Goal: Transaction & Acquisition: Purchase product/service

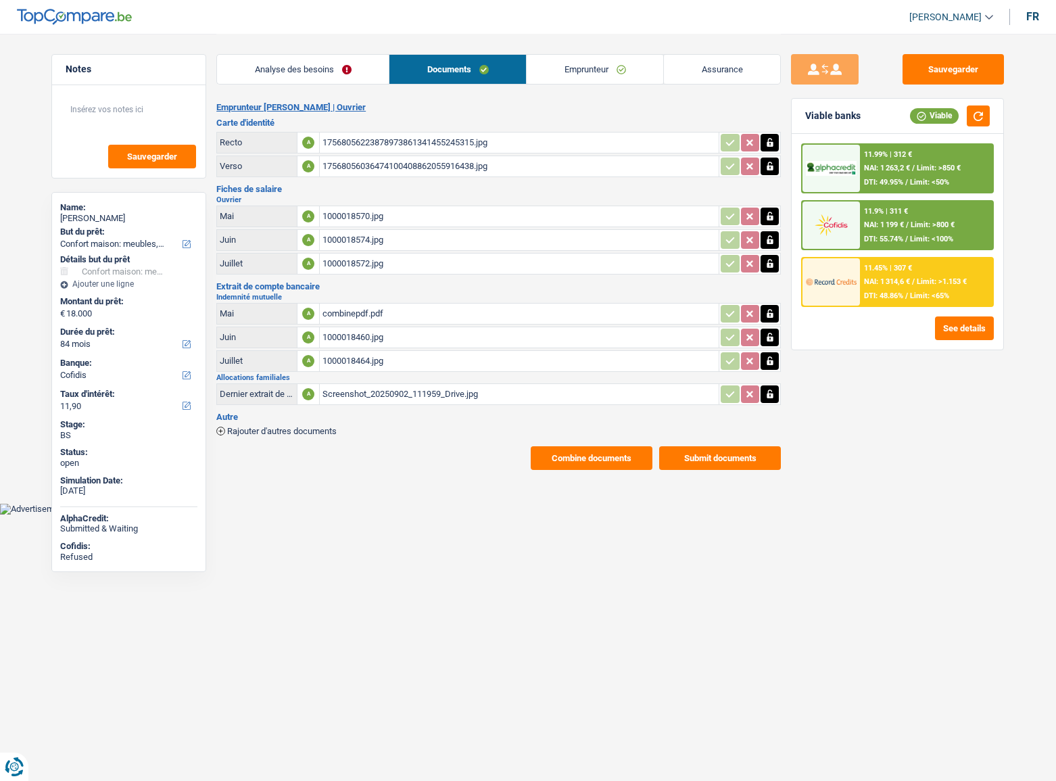
select select "household"
select select "84"
select select "cofidis"
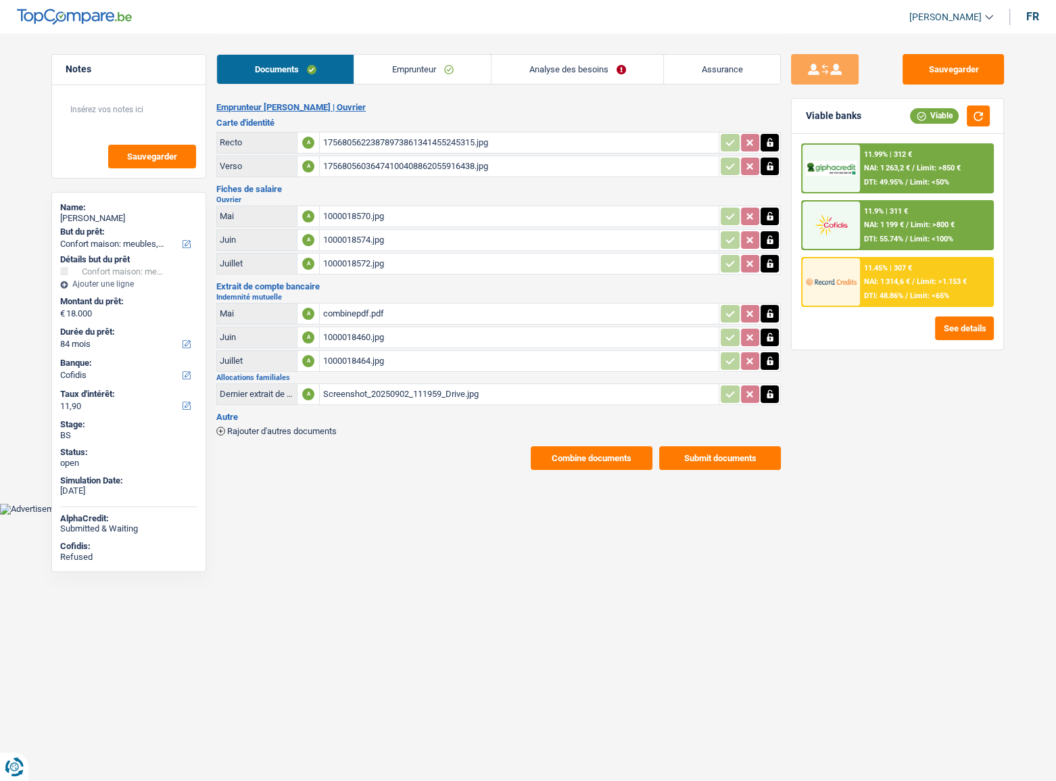
click at [566, 74] on link "Analyse des besoins" at bounding box center [578, 69] width 172 height 29
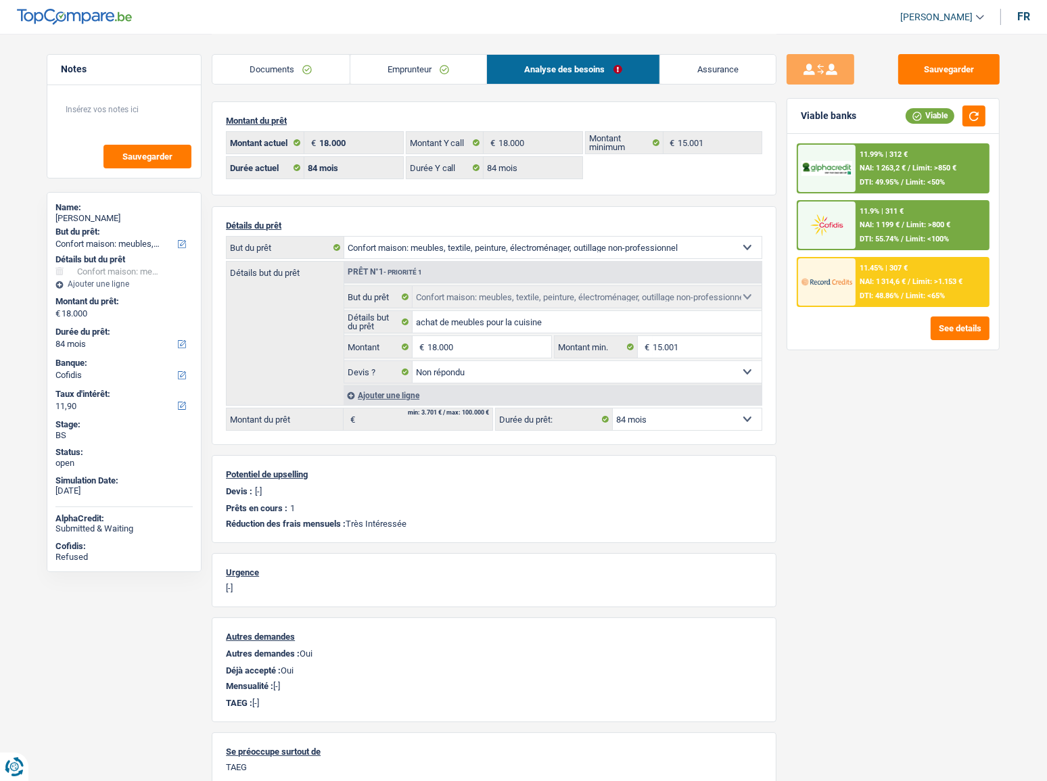
click at [905, 277] on span "NAI: 1 314,6 €" at bounding box center [883, 281] width 46 height 9
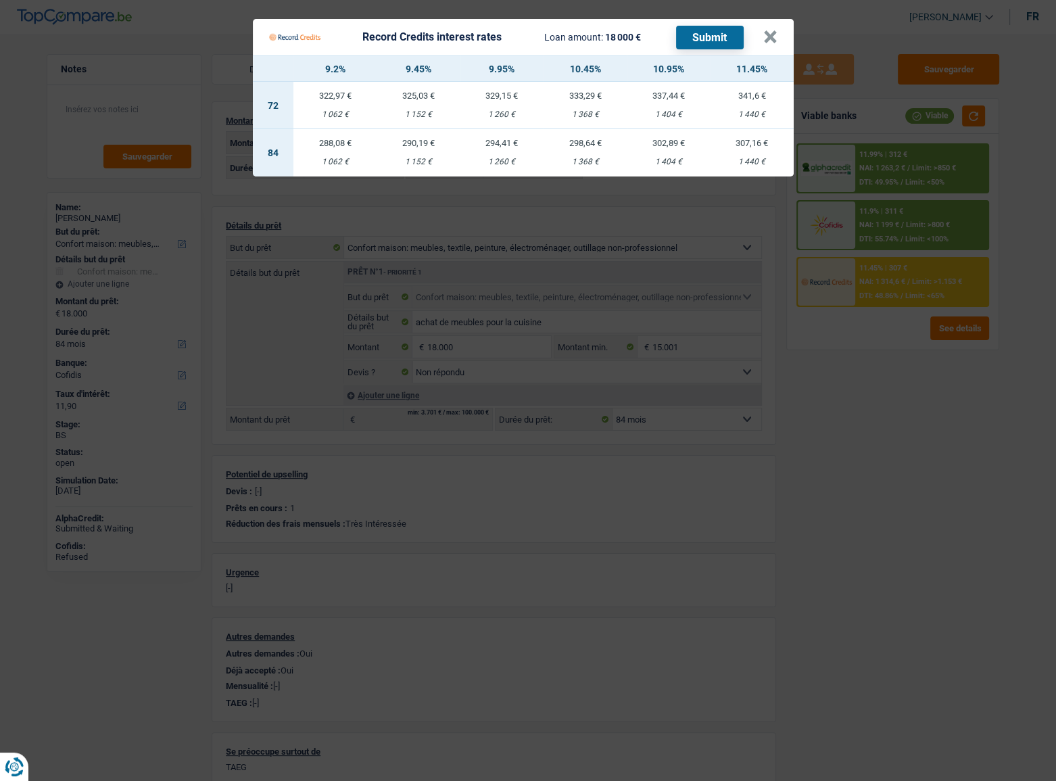
click at [849, 482] on Credits "Record Credits interest rates Loan amount: 18 000 € Submit × 9.2% 9.45% 9.95% 1…" at bounding box center [528, 390] width 1056 height 781
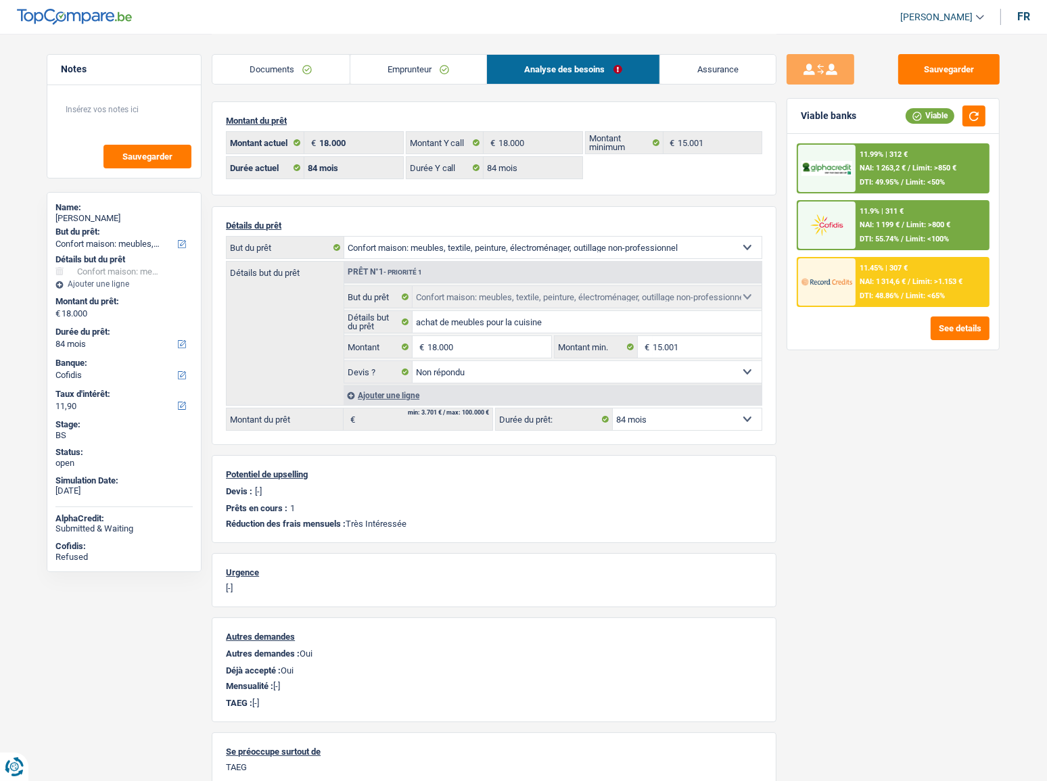
click at [960, 167] on div "11.99% | 312 € NAI: 1 263,2 € / Limit: >850 € DTI: 49.95% / Limit: <50%" at bounding box center [922, 168] width 133 height 47
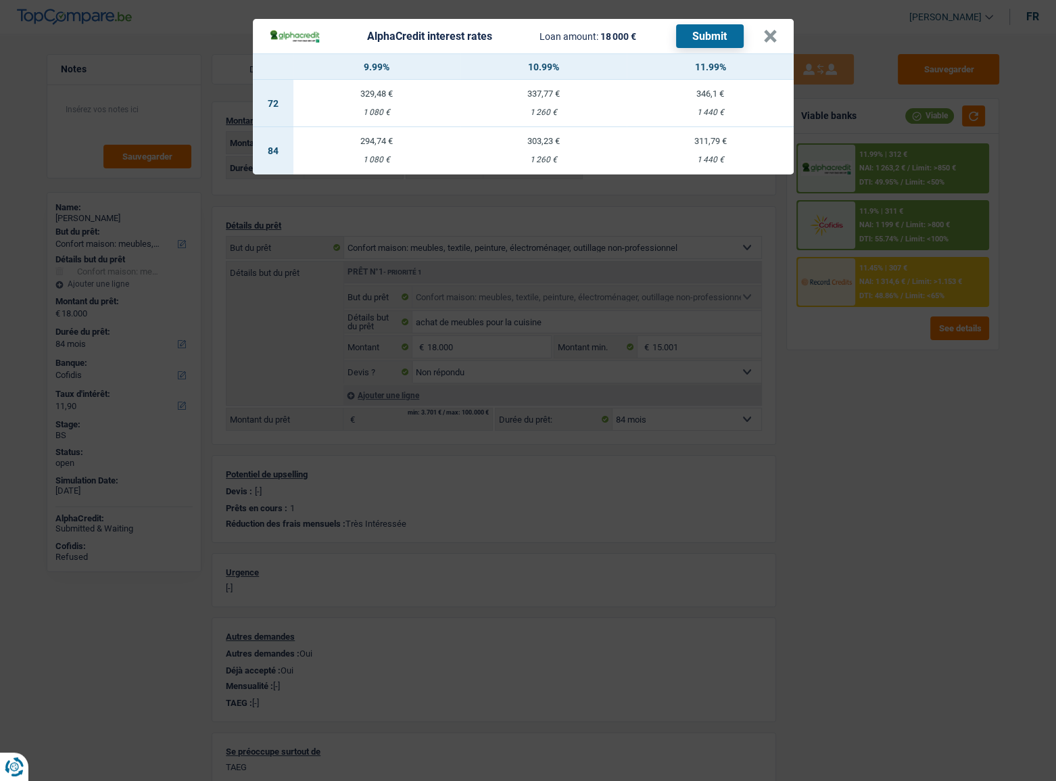
click at [885, 431] on div "AlphaCredit interest rates Loan amount: 18 000 € Submit × 9.99% 10.99% 11.99% 7…" at bounding box center [528, 390] width 1056 height 781
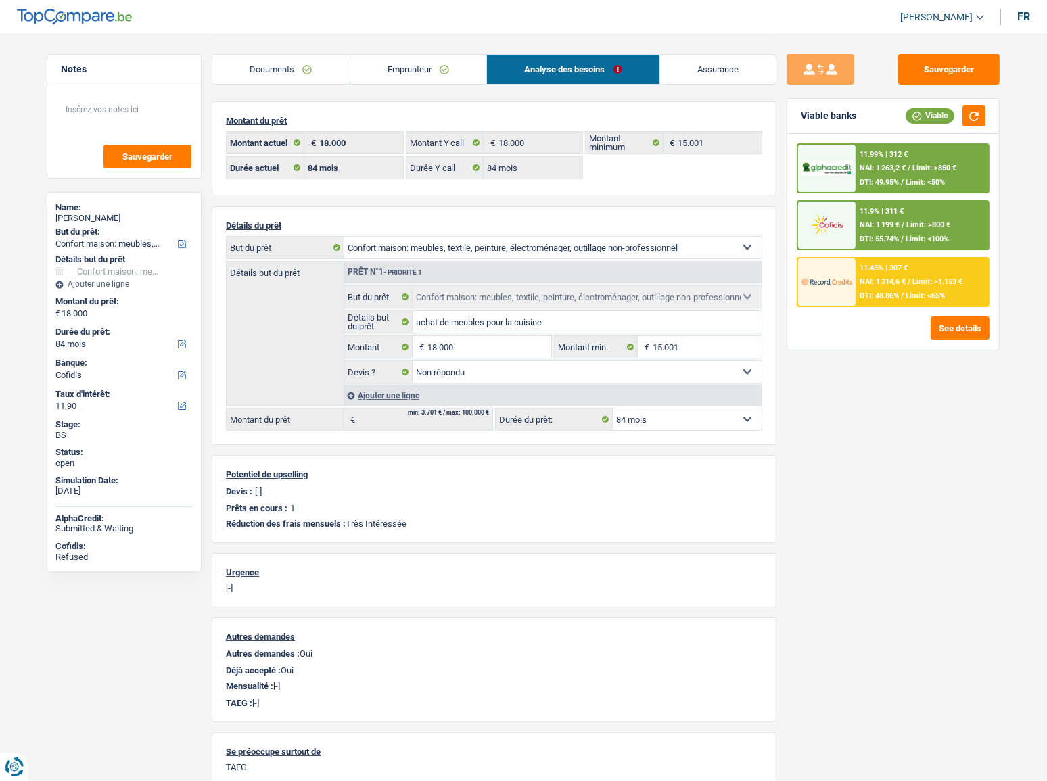
click at [916, 172] on div "11.99% | 312 € NAI: 1 263,2 € / Limit: >850 € DTI: 49.95% / Limit: <50%" at bounding box center [922, 168] width 133 height 47
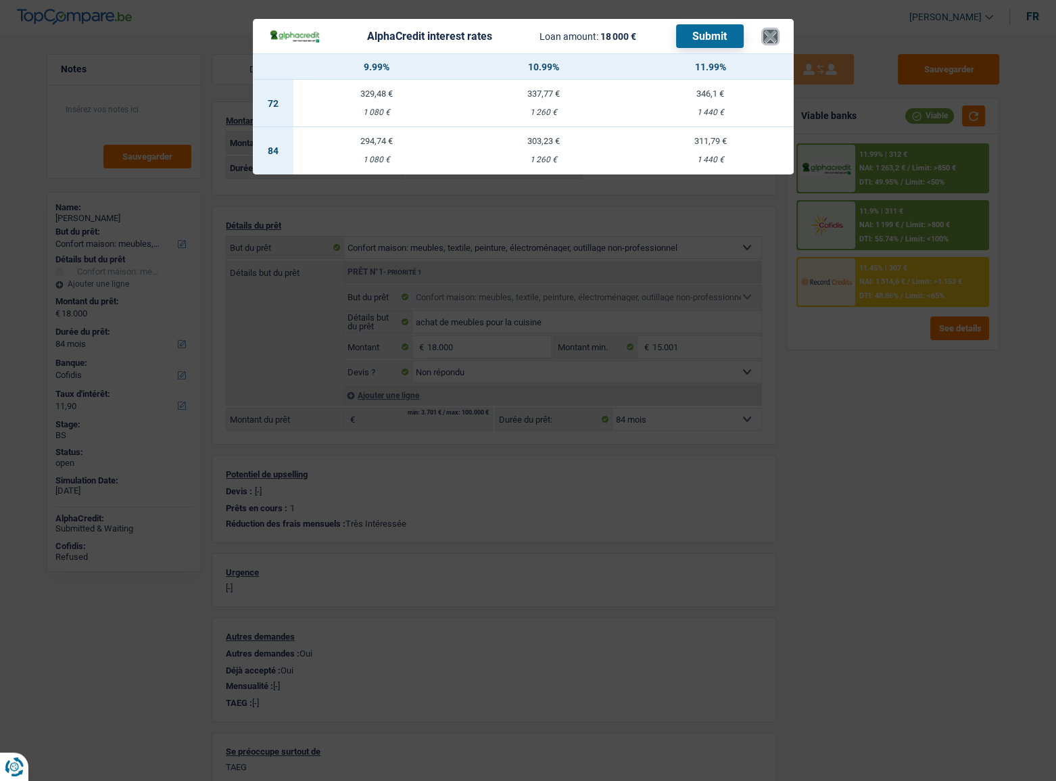
click at [771, 34] on button "×" at bounding box center [771, 37] width 14 height 14
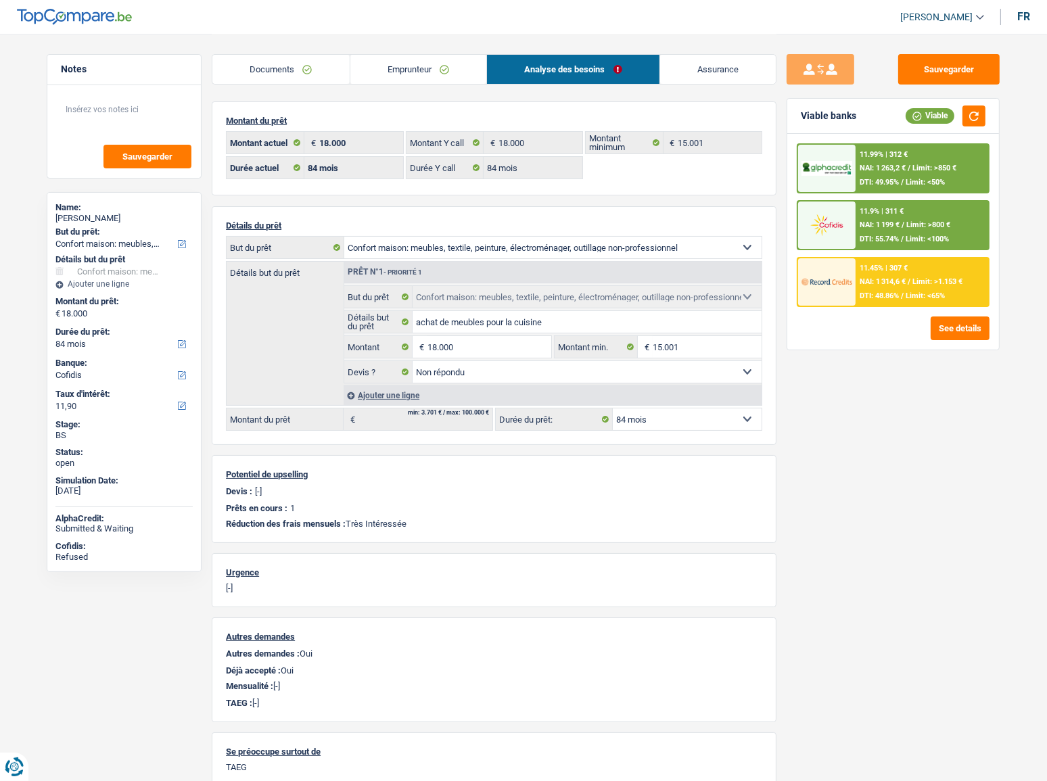
click at [890, 158] on div "11.99% | 312 €" at bounding box center [884, 154] width 48 height 9
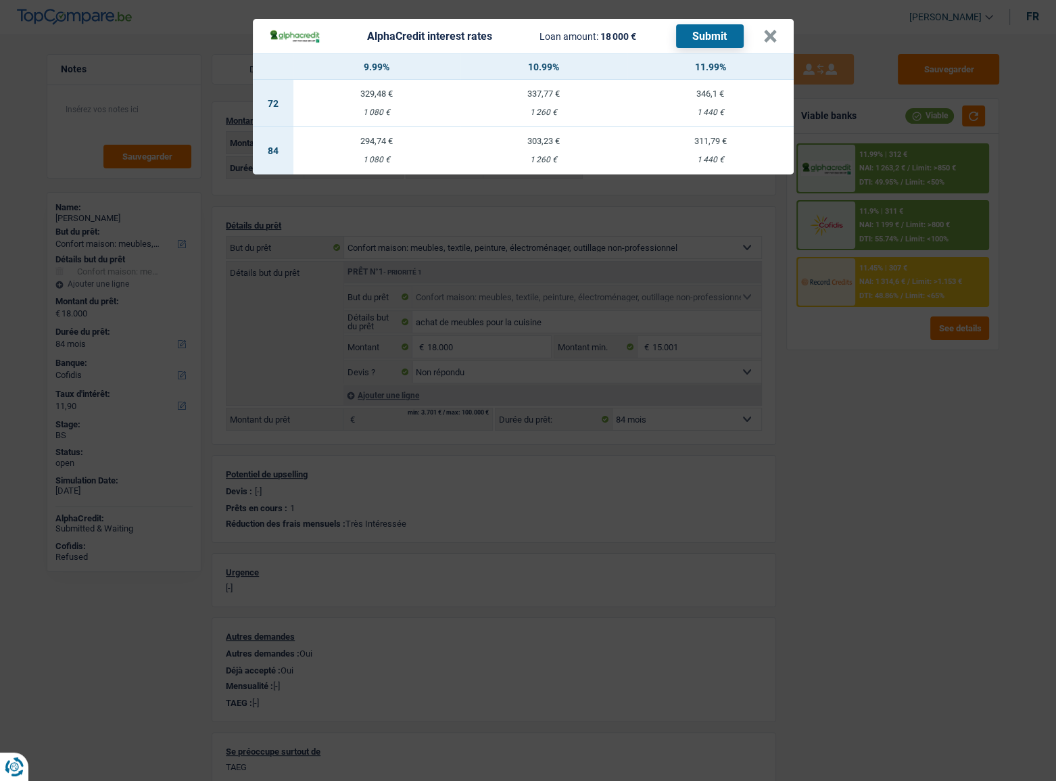
click at [886, 382] on div "AlphaCredit interest rates Loan amount: 18 000 € Submit × 9.99% 10.99% 11.99% 7…" at bounding box center [528, 390] width 1056 height 781
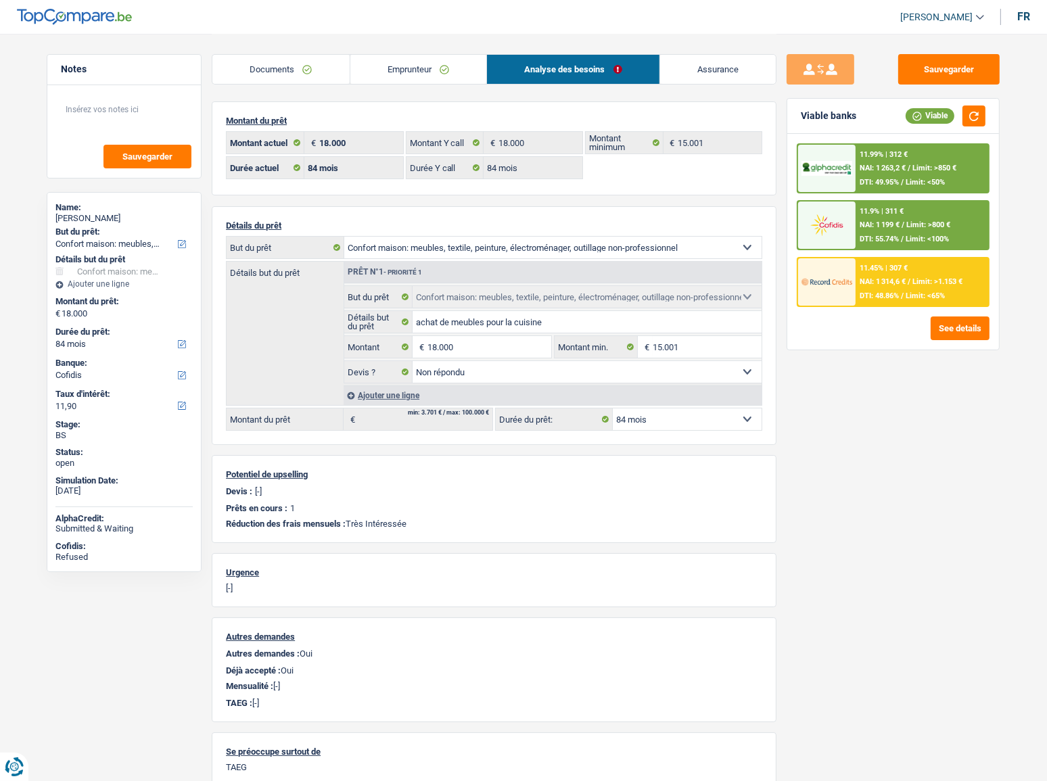
click at [359, 68] on link "Emprunteur" at bounding box center [418, 69] width 137 height 29
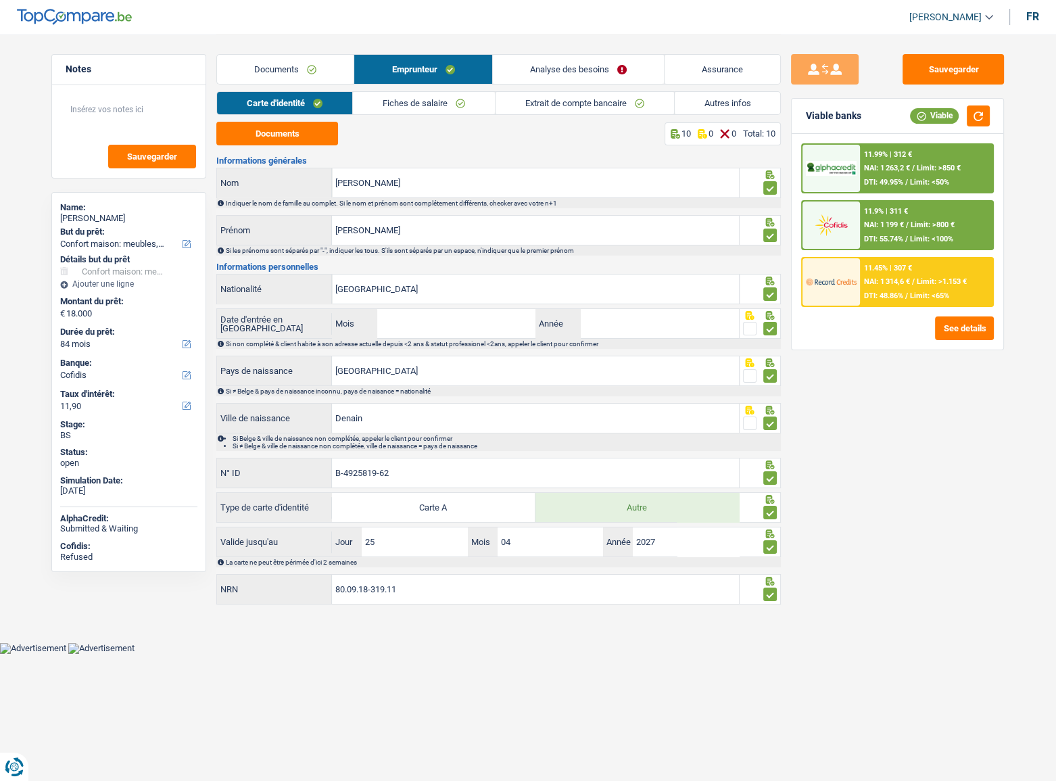
click at [317, 64] on link "Documents" at bounding box center [285, 69] width 137 height 29
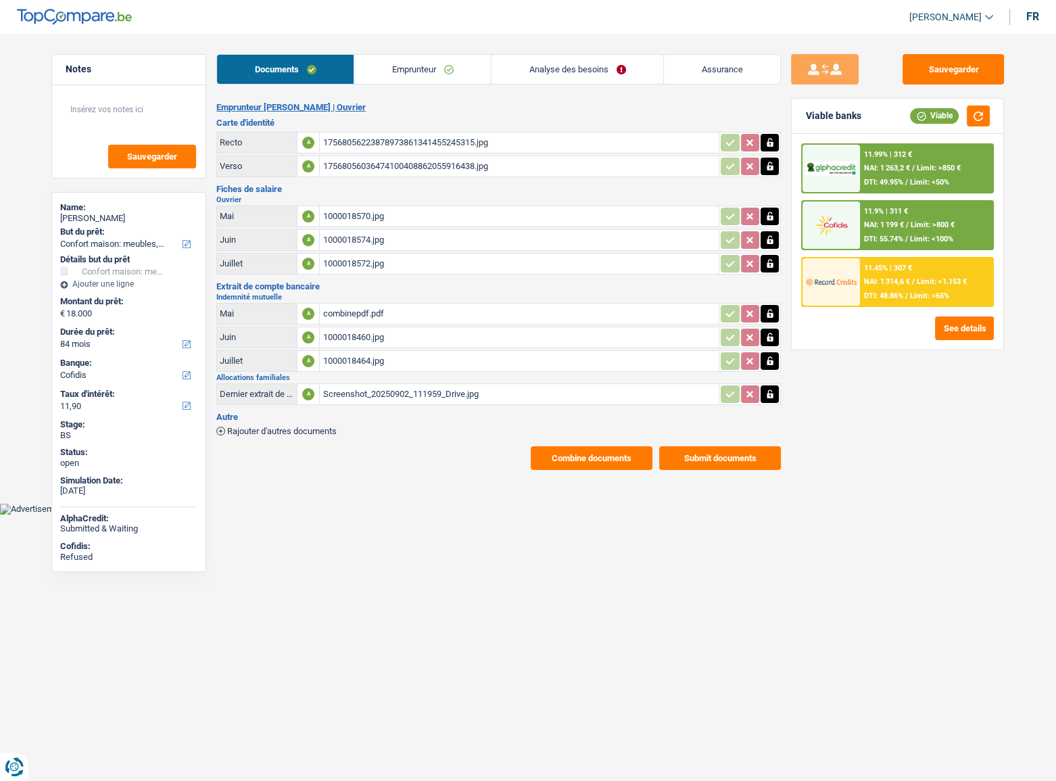
click at [492, 142] on div "17568056223878973861341455245315.jpg" at bounding box center [520, 143] width 394 height 20
click at [375, 175] on div "17568056036474100408862055916438.jpg" at bounding box center [520, 166] width 394 height 20
drag, startPoint x: 383, startPoint y: 70, endPoint x: 349, endPoint y: 89, distance: 39.3
click at [384, 70] on link "Emprunteur" at bounding box center [422, 69] width 137 height 29
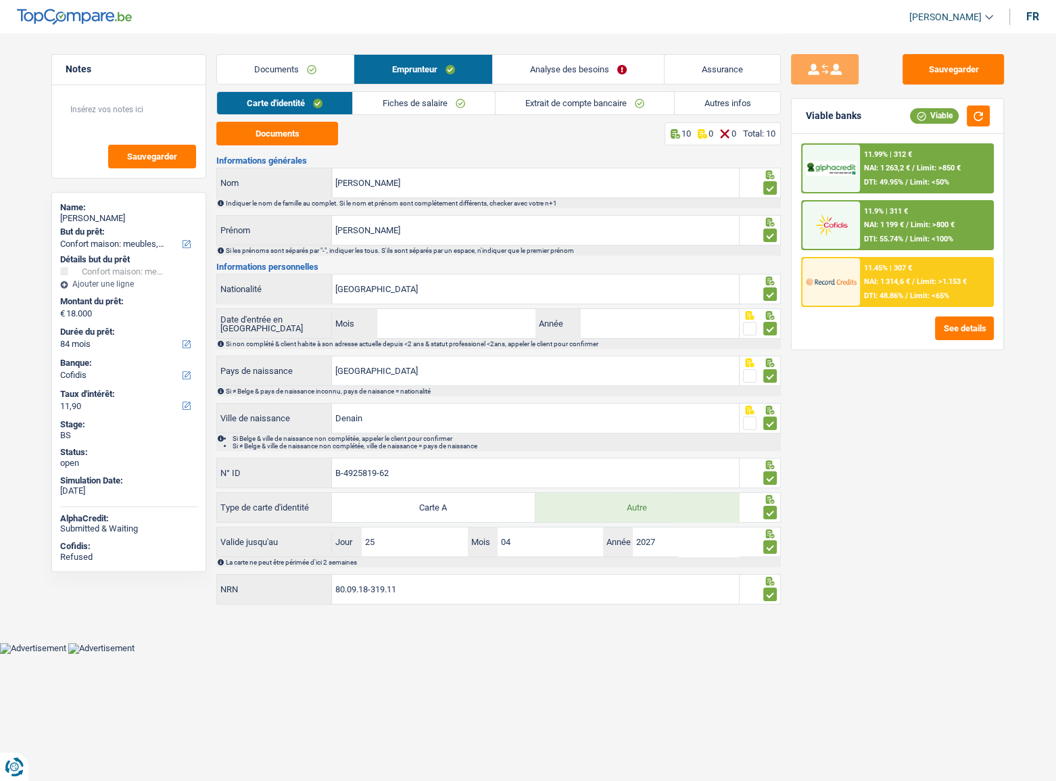
click at [753, 328] on span at bounding box center [750, 329] width 14 height 14
click at [0, 0] on input "radio" at bounding box center [0, 0] width 0 height 0
click at [947, 78] on button "Sauvegarder" at bounding box center [953, 69] width 101 height 30
click at [294, 47] on div "Documents Emprunteur Analyse des besoins Assurance" at bounding box center [498, 62] width 565 height 57
click at [294, 64] on link "Documents" at bounding box center [285, 69] width 137 height 29
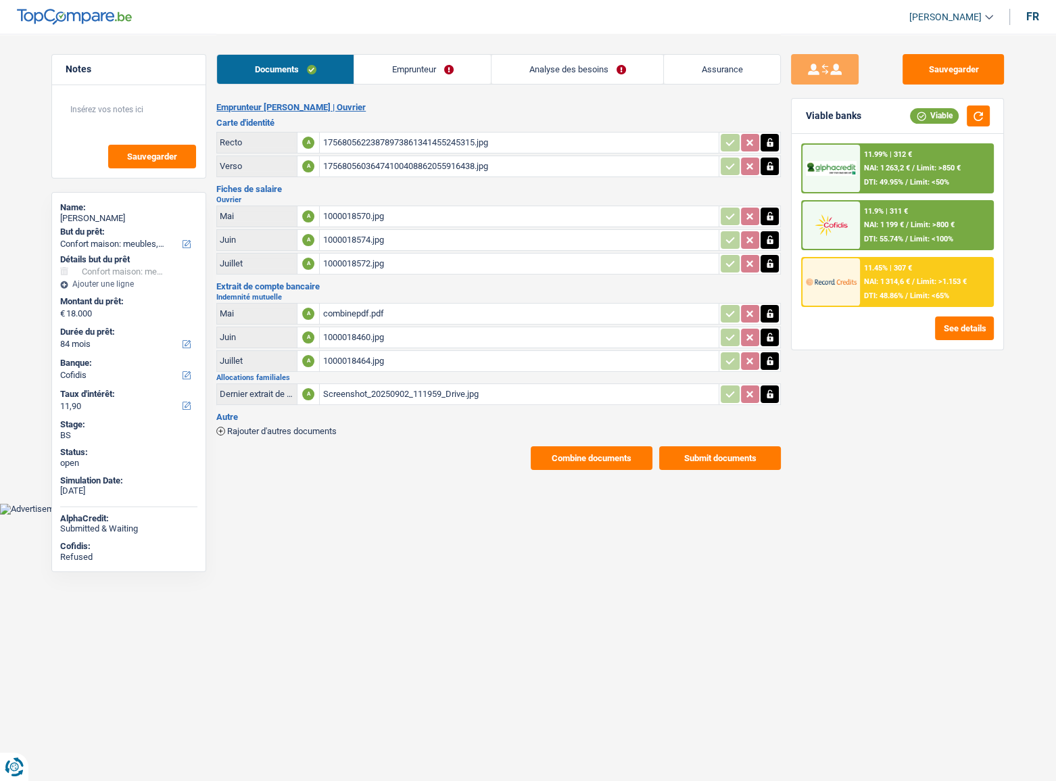
click at [353, 208] on div "1000018570.jpg" at bounding box center [520, 216] width 394 height 20
click at [394, 60] on link "Emprunteur" at bounding box center [422, 69] width 137 height 29
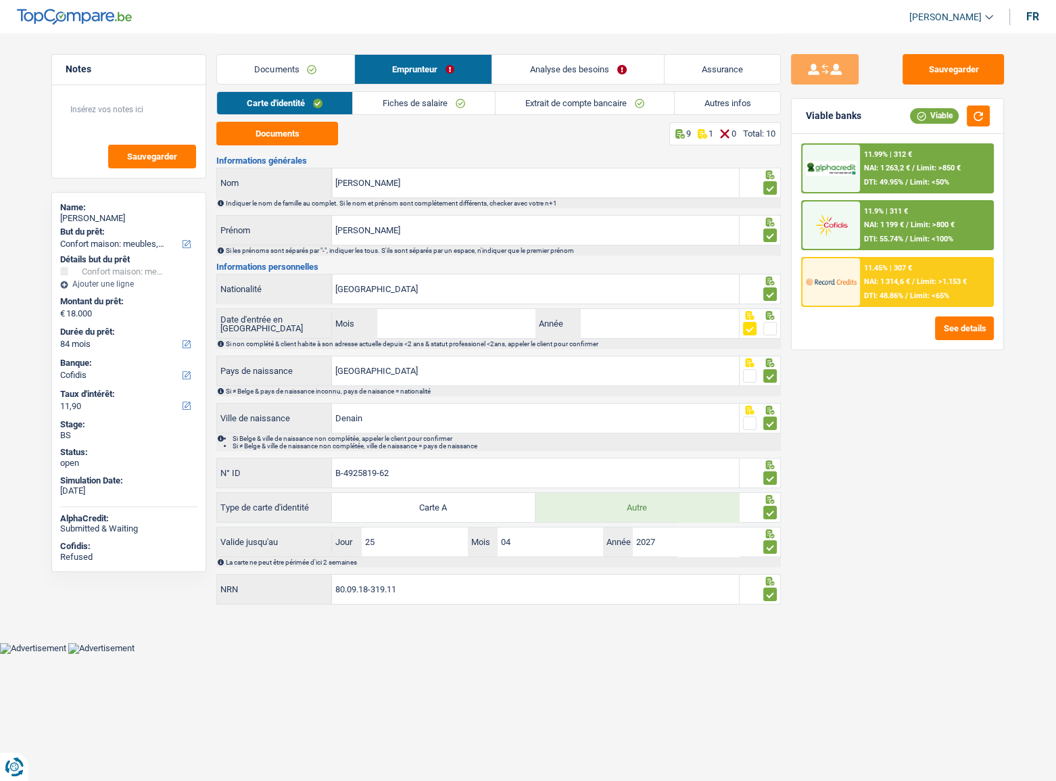
click at [550, 103] on link "Extrait de compte bancaire" at bounding box center [585, 103] width 179 height 22
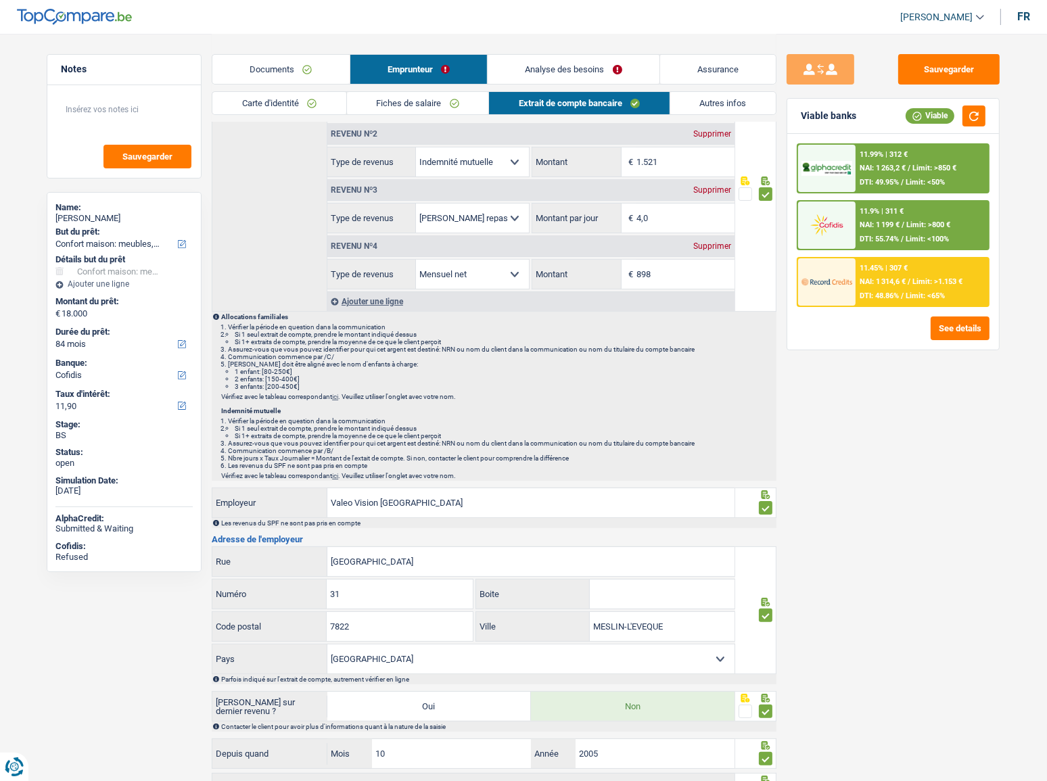
scroll to position [61, 0]
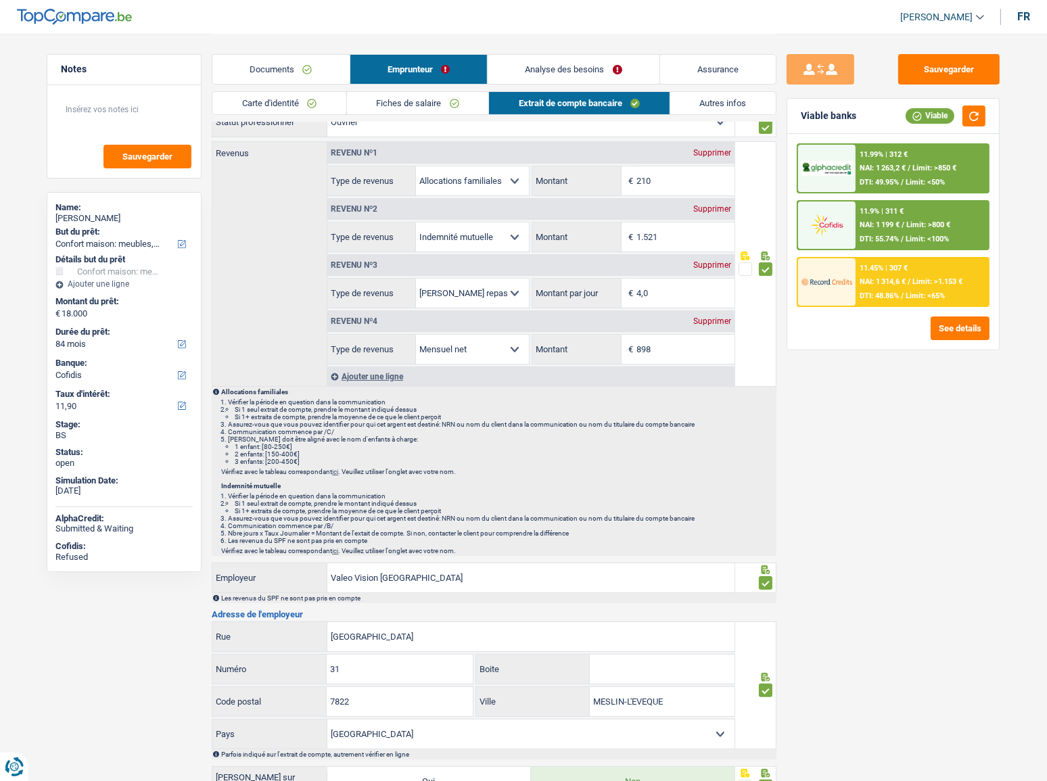
click at [713, 114] on li "Autres infos" at bounding box center [724, 103] width 108 height 24
click at [412, 107] on link "Fiches de salaire" at bounding box center [418, 103] width 142 height 22
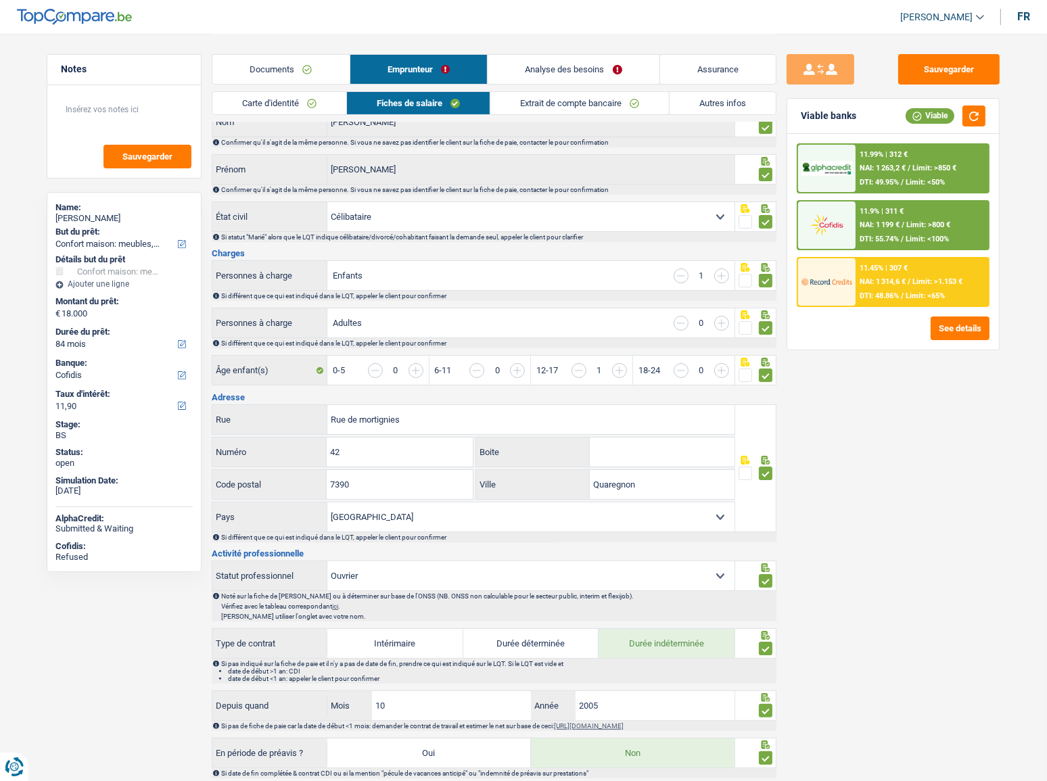
click at [304, 81] on link "Documents" at bounding box center [280, 69] width 137 height 29
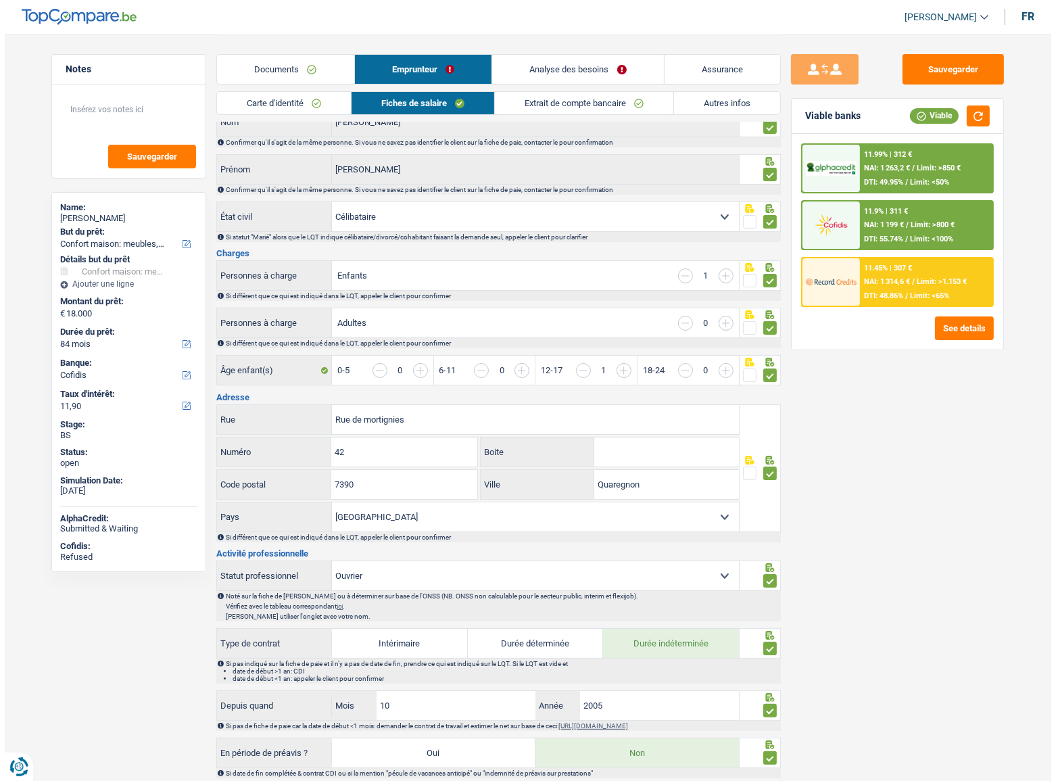
scroll to position [0, 0]
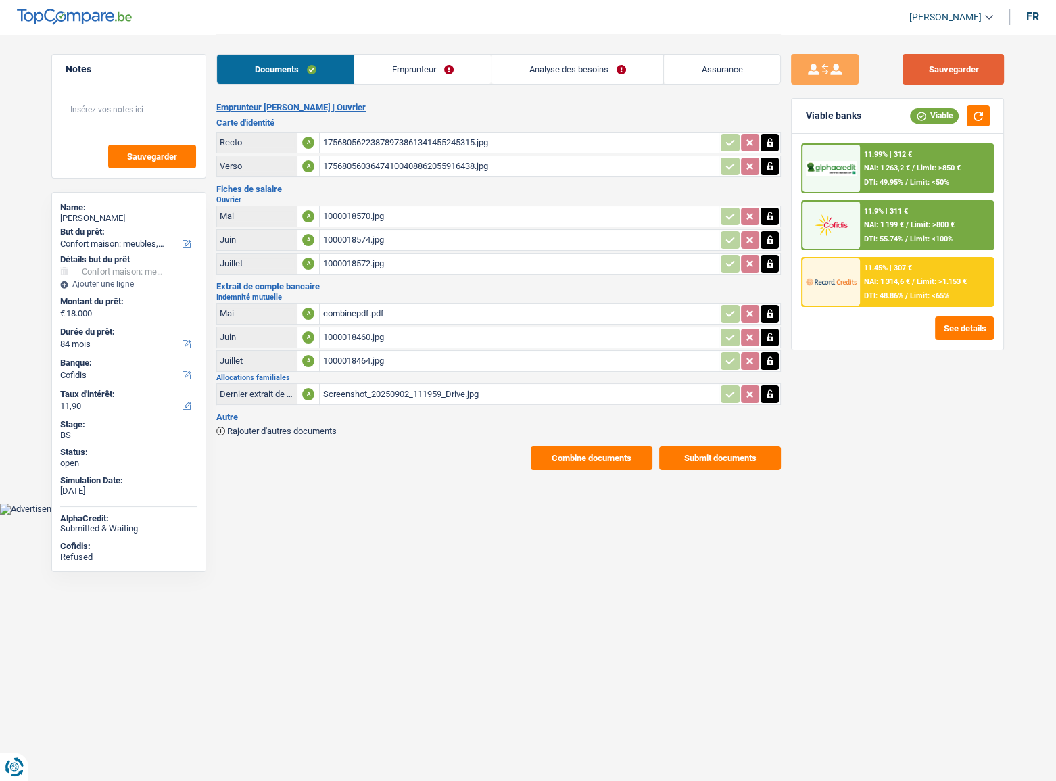
click at [921, 72] on button "Sauvegarder" at bounding box center [953, 69] width 101 height 30
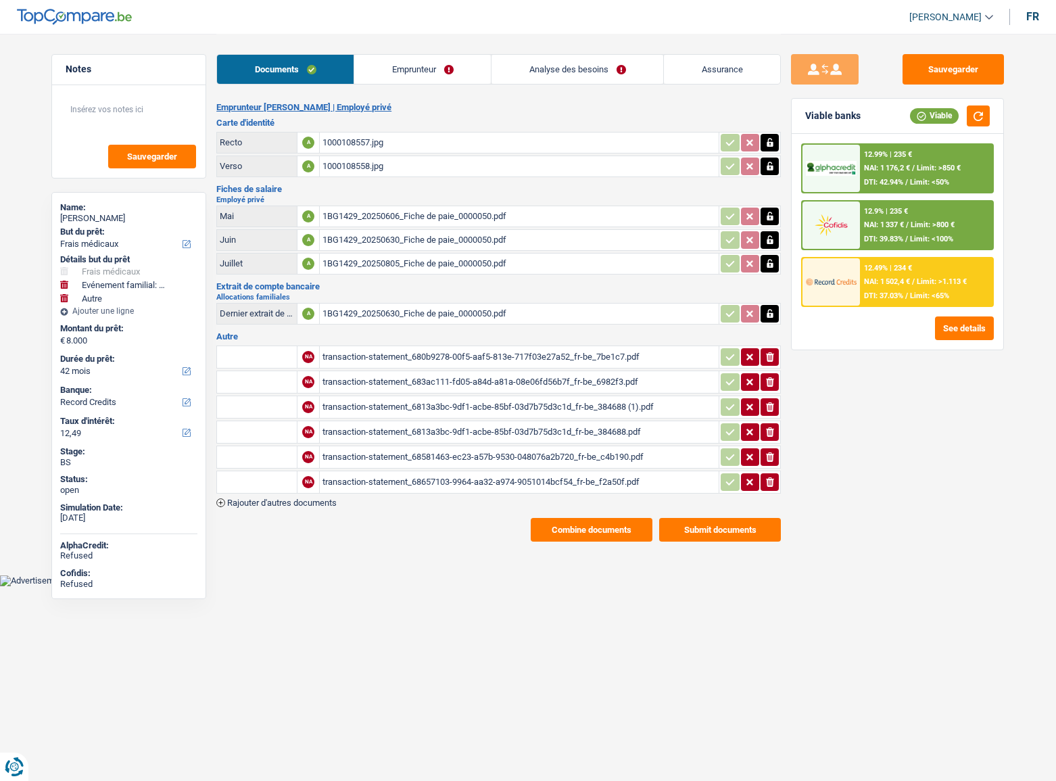
select select "medical"
select select "familyEvent"
select select "other"
select select "42"
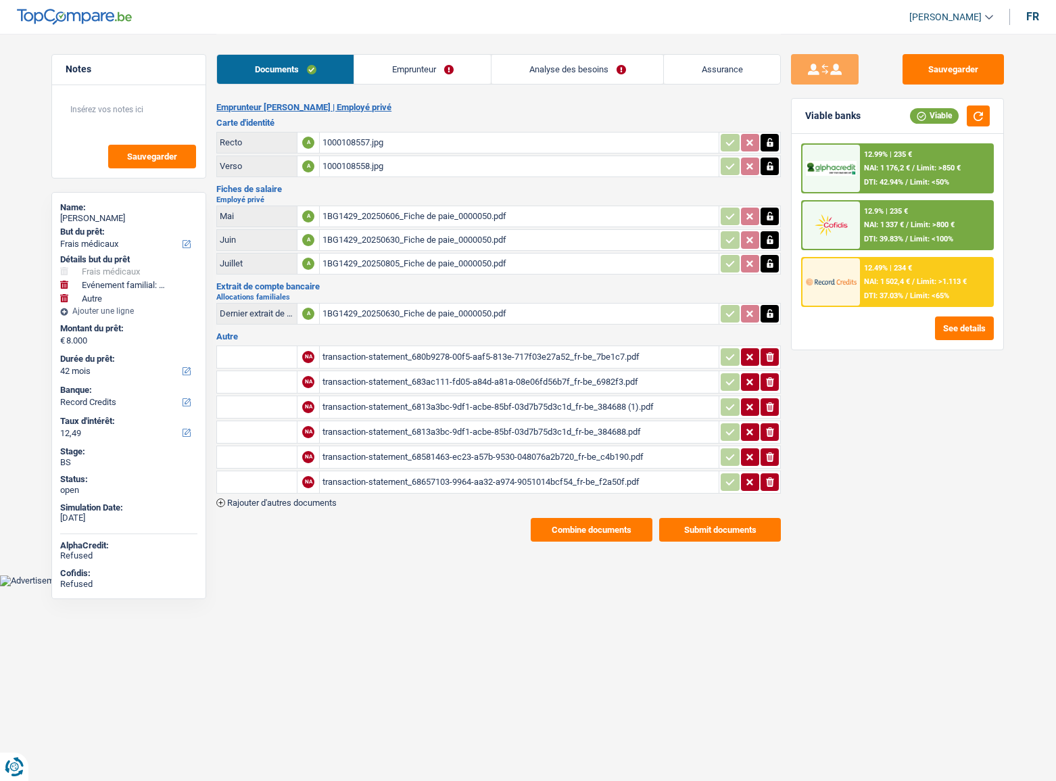
select select "record credits"
click at [421, 214] on div "1BG1429_20250606_Fiche de paie_0000050.pdf" at bounding box center [520, 216] width 394 height 20
click at [442, 348] on div "transaction-statement_680b9278-00f5-aaf5-813e-717f03e27a52_fr-be_7be1c7.pdf" at bounding box center [520, 357] width 394 height 20
click at [409, 377] on div "transaction-statement_683ac111-fd05-a84d-a81a-08e06fd56b7f_fr-be_6982f3.pdf" at bounding box center [520, 382] width 394 height 20
click at [391, 404] on div "transaction-statement_6813a3bc-9df1-acbe-85bf-03d7b75d3c1d_fr-be_384688 (1).pdf" at bounding box center [520, 407] width 394 height 20
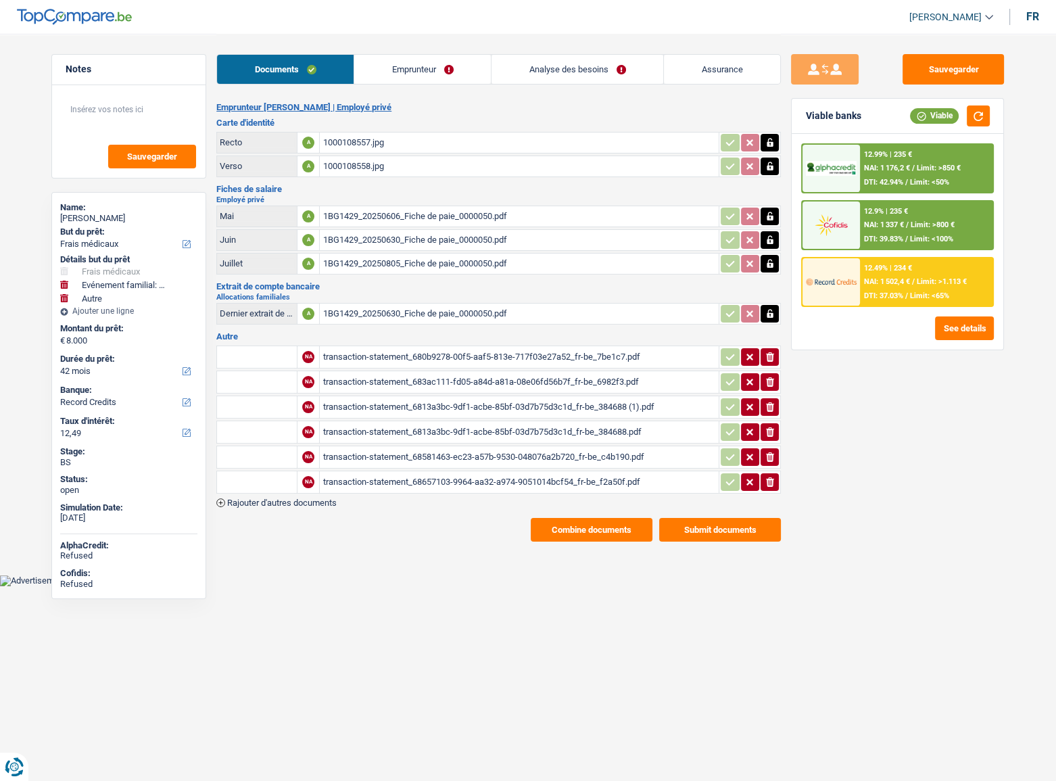
click at [610, 533] on button "Combine documents" at bounding box center [592, 530] width 122 height 24
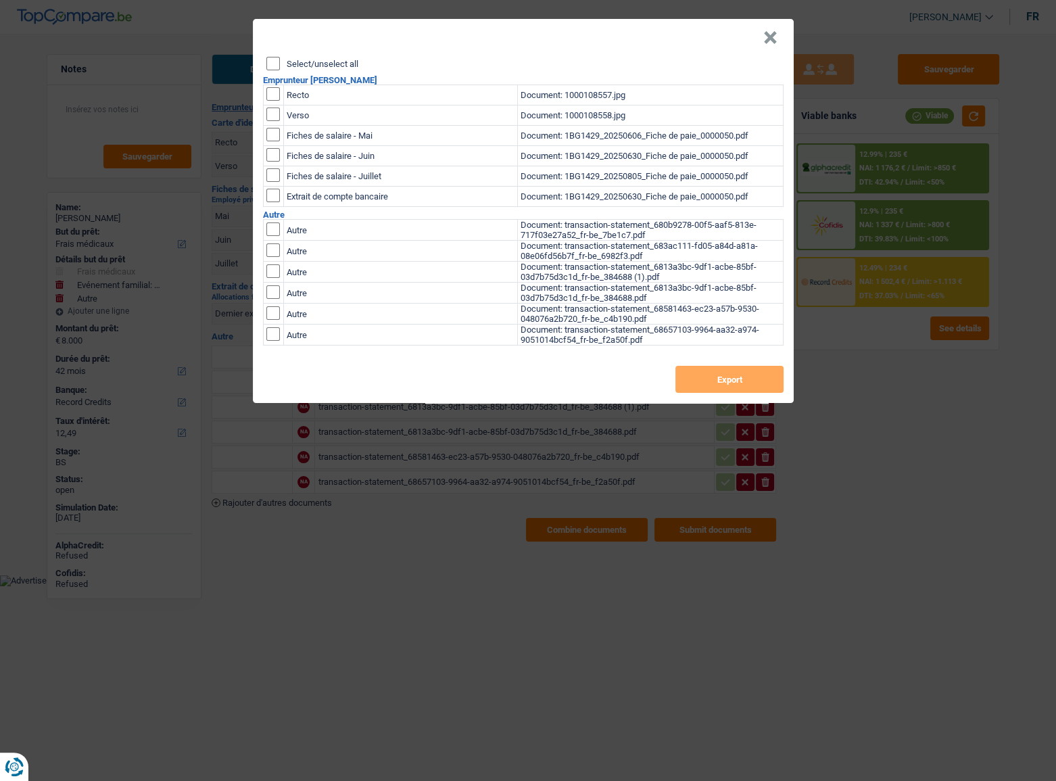
click at [271, 54] on header "×" at bounding box center [523, 38] width 541 height 38
click at [272, 61] on input "Select/unselect all" at bounding box center [273, 64] width 14 height 14
checkbox input "true"
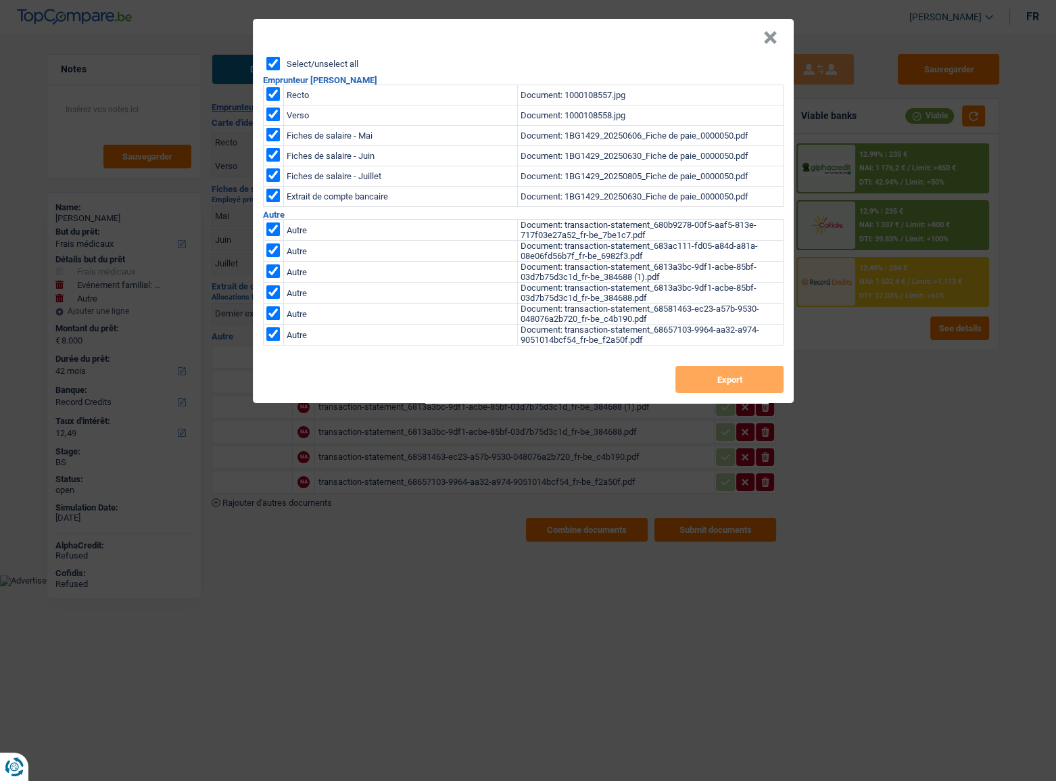
checkbox input "true"
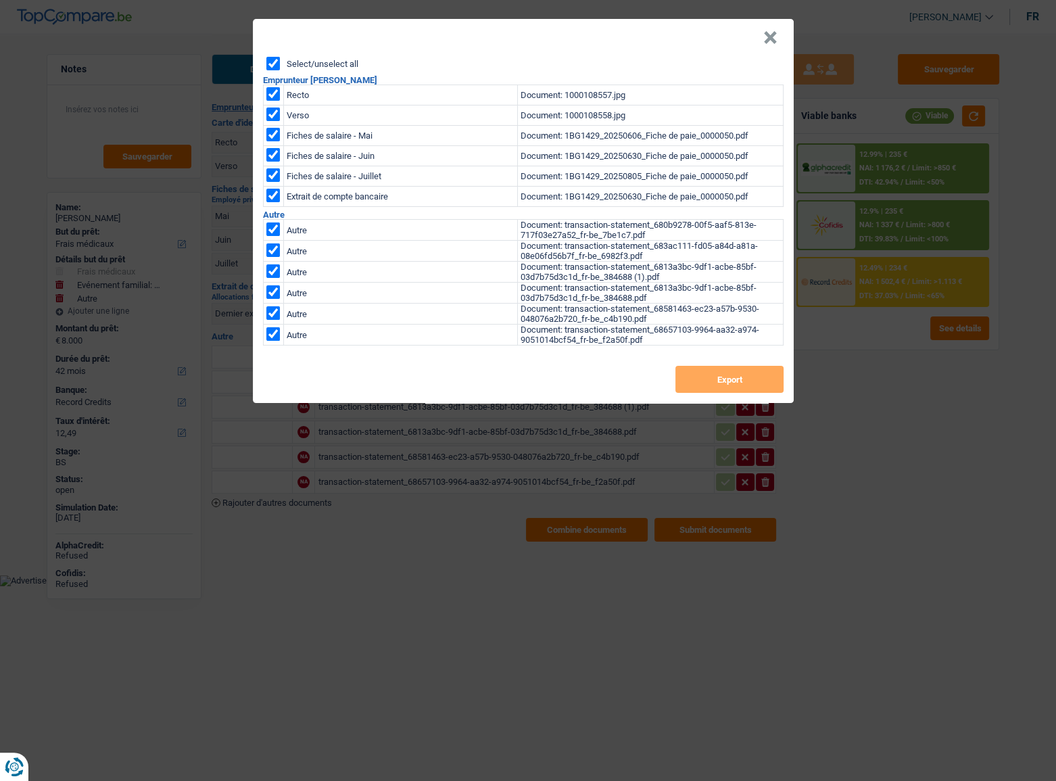
checkbox input "true"
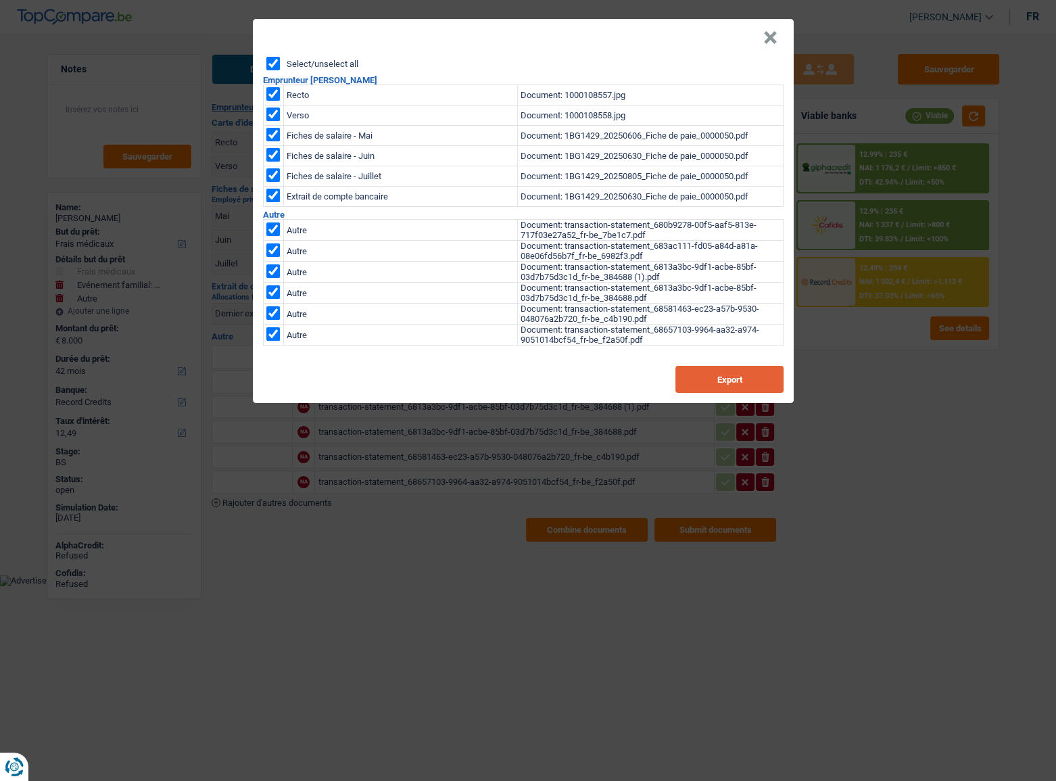
click at [726, 393] on button "Export" at bounding box center [730, 379] width 108 height 27
click at [762, 40] on header "×" at bounding box center [523, 38] width 541 height 38
click at [770, 34] on button "×" at bounding box center [771, 38] width 14 height 14
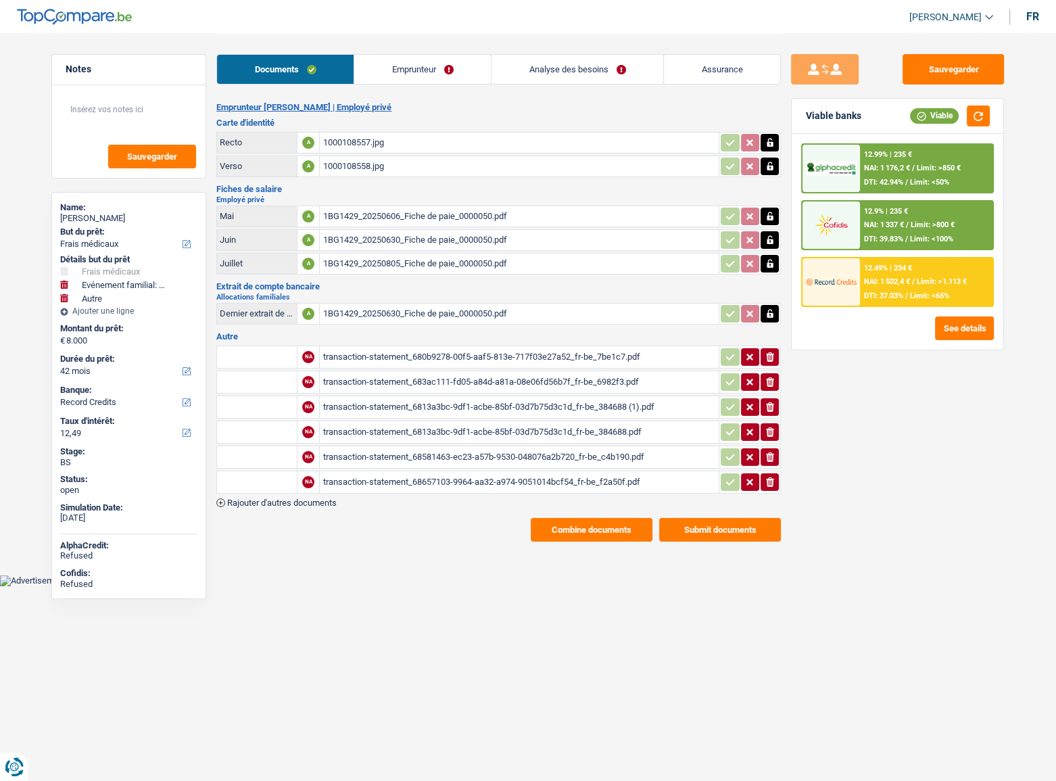
drag, startPoint x: 406, startPoint y: 72, endPoint x: 366, endPoint y: 147, distance: 84.4
click at [406, 72] on link "Emprunteur" at bounding box center [422, 69] width 137 height 29
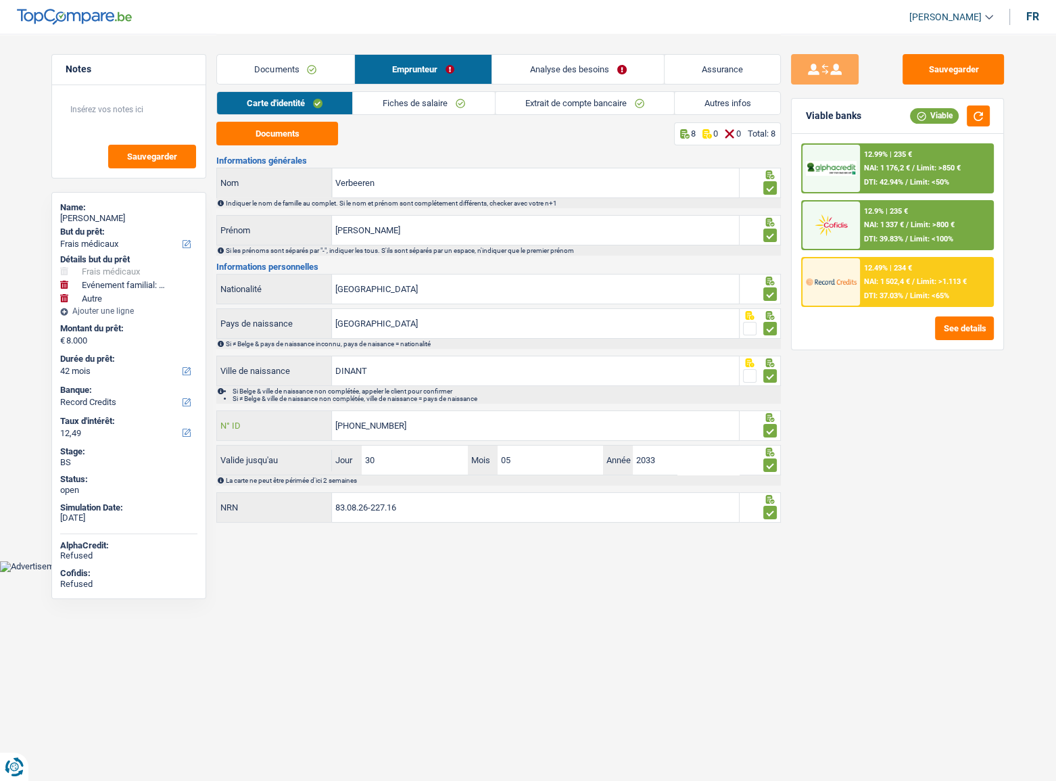
click at [322, 426] on div "595-1543954-23 N° ID" at bounding box center [478, 425] width 522 height 29
click at [289, 72] on link "Documents" at bounding box center [285, 69] width 137 height 29
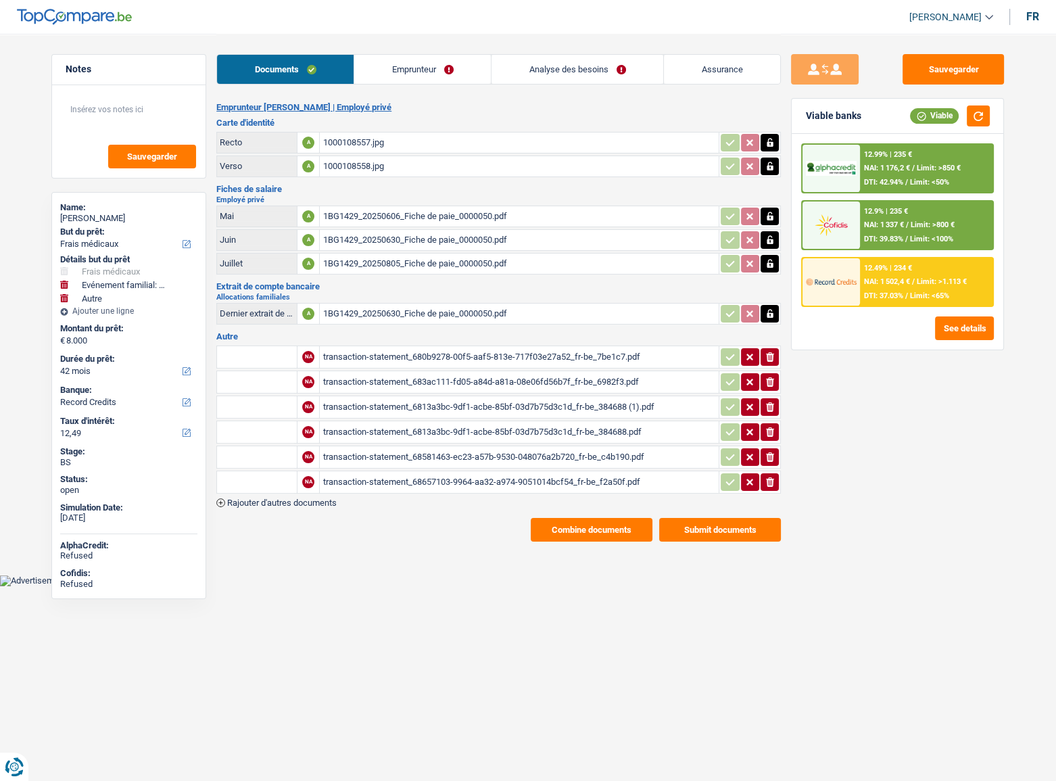
click at [474, 352] on div "transaction-statement_680b9278-00f5-aaf5-813e-717f03e27a52_fr-be_7be1c7.pdf" at bounding box center [520, 357] width 394 height 20
click at [429, 383] on div "transaction-statement_683ac111-fd05-a84d-a81a-08e06fd56b7f_fr-be_6982f3.pdf" at bounding box center [520, 382] width 394 height 20
click at [420, 405] on div "transaction-statement_6813a3bc-9df1-acbe-85bf-03d7b75d3c1d_fr-be_384688 (1).pdf" at bounding box center [520, 407] width 394 height 20
click at [461, 431] on div "transaction-statement_6813a3bc-9df1-acbe-85bf-03d7b75d3c1d_fr-be_384688.pdf" at bounding box center [520, 432] width 394 height 20
click at [457, 457] on div "transaction-statement_68581463-ec23-a57b-9530-048076a2b720_fr-be_c4b190.pdf" at bounding box center [520, 457] width 394 height 20
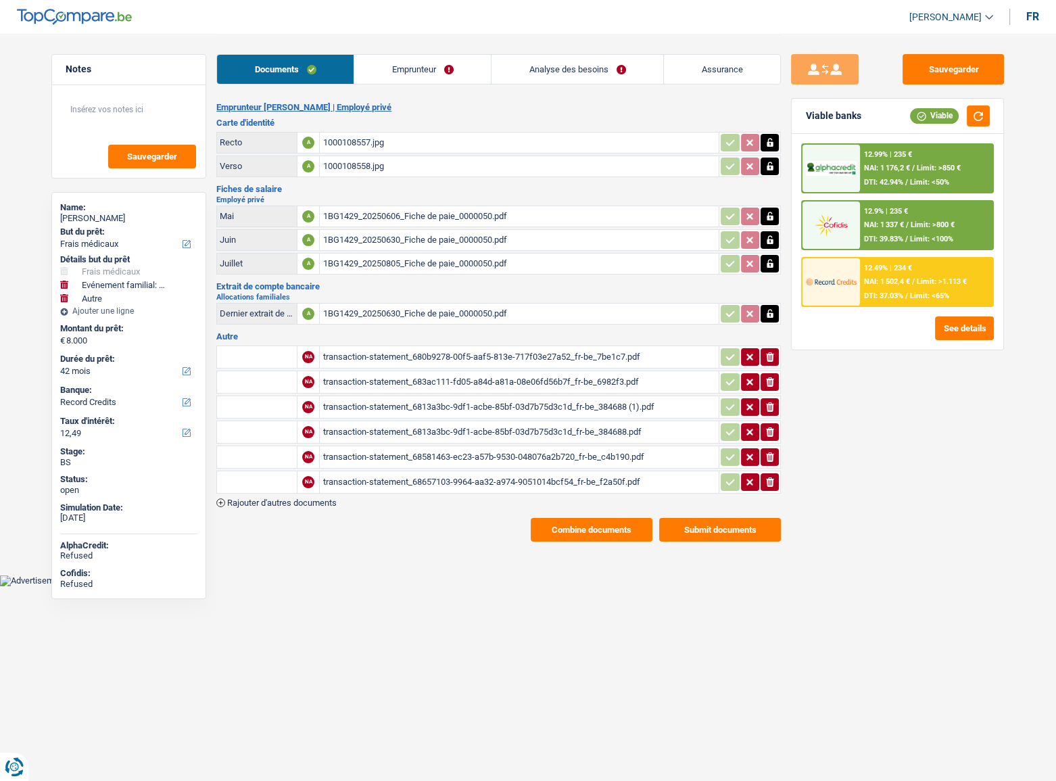
click at [472, 482] on div "transaction-statement_68657103-9964-aa32-a974-9051014bcf54_fr-be_f2a50f.pdf" at bounding box center [520, 482] width 394 height 20
click at [423, 212] on div "1BG1429_20250606_Fiche de paie_0000050.pdf" at bounding box center [520, 216] width 394 height 20
click at [413, 248] on div "1BG1429_20250630_Fiche de paie_0000050.pdf" at bounding box center [520, 240] width 394 height 20
click at [434, 215] on div "1BG1429_20250606_Fiche de paie_0000050.pdf" at bounding box center [520, 216] width 394 height 20
click at [425, 237] on div "1BG1429_20250630_Fiche de paie_0000050.pdf" at bounding box center [520, 240] width 394 height 20
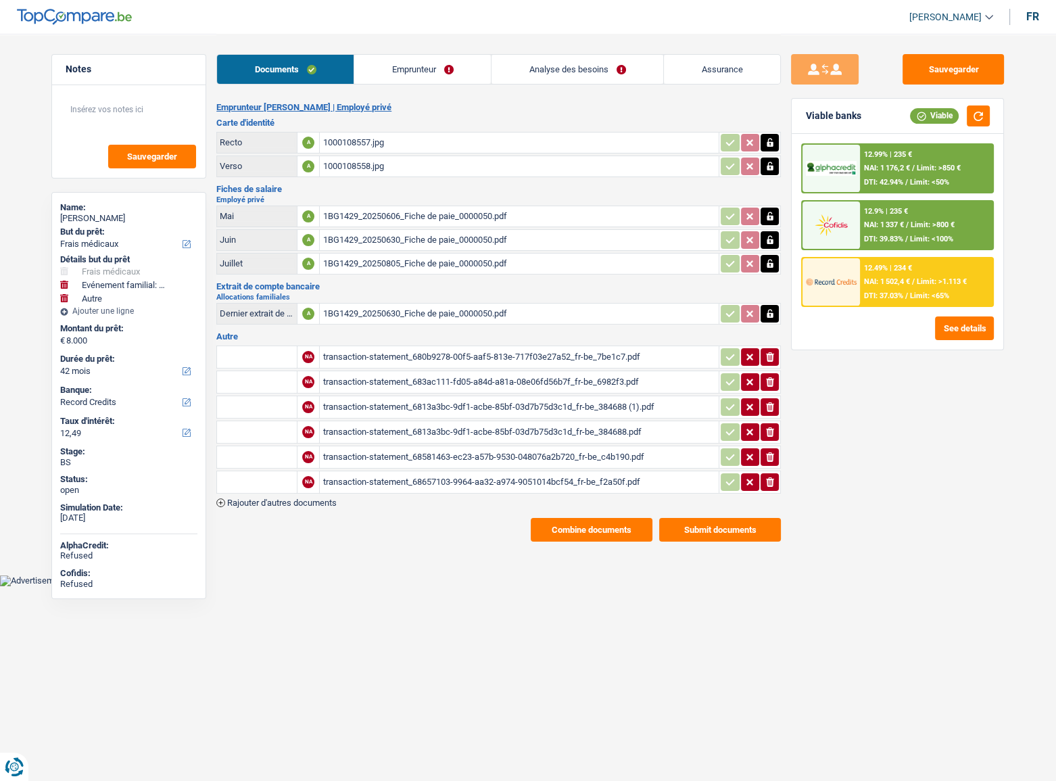
click at [444, 256] on div "1BG1429_20250805_Fiche de paie_0000050.pdf" at bounding box center [520, 264] width 394 height 20
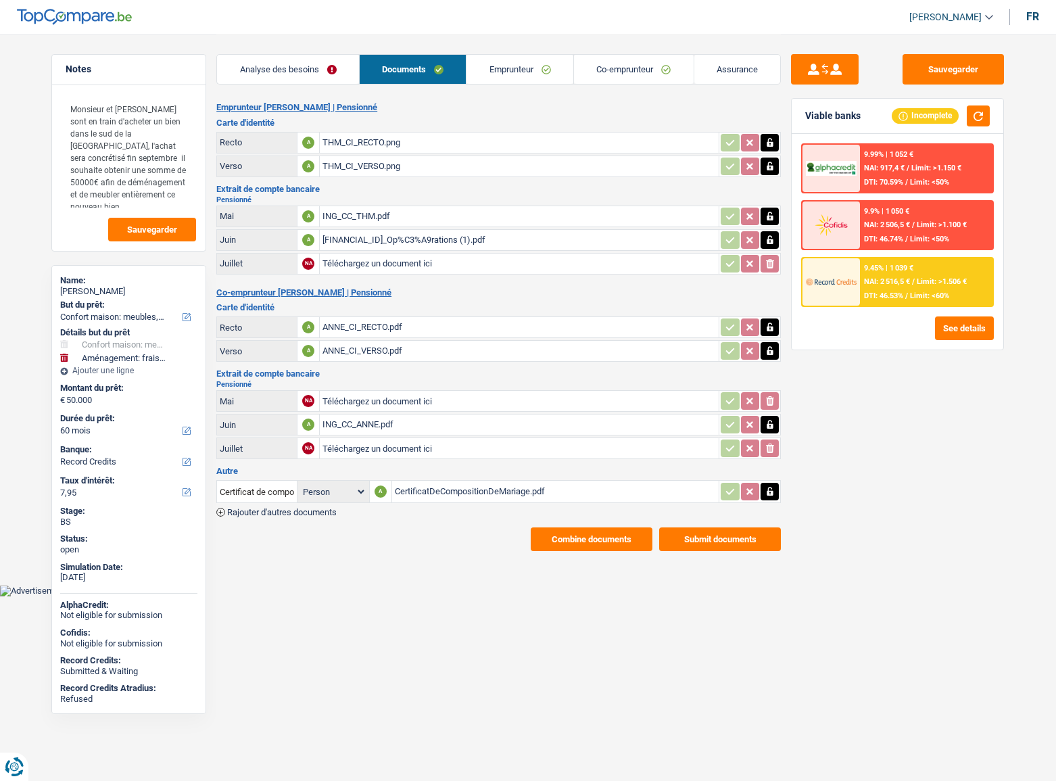
select select "household"
select select "movingOrInstallation"
select select "60"
select select "record credits"
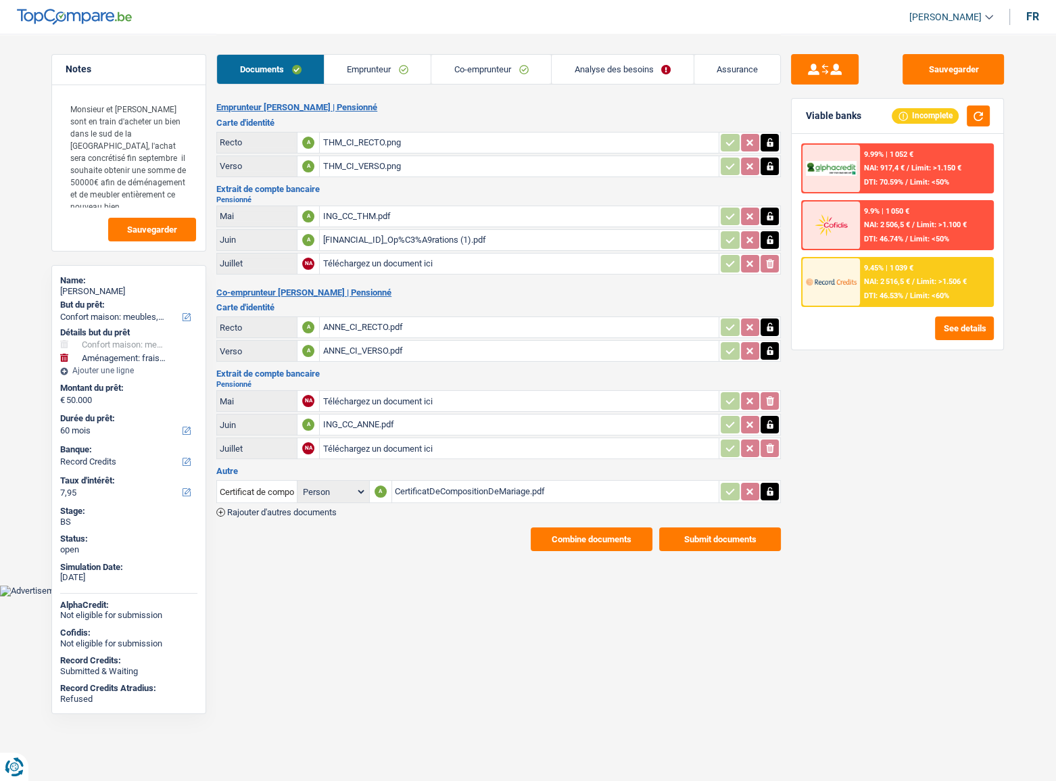
drag, startPoint x: 380, startPoint y: 64, endPoint x: 389, endPoint y: 68, distance: 10.0
click at [380, 64] on link "Emprunteur" at bounding box center [378, 69] width 107 height 29
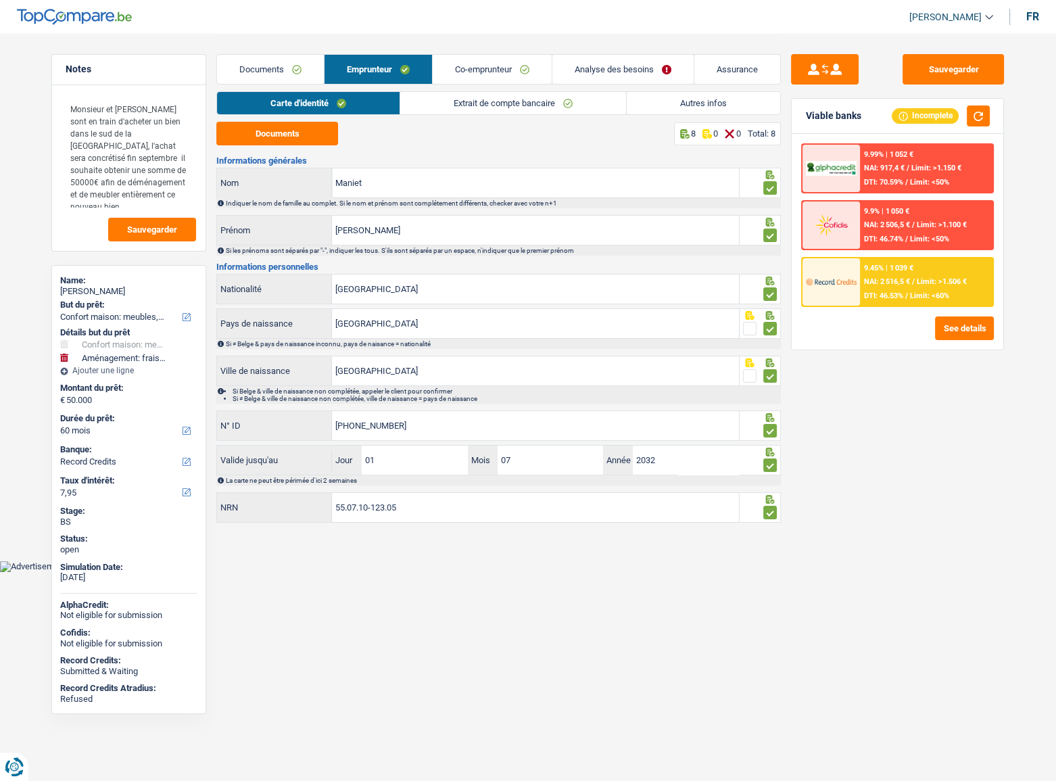
click at [728, 97] on link "Autres infos" at bounding box center [704, 103] width 154 height 22
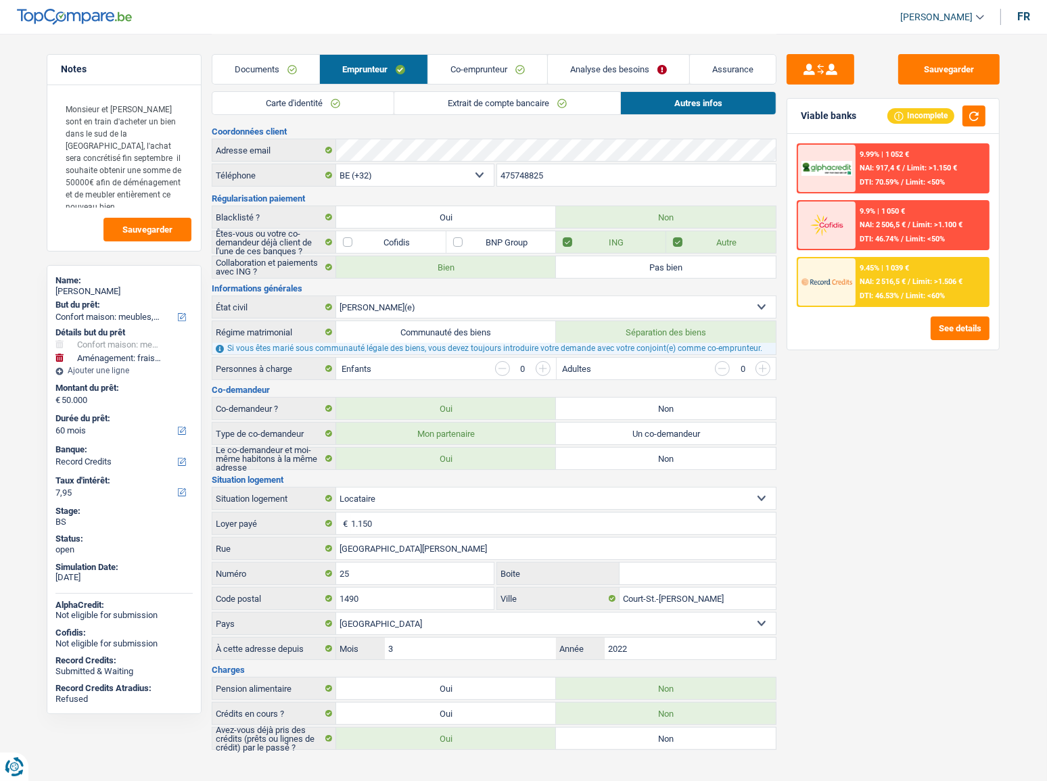
click at [446, 101] on link "Extrait de compte bancaire" at bounding box center [507, 103] width 226 height 22
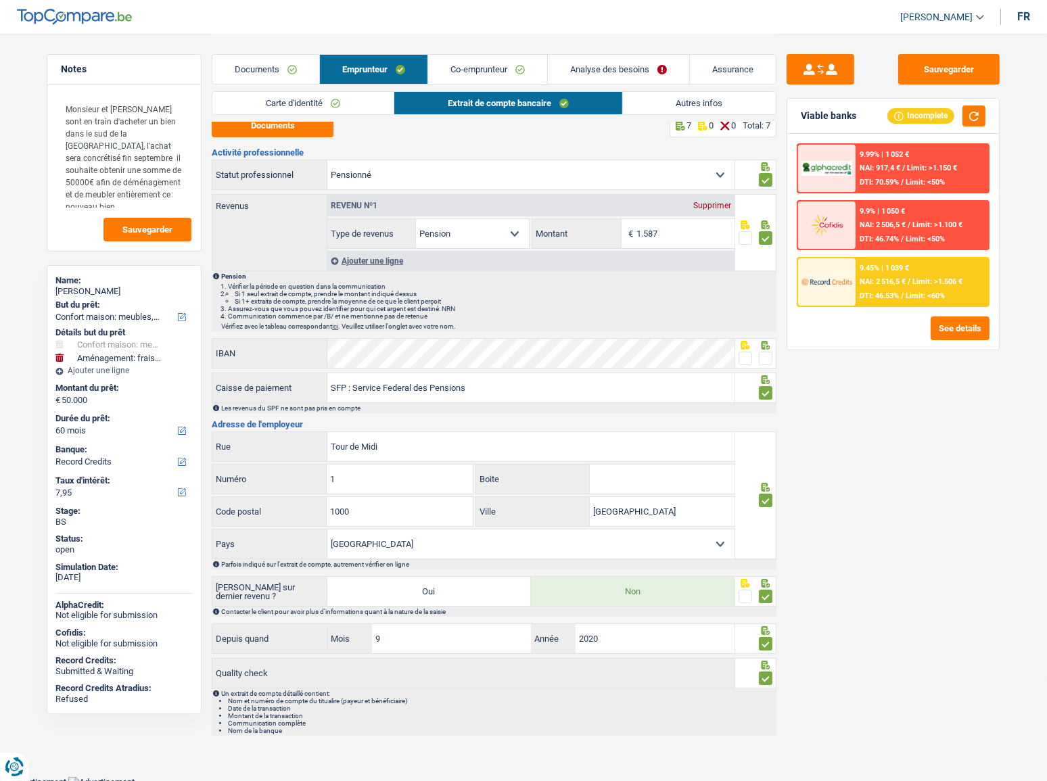
scroll to position [13, 0]
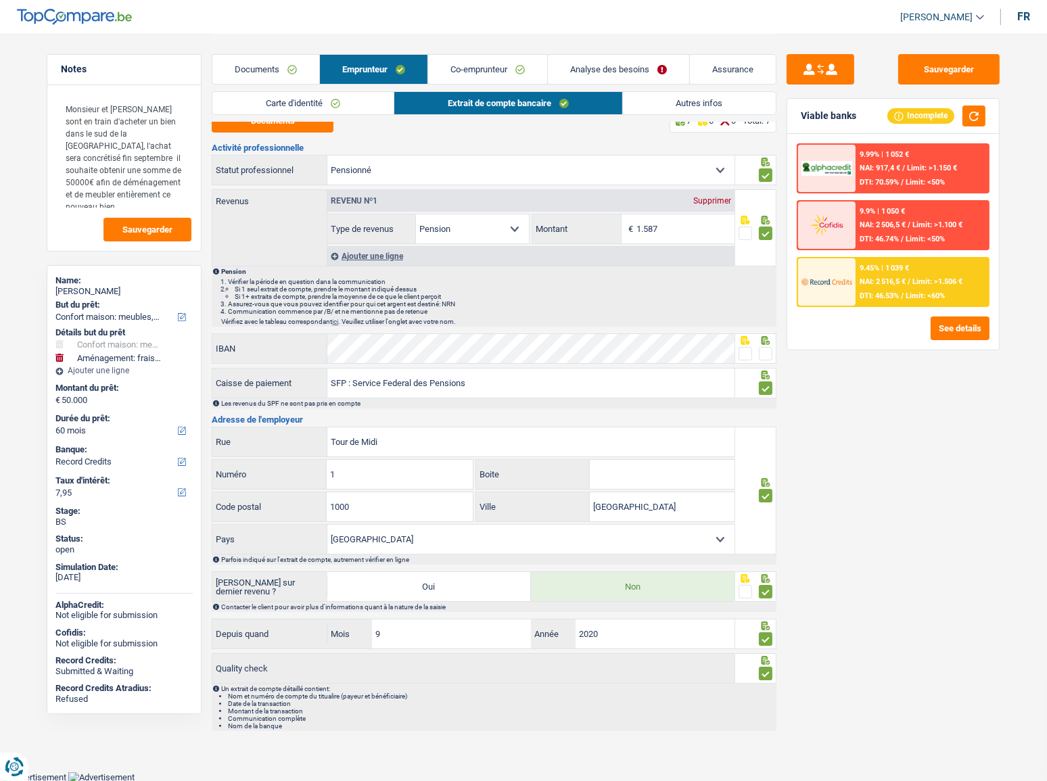
click at [648, 92] on link "Autres infos" at bounding box center [700, 103] width 154 height 22
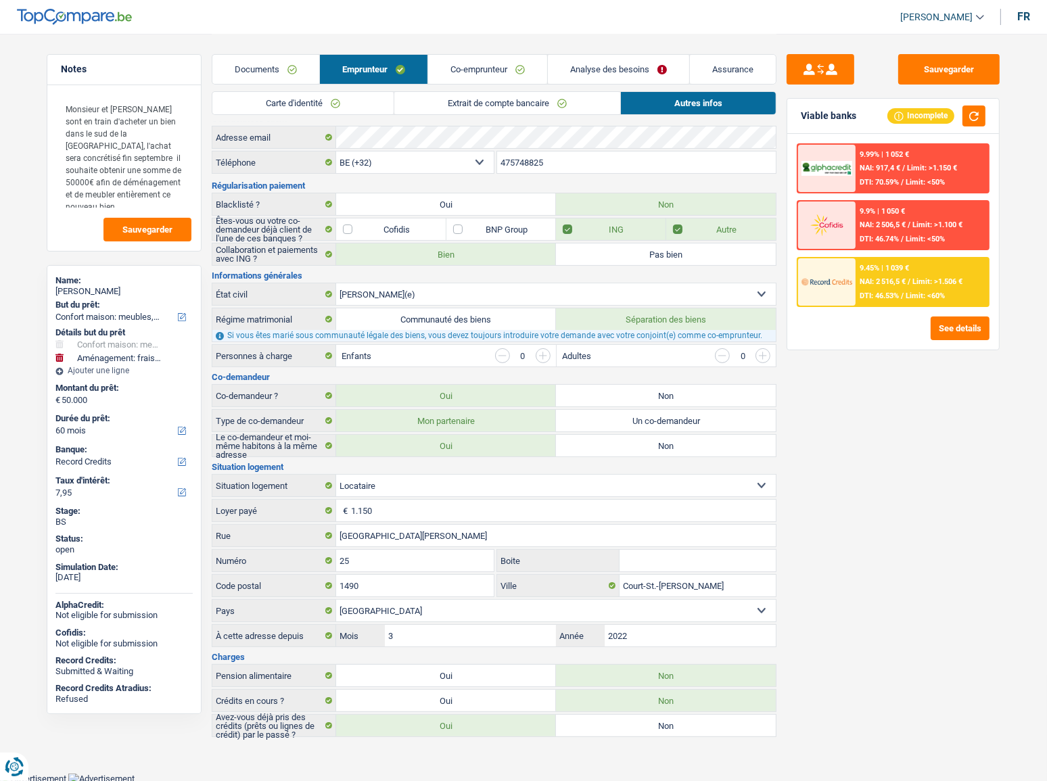
click at [628, 69] on link "Analyse des besoins" at bounding box center [618, 69] width 141 height 29
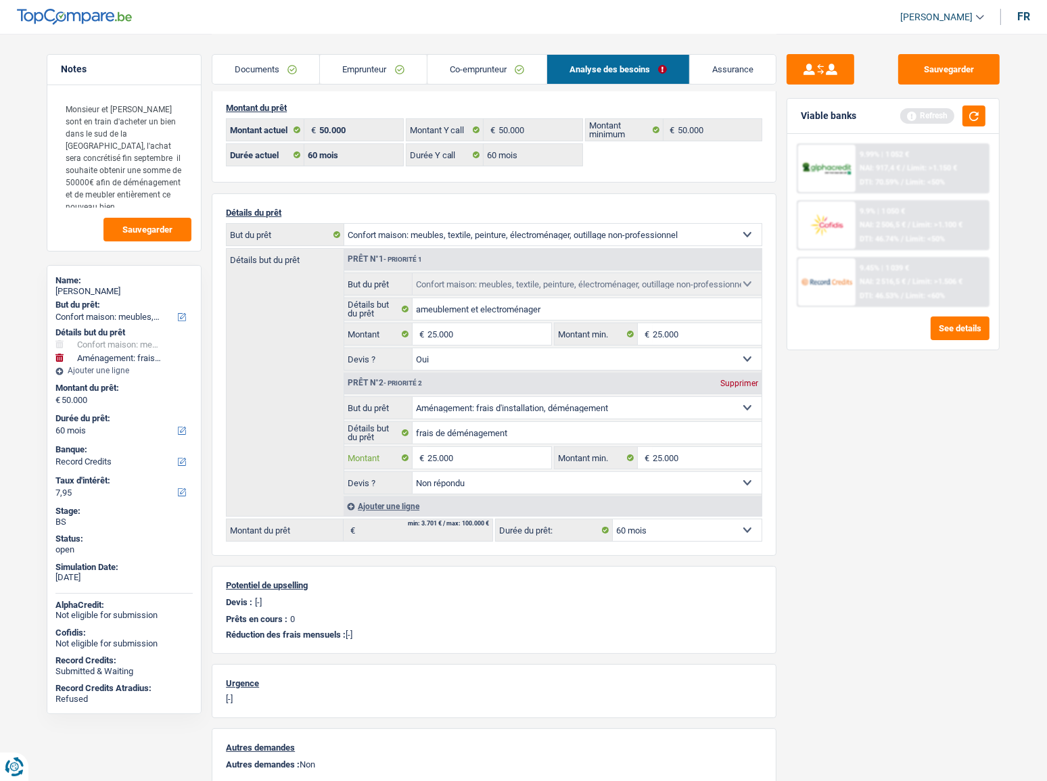
click at [448, 454] on input "25.000" at bounding box center [489, 458] width 124 height 22
click at [444, 455] on input "25.000" at bounding box center [489, 458] width 124 height 22
type input "20.000"
type input "45.000"
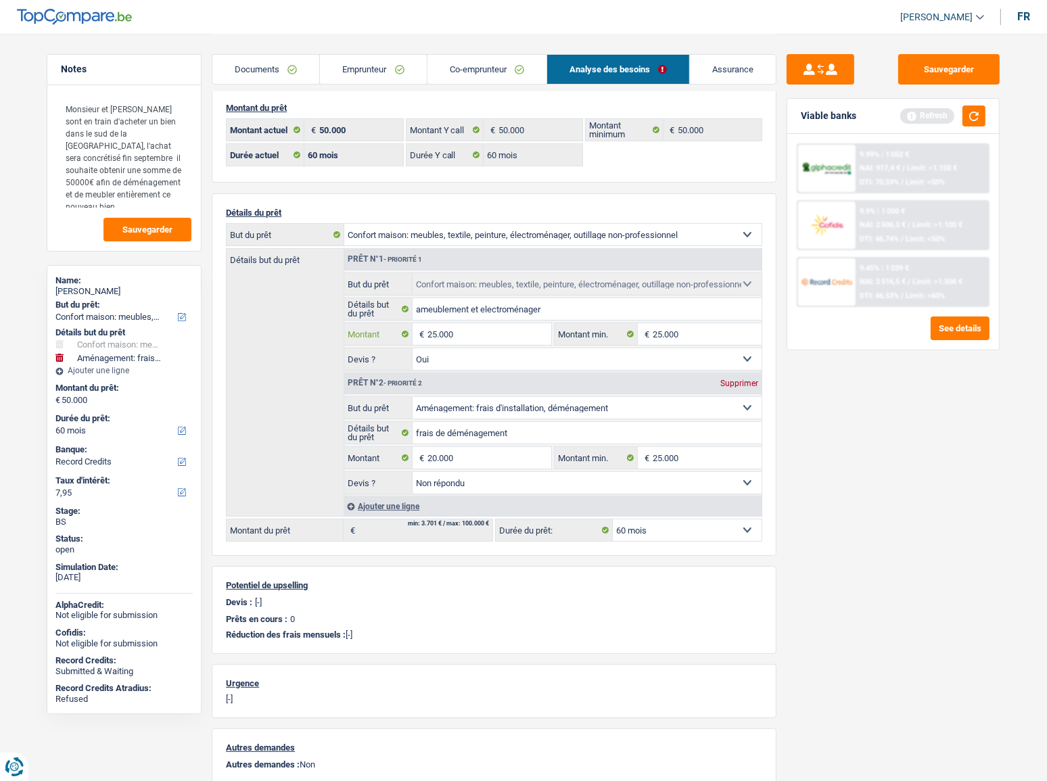
select select "144"
type input "45.000"
select select "144"
type input "45.000"
select select "144"
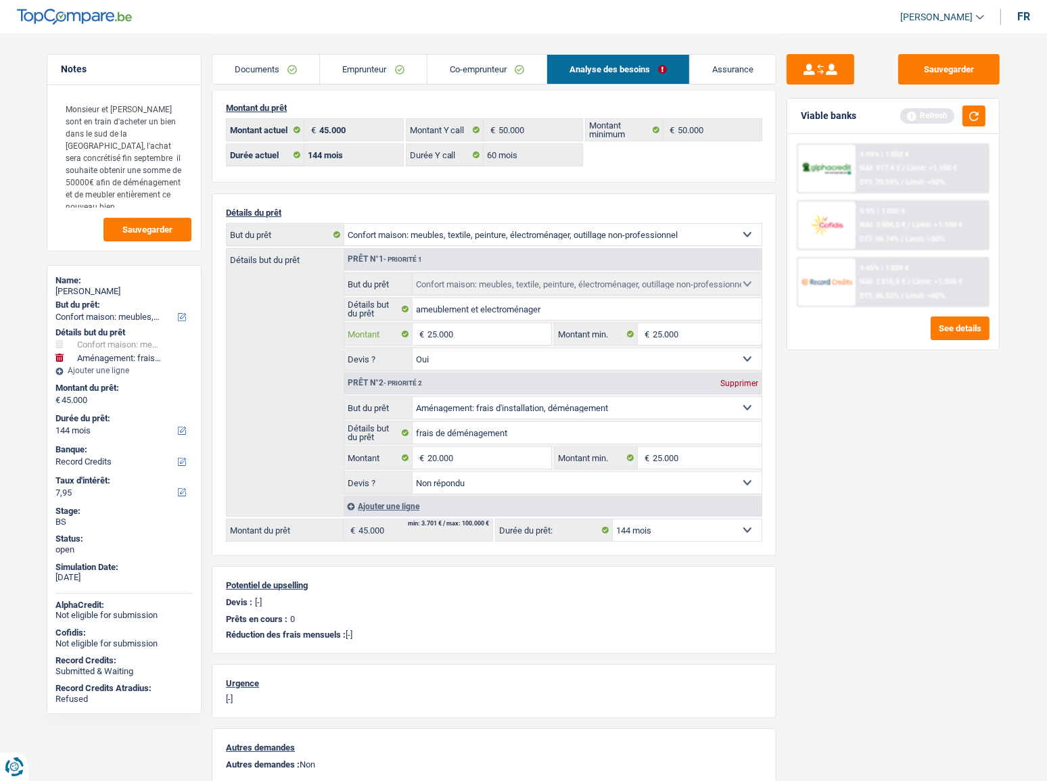
click at [434, 333] on input "25.000" at bounding box center [489, 334] width 124 height 22
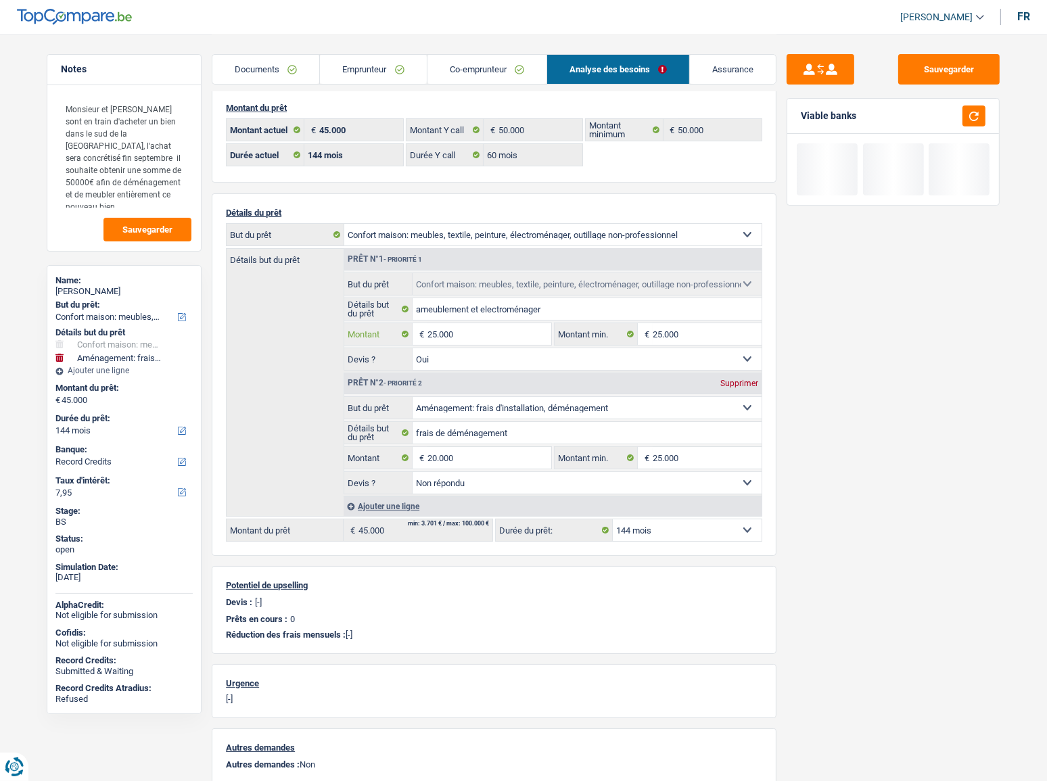
click at [434, 333] on input "25.000" at bounding box center [489, 334] width 124 height 22
type input "20.000"
type input "40.000"
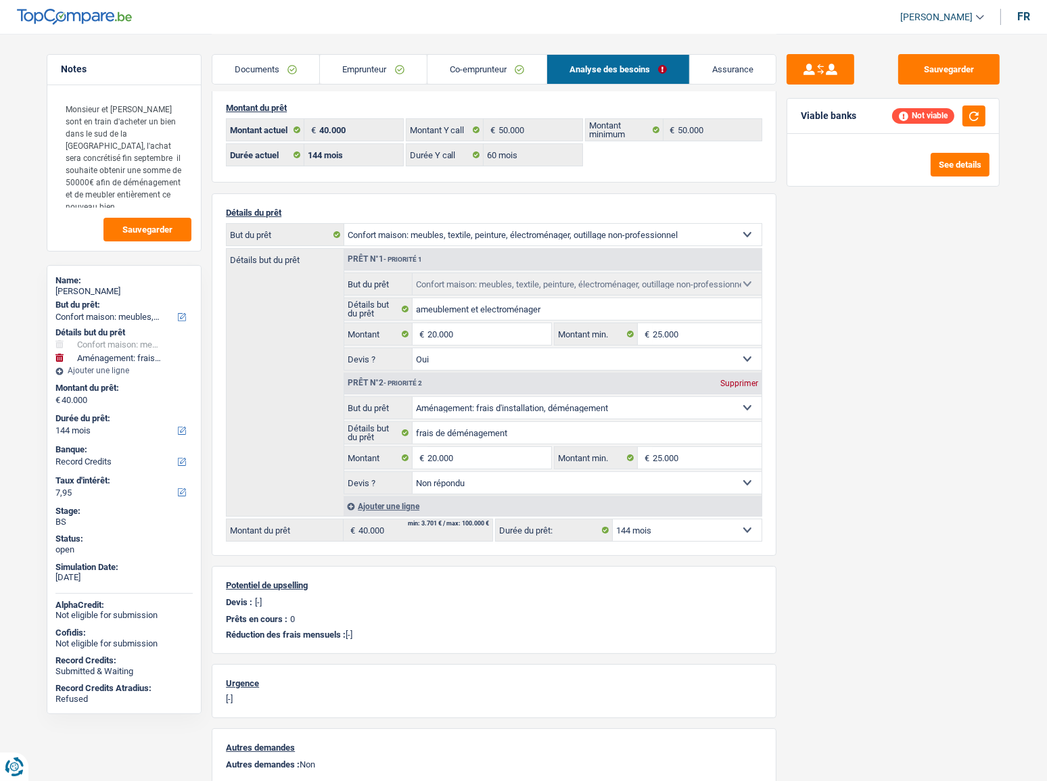
click at [869, 429] on div "Sauvegarder Viable banks Not viable See details" at bounding box center [892, 406] width 233 height 705
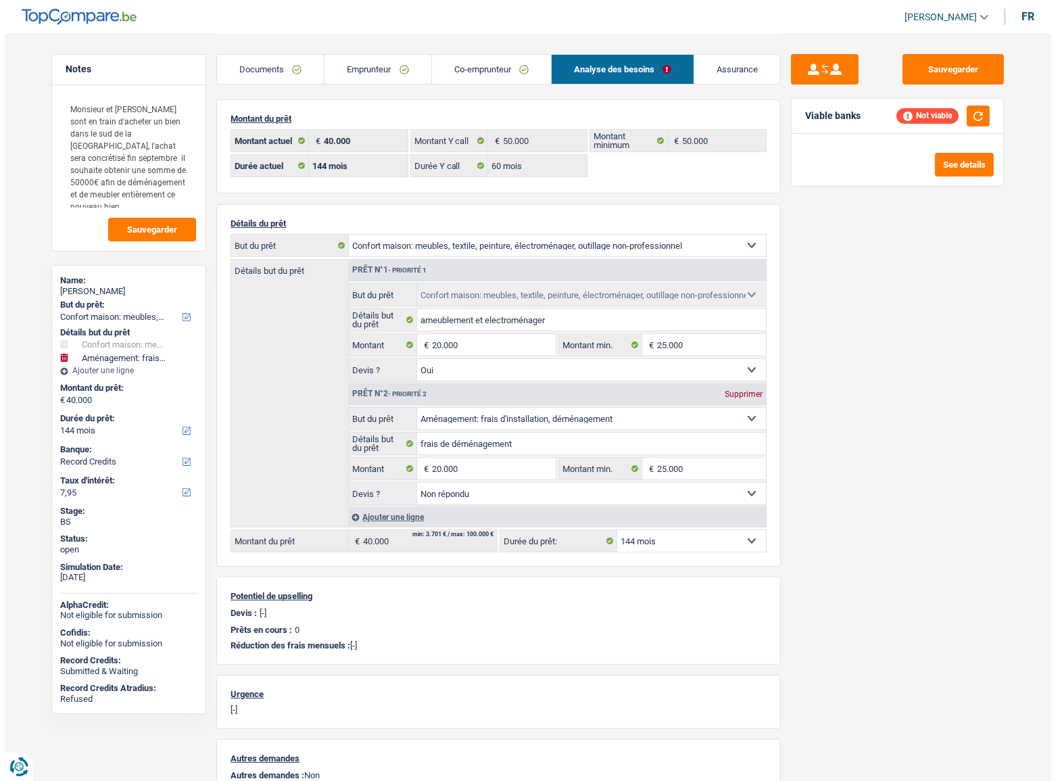
scroll to position [0, 0]
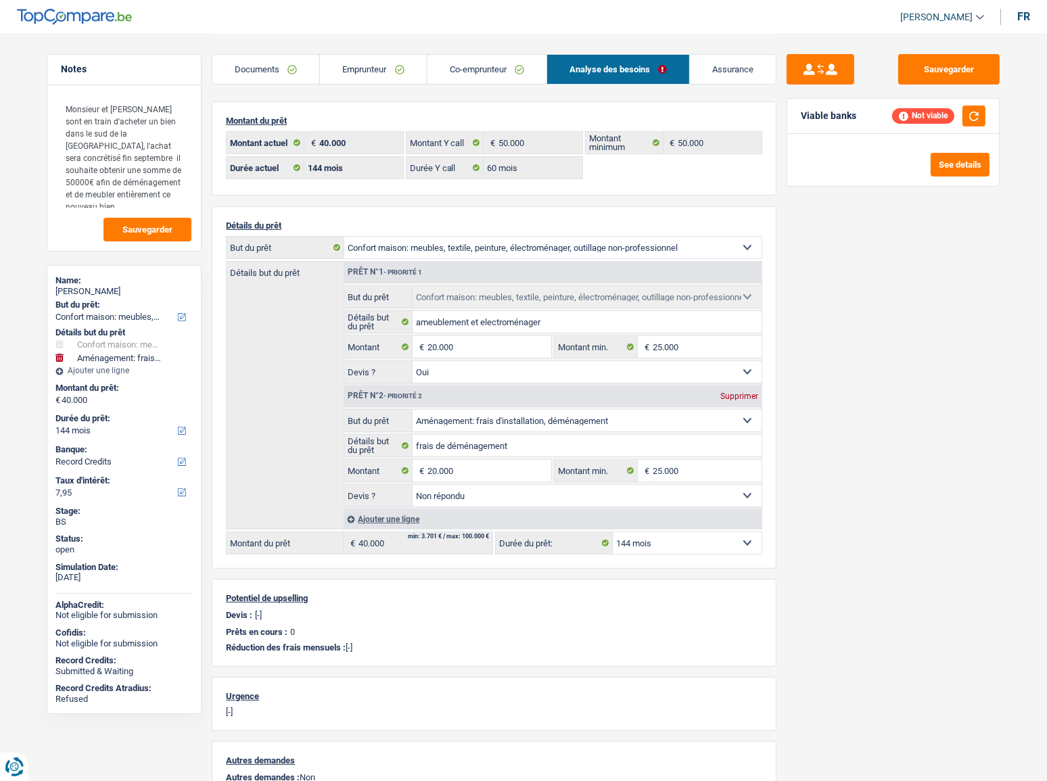
click at [91, 290] on div "Thierry Maniet" at bounding box center [123, 291] width 137 height 11
copy div "Maniet"
click at [975, 122] on button "button" at bounding box center [973, 116] width 23 height 21
click at [975, 109] on button "button" at bounding box center [973, 116] width 23 height 21
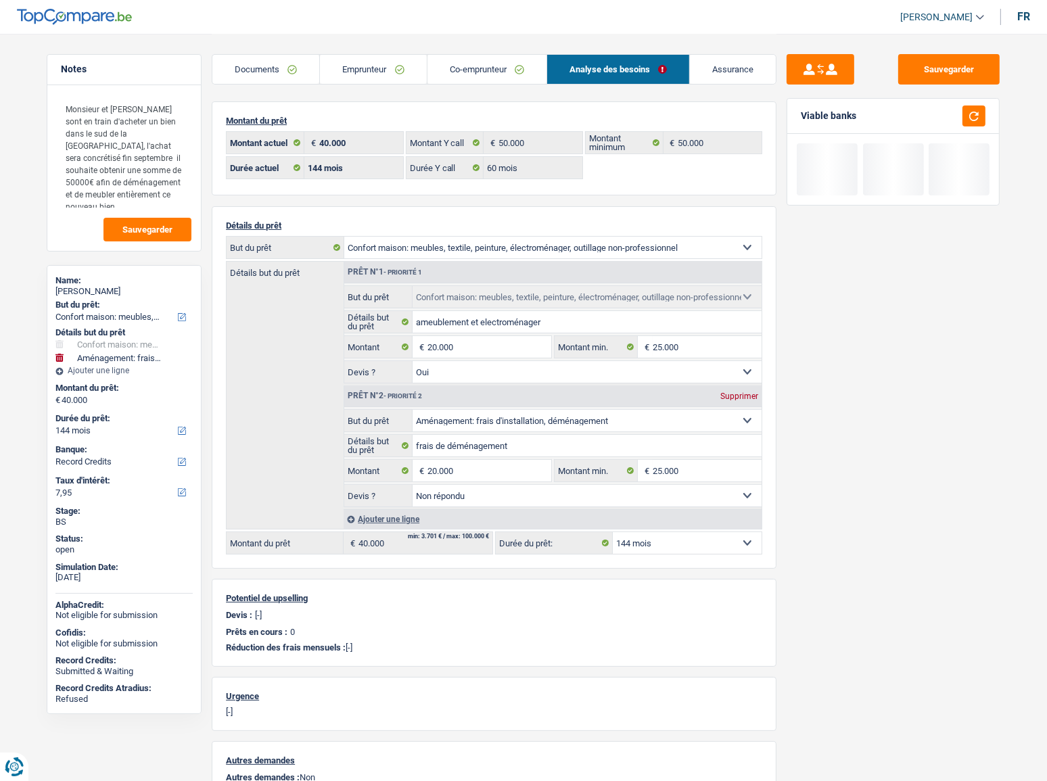
click at [99, 421] on label "Durée du prêt:" at bounding box center [122, 418] width 135 height 11
click at [99, 424] on select "12 mois 18 mois 24 mois 30 mois 36 mois 42 mois 48 mois 60 mois 72 mois 84 mois…" at bounding box center [123, 431] width 137 height 14
click at [99, 426] on select "12 mois 18 mois 24 mois 30 mois 36 mois 42 mois 48 mois 60 mois 72 mois 84 mois…" at bounding box center [123, 431] width 137 height 14
select select "120"
click at [55, 424] on select "12 mois 18 mois 24 mois 30 mois 36 mois 42 mois 48 mois 60 mois 72 mois 84 mois…" at bounding box center [123, 431] width 137 height 14
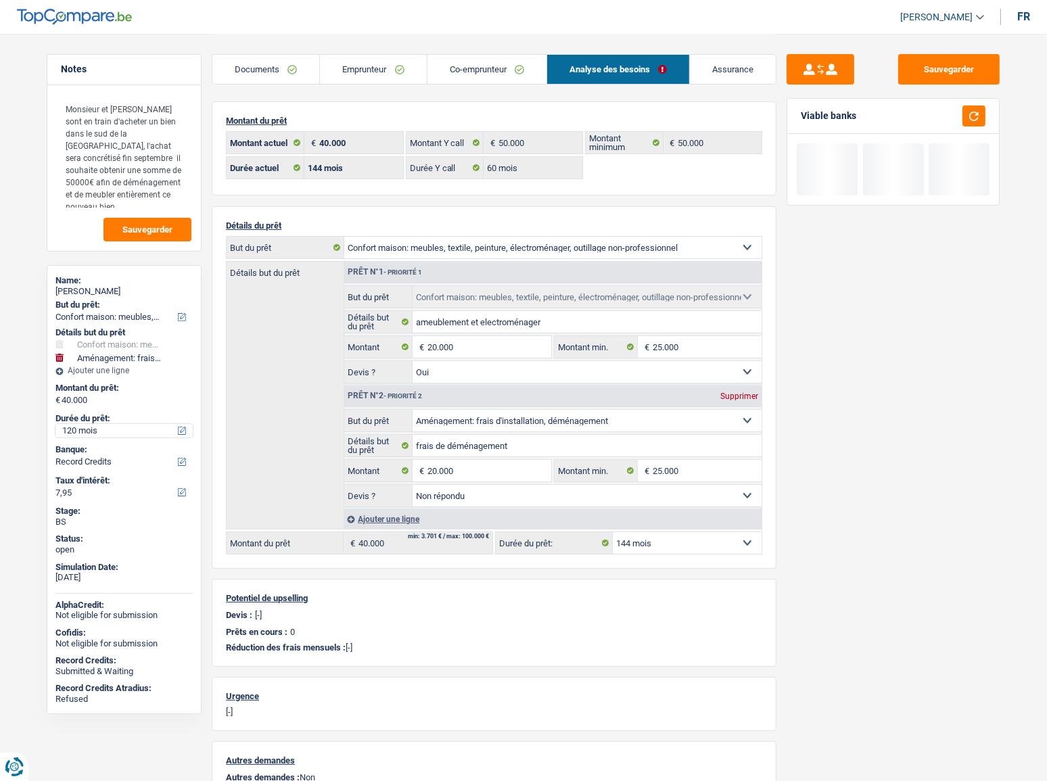
select select "120"
click at [972, 120] on button "button" at bounding box center [973, 116] width 23 height 21
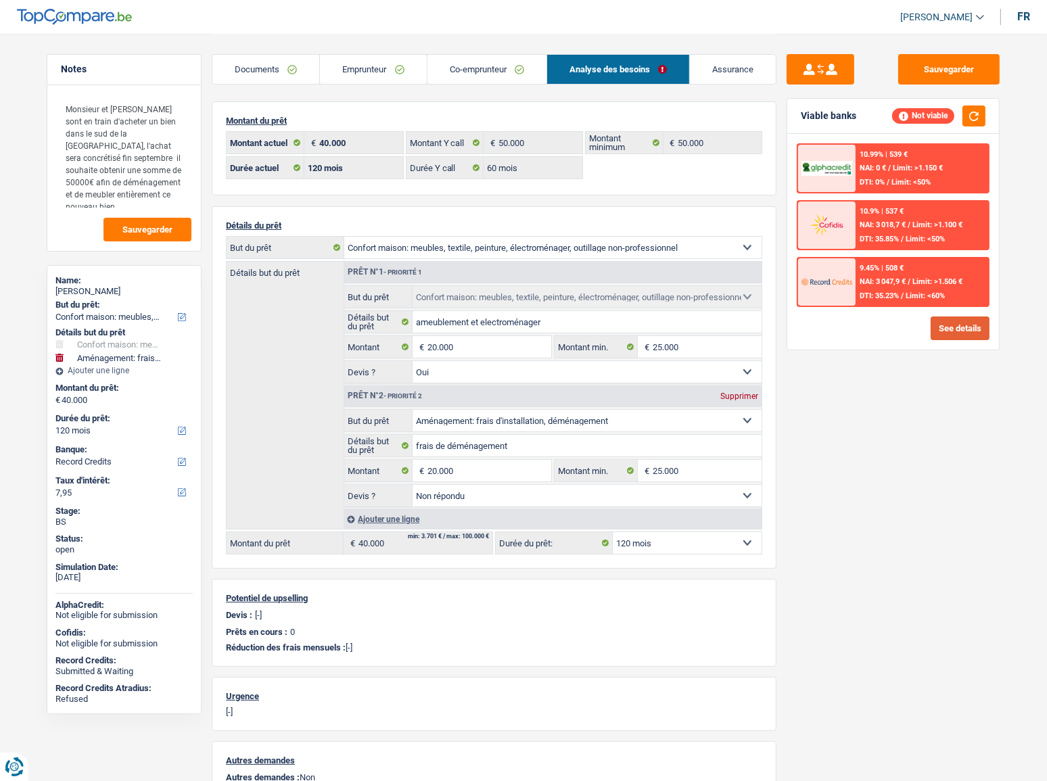
click at [966, 334] on button "See details" at bounding box center [960, 329] width 59 height 24
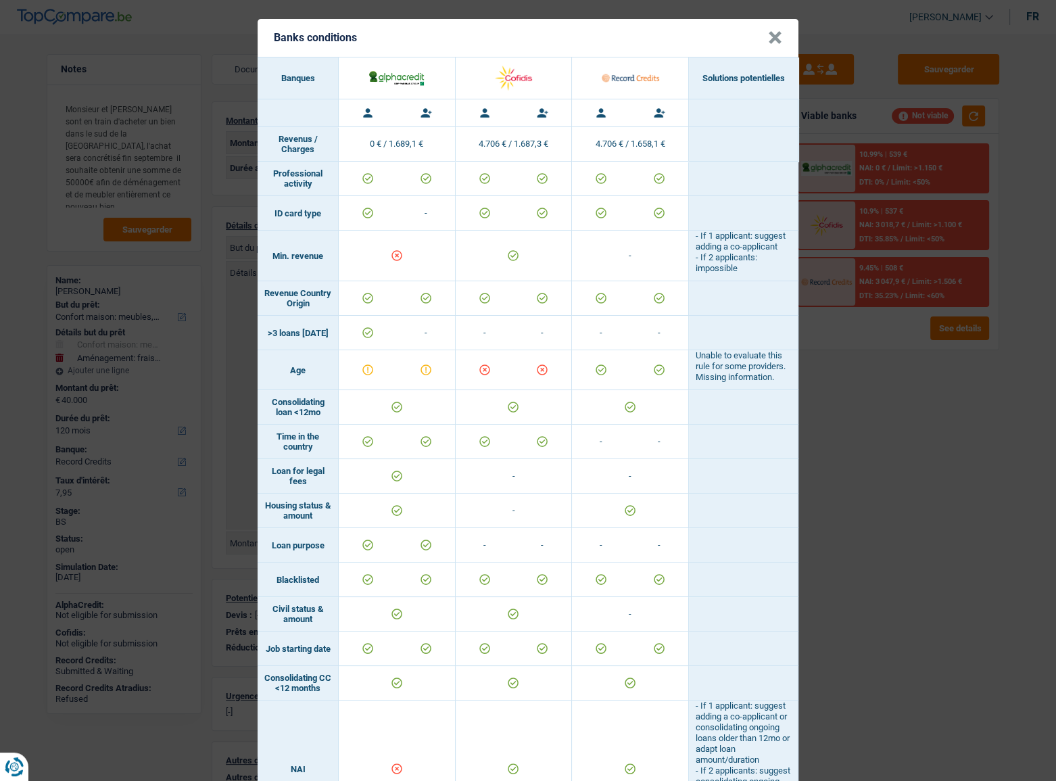
click at [887, 456] on div "Banks conditions × Banques Solutions potentielles Revenus / Charges 0 € / 1.689…" at bounding box center [528, 390] width 1056 height 781
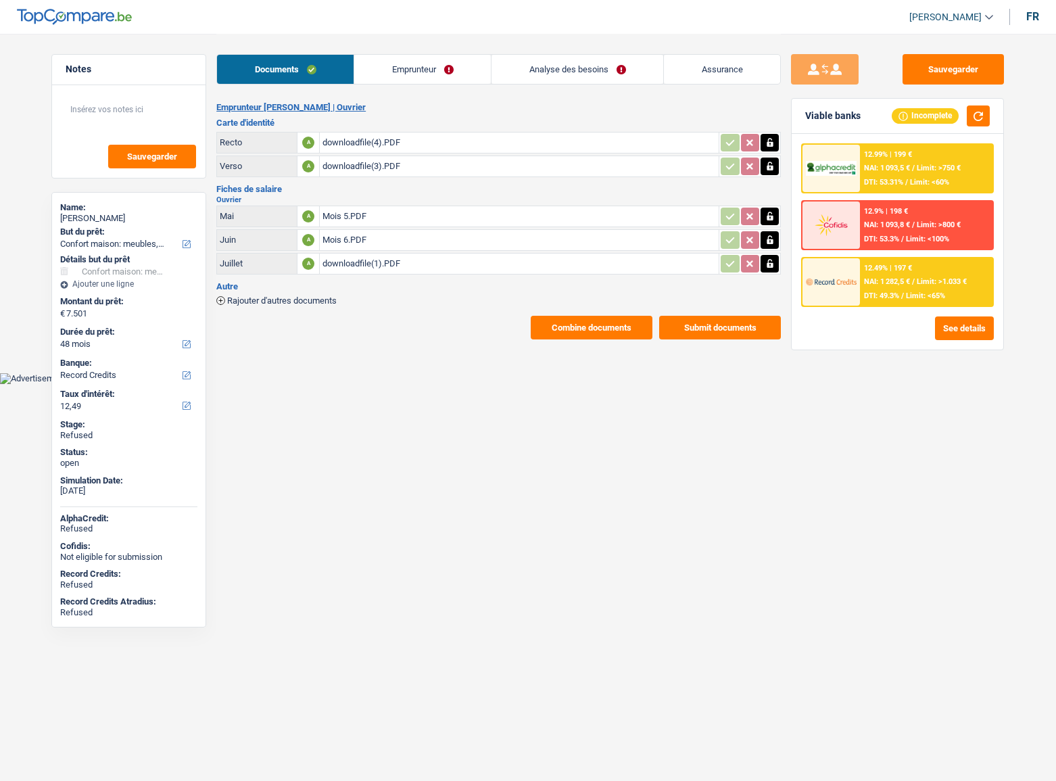
select select "household"
select select "48"
select select "record credits"
click at [426, 64] on link "Emprunteur" at bounding box center [422, 69] width 137 height 29
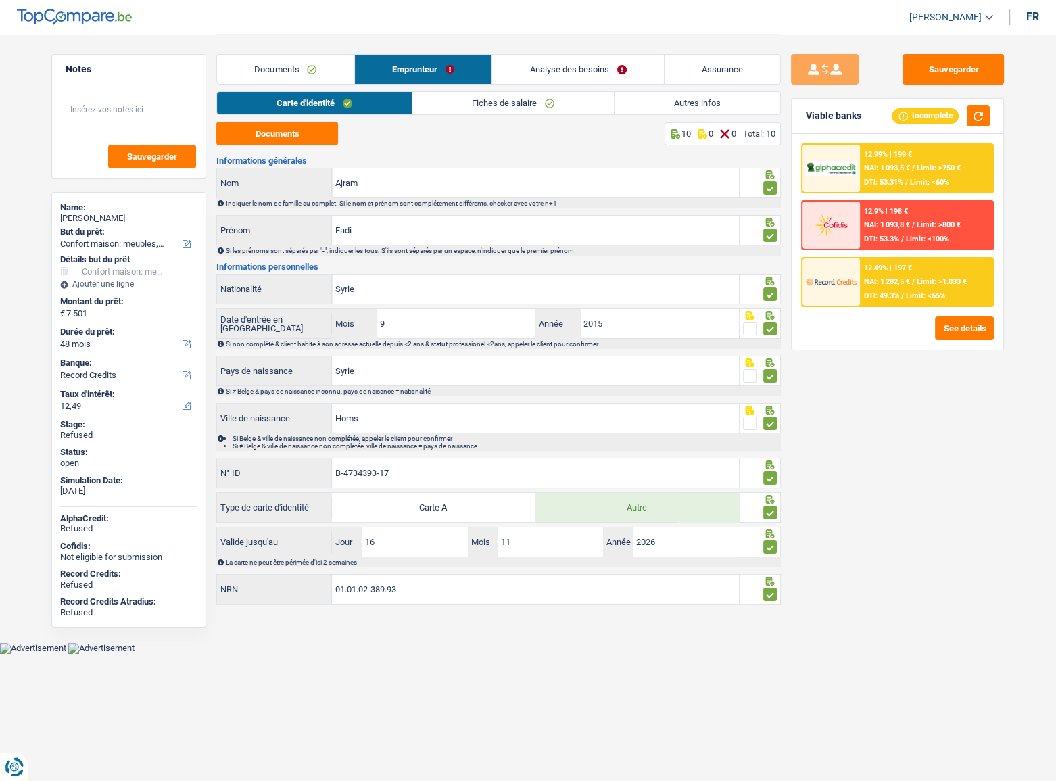
click at [607, 73] on link "Analyse des besoins" at bounding box center [578, 69] width 172 height 29
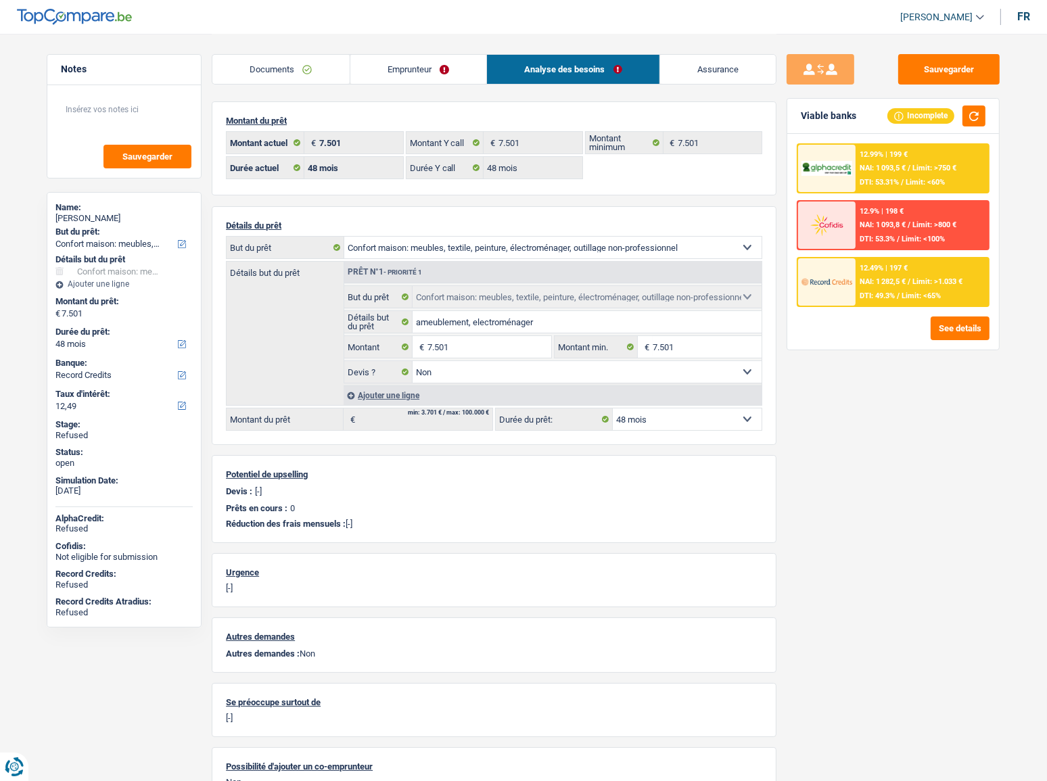
click at [327, 70] on link "Documents" at bounding box center [280, 69] width 137 height 29
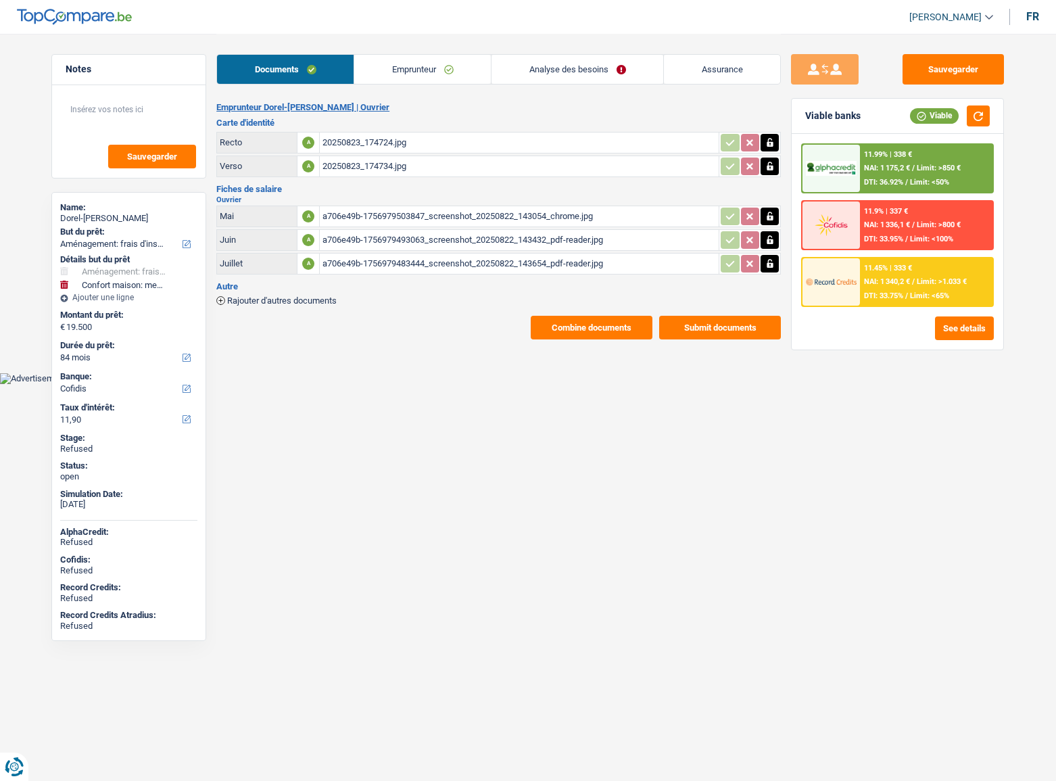
select select "movingOrInstallation"
select select "household"
select select "84"
select select "cofidis"
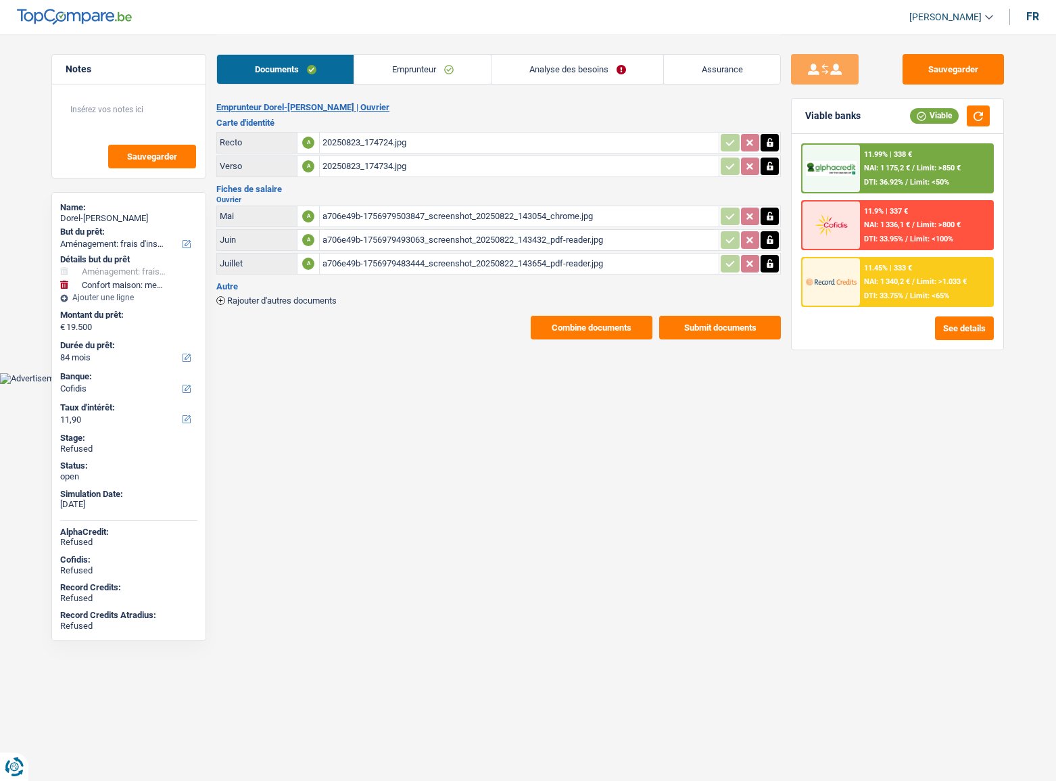
select select "84"
select select "movingOrInstallation"
select select "false"
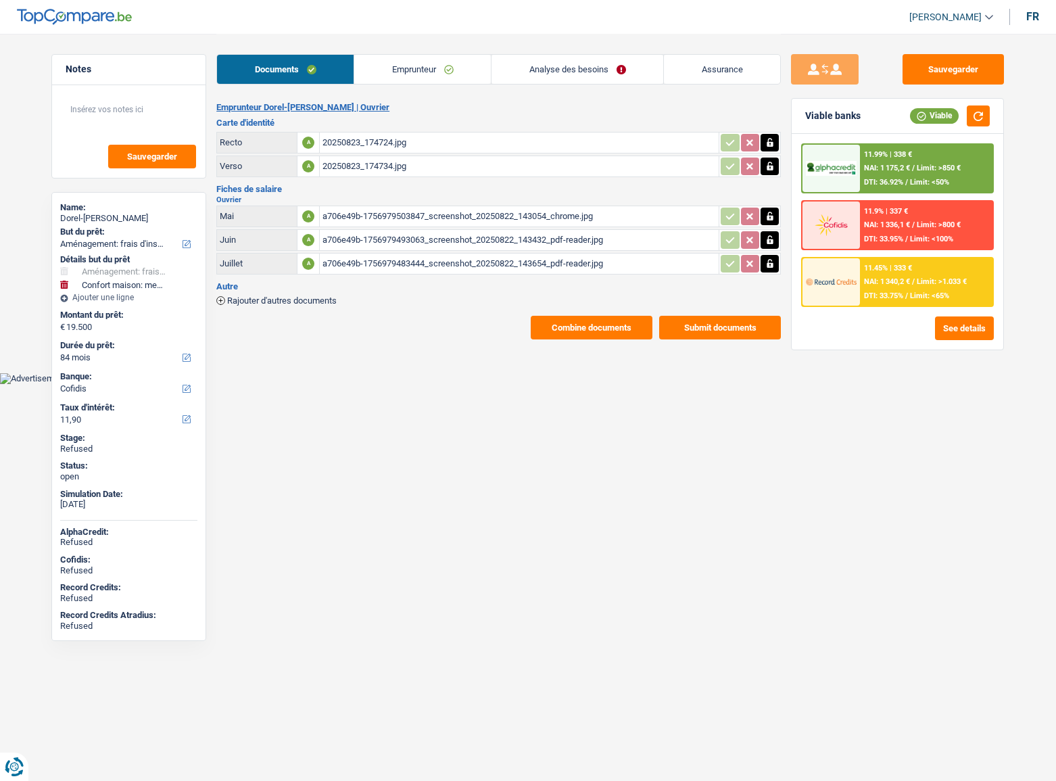
select select "household"
select select "false"
select select "84"
click at [406, 79] on link "Emprunteur" at bounding box center [422, 69] width 137 height 29
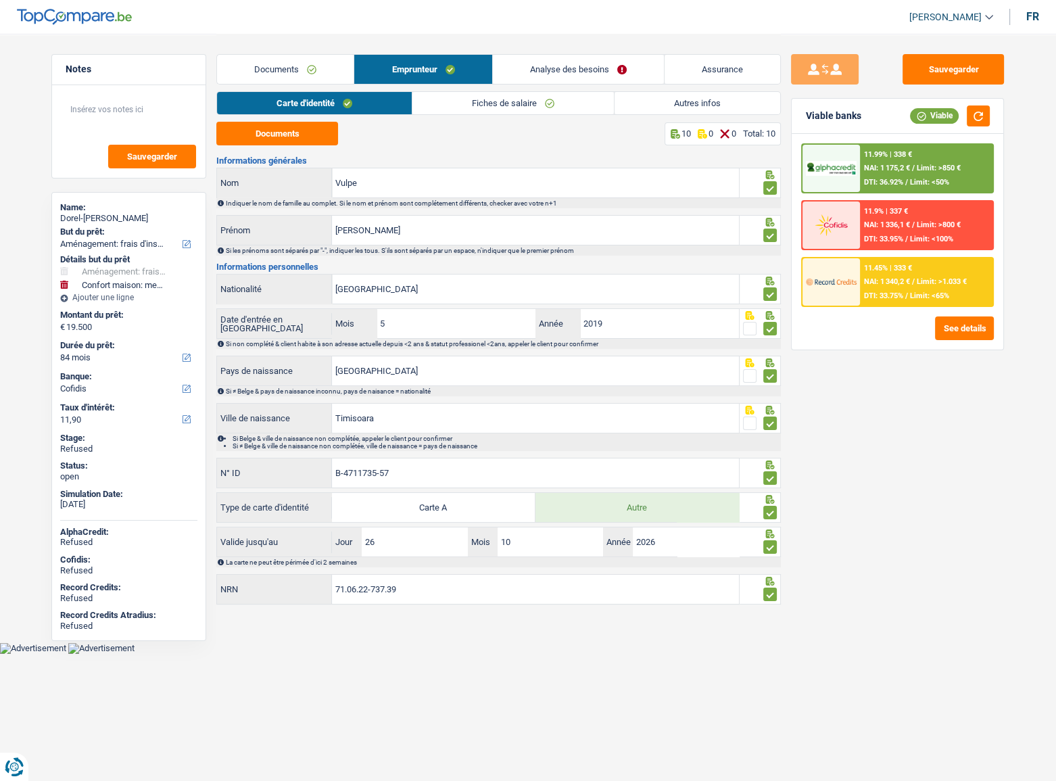
click at [467, 107] on link "Fiches de salaire" at bounding box center [514, 103] width 202 height 22
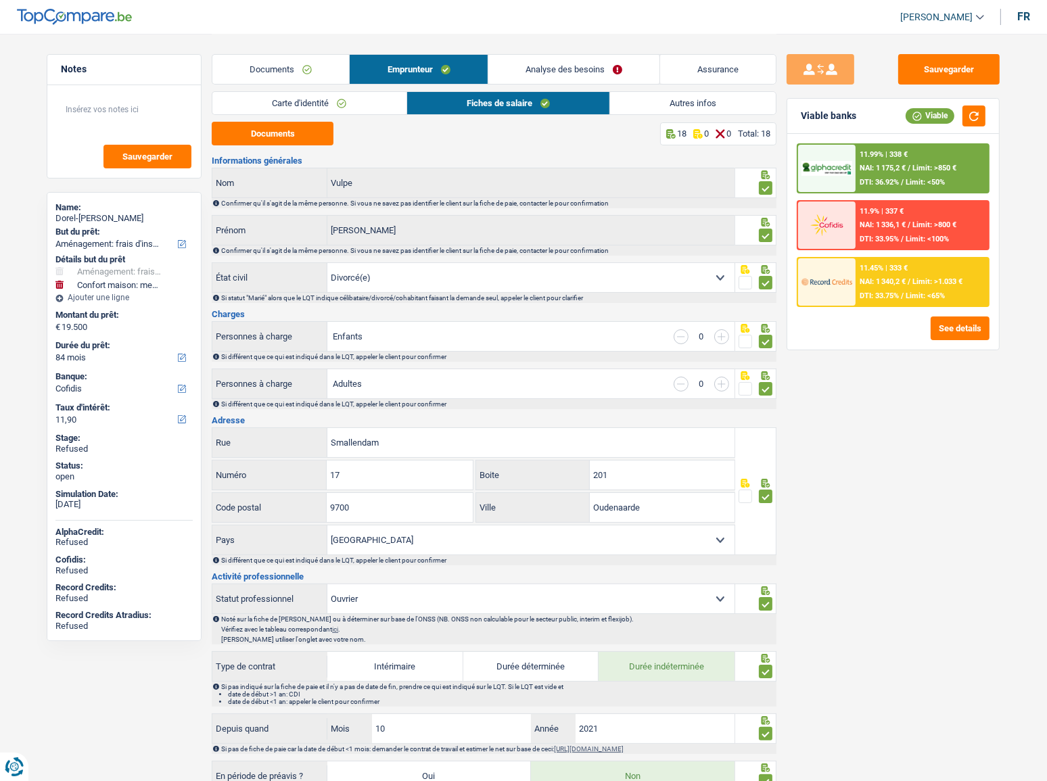
click at [695, 100] on link "Autres infos" at bounding box center [693, 103] width 166 height 22
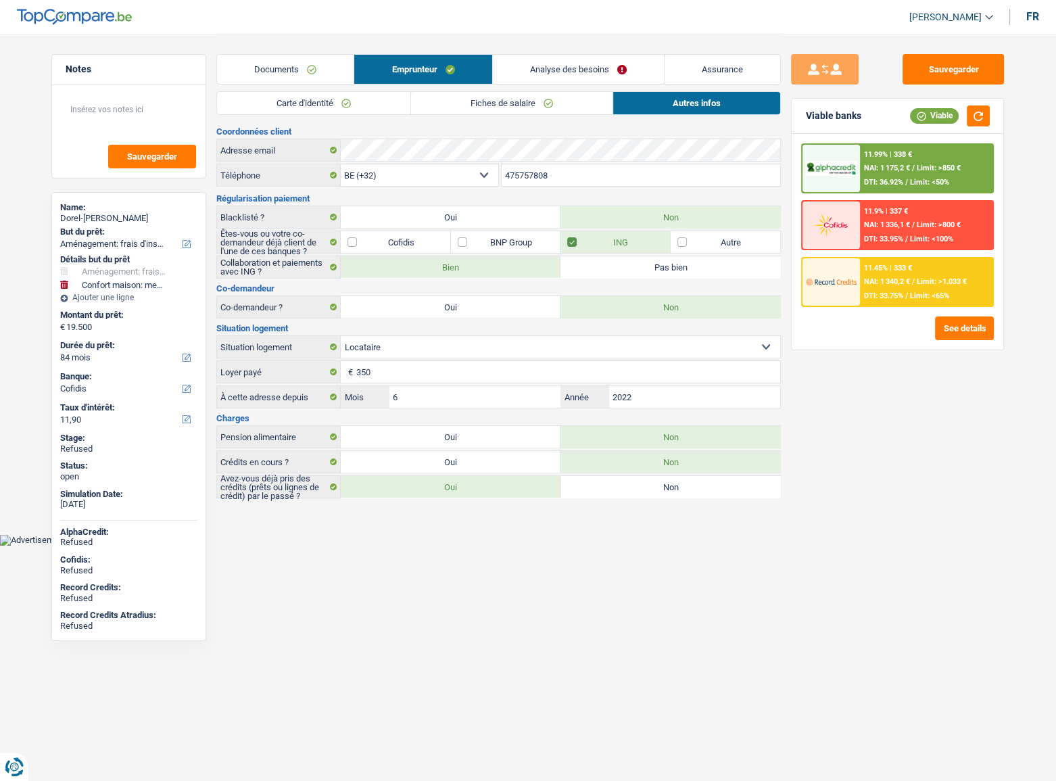
click at [563, 61] on link "Analyse des besoins" at bounding box center [578, 69] width 171 height 29
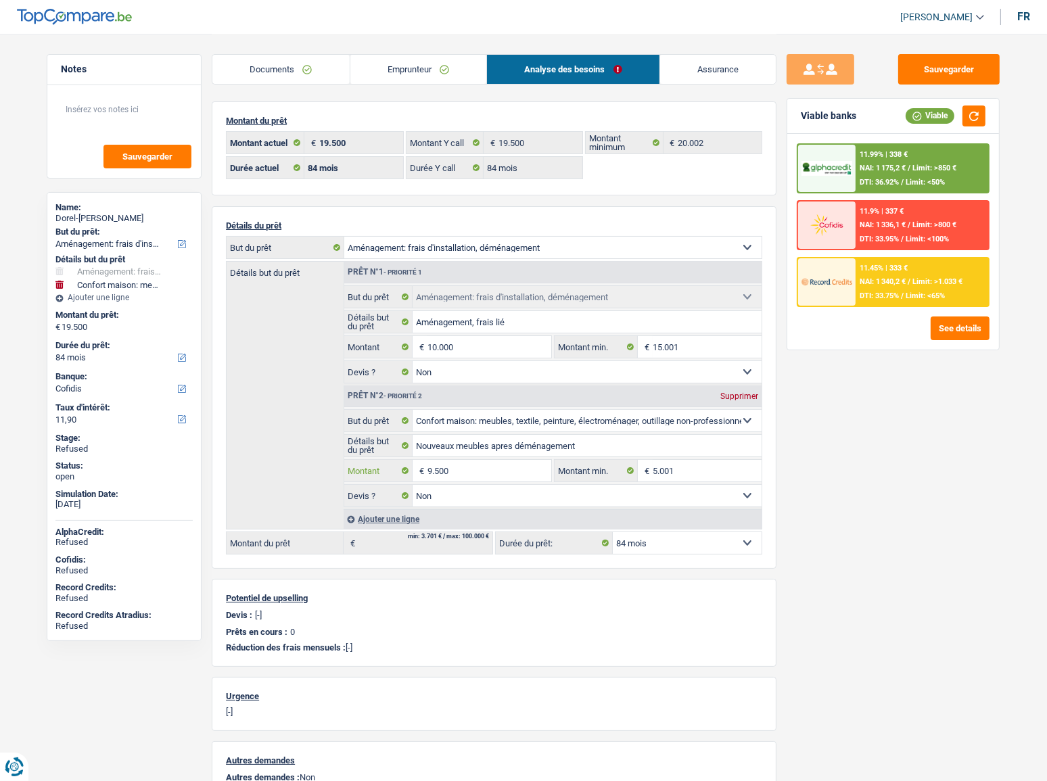
click at [519, 475] on input "9.500" at bounding box center [489, 471] width 124 height 22
drag, startPoint x: 519, startPoint y: 475, endPoint x: 373, endPoint y: 473, distance: 146.1
click at [373, 473] on div "9.500 € Montant" at bounding box center [447, 471] width 207 height 22
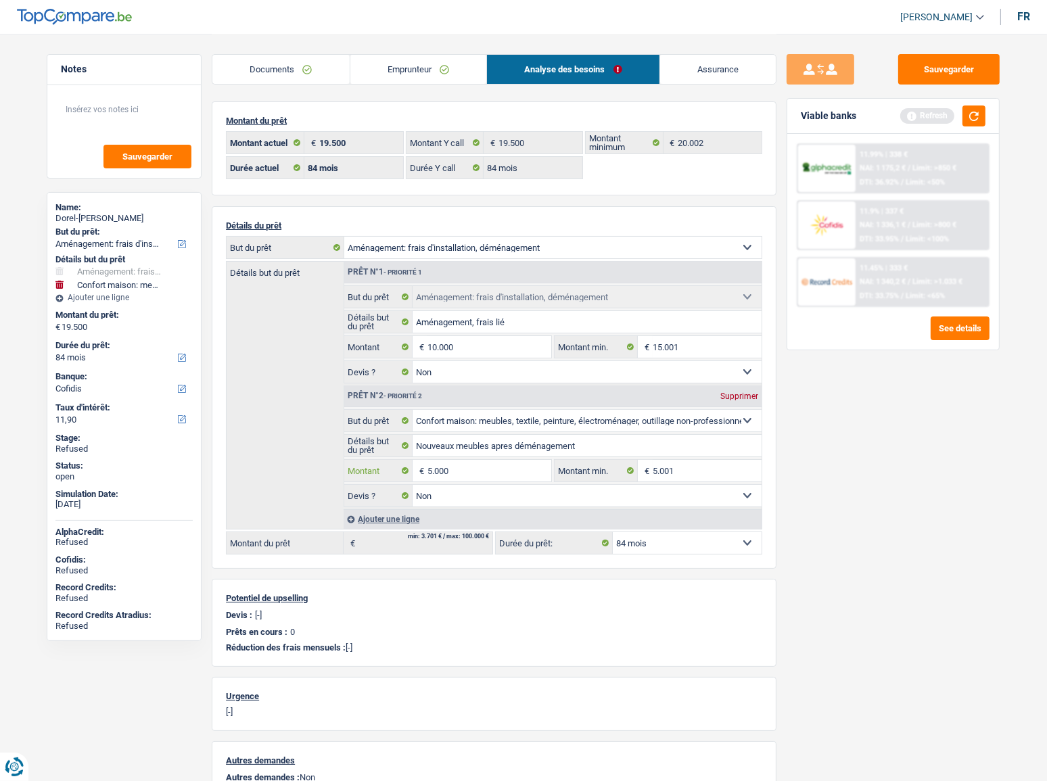
type input "5.000"
type input "15.000"
select select "60"
type input "15.000"
select select "60"
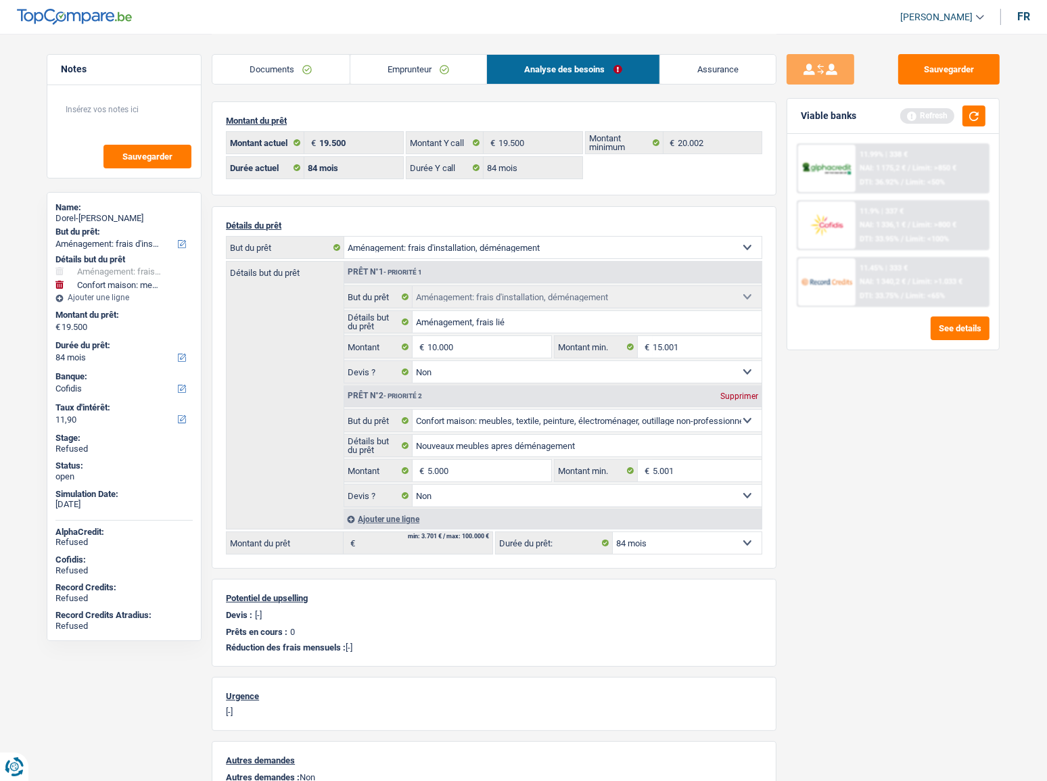
type input "15.000"
select select "60"
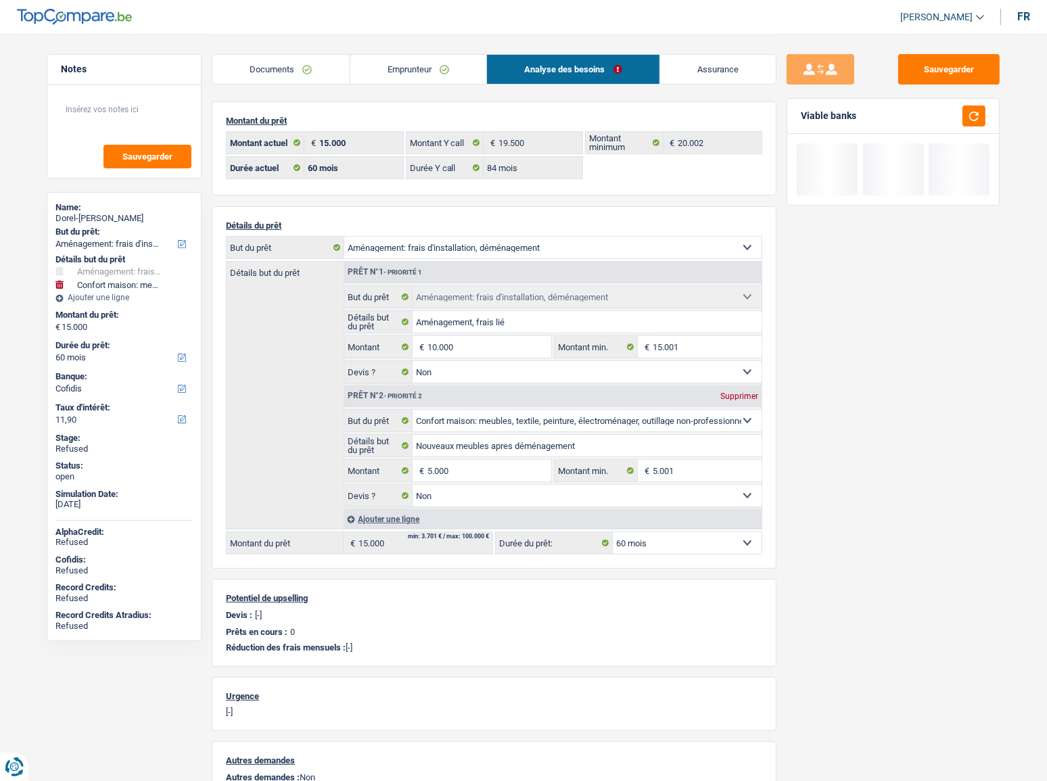
click at [816, 426] on div "Sauvegarder Viable banks" at bounding box center [892, 406] width 233 height 705
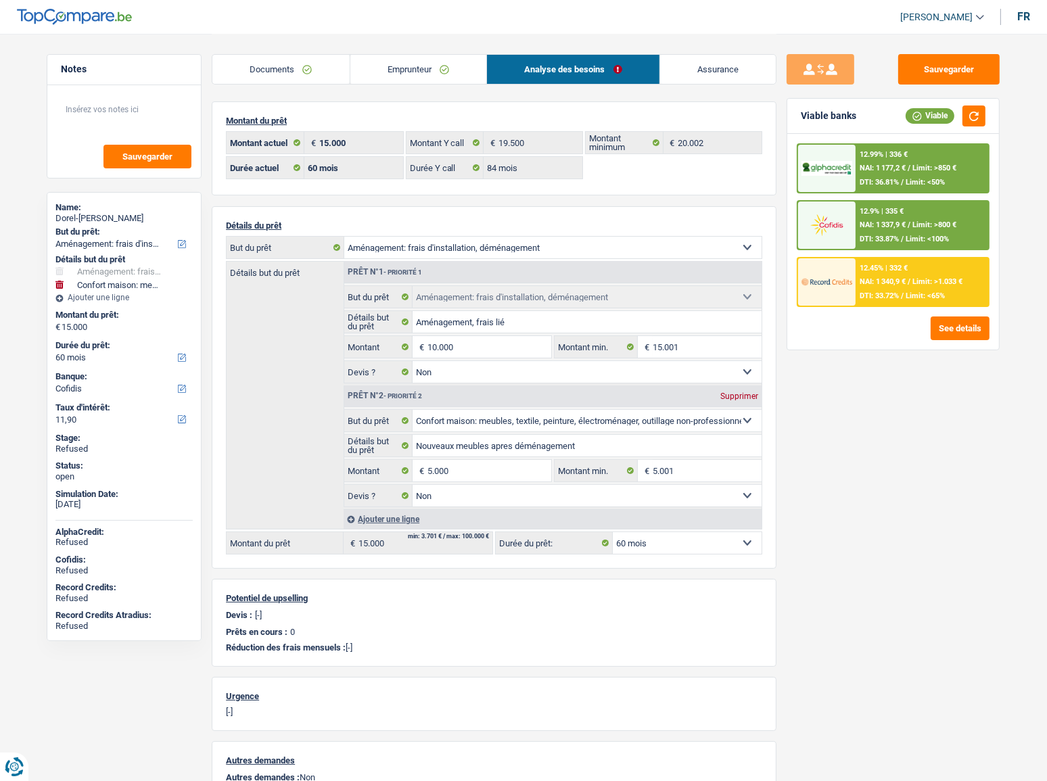
click at [904, 283] on span "NAI: 1 340,9 €" at bounding box center [883, 281] width 46 height 9
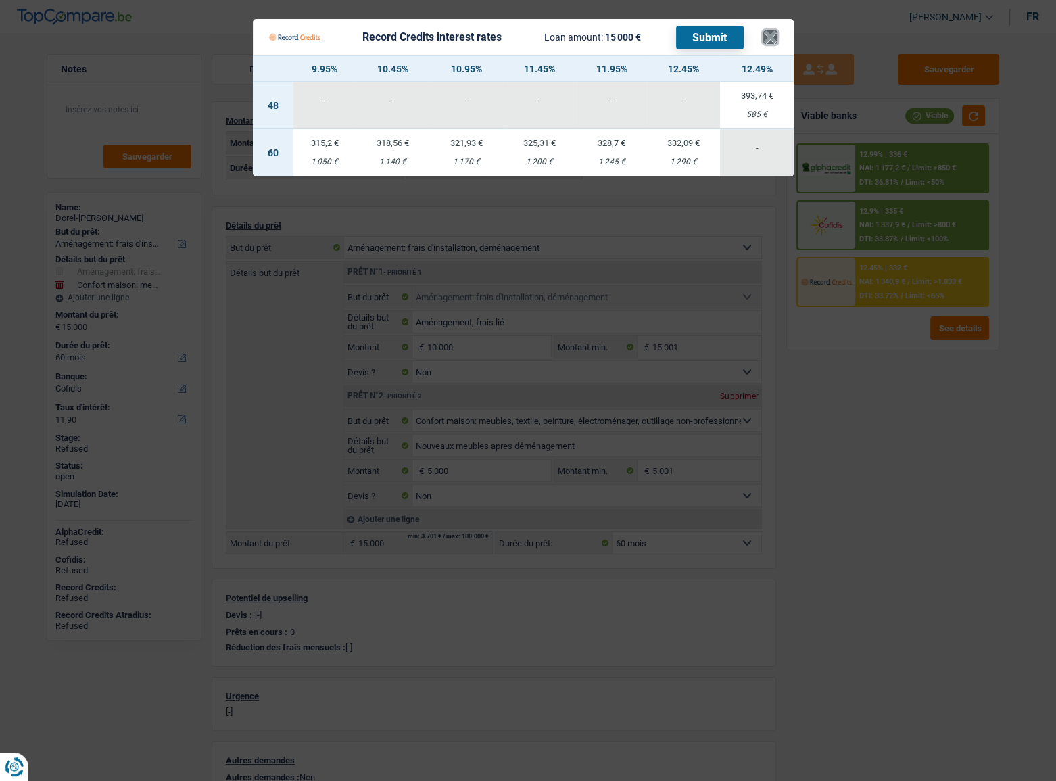
click at [767, 36] on button "×" at bounding box center [771, 37] width 14 height 14
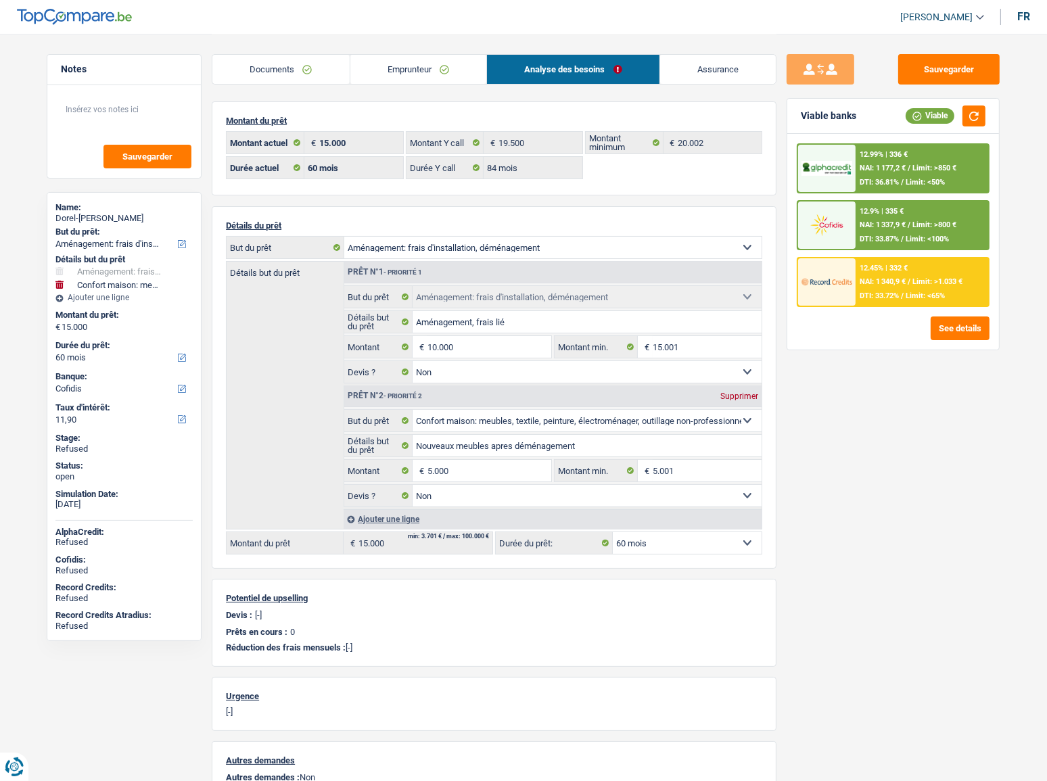
click at [404, 76] on link "Emprunteur" at bounding box center [418, 69] width 137 height 29
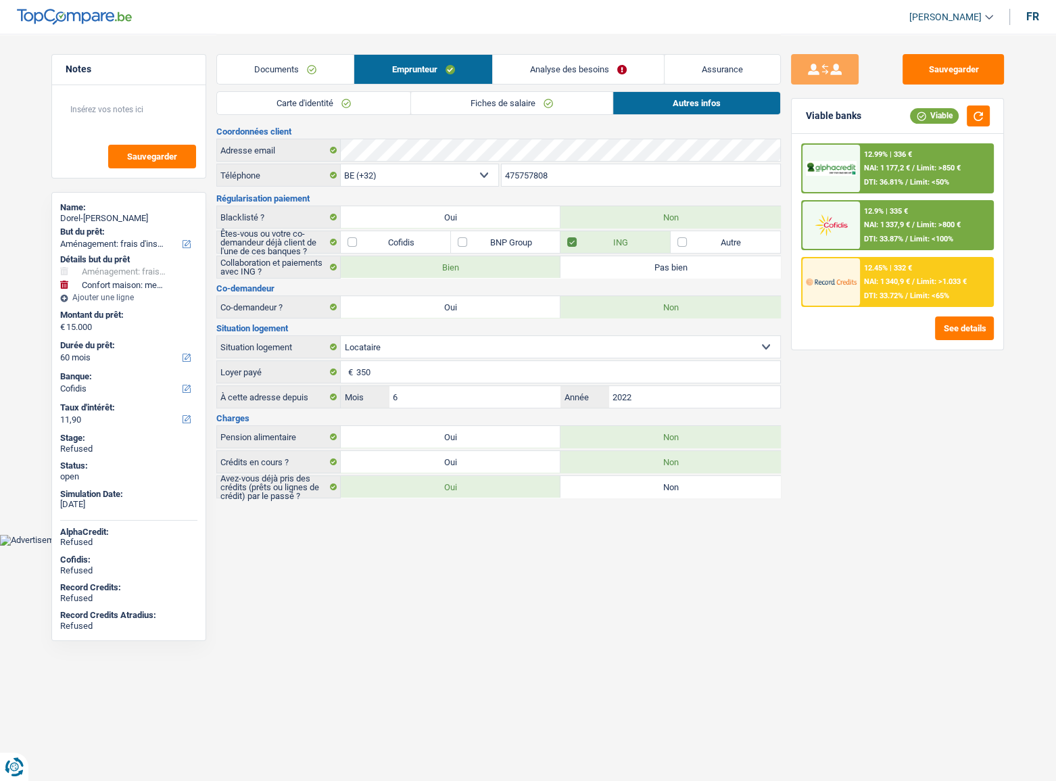
click at [337, 108] on link "Carte d'identité" at bounding box center [313, 103] width 193 height 22
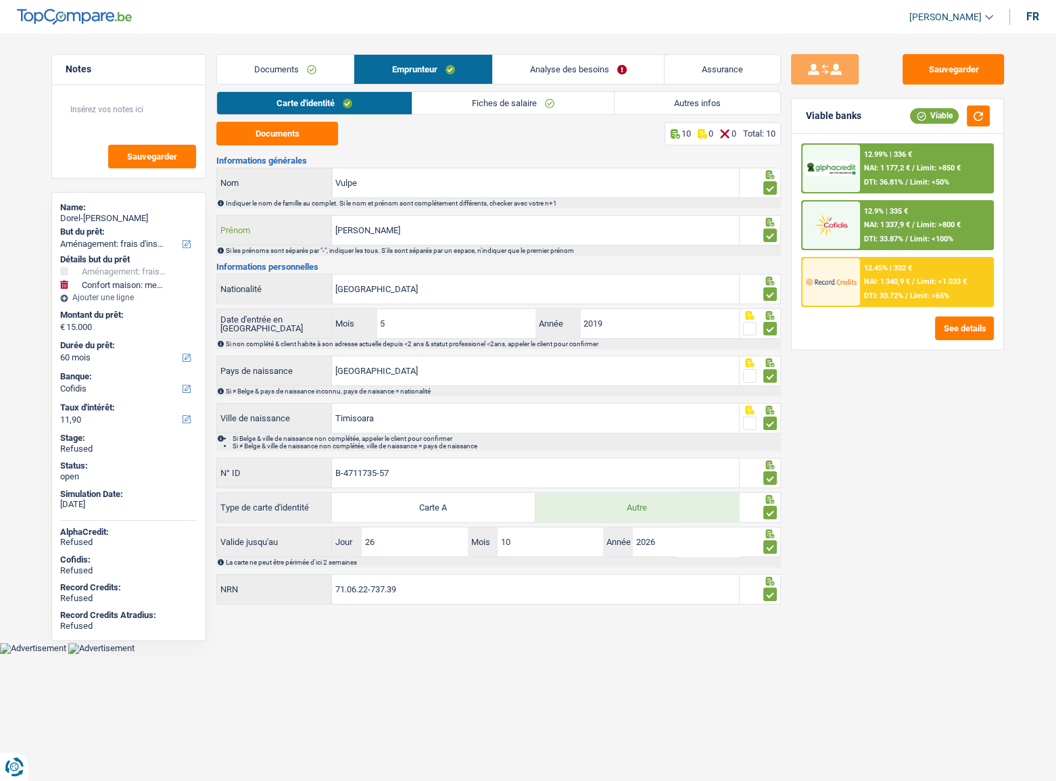
drag, startPoint x: 420, startPoint y: 229, endPoint x: 354, endPoint y: 235, distance: 66.6
click at [279, 242] on div "Dorel-[PERSON_NAME]" at bounding box center [478, 230] width 522 height 29
drag, startPoint x: 388, startPoint y: 185, endPoint x: 277, endPoint y: 185, distance: 110.2
click at [271, 185] on div "Vulpe Nom" at bounding box center [478, 182] width 522 height 29
click at [323, 65] on link "Documents" at bounding box center [285, 69] width 137 height 29
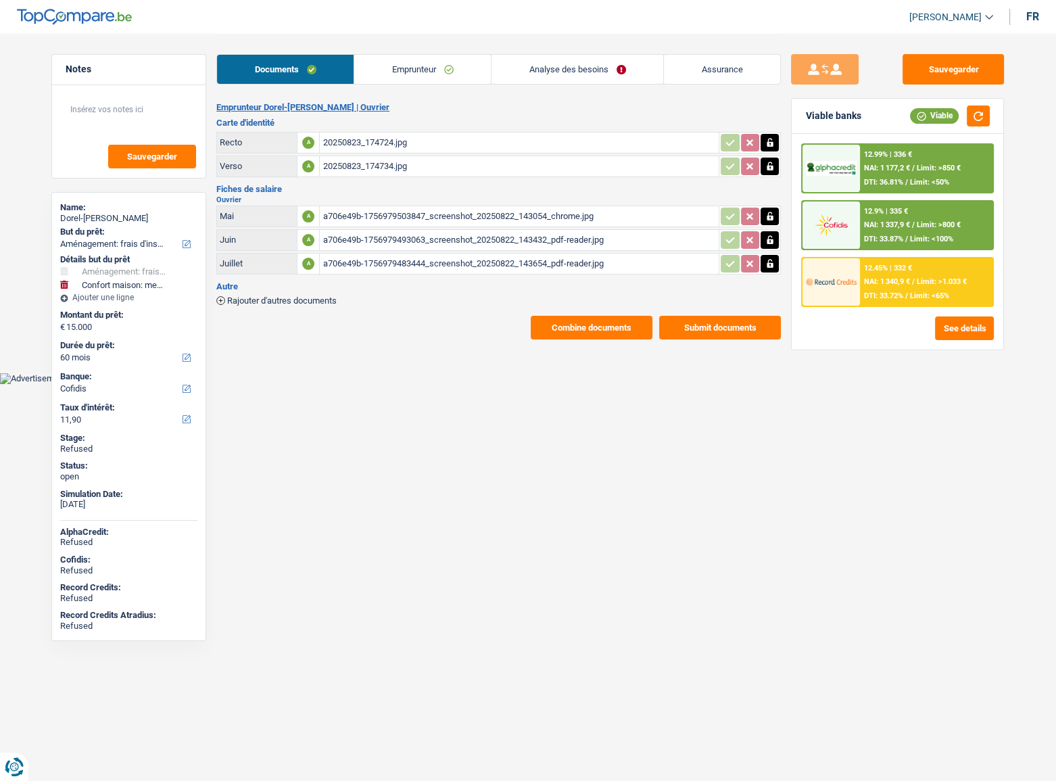
click at [446, 72] on link "Emprunteur" at bounding box center [422, 69] width 137 height 29
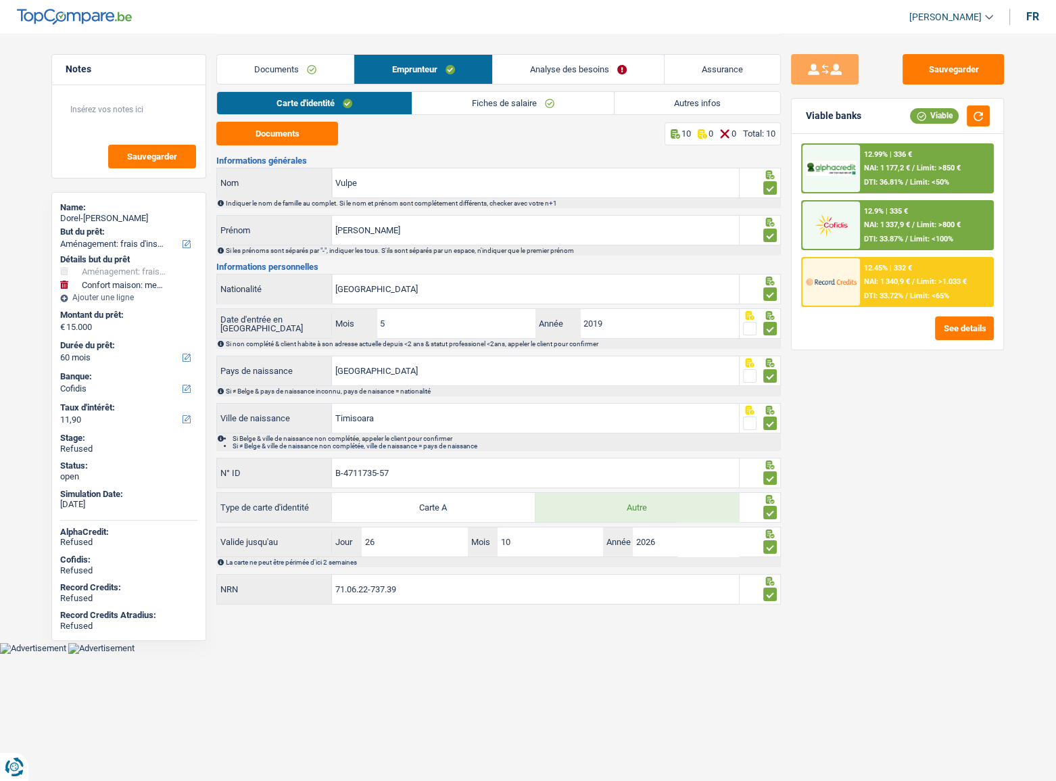
click at [601, 99] on link "Fiches de salaire" at bounding box center [514, 103] width 202 height 22
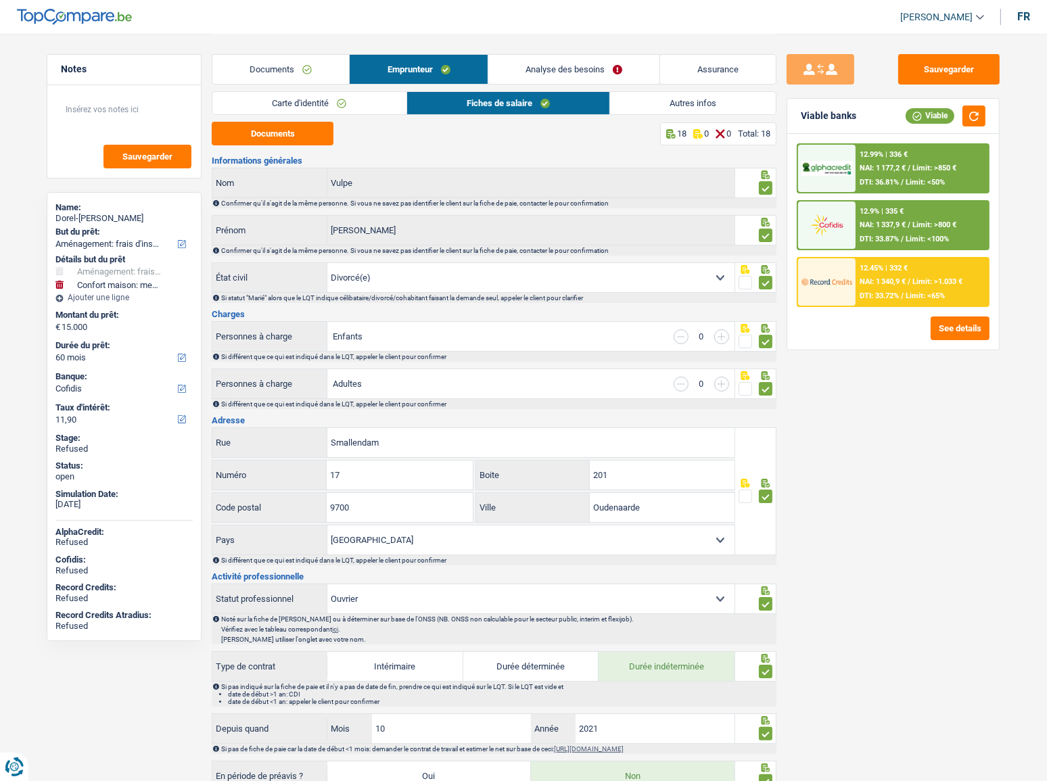
click at [647, 103] on link "Autres infos" at bounding box center [693, 103] width 166 height 22
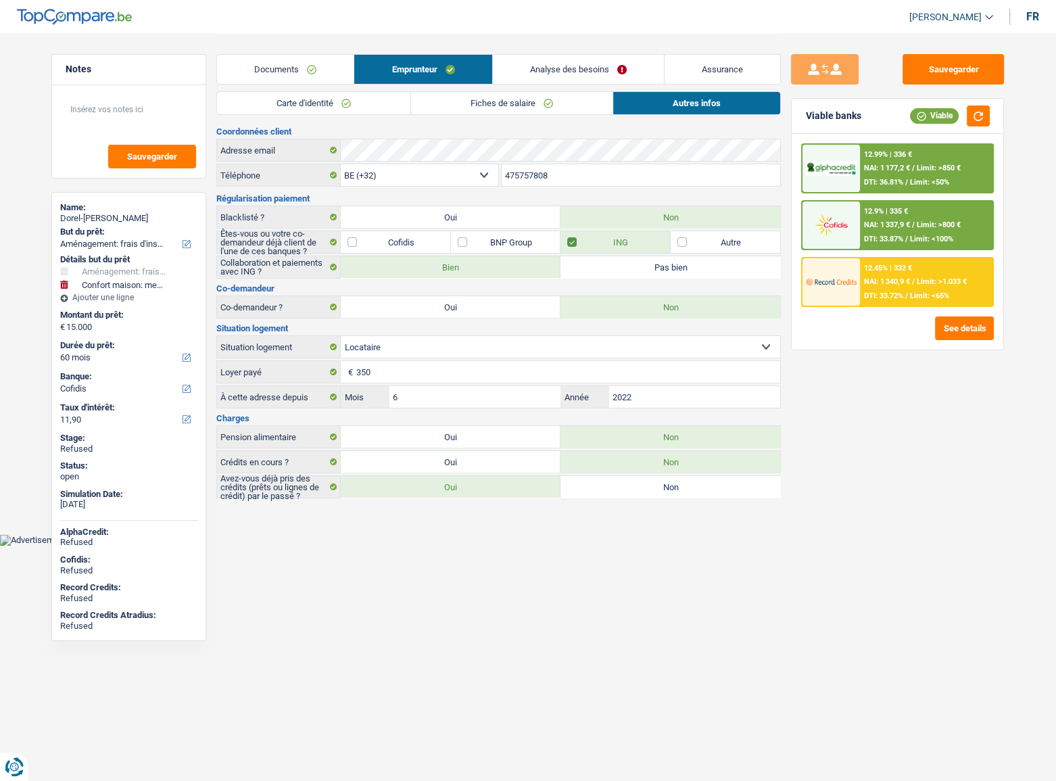
click at [553, 103] on link "Fiches de salaire" at bounding box center [512, 103] width 202 height 22
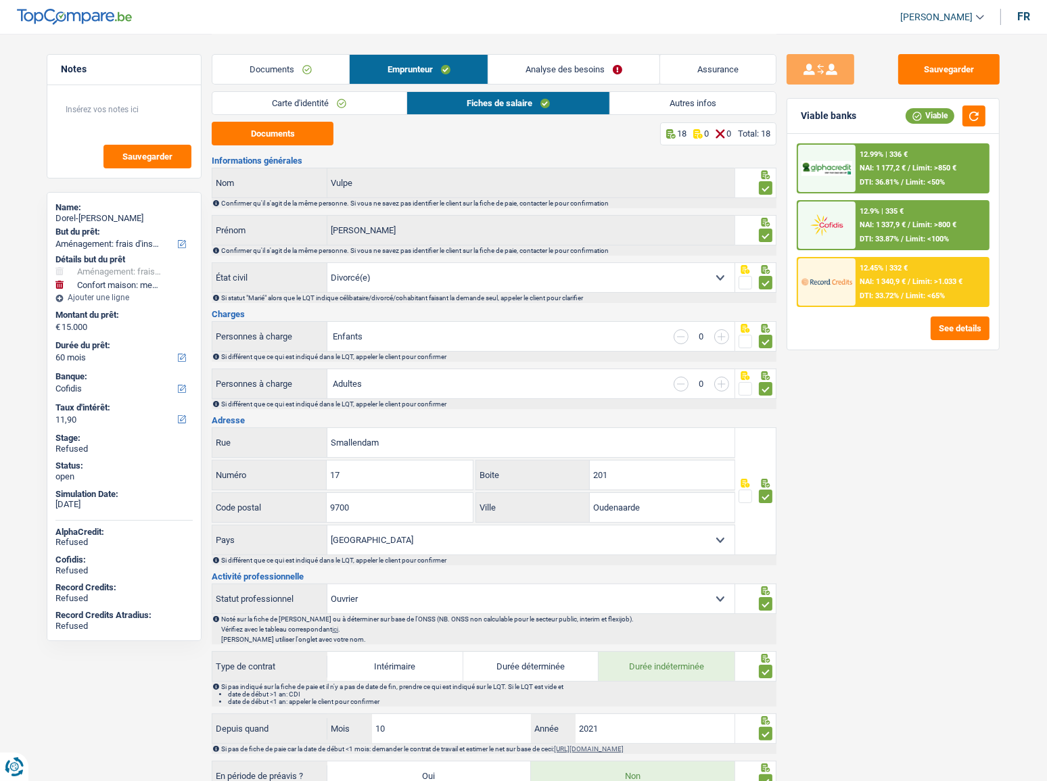
click at [300, 120] on div "Carte d'identité Fiches de salaire Autres infos" at bounding box center [494, 106] width 565 height 30
click at [310, 111] on link "Carte d'identité" at bounding box center [308, 103] width 193 height 22
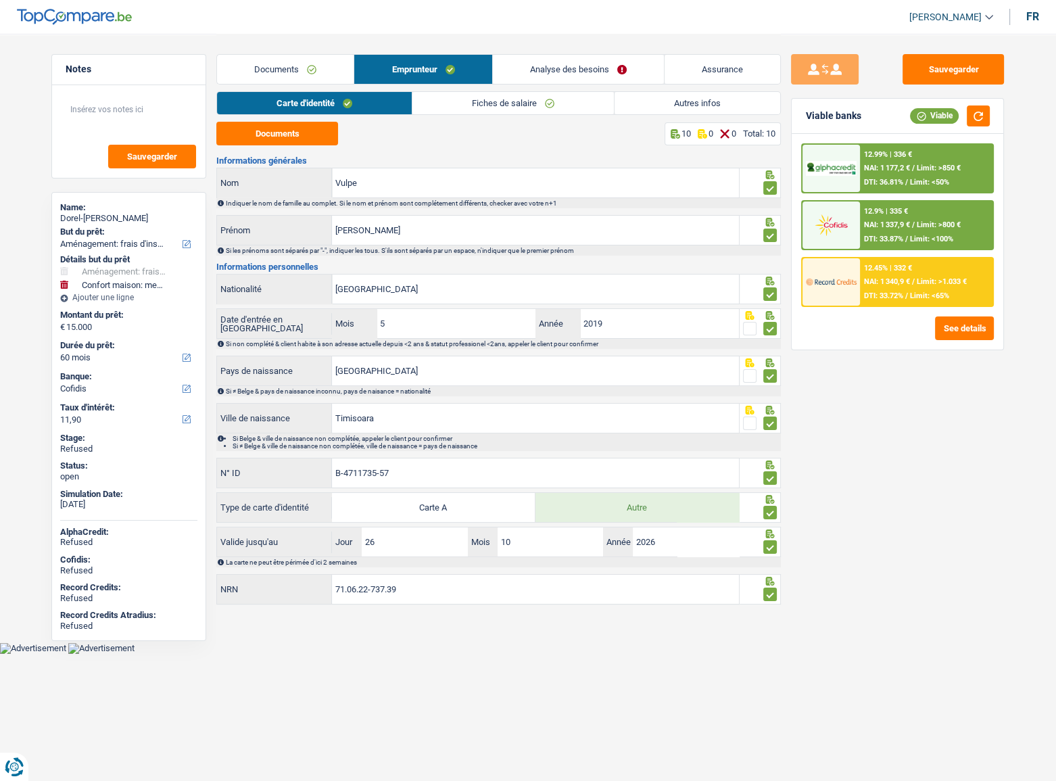
click at [548, 68] on link "Analyse des besoins" at bounding box center [578, 69] width 171 height 29
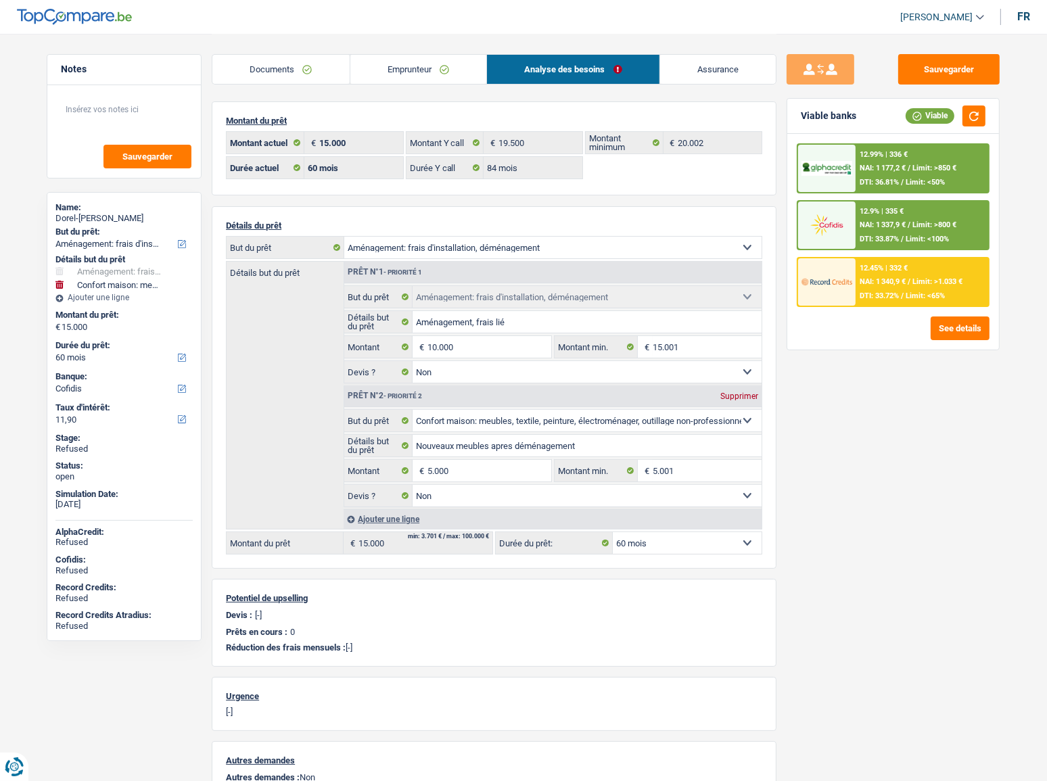
click at [122, 219] on div "Dorel-[PERSON_NAME]" at bounding box center [123, 218] width 137 height 11
copy div "Vulpe"
click at [920, 68] on button "Sauvegarder" at bounding box center [948, 69] width 101 height 30
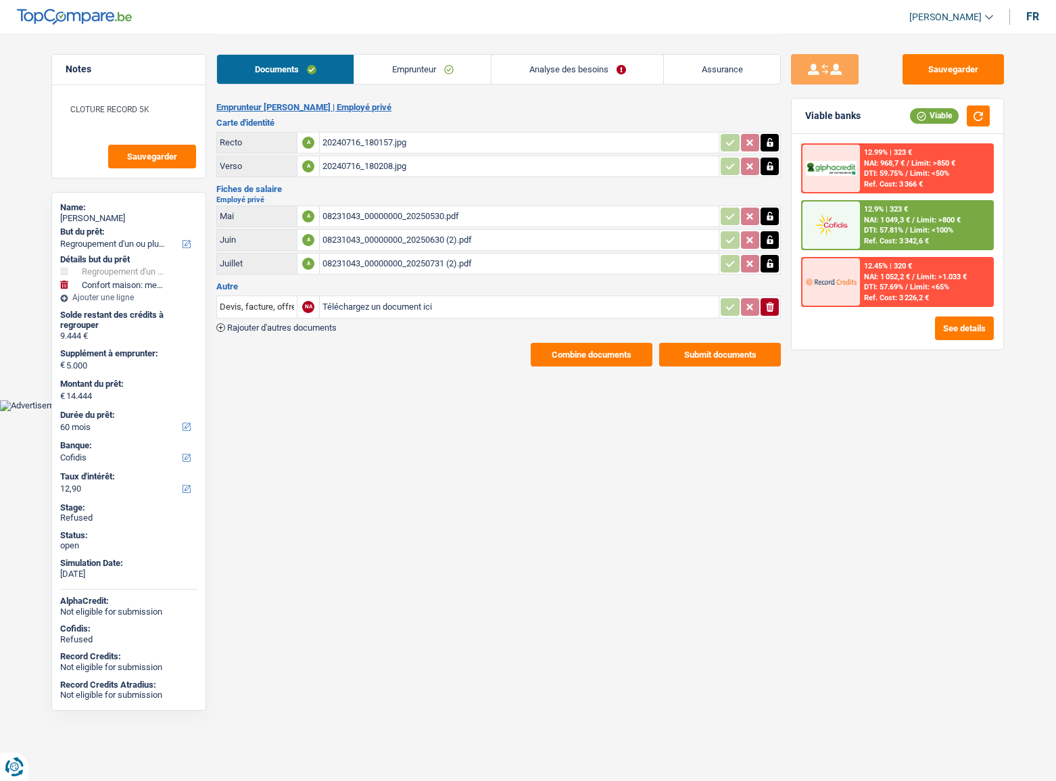
select select "refinancing"
select select "household"
select select "60"
select select "cofidis"
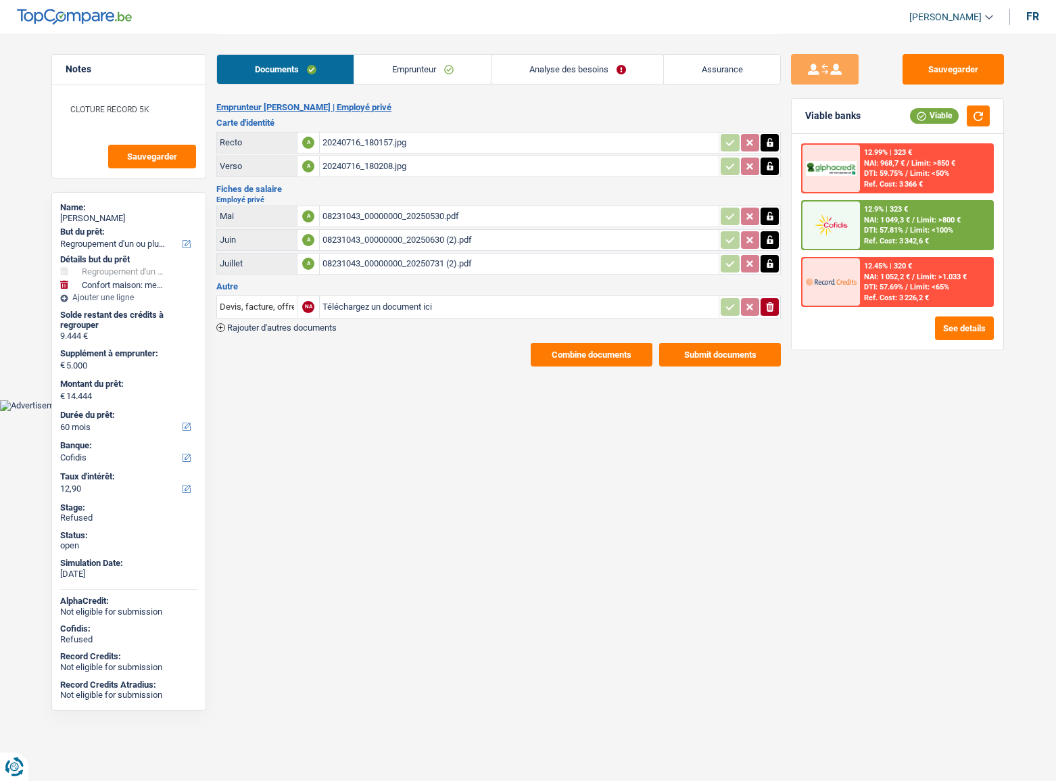
select select "60"
select select "refinancing"
select select "household"
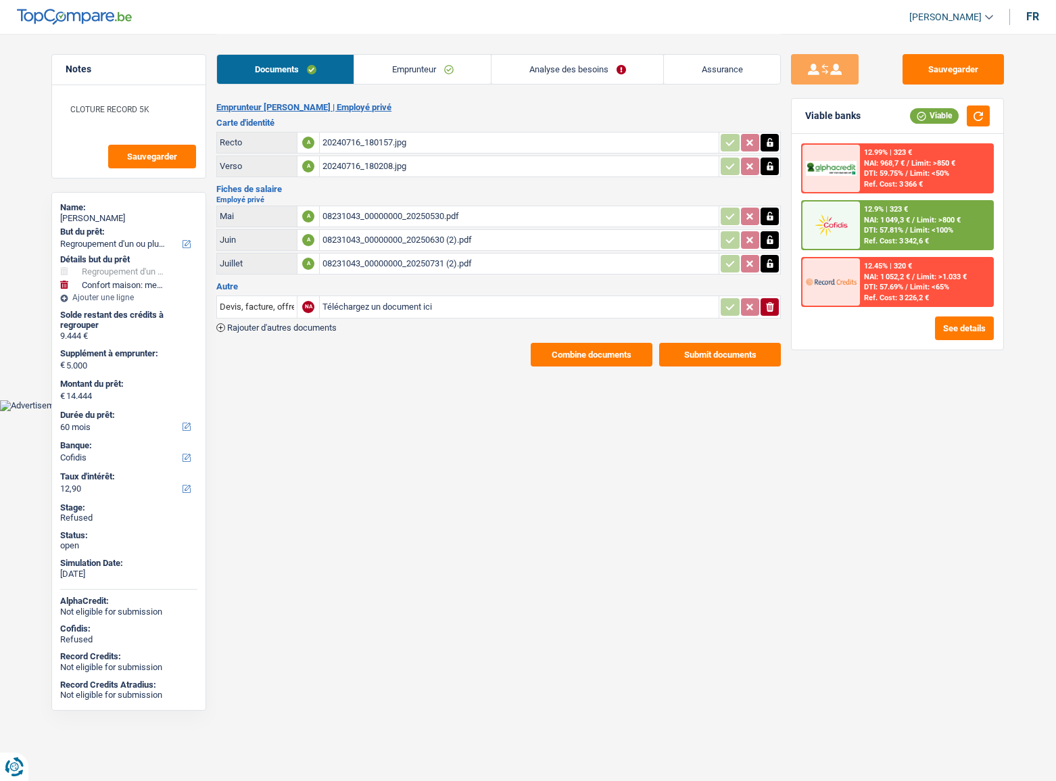
select select "60"
click at [421, 80] on link "Emprunteur" at bounding box center [422, 69] width 137 height 29
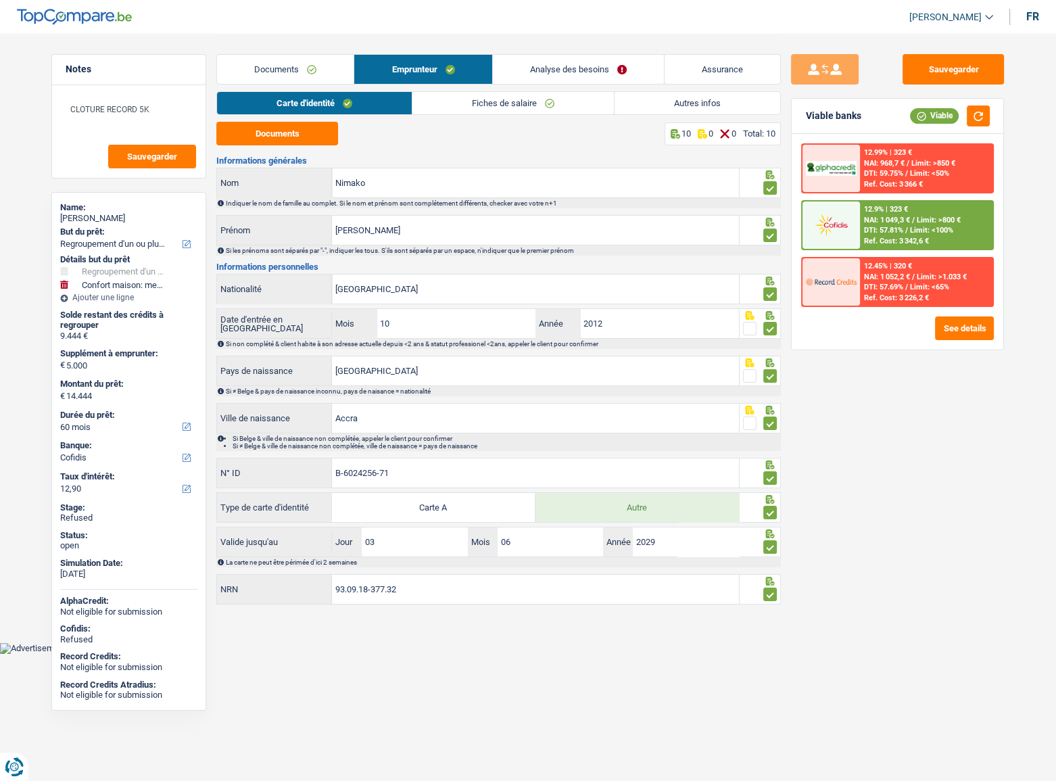
click at [315, 73] on link "Documents" at bounding box center [285, 69] width 137 height 29
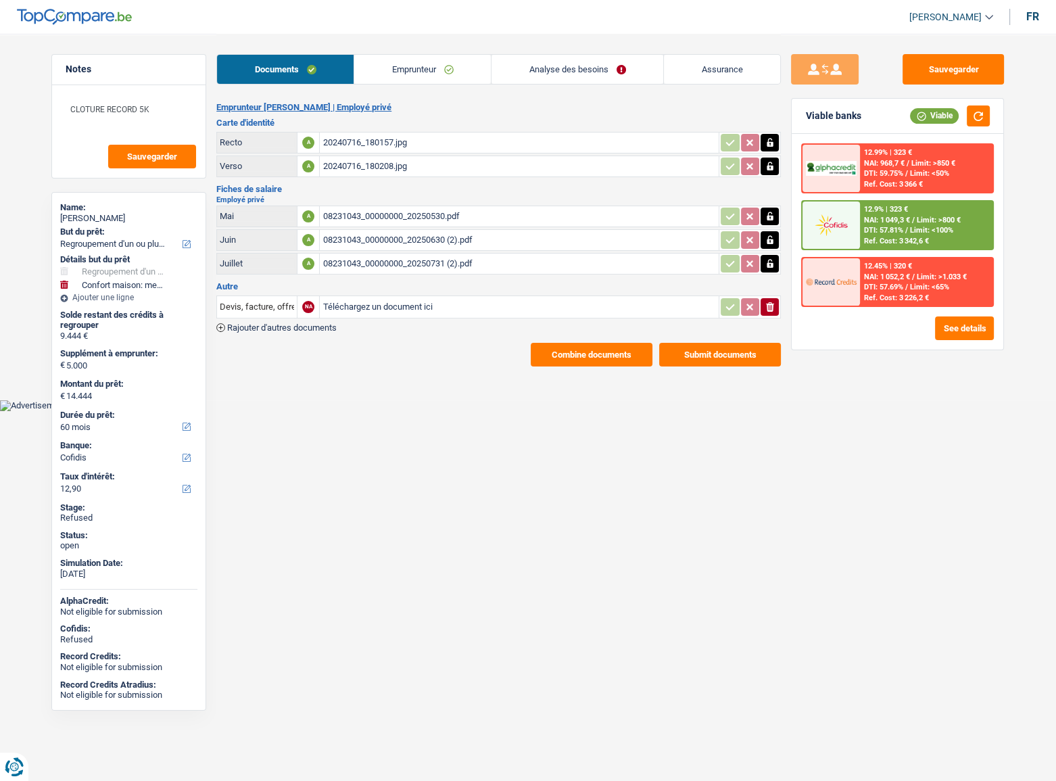
click at [551, 66] on link "Analyse des besoins" at bounding box center [578, 69] width 172 height 29
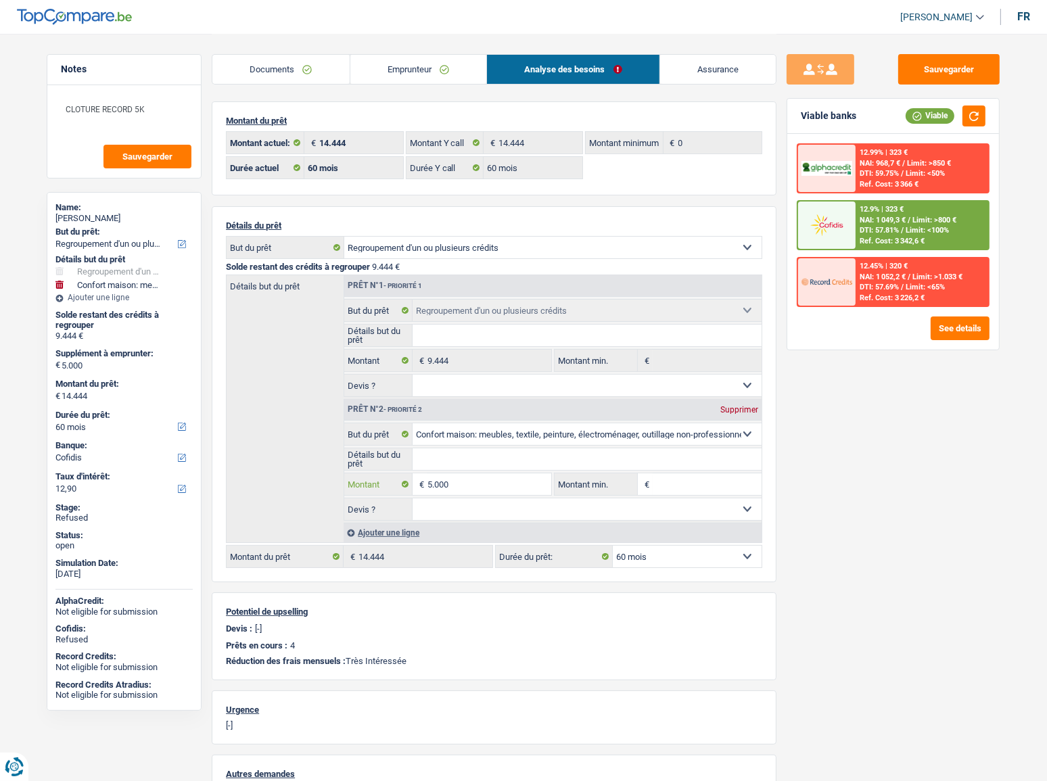
click at [473, 484] on input "5.000" at bounding box center [489, 484] width 124 height 22
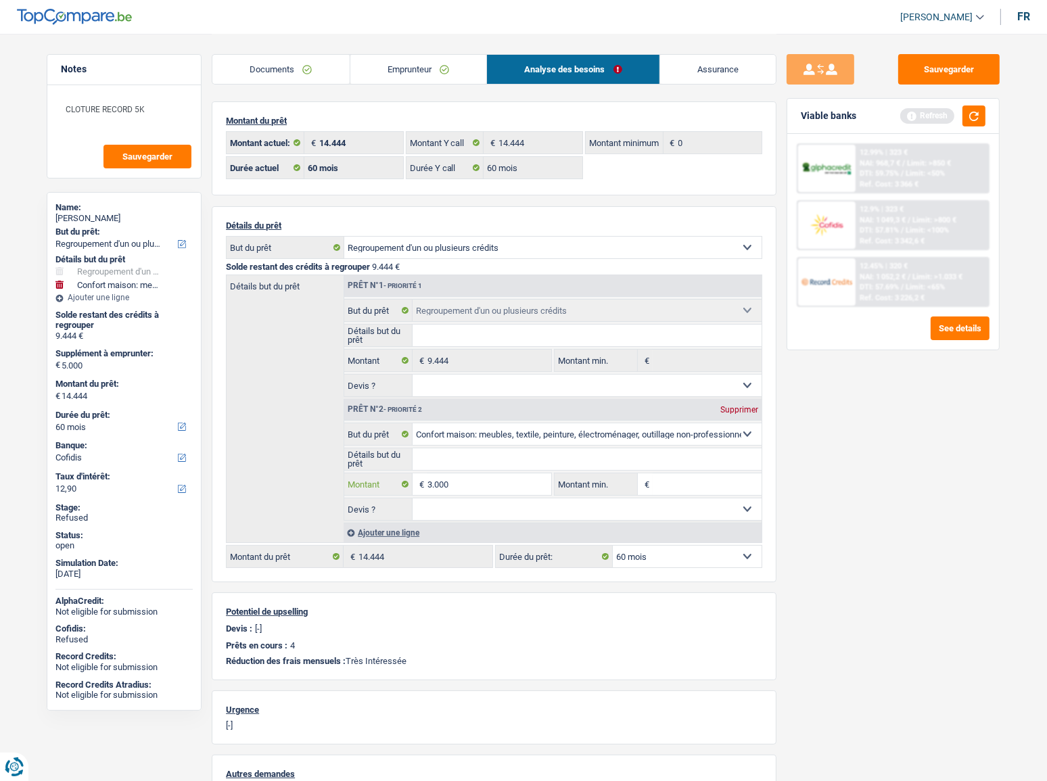
type input "3.000"
type input "12.444"
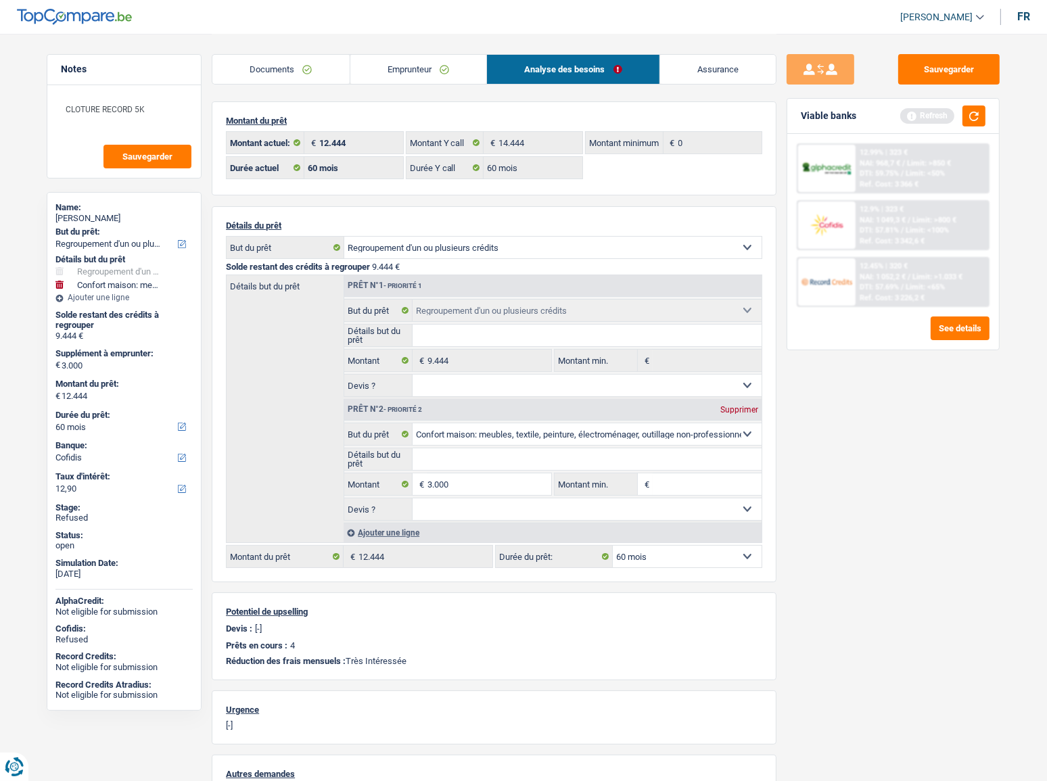
click at [945, 515] on div "Sauvegarder Viable banks Refresh 12.99% | 323 € NAI: 968,7 € / Limit: >850 € DT…" at bounding box center [892, 406] width 233 height 705
click at [963, 328] on button "See details" at bounding box center [960, 329] width 59 height 24
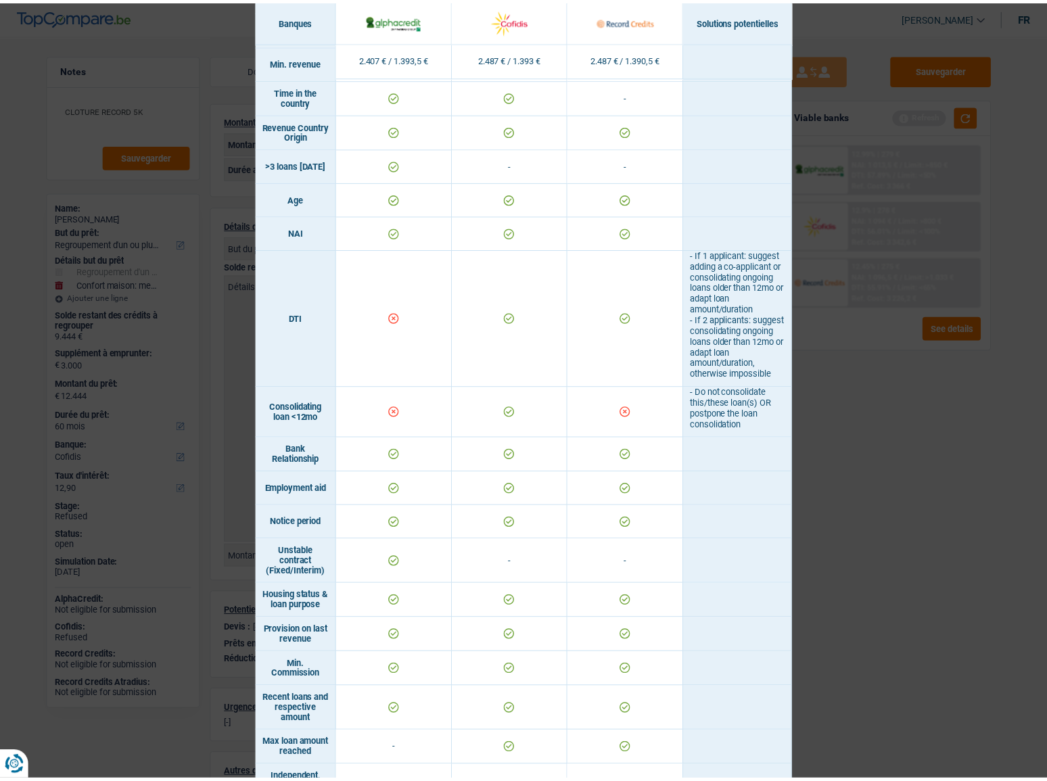
scroll to position [307, 0]
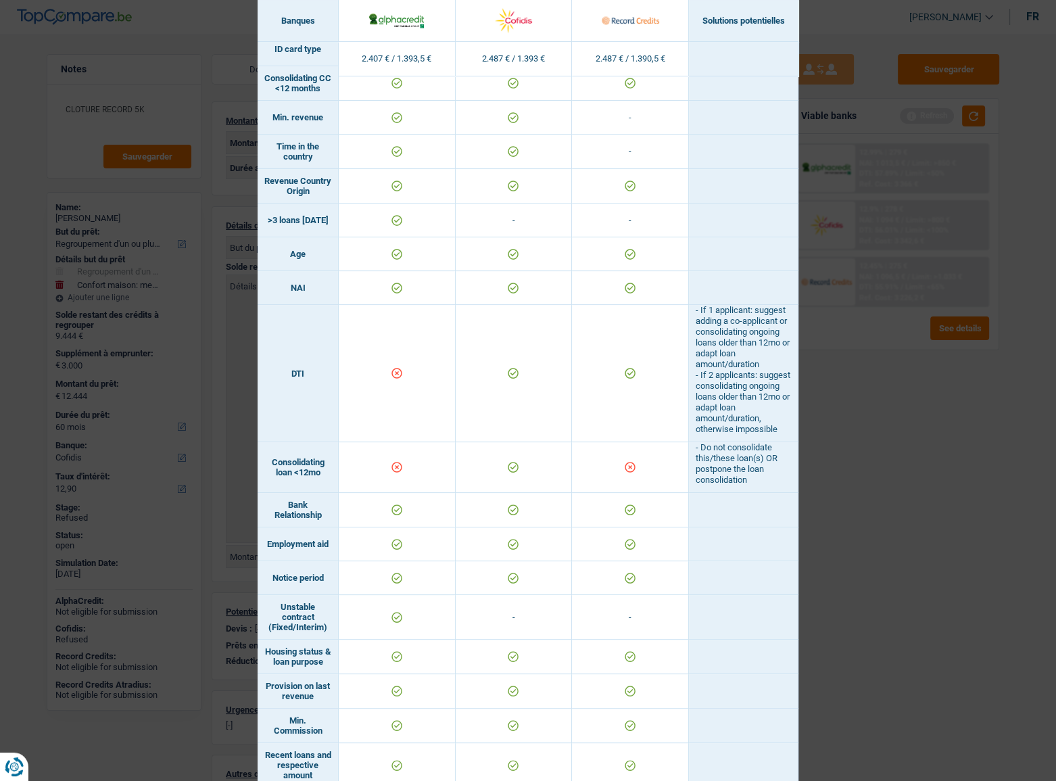
click at [849, 440] on div "Banks conditions × Banques Solutions potentielles Revenus / Charges 2.407 € / 1…" at bounding box center [528, 390] width 1056 height 781
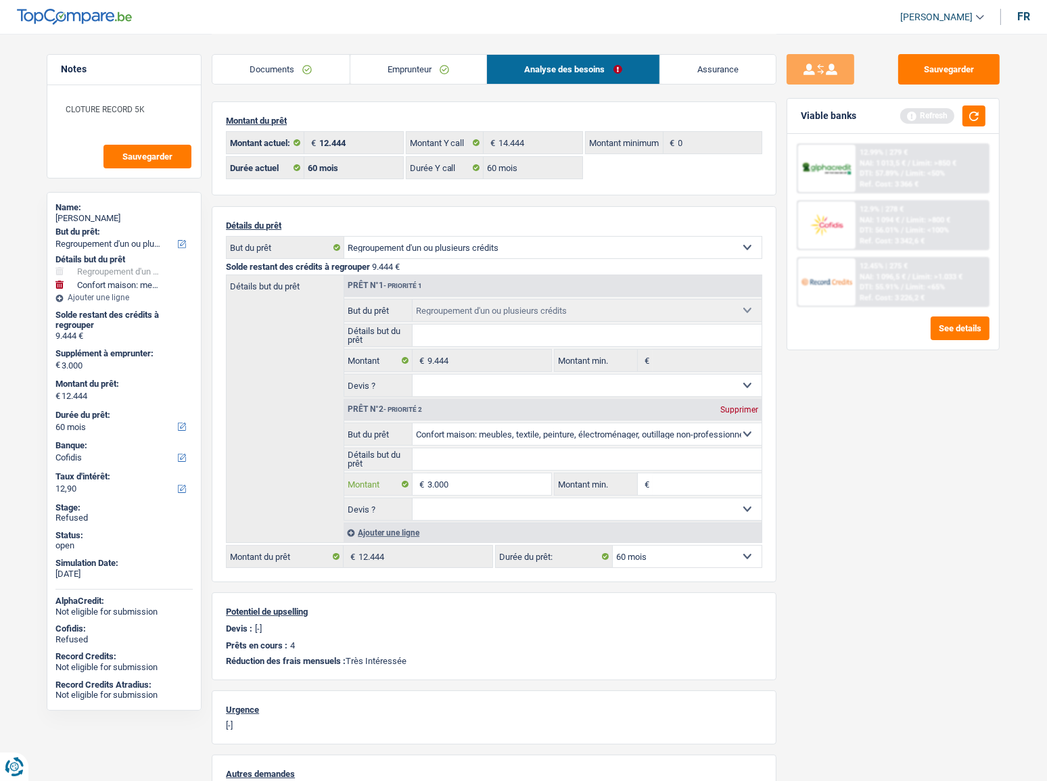
click at [443, 484] on input "3.000" at bounding box center [489, 484] width 124 height 22
type input "5.000"
type input "14.444"
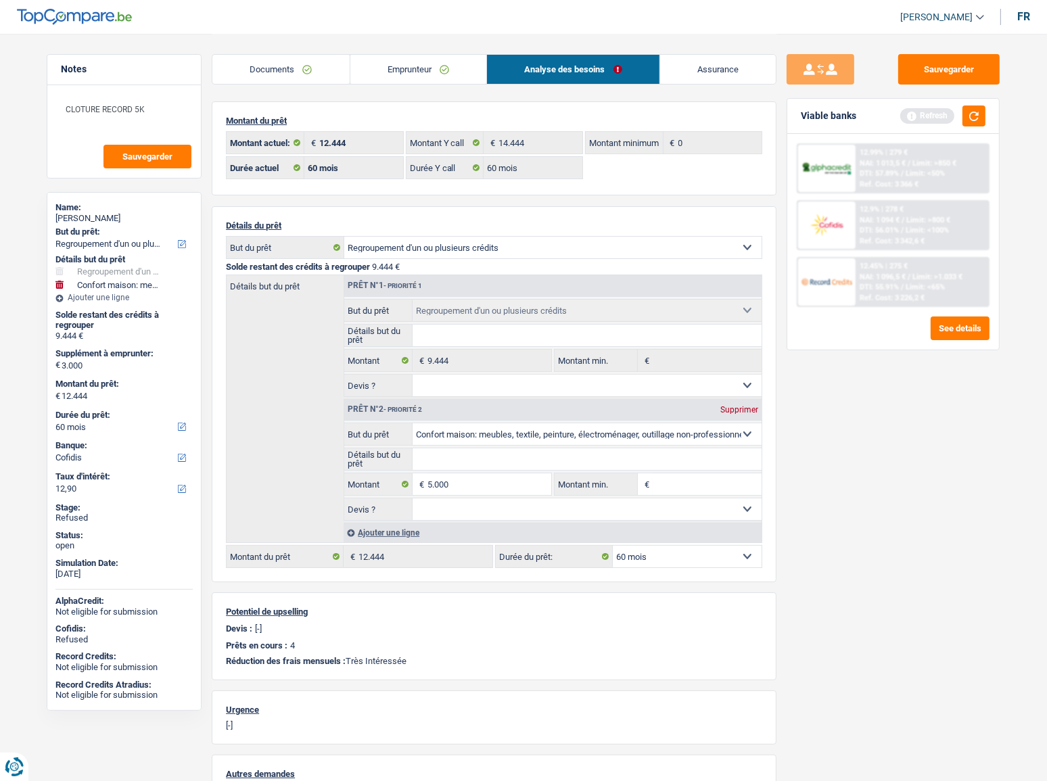
type input "14.444"
click at [817, 392] on div "Sauvegarder Viable banks Refresh 12.99% | 279 € NAI: 1 013,5 € / Limit: >850 € …" at bounding box center [892, 406] width 233 height 705
click at [431, 62] on link "Emprunteur" at bounding box center [418, 69] width 137 height 29
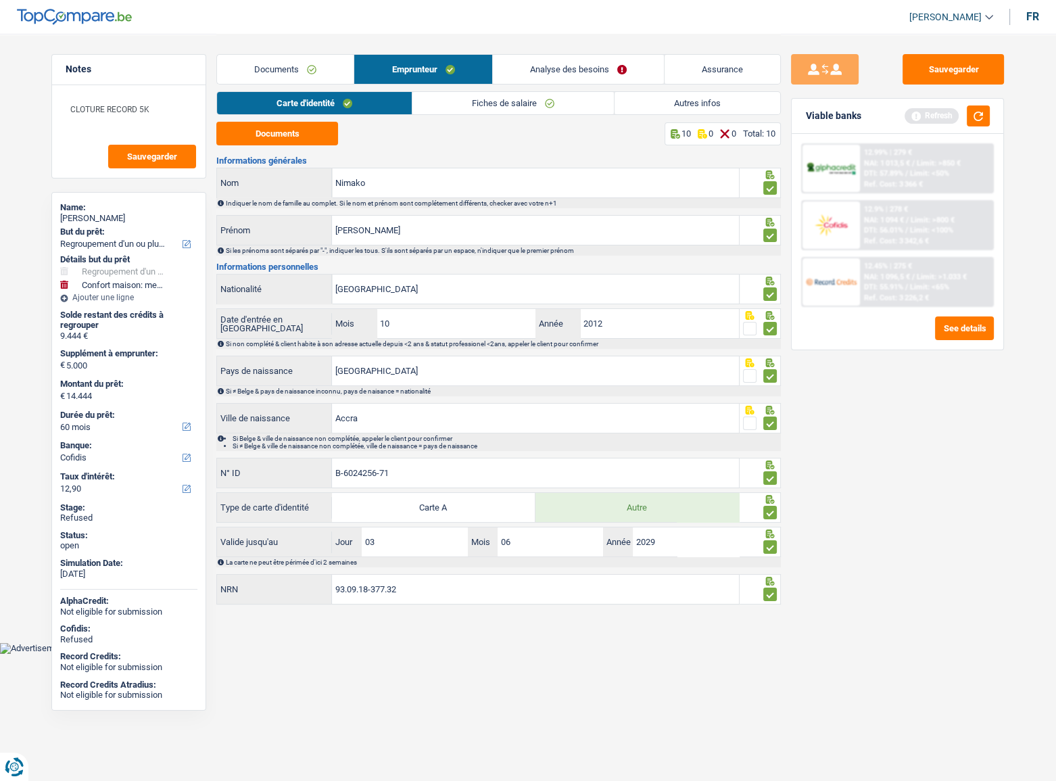
click at [683, 101] on link "Autres infos" at bounding box center [698, 103] width 166 height 22
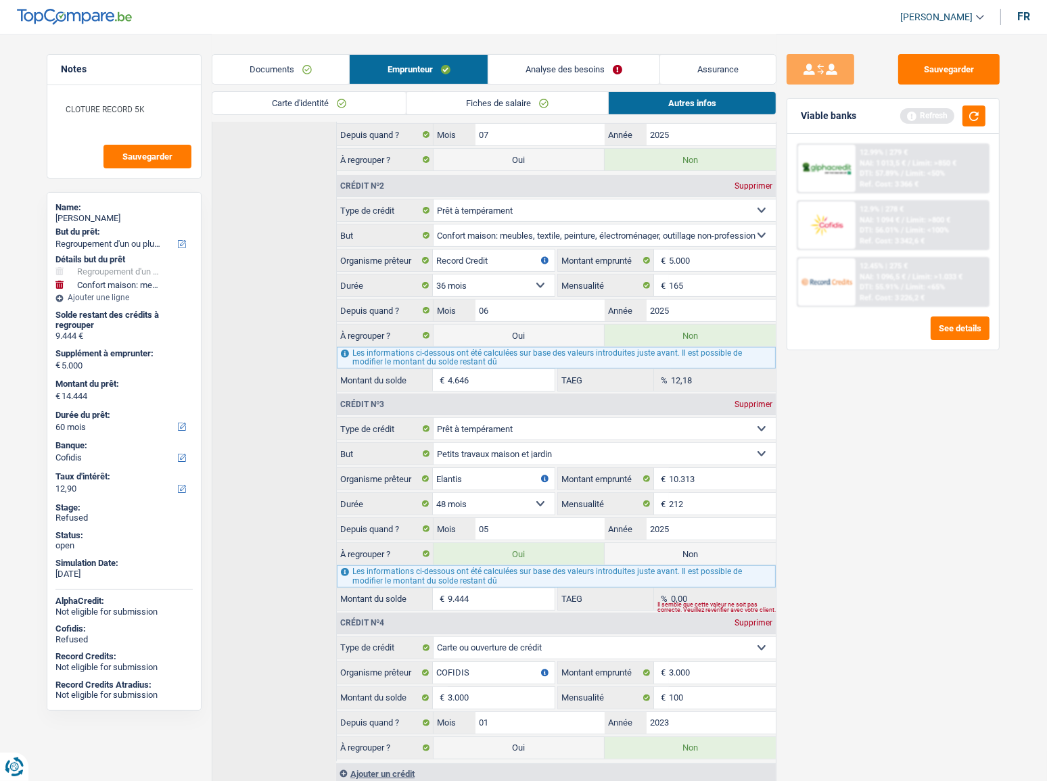
scroll to position [496, 0]
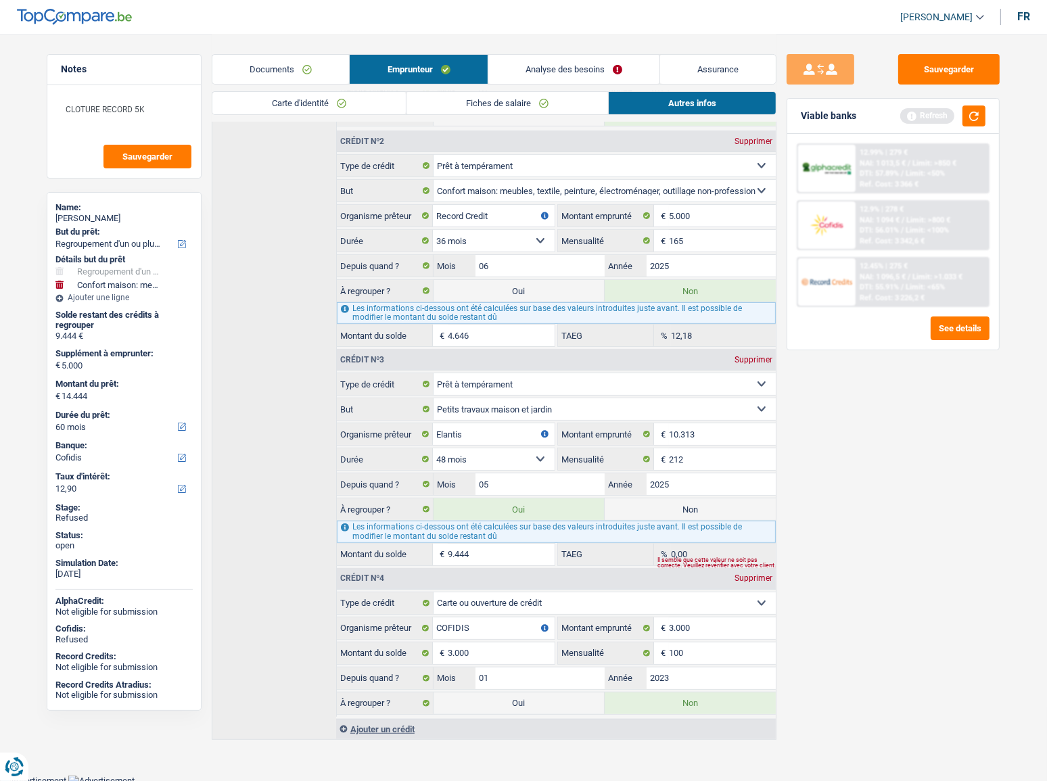
click at [701, 508] on label "Non" at bounding box center [690, 509] width 171 height 22
click at [701, 508] on input "Non" at bounding box center [690, 509] width 171 height 22
radio input "true"
select select "household"
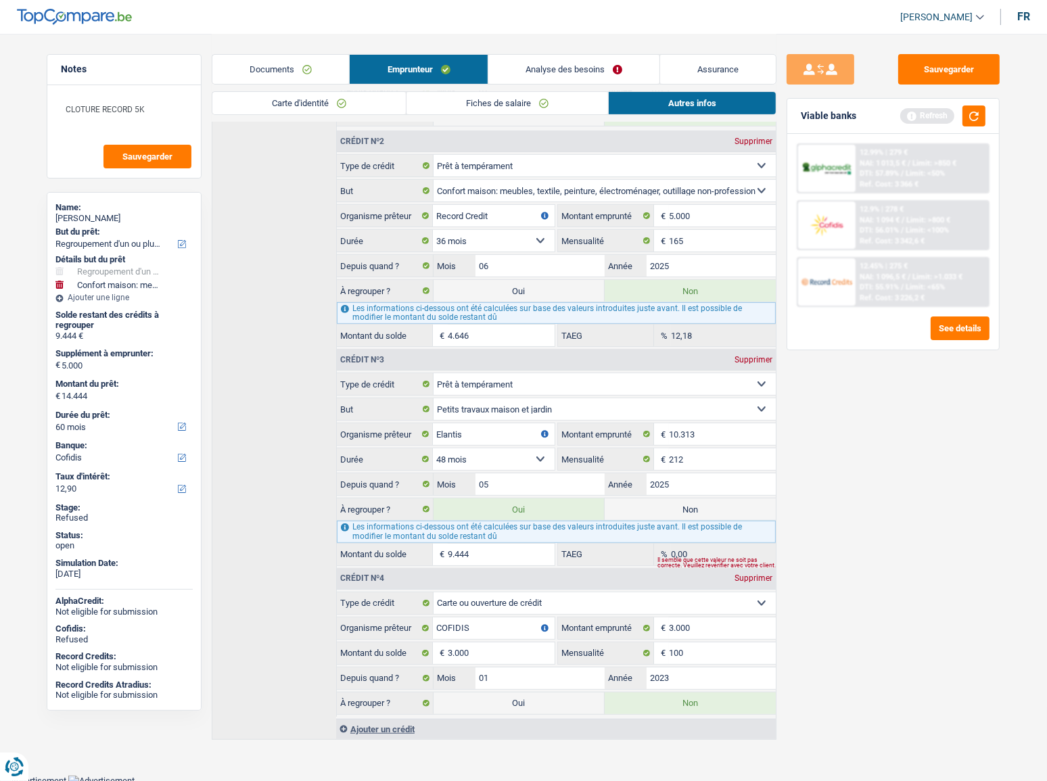
select select "36"
radio input "false"
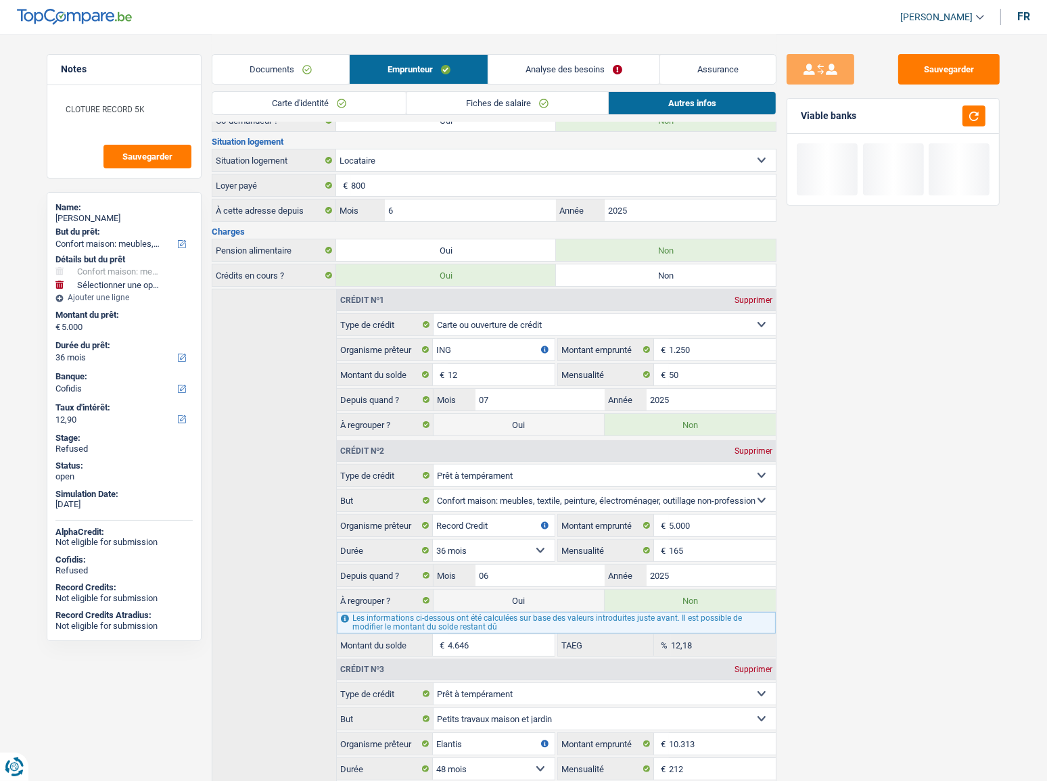
scroll to position [128, 0]
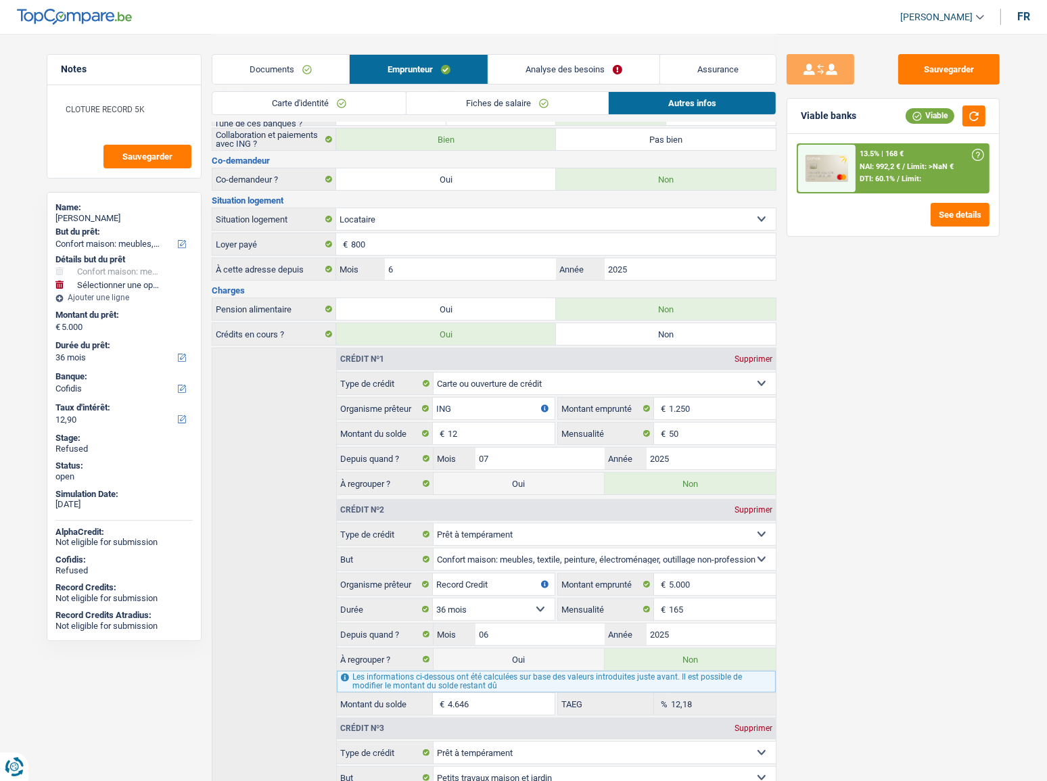
click at [283, 66] on link "Documents" at bounding box center [280, 69] width 137 height 29
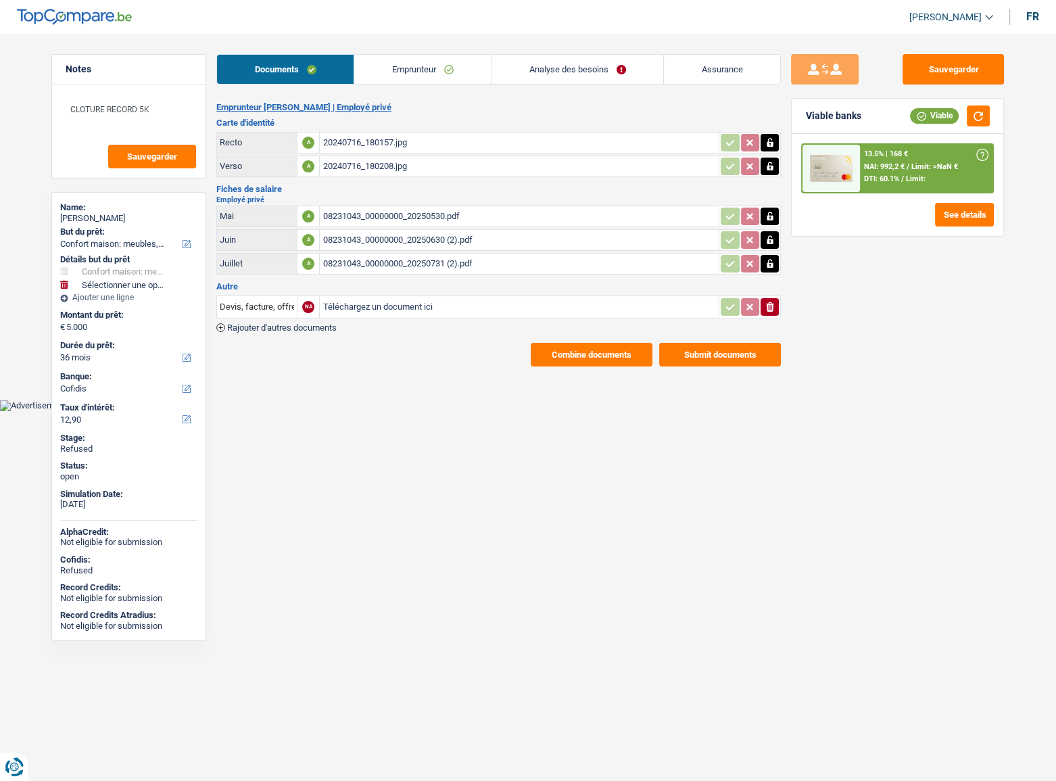
click at [581, 74] on link "Analyse des besoins" at bounding box center [578, 69] width 172 height 29
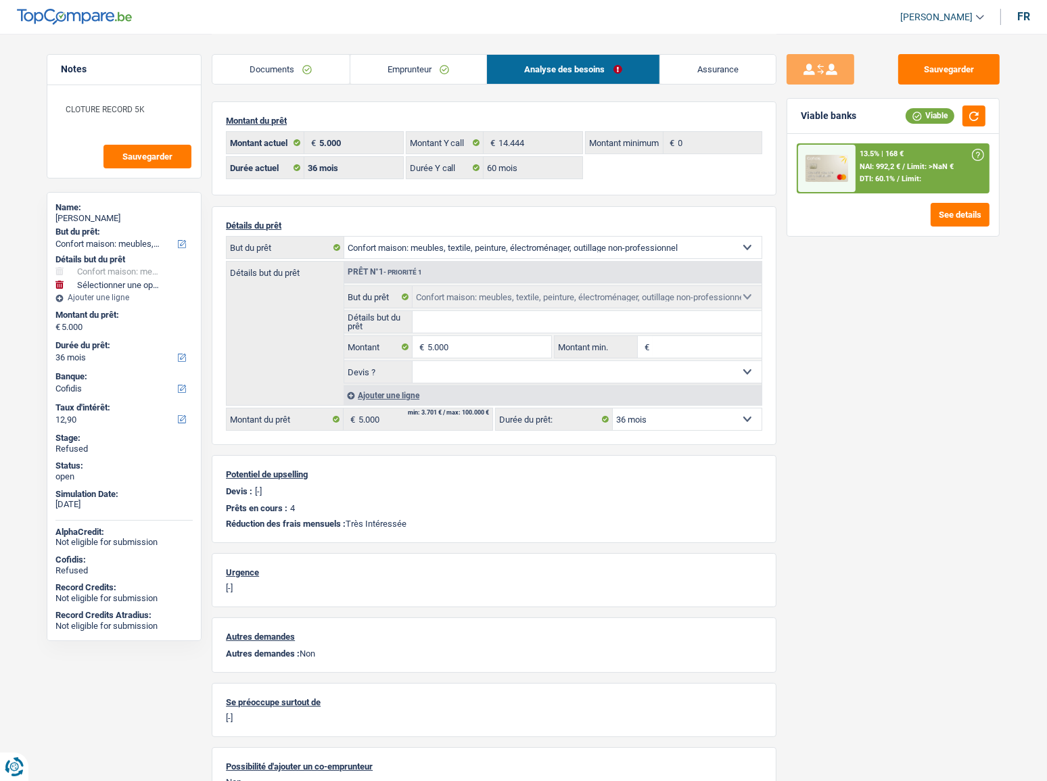
click at [408, 74] on link "Emprunteur" at bounding box center [418, 69] width 137 height 29
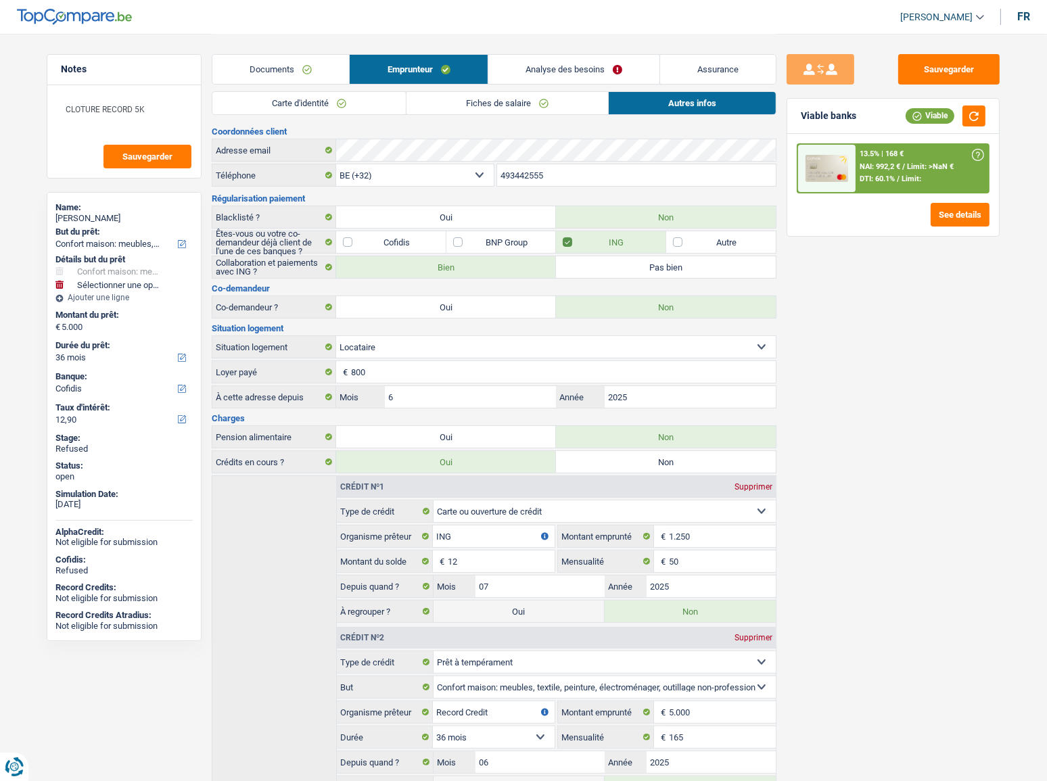
click at [279, 64] on link "Documents" at bounding box center [280, 69] width 137 height 29
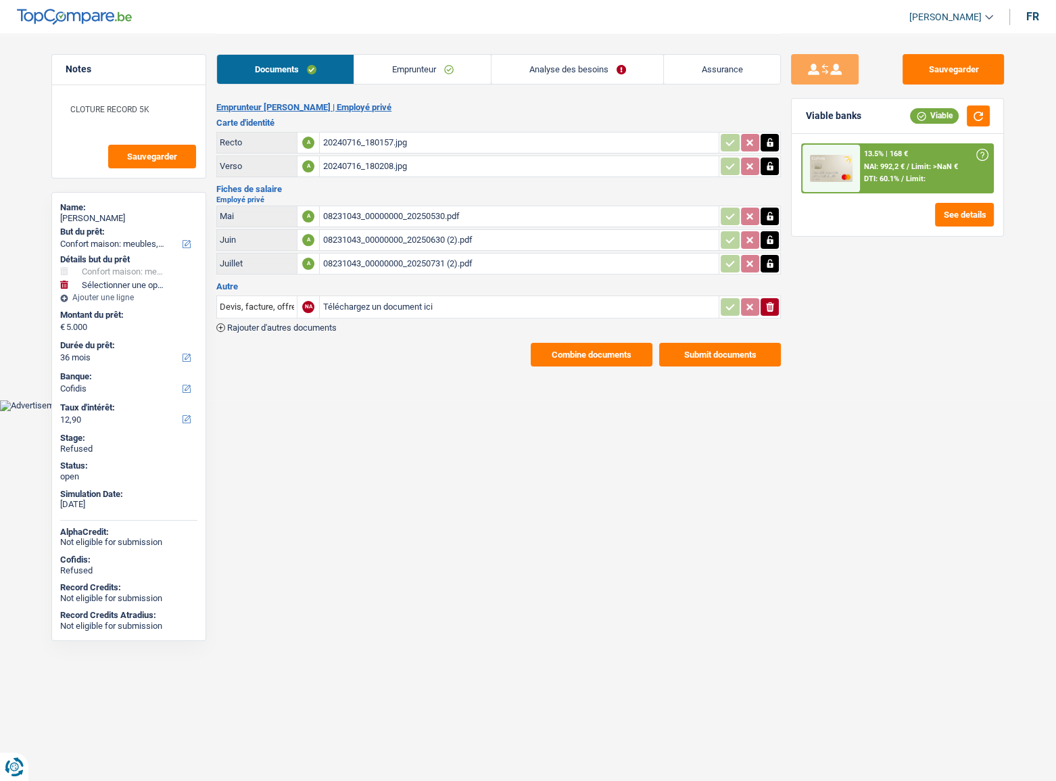
click at [544, 62] on link "Analyse des besoins" at bounding box center [578, 69] width 172 height 29
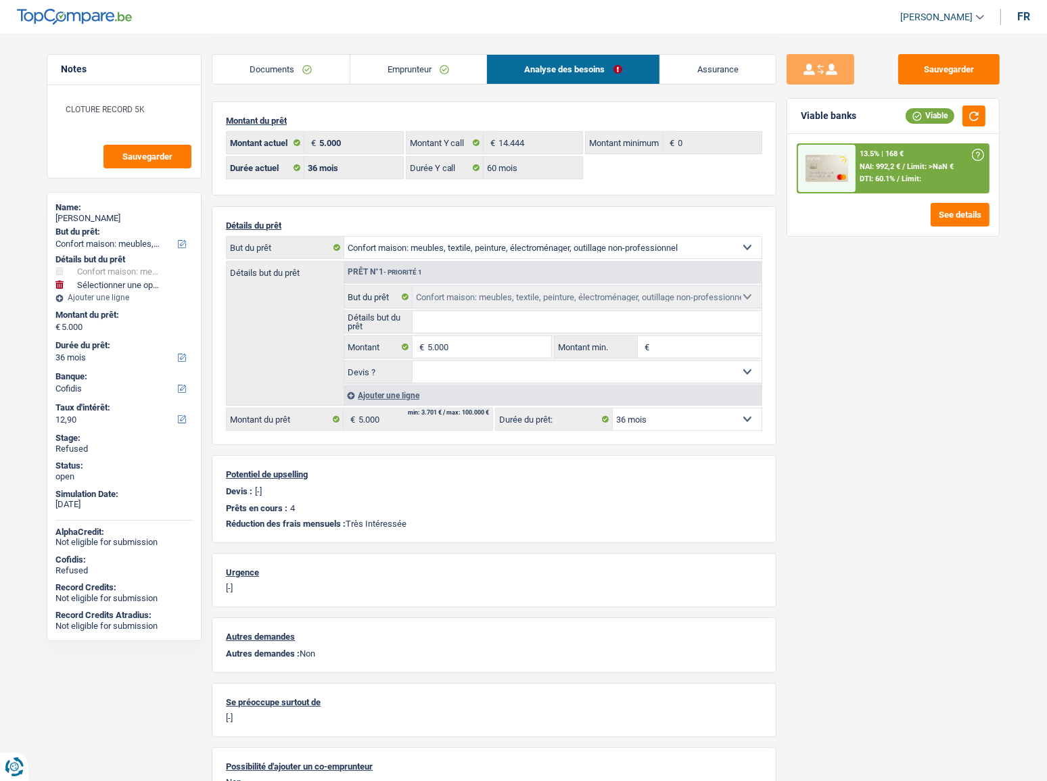
click at [387, 400] on div "Ajouter une ligne" at bounding box center [553, 395] width 418 height 20
select select
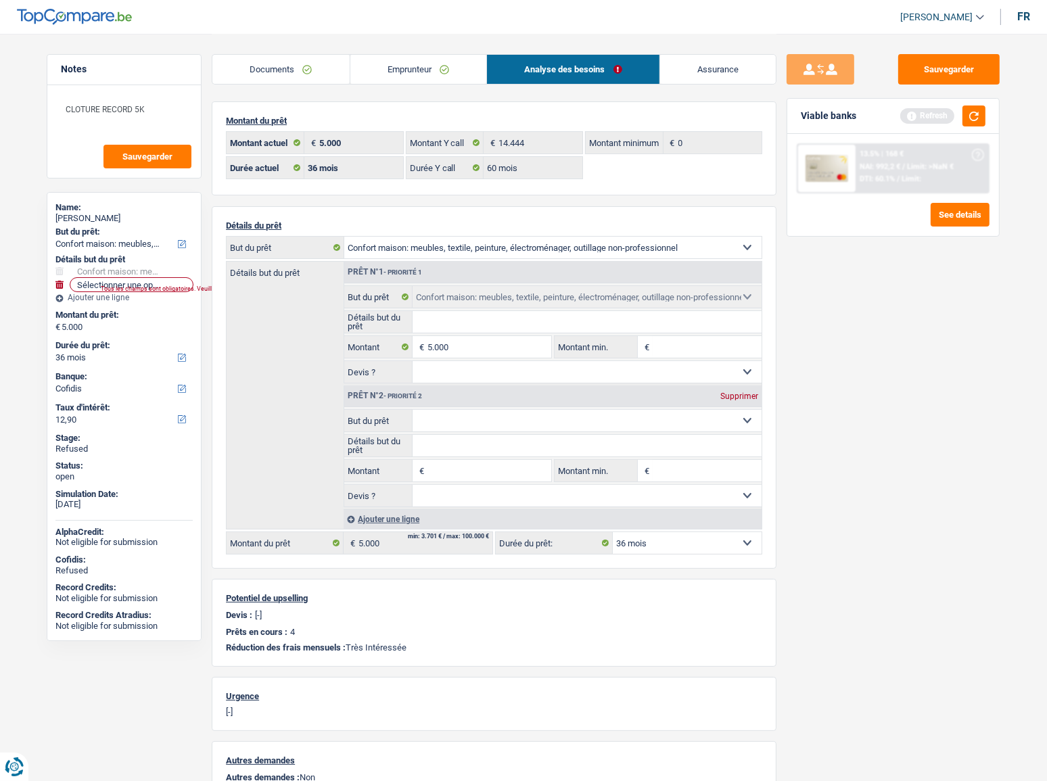
click at [450, 473] on input "Montant" at bounding box center [489, 471] width 124 height 22
type input "10.000"
type input "15.000"
select select "60"
type input "15.000"
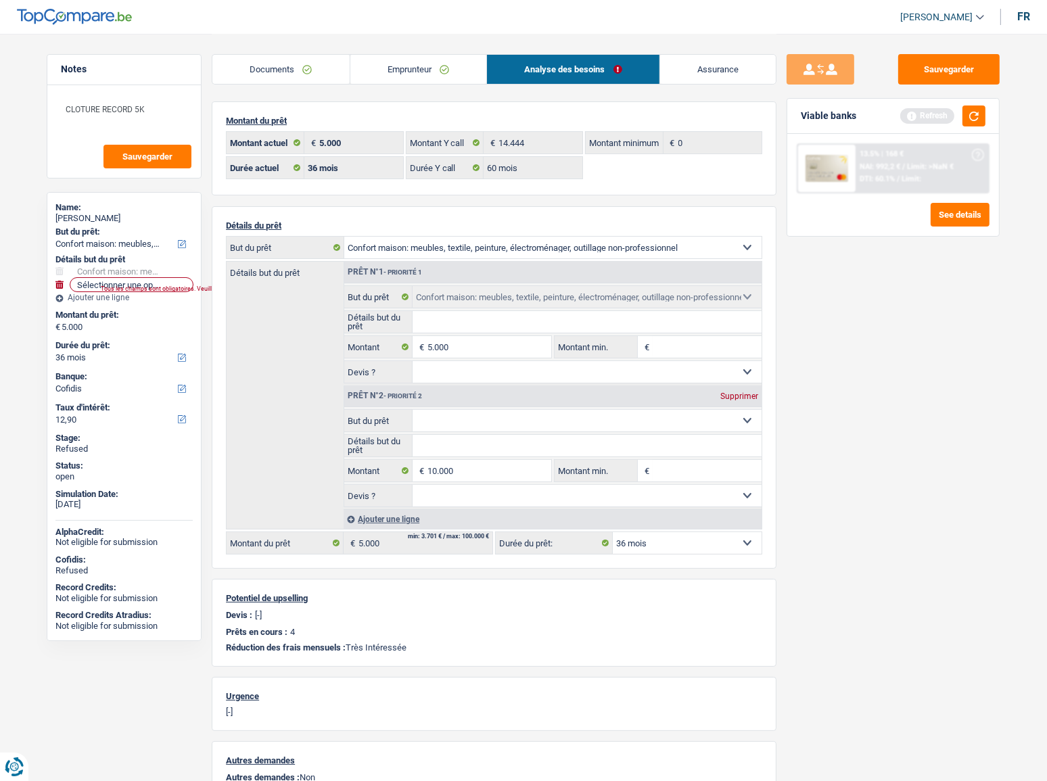
type input "15.000"
click at [457, 417] on select "Confort maison: meubles, textile, peinture, électroménager, outillage non-profe…" at bounding box center [588, 421] width 350 height 22
select select "60"
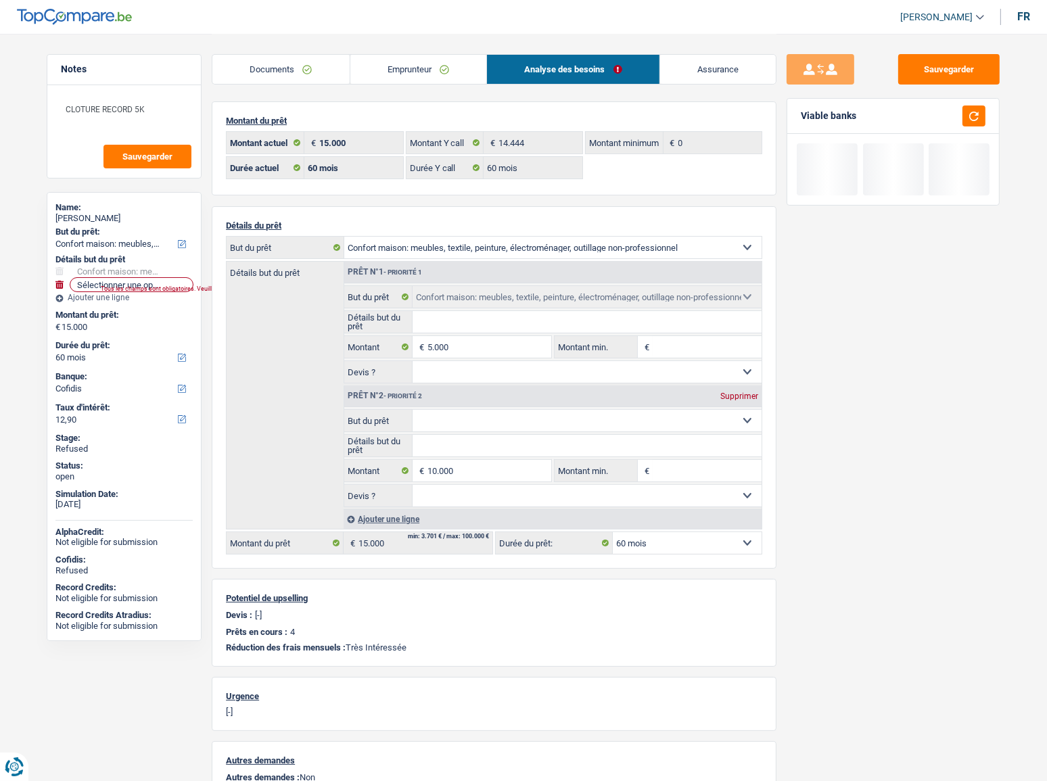
select select "household"
click at [413, 410] on select "Confort maison: meubles, textile, peinture, électroménager, outillage non-profe…" at bounding box center [588, 421] width 350 height 22
select select "household"
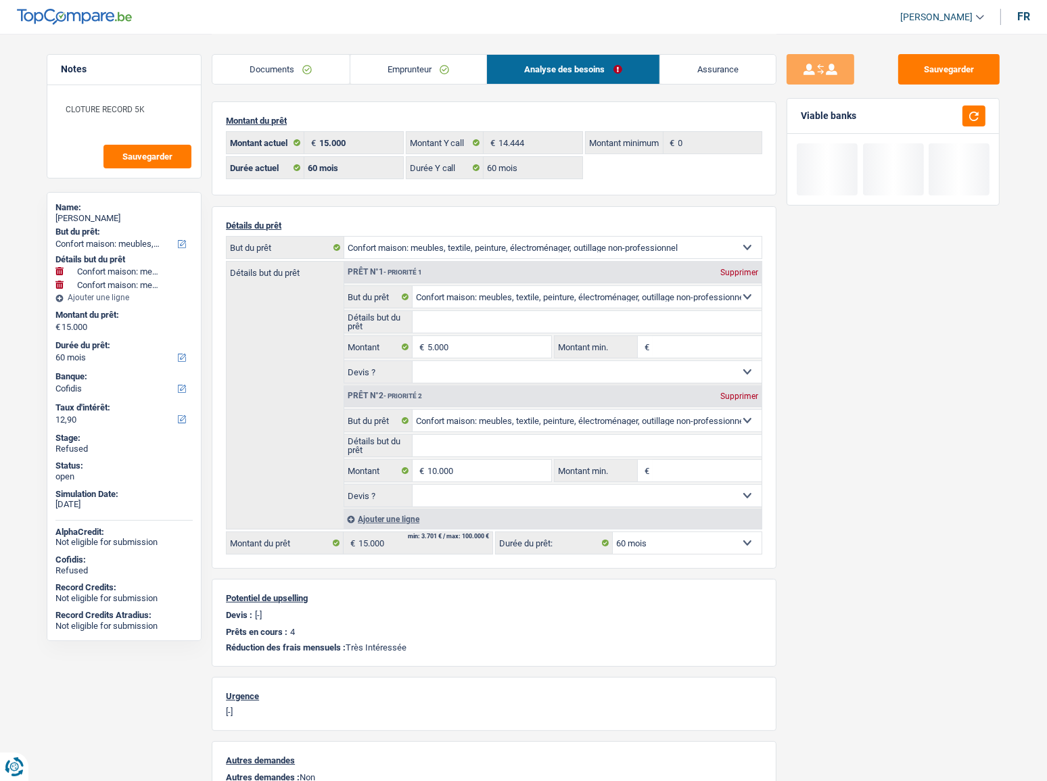
click at [450, 494] on select "Oui Non Non répondu Sélectionner une option" at bounding box center [588, 496] width 350 height 22
click at [807, 472] on div "Sauvegarder Viable banks" at bounding box center [892, 406] width 233 height 705
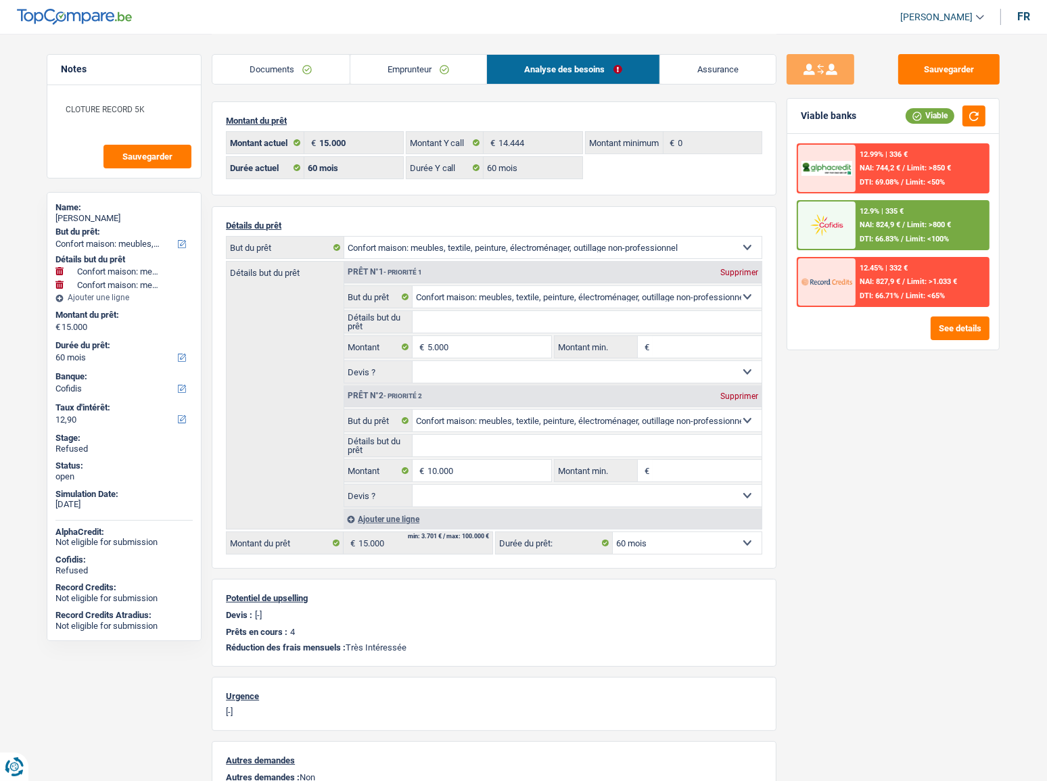
click at [752, 394] on div "Supprimer" at bounding box center [739, 396] width 45 height 8
select select "36"
type input "5.000"
select select "36"
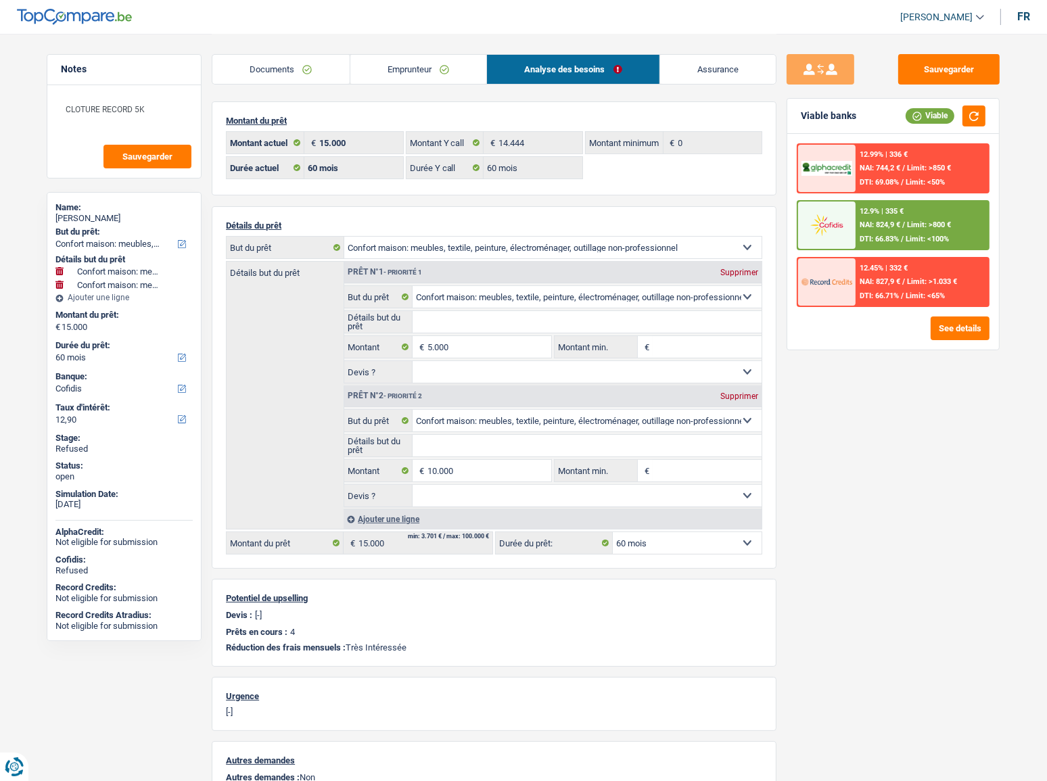
type input "5.000"
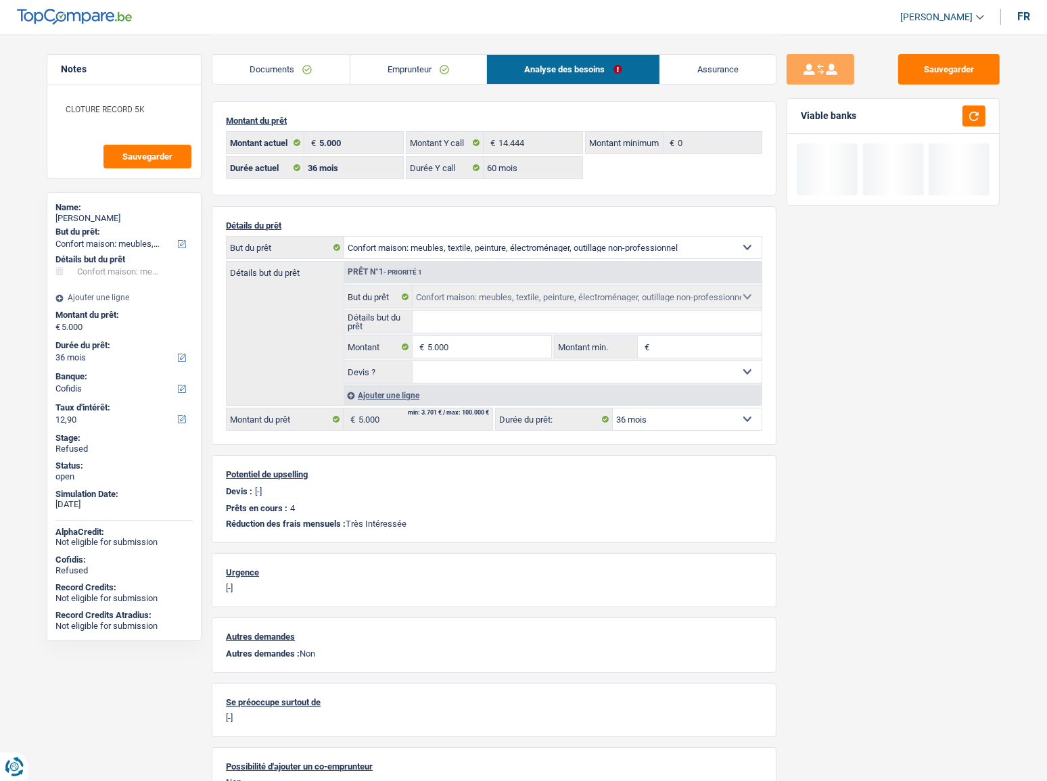
click at [308, 74] on link "Documents" at bounding box center [280, 69] width 137 height 29
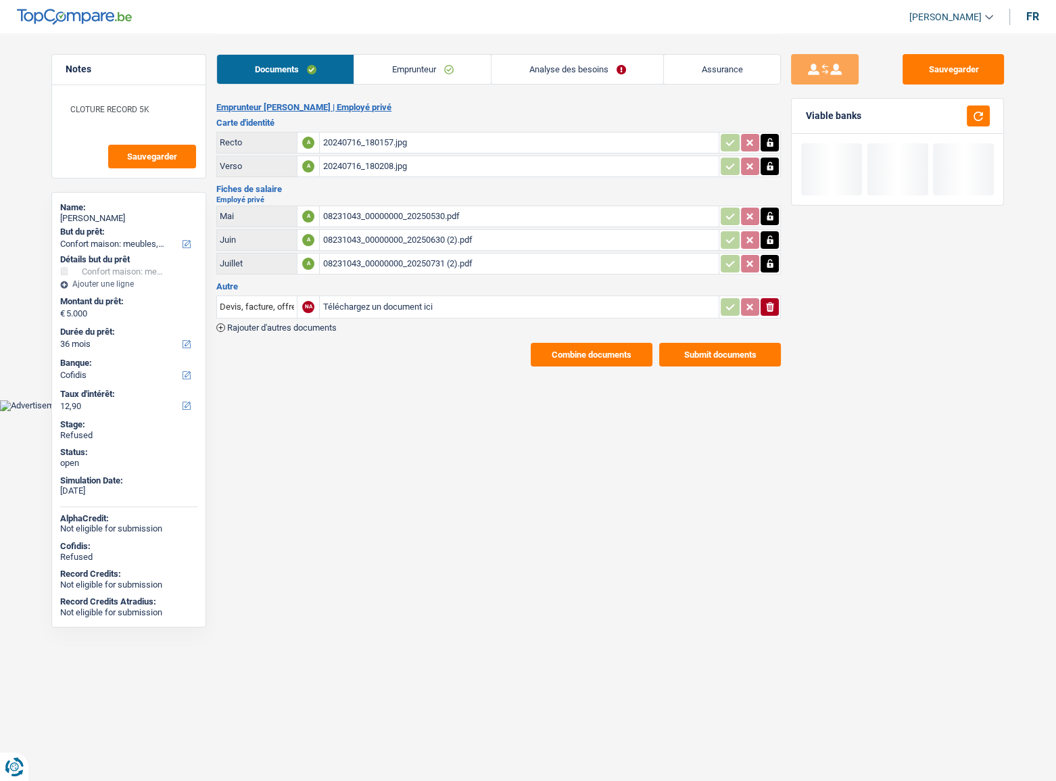
click at [378, 74] on link "Emprunteur" at bounding box center [422, 69] width 137 height 29
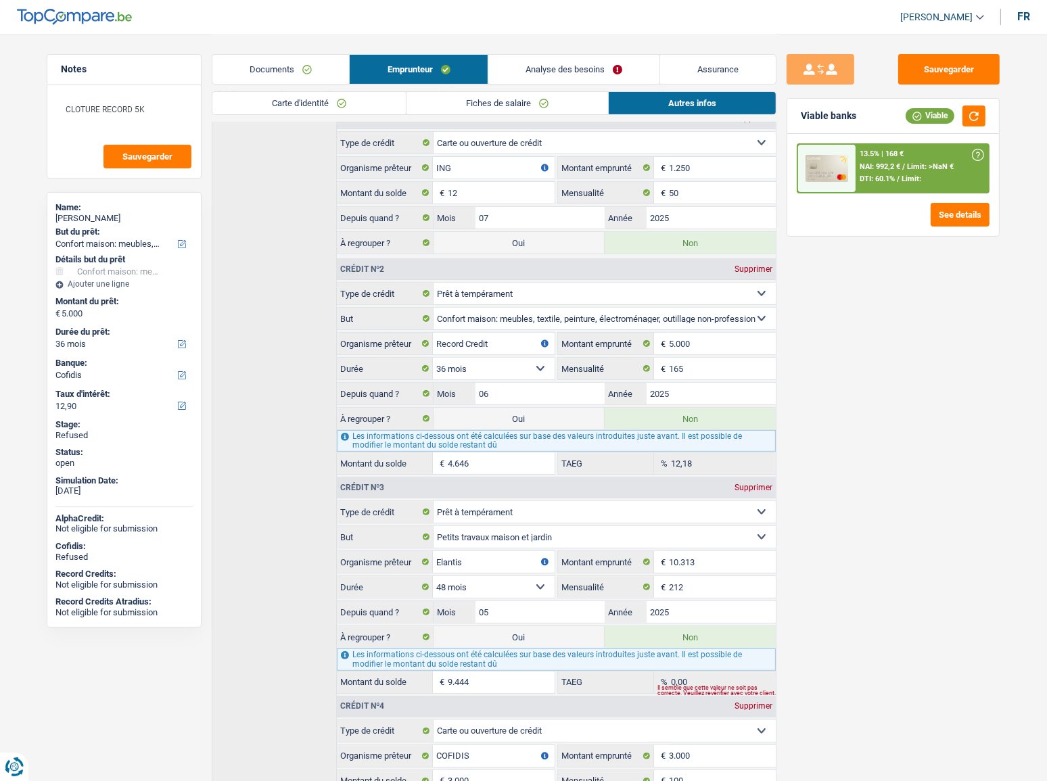
scroll to position [496, 0]
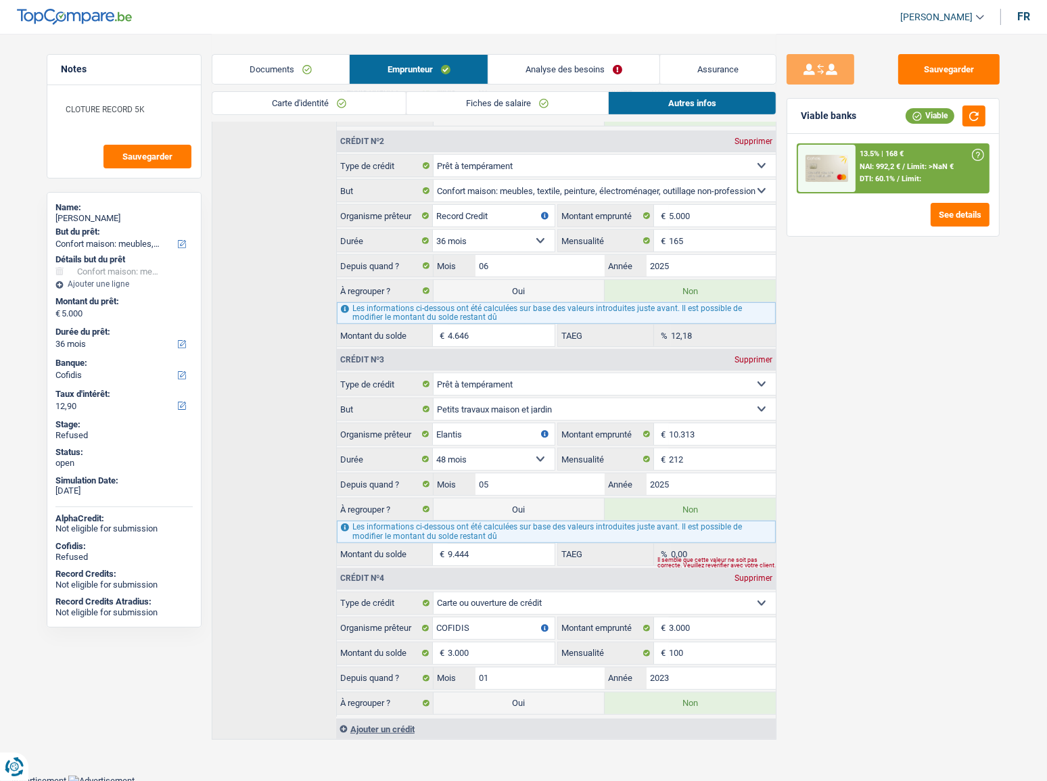
click at [510, 505] on label "Oui" at bounding box center [519, 509] width 171 height 22
click at [510, 505] on input "Oui" at bounding box center [519, 509] width 171 height 22
radio input "true"
click at [510, 505] on label "Oui" at bounding box center [519, 509] width 171 height 22
click at [510, 505] on input "Oui" at bounding box center [519, 509] width 171 height 22
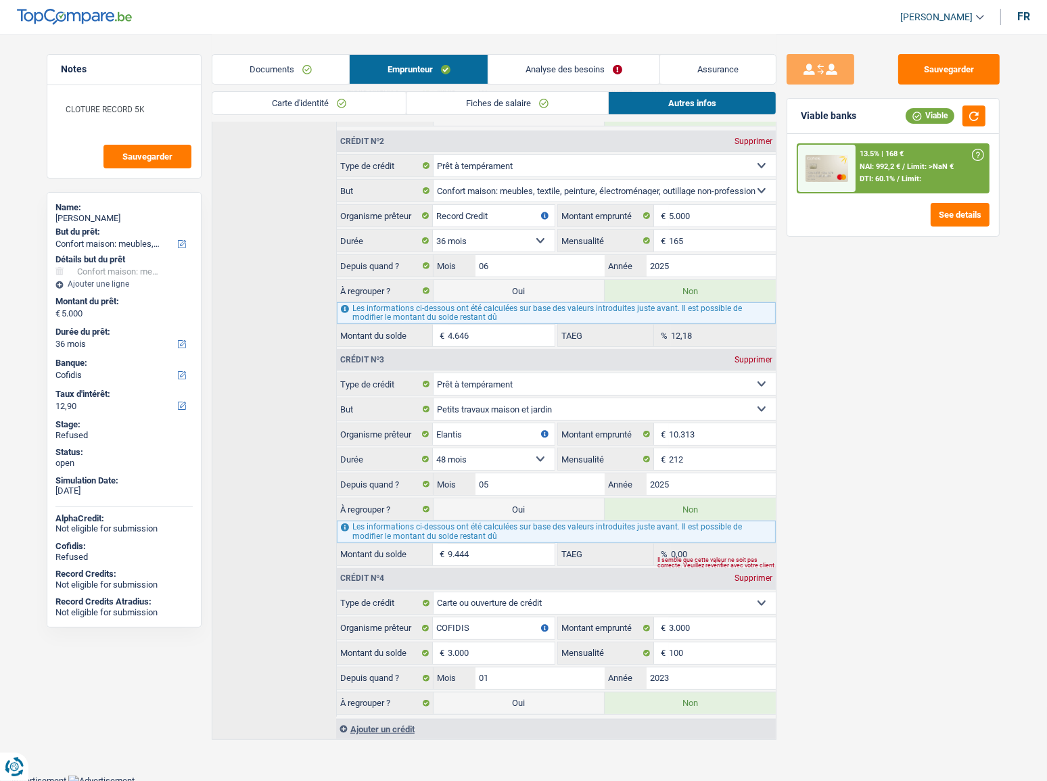
radio input "false"
type input "14.444"
select select "refinancing"
select select "60"
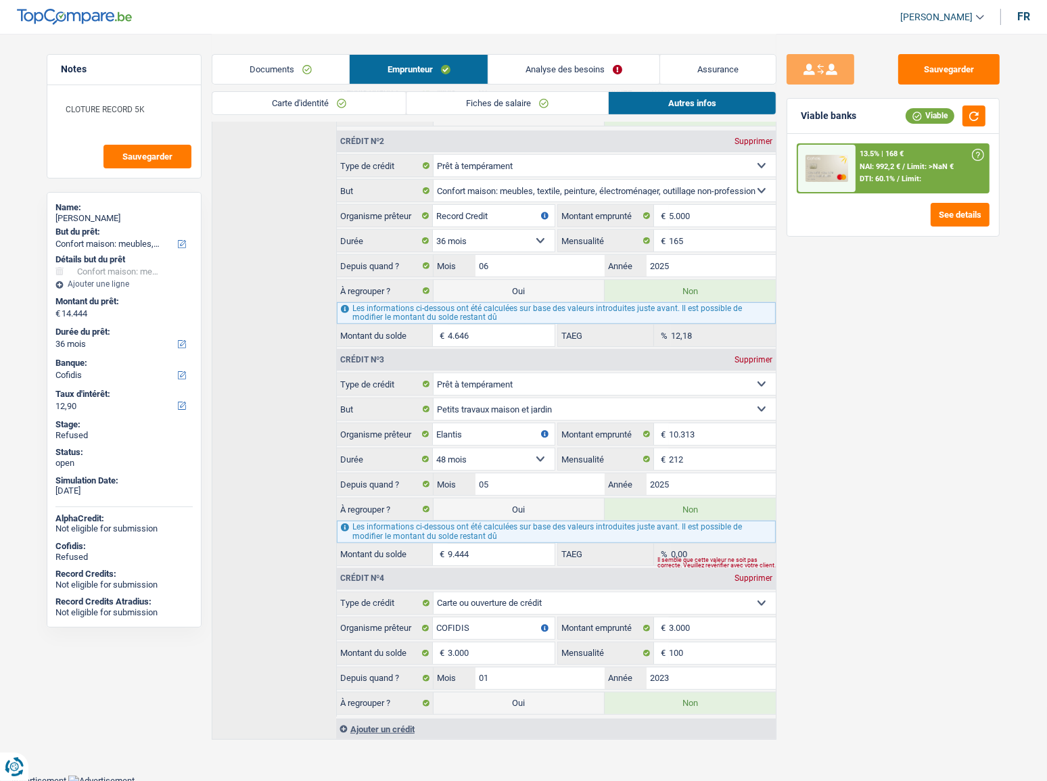
select select "household"
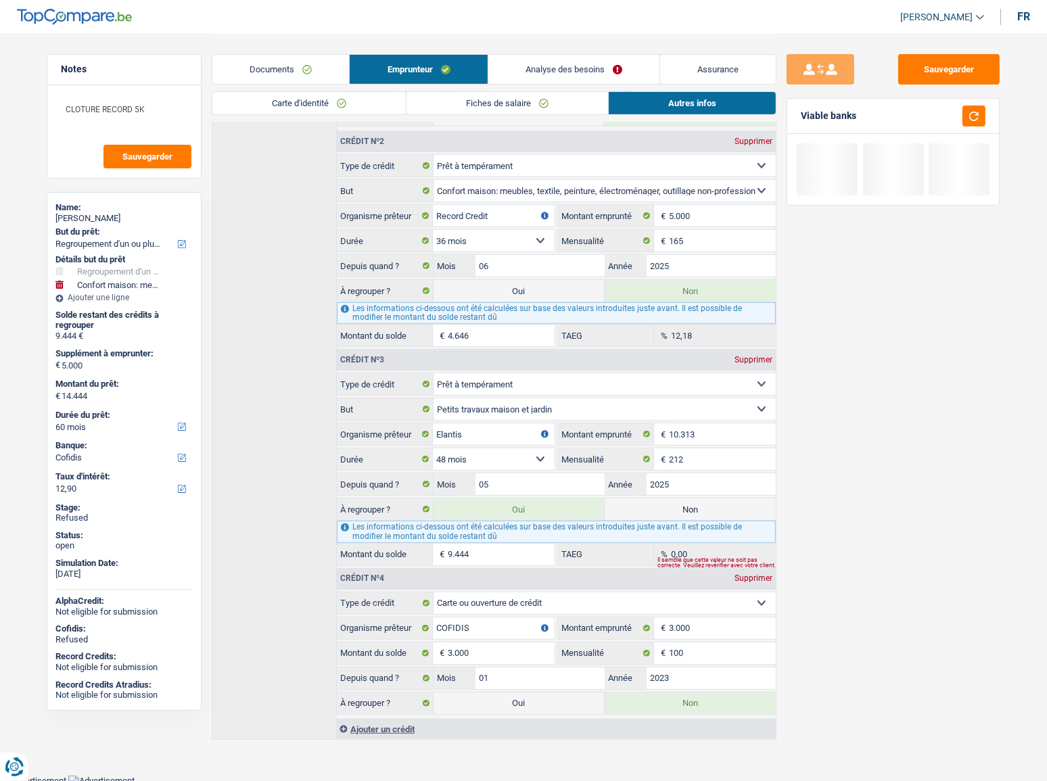
click at [941, 446] on div "Sauvegarder Viable banks" at bounding box center [892, 406] width 233 height 705
drag, startPoint x: 954, startPoint y: 66, endPoint x: 922, endPoint y: 72, distance: 31.7
click at [954, 68] on button "Sauvegarder" at bounding box center [948, 69] width 101 height 30
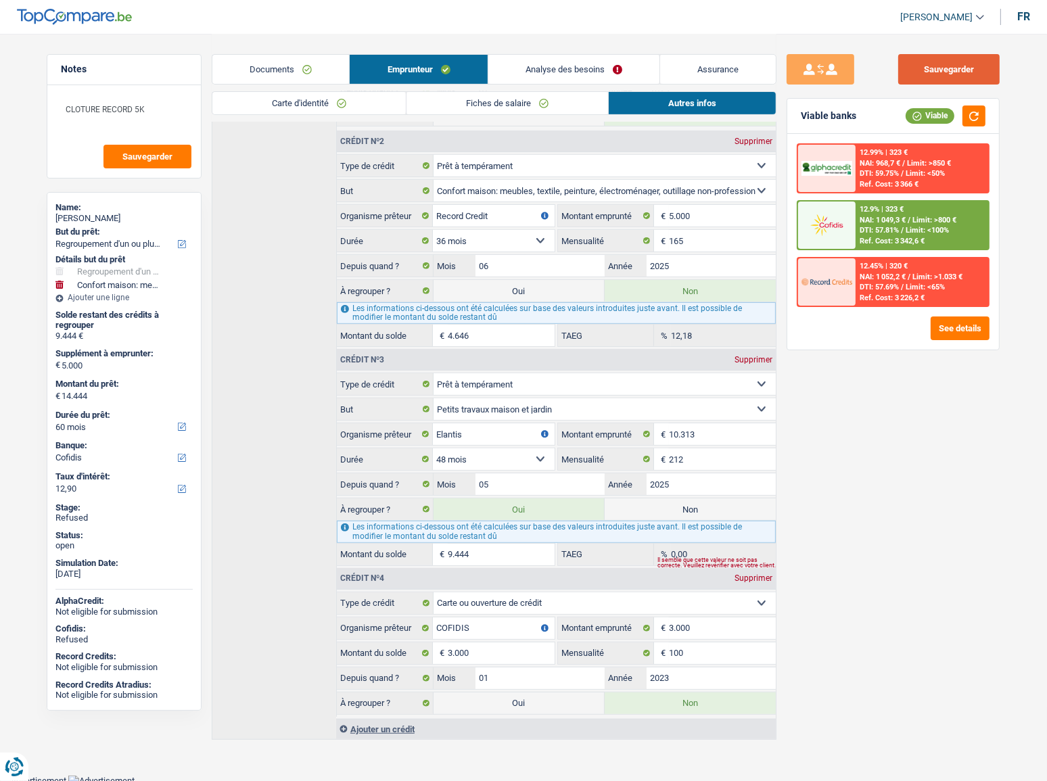
click at [954, 70] on button "Sauvegarder" at bounding box center [948, 69] width 101 height 30
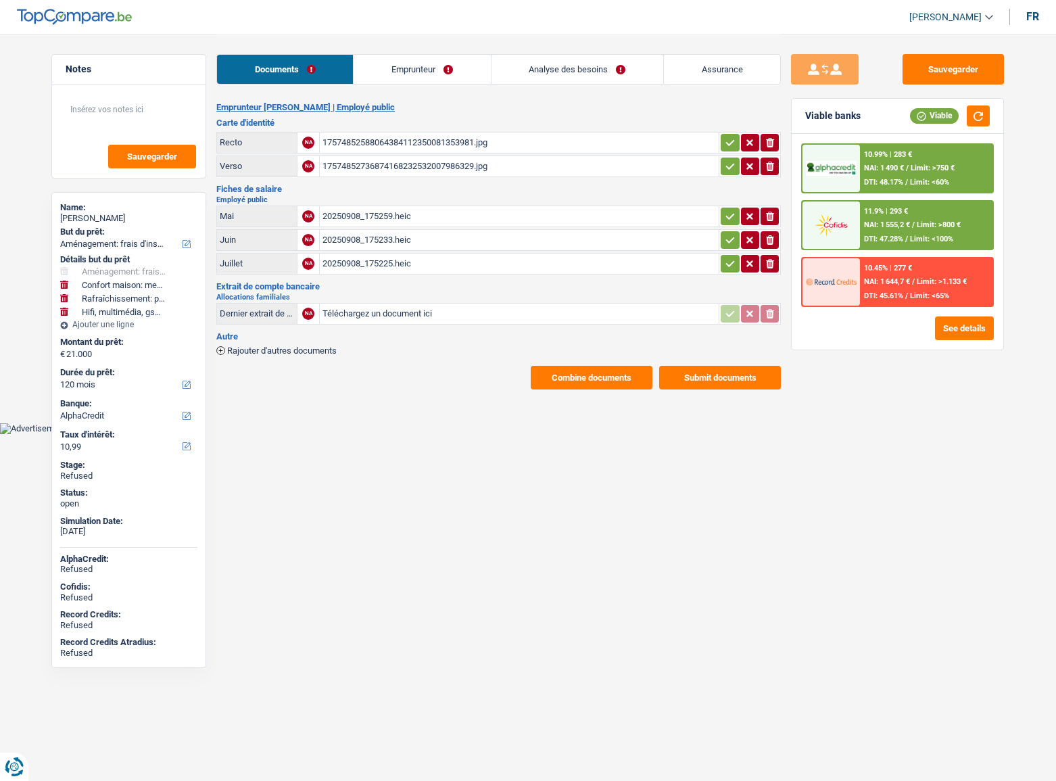
select select "movingOrInstallation"
select select "household"
select select "houseOrGarden"
select select "tech"
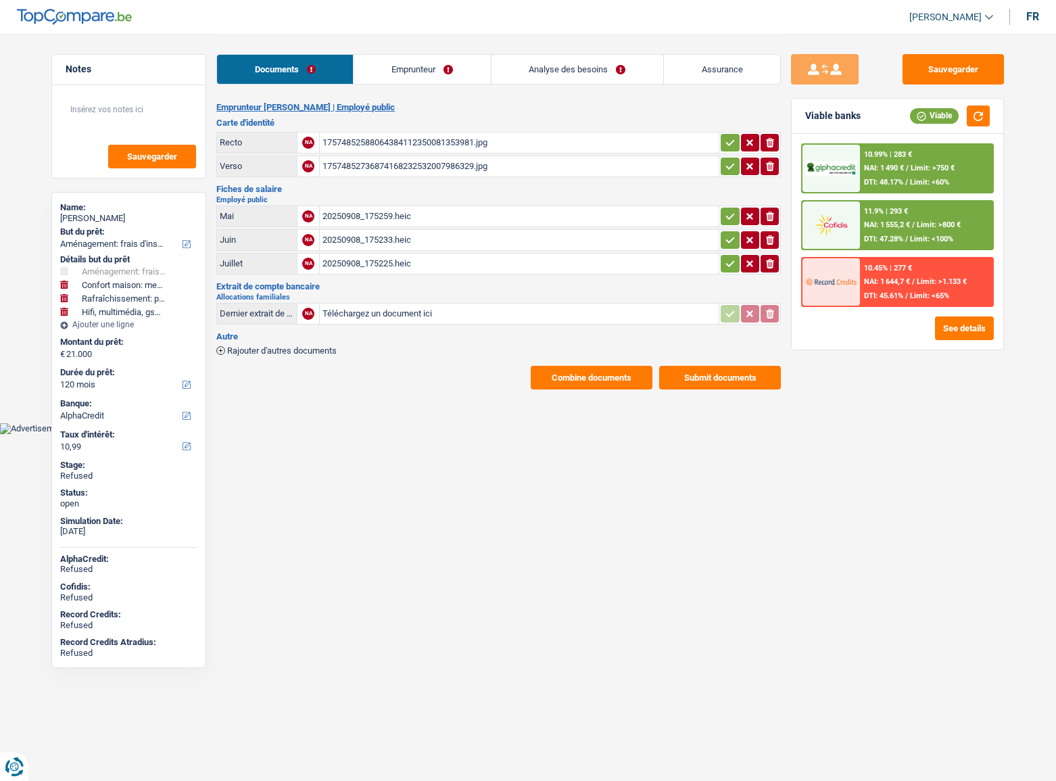
select select "120"
select select "alphacredit"
click at [548, 64] on link "Analyse des besoins" at bounding box center [578, 69] width 172 height 29
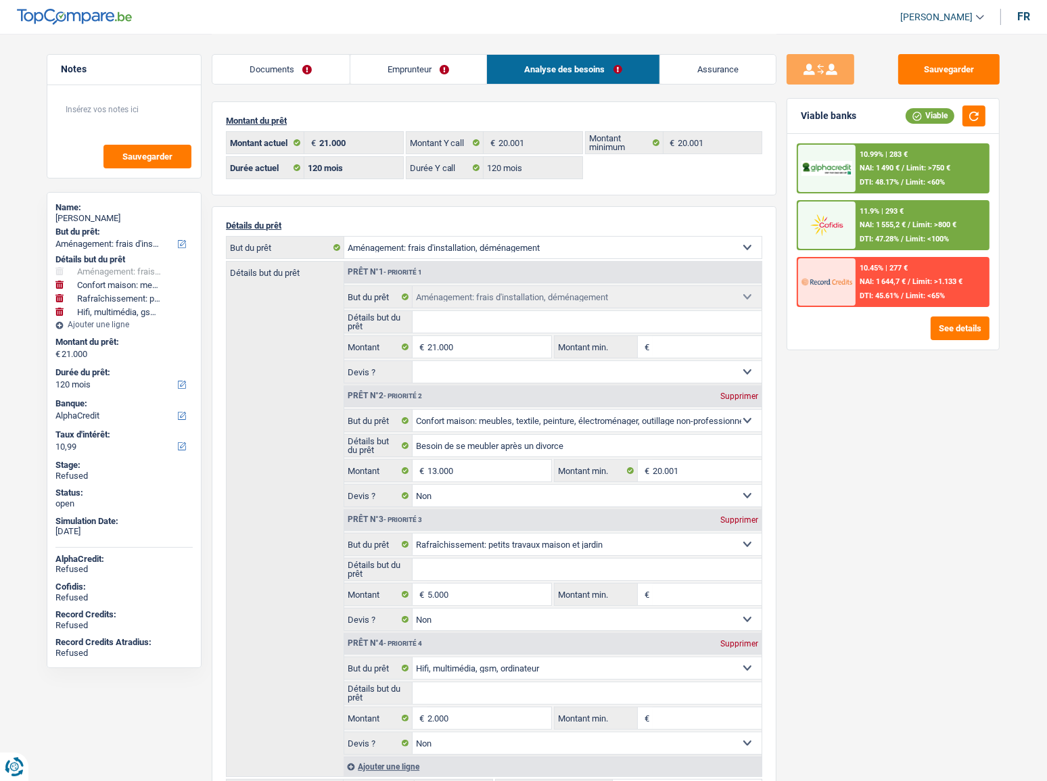
drag, startPoint x: 317, startPoint y: 64, endPoint x: 346, endPoint y: 75, distance: 31.3
click at [317, 65] on link "Documents" at bounding box center [280, 69] width 137 height 29
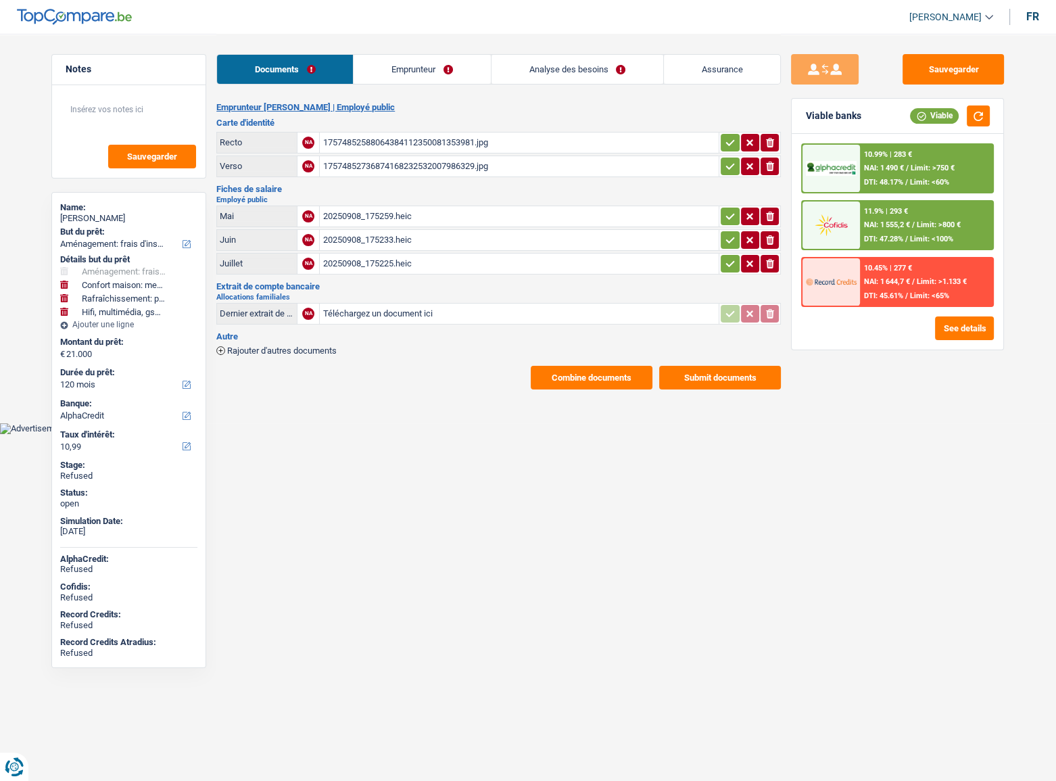
click at [381, 47] on div "Documents Emprunteur Analyse des besoins Assurance" at bounding box center [498, 62] width 565 height 57
click at [390, 58] on link "Emprunteur" at bounding box center [422, 69] width 137 height 29
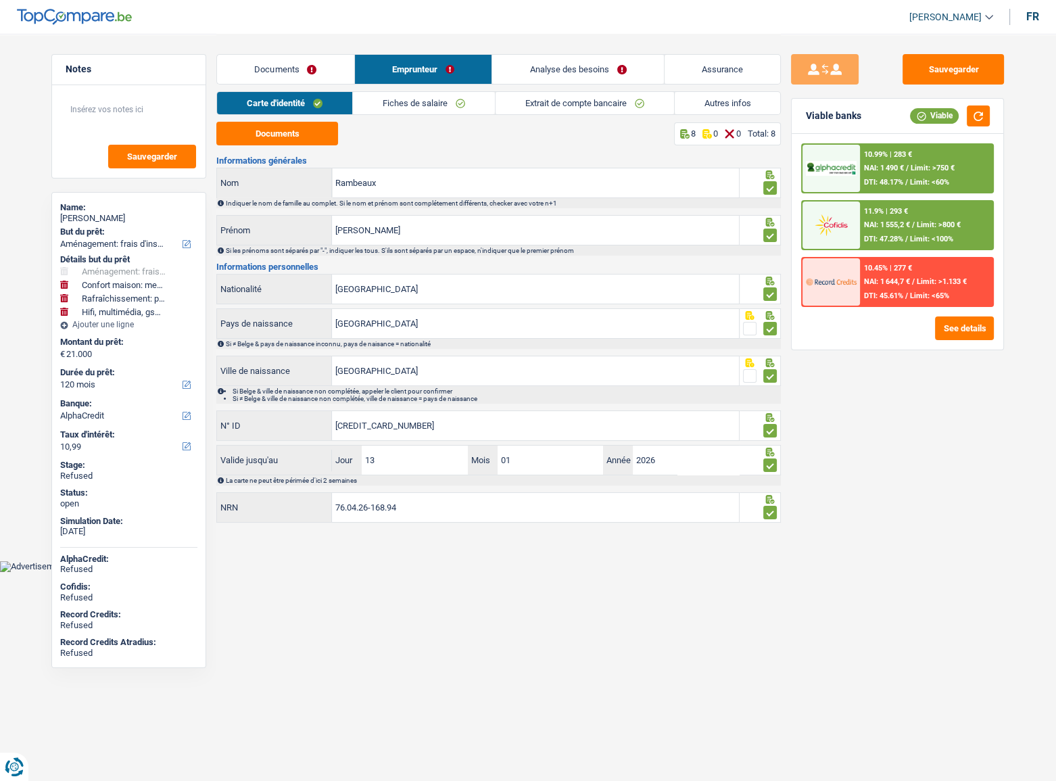
click at [573, 106] on link "Extrait de compte bancaire" at bounding box center [585, 103] width 179 height 22
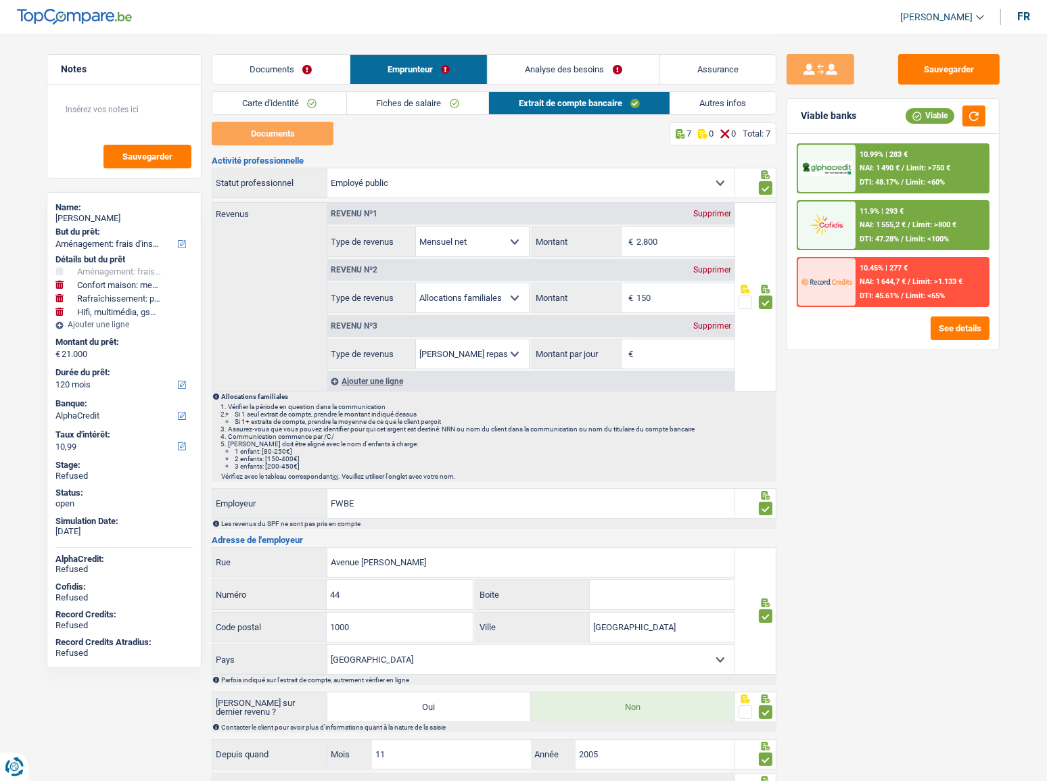
click at [497, 101] on link "Extrait de compte bancaire" at bounding box center [579, 103] width 181 height 22
click at [598, 54] on li "Analyse des besoins" at bounding box center [573, 69] width 172 height 30
click at [593, 69] on link "Analyse des besoins" at bounding box center [574, 69] width 172 height 29
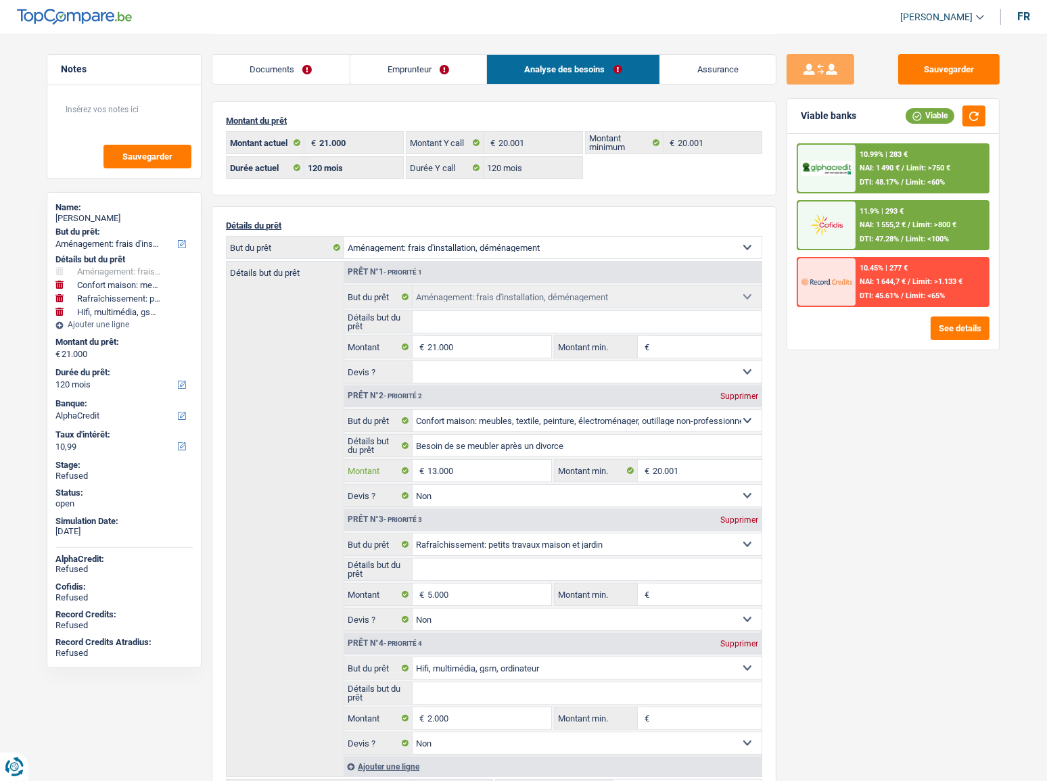
click at [473, 473] on input "13.000" at bounding box center [489, 471] width 124 height 22
click at [397, 64] on link "Emprunteur" at bounding box center [418, 69] width 137 height 29
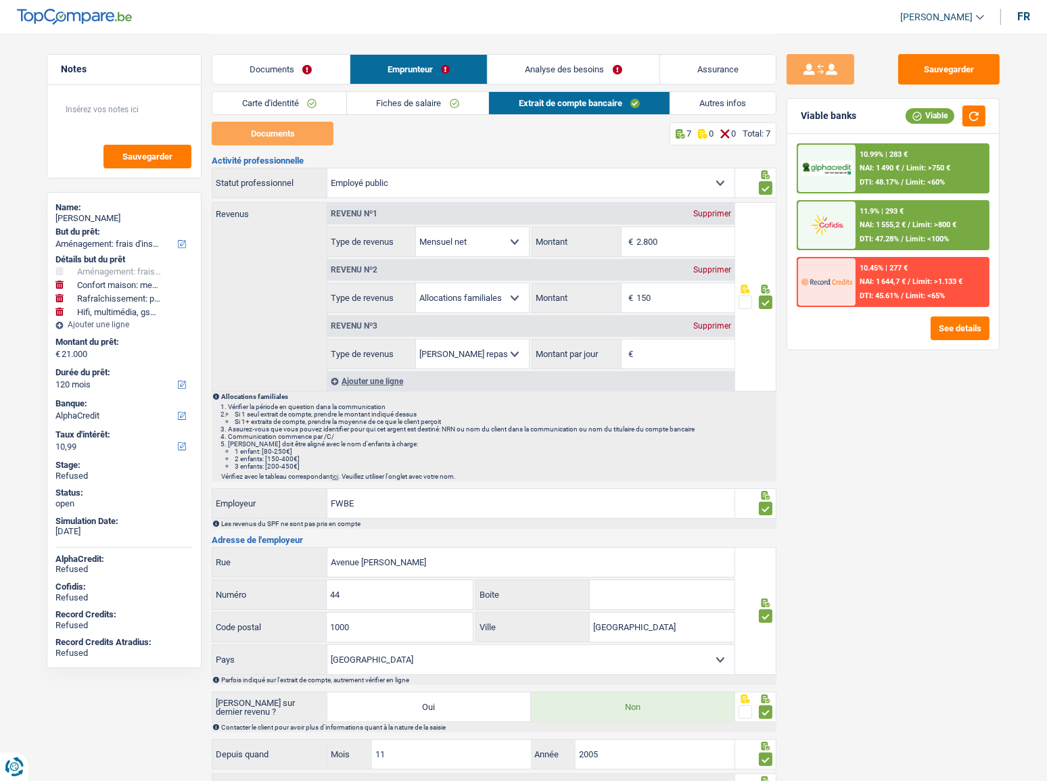
click at [517, 60] on link "Analyse des besoins" at bounding box center [574, 69] width 172 height 29
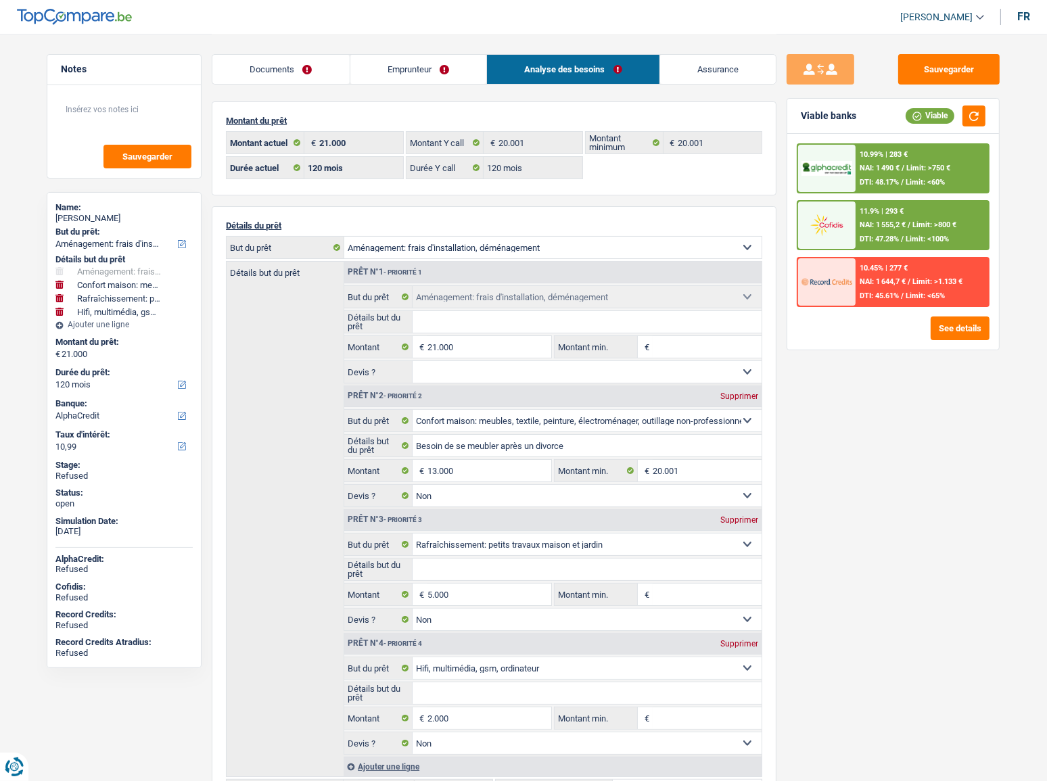
scroll to position [122, 0]
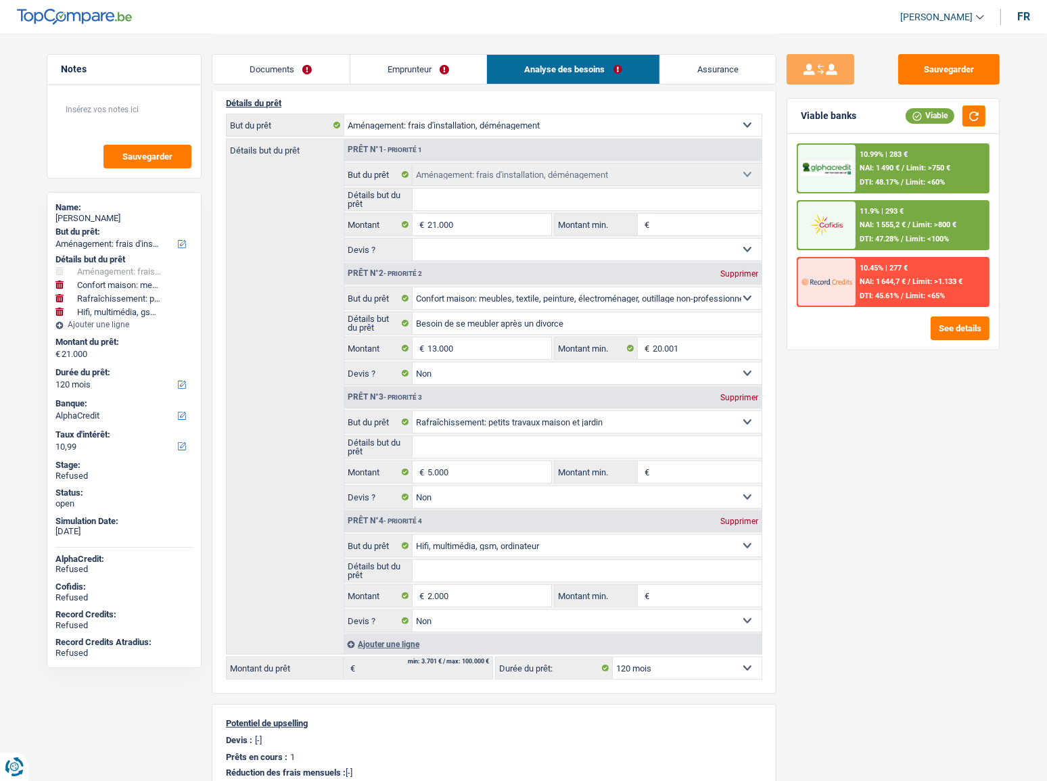
click at [755, 523] on div "Supprimer" at bounding box center [739, 521] width 45 height 8
type input "39.000"
select select "144"
type input "39.000"
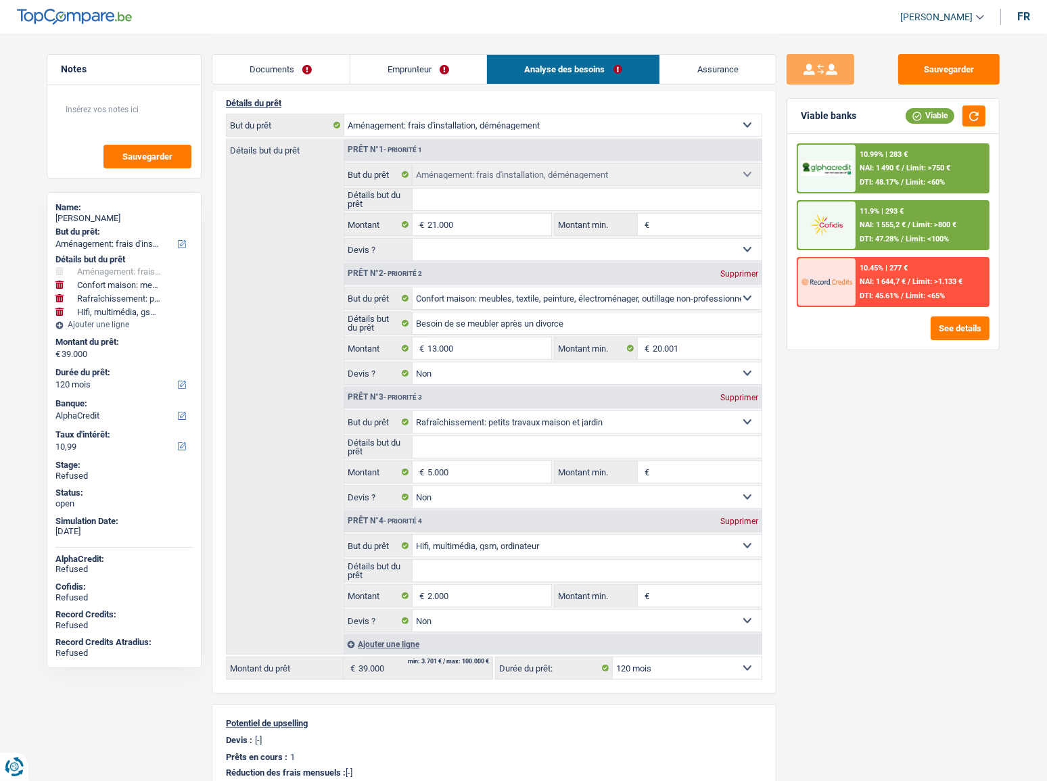
select select "144"
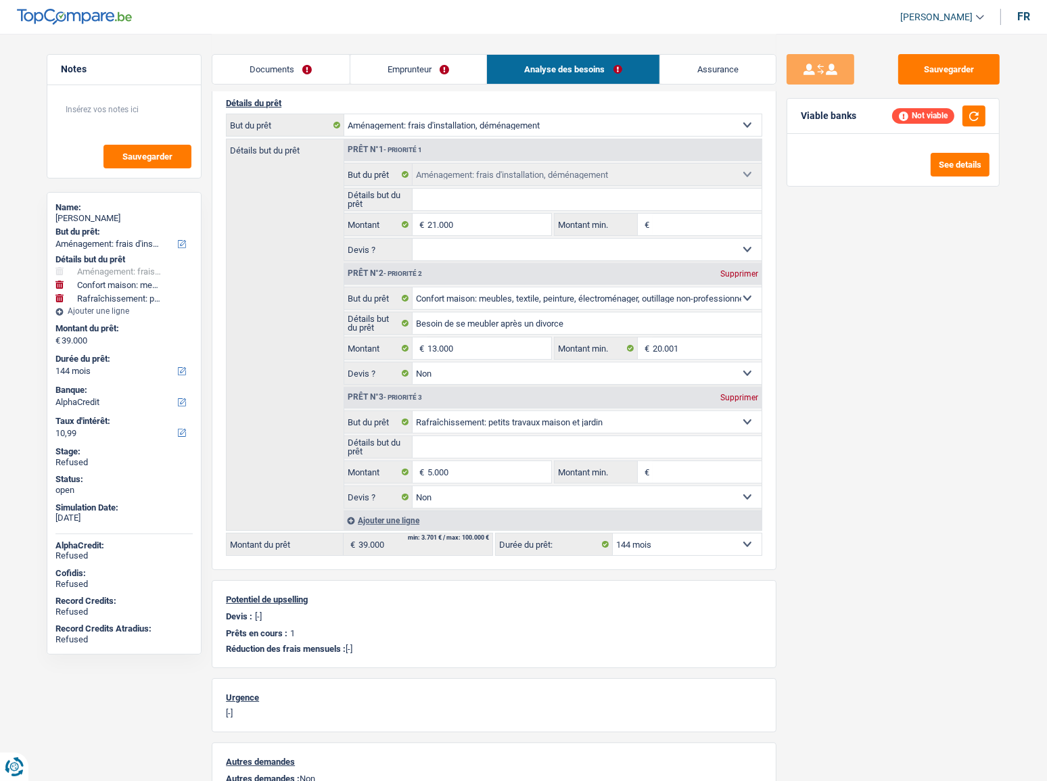
click at [745, 278] on div "Prêt n°2 - Priorité 2 Supprimer" at bounding box center [552, 274] width 417 height 22
click at [839, 392] on div "Sauvegarder Viable banks Not viable See details" at bounding box center [892, 406] width 233 height 705
click at [91, 372] on select "12 mois 18 mois 24 mois 30 mois 36 mois 42 mois 48 mois 60 mois 72 mois 84 mois…" at bounding box center [123, 372] width 137 height 14
select select "120"
click at [55, 365] on select "12 mois 18 mois 24 mois 30 mois 36 mois 42 mois 48 mois 60 mois 72 mois 84 mois…" at bounding box center [123, 372] width 137 height 14
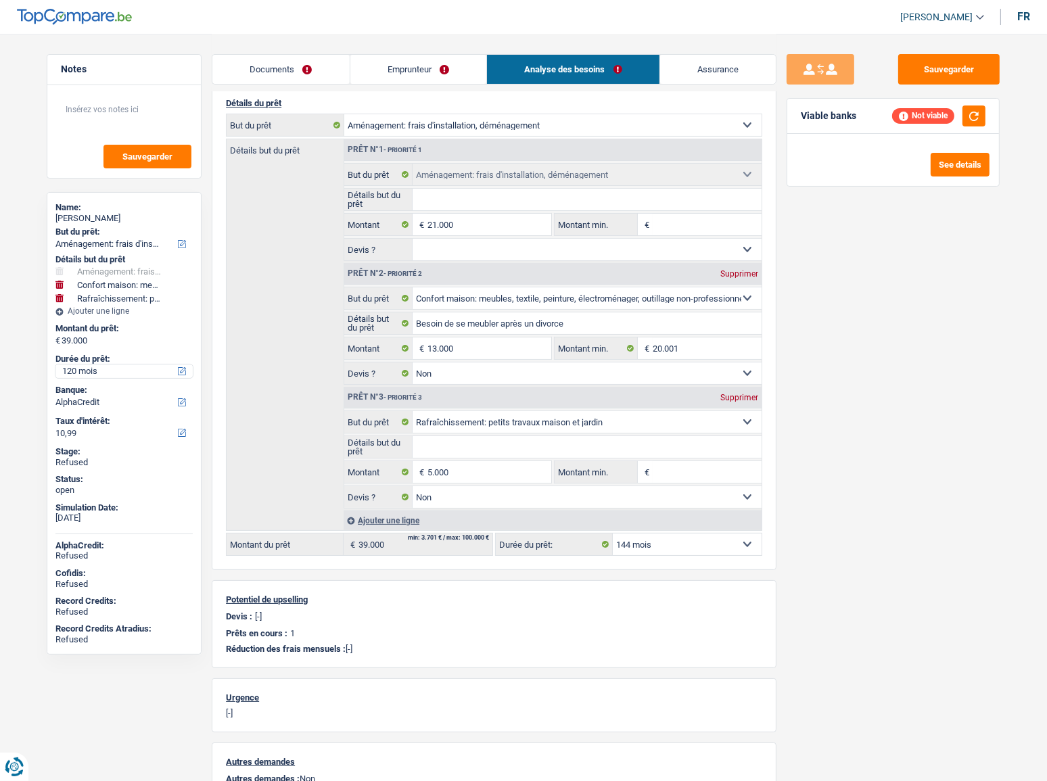
select select "120"
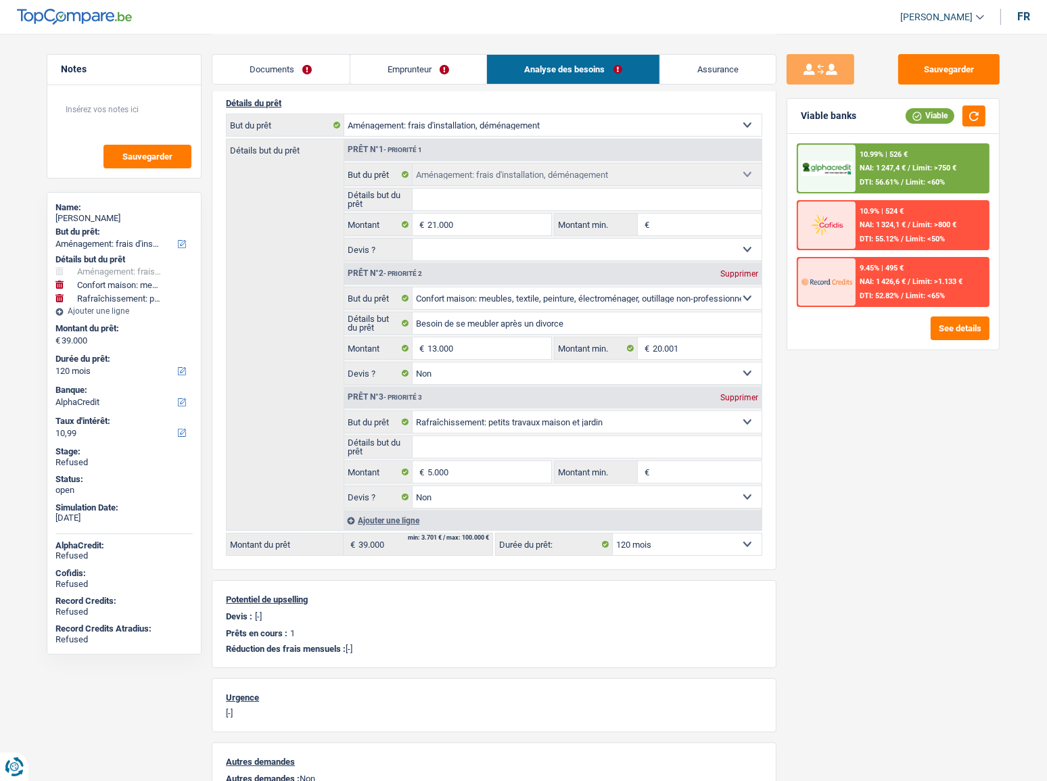
click at [414, 520] on div "Ajouter une ligne" at bounding box center [553, 521] width 418 height 20
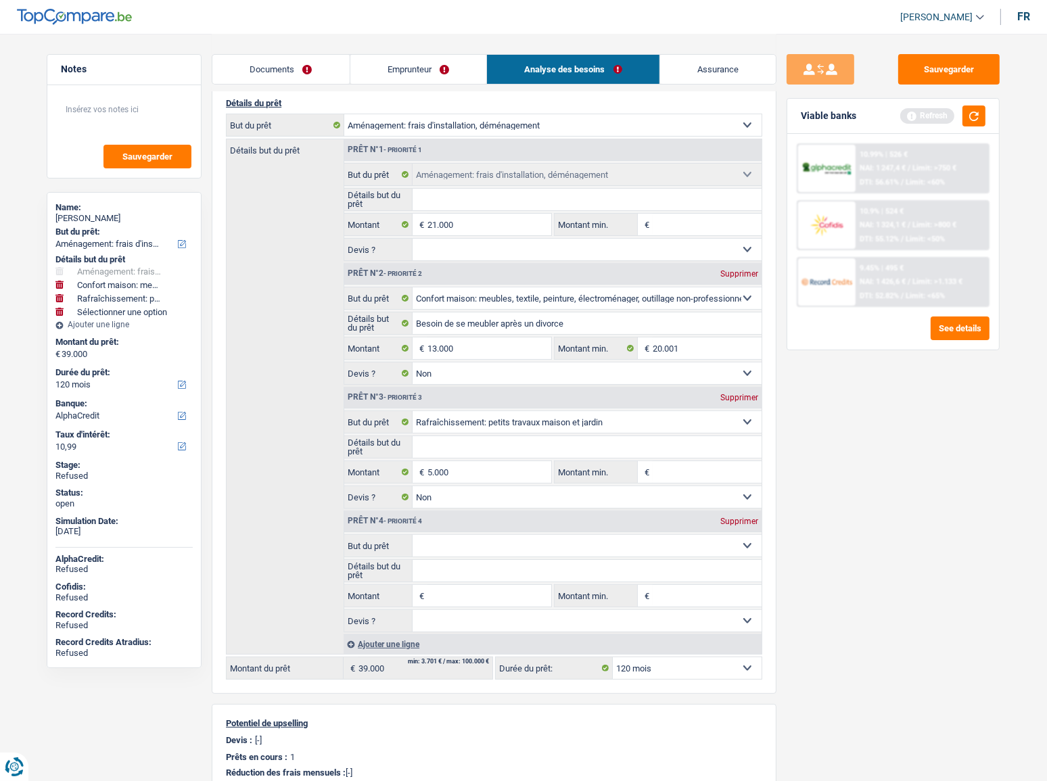
click at [458, 540] on select "Confort maison: meubles, textile, peinture, électroménager, outillage non-profe…" at bounding box center [588, 546] width 350 height 22
select select "tech"
click at [413, 535] on select "Confort maison: meubles, textile, peinture, électroménager, outillage non-profe…" at bounding box center [588, 546] width 350 height 22
select select "tech"
click at [453, 610] on select "Oui Non Non répondu Sélectionner une option" at bounding box center [588, 621] width 350 height 22
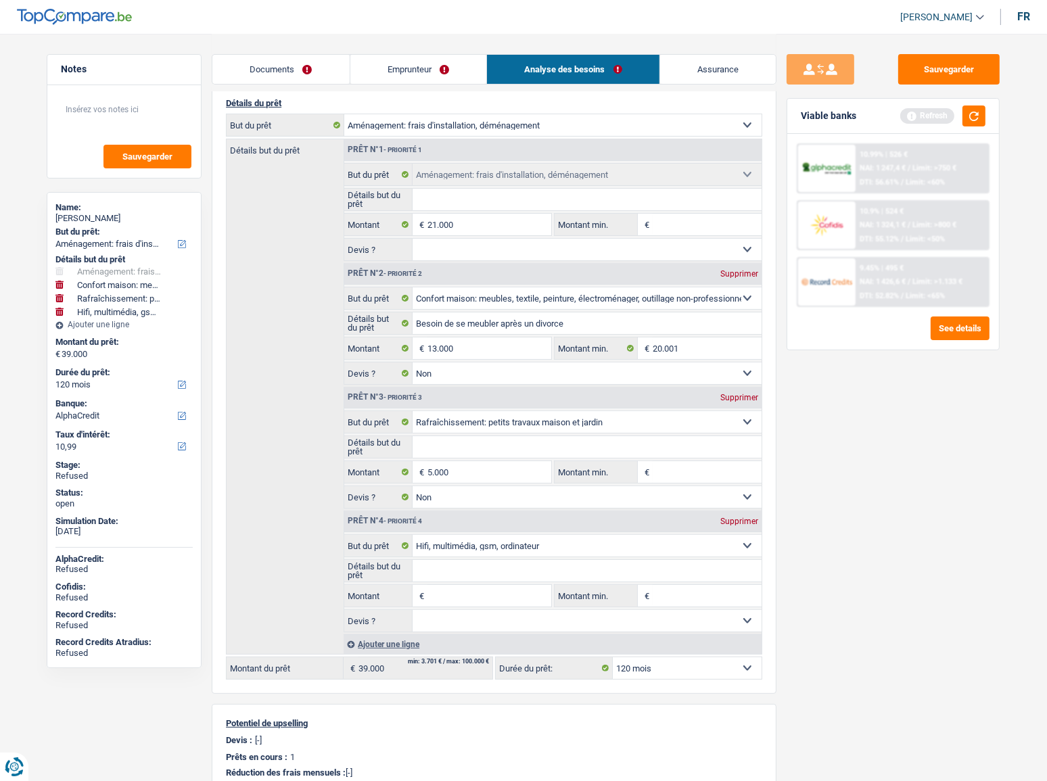
click at [452, 599] on input "Montant" at bounding box center [489, 596] width 124 height 22
type input "2.000"
type input "41.000"
select select "144"
type input "41.000"
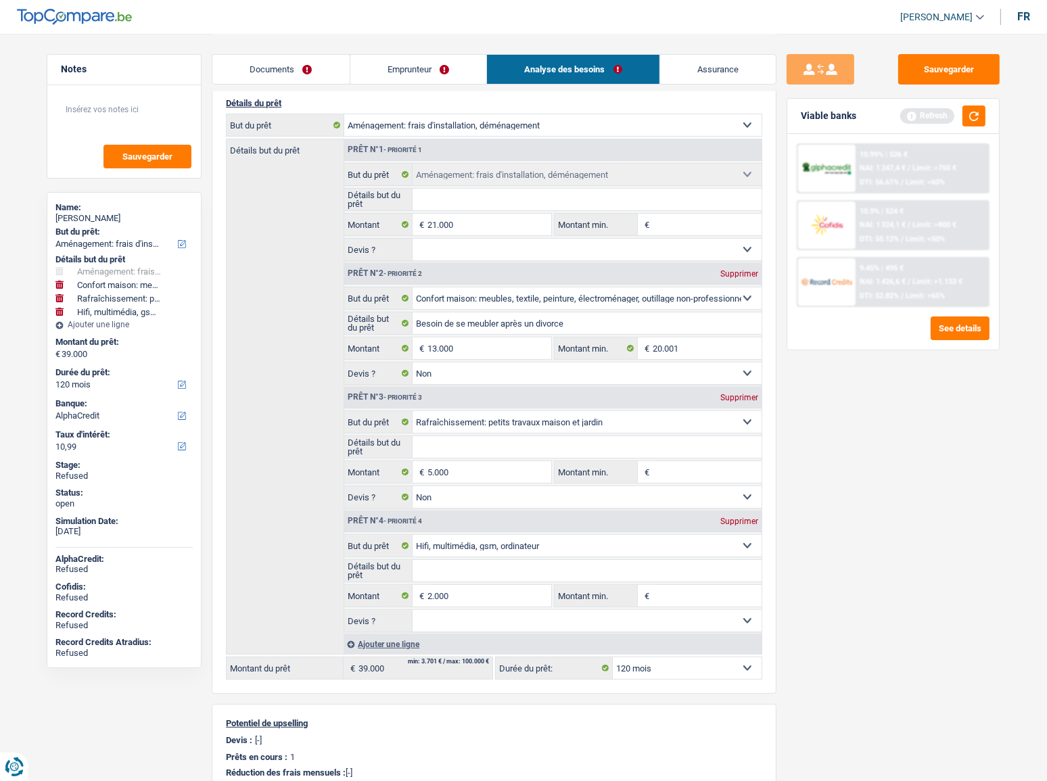
select select "144"
type input "41.000"
select select "144"
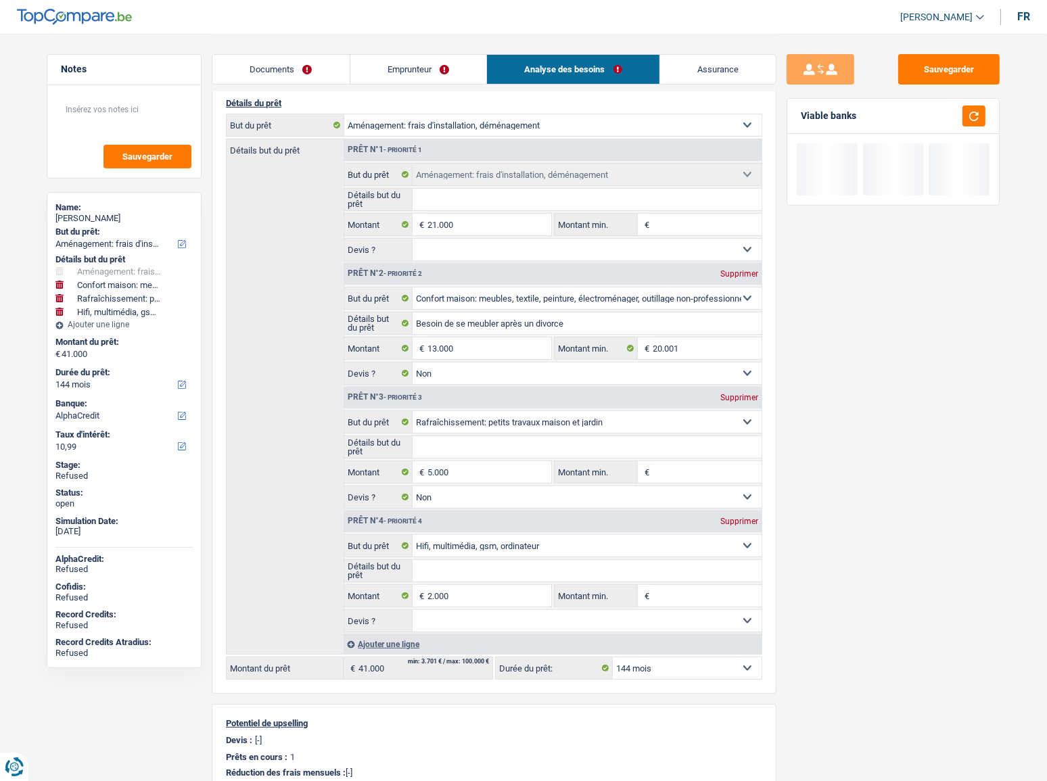
click at [887, 509] on div "Sauvegarder Viable banks" at bounding box center [892, 406] width 233 height 705
click at [93, 384] on select "12 mois 18 mois 24 mois 30 mois 36 mois 42 mois 48 mois 60 mois 72 mois 84 mois…" at bounding box center [123, 385] width 137 height 14
select select "120"
click at [55, 378] on select "12 mois 18 mois 24 mois 30 mois 36 mois 42 mois 48 mois 60 mois 72 mois 84 mois…" at bounding box center [123, 385] width 137 height 14
select select "120"
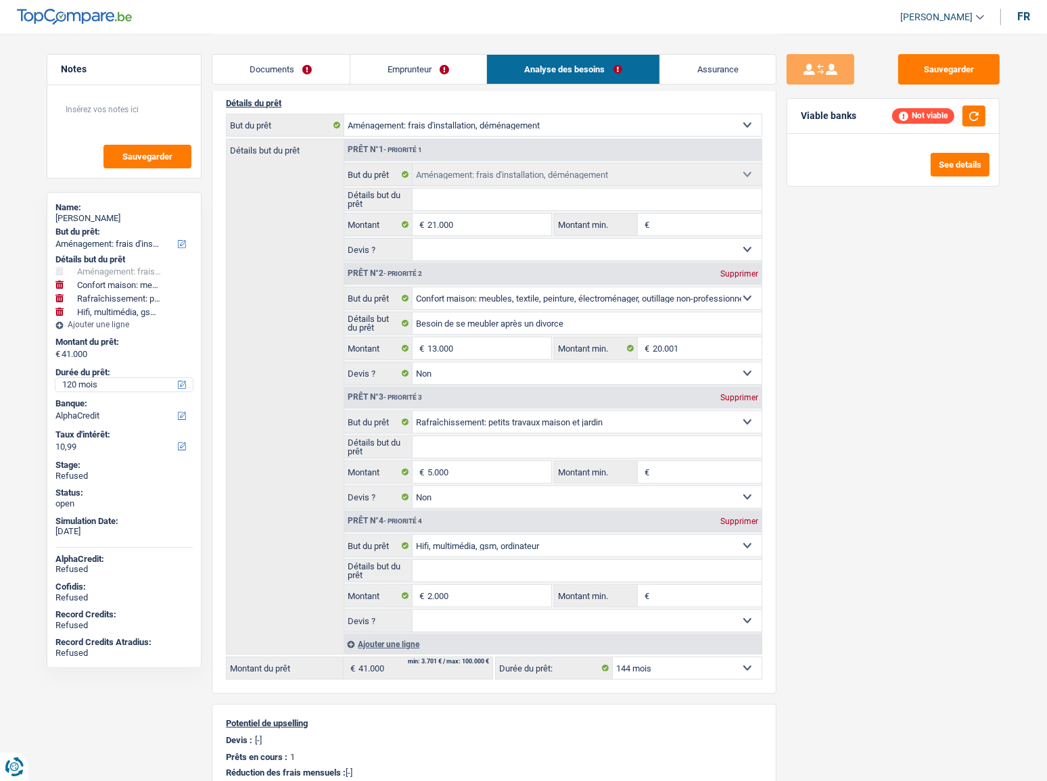
select select "120"
click at [429, 68] on link "Emprunteur" at bounding box center [418, 69] width 137 height 29
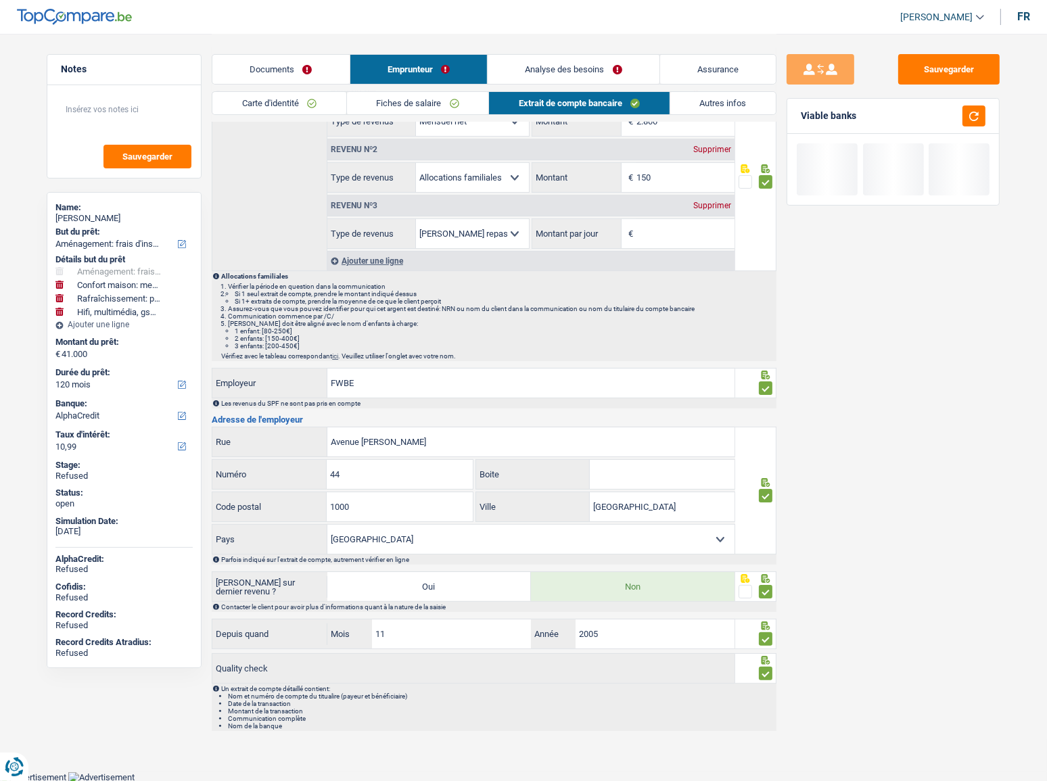
click at [551, 55] on link "Analyse des besoins" at bounding box center [574, 69] width 172 height 29
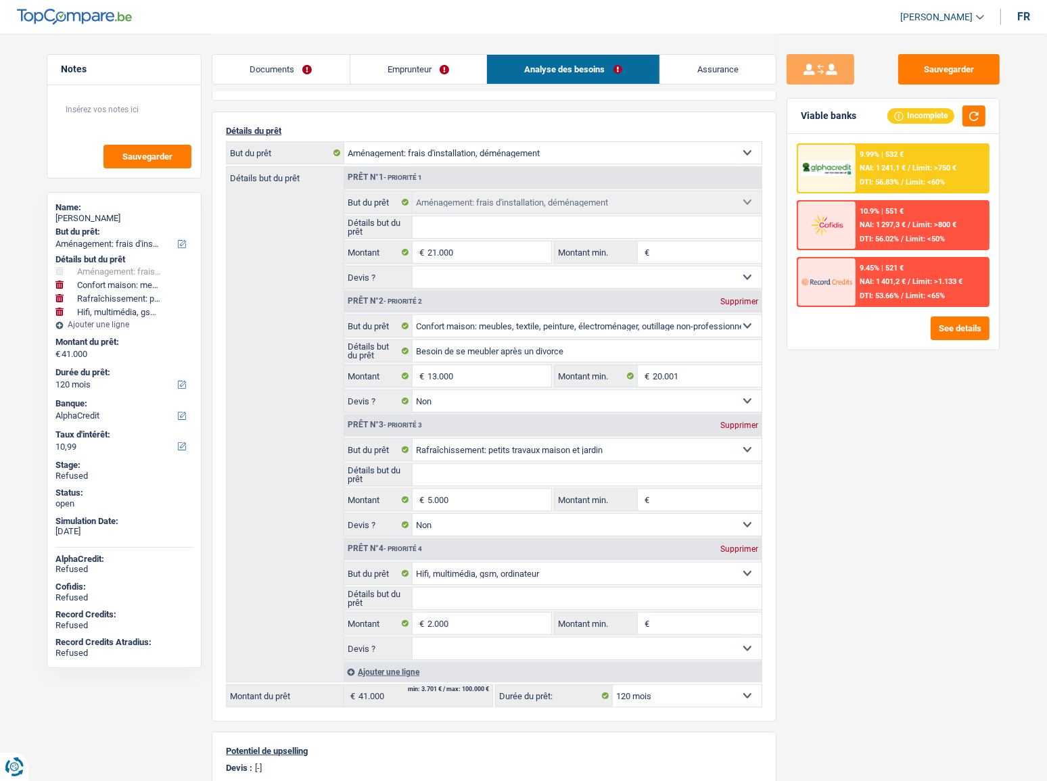
scroll to position [184, 0]
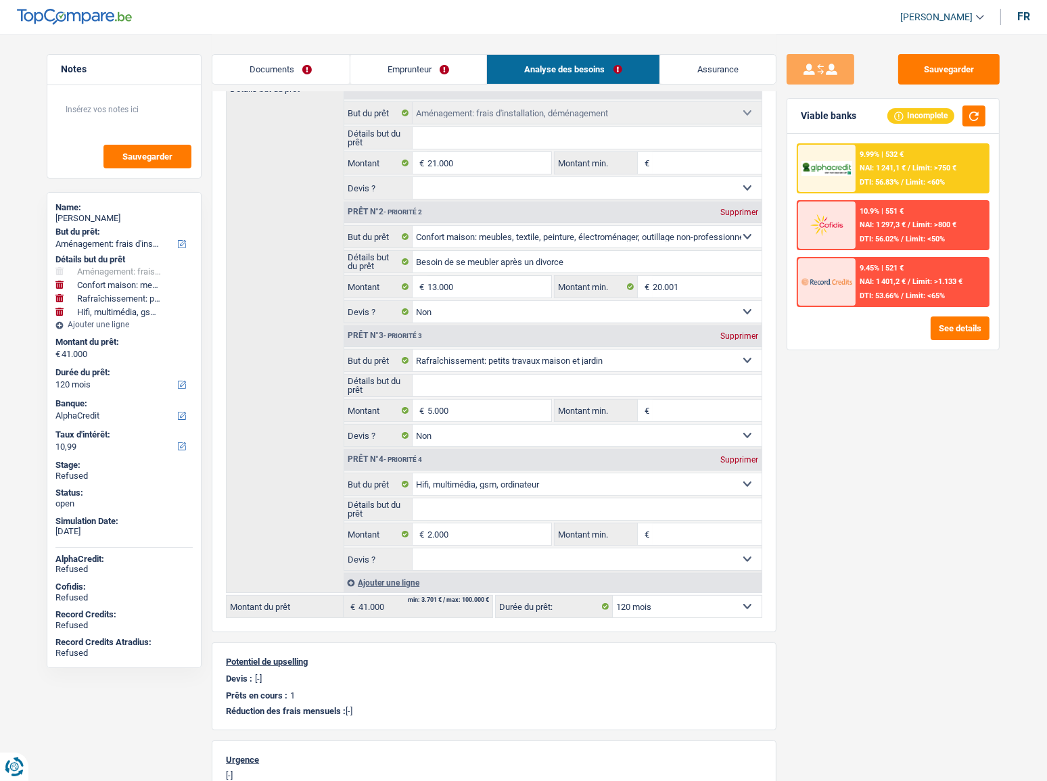
click at [747, 460] on div "Supprimer" at bounding box center [739, 460] width 45 height 8
type input "39.000"
select select "144"
type input "39.000"
select select "144"
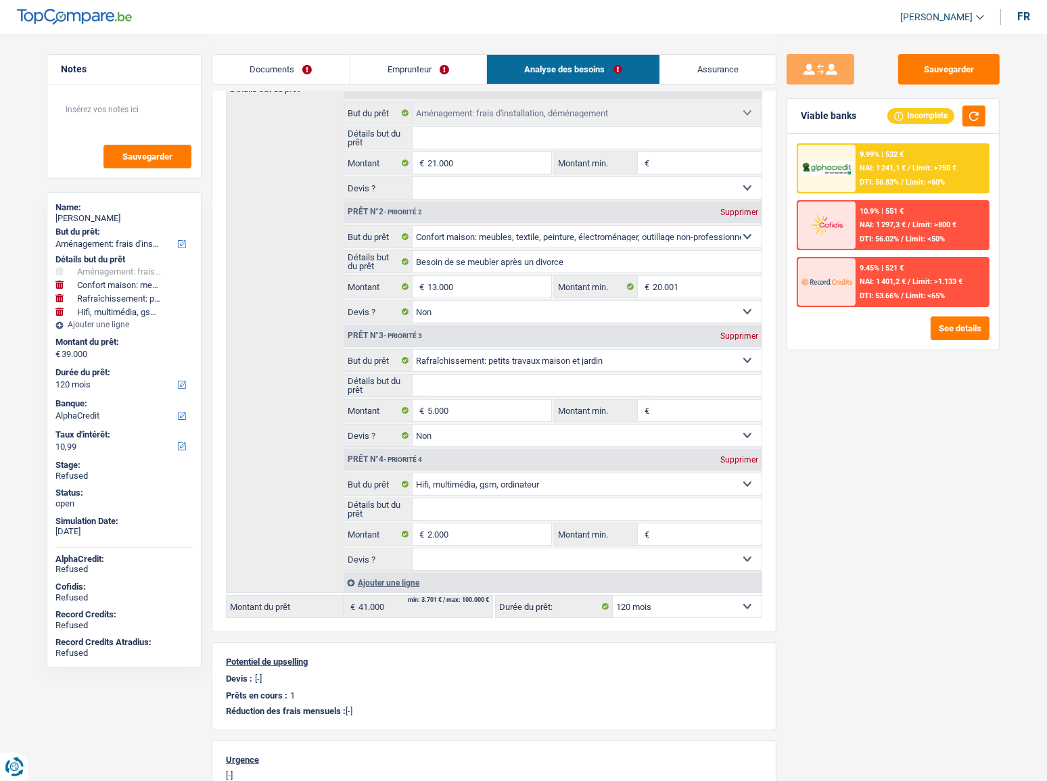
type input "39.000"
select select "144"
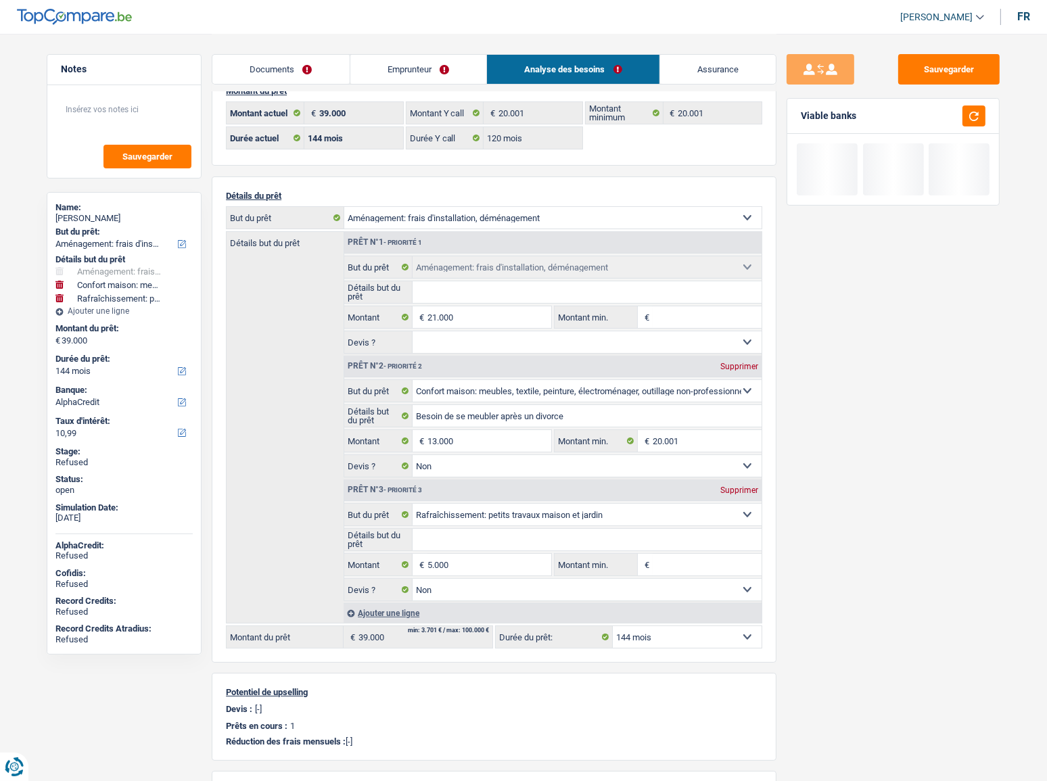
scroll to position [0, 0]
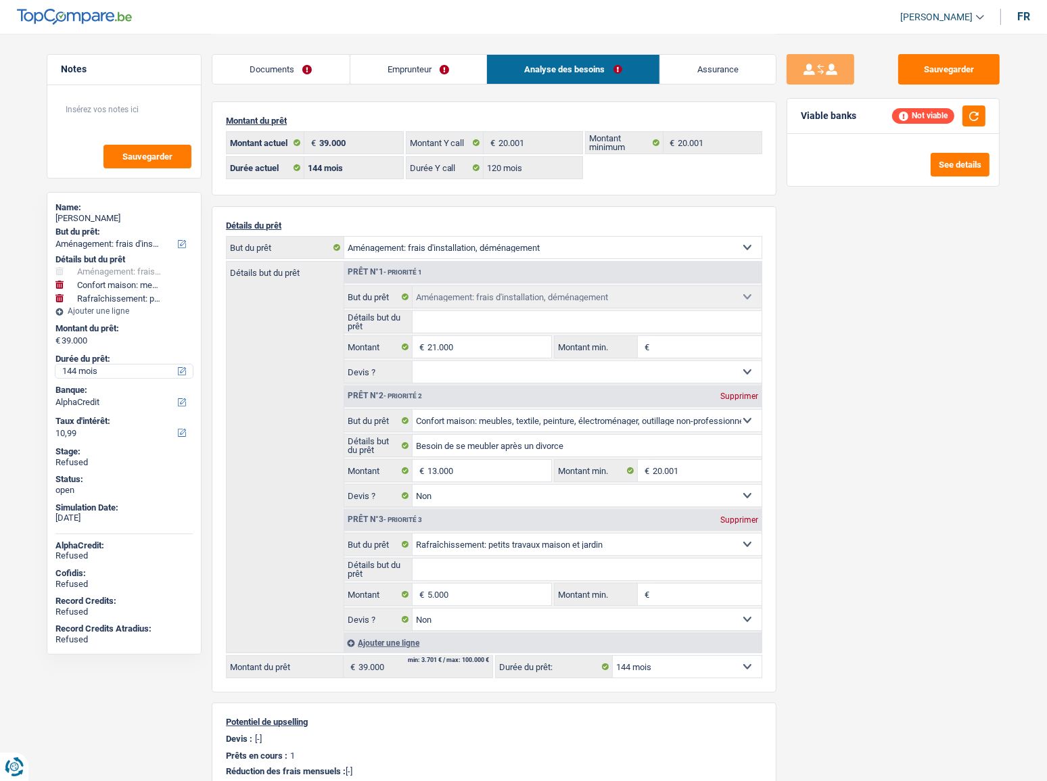
click at [103, 373] on select "12 mois 18 mois 24 mois 30 mois 36 mois 42 mois 48 mois 60 mois 72 mois 84 mois…" at bounding box center [123, 372] width 137 height 14
select select "120"
click at [55, 365] on select "12 mois 18 mois 24 mois 30 mois 36 mois 42 mois 48 mois 60 mois 72 mois 84 mois…" at bounding box center [123, 372] width 137 height 14
select select "120"
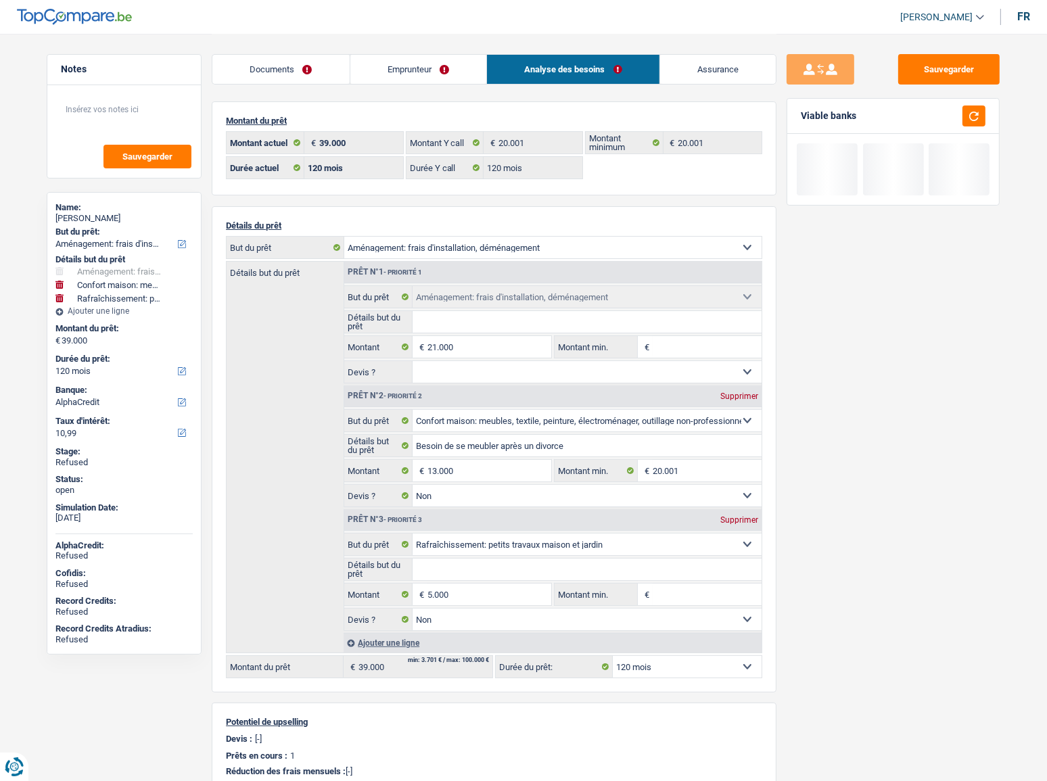
click at [745, 521] on div "Supprimer" at bounding box center [739, 520] width 45 height 8
type input "34.000"
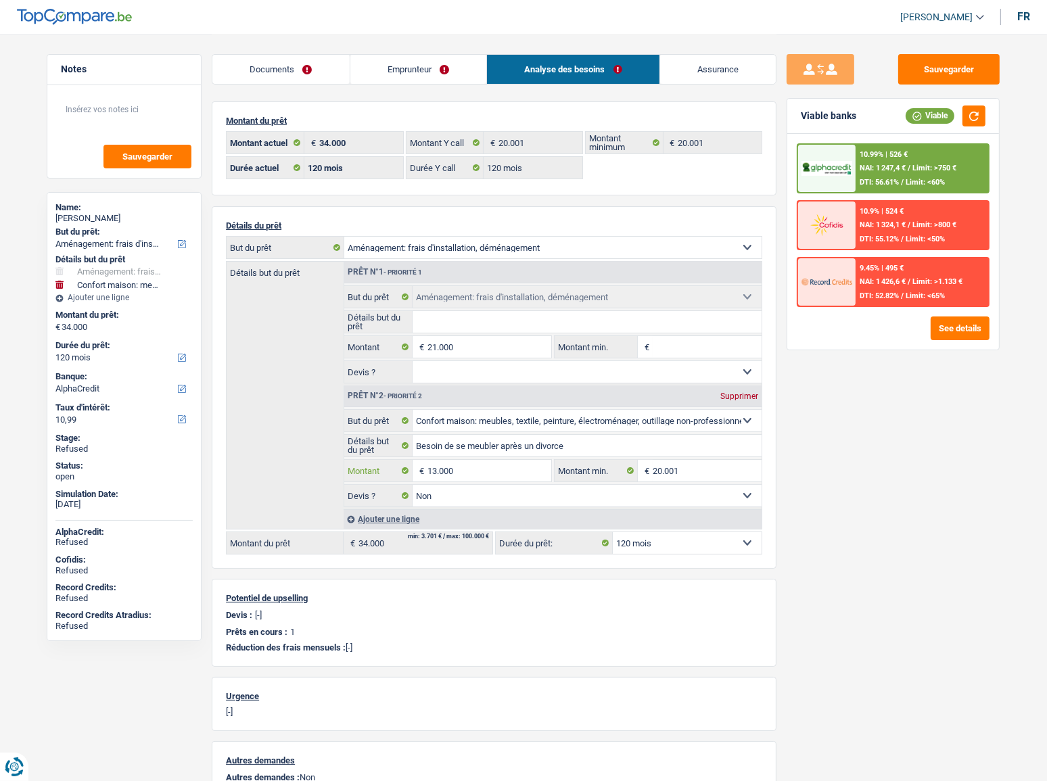
click at [459, 469] on input "13.000" at bounding box center [489, 471] width 124 height 22
click at [459, 468] on input "13.000" at bounding box center [489, 471] width 124 height 22
click at [459, 348] on input "21.000" at bounding box center [489, 347] width 124 height 22
click at [454, 349] on input "21.000" at bounding box center [489, 347] width 124 height 22
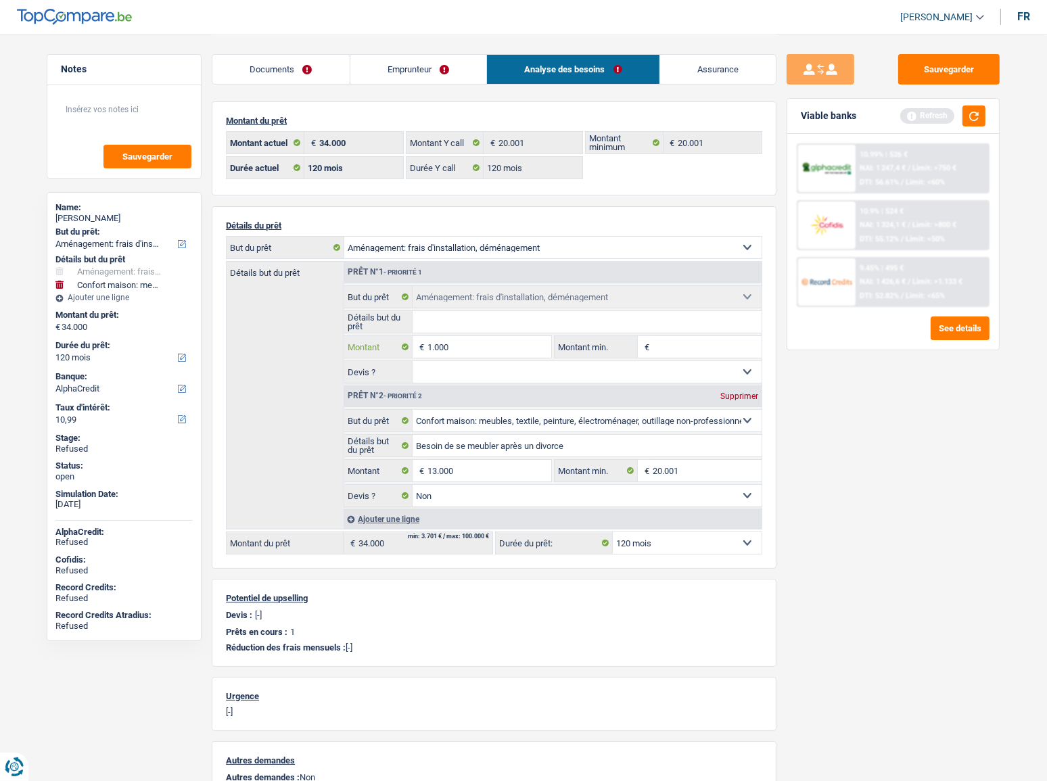
type input "1.000"
type input "14.000"
select select "60"
type input "14.000"
select select "60"
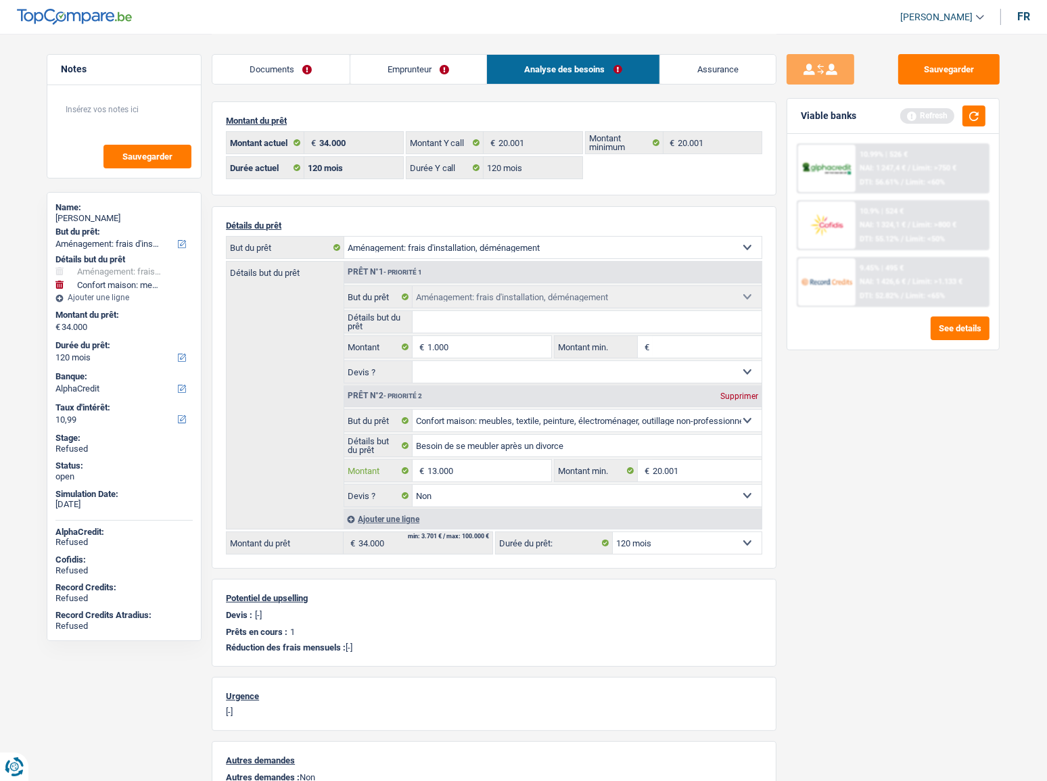
type input "14.000"
select select "60"
click at [483, 461] on input "13.000" at bounding box center [489, 471] width 124 height 22
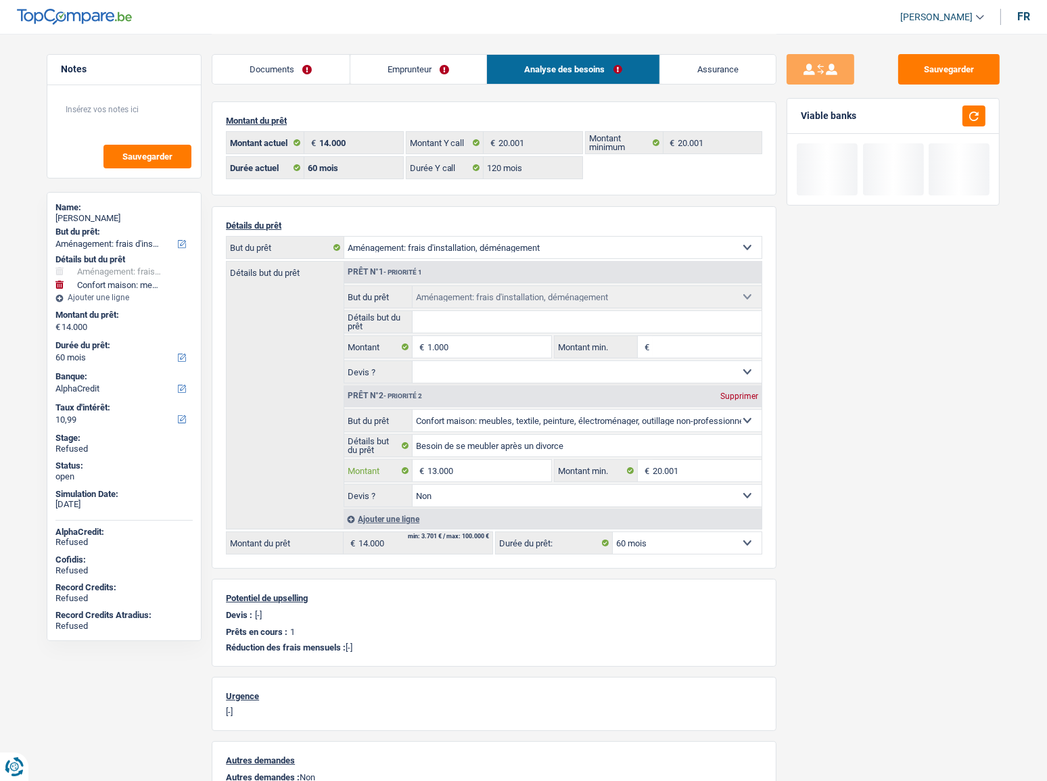
click at [449, 468] on input "13.000" at bounding box center [489, 471] width 124 height 22
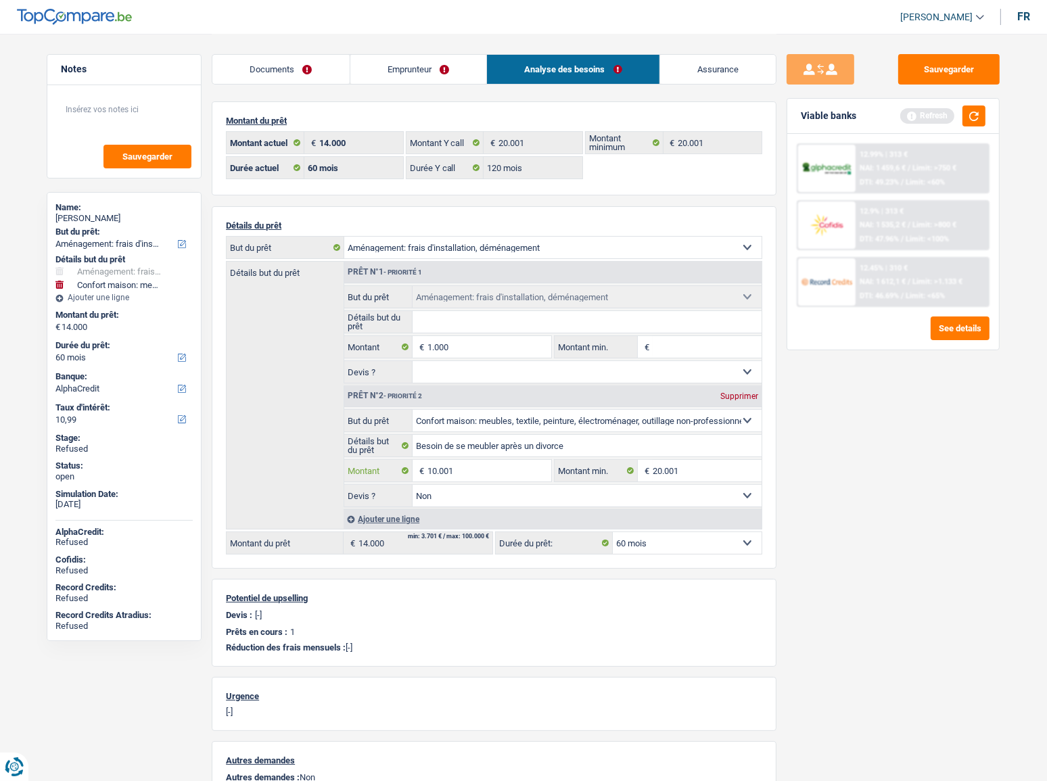
type input "10.001"
type input "11.001"
click at [917, 477] on div "Sauvegarder Viable banks Refresh 12.99% | 313 € NAI: 1 459,6 € / Limit: >750 € …" at bounding box center [892, 406] width 233 height 705
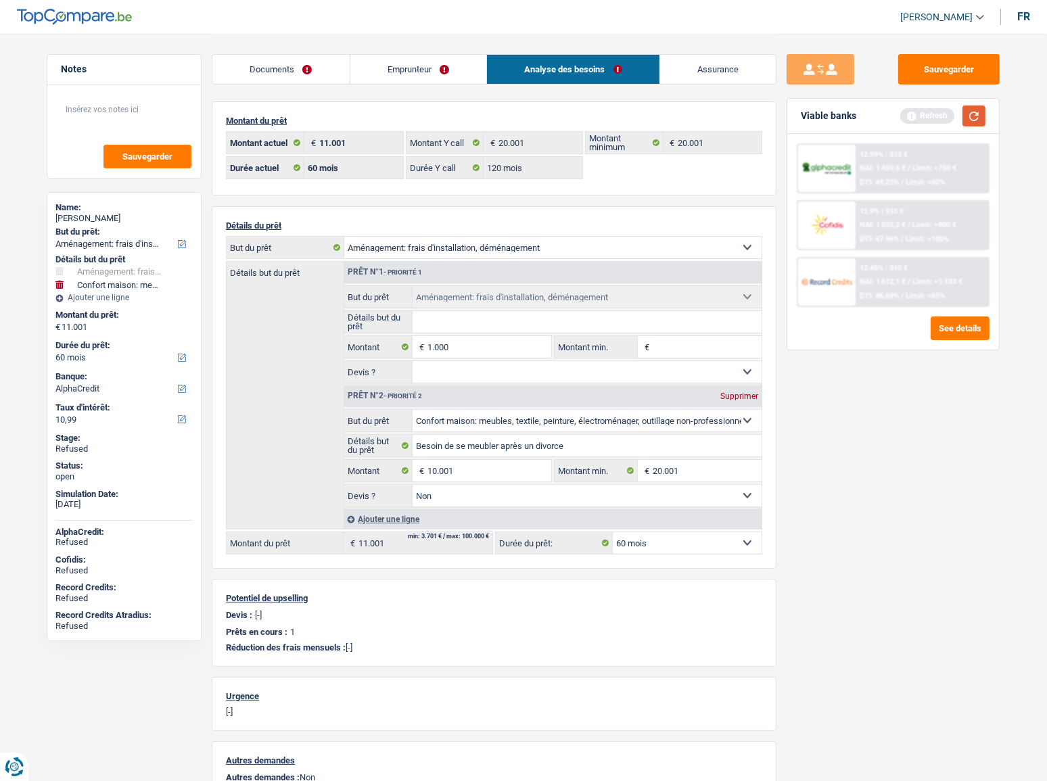
click at [983, 120] on button "button" at bounding box center [973, 116] width 23 height 21
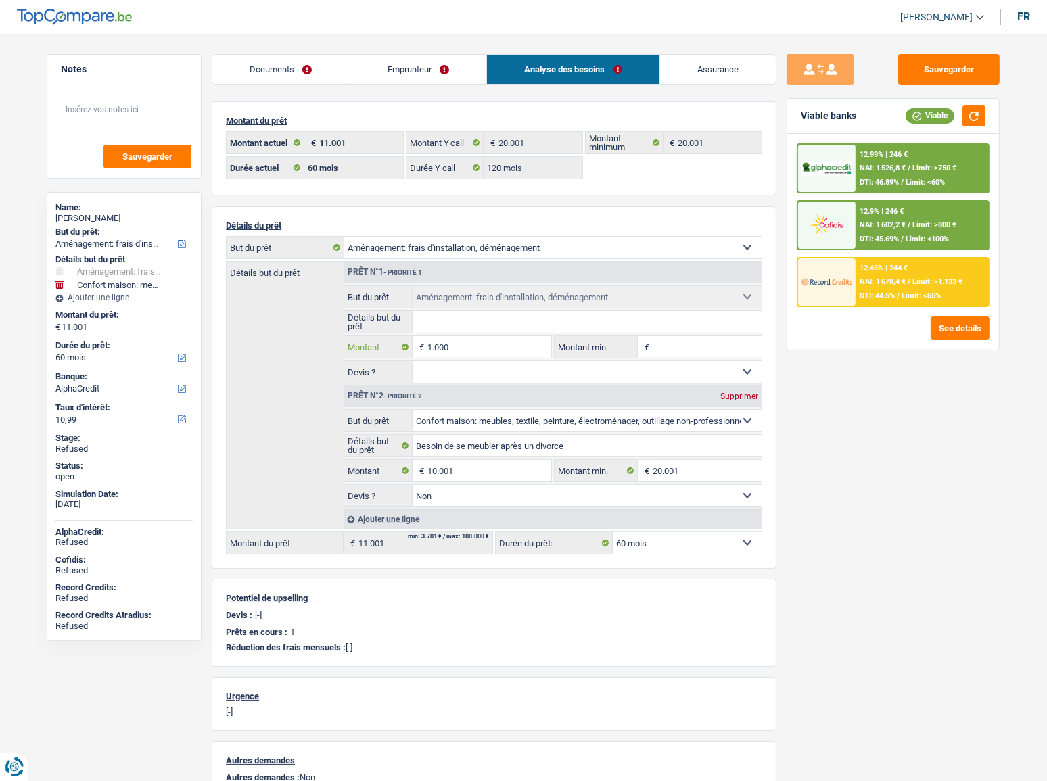
click at [432, 344] on input "1.000" at bounding box center [489, 347] width 124 height 22
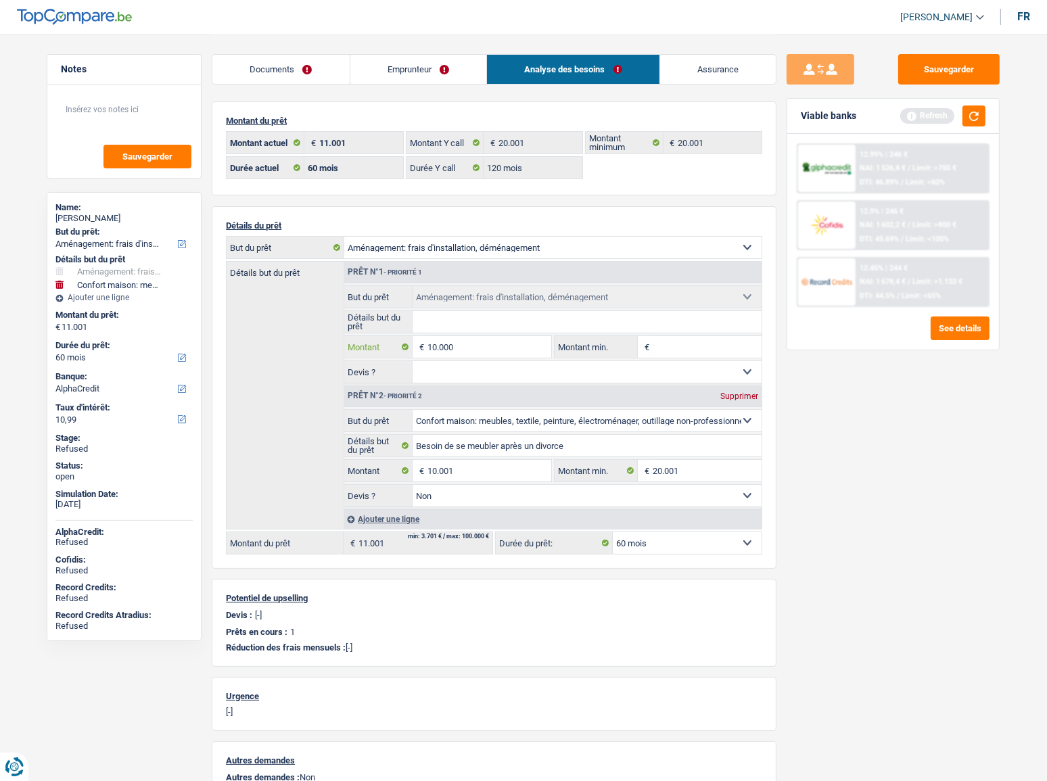
type input "10.000"
type input "20.001"
select select "120"
type input "20.001"
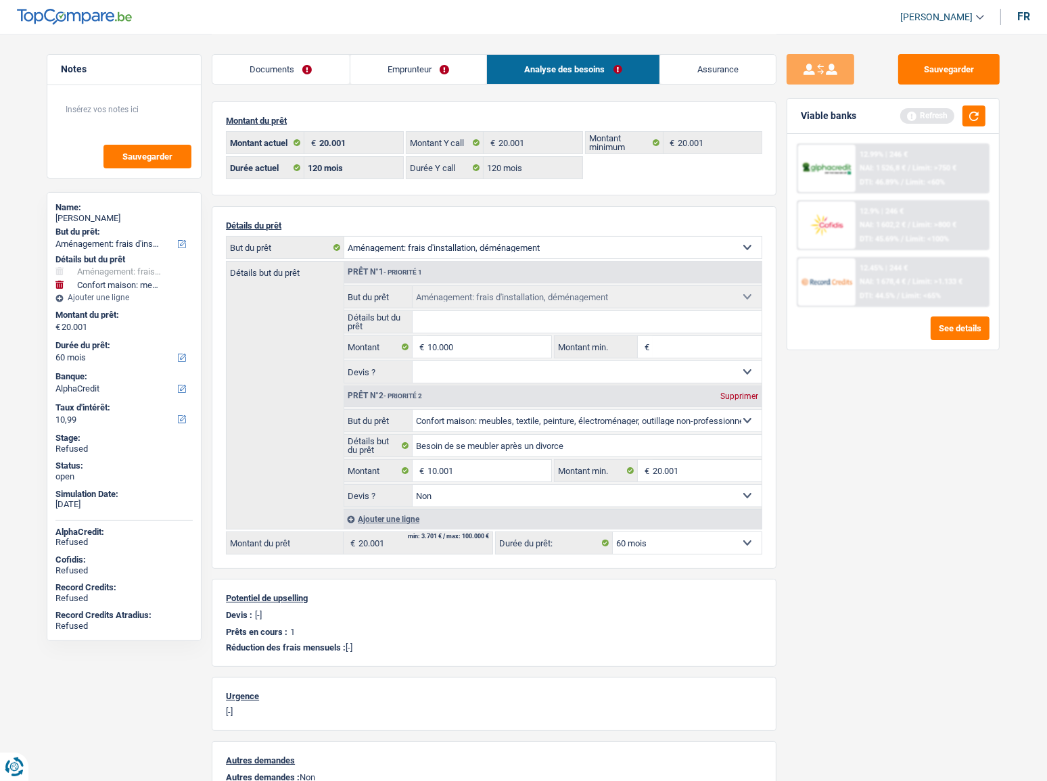
click at [821, 521] on div "Sauvegarder Viable banks Refresh 12.99% | 246 € NAI: 1 526,8 € / Limit: >750 € …" at bounding box center [892, 406] width 233 height 705
select select "120"
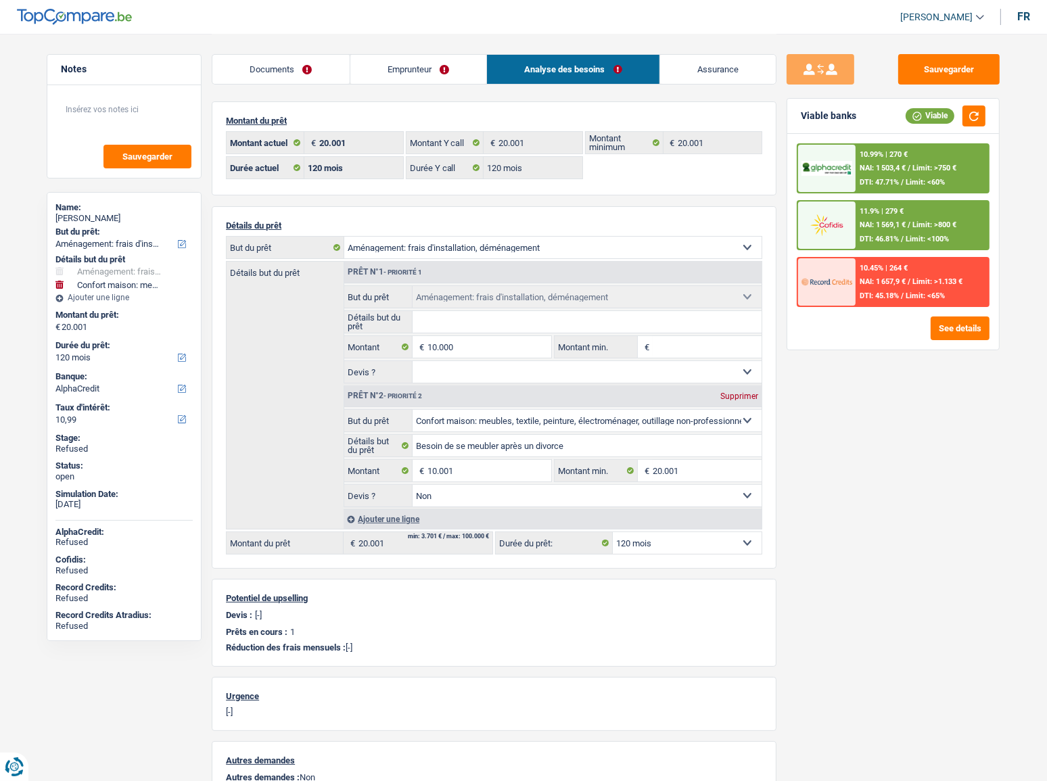
click at [111, 219] on div "Astrid Rambeaux" at bounding box center [123, 218] width 137 height 11
copy div "Rambeaux"
click at [462, 347] on input "10.000" at bounding box center [489, 347] width 124 height 22
click at [436, 348] on input "10.000" at bounding box center [489, 347] width 124 height 22
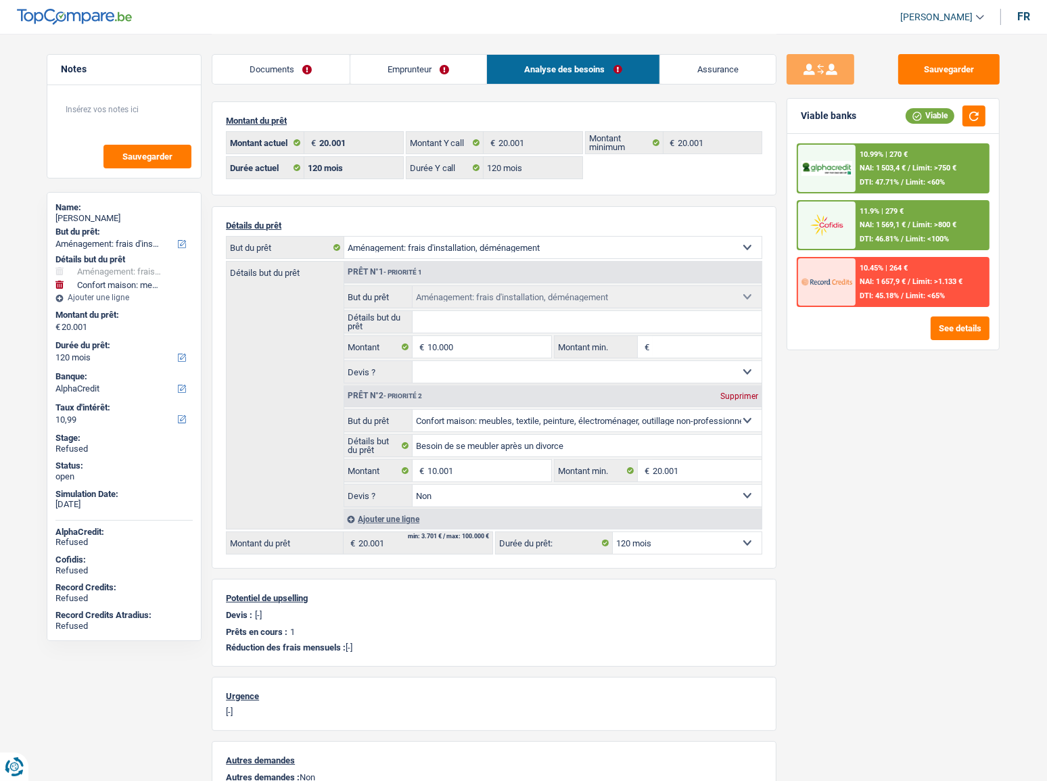
drag, startPoint x: 418, startPoint y: 54, endPoint x: 478, endPoint y: 77, distance: 64.4
click at [418, 54] on li "Emprunteur" at bounding box center [418, 69] width 137 height 30
click at [397, 57] on link "Emprunteur" at bounding box center [418, 69] width 137 height 29
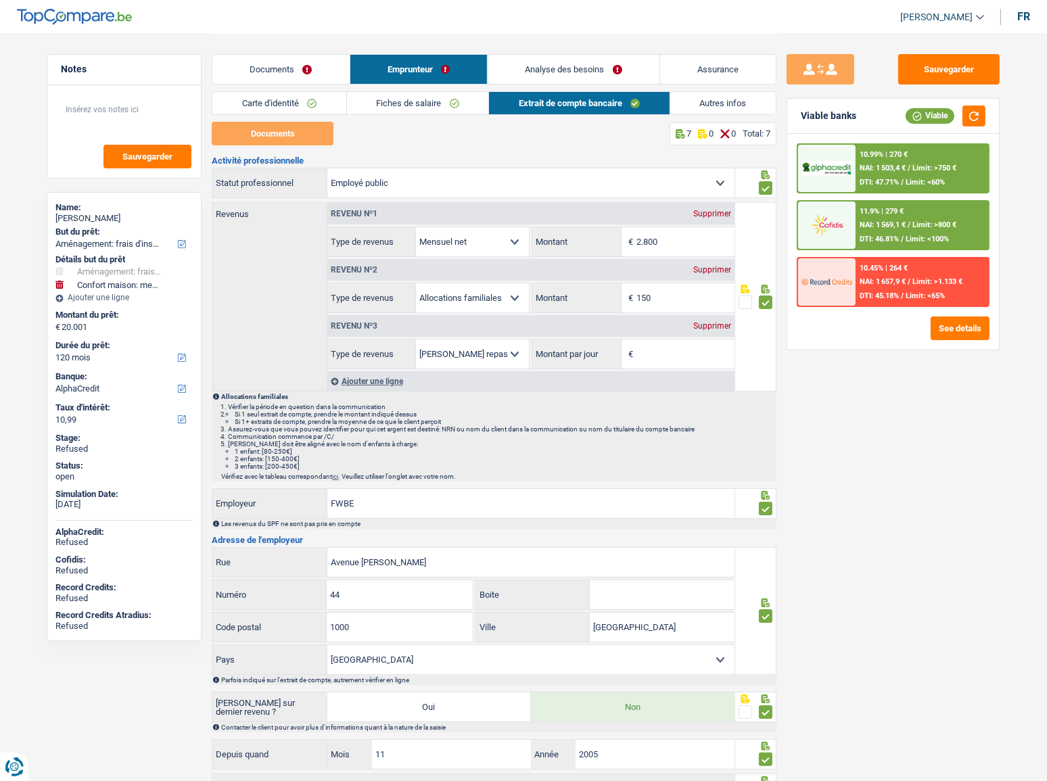
drag, startPoint x: 436, startPoint y: 74, endPoint x: 674, endPoint y: 89, distance: 238.6
click at [438, 74] on link "Emprunteur" at bounding box center [418, 69] width 137 height 29
click at [718, 101] on link "Autres infos" at bounding box center [723, 103] width 106 height 22
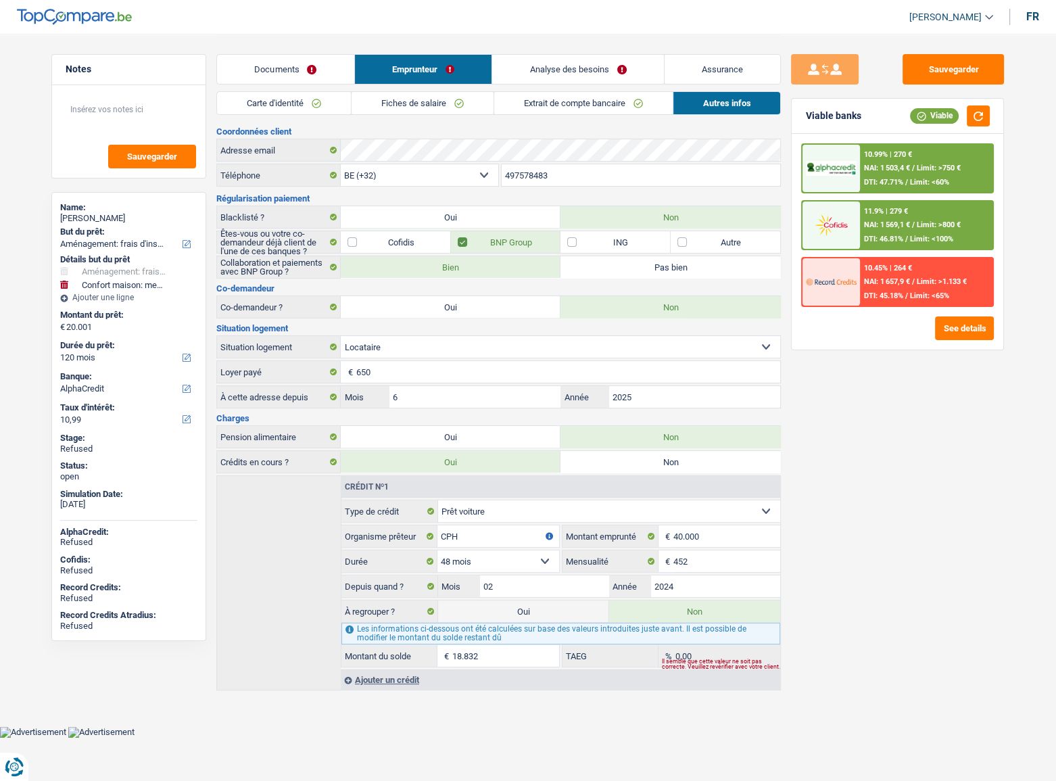
click at [536, 103] on link "Extrait de compte bancaire" at bounding box center [583, 103] width 179 height 22
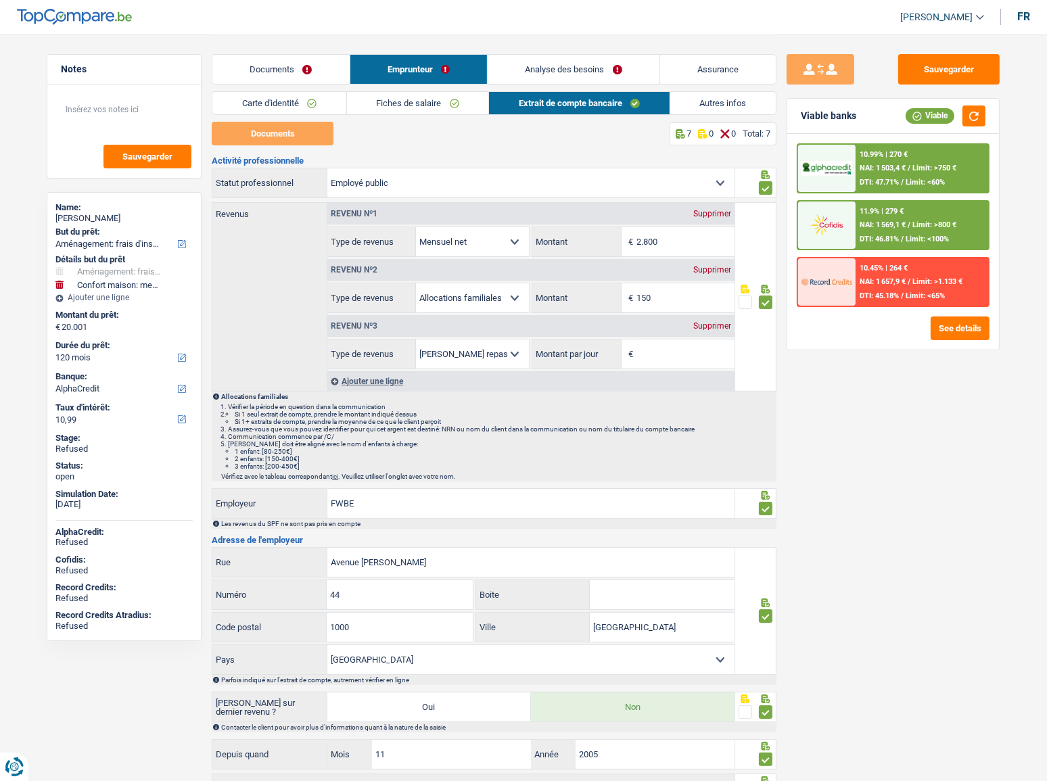
click at [544, 79] on link "Analyse des besoins" at bounding box center [574, 69] width 172 height 29
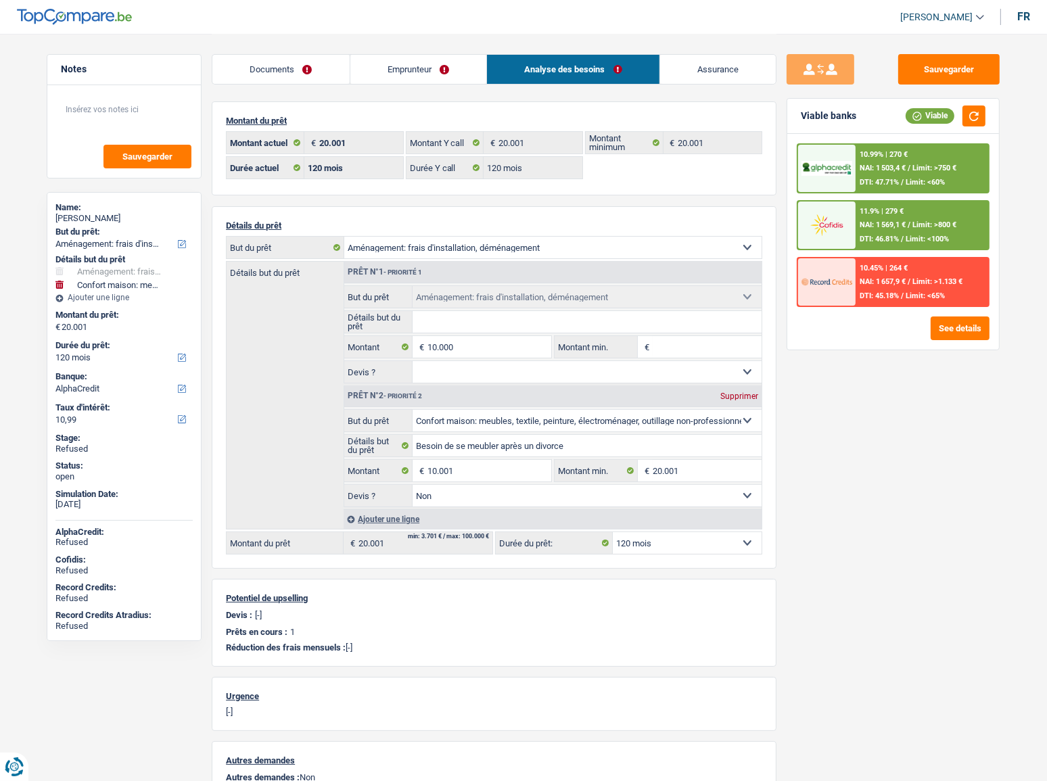
click at [371, 48] on div "Documents Emprunteur Analyse des besoins Assurance" at bounding box center [494, 62] width 565 height 57
click at [379, 63] on link "Emprunteur" at bounding box center [418, 69] width 137 height 29
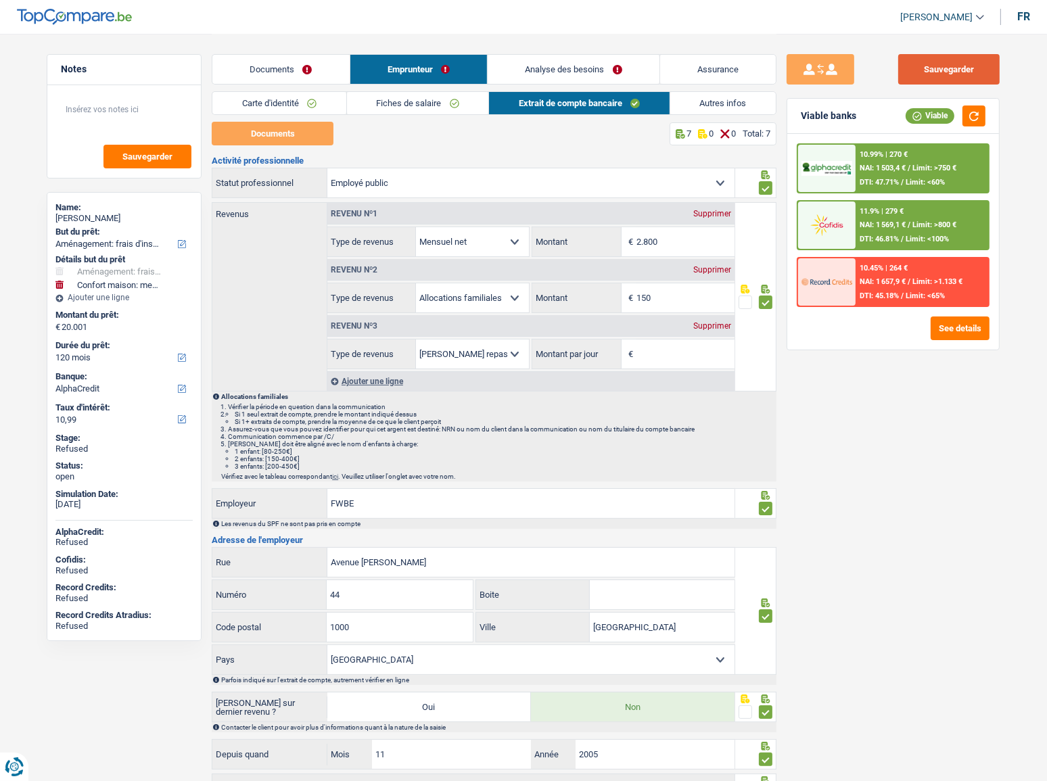
click at [948, 71] on button "Sauvegarder" at bounding box center [948, 69] width 101 height 30
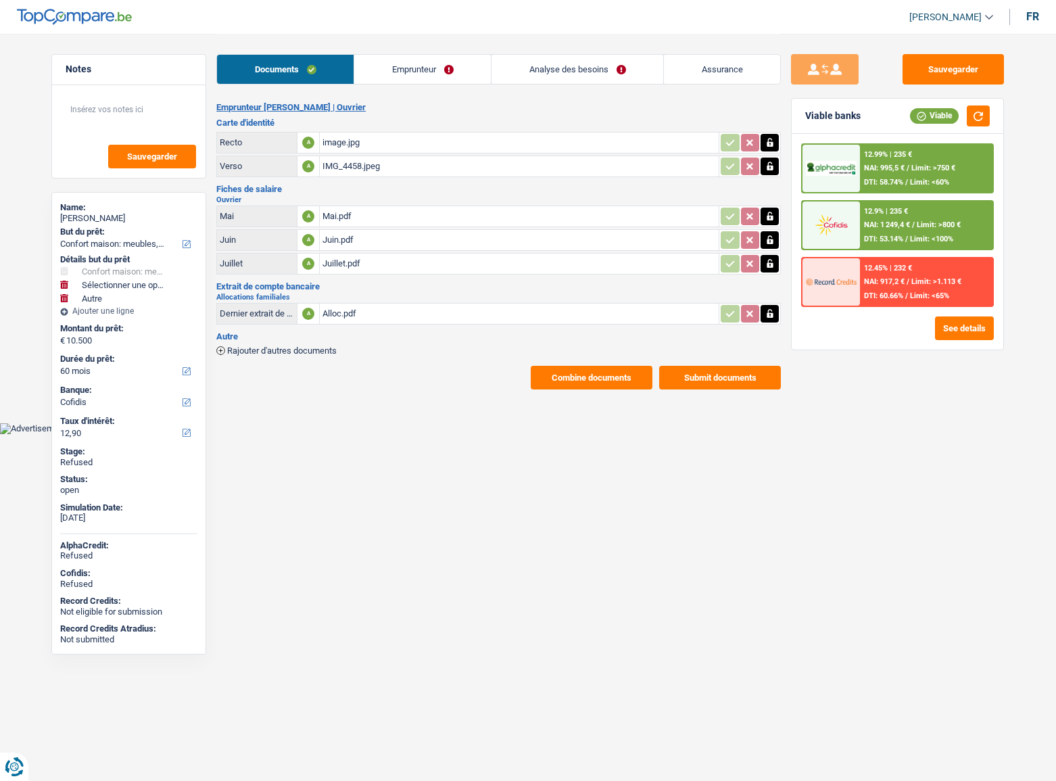
select select "household"
select select "other"
select select "60"
select select "cofidis"
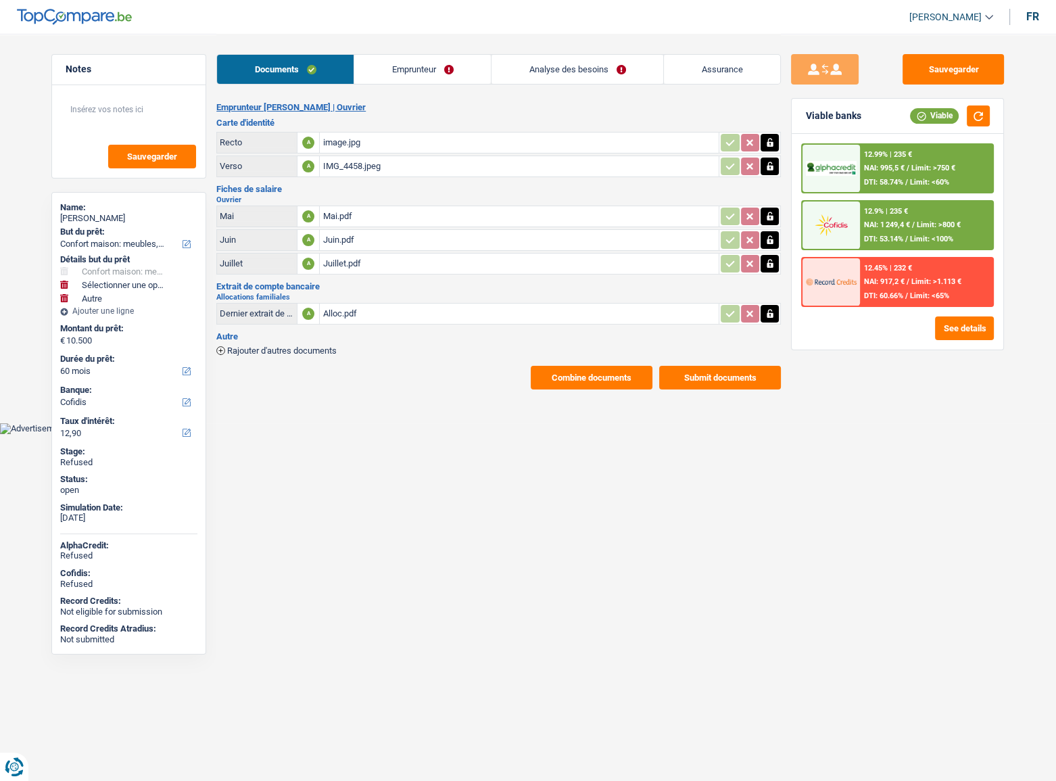
click at [906, 235] on span "/" at bounding box center [907, 239] width 3 height 9
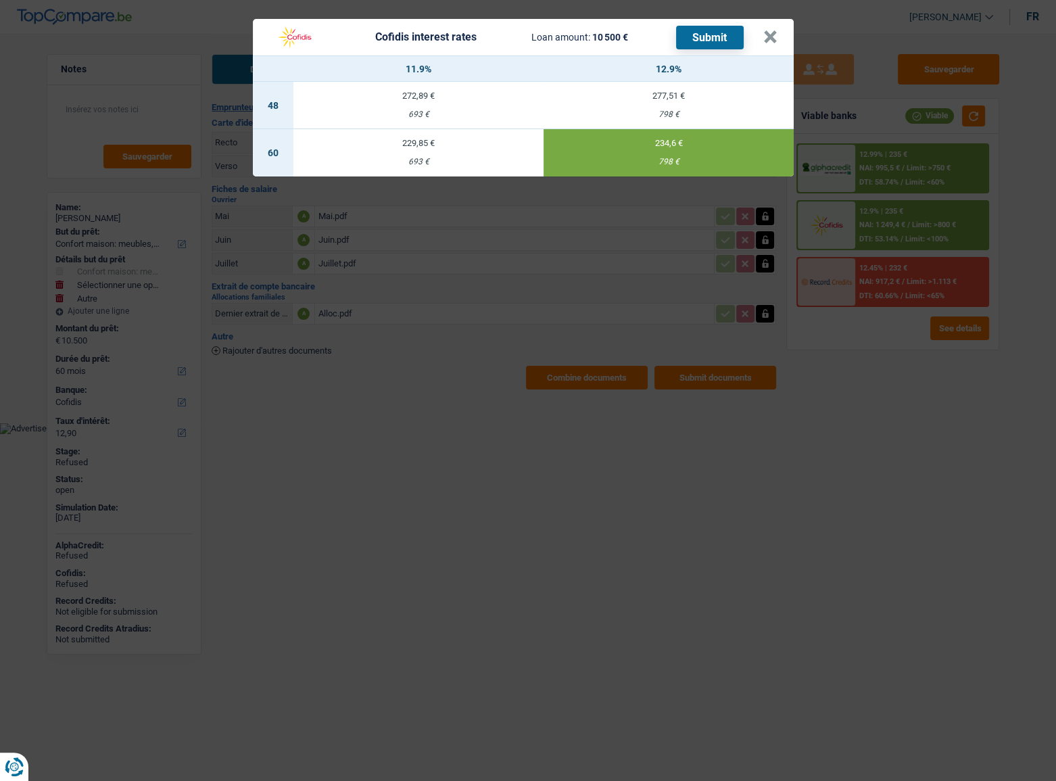
click at [711, 37] on button "Submit" at bounding box center [710, 38] width 68 height 24
click at [772, 34] on button "×" at bounding box center [771, 37] width 14 height 14
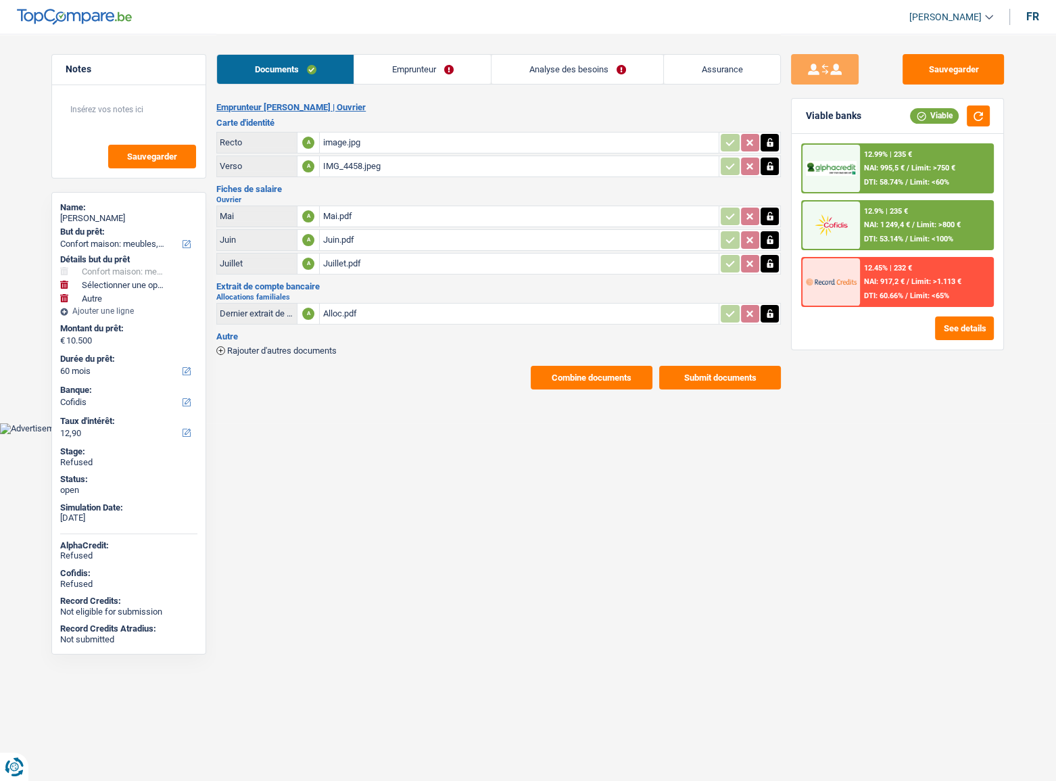
click at [443, 80] on link "Emprunteur" at bounding box center [422, 69] width 137 height 29
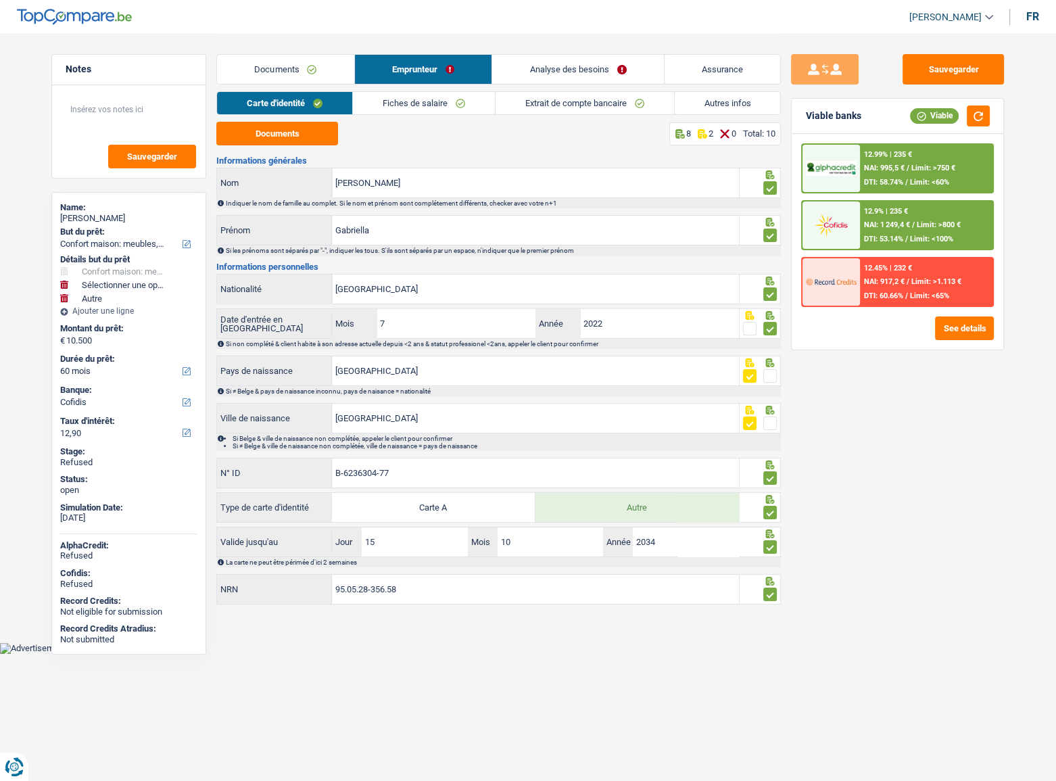
click at [494, 108] on link "Fiches de salaire" at bounding box center [424, 103] width 142 height 22
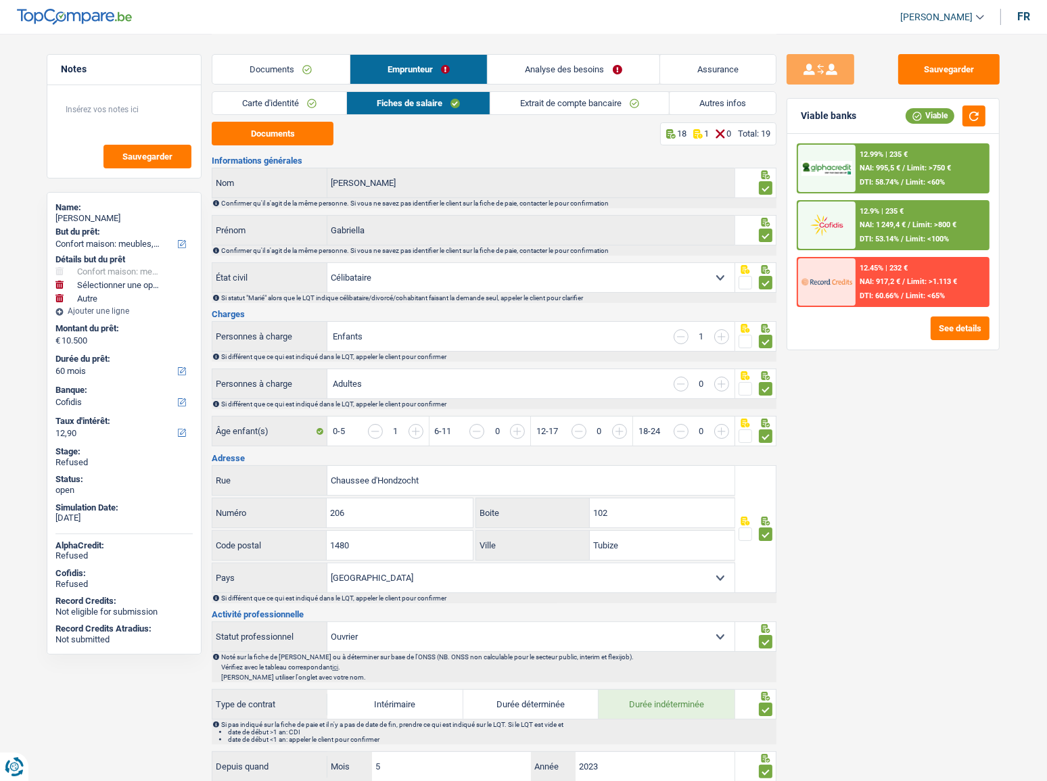
click at [590, 106] on link "Extrait de compte bancaire" at bounding box center [579, 103] width 179 height 22
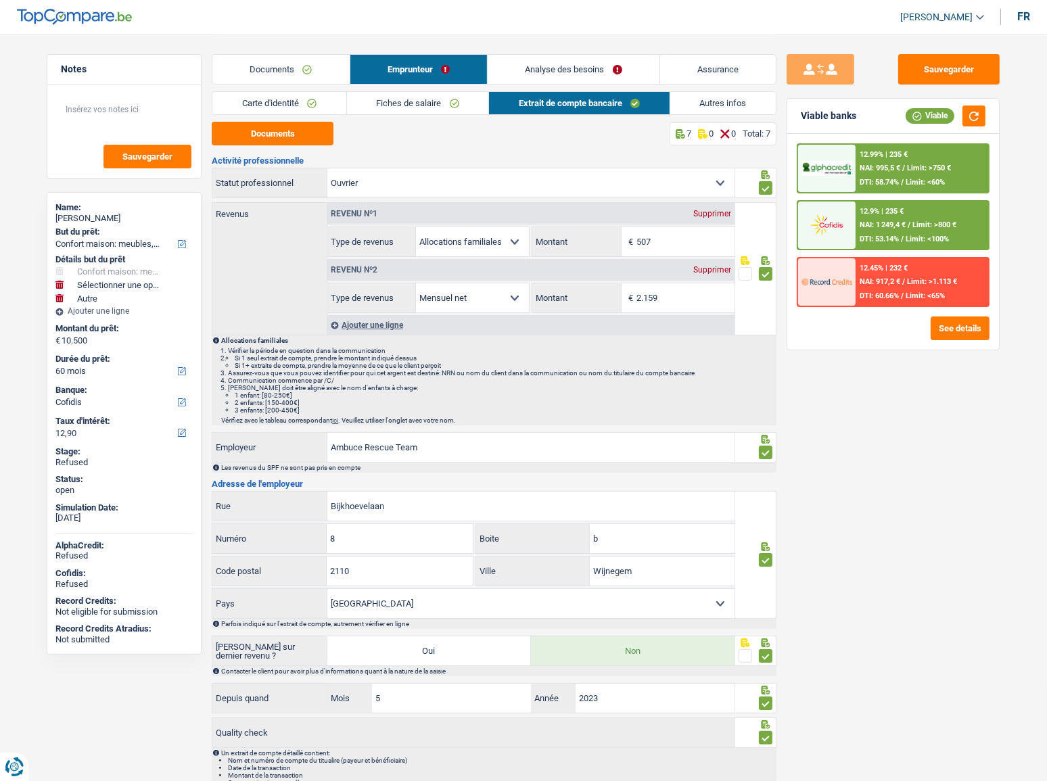
click at [589, 75] on link "Analyse des besoins" at bounding box center [574, 69] width 172 height 29
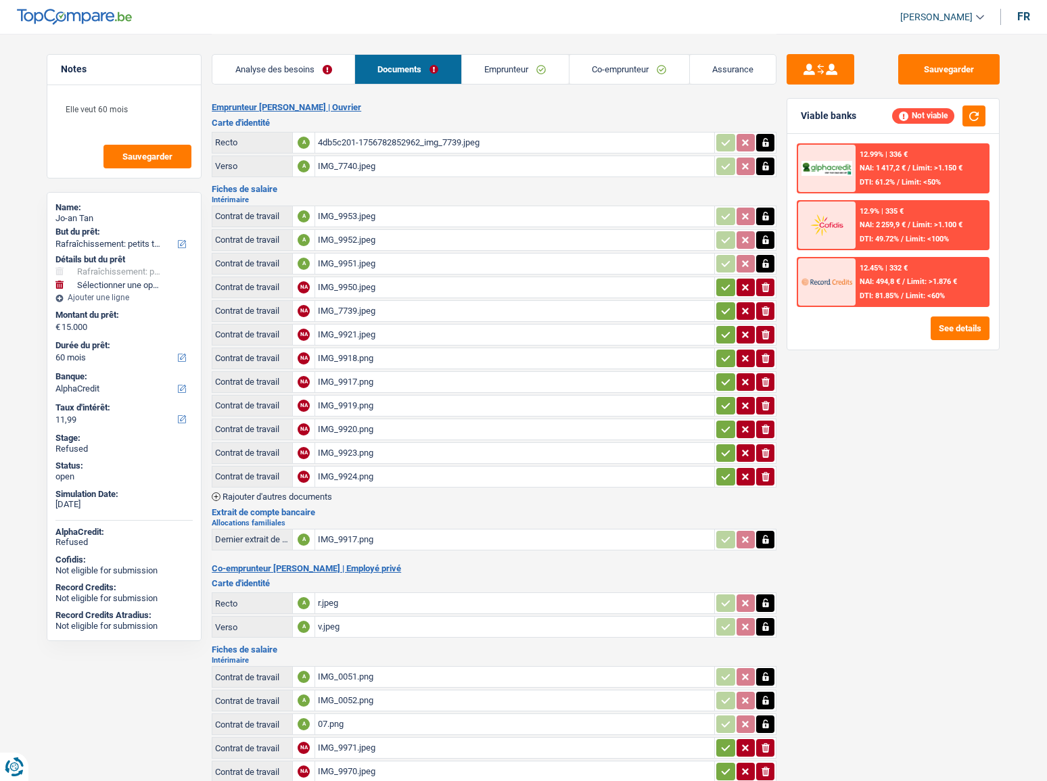
select select "houseOrGarden"
select select "60"
select select "alphacredit"
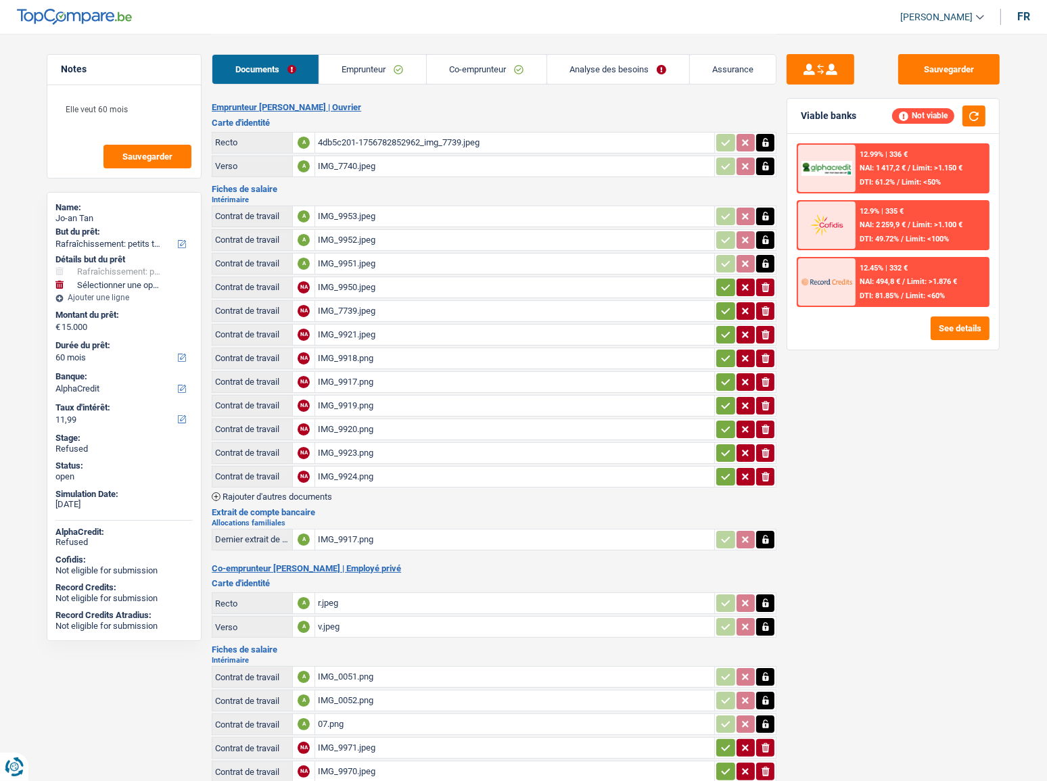
click at [397, 64] on link "Emprunteur" at bounding box center [372, 69] width 107 height 29
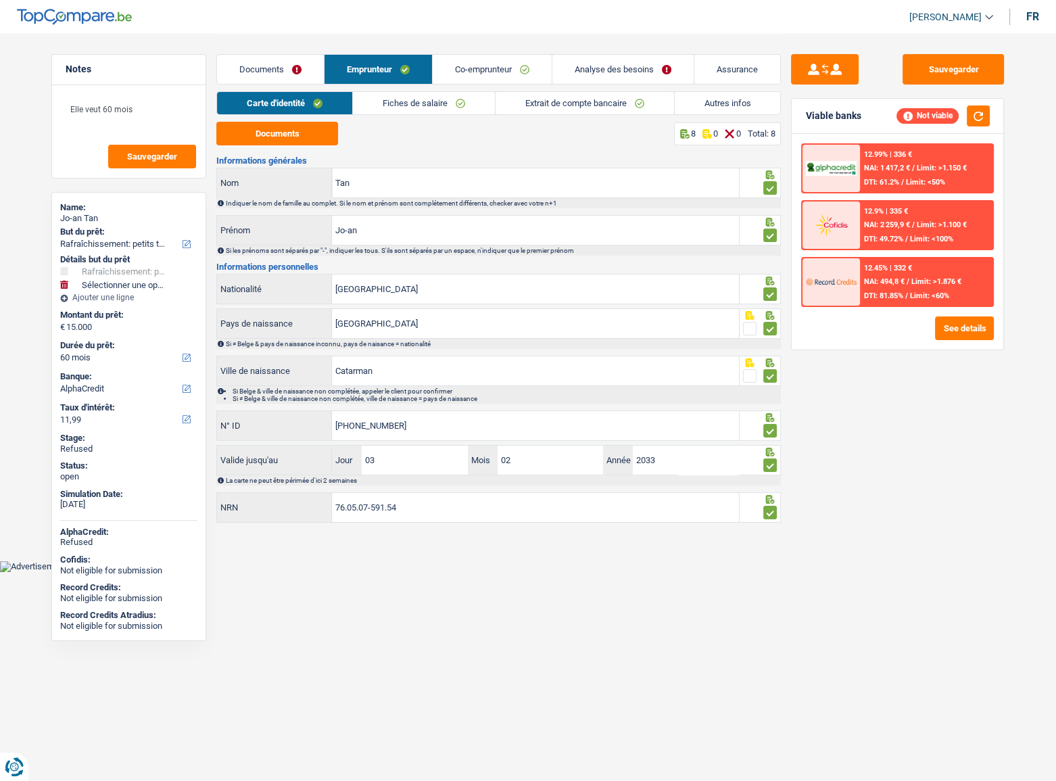
drag, startPoint x: 663, startPoint y: 54, endPoint x: 637, endPoint y: 61, distance: 26.6
click at [663, 55] on link "Analyse des besoins" at bounding box center [623, 69] width 141 height 29
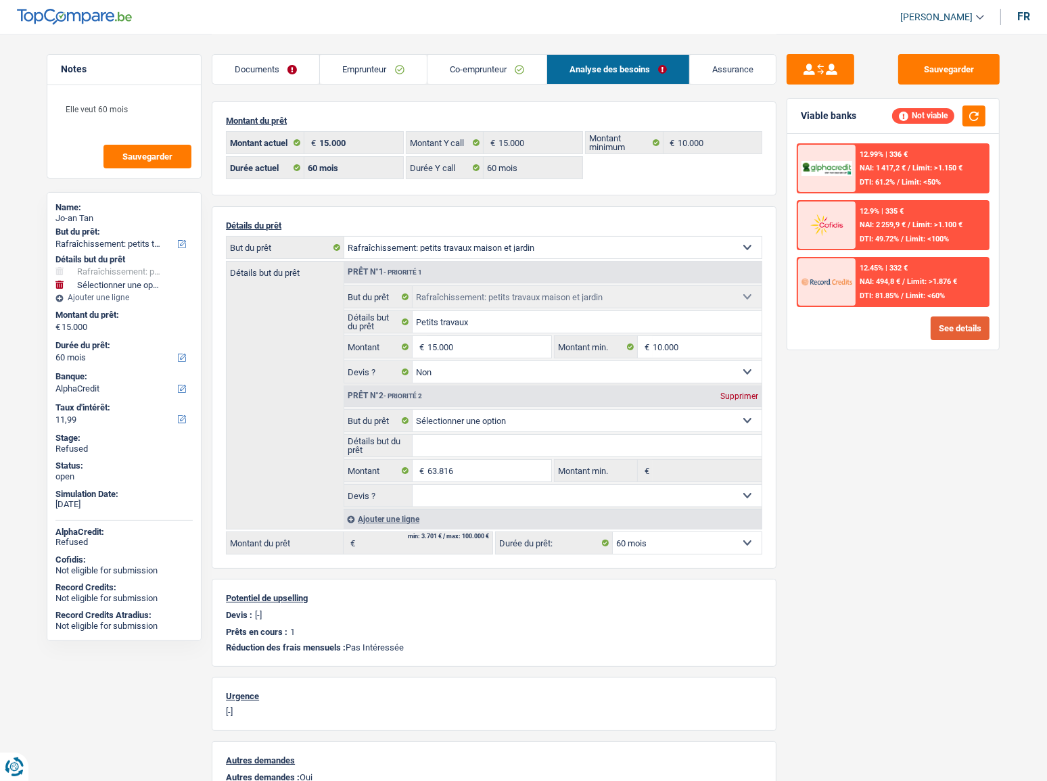
click at [955, 328] on button "See details" at bounding box center [960, 329] width 59 height 24
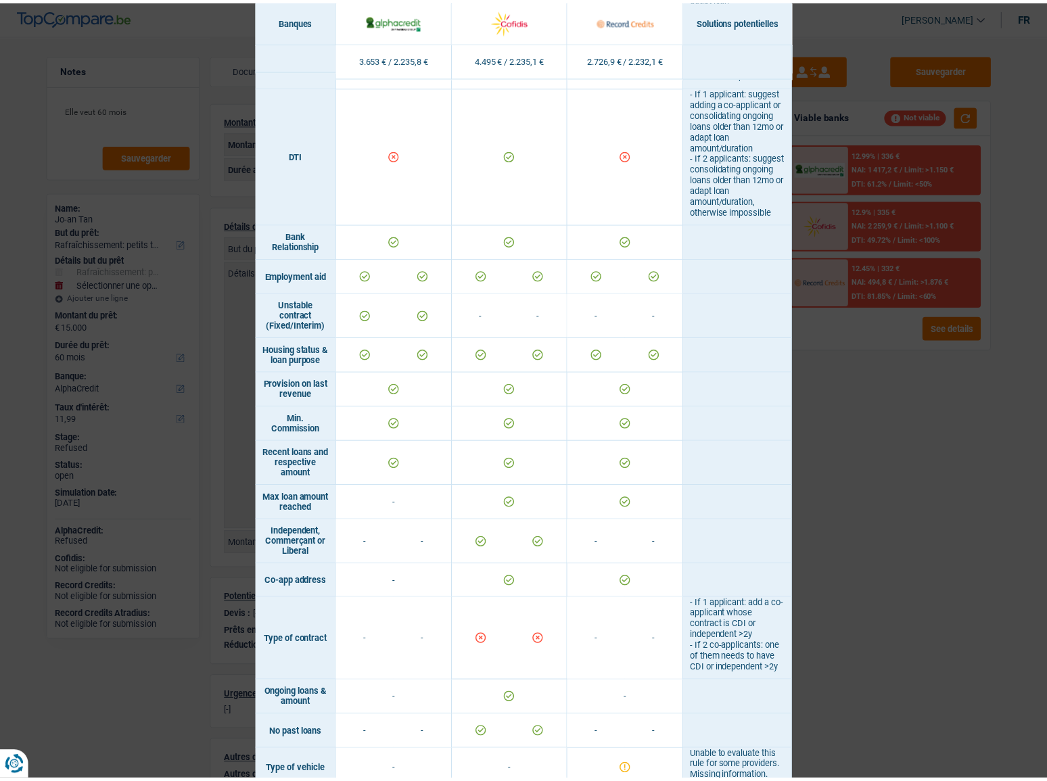
scroll to position [874, 0]
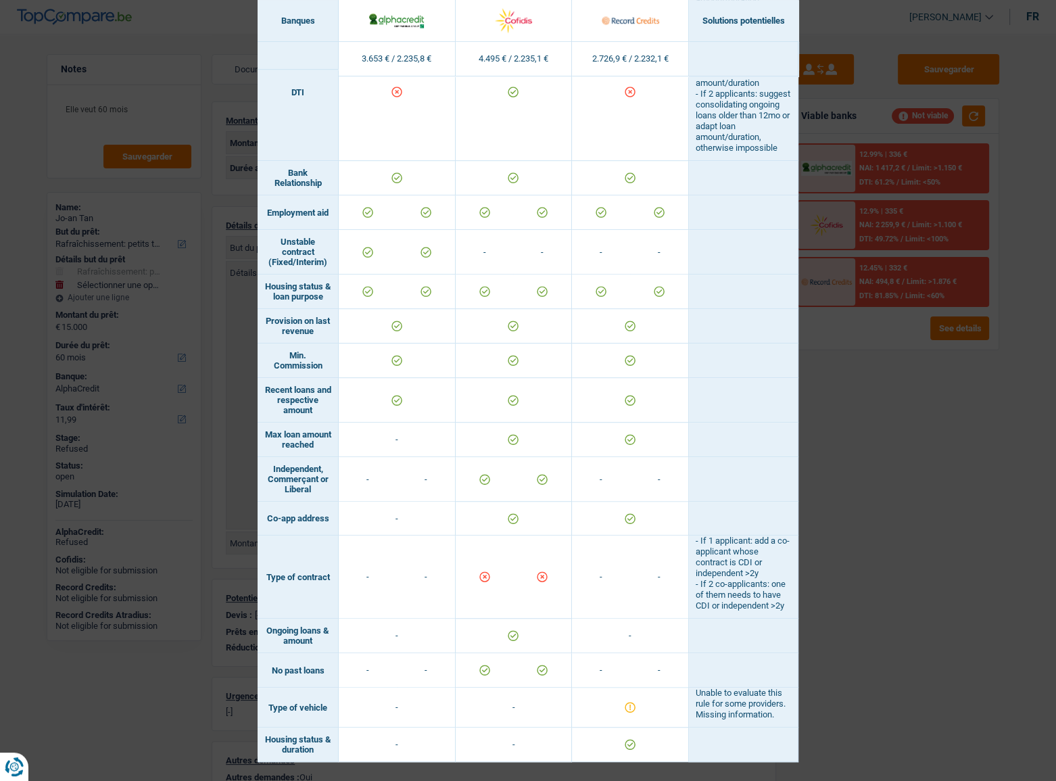
click at [990, 413] on div "Banks conditions × Banques Solutions potentielles Revenus / Charges 3.653 € / 2…" at bounding box center [528, 390] width 1056 height 781
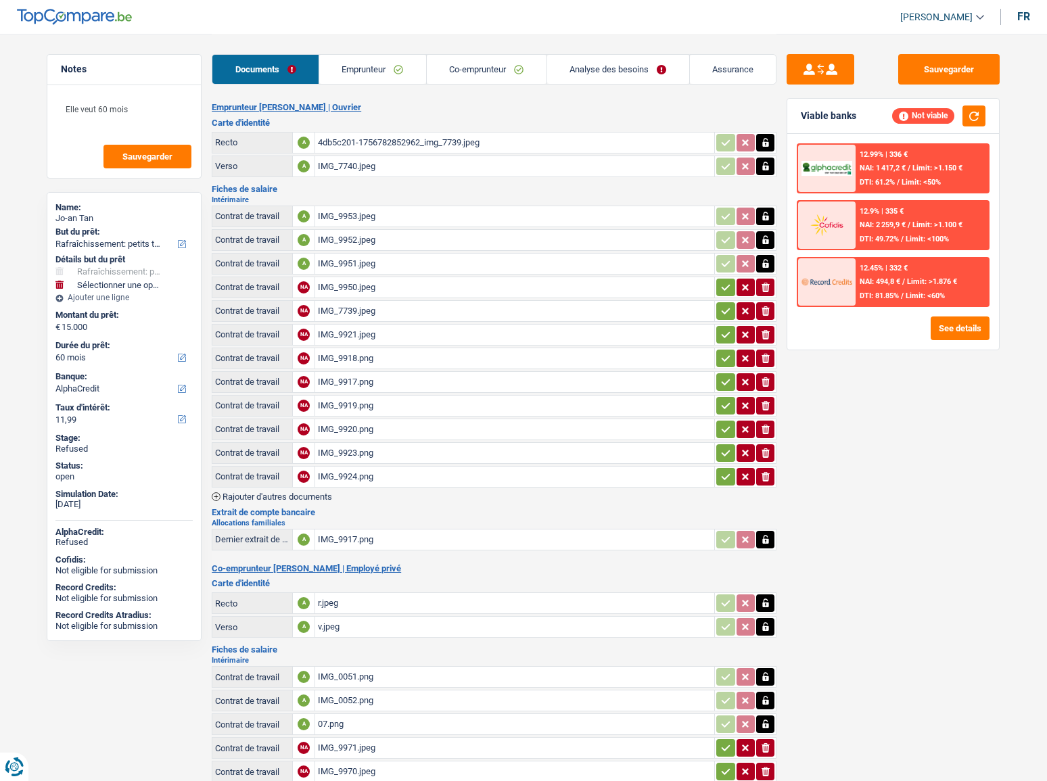
select select "houseOrGarden"
select select "60"
select select "alphacredit"
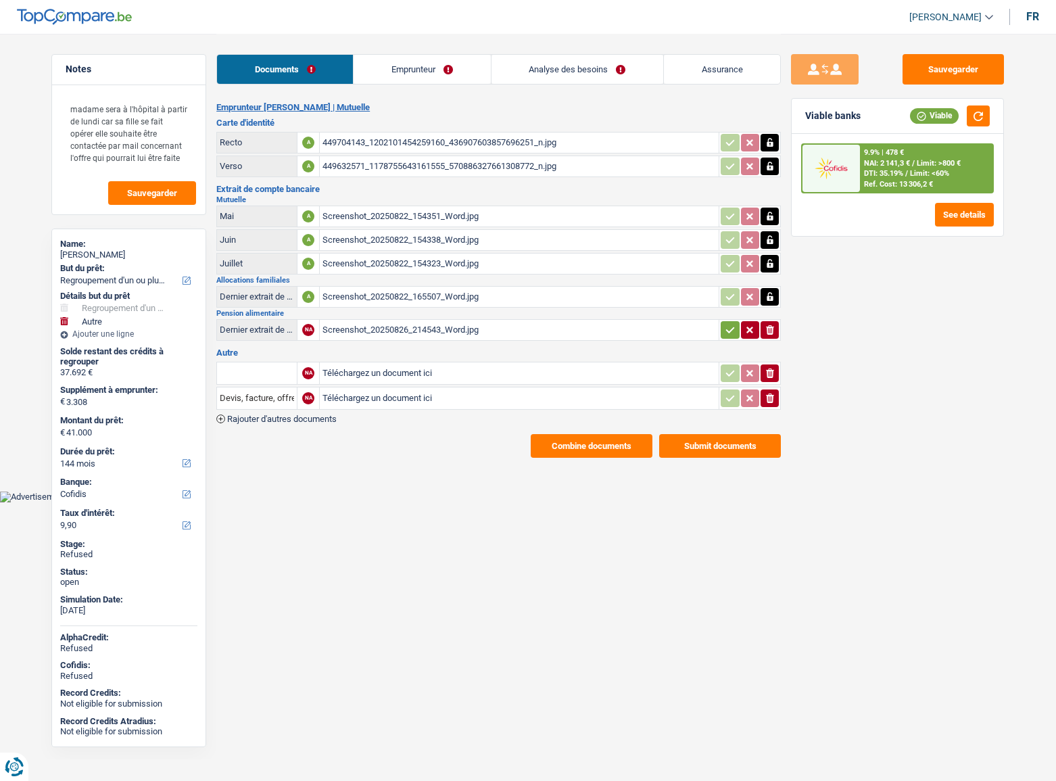
select select "refinancing"
select select "other"
select select "144"
select select "cofidis"
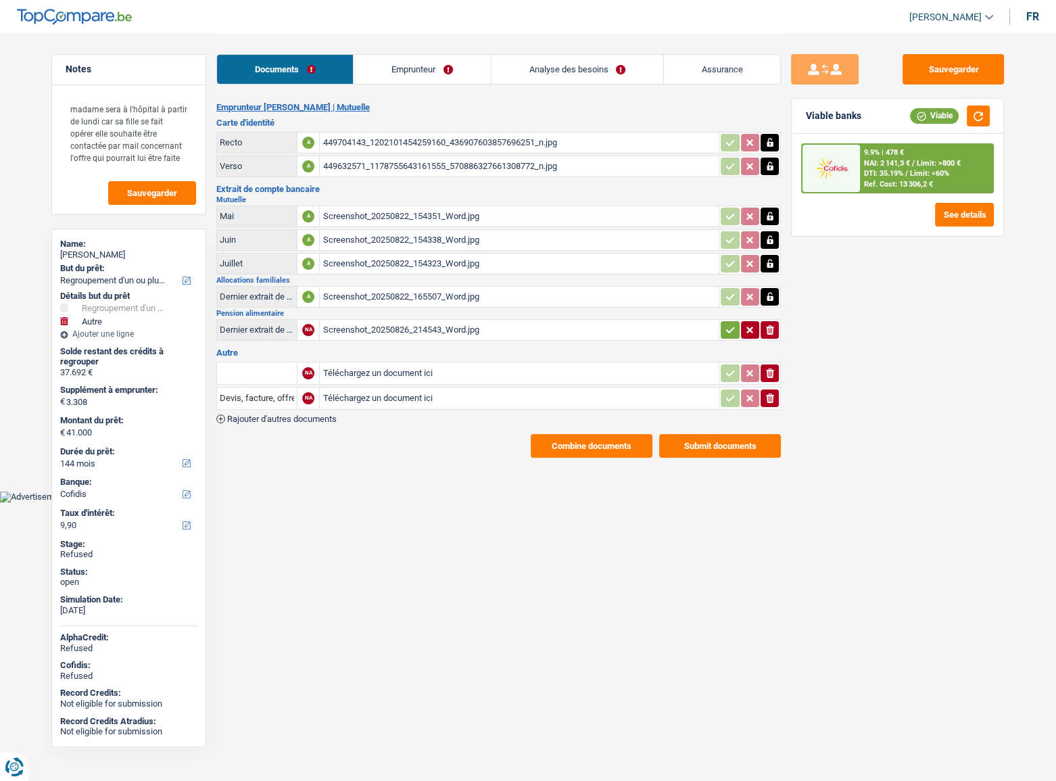
drag, startPoint x: 402, startPoint y: 74, endPoint x: 433, endPoint y: 68, distance: 31.0
click at [402, 74] on link "Emprunteur" at bounding box center [422, 69] width 137 height 29
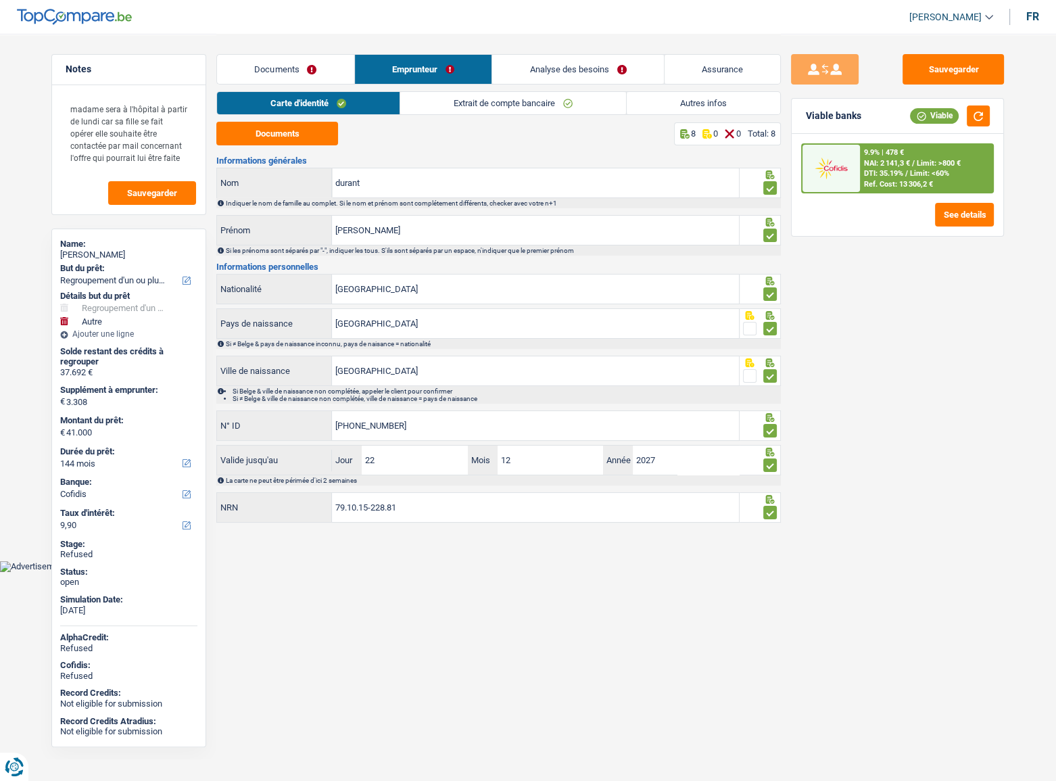
click at [474, 60] on link "Emprunteur" at bounding box center [423, 69] width 137 height 29
click at [534, 60] on link "Analyse des besoins" at bounding box center [578, 69] width 172 height 29
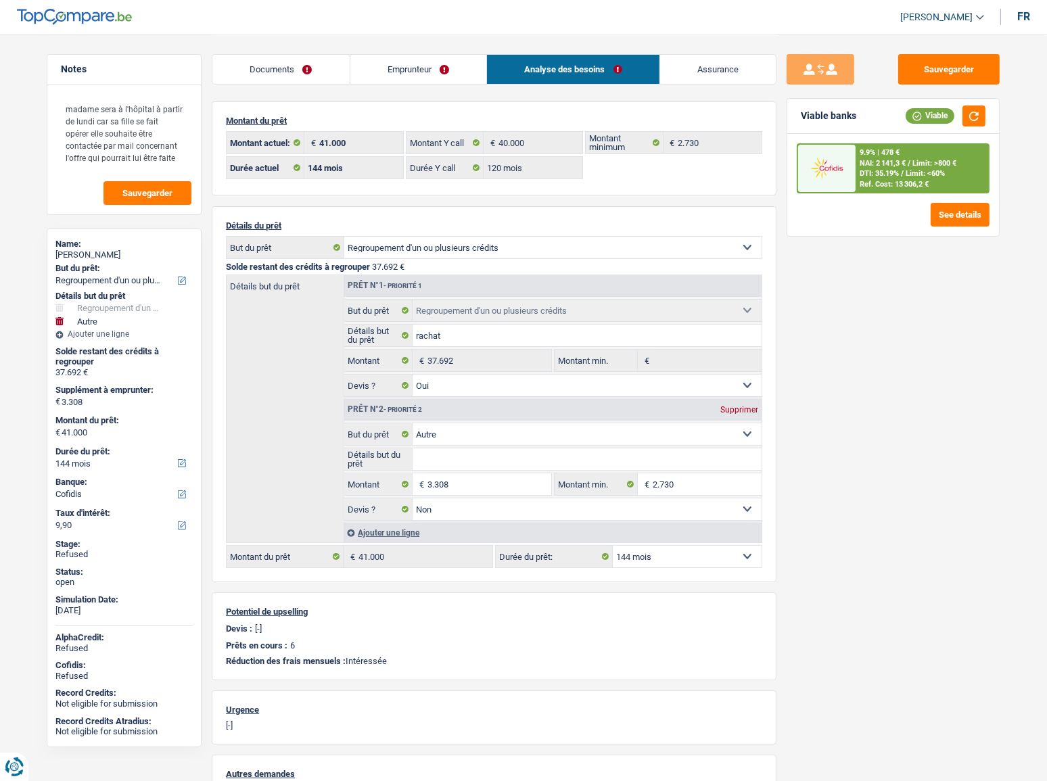
click at [92, 471] on div "Durée du prêt: 12 mois 18 mois 24 mois 30 mois 36 mois 42 mois 48 mois 60 mois …" at bounding box center [123, 458] width 137 height 31
click at [92, 464] on select "12 mois 18 mois 24 mois 30 mois 36 mois 42 mois 48 mois 60 mois 72 mois 84 mois…" at bounding box center [123, 464] width 137 height 14
select select "120"
click at [55, 457] on select "12 mois 18 mois 24 mois 30 mois 36 mois 42 mois 48 mois 60 mois 72 mois 84 mois…" at bounding box center [123, 464] width 137 height 14
select select "120"
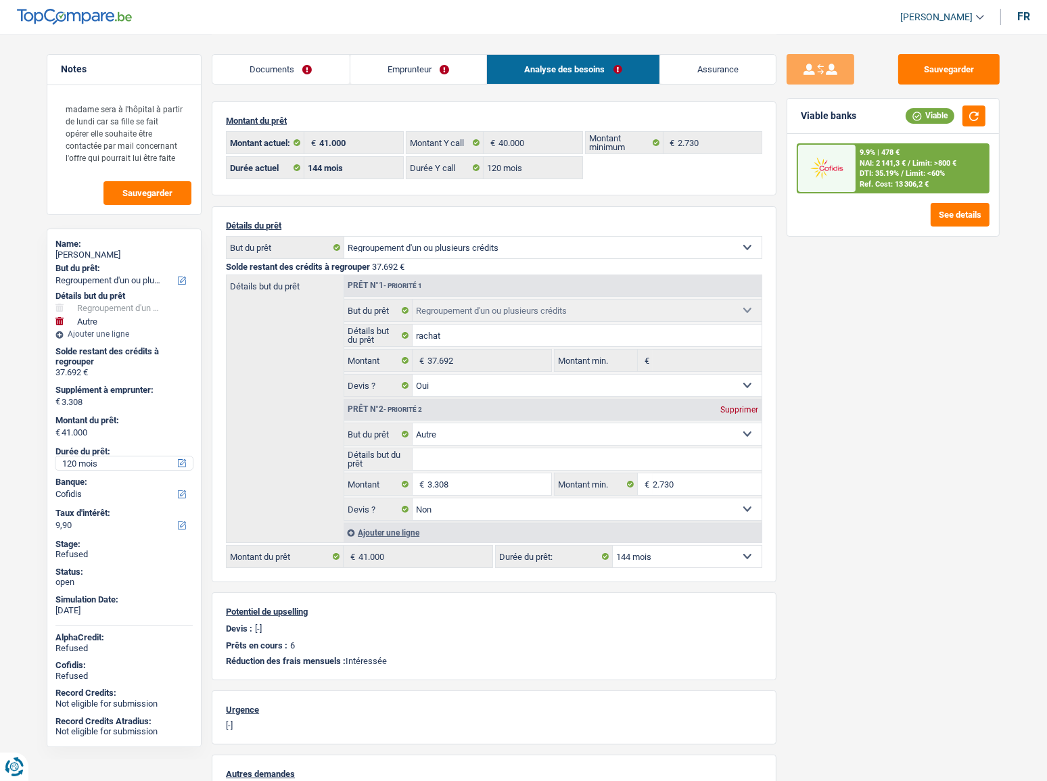
select select "120"
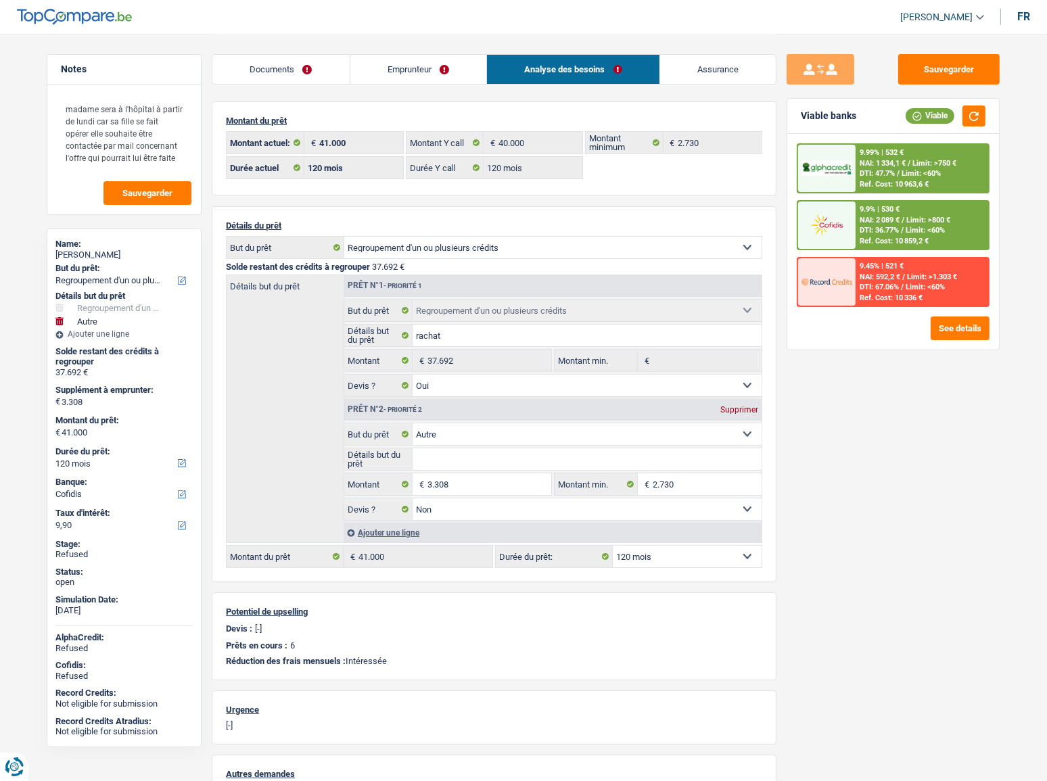
click at [880, 231] on span "DTI: 36.77%" at bounding box center [879, 230] width 39 height 9
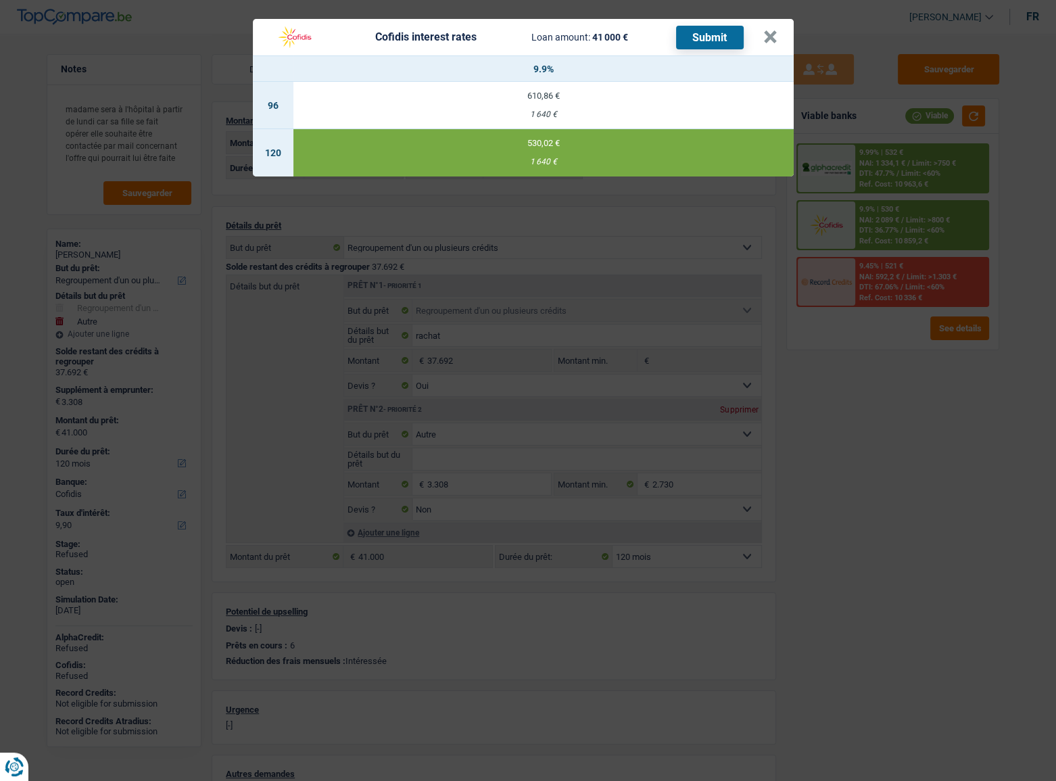
click at [718, 41] on button "Submit" at bounding box center [710, 38] width 68 height 24
click at [758, 36] on div "Cofidis interest rates Loan amount: 41 000 € Submit" at bounding box center [516, 37] width 494 height 26
click at [766, 39] on button "×" at bounding box center [771, 37] width 14 height 14
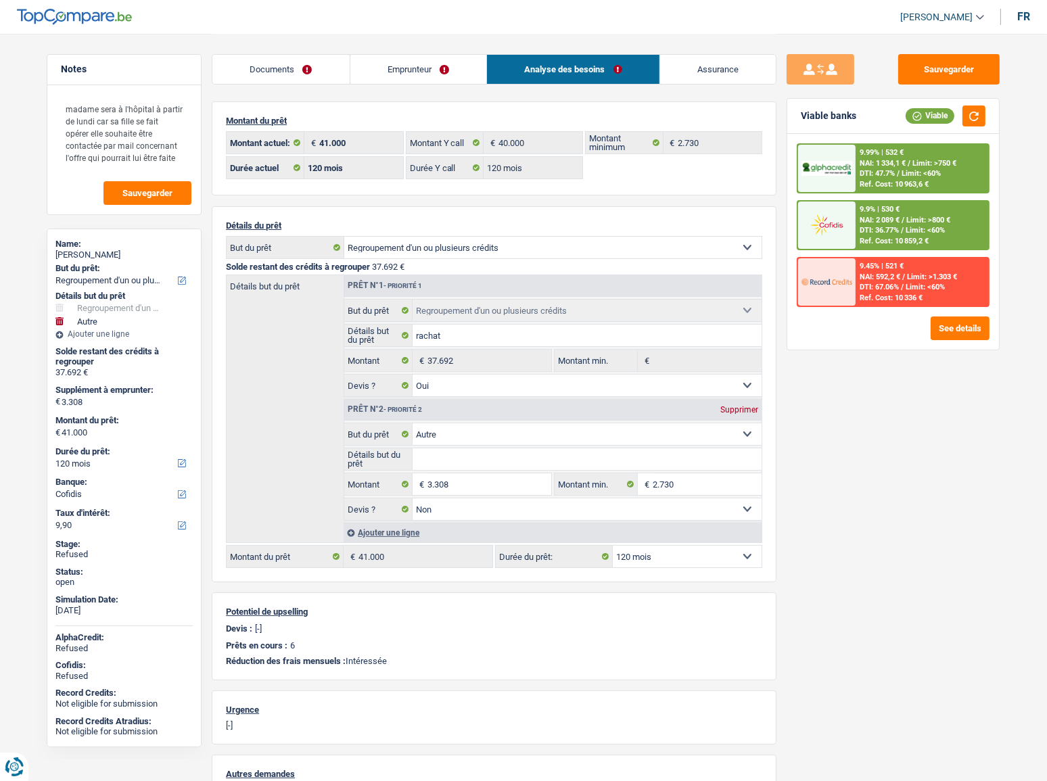
click at [268, 65] on link "Documents" at bounding box center [280, 69] width 137 height 29
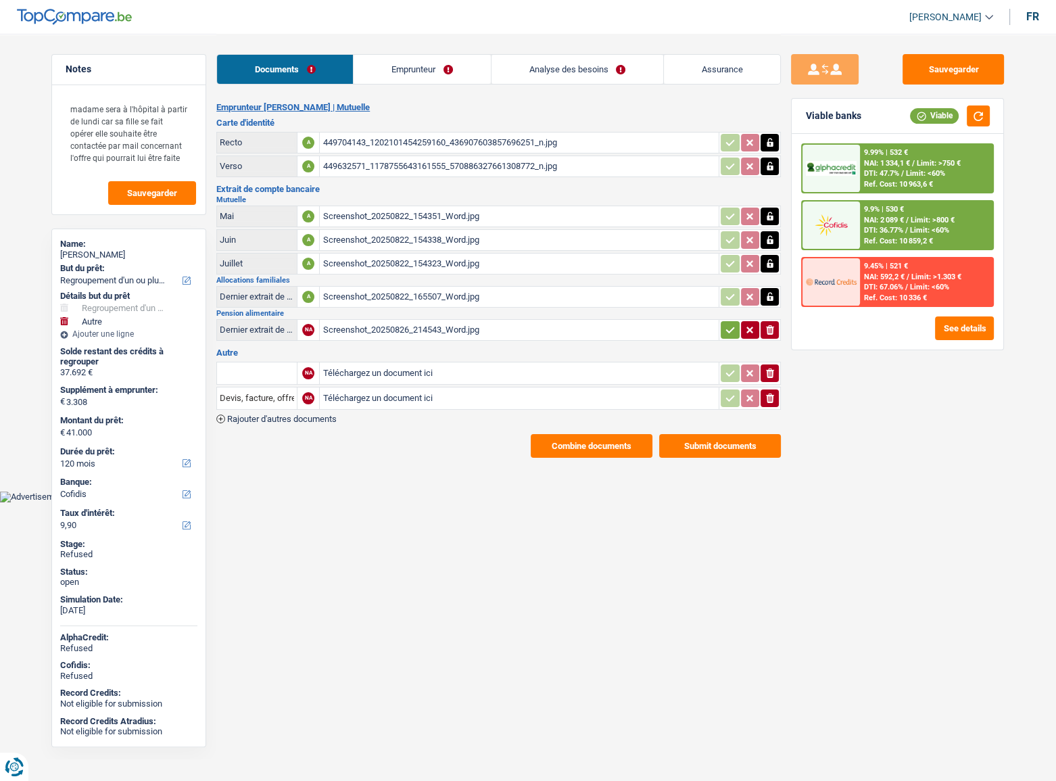
click at [602, 442] on button "Combine documents" at bounding box center [592, 446] width 122 height 24
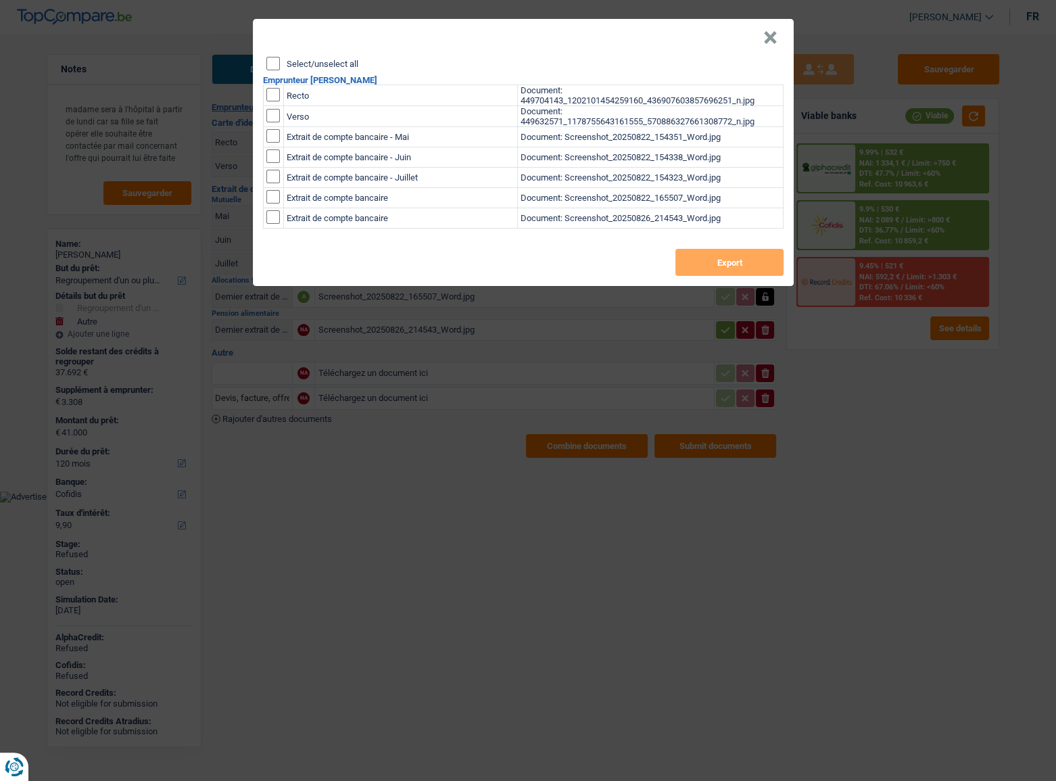
click at [831, 507] on div "× Select/unselect all Emprunteur cindy durant Recto Document: 449704143_1202101…" at bounding box center [528, 390] width 1056 height 781
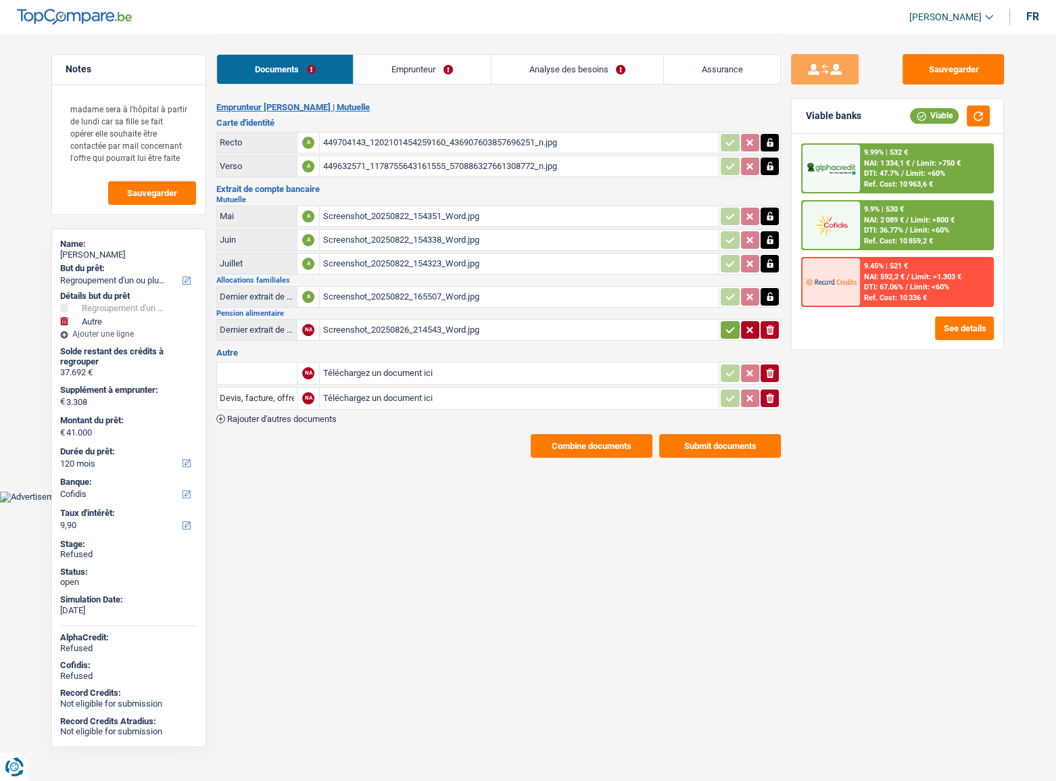
drag, startPoint x: 739, startPoint y: 415, endPoint x: 727, endPoint y: 434, distance: 23.1
click at [739, 417] on div "NA Téléchargez un document ici ionicons-v5-e Devis, facture, offre, bon de comm…" at bounding box center [498, 392] width 565 height 64
click at [714, 452] on button "Submit documents" at bounding box center [720, 446] width 122 height 24
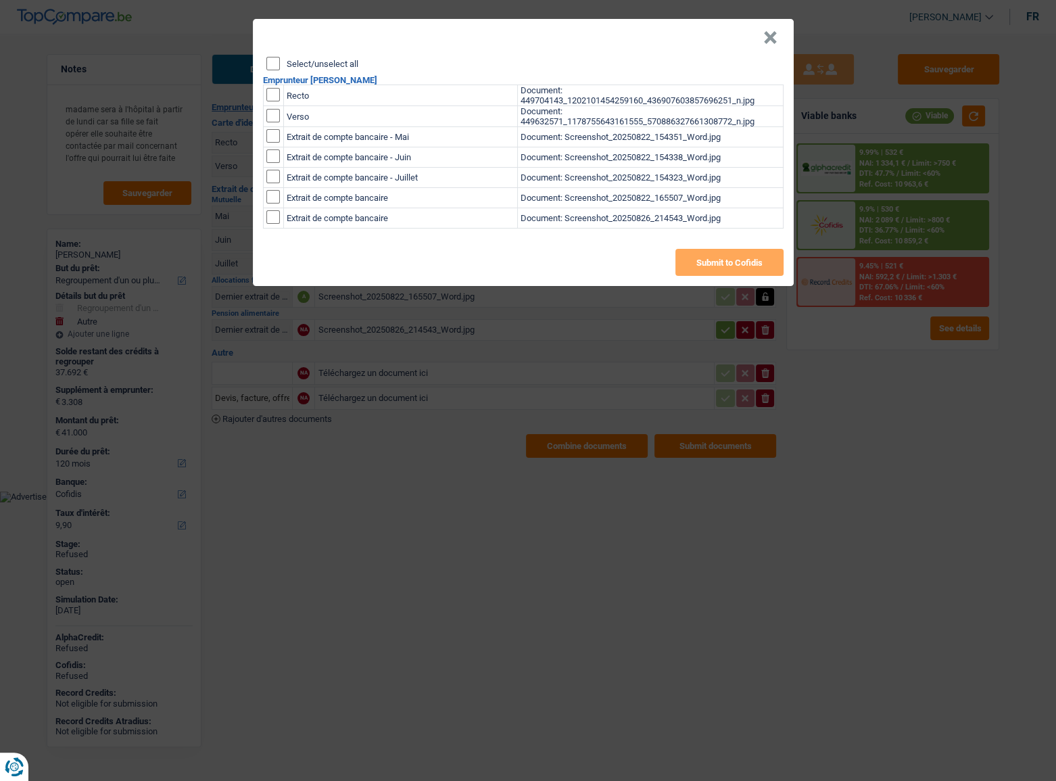
click at [264, 68] on div "Select/unselect all Emprunteur cindy durant Recto Document: 449704143_120210145…" at bounding box center [523, 171] width 541 height 229
click at [268, 65] on input "Select/unselect all" at bounding box center [273, 64] width 14 height 14
checkbox input "true"
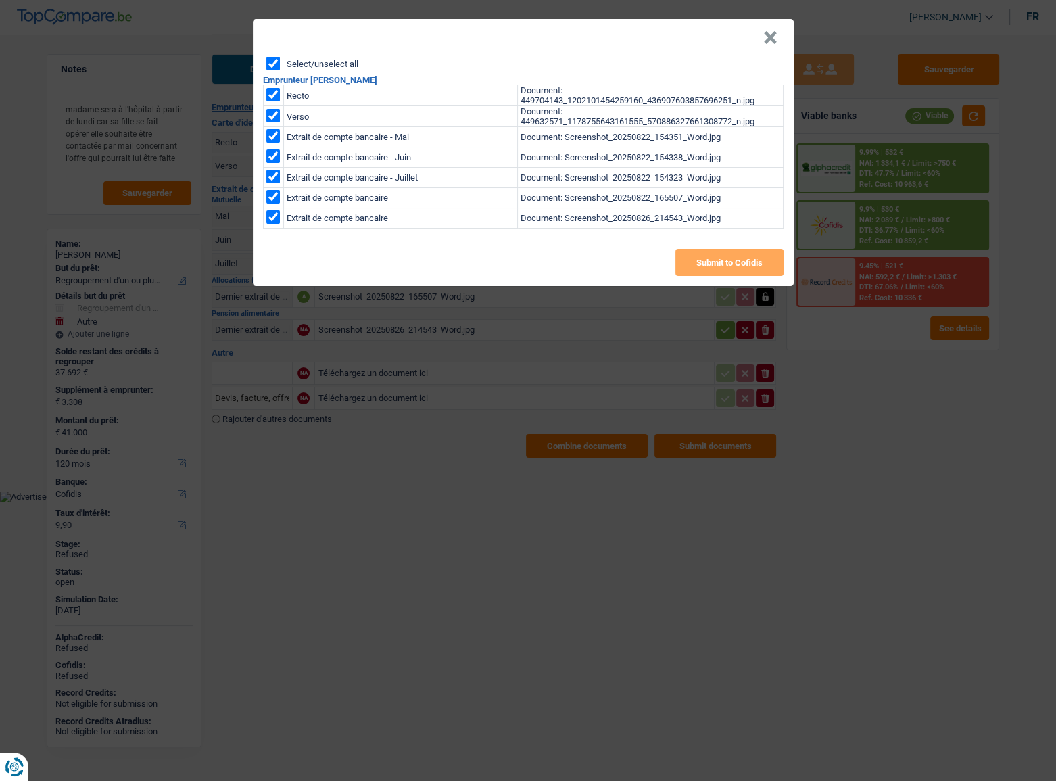
checkbox input "true"
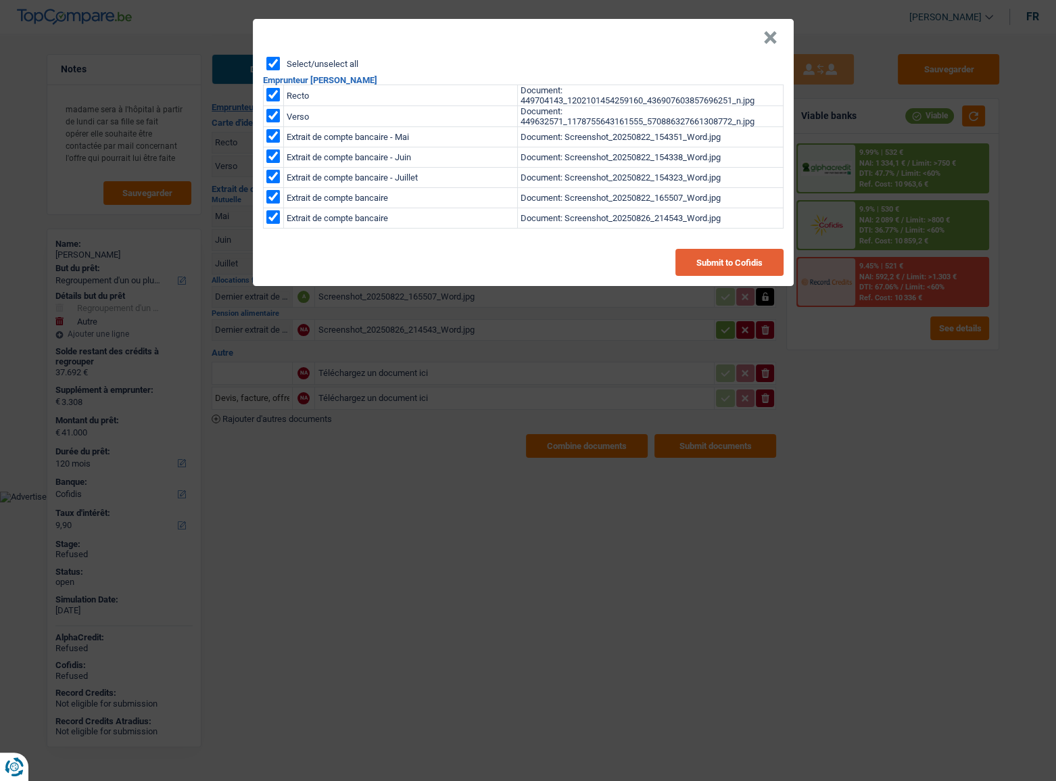
click at [765, 276] on button "Submit to Cofidis" at bounding box center [730, 262] width 108 height 27
click at [632, 47] on header "×" at bounding box center [523, 38] width 541 height 38
click at [770, 37] on button "×" at bounding box center [771, 38] width 14 height 14
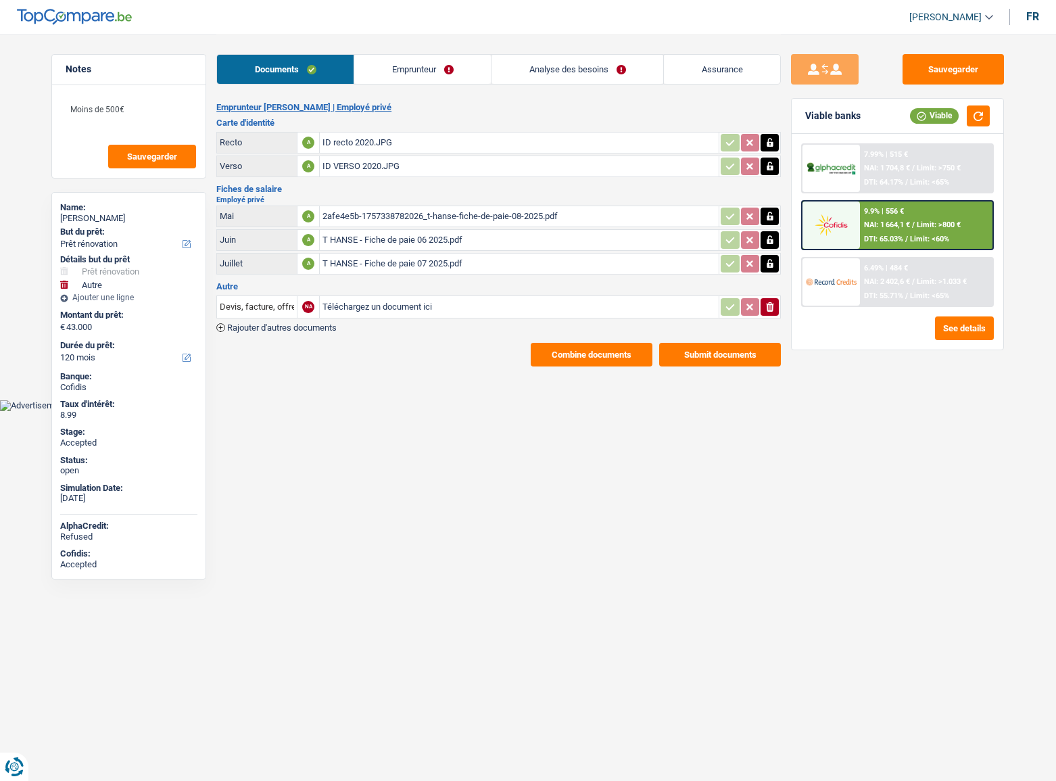
select select "renovation"
select select "other"
select select "120"
click at [878, 207] on div "9.9% | 556 €" at bounding box center [884, 211] width 40 height 9
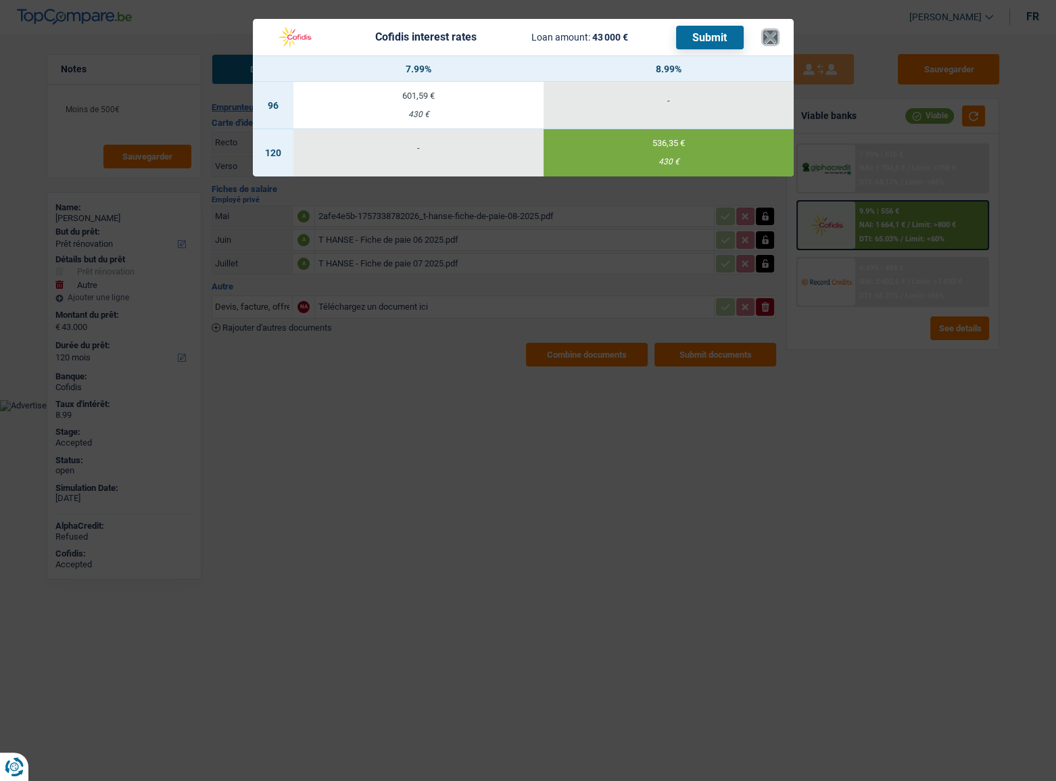
click at [768, 35] on button "×" at bounding box center [771, 37] width 14 height 14
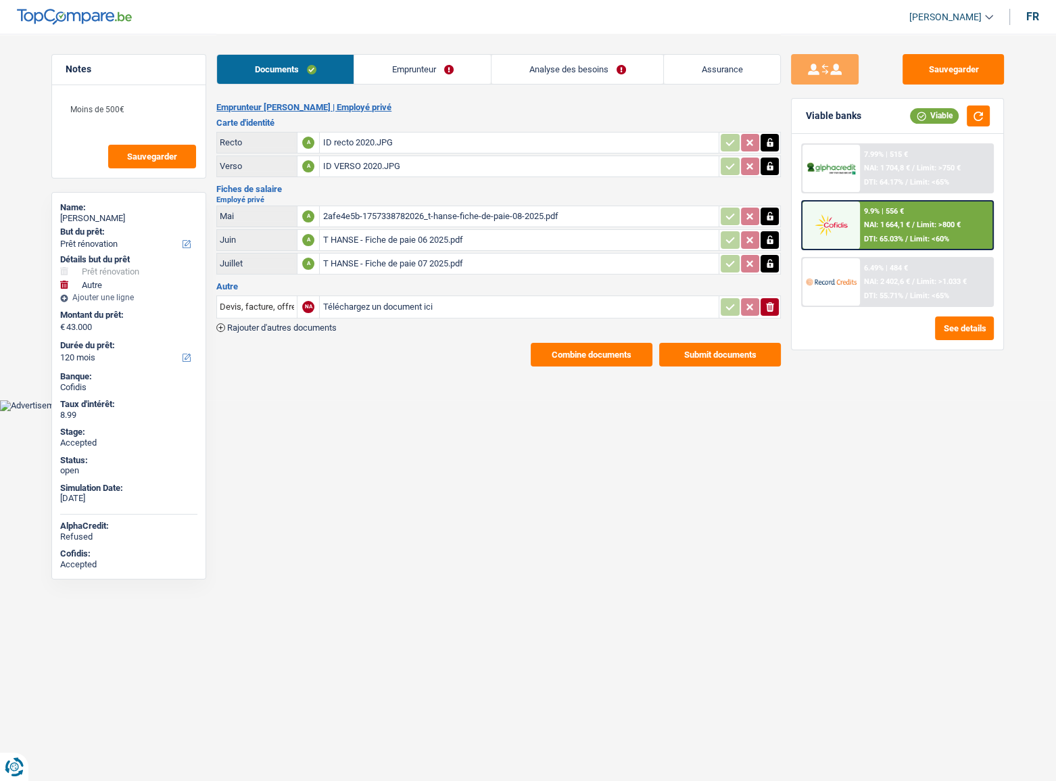
click at [610, 348] on button "Combine documents" at bounding box center [592, 355] width 122 height 24
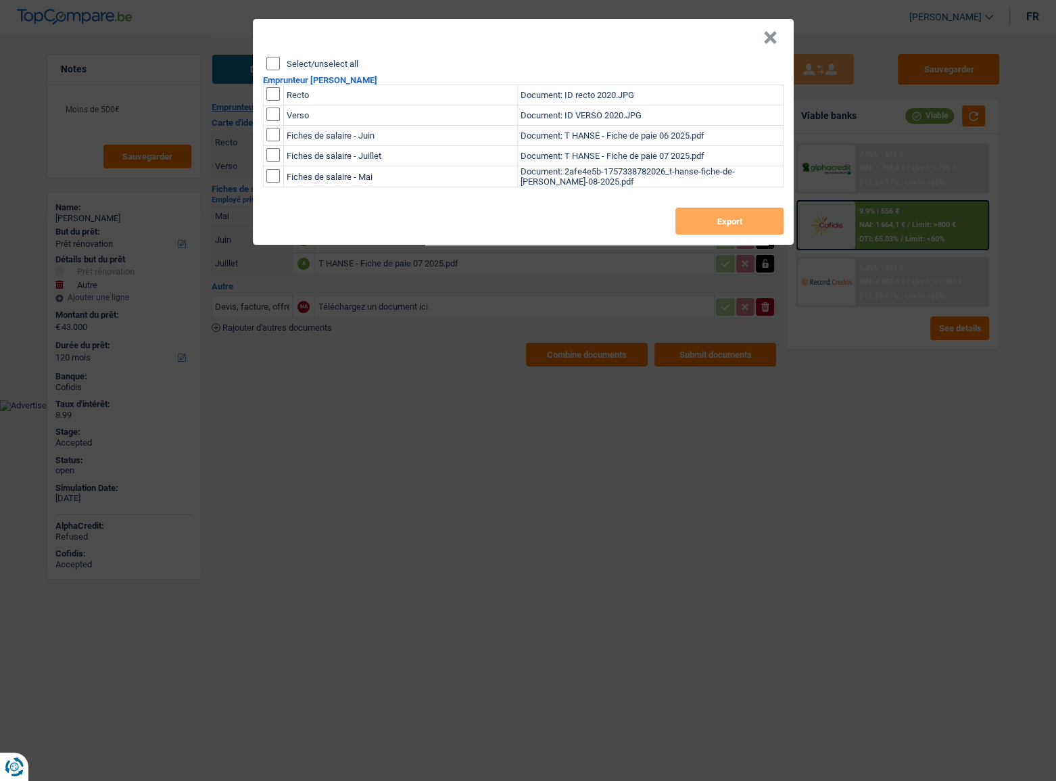
click at [271, 64] on input "Select/unselect all" at bounding box center [273, 64] width 14 height 14
checkbox input "true"
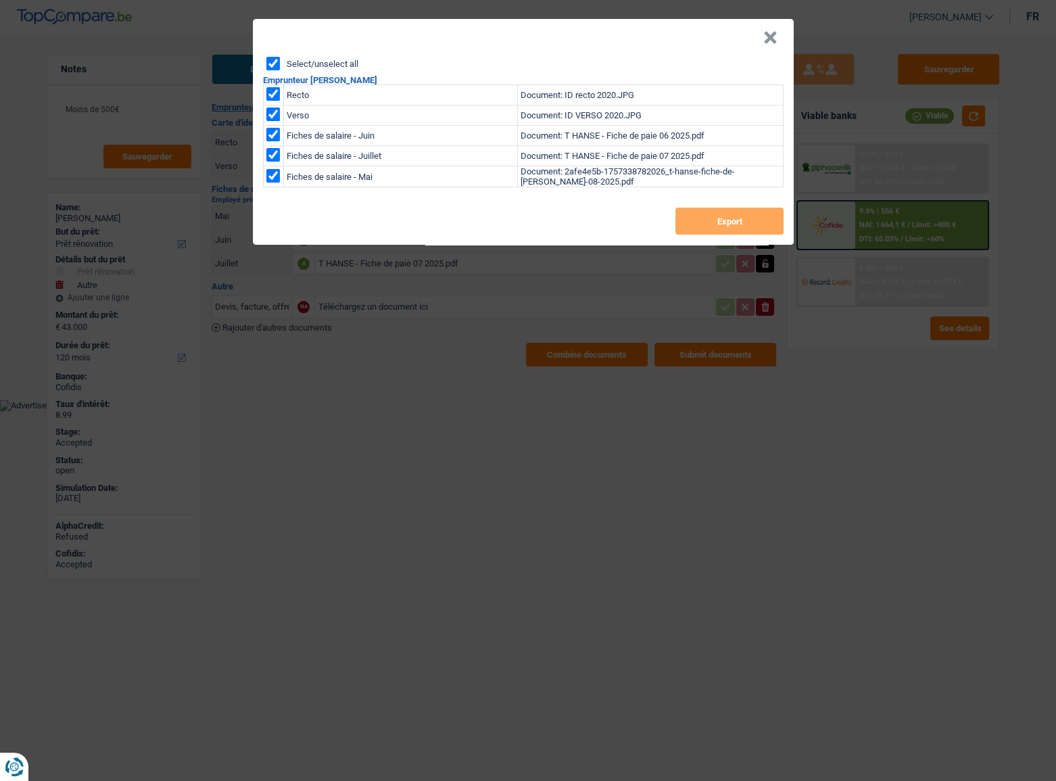
checkbox input "true"
click at [711, 226] on button "Export" at bounding box center [730, 221] width 108 height 27
click at [758, 36] on header "×" at bounding box center [523, 38] width 541 height 38
click at [768, 37] on button "×" at bounding box center [771, 38] width 14 height 14
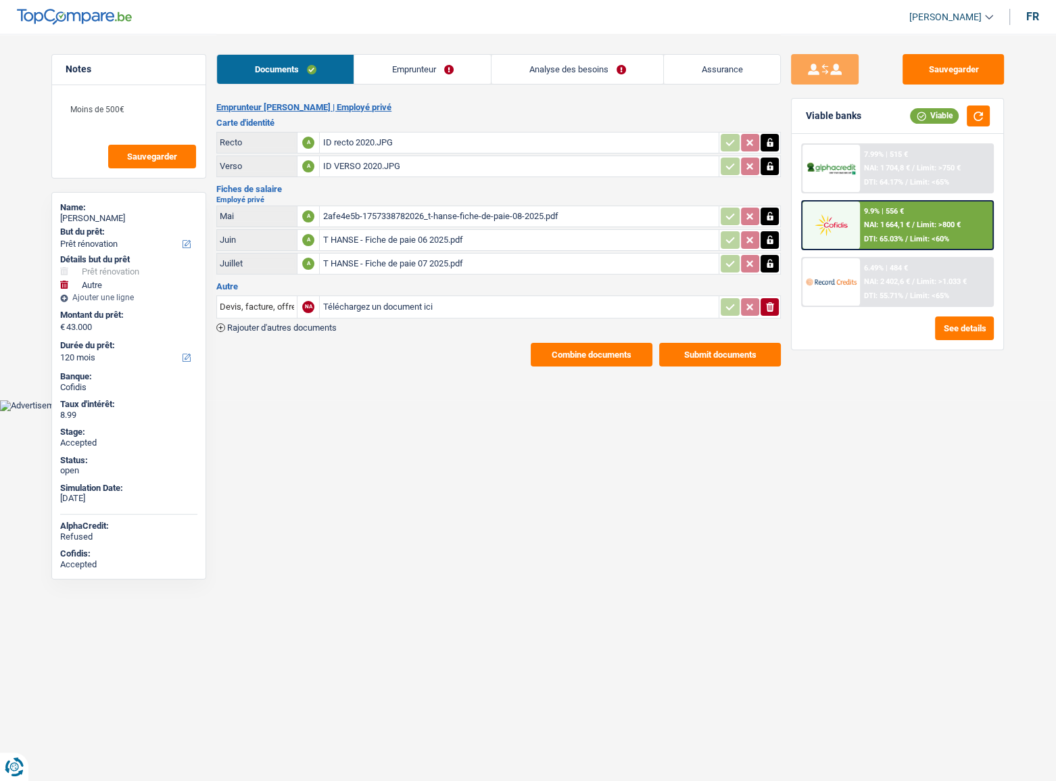
click at [906, 210] on div "9.9% | 556 € NAI: 1 664,1 € / Limit: >800 € DTI: 65.03% / Limit: <60%" at bounding box center [926, 225] width 133 height 47
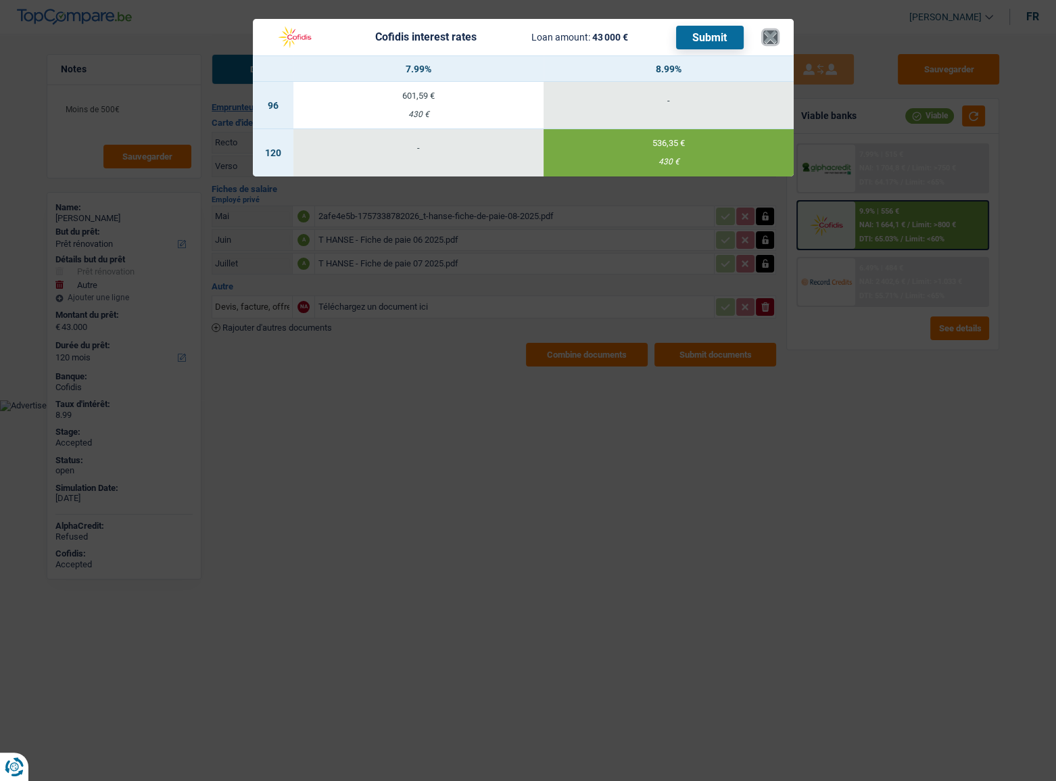
click at [769, 35] on button "×" at bounding box center [771, 37] width 14 height 14
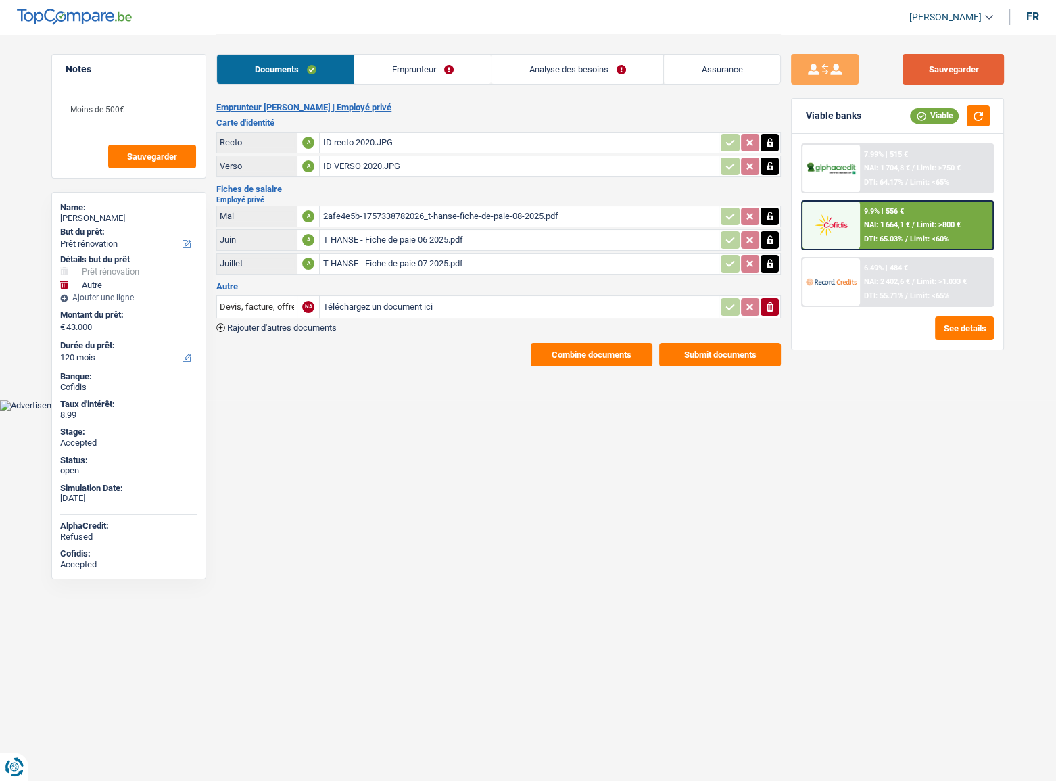
click at [937, 61] on button "Sauvegarder" at bounding box center [953, 69] width 101 height 30
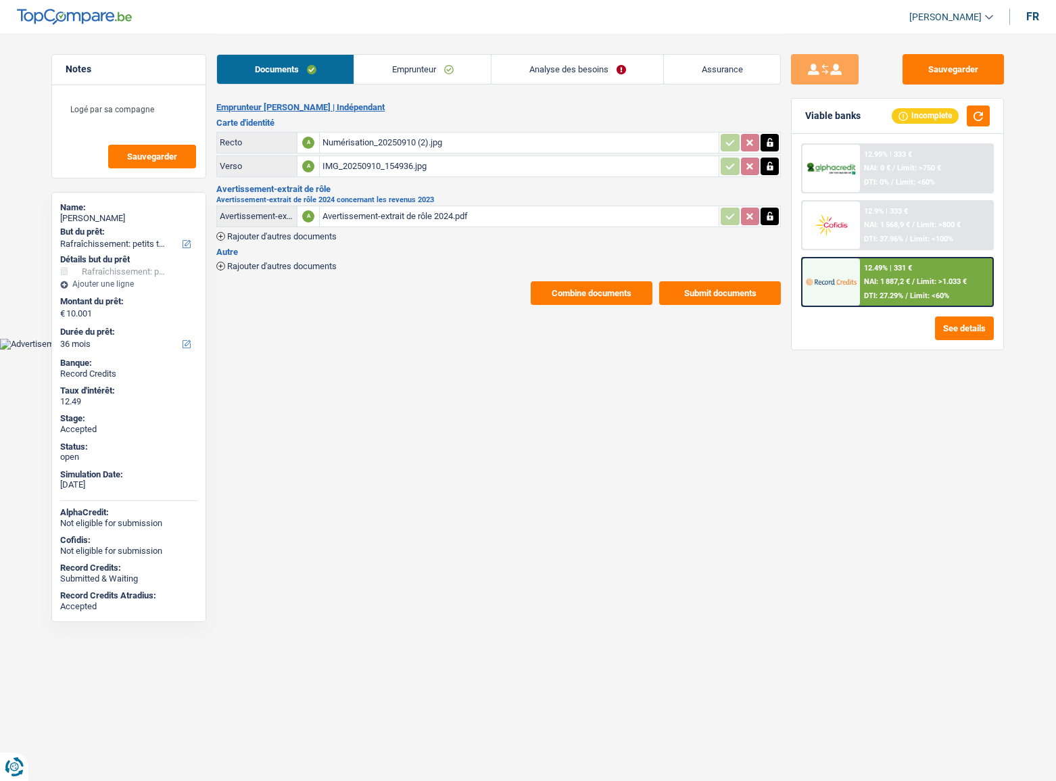
select select "houseOrGarden"
select select "36"
click at [906, 279] on span "NAI: 1 887,2 €" at bounding box center [887, 281] width 46 height 9
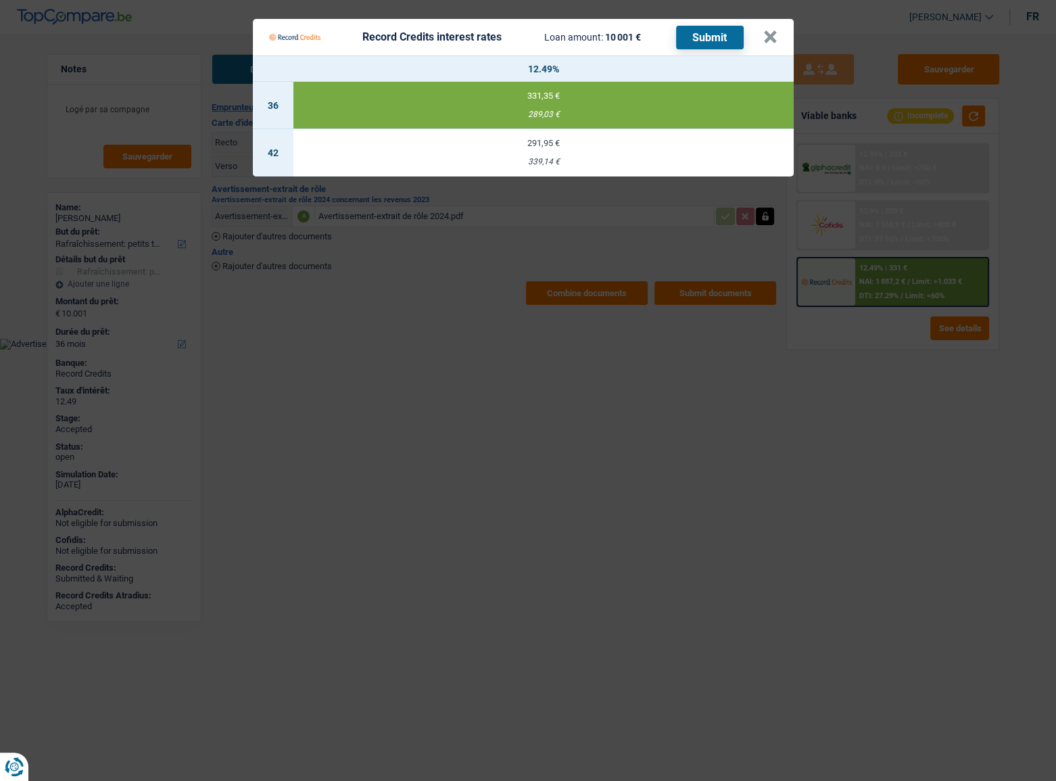
drag, startPoint x: 685, startPoint y: 453, endPoint x: 489, endPoint y: 31, distance: 465.4
click at [684, 452] on Credits "Record Credits interest rates Loan amount: 10 001 € Submit × 12.49% 36 331,35 €…" at bounding box center [528, 390] width 1056 height 781
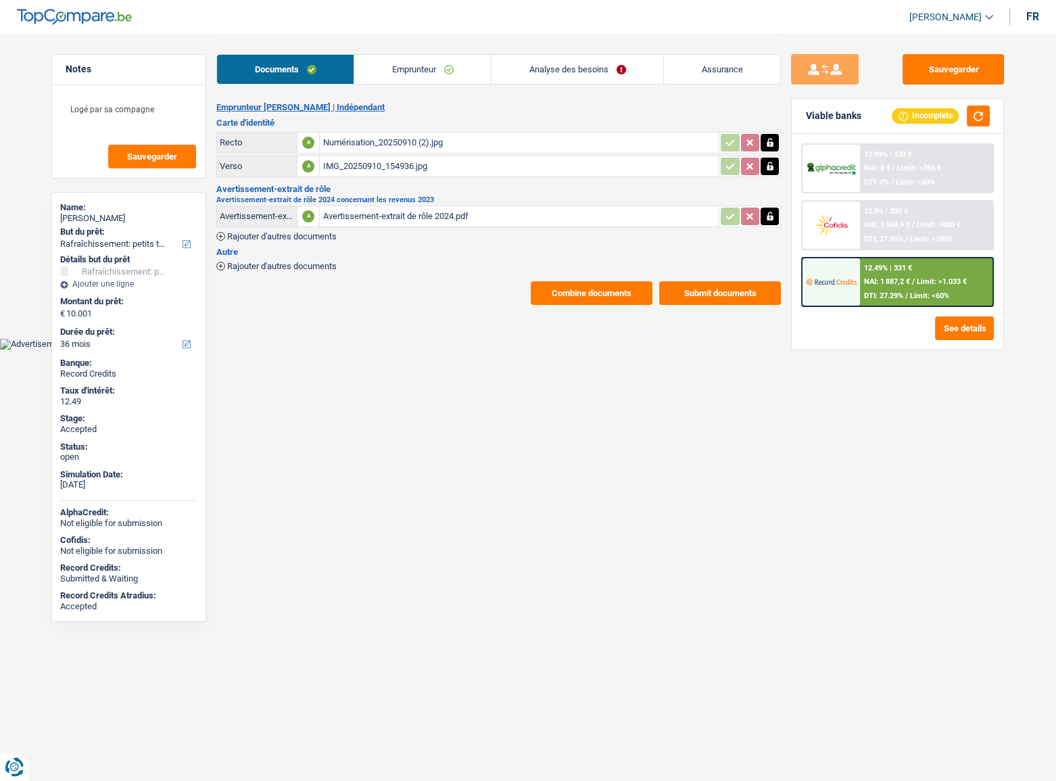
click at [551, 60] on link "Analyse des besoins" at bounding box center [578, 69] width 172 height 29
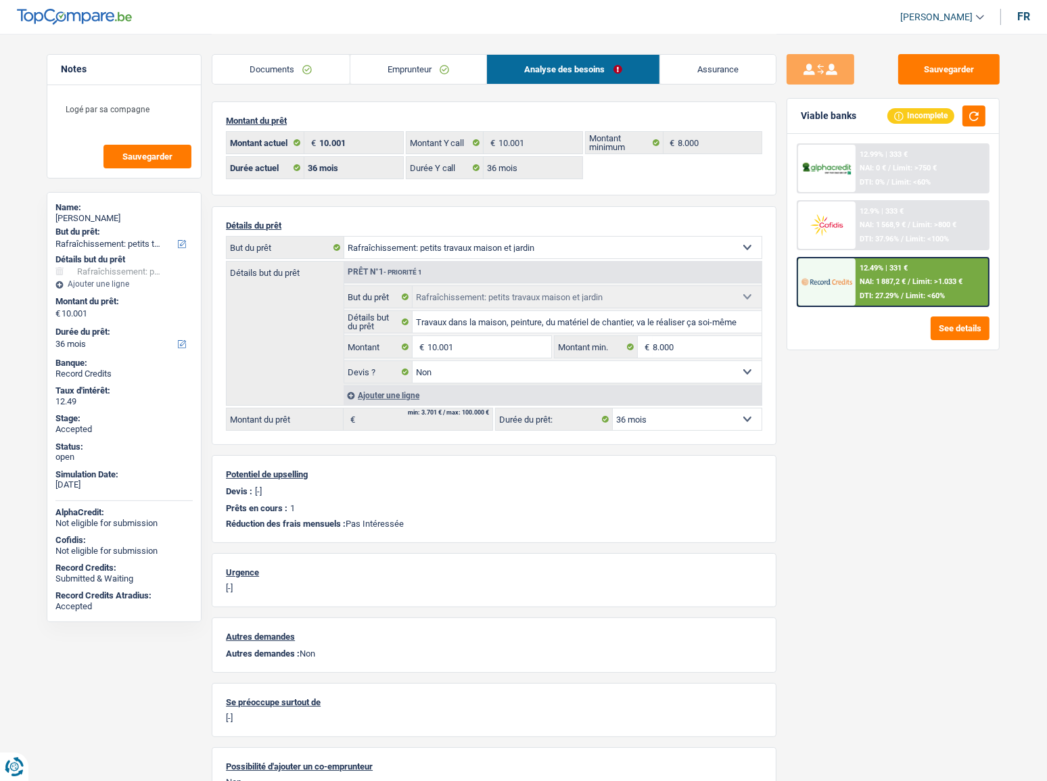
click at [915, 304] on div "12.49% | 331 € NAI: 1 887,2 € / Limit: >1.033 € DTI: 27.29% / Limit: <60%" at bounding box center [893, 282] width 193 height 50
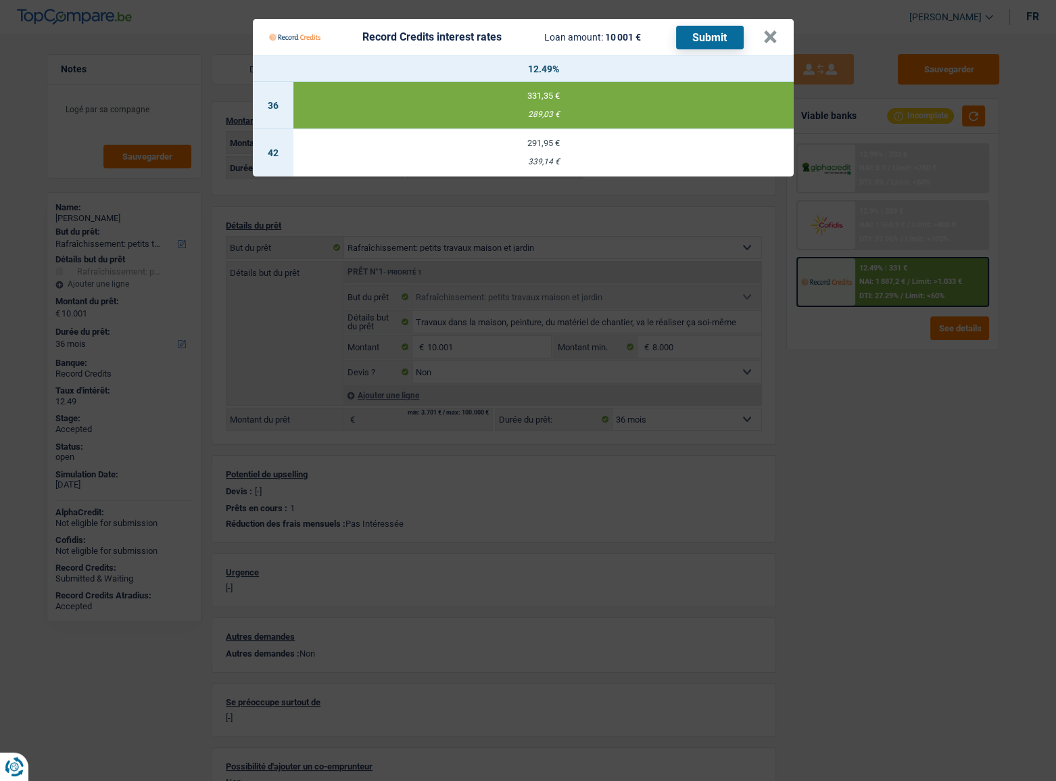
click at [880, 451] on Credits "Record Credits interest rates Loan amount: 10 001 € Submit × 12.49% 36 331,35 €…" at bounding box center [528, 390] width 1056 height 781
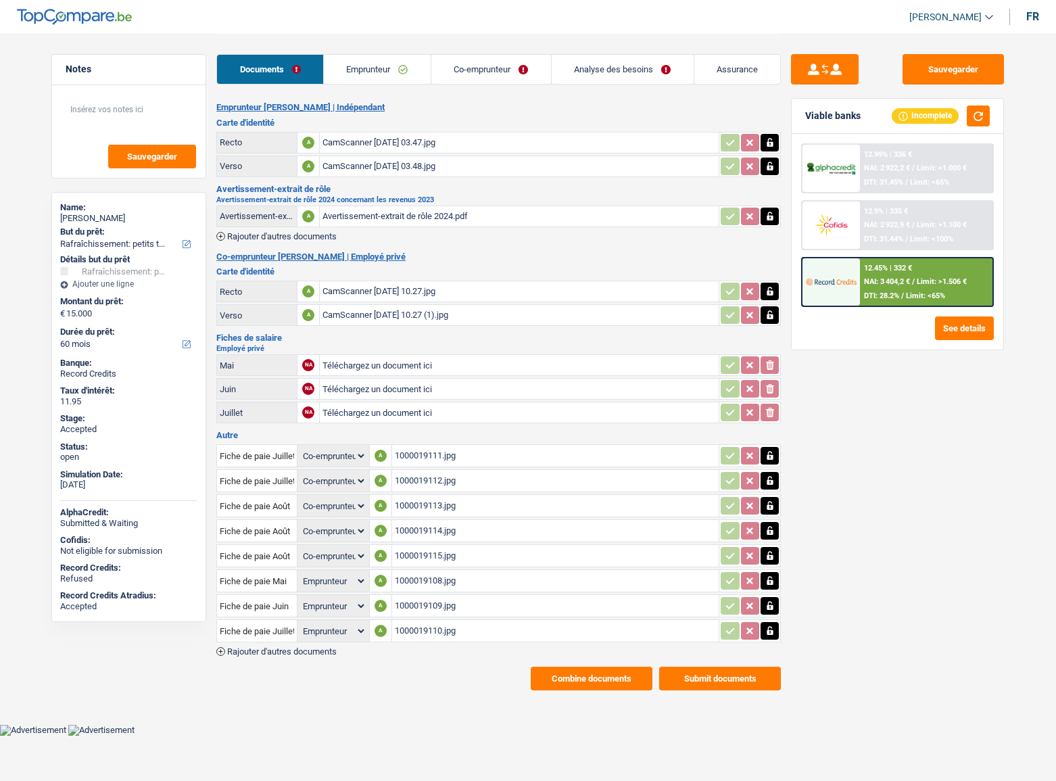
select select "houseOrGarden"
select select "60"
select select "coApplicant"
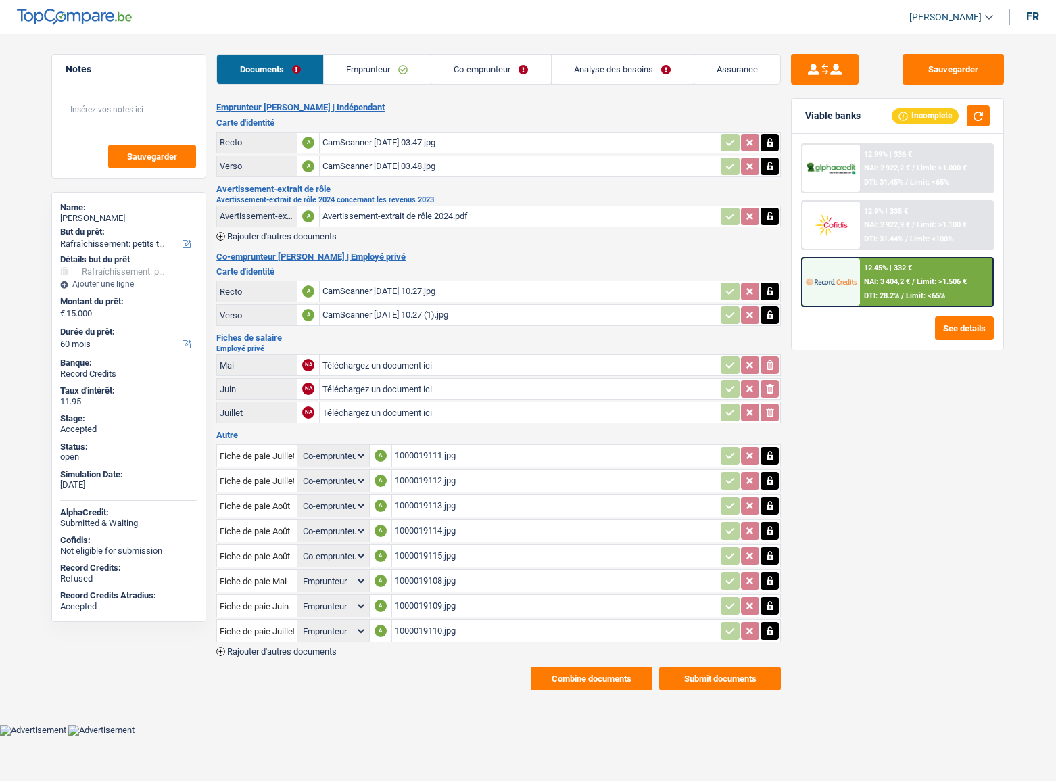
select select "coApplicant"
select select "applicant"
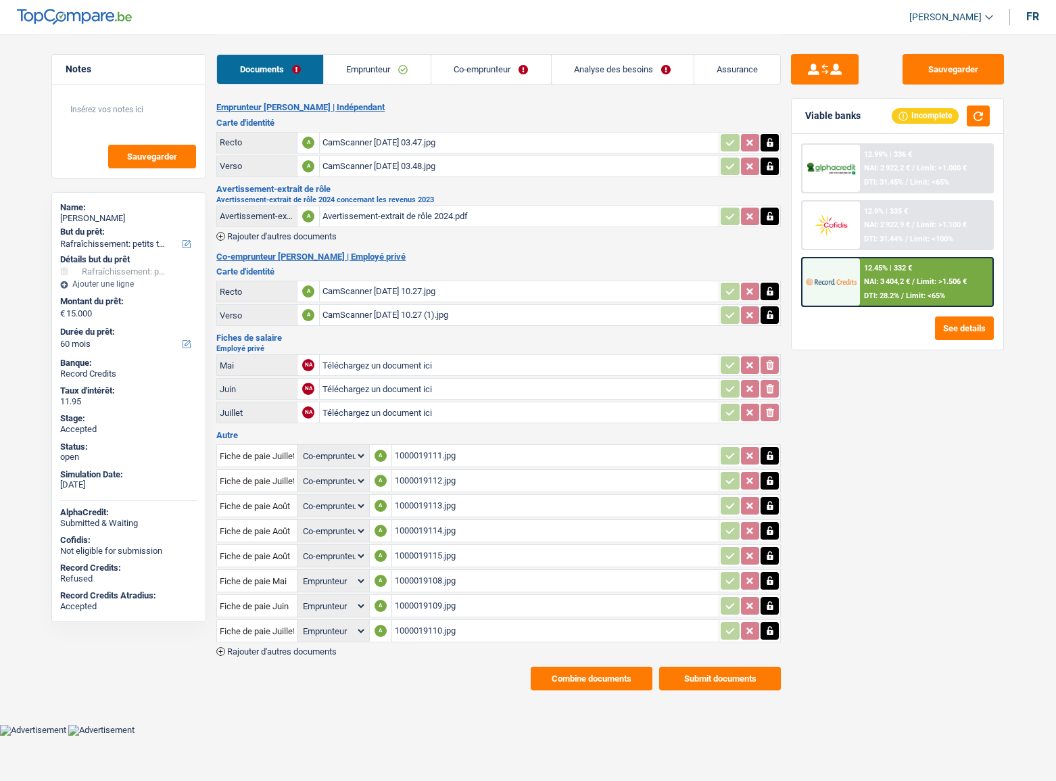
select select "applicant"
click at [603, 668] on button "Combine documents" at bounding box center [592, 679] width 122 height 24
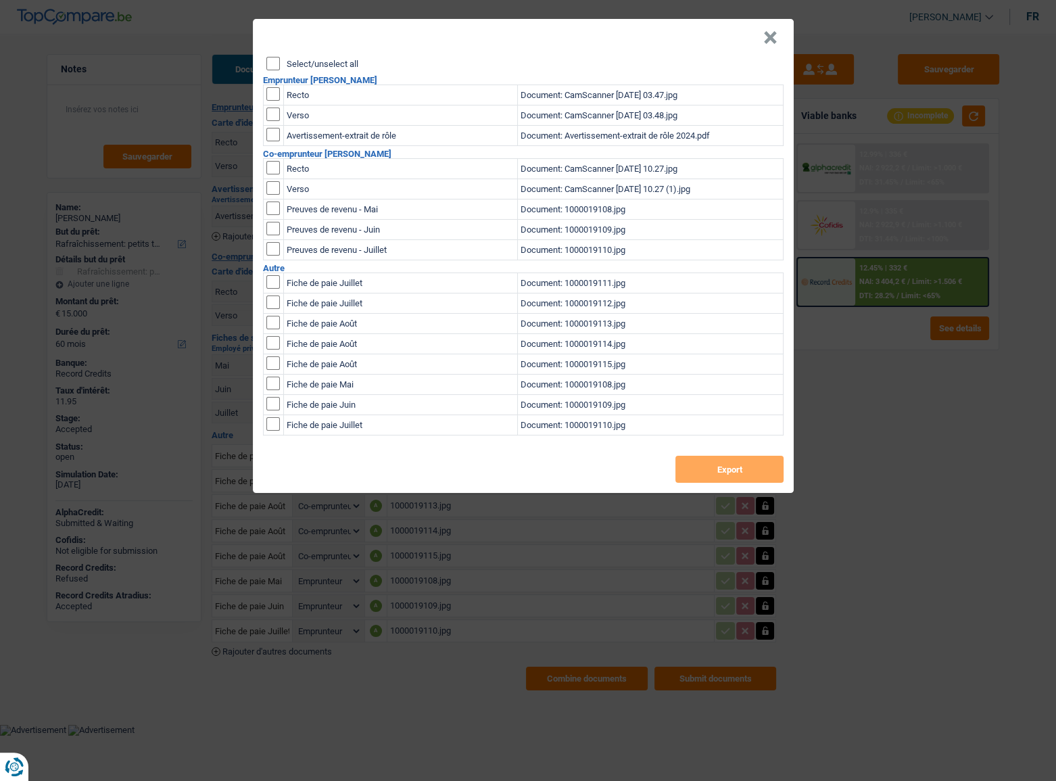
click at [271, 65] on input "Select/unselect all" at bounding box center [273, 64] width 14 height 14
checkbox input "true"
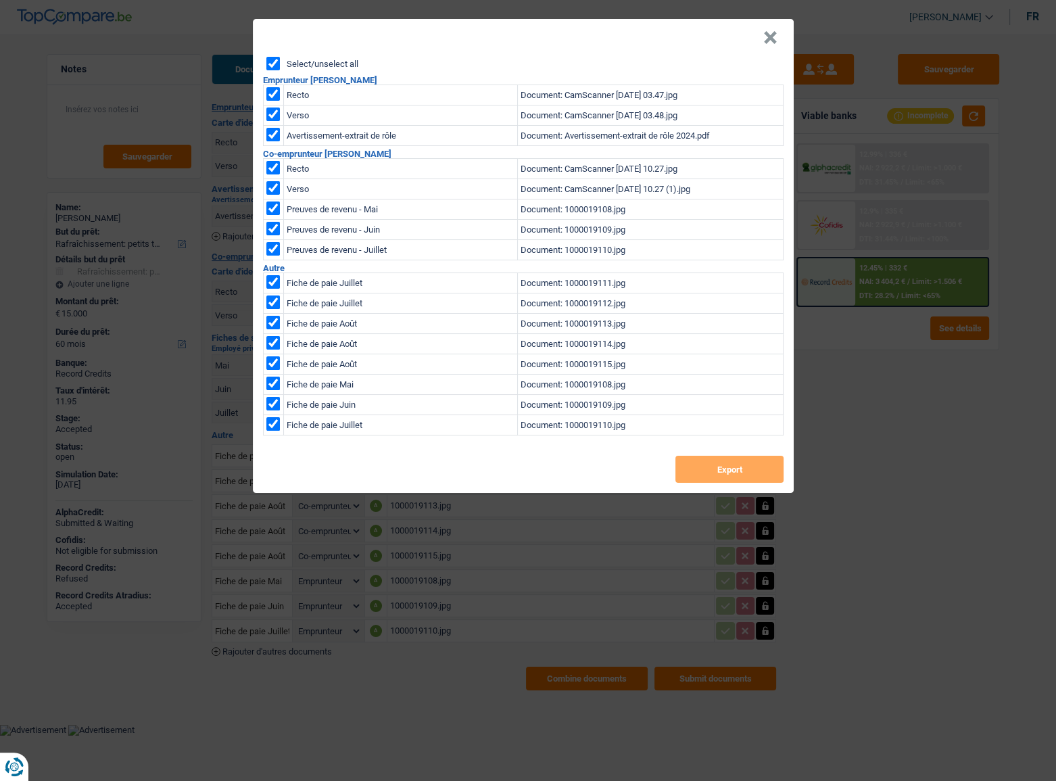
checkbox input "true"
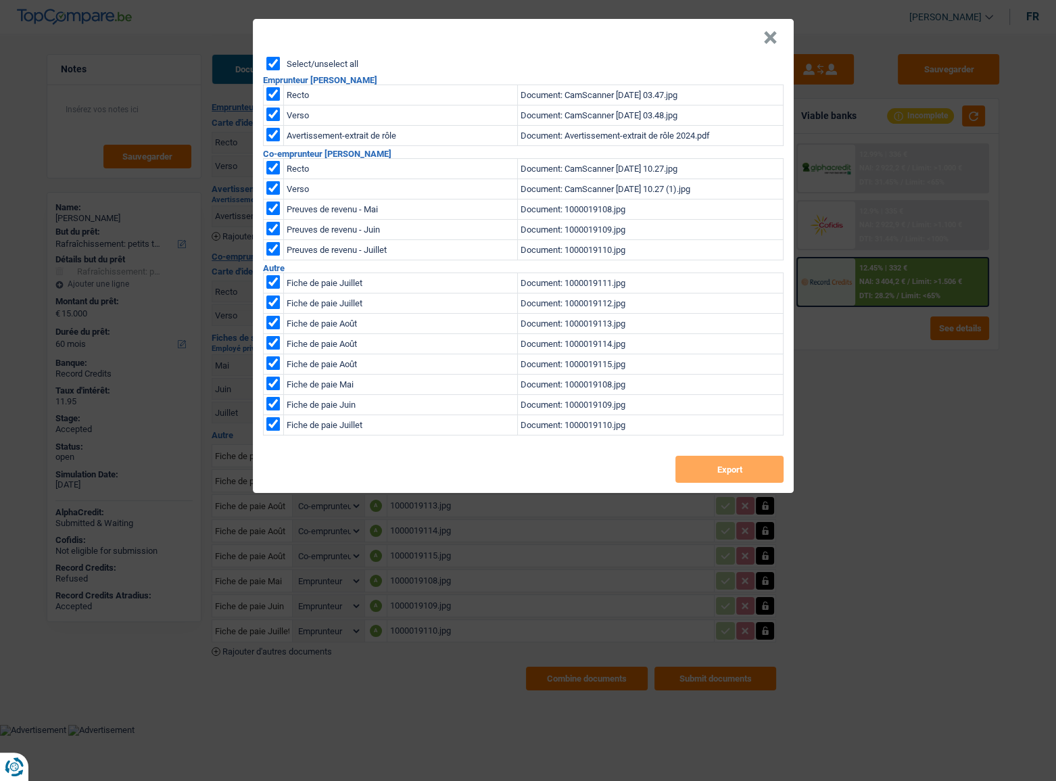
checkbox input "true"
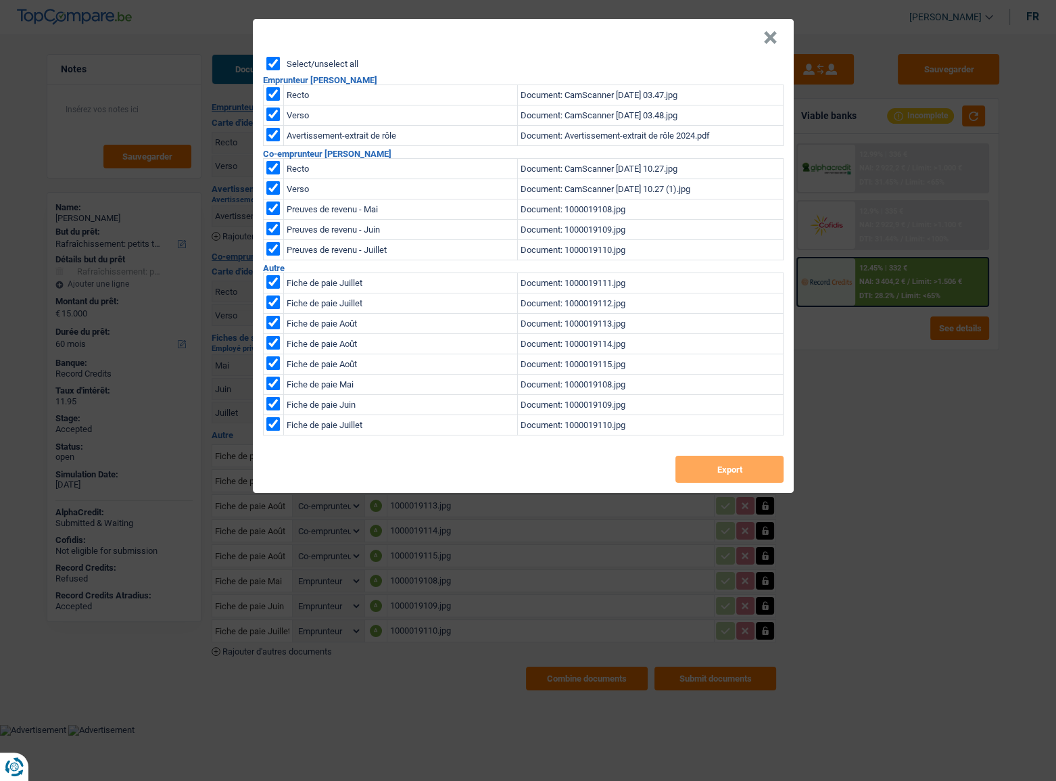
checkbox input "true"
click at [695, 465] on button "Export" at bounding box center [730, 469] width 108 height 27
click at [773, 42] on button "×" at bounding box center [771, 38] width 14 height 14
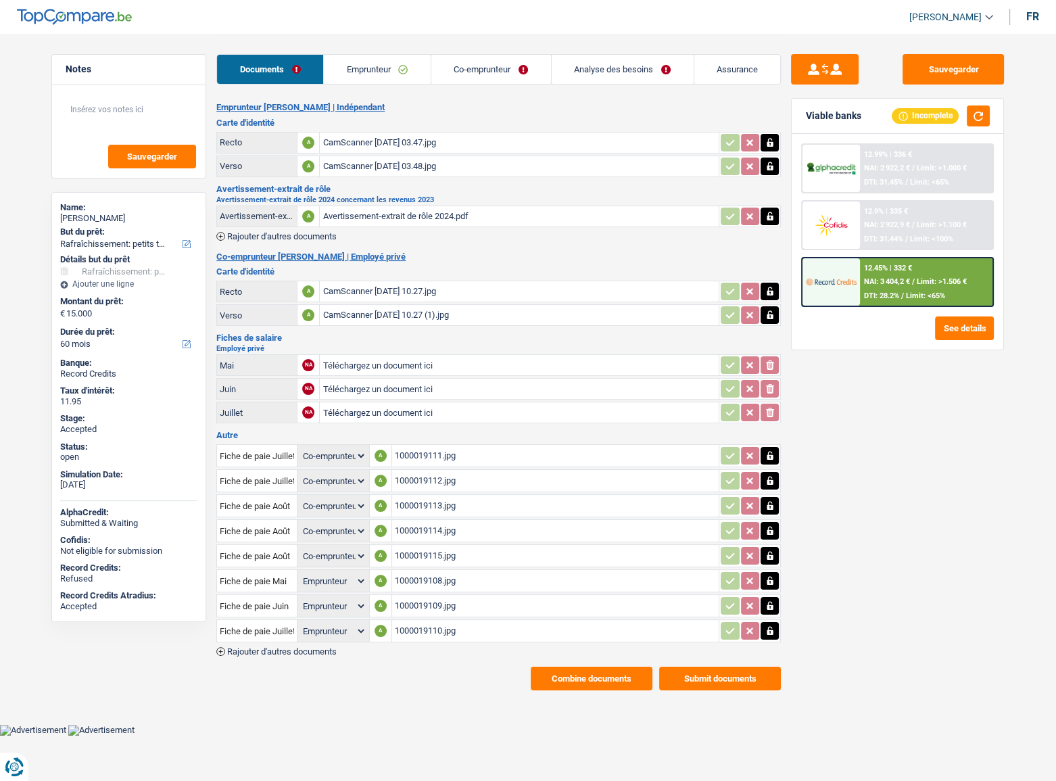
click at [885, 162] on div "12.99% | 336 € NAI: 2 922,2 € / Limit: >1.000 € DTI: 31.45% / Limit: <65%" at bounding box center [926, 168] width 133 height 47
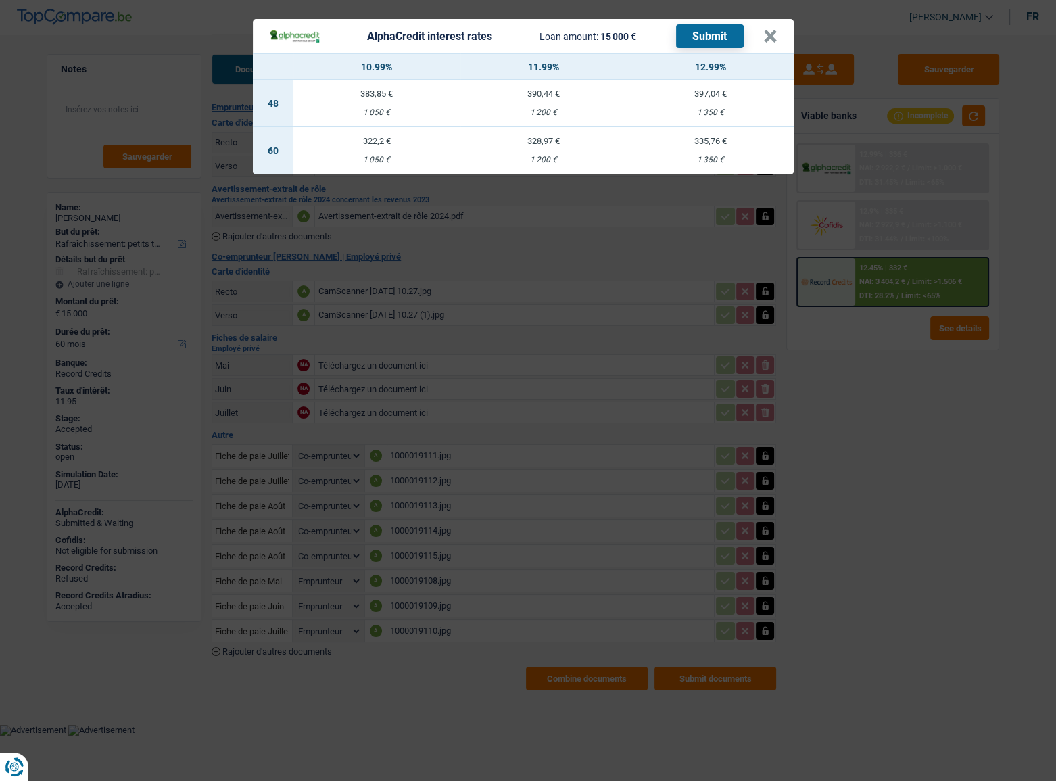
click at [891, 354] on div "AlphaCredit interest rates Loan amount: 15 000 € Submit × 10.99% 11.99% 12.99% …" at bounding box center [528, 390] width 1056 height 781
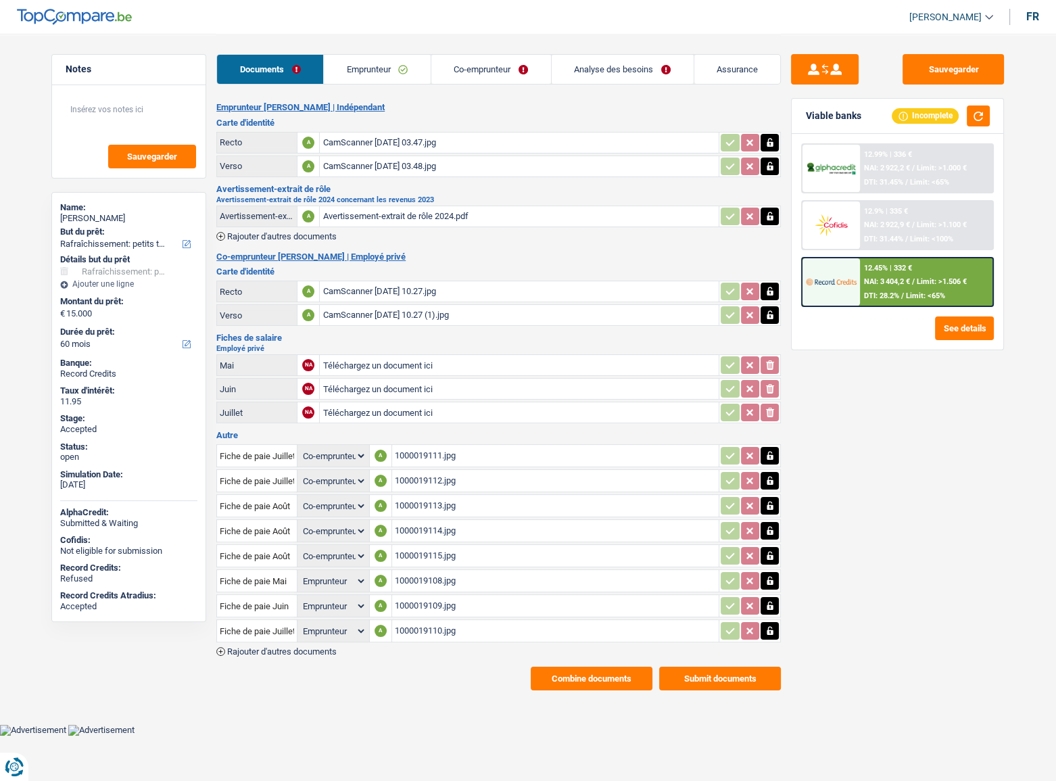
click at [937, 291] on span "Limit: <65%" at bounding box center [925, 295] width 39 height 9
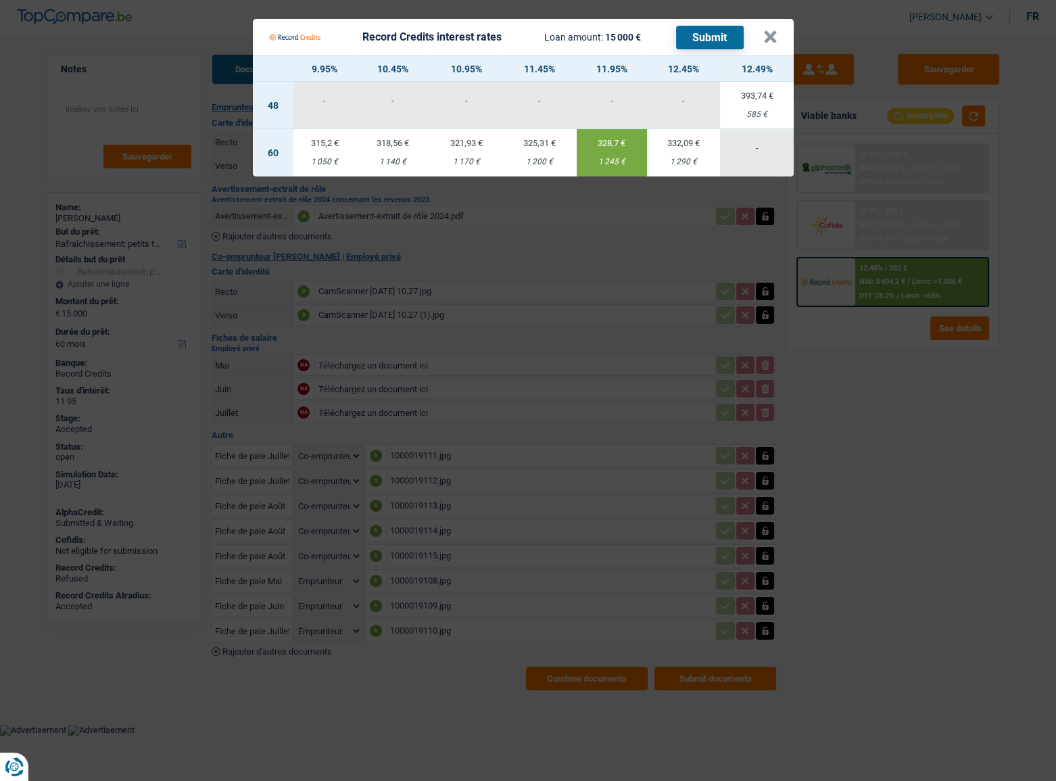
click at [778, 34] on Credits___BV_modal_header_ "Record Credits interest rates Loan amount: 15 000 € Submit ×" at bounding box center [523, 37] width 541 height 37
click at [772, 38] on button "×" at bounding box center [771, 37] width 14 height 14
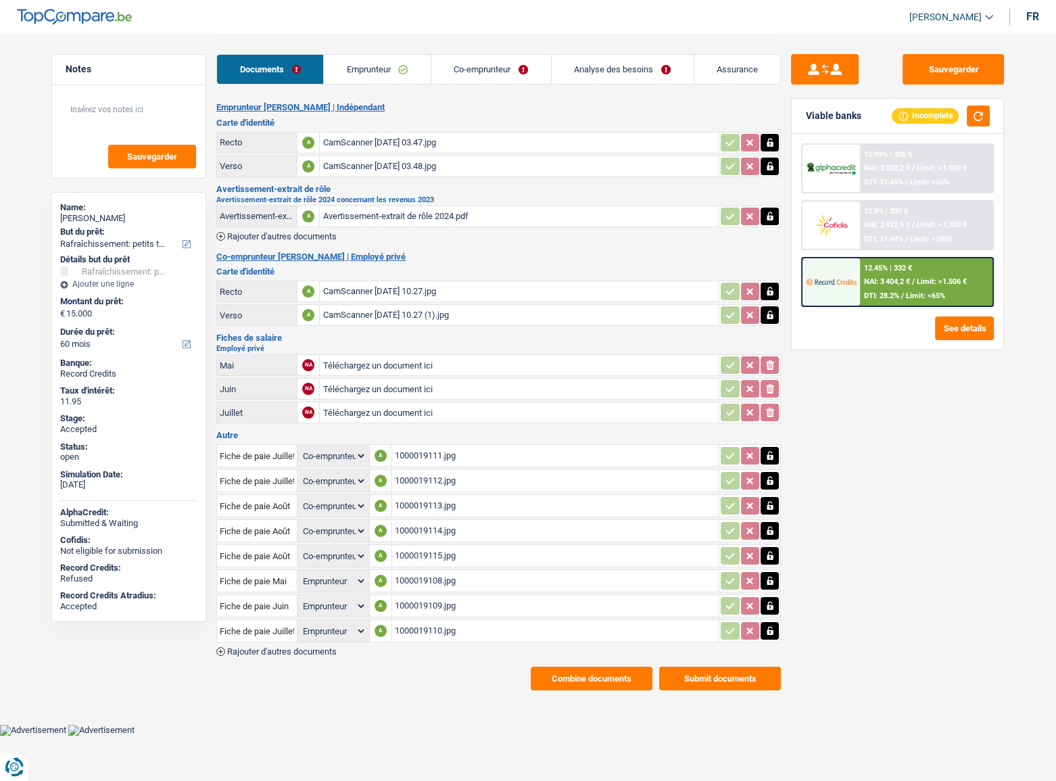
click at [382, 78] on link "Emprunteur" at bounding box center [377, 69] width 107 height 29
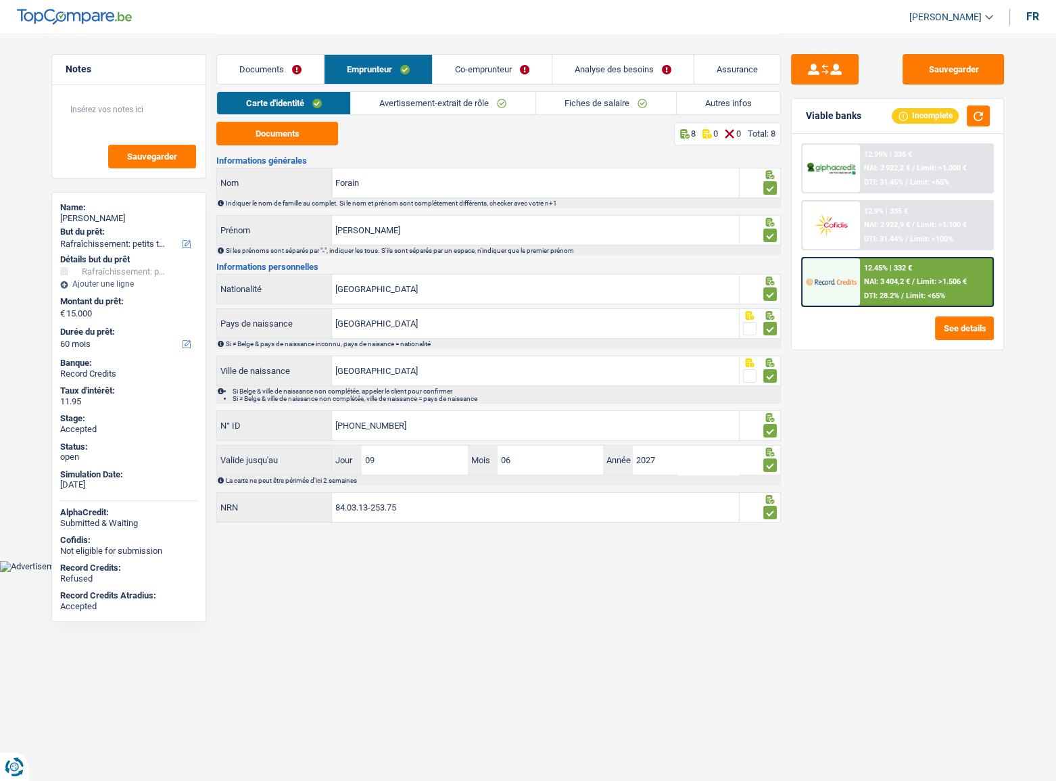
click at [417, 106] on link "Avertissement-extrait de rôle" at bounding box center [443, 103] width 185 height 22
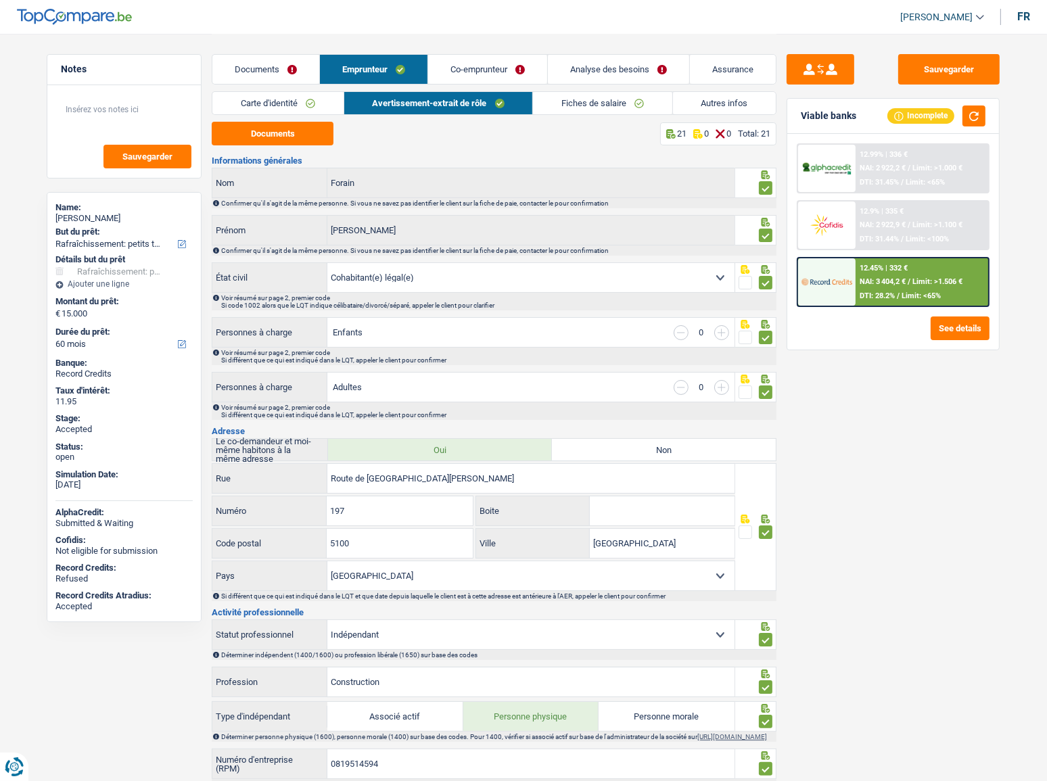
click at [629, 95] on link "Fiches de salaire" at bounding box center [602, 103] width 139 height 22
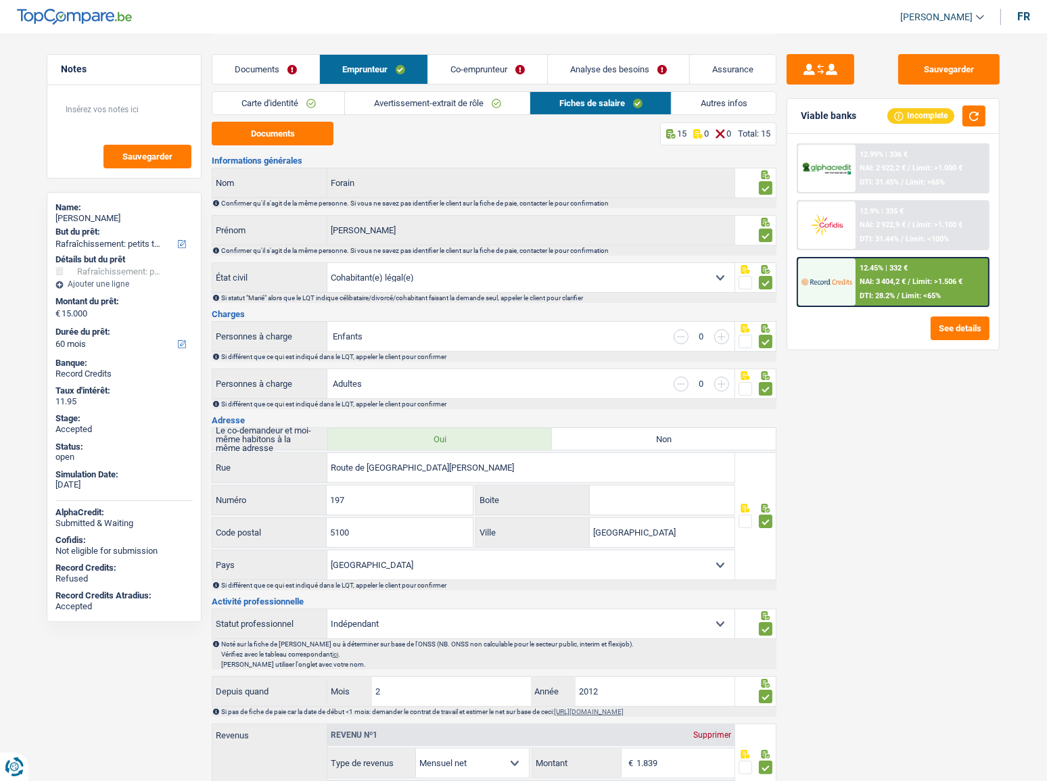
click at [689, 101] on link "Autres infos" at bounding box center [724, 103] width 104 height 22
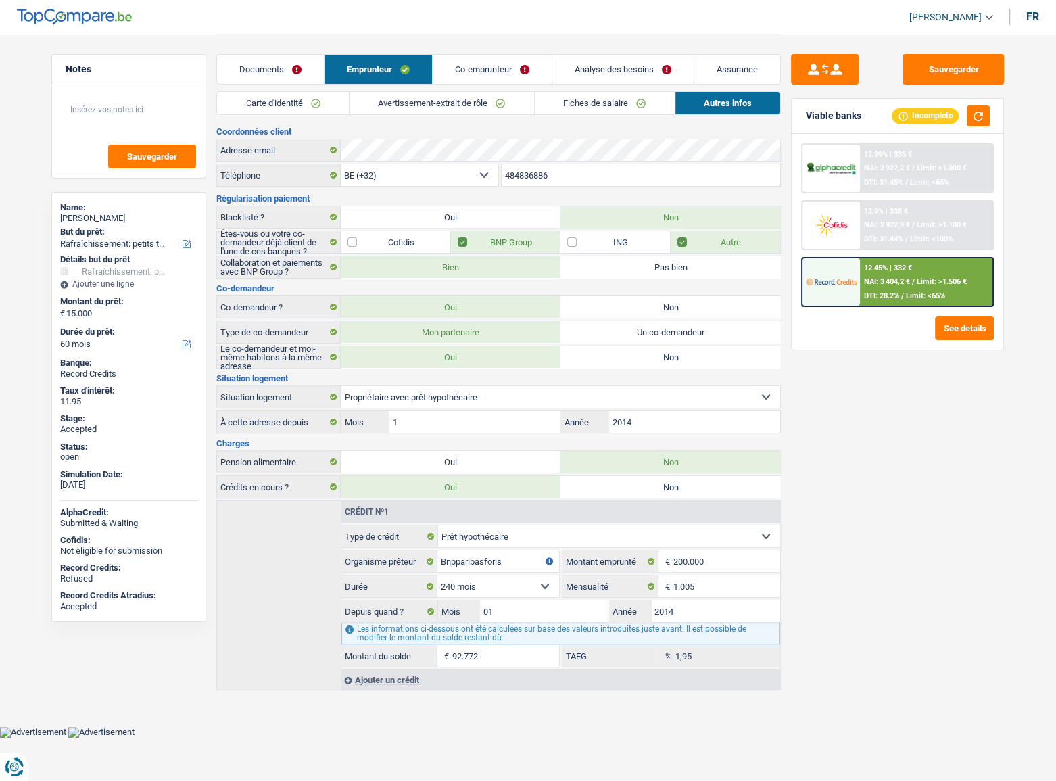
click at [500, 67] on link "Co-emprunteur" at bounding box center [492, 69] width 119 height 29
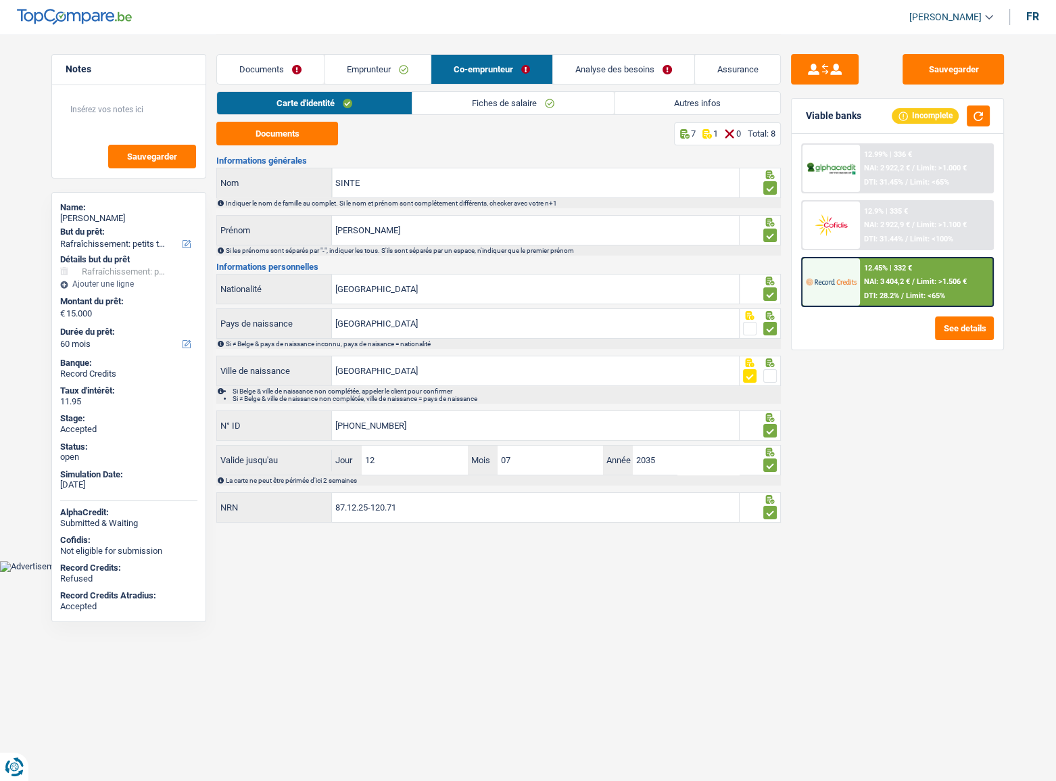
click at [529, 99] on link "Fiches de salaire" at bounding box center [514, 103] width 202 height 22
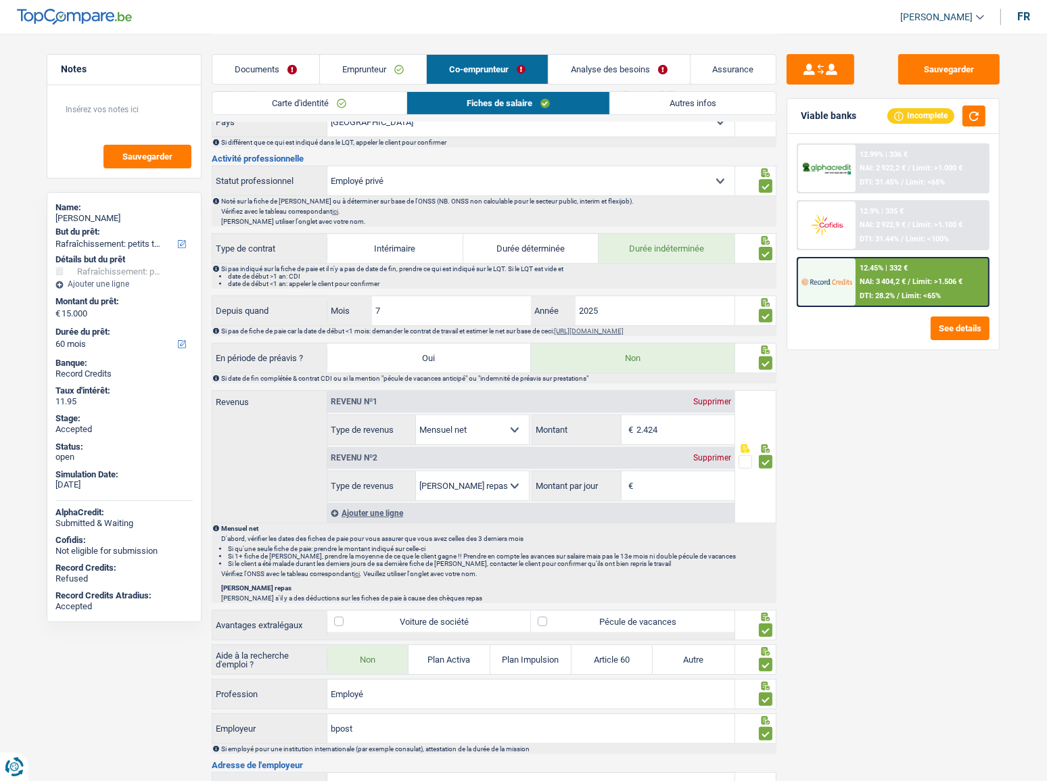
scroll to position [553, 0]
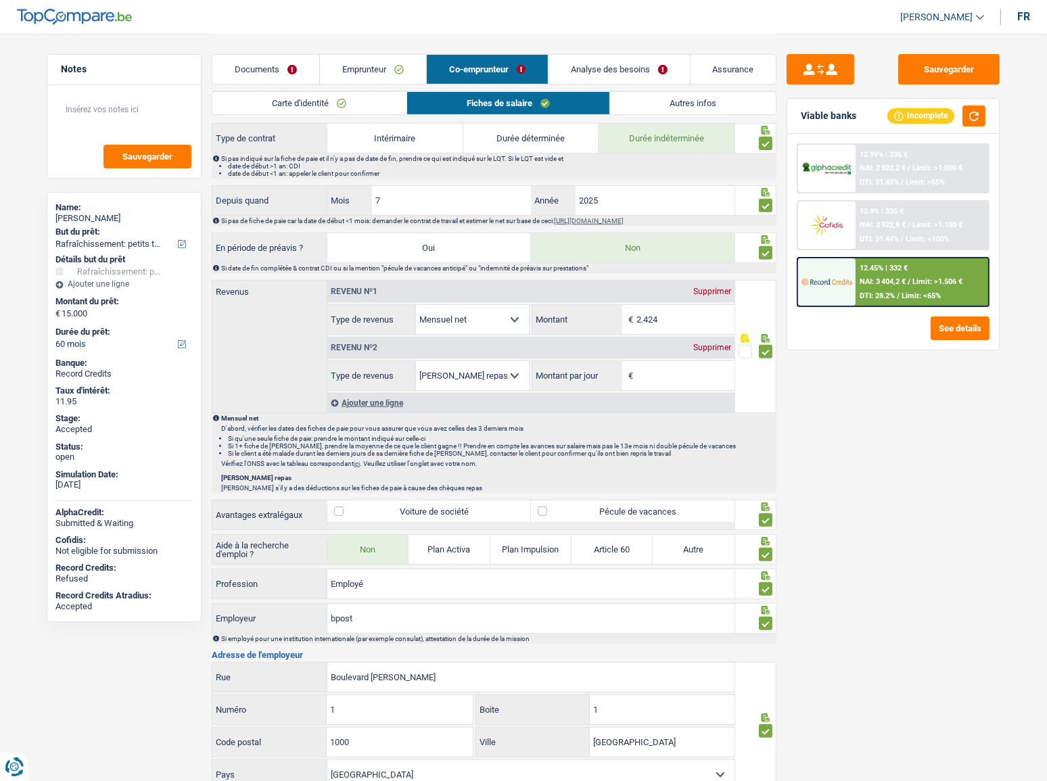
click at [708, 344] on div "Supprimer" at bounding box center [712, 348] width 45 height 8
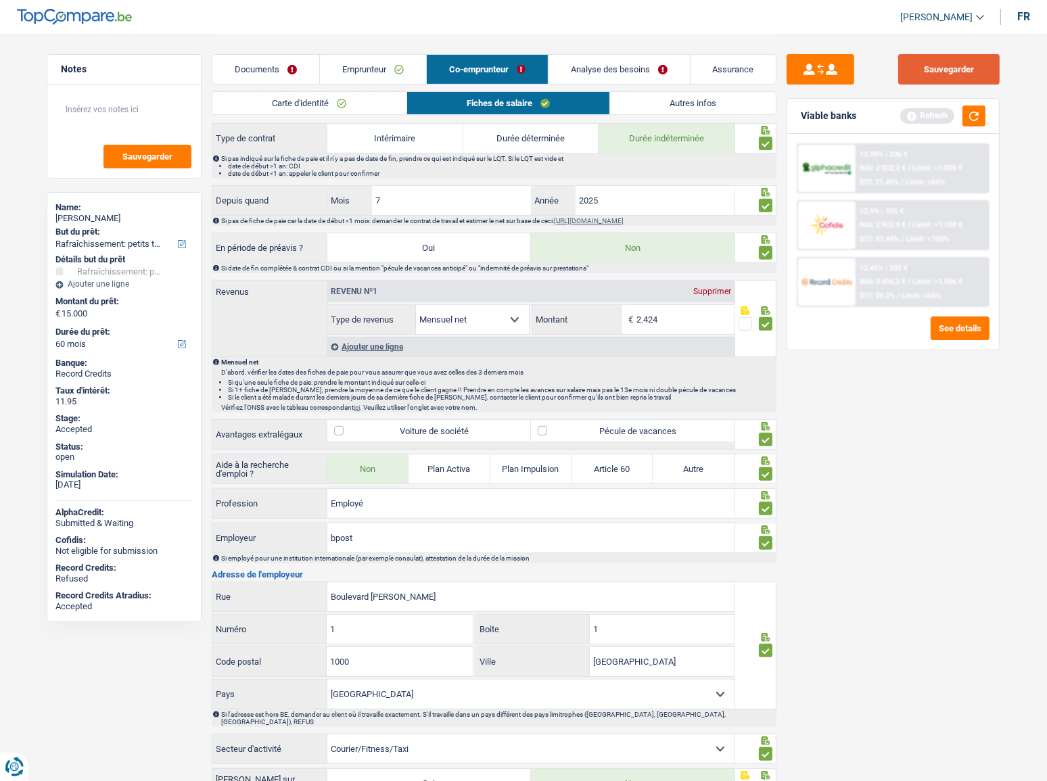
click at [963, 74] on button "Sauvegarder" at bounding box center [948, 69] width 101 height 30
click at [603, 78] on link "Analyse des besoins" at bounding box center [618, 69] width 141 height 29
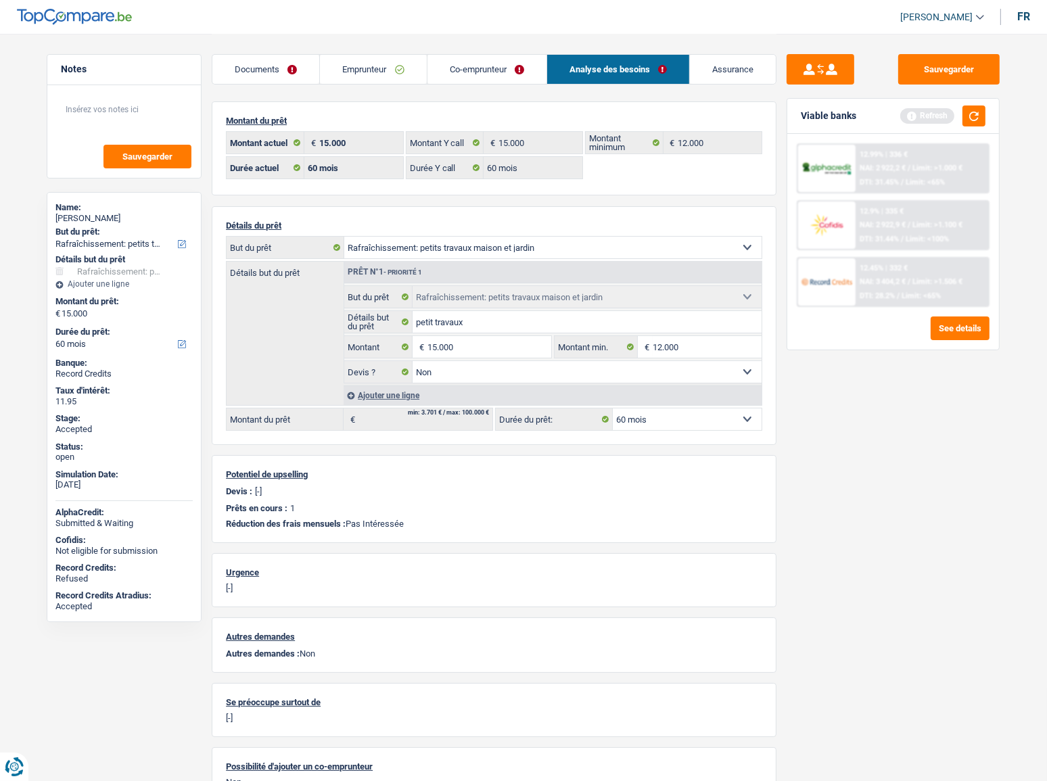
scroll to position [0, 0]
click at [918, 62] on button "Sauvegarder" at bounding box center [948, 69] width 101 height 30
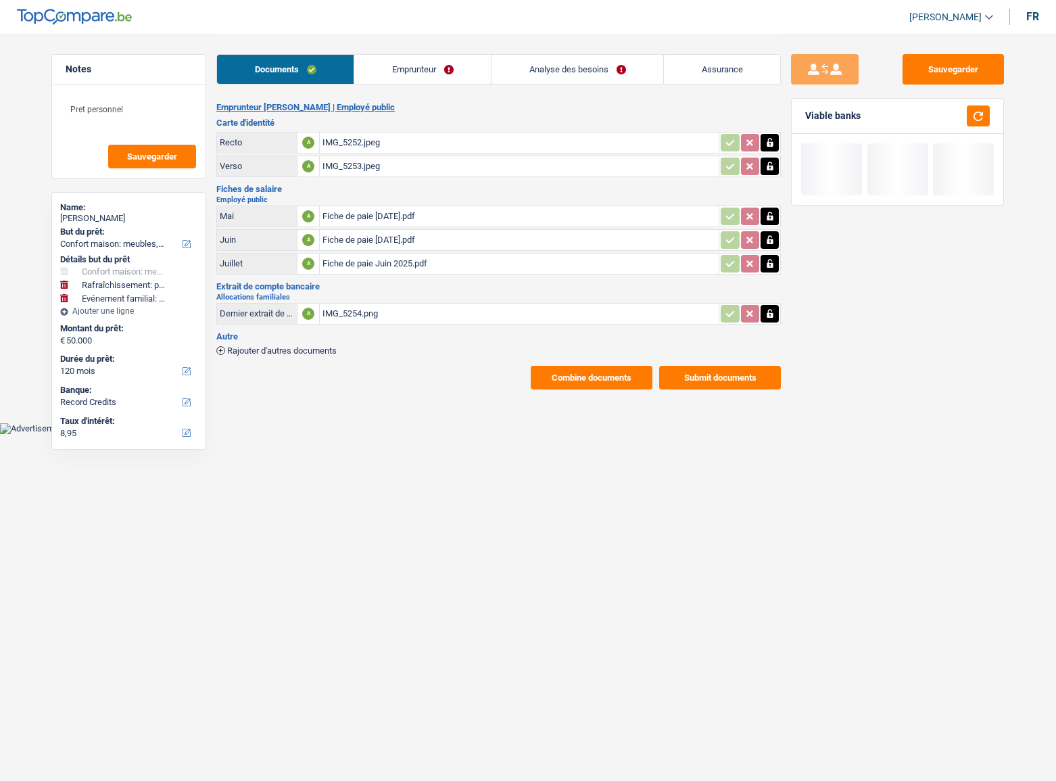
select select "household"
select select "houseOrGarden"
select select "familyEvent"
select select "120"
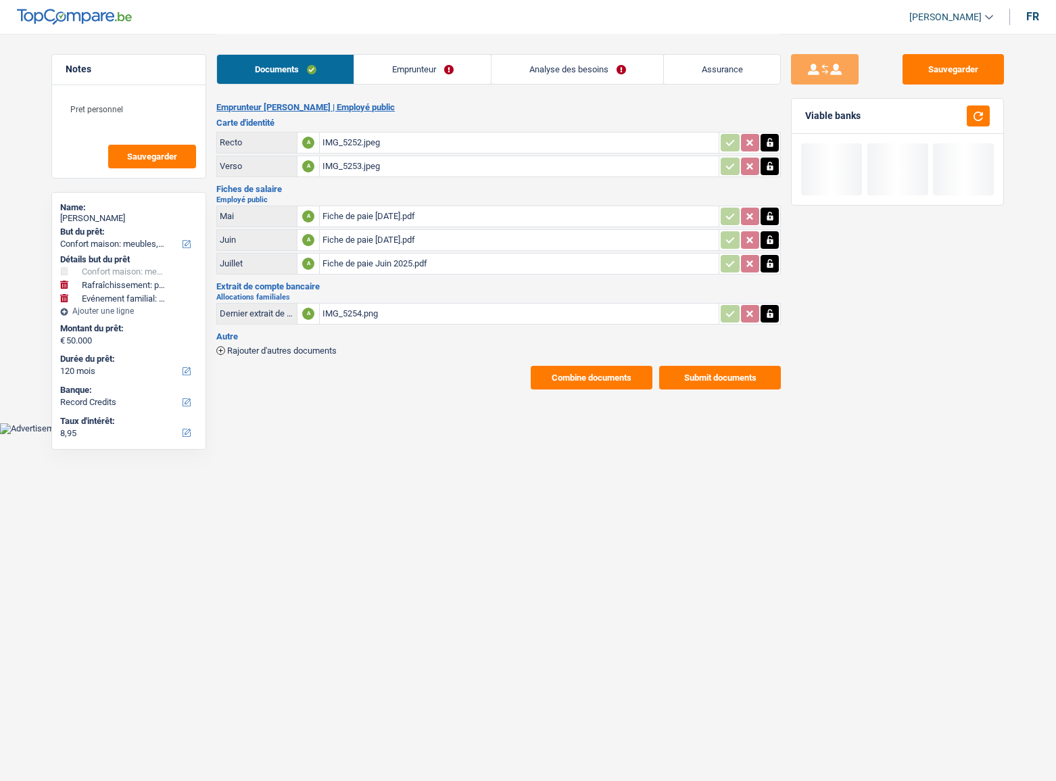
select select "record credits"
select select "32"
select select "ownerWithMortgage"
select select "mortgage"
select select "300"
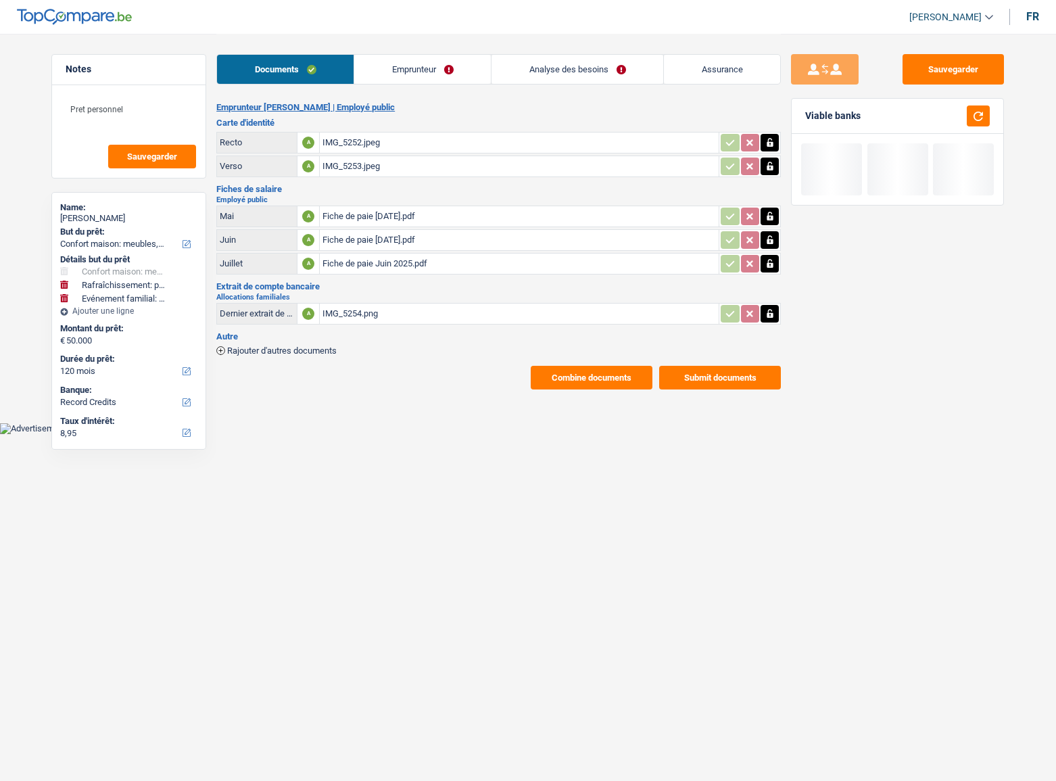
select select "carLoan"
select select "36"
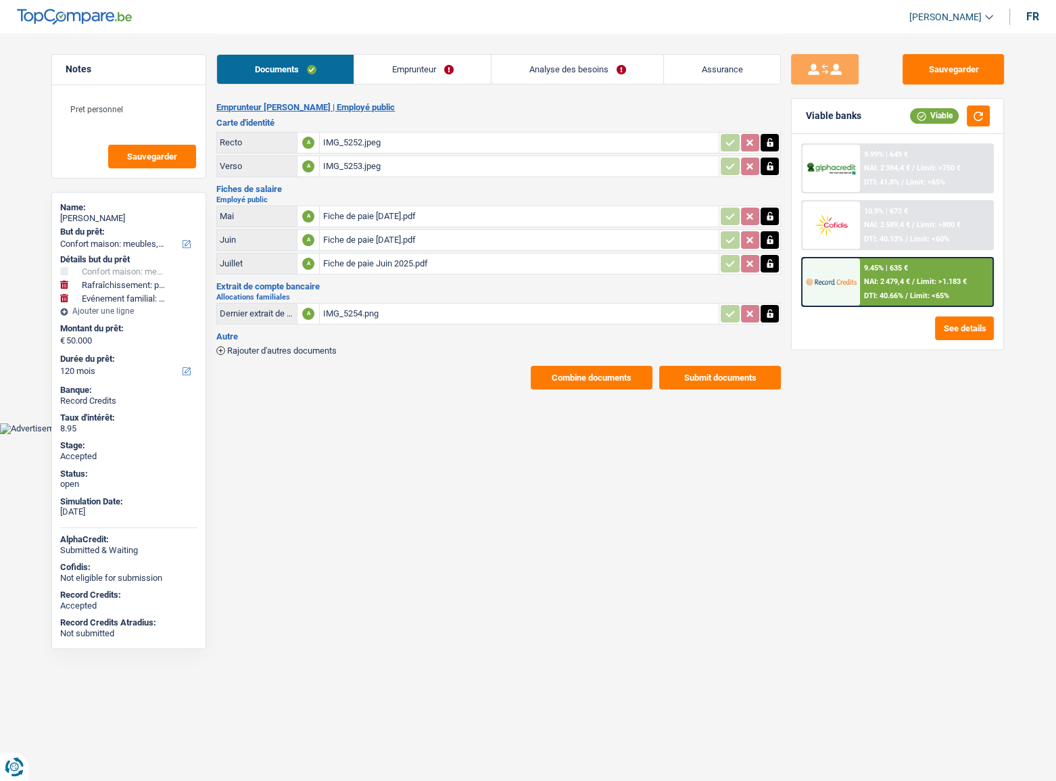
click at [420, 65] on link "Emprunteur" at bounding box center [422, 69] width 137 height 29
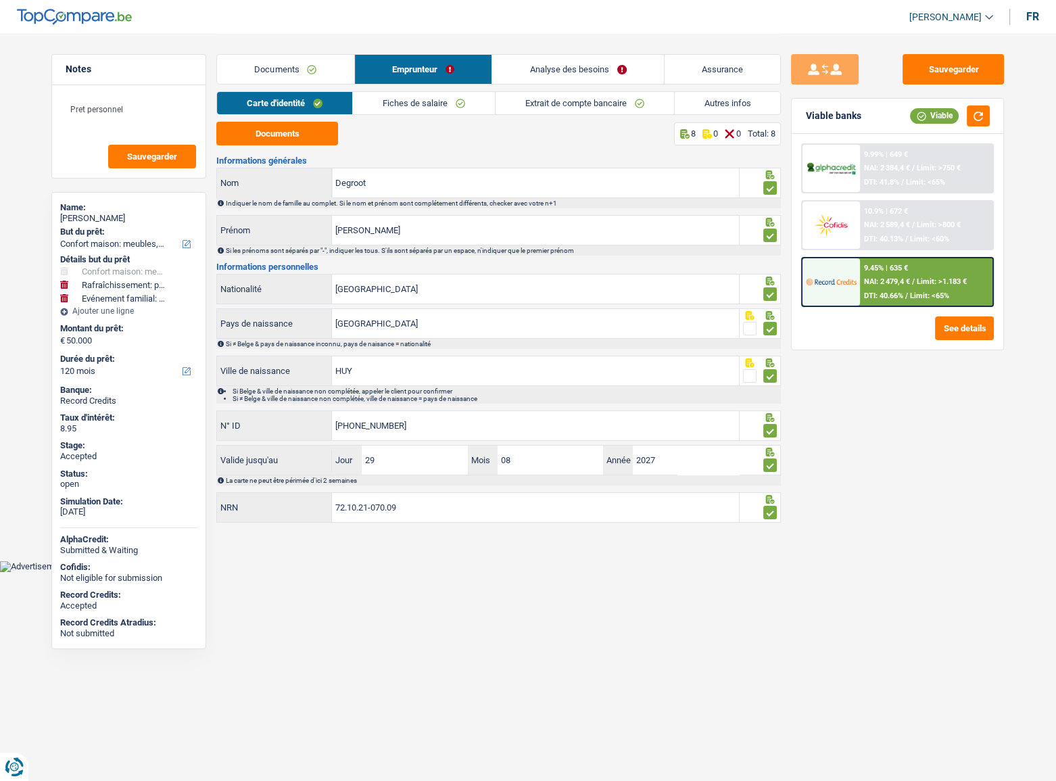
click at [241, 74] on link "Documents" at bounding box center [285, 69] width 137 height 29
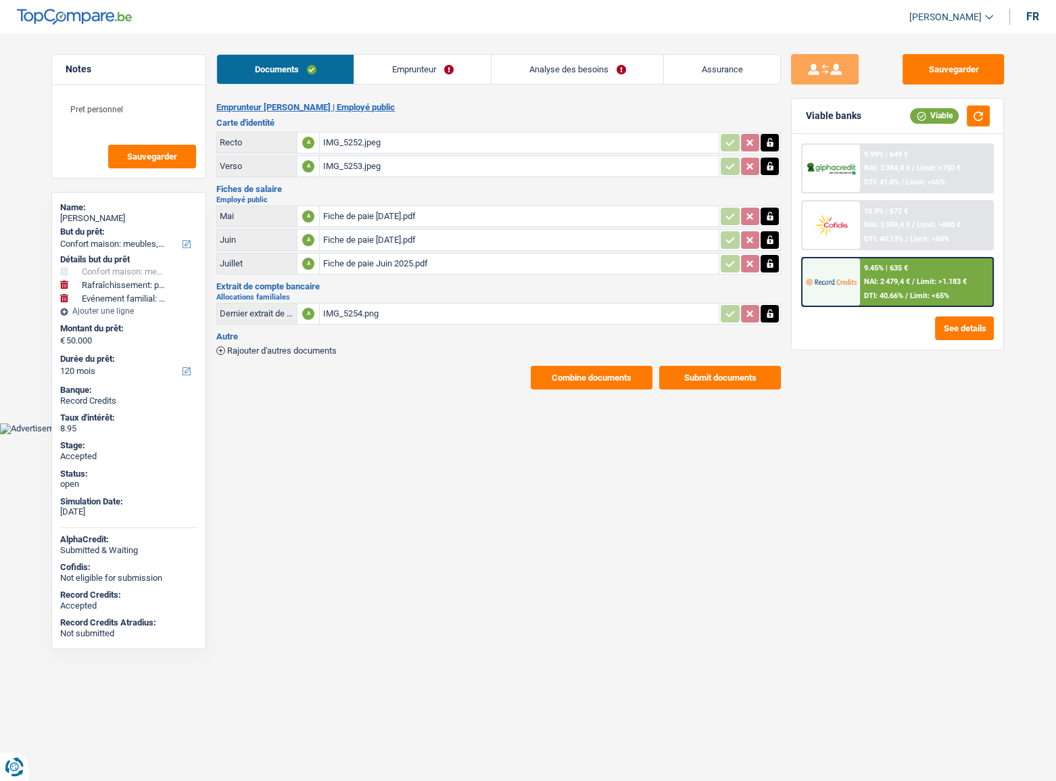
click at [396, 66] on link "Emprunteur" at bounding box center [422, 69] width 137 height 29
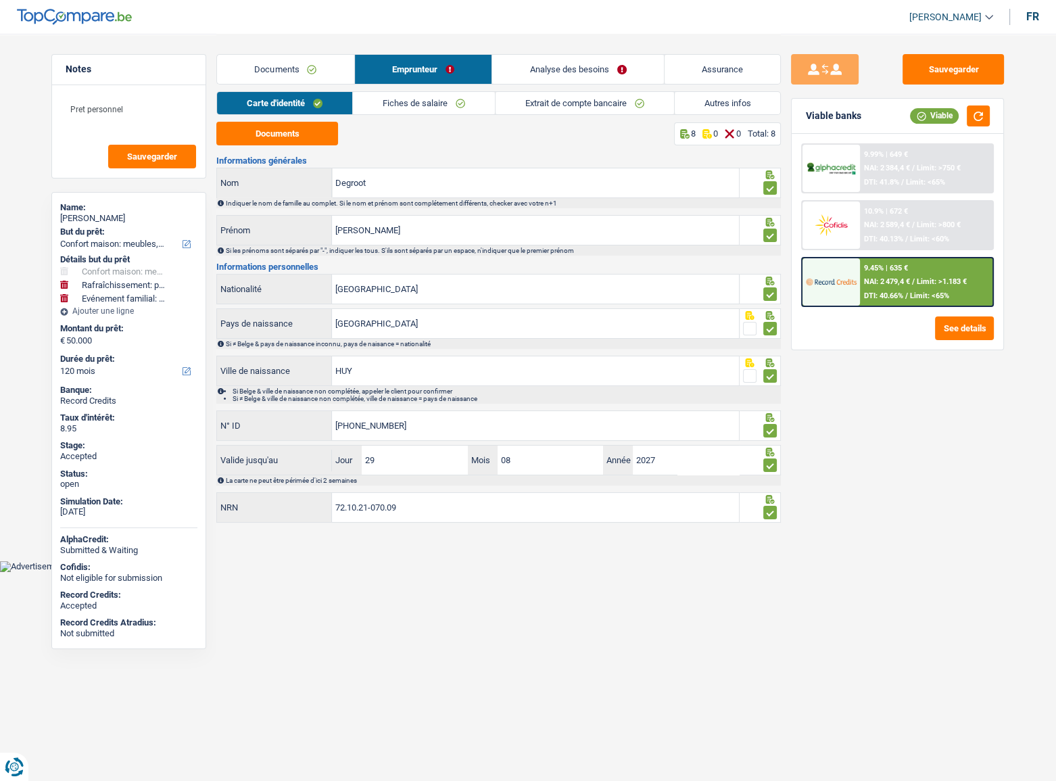
click at [698, 102] on link "Autres infos" at bounding box center [728, 103] width 106 height 22
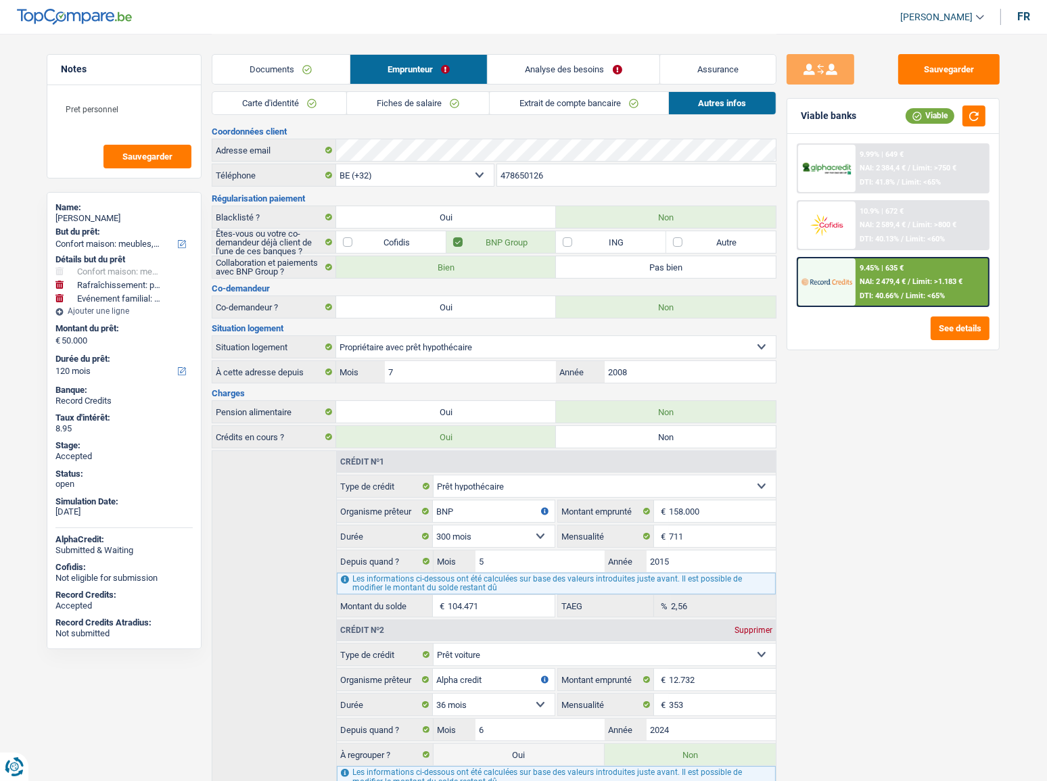
click at [310, 63] on link "Documents" at bounding box center [280, 69] width 137 height 29
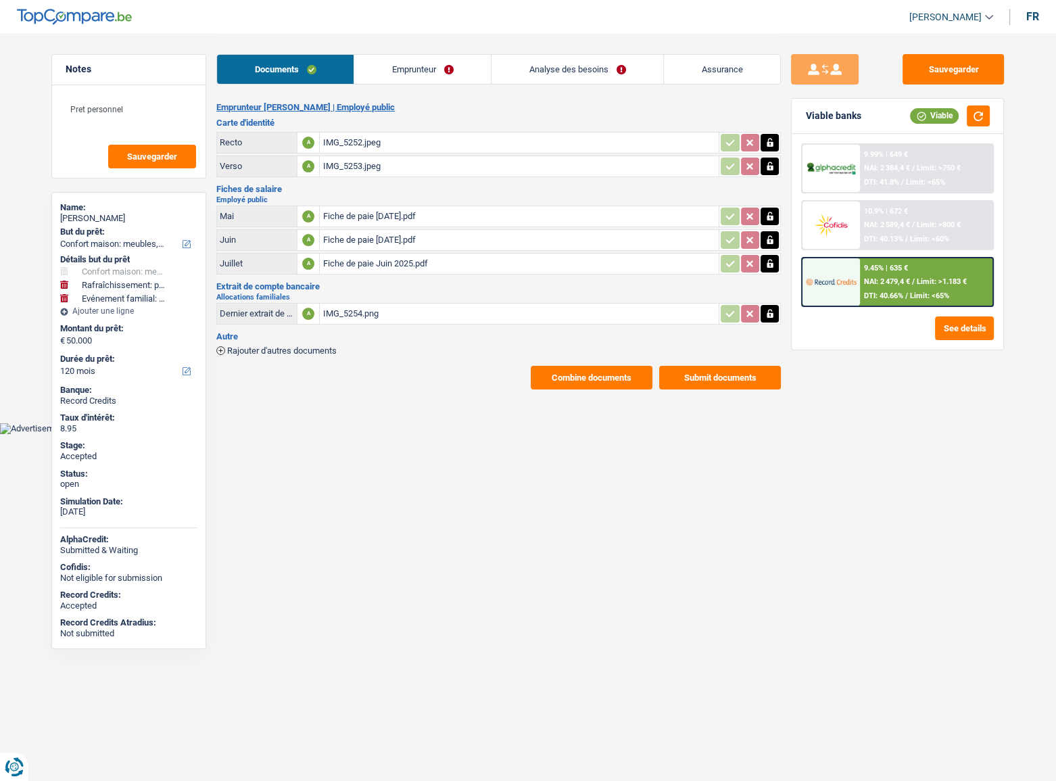
drag, startPoint x: 380, startPoint y: 68, endPoint x: 383, endPoint y: 78, distance: 10.5
click at [380, 68] on link "Emprunteur" at bounding box center [422, 69] width 137 height 29
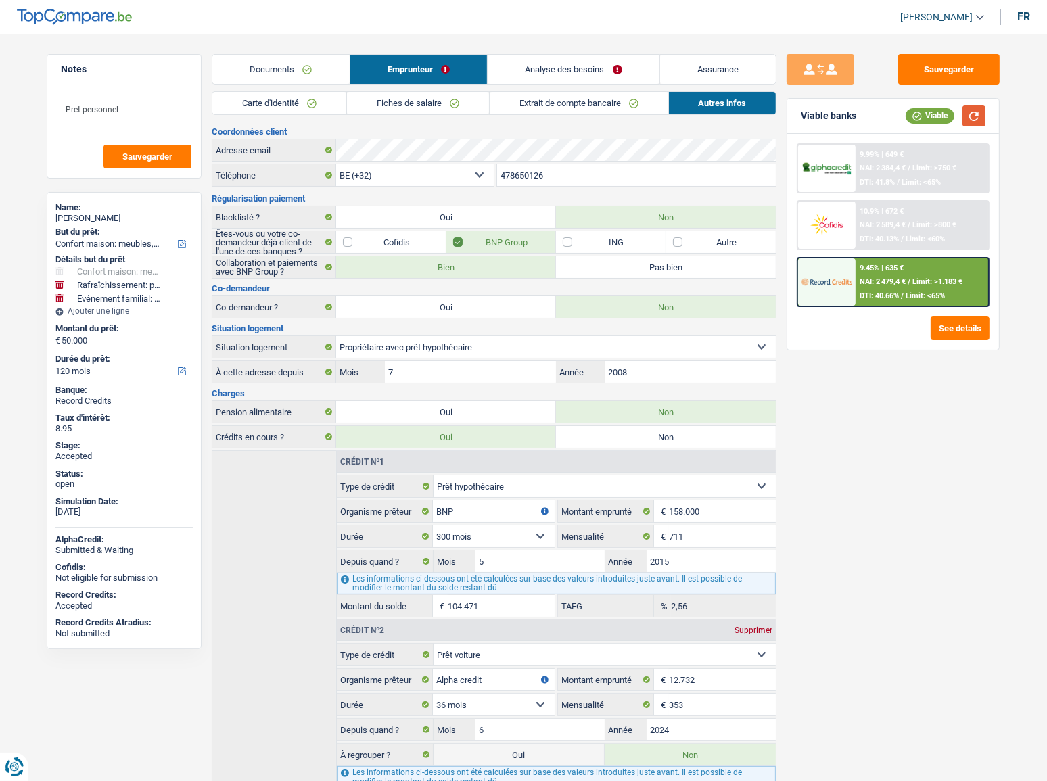
drag, startPoint x: 980, startPoint y: 111, endPoint x: 872, endPoint y: 91, distance: 110.0
click at [979, 112] on button "button" at bounding box center [973, 116] width 23 height 21
click at [294, 83] on link "Documents" at bounding box center [280, 69] width 137 height 29
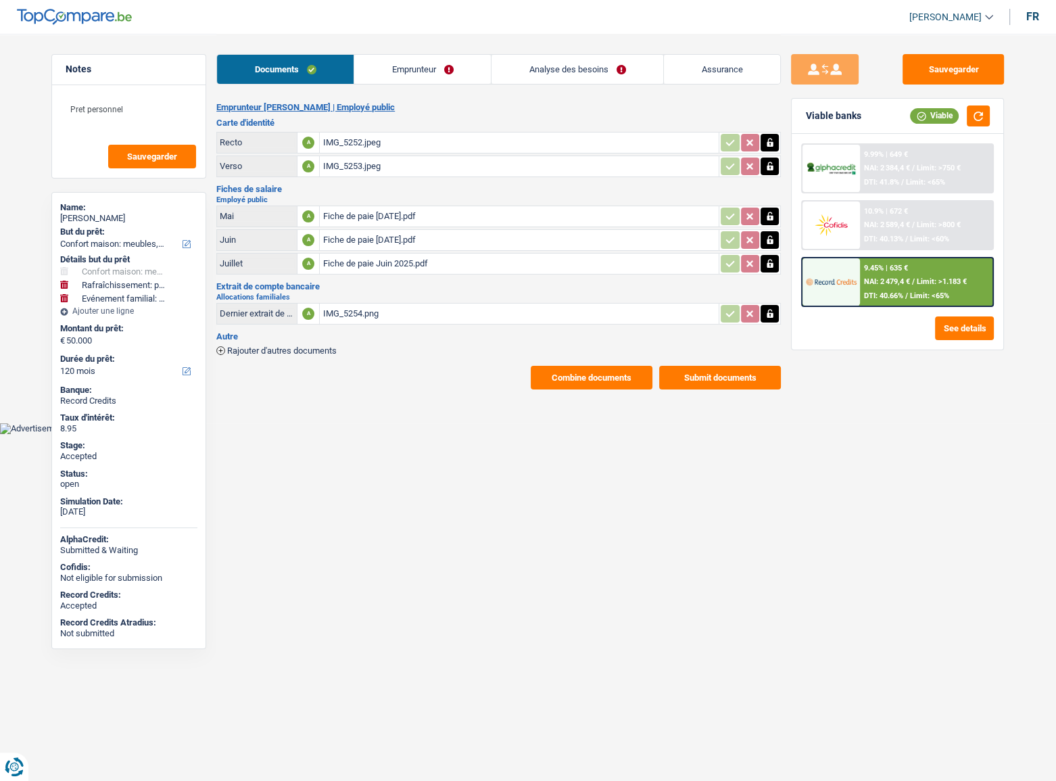
drag, startPoint x: 432, startPoint y: 93, endPoint x: 463, endPoint y: 80, distance: 33.7
click at [433, 91] on div "Documents Emprunteur Analyse des besoins Assurance Emprunteur [PERSON_NAME] | E…" at bounding box center [498, 212] width 565 height 356
click at [464, 78] on link "Emprunteur" at bounding box center [422, 69] width 137 height 29
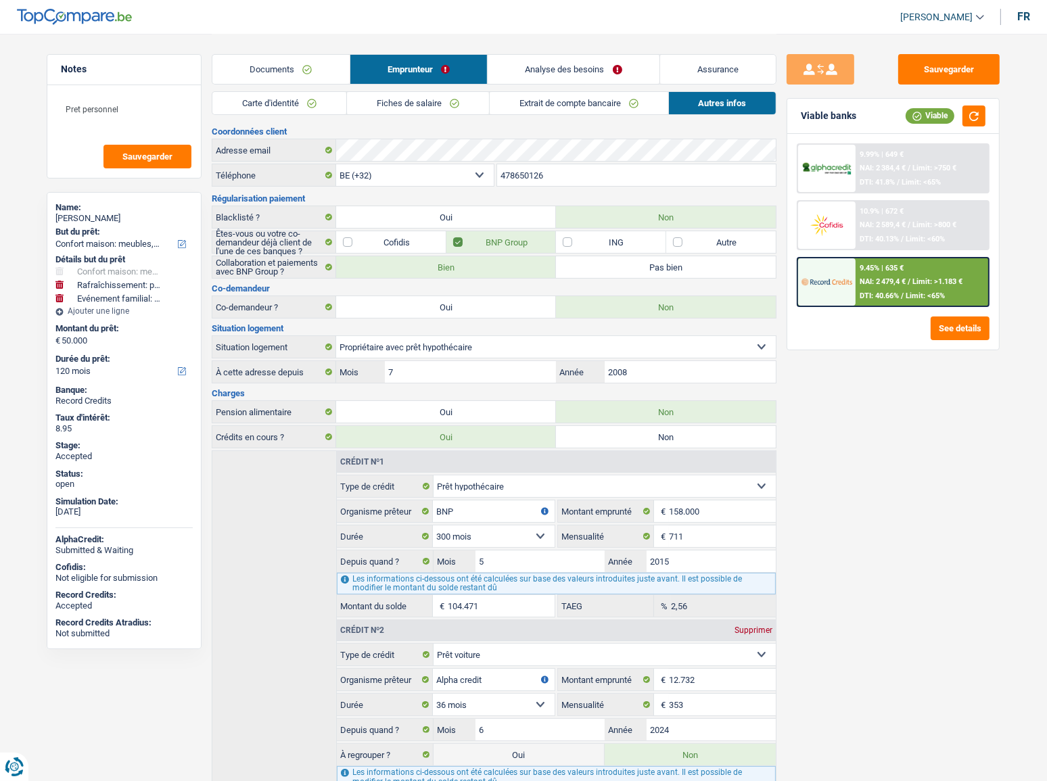
click at [555, 76] on link "Analyse des besoins" at bounding box center [574, 69] width 172 height 29
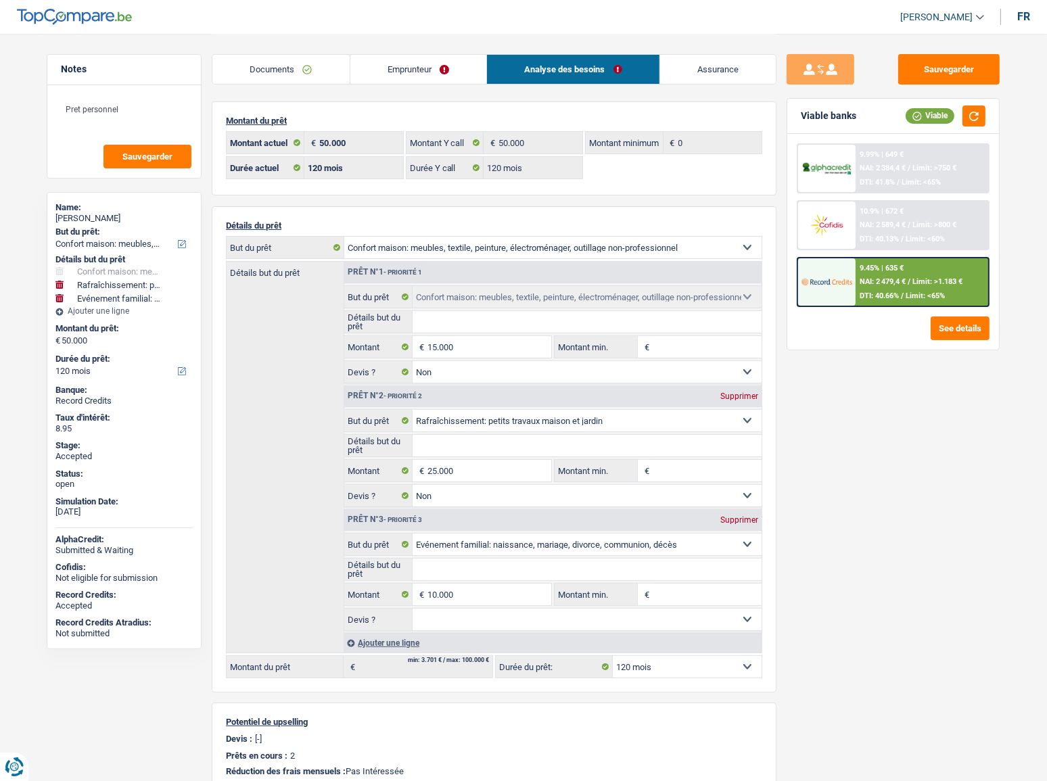
click at [749, 521] on div "Supprimer" at bounding box center [739, 520] width 45 height 8
type input "40.000"
select select "144"
type input "40.000"
select select "144"
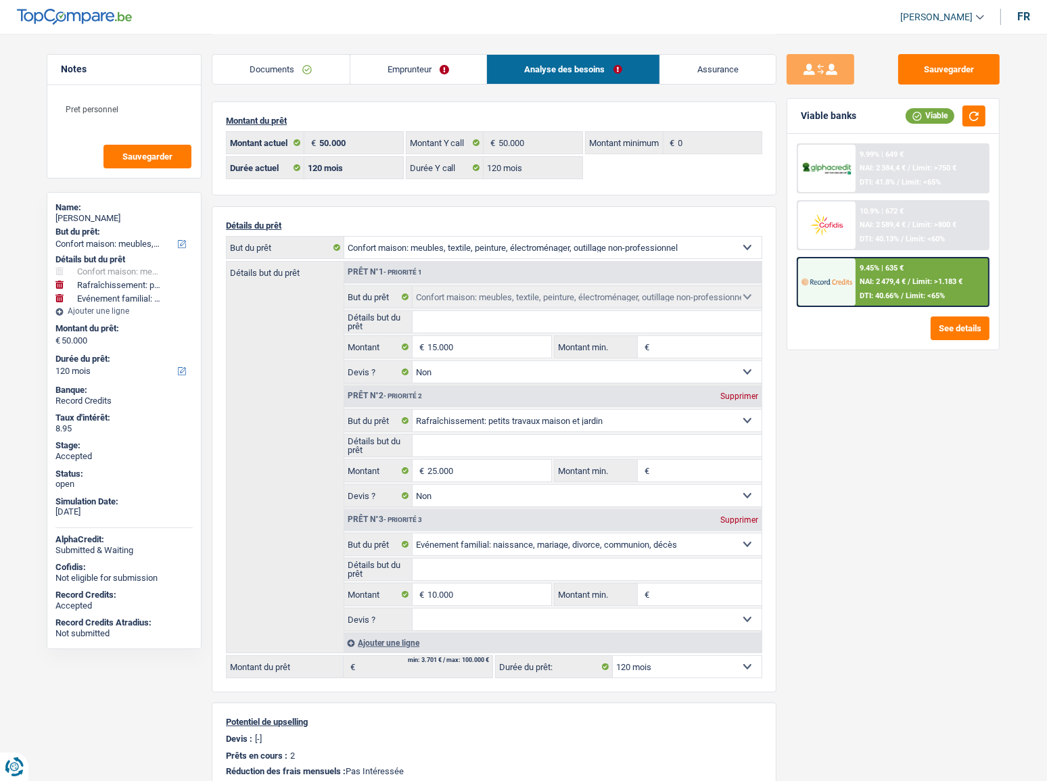
type input "40.000"
select select "144"
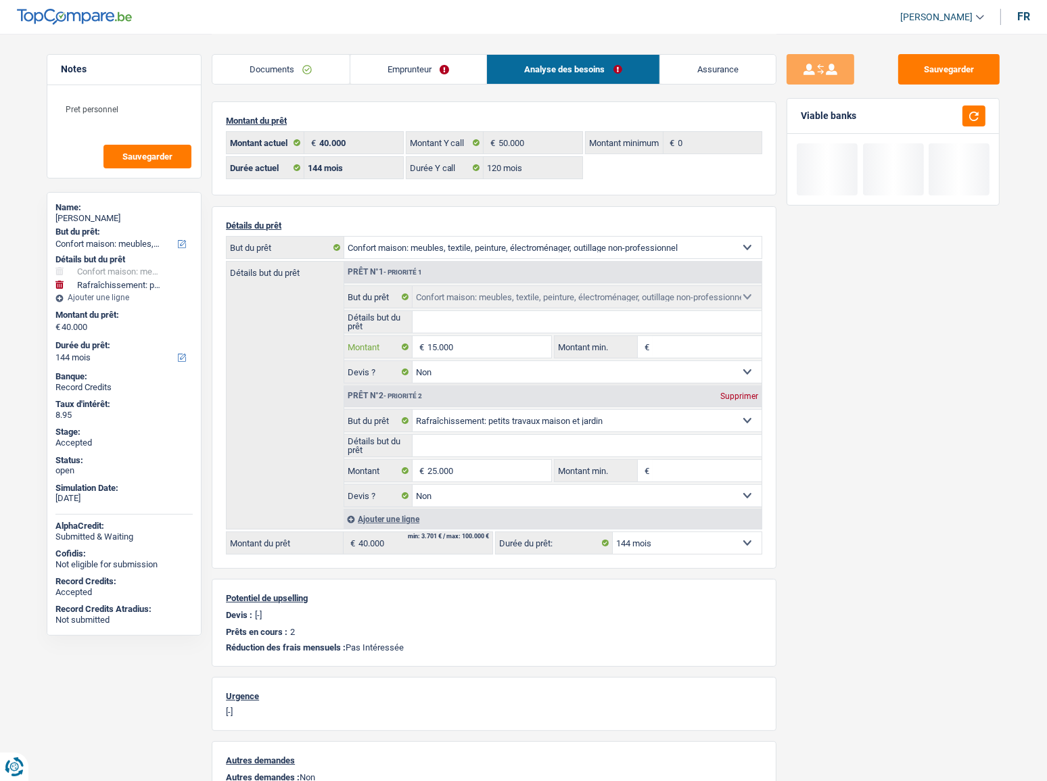
click at [461, 349] on input "15.000" at bounding box center [489, 347] width 124 height 22
click at [444, 350] on input "15.000" at bounding box center [489, 347] width 124 height 22
type input "10.000"
type input "35.000"
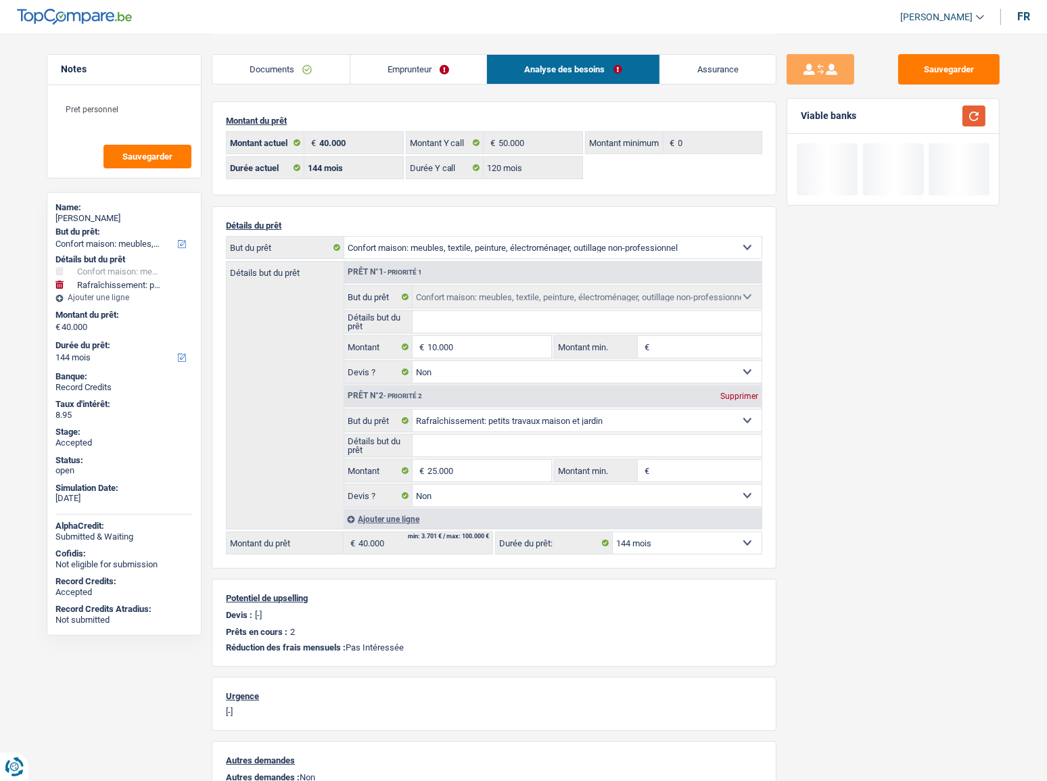
select select "120"
type input "35.000"
select select "120"
type input "35.000"
select select "120"
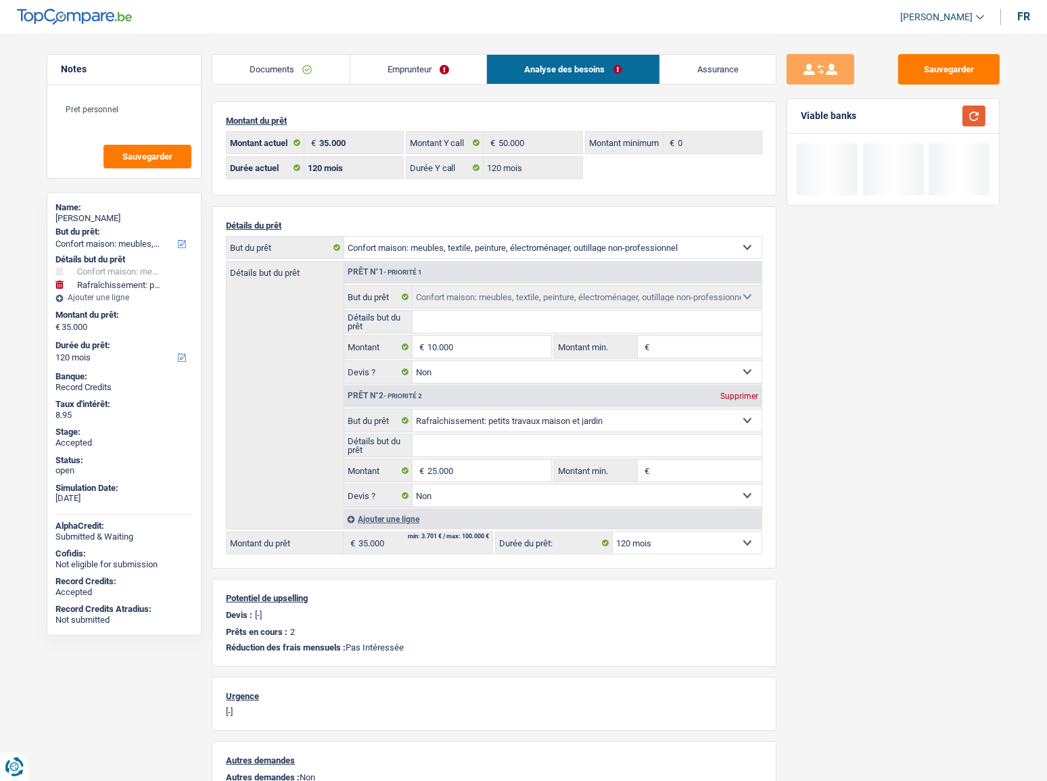
click at [985, 115] on button "button" at bounding box center [973, 116] width 23 height 21
drag, startPoint x: 979, startPoint y: 117, endPoint x: 913, endPoint y: 28, distance: 110.6
click at [979, 117] on button "button" at bounding box center [973, 116] width 23 height 21
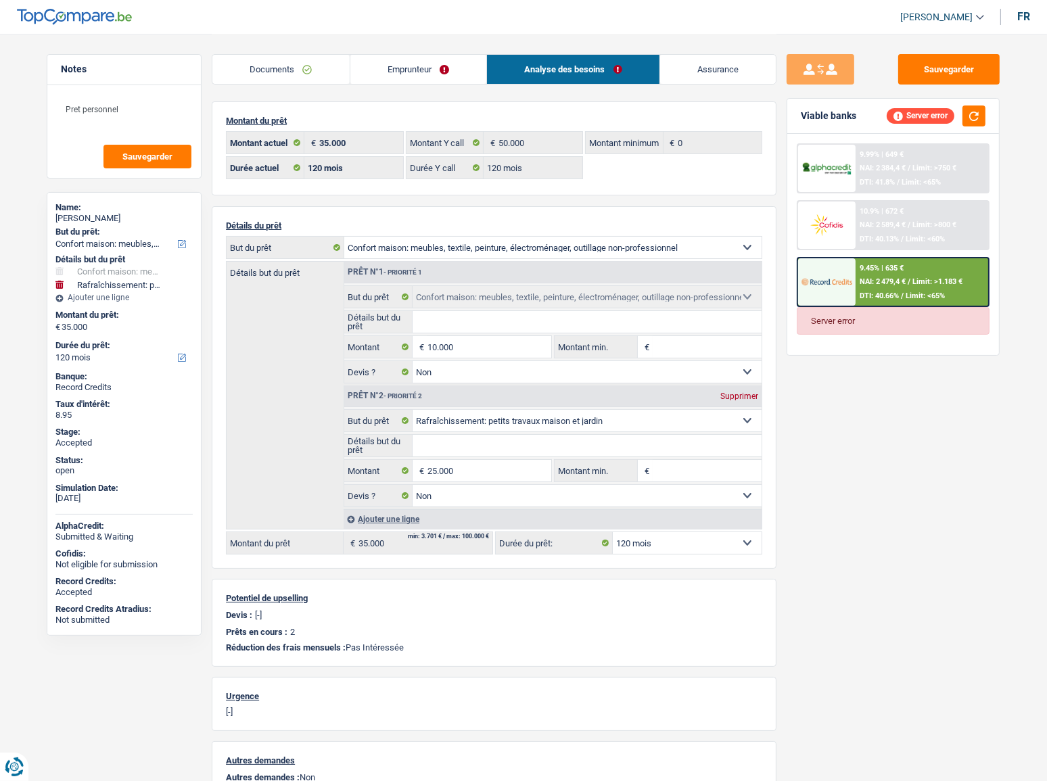
click at [893, 235] on span "DTI: 40.13%" at bounding box center [879, 239] width 39 height 9
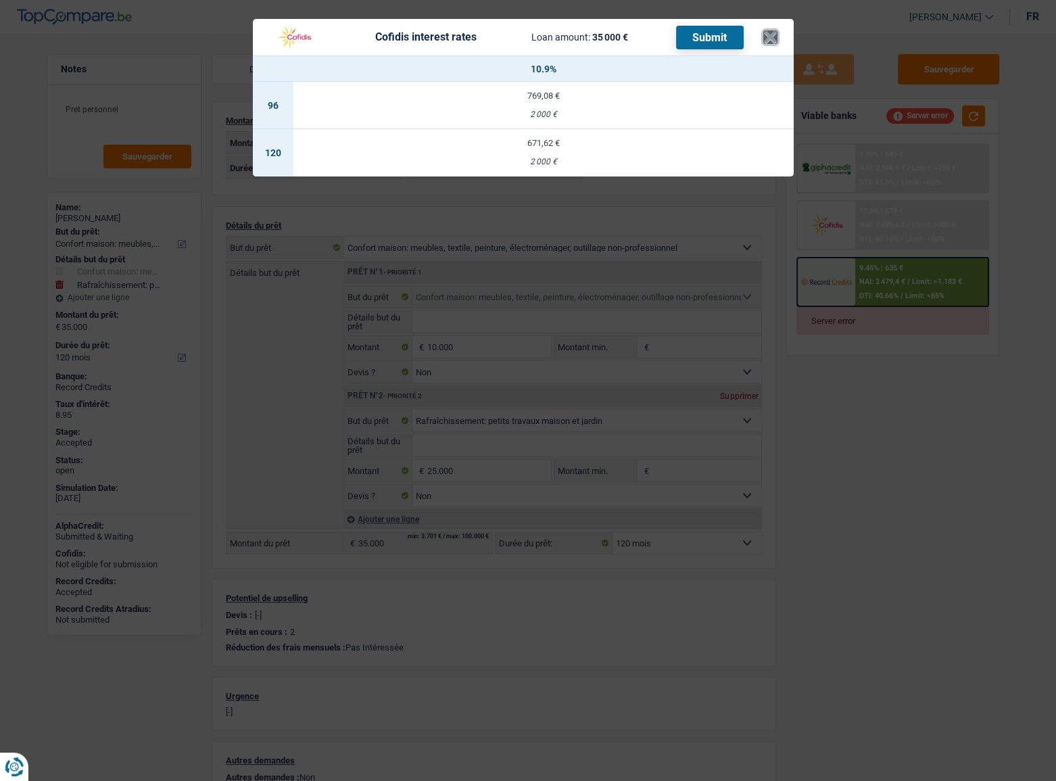
click at [774, 37] on button "×" at bounding box center [771, 37] width 14 height 14
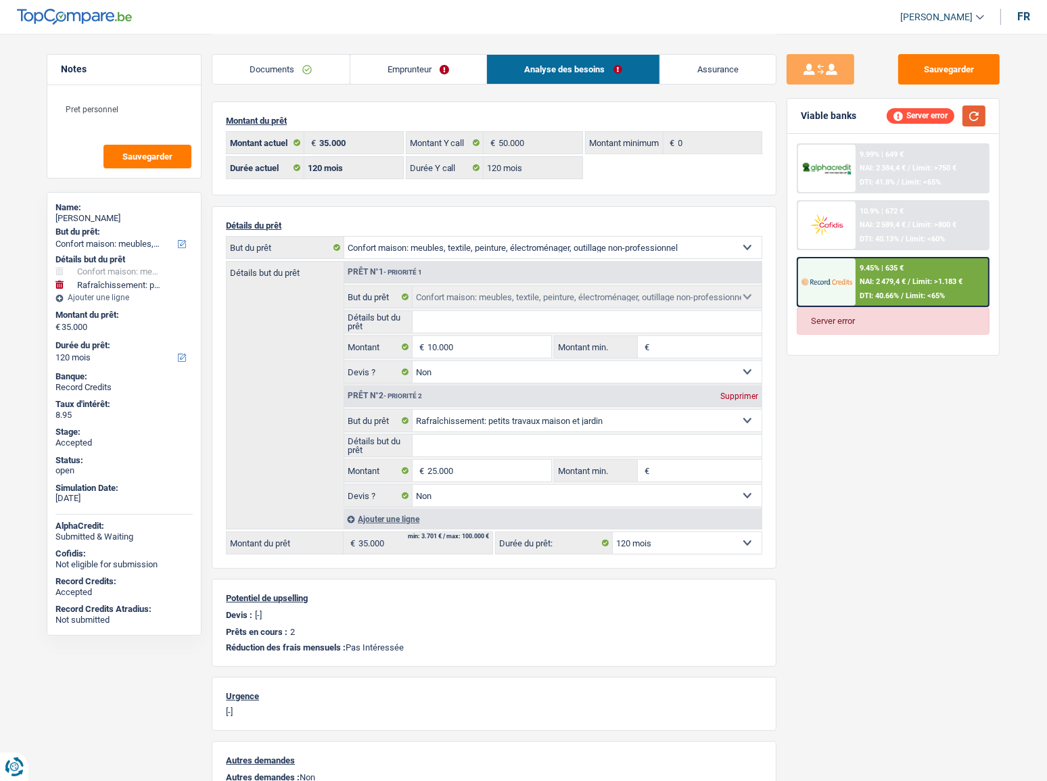
click at [968, 110] on button "button" at bounding box center [973, 116] width 23 height 21
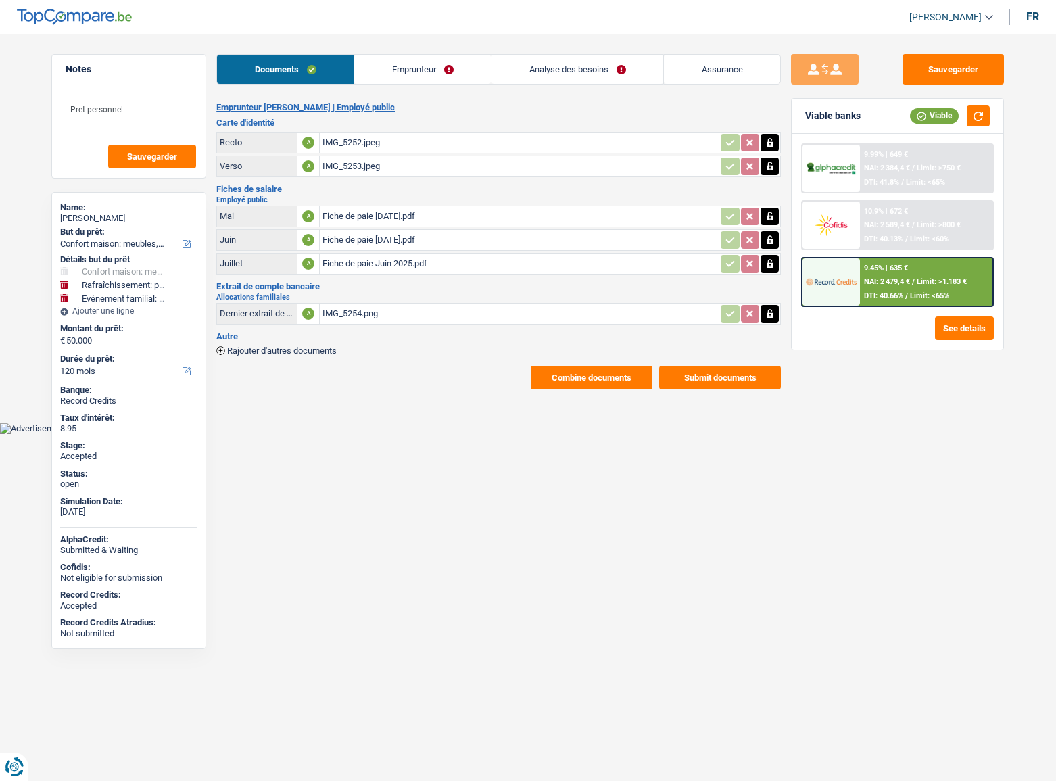
select select "household"
select select "houseOrGarden"
select select "familyEvent"
select select "120"
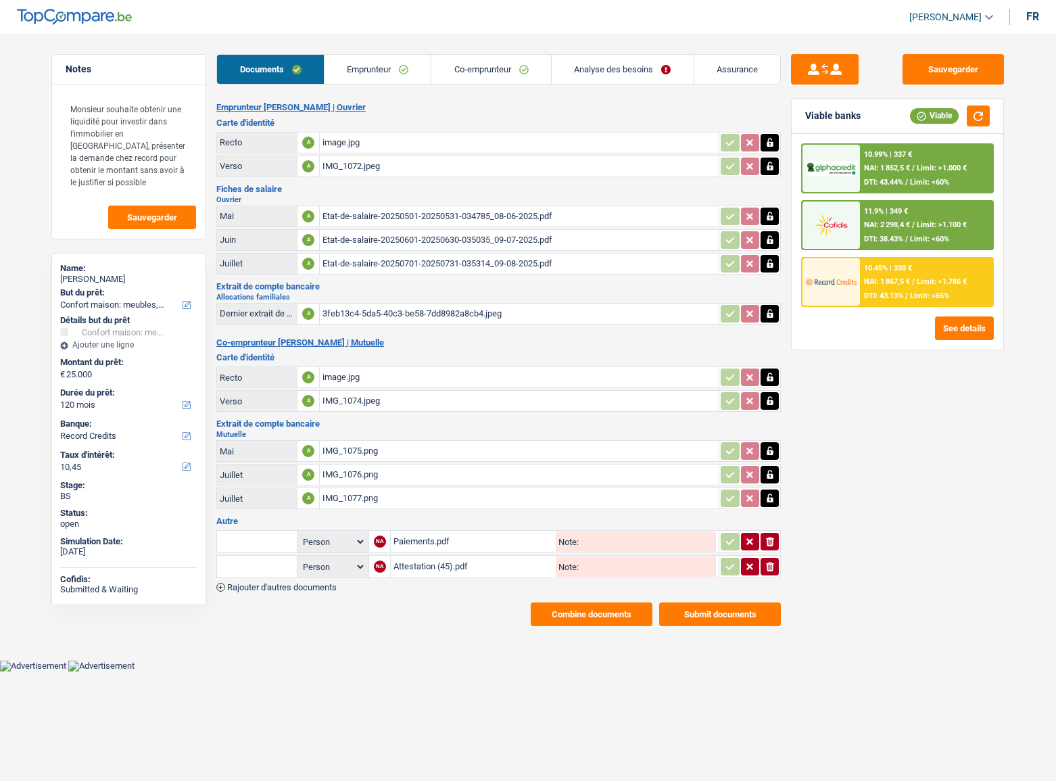
select select "household"
select select "120"
select select "record credits"
click at [697, 603] on button "Submit documents" at bounding box center [720, 615] width 122 height 24
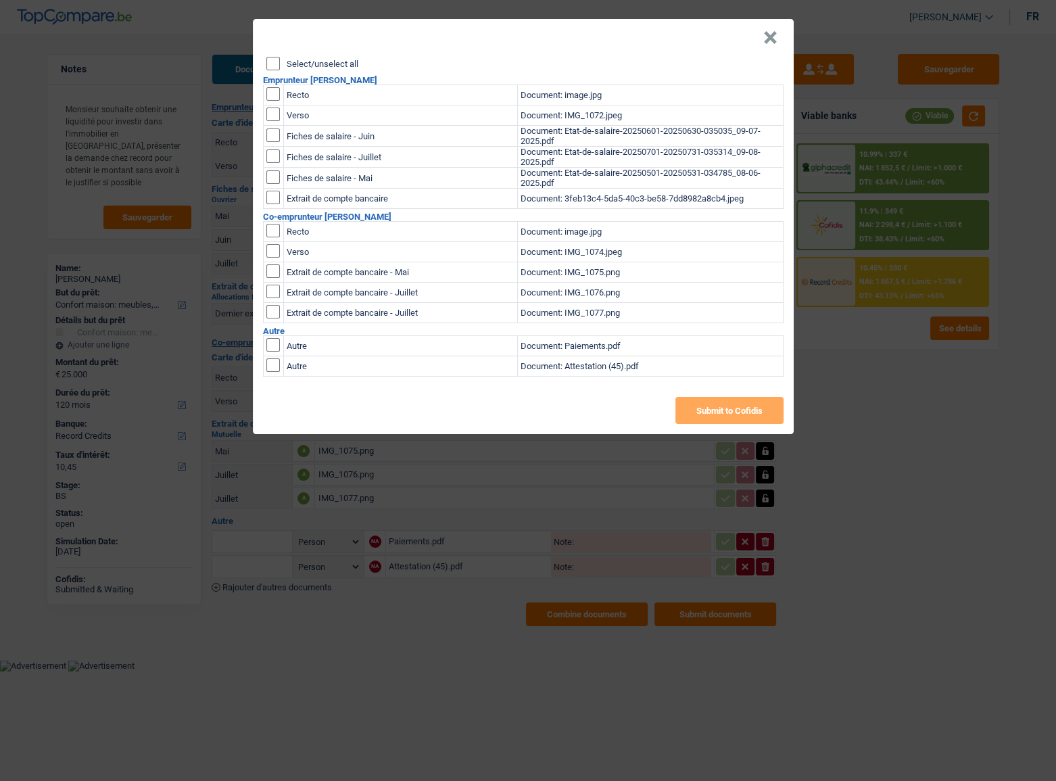
click at [266, 62] on input "Select/unselect all" at bounding box center [273, 64] width 14 height 14
checkbox input "true"
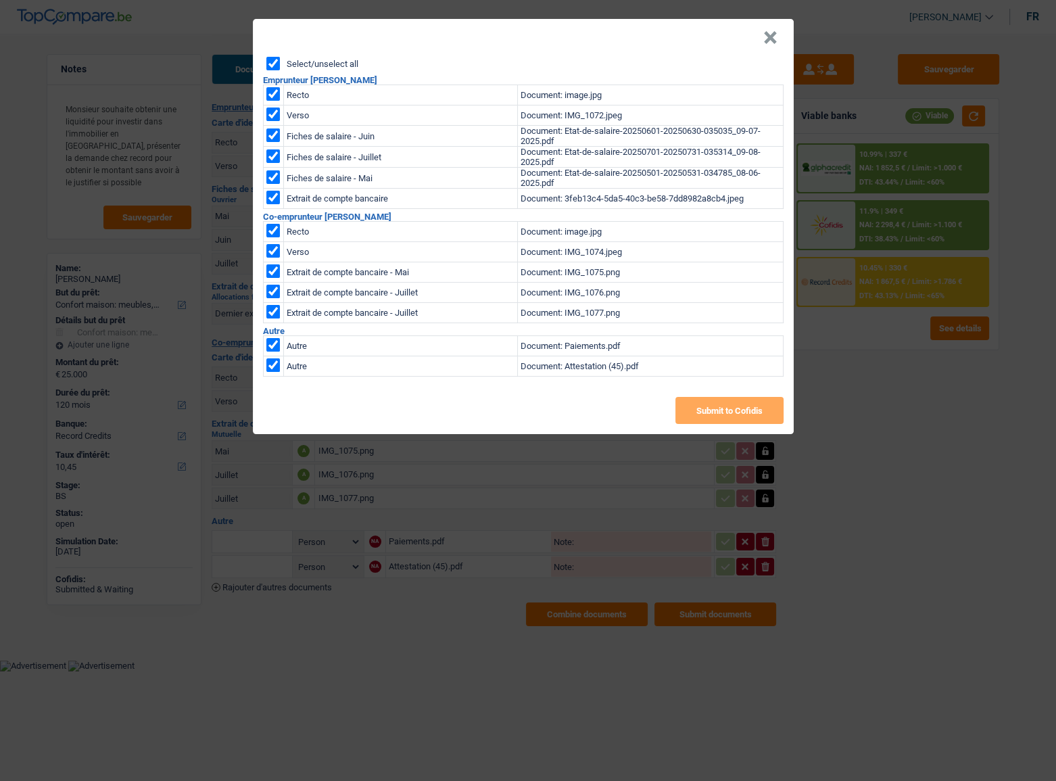
checkbox input "true"
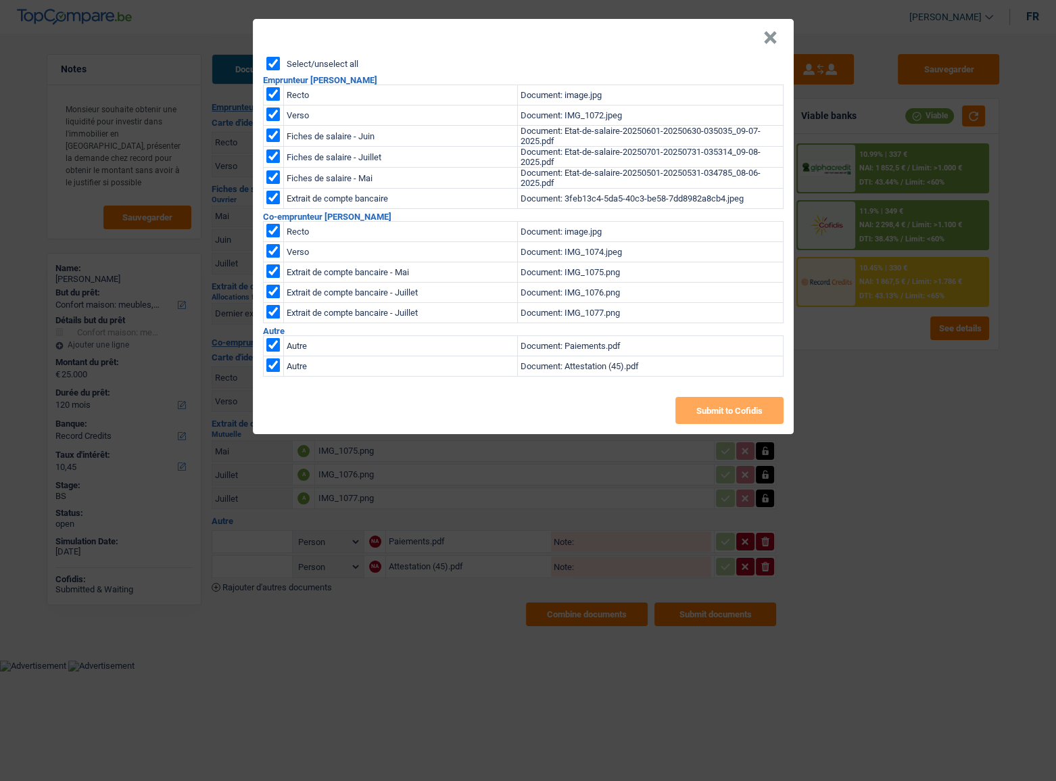
checkbox input "true"
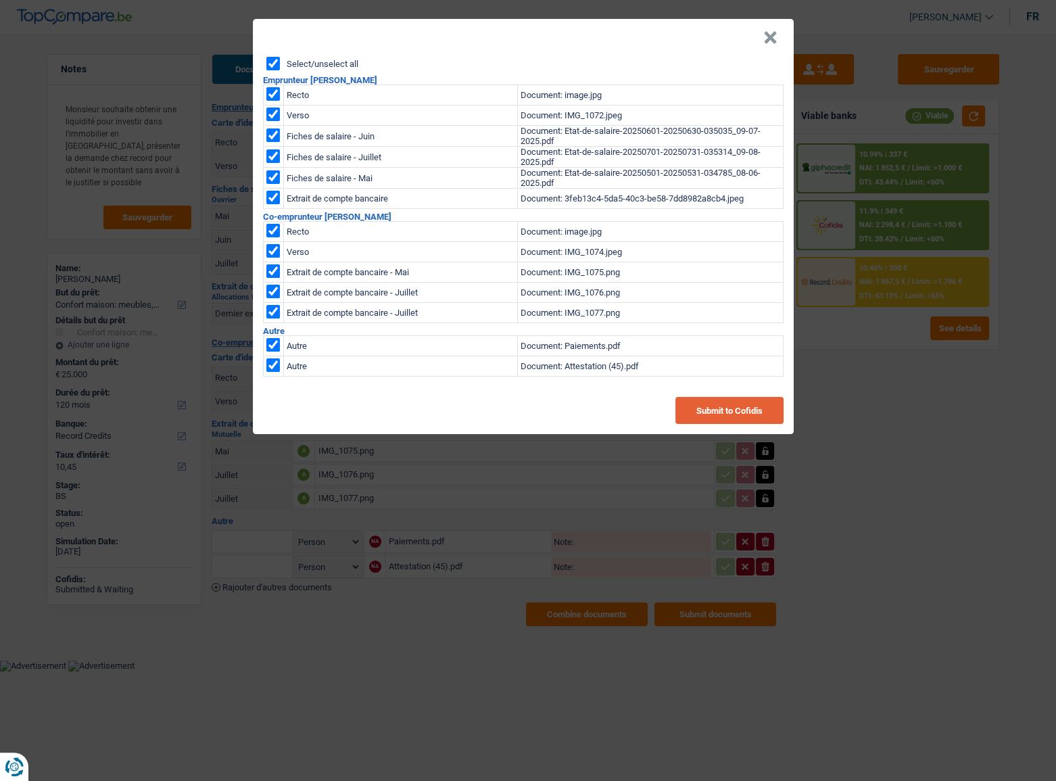
click at [724, 409] on button "Submit to Cofidis" at bounding box center [730, 410] width 108 height 27
click at [770, 39] on button "×" at bounding box center [771, 38] width 14 height 14
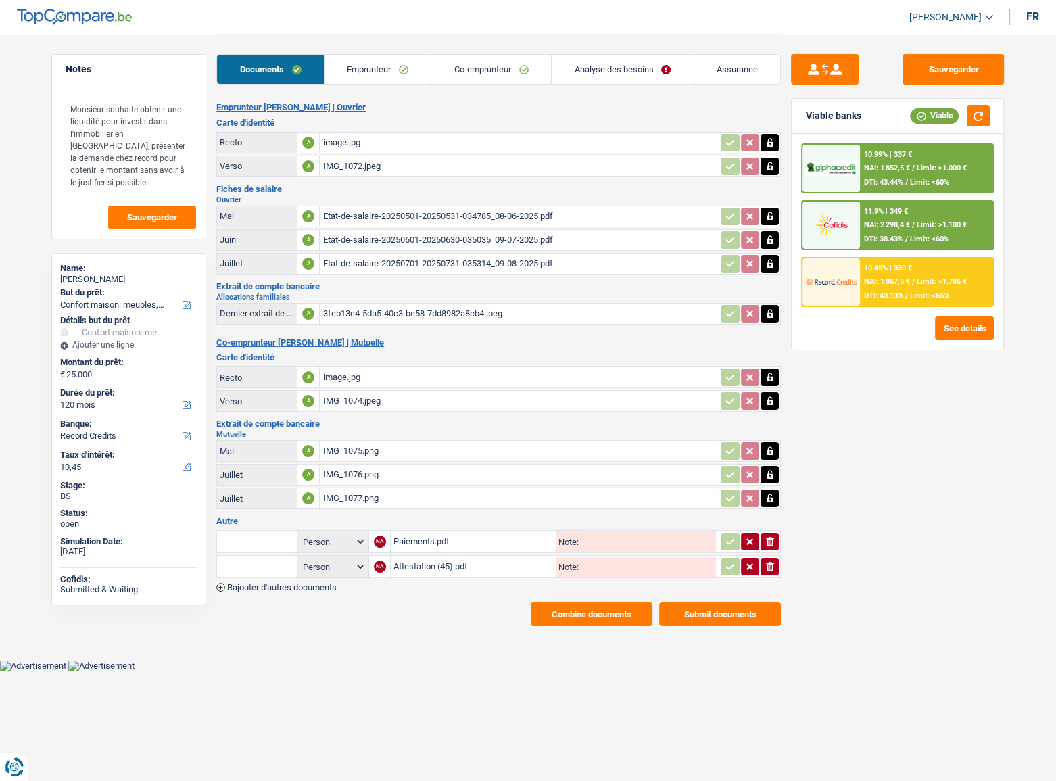
click at [420, 222] on div "Etat-de-salaire-20250501-20250531-034785_08-06-2025.pdf" at bounding box center [520, 216] width 394 height 20
click at [423, 523] on div "Autre Person Emprunteur Co-emprunteur NA Paiements.pdf Note: ionicons-v5-e Pers…" at bounding box center [498, 554] width 565 height 75
click at [419, 534] on div "Paiements.pdf" at bounding box center [474, 542] width 160 height 20
click at [337, 453] on div "IMG_1075.png" at bounding box center [520, 451] width 394 height 20
click at [430, 563] on div "Attestation (45).pdf" at bounding box center [474, 567] width 160 height 20
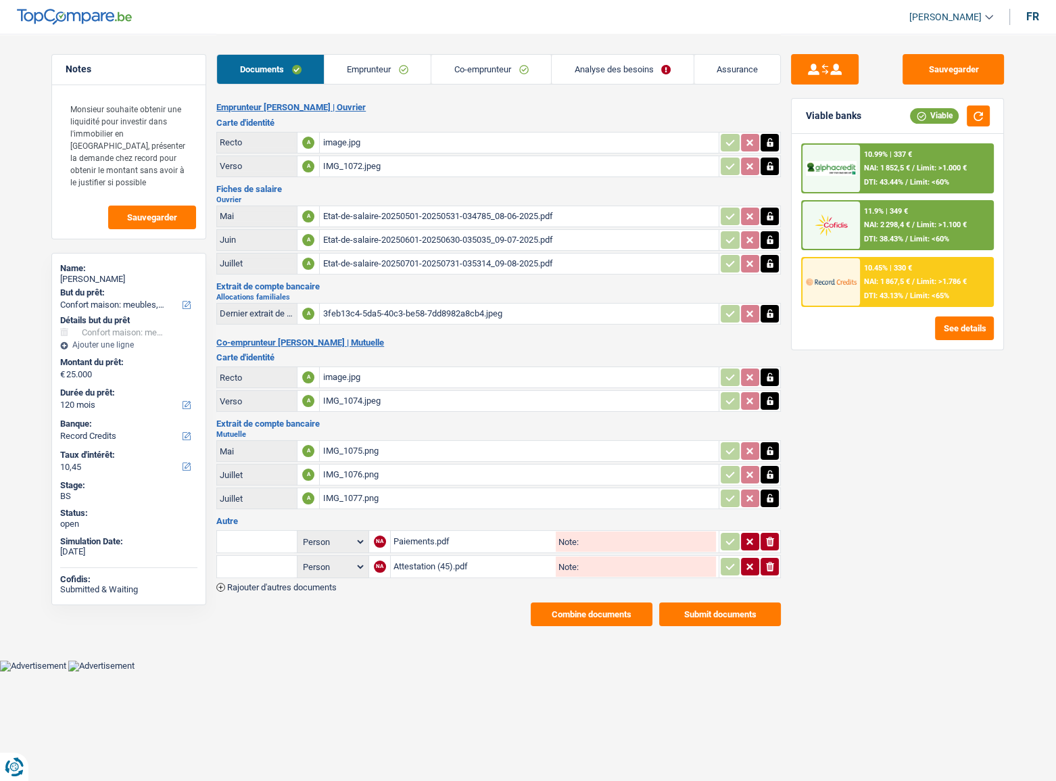
click at [435, 535] on div "Paiements.pdf" at bounding box center [474, 542] width 160 height 20
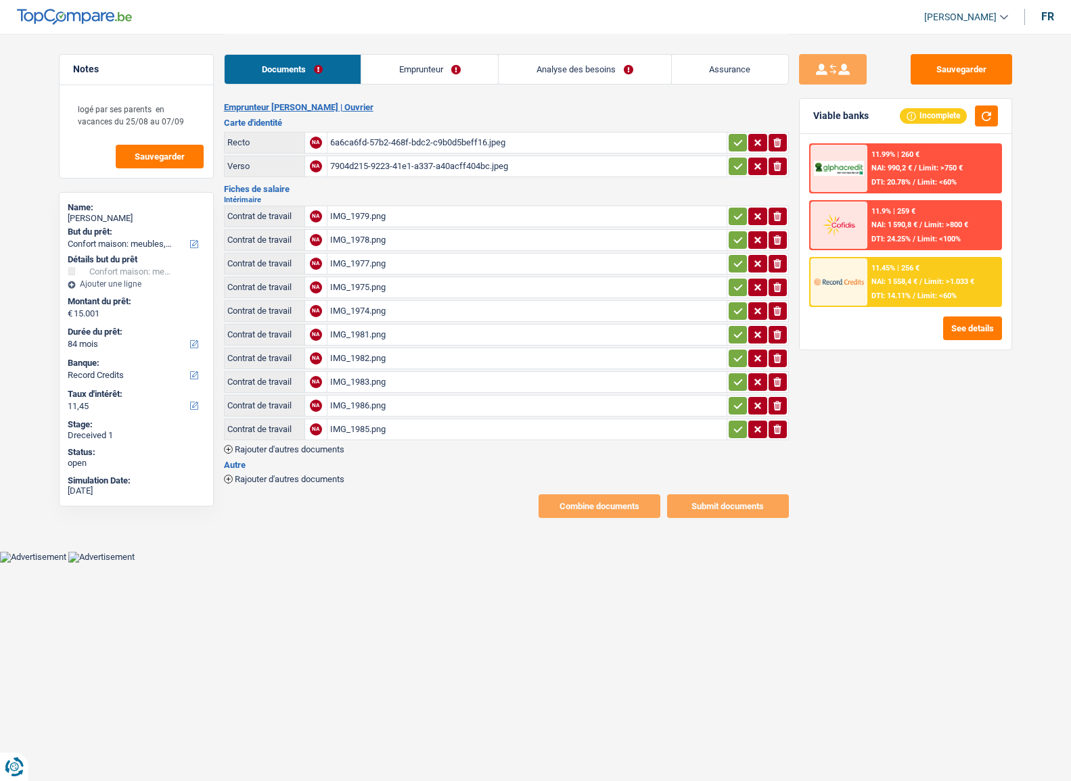
select select "household"
select select "84"
select select "record credits"
click at [373, 143] on div "6a6ca6fd-57b2-468f-bdc2-c9b0d5beff16.jpeg" at bounding box center [527, 143] width 394 height 20
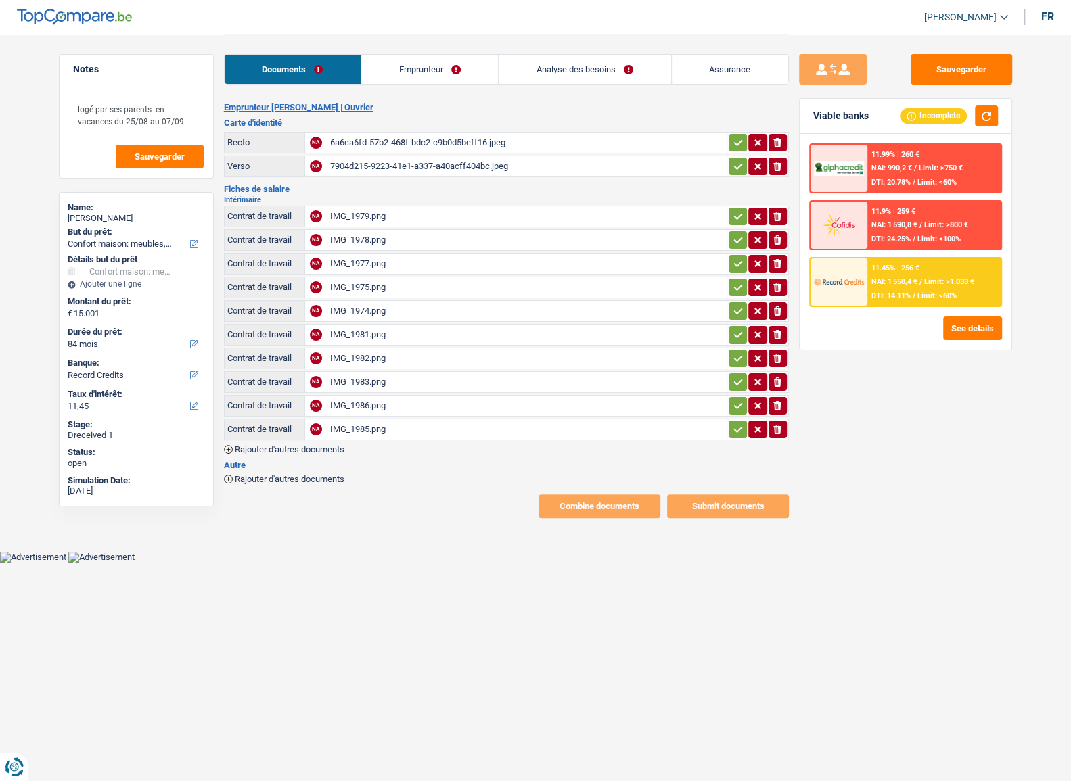
click at [384, 210] on div "IMG_1979.png" at bounding box center [527, 216] width 394 height 20
click at [425, 239] on div "IMG_1978.png" at bounding box center [527, 240] width 394 height 20
click at [400, 264] on div "IMG_1977.png" at bounding box center [527, 264] width 394 height 20
click at [356, 289] on div "IMG_1975.png" at bounding box center [527, 287] width 394 height 20
click at [426, 329] on div "IMG_1981.png" at bounding box center [527, 335] width 394 height 20
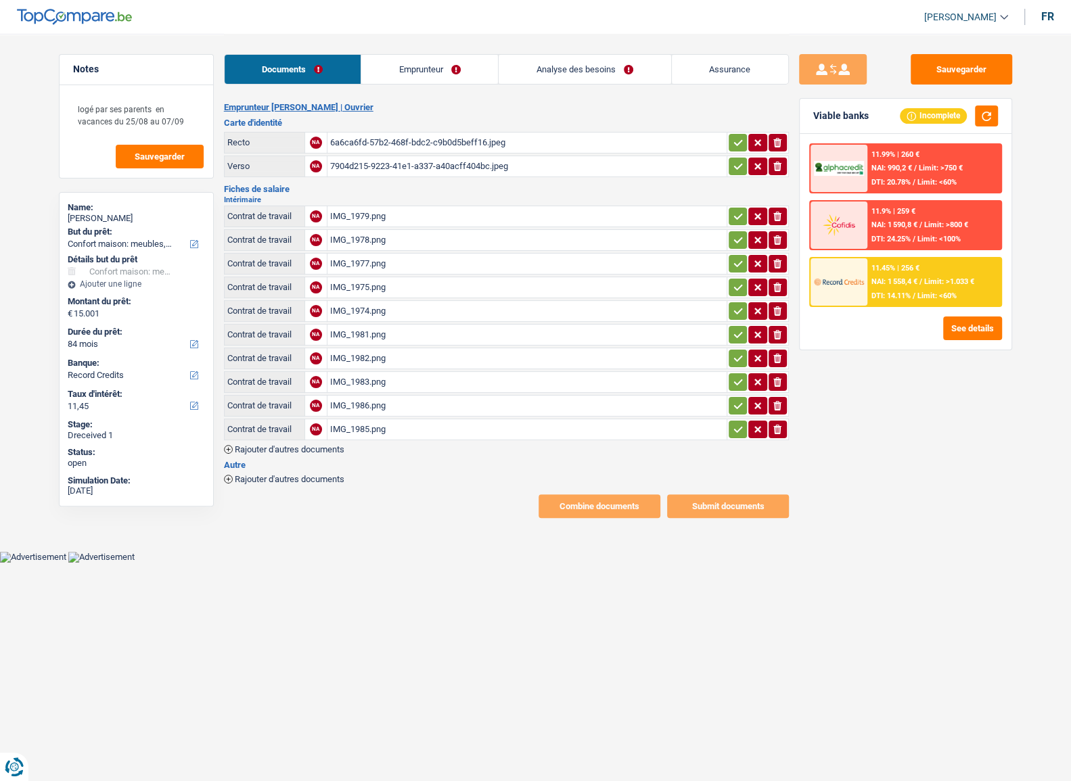
click at [366, 359] on div "IMG_1982.png" at bounding box center [527, 358] width 394 height 20
click at [343, 422] on div "IMG_1985.png" at bounding box center [527, 429] width 394 height 20
click at [380, 408] on div "IMG_1986.png" at bounding box center [527, 406] width 394 height 20
click at [358, 385] on div "IMG_1983.png" at bounding box center [527, 382] width 394 height 20
click at [385, 221] on div "IMG_1979.png" at bounding box center [527, 216] width 394 height 20
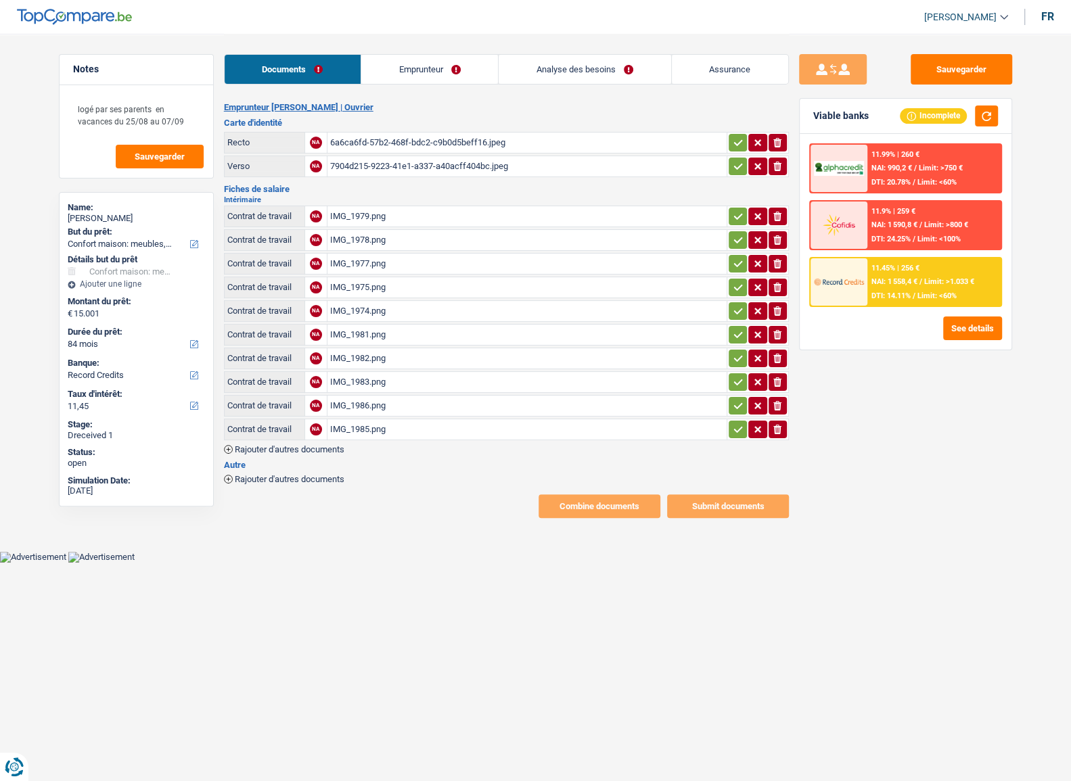
click at [365, 239] on div "IMG_1978.png" at bounding box center [527, 240] width 394 height 20
click at [365, 260] on div "IMG_1977.png" at bounding box center [527, 264] width 394 height 20
click at [378, 291] on div "IMG_1975.png" at bounding box center [527, 287] width 394 height 20
click at [365, 312] on div "IMG_1974.png" at bounding box center [527, 311] width 394 height 20
click at [374, 333] on div "IMG_1981.png" at bounding box center [527, 335] width 394 height 20
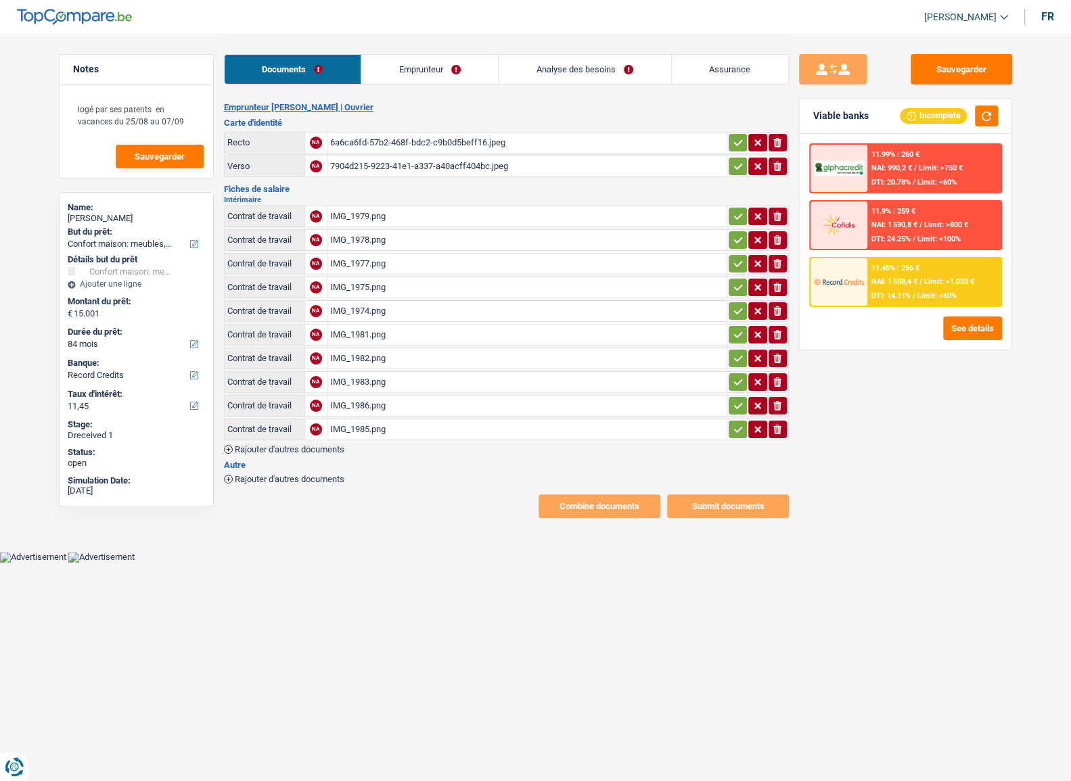
click at [385, 350] on div "IMG_1982.png" at bounding box center [527, 358] width 394 height 20
click at [365, 373] on div "IMG_1983.png" at bounding box center [527, 382] width 394 height 20
click at [365, 406] on div "IMG_1986.png" at bounding box center [527, 406] width 394 height 20
click at [354, 427] on div "IMG_1985.png" at bounding box center [527, 429] width 394 height 20
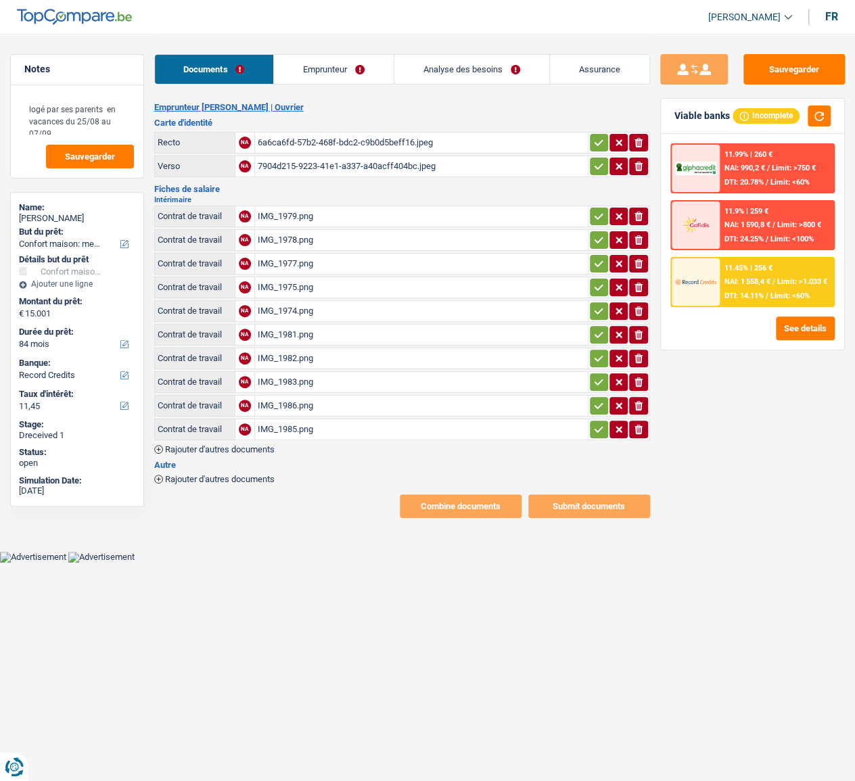
click at [853, 420] on div "Sauvegarder Viable banks Incomplete 11.99% | 260 € NAI: 990,2 € / Limit: >750 €…" at bounding box center [752, 406] width 205 height 705
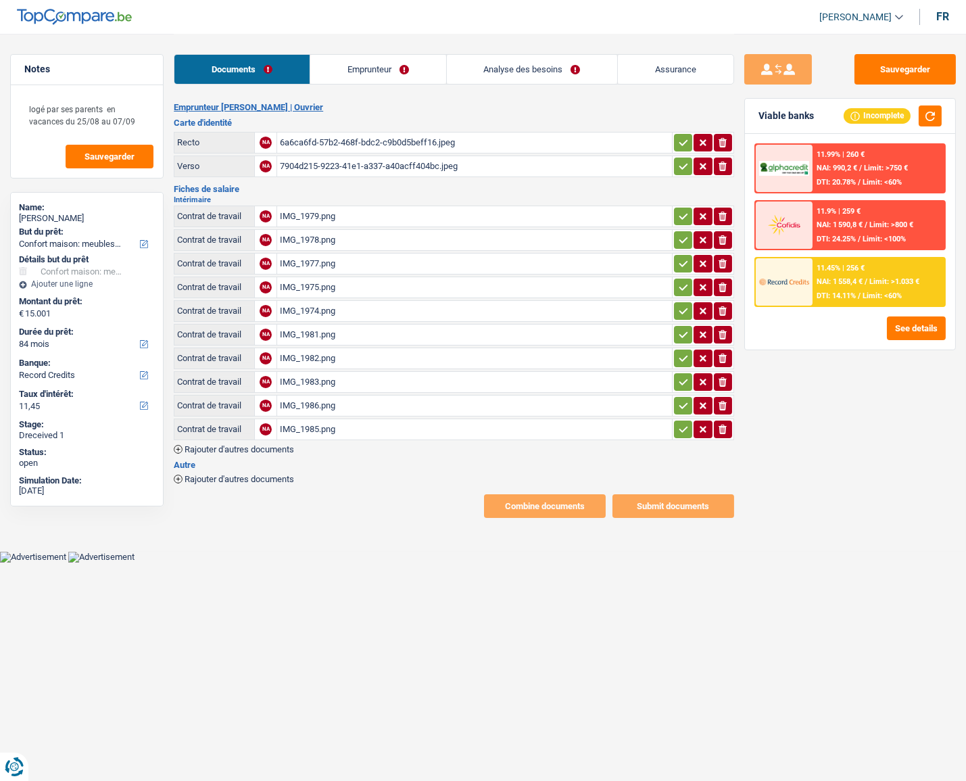
click at [360, 60] on link "Emprunteur" at bounding box center [378, 69] width 136 height 29
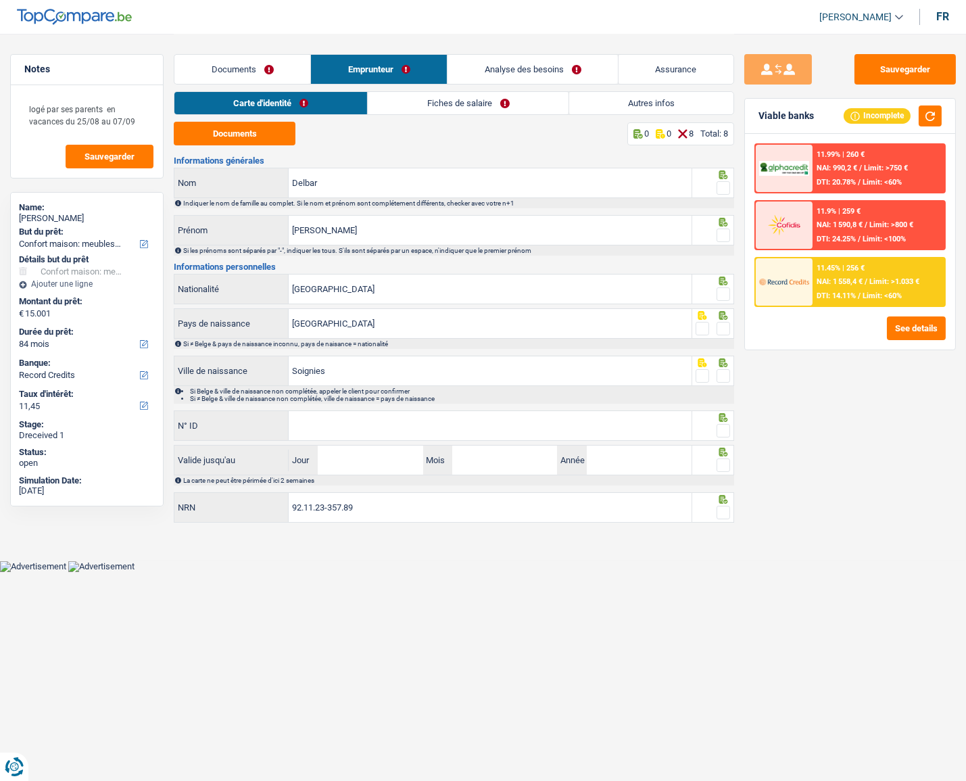
click at [355, 67] on link "Emprunteur" at bounding box center [379, 69] width 136 height 29
click at [723, 189] on span at bounding box center [724, 188] width 14 height 14
click at [0, 0] on input "radio" at bounding box center [0, 0] width 0 height 0
click at [258, 76] on link "Documents" at bounding box center [242, 69] width 136 height 29
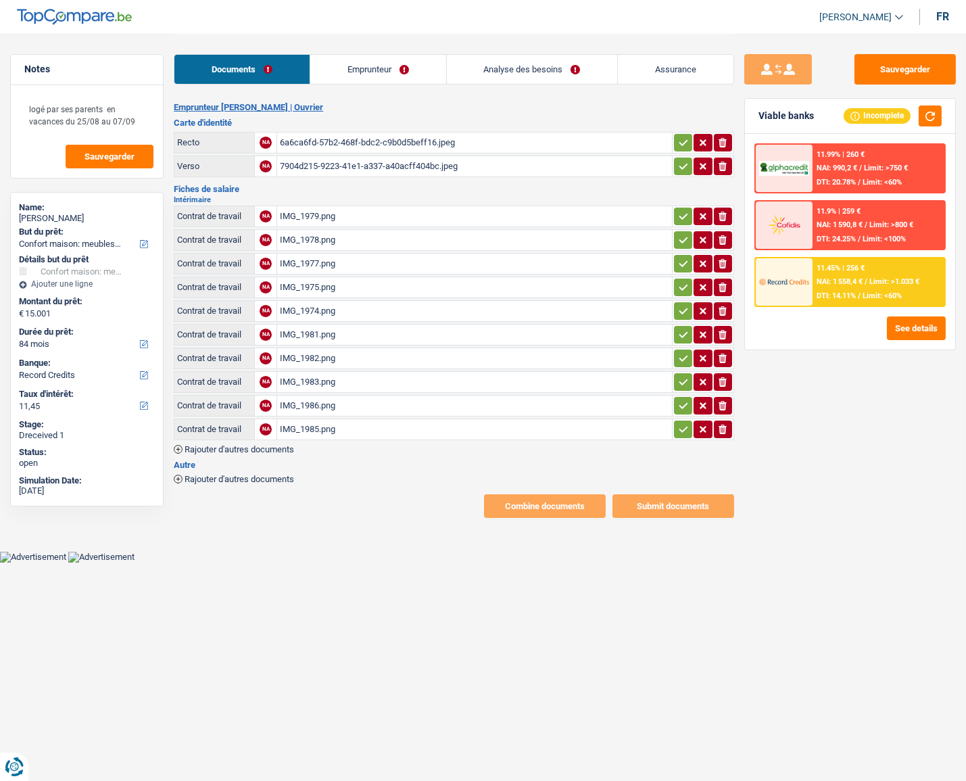
click at [342, 145] on div "6a6ca6fd-57b2-468f-bdc2-c9b0d5beff16.jpeg" at bounding box center [475, 143] width 390 height 20
click at [331, 68] on link "Emprunteur" at bounding box center [378, 69] width 136 height 29
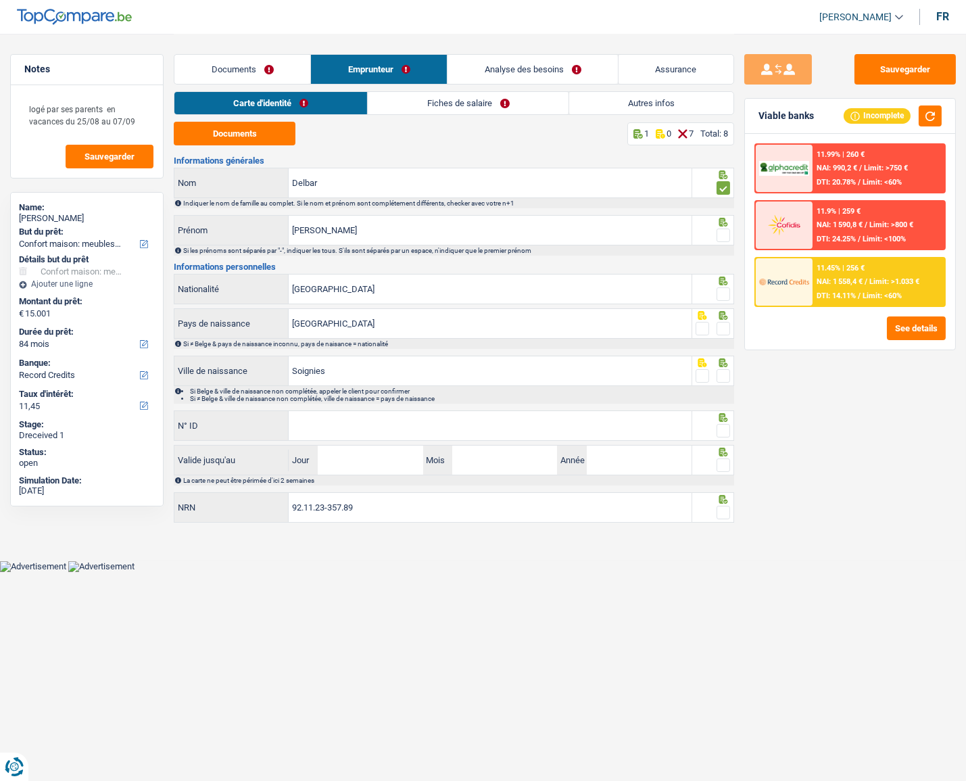
click at [724, 233] on span at bounding box center [724, 236] width 14 height 14
click at [0, 0] on input "radio" at bounding box center [0, 0] width 0 height 0
drag, startPoint x: 730, startPoint y: 289, endPoint x: 729, endPoint y: 308, distance: 19.0
click at [730, 295] on span at bounding box center [724, 294] width 14 height 14
click at [0, 0] on input "radio" at bounding box center [0, 0] width 0 height 0
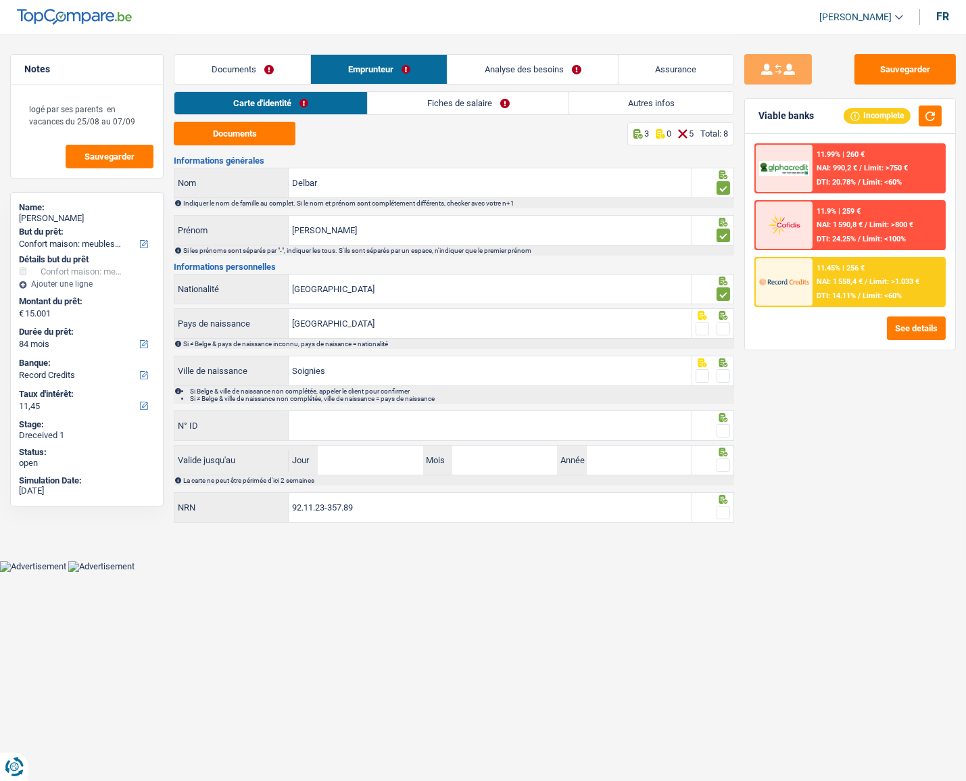
drag, startPoint x: 728, startPoint y: 322, endPoint x: 732, endPoint y: 333, distance: 11.3
click at [730, 327] on div at bounding box center [714, 323] width 42 height 30
click at [719, 324] on span at bounding box center [724, 329] width 14 height 14
click at [0, 0] on input "radio" at bounding box center [0, 0] width 0 height 0
click at [726, 370] on span at bounding box center [724, 376] width 14 height 14
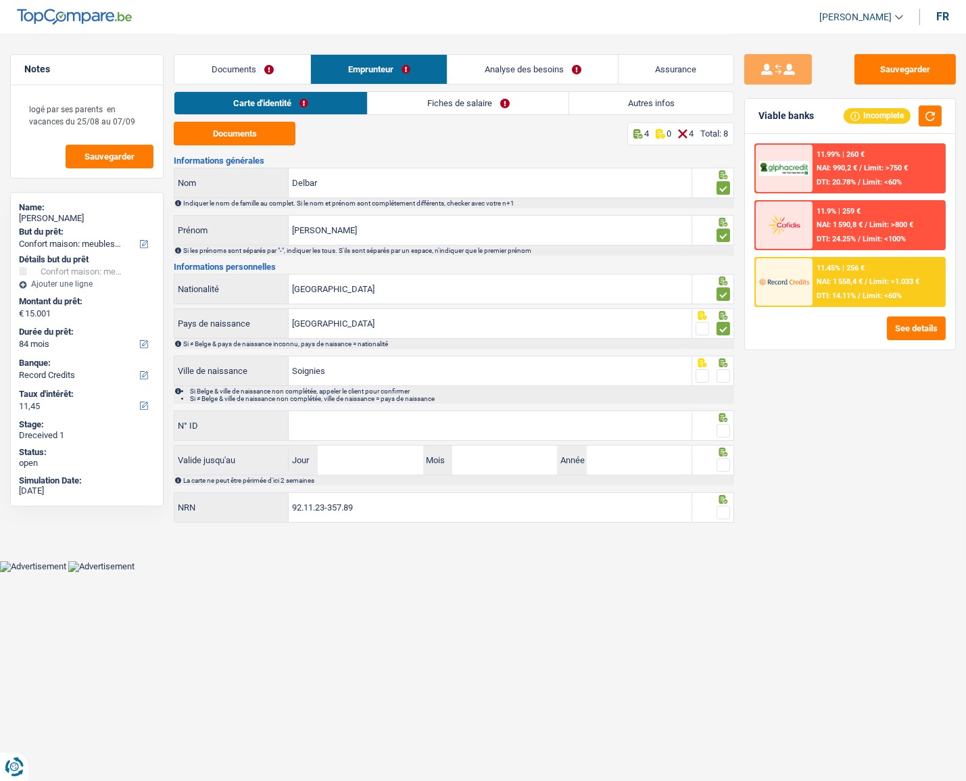
click at [0, 0] on input "radio" at bounding box center [0, 0] width 0 height 0
click at [728, 429] on span at bounding box center [724, 431] width 14 height 14
click at [0, 0] on input "radio" at bounding box center [0, 0] width 0 height 0
click at [501, 434] on input "N° ID" at bounding box center [491, 425] width 404 height 29
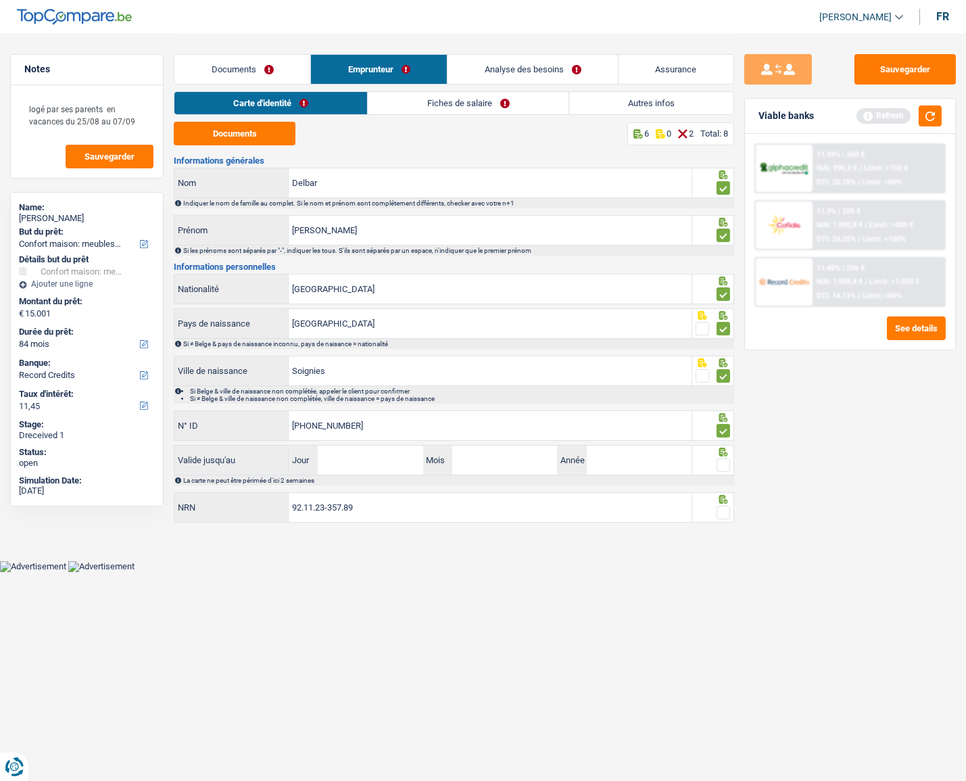
type input "592-6499289-79"
click at [388, 475] on div "La carte ne peut être périmée d'ici 2 semaines" at bounding box center [454, 480] width 561 height 10
click at [383, 459] on input "Jour" at bounding box center [370, 460] width 105 height 29
type input "23"
type input "08"
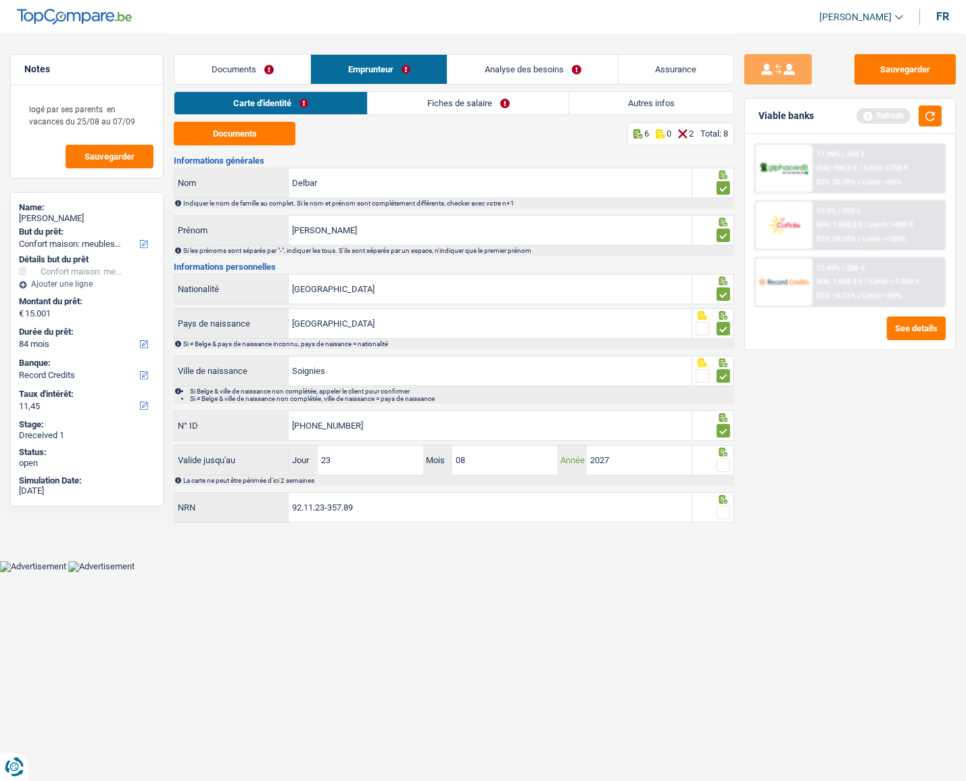
type input "2027"
click at [721, 466] on span at bounding box center [724, 466] width 14 height 14
click at [0, 0] on input "radio" at bounding box center [0, 0] width 0 height 0
click at [722, 508] on span at bounding box center [724, 513] width 14 height 14
click at [0, 0] on input "radio" at bounding box center [0, 0] width 0 height 0
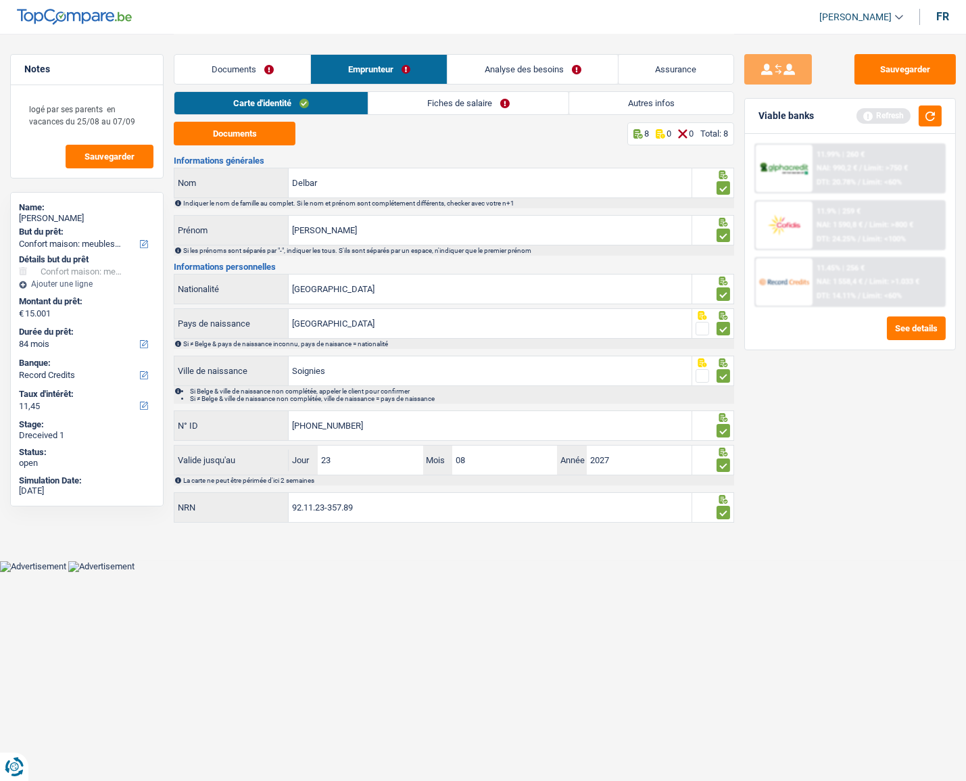
click at [237, 66] on link "Documents" at bounding box center [242, 69] width 136 height 29
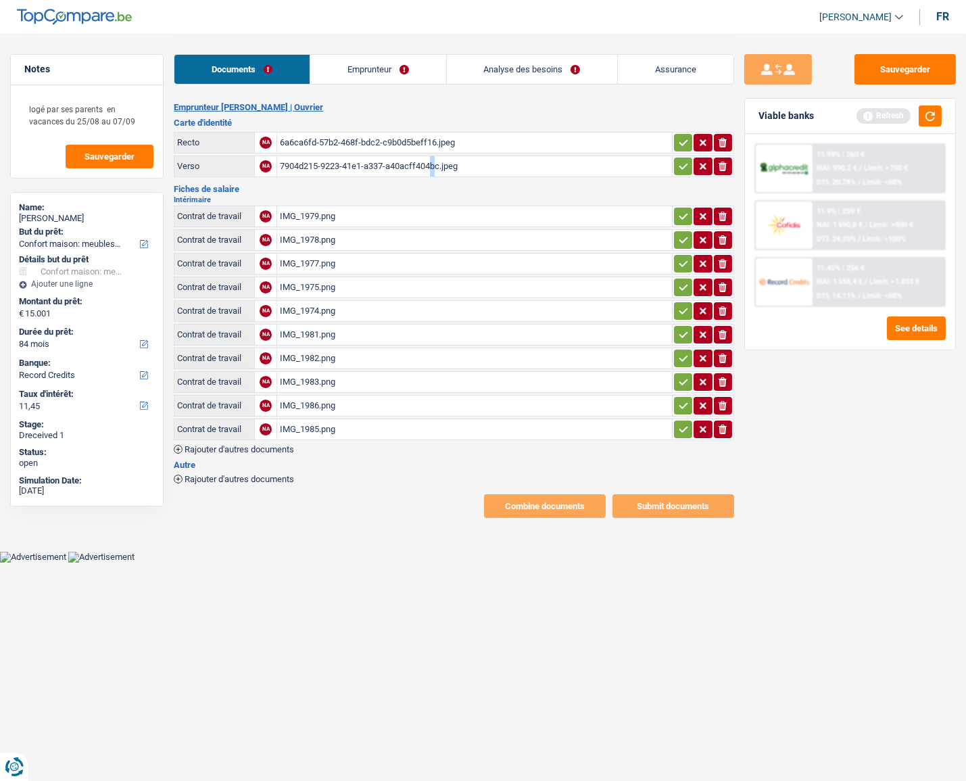
click at [342, 164] on div "7904d215-9223-41e1-a337-a40acff404bc.jpeg" at bounding box center [475, 166] width 390 height 20
click at [350, 68] on link "Emprunteur" at bounding box center [378, 69] width 136 height 29
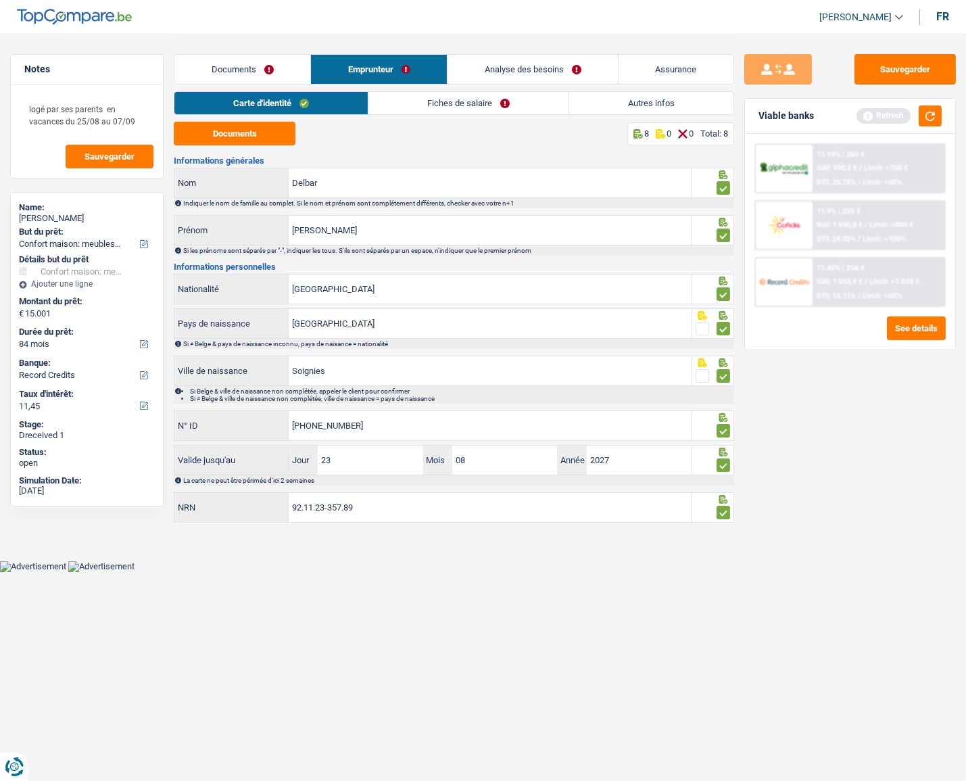
click at [392, 108] on link "Fiches de salaire" at bounding box center [469, 103] width 200 height 22
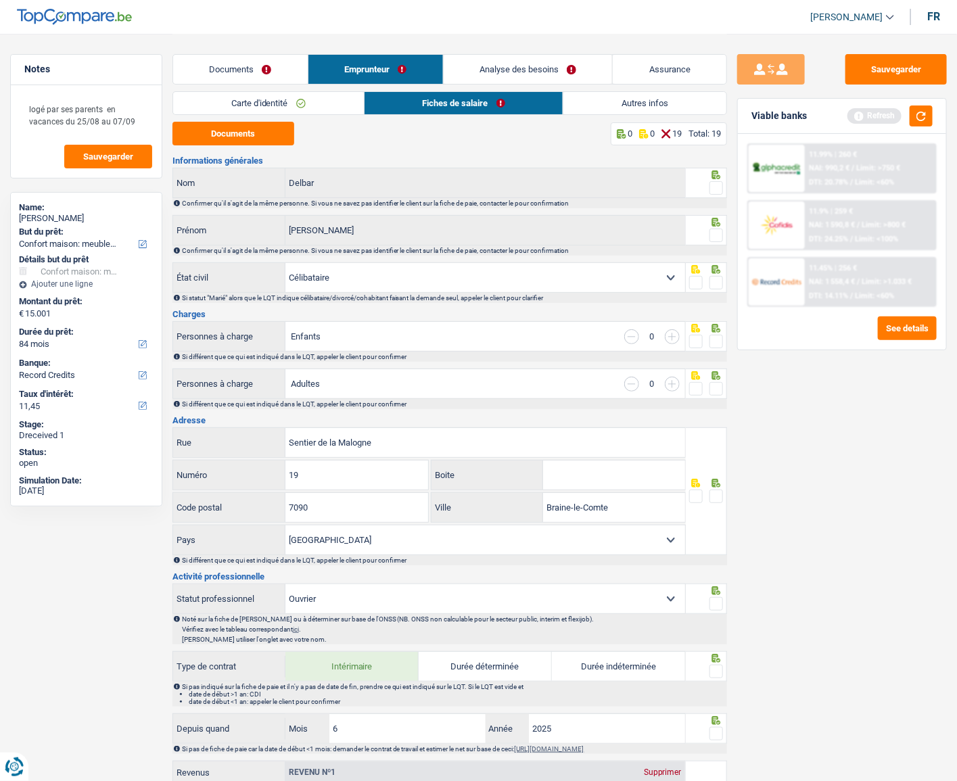
click at [273, 149] on div "Documents 0 0 19 Total: 19 Informations générales Delbar Nom Confirmer qu'il s'…" at bounding box center [449, 765] width 555 height 1287
drag, startPoint x: 264, startPoint y: 140, endPoint x: 444, endPoint y: 143, distance: 179.3
click at [377, 158] on div "Documents 0 0 19 Total: 19 Informations générales Delbar Nom Confirmer qu'il s'…" at bounding box center [449, 765] width 555 height 1287
drag, startPoint x: 720, startPoint y: 186, endPoint x: 717, endPoint y: 223, distance: 36.7
click at [720, 186] on span at bounding box center [716, 188] width 14 height 14
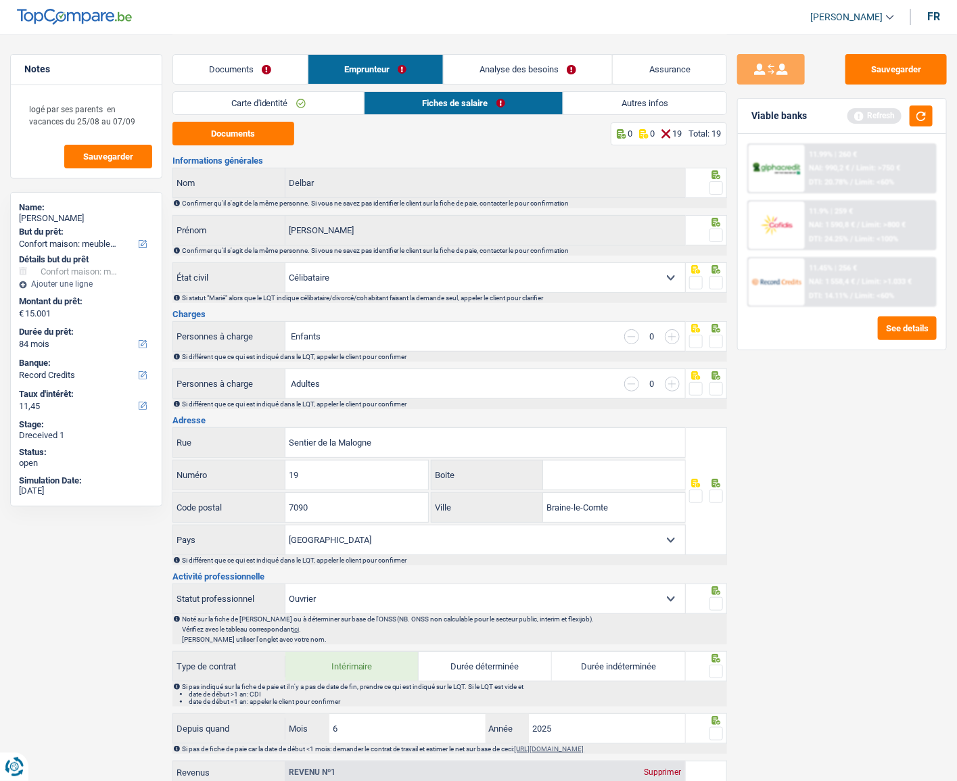
click at [0, 0] on input "radio" at bounding box center [0, 0] width 0 height 0
click at [716, 237] on span at bounding box center [716, 236] width 14 height 14
click at [0, 0] on input "radio" at bounding box center [0, 0] width 0 height 0
click at [720, 283] on span at bounding box center [716, 283] width 14 height 14
click at [0, 0] on input "radio" at bounding box center [0, 0] width 0 height 0
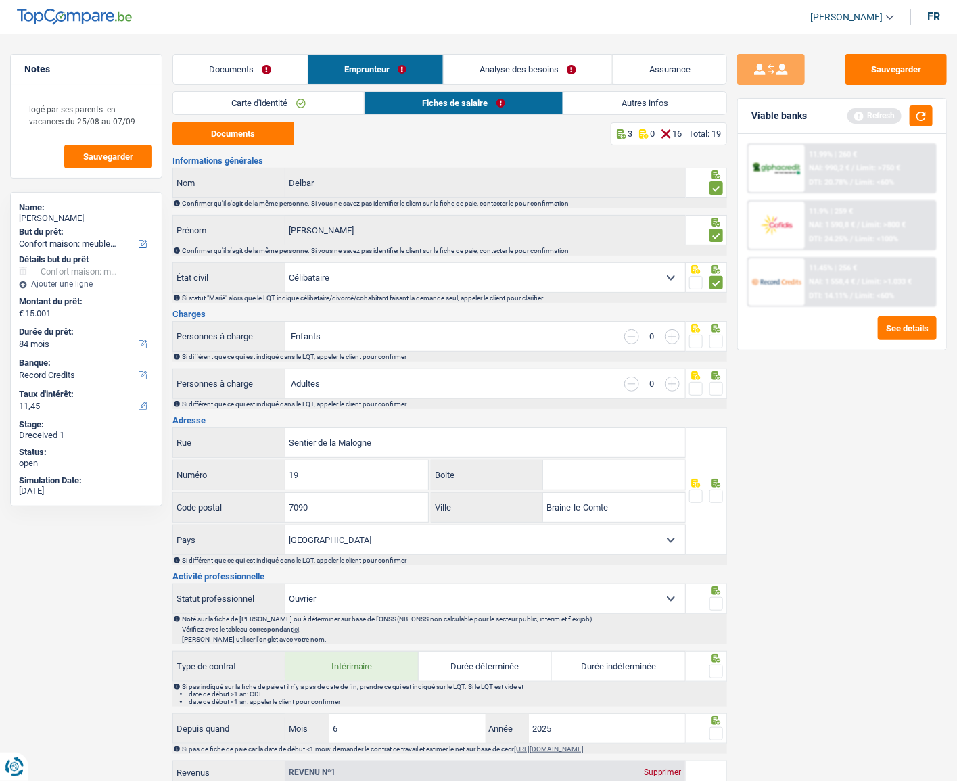
click at [718, 337] on span at bounding box center [716, 342] width 14 height 14
click at [0, 0] on input "radio" at bounding box center [0, 0] width 0 height 0
click at [716, 392] on span at bounding box center [716, 389] width 14 height 14
click at [0, 0] on input "radio" at bounding box center [0, 0] width 0 height 0
click at [690, 342] on span at bounding box center [696, 342] width 14 height 14
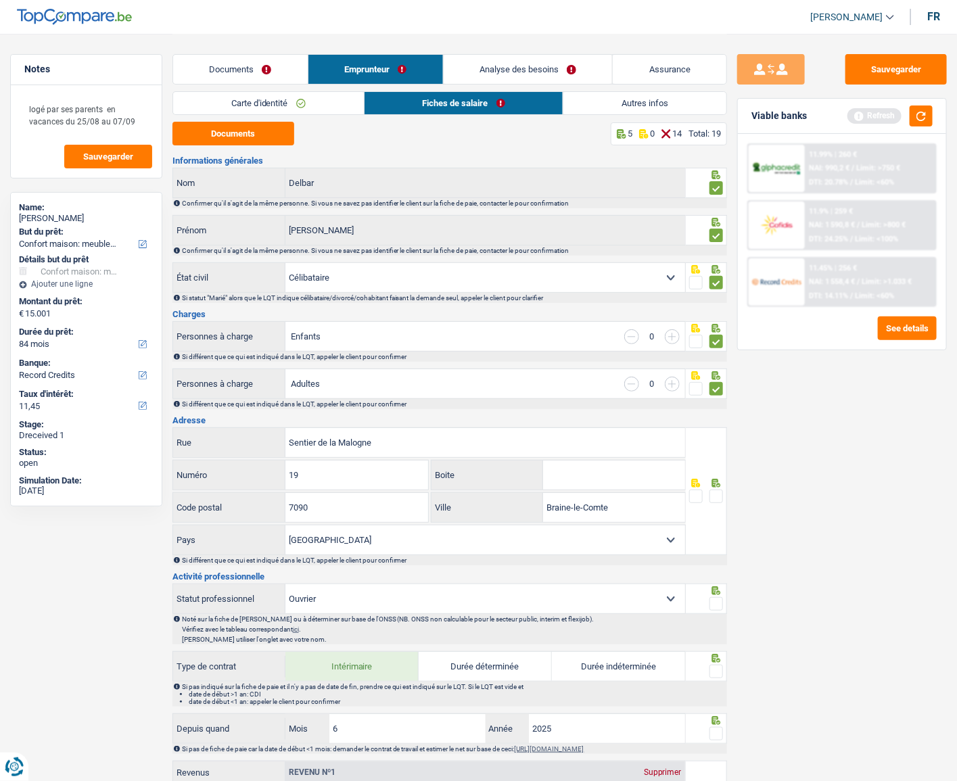
click at [0, 0] on input "radio" at bounding box center [0, 0] width 0 height 0
click at [722, 342] on span at bounding box center [716, 342] width 14 height 14
click at [0, 0] on input "radio" at bounding box center [0, 0] width 0 height 0
click at [668, 339] on input "button" at bounding box center [672, 336] width 15 height 15
select select "familyAllowances"
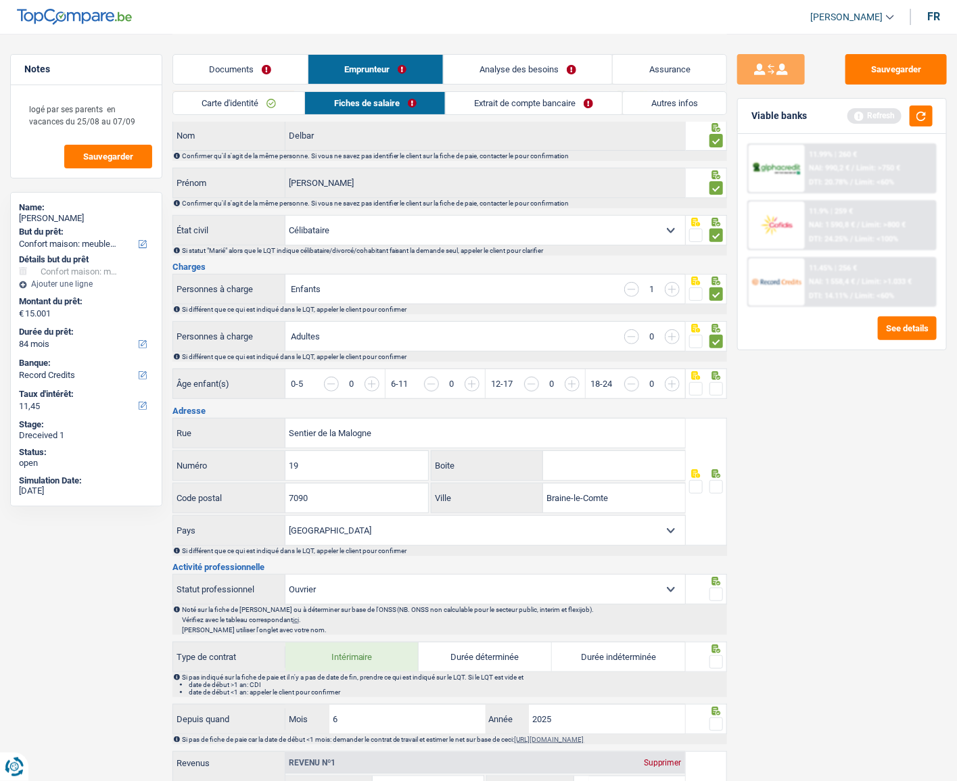
scroll to position [122, 0]
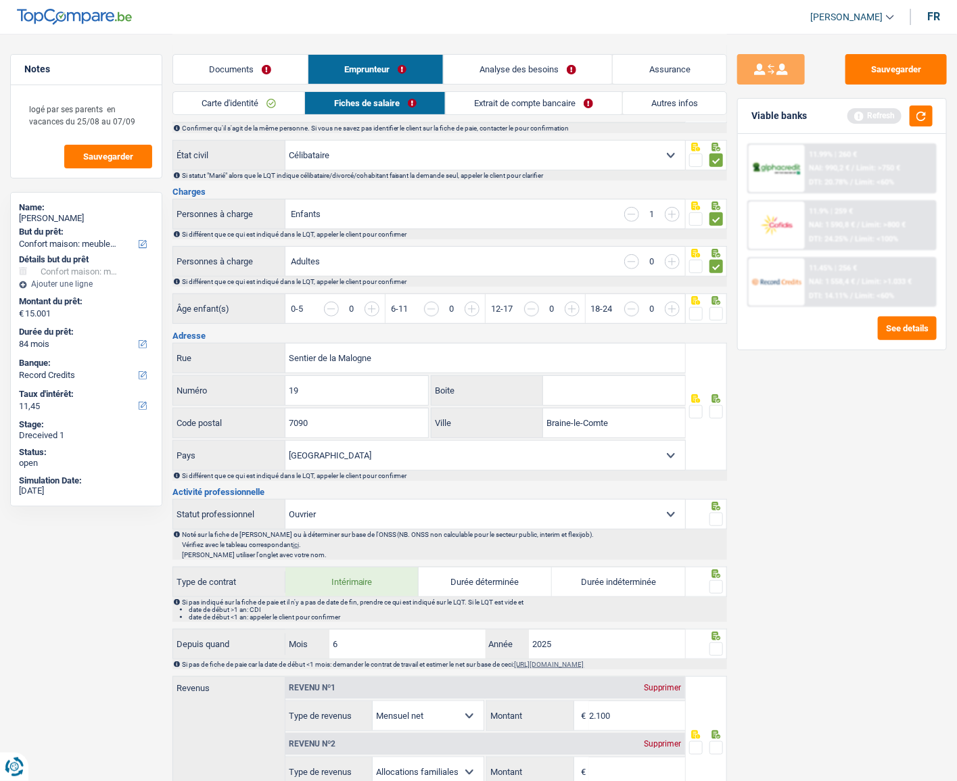
click at [369, 310] on input "button" at bounding box center [621, 316] width 512 height 29
click at [717, 407] on span at bounding box center [716, 412] width 14 height 14
click at [0, 0] on input "radio" at bounding box center [0, 0] width 0 height 0
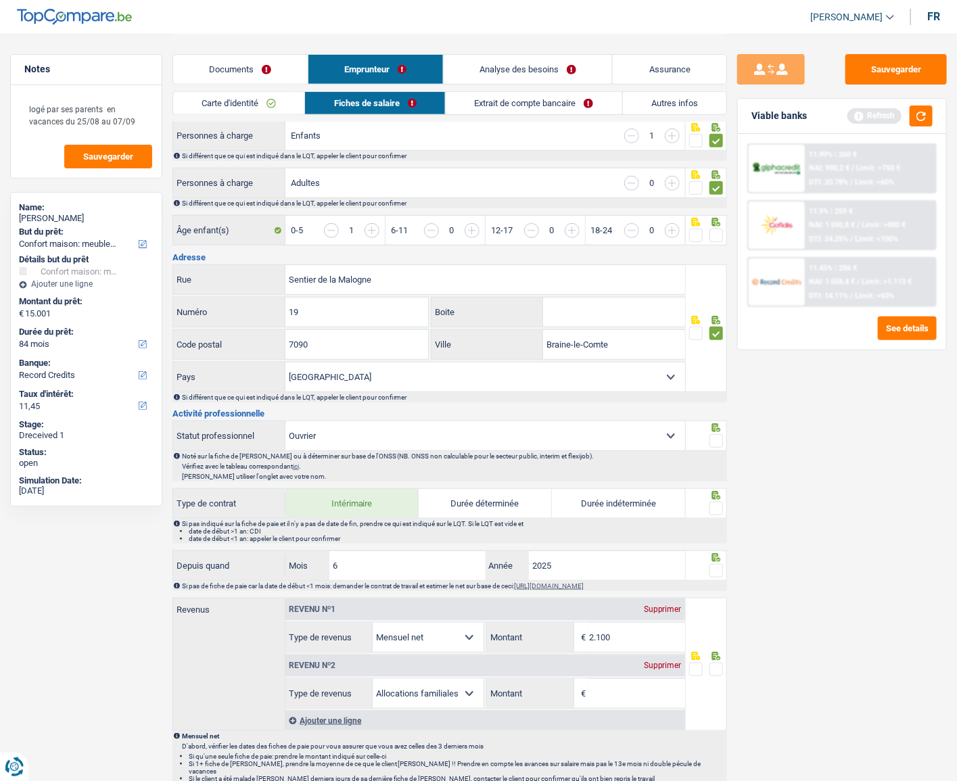
scroll to position [307, 0]
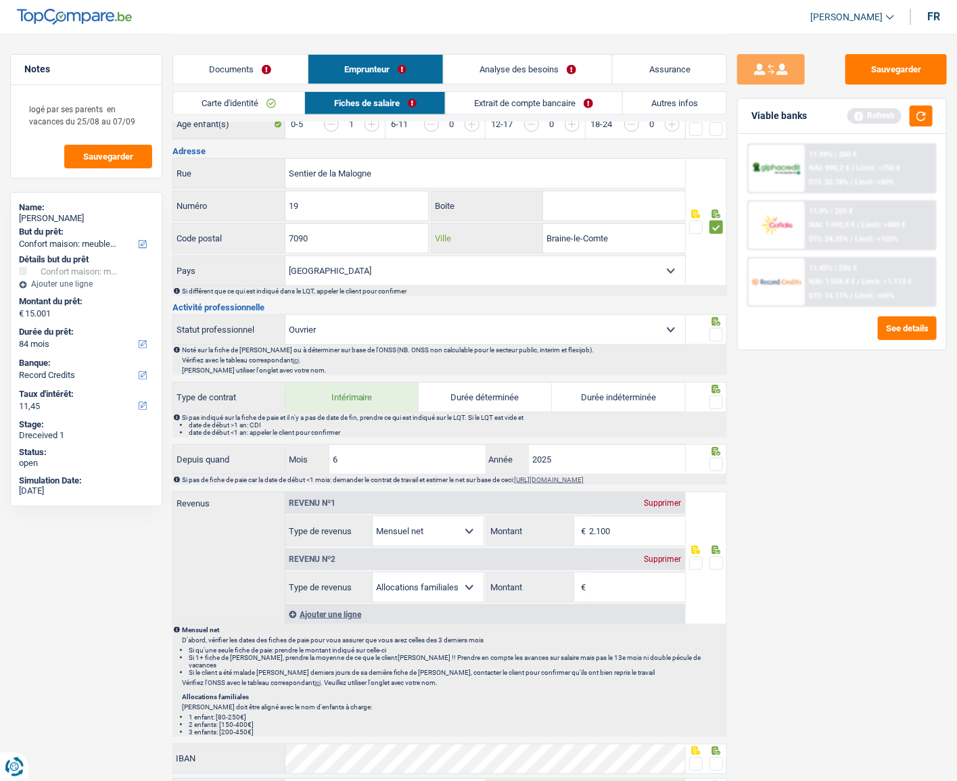
drag, startPoint x: 646, startPoint y: 237, endPoint x: 323, endPoint y: 226, distance: 323.5
click at [323, 226] on div "7090 Code postal Braine-le-Comte Ville" at bounding box center [428, 239] width 513 height 32
type input "Hennuyeres"
click at [716, 327] on div at bounding box center [716, 335] width 14 height 17
click at [715, 329] on span at bounding box center [716, 335] width 14 height 14
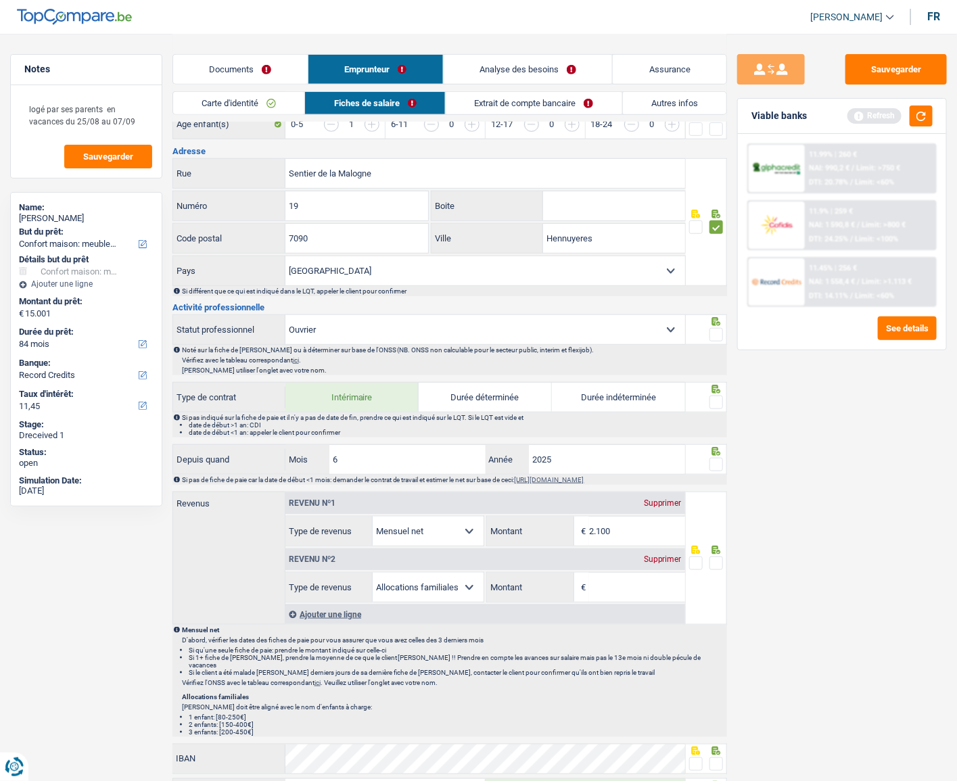
click at [0, 0] on input "radio" at bounding box center [0, 0] width 0 height 0
click at [721, 406] on span at bounding box center [716, 403] width 14 height 14
click at [0, 0] on input "radio" at bounding box center [0, 0] width 0 height 0
click at [720, 460] on span at bounding box center [716, 465] width 14 height 14
click at [0, 0] on input "radio" at bounding box center [0, 0] width 0 height 0
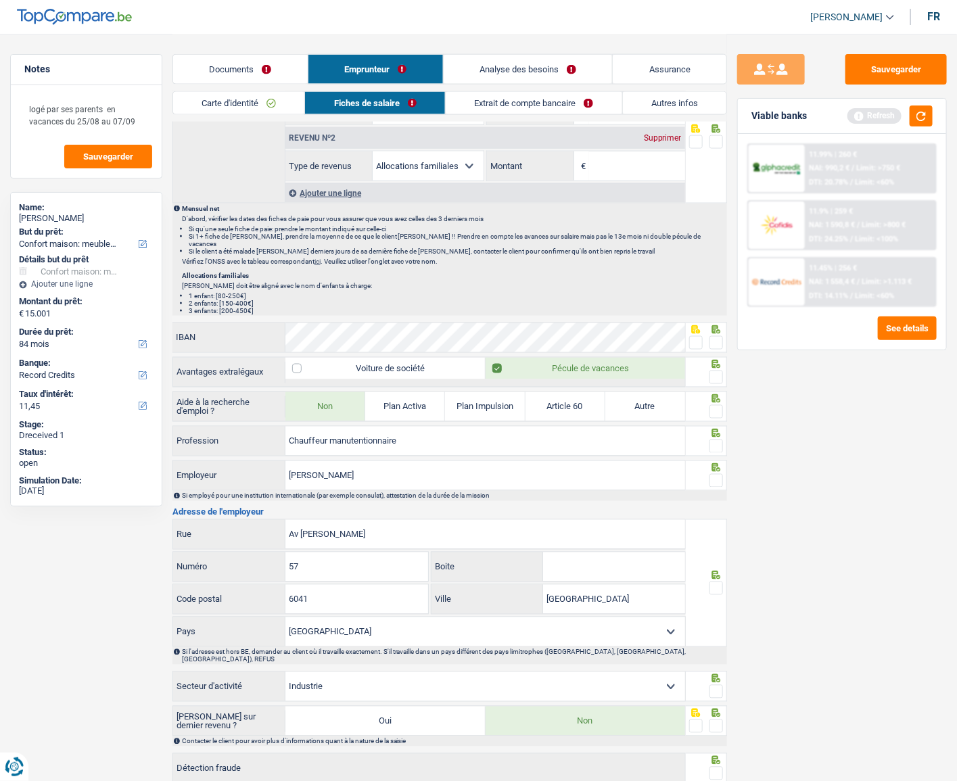
scroll to position [804, 0]
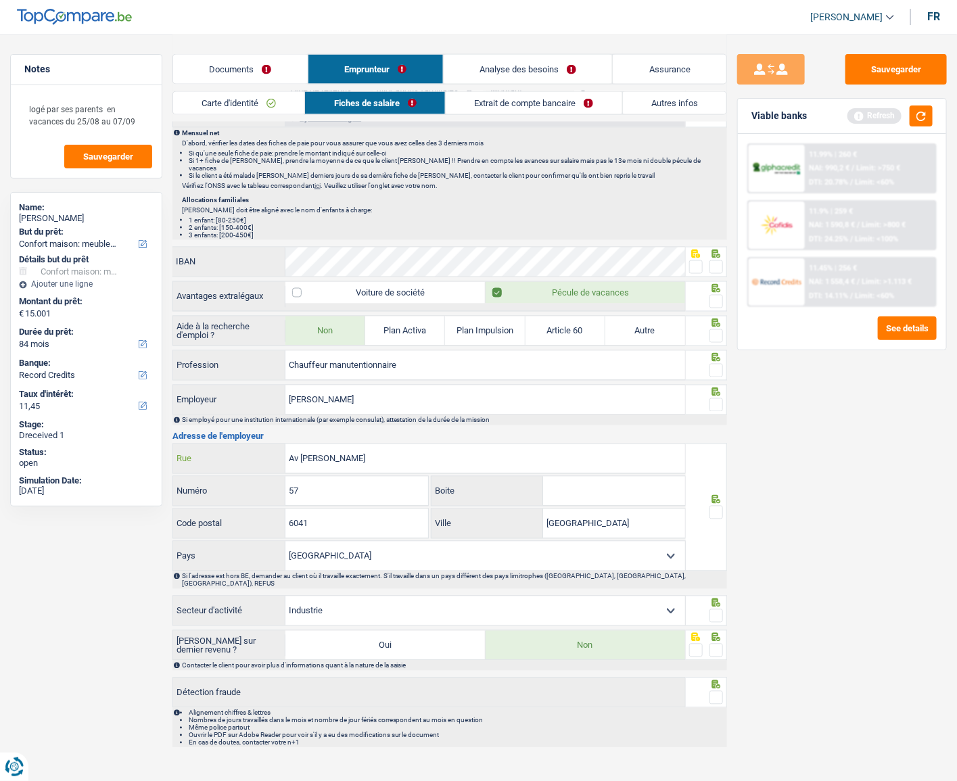
drag, startPoint x: 397, startPoint y: 449, endPoint x: 111, endPoint y: 448, distance: 286.1
type input "chaussee de mons"
drag, startPoint x: 177, startPoint y: 469, endPoint x: 303, endPoint y: 466, distance: 125.8
click at [239, 477] on label "Numéro" at bounding box center [229, 491] width 112 height 29
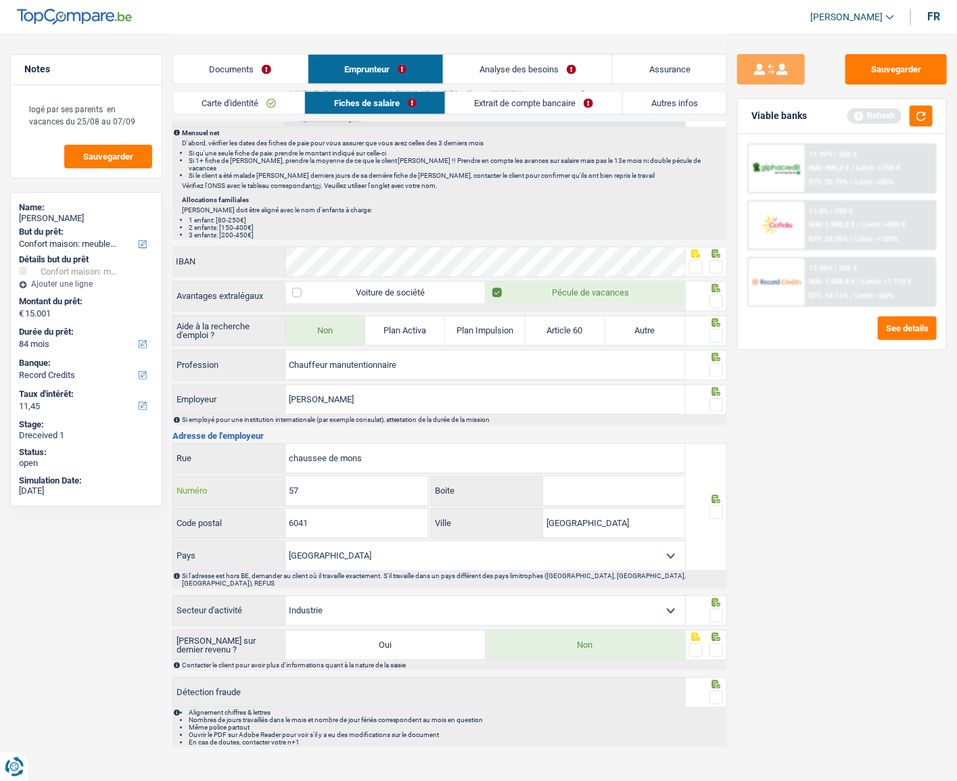
click at [285, 477] on input "57" at bounding box center [356, 491] width 143 height 29
click at [303, 477] on input "57" at bounding box center [356, 491] width 143 height 29
drag, startPoint x: 316, startPoint y: 469, endPoint x: 197, endPoint y: 470, distance: 118.4
click at [197, 477] on div "57 Numéro" at bounding box center [301, 491] width 256 height 29
type input "1231"
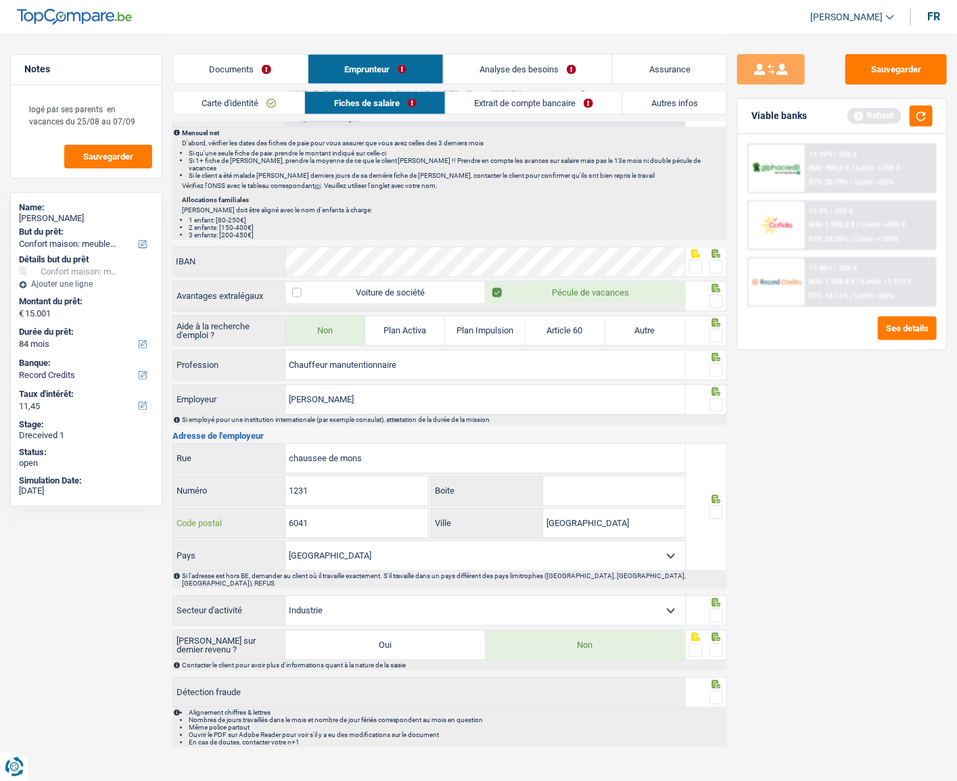
drag, startPoint x: 296, startPoint y: 508, endPoint x: 210, endPoint y: 500, distance: 86.9
click at [210, 509] on div "6041 Code postal" at bounding box center [301, 523] width 256 height 29
type input "1070"
click at [537, 523] on label "Ville" at bounding box center [487, 523] width 112 height 29
click at [543, 523] on input "Charleroi" at bounding box center [614, 523] width 142 height 29
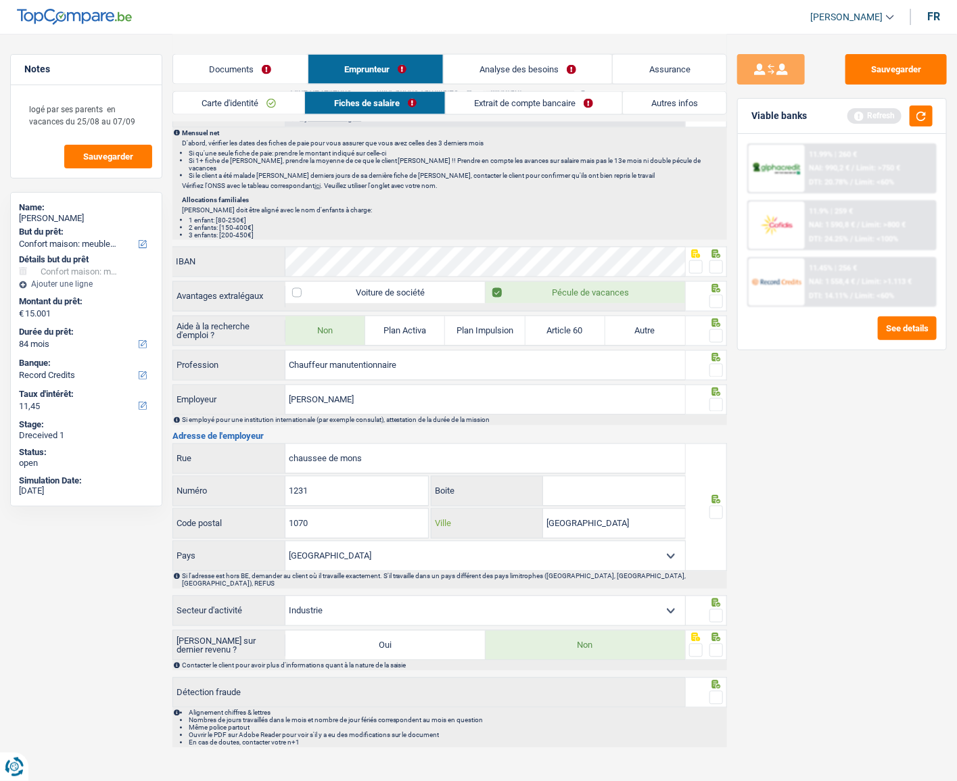
click at [548, 515] on input "Charleroi" at bounding box center [614, 523] width 142 height 29
type input "a"
type input "Anderlecht"
click at [719, 506] on span at bounding box center [716, 513] width 14 height 14
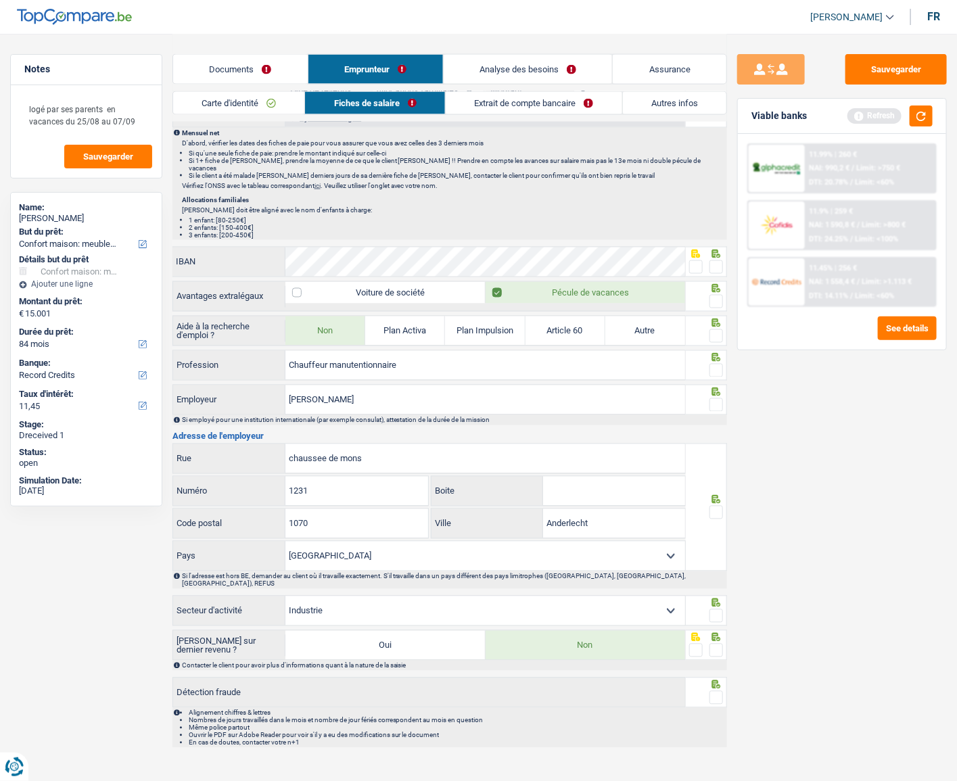
click at [0, 0] on input "radio" at bounding box center [0, 0] width 0 height 0
drag, startPoint x: 717, startPoint y: 590, endPoint x: 715, endPoint y: 619, distance: 29.8
click at [716, 609] on span at bounding box center [716, 616] width 14 height 14
click at [0, 0] on input "radio" at bounding box center [0, 0] width 0 height 0
click at [714, 644] on span at bounding box center [716, 651] width 14 height 14
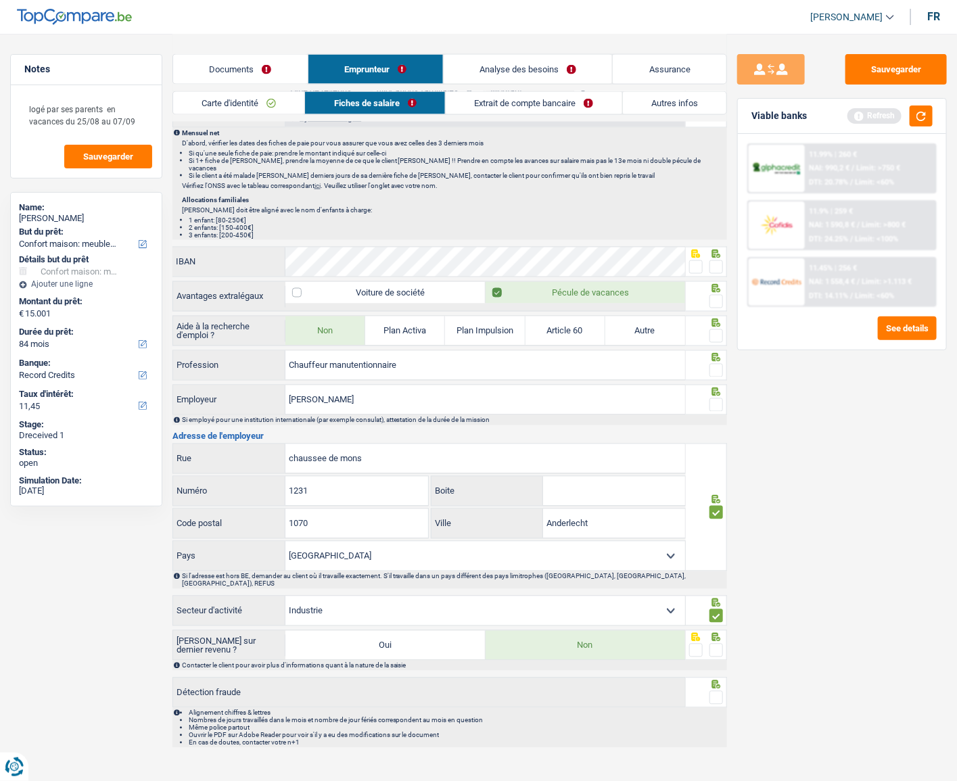
click at [0, 0] on input "radio" at bounding box center [0, 0] width 0 height 0
click at [719, 691] on span at bounding box center [716, 698] width 14 height 14
click at [0, 0] on input "radio" at bounding box center [0, 0] width 0 height 0
click at [716, 388] on icon at bounding box center [716, 392] width 9 height 9
click at [716, 397] on div at bounding box center [716, 405] width 14 height 17
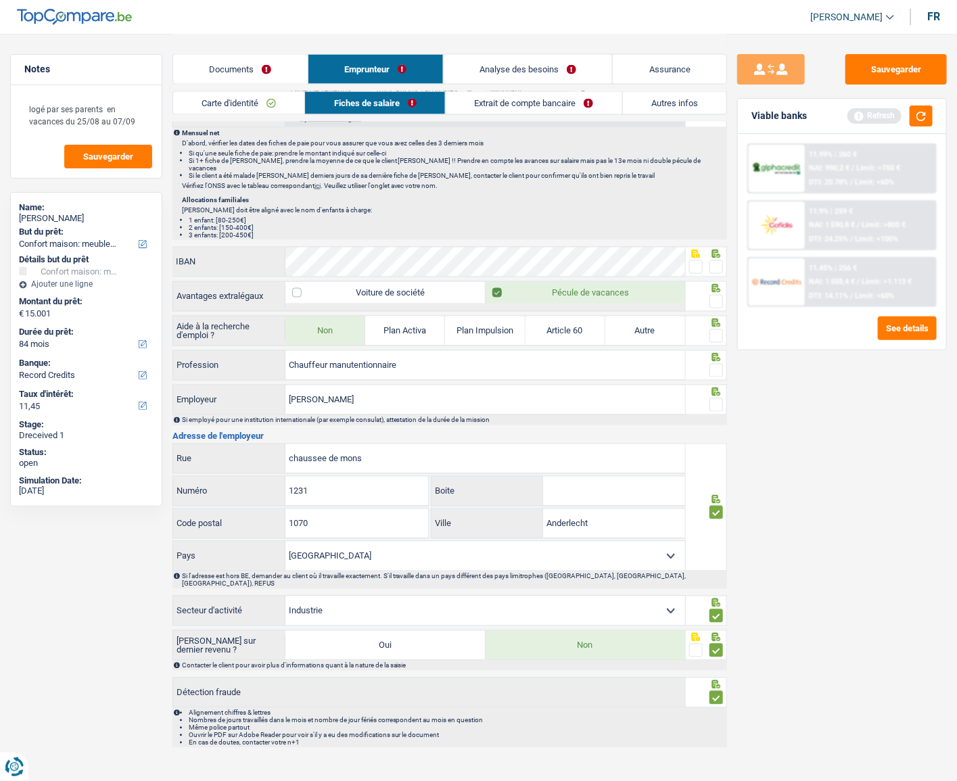
click at [716, 398] on span at bounding box center [716, 405] width 14 height 14
click at [0, 0] on input "radio" at bounding box center [0, 0] width 0 height 0
click at [718, 365] on span at bounding box center [716, 371] width 14 height 14
click at [0, 0] on input "radio" at bounding box center [0, 0] width 0 height 0
click at [718, 329] on span at bounding box center [716, 336] width 14 height 14
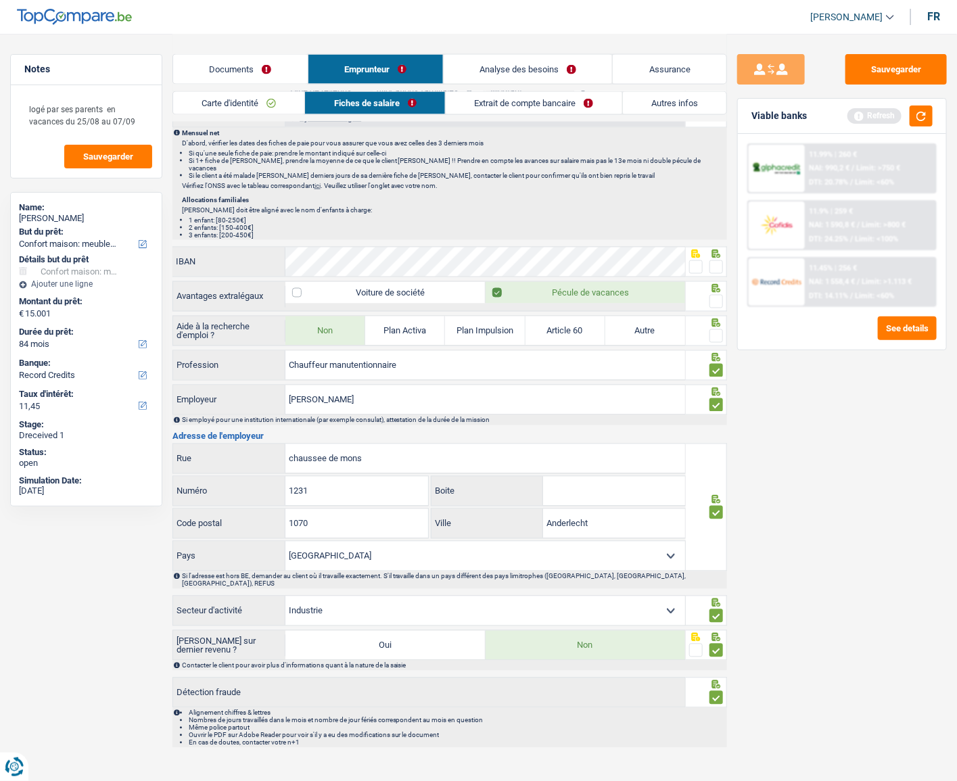
click at [0, 0] on input "radio" at bounding box center [0, 0] width 0 height 0
click at [719, 295] on span at bounding box center [716, 302] width 14 height 14
click at [0, 0] on input "radio" at bounding box center [0, 0] width 0 height 0
click at [690, 260] on span at bounding box center [696, 267] width 14 height 14
click at [0, 0] on input "radio" at bounding box center [0, 0] width 0 height 0
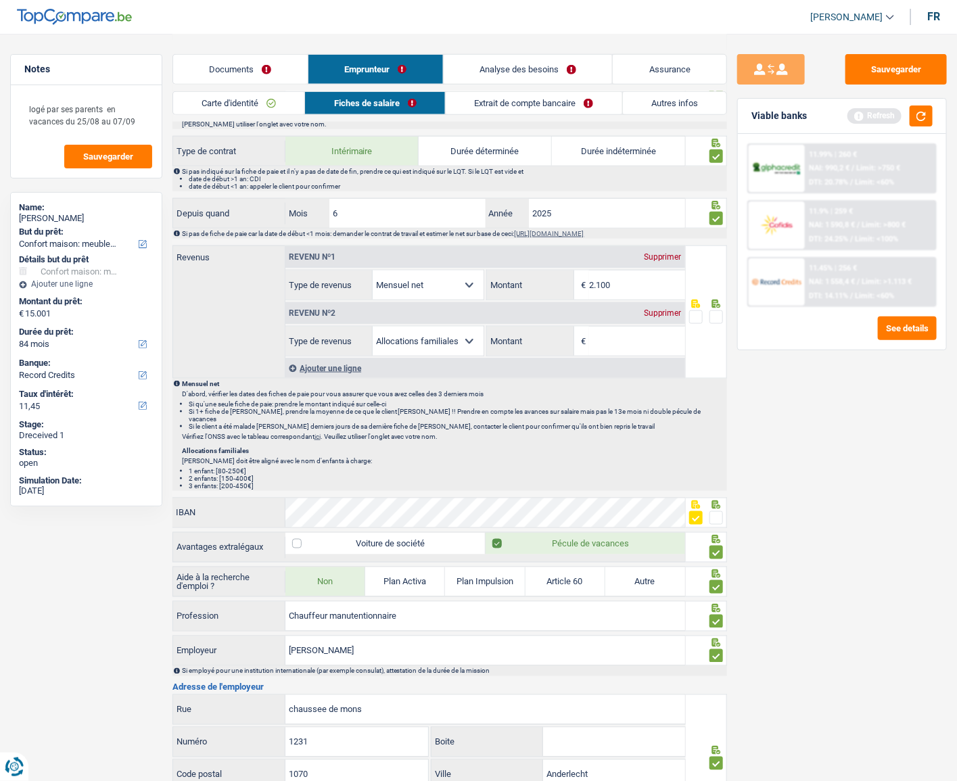
scroll to position [615, 0]
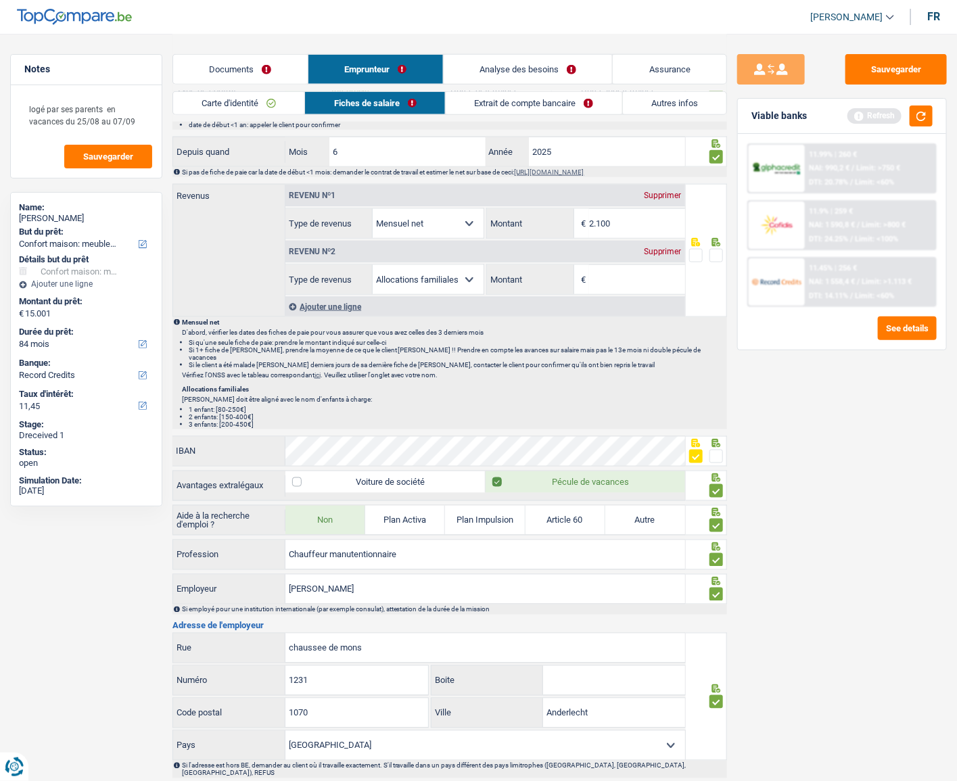
click at [914, 433] on div "Sauvegarder Viable banks Refresh 11.99% | 260 € NAI: 990,2 € / Limit: >750 € DT…" at bounding box center [842, 406] width 230 height 705
click at [640, 205] on div "Revenu nº1 Supprimer Allocation d'handicap Allocations chômage Allocations fami…" at bounding box center [485, 212] width 400 height 54
drag, startPoint x: 624, startPoint y: 221, endPoint x: 482, endPoint y: 216, distance: 142.1
click at [482, 216] on div "Allocation d'handicap Allocations chômage Allocations familiales Chèques repas …" at bounding box center [485, 223] width 400 height 30
type input "1.824"
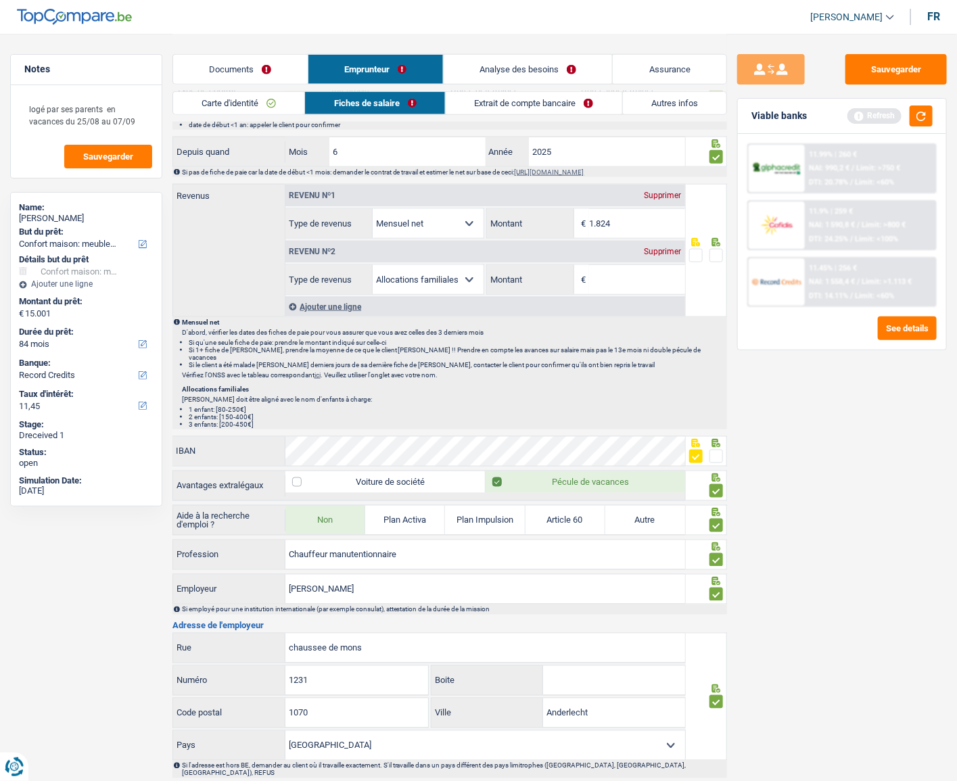
click at [774, 413] on div "Sauvegarder Viable banks Refresh 11.99% | 260 € NAI: 990,2 € / Limit: >750 € DT…" at bounding box center [842, 406] width 230 height 705
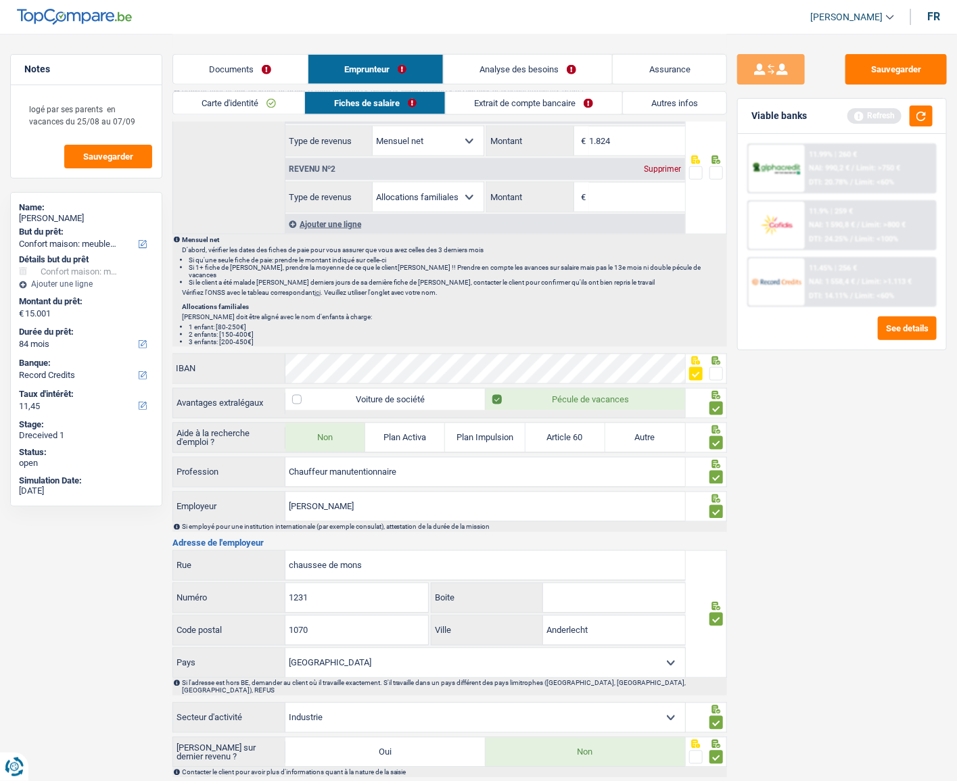
scroll to position [804, 0]
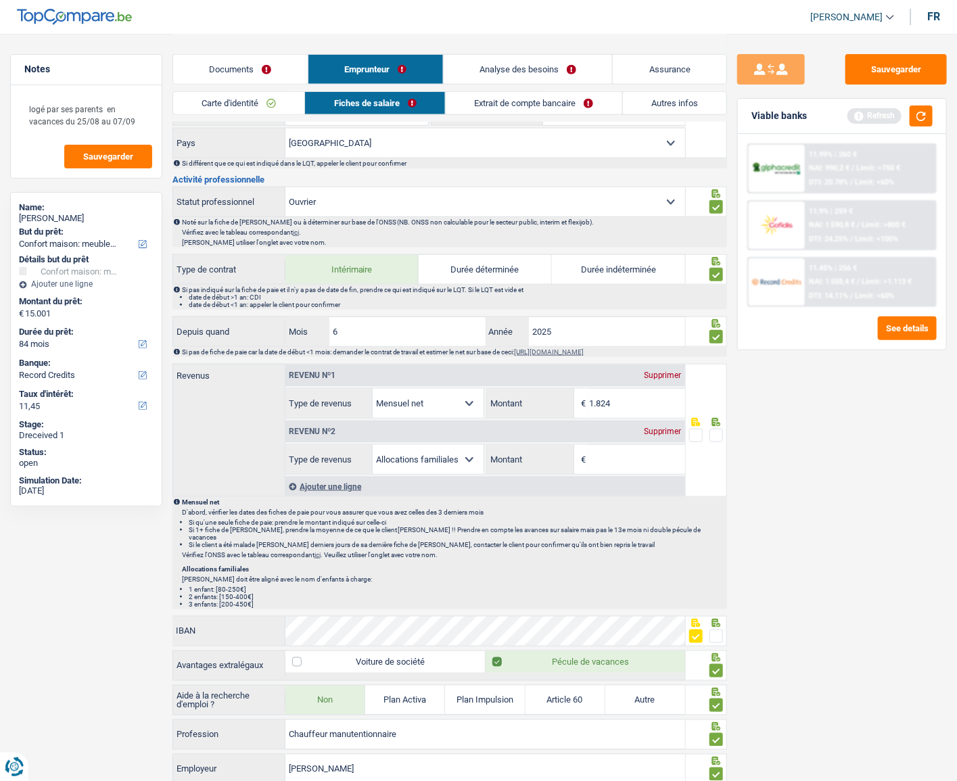
click at [498, 112] on link "Extrait de compte bancaire" at bounding box center [534, 103] width 177 height 22
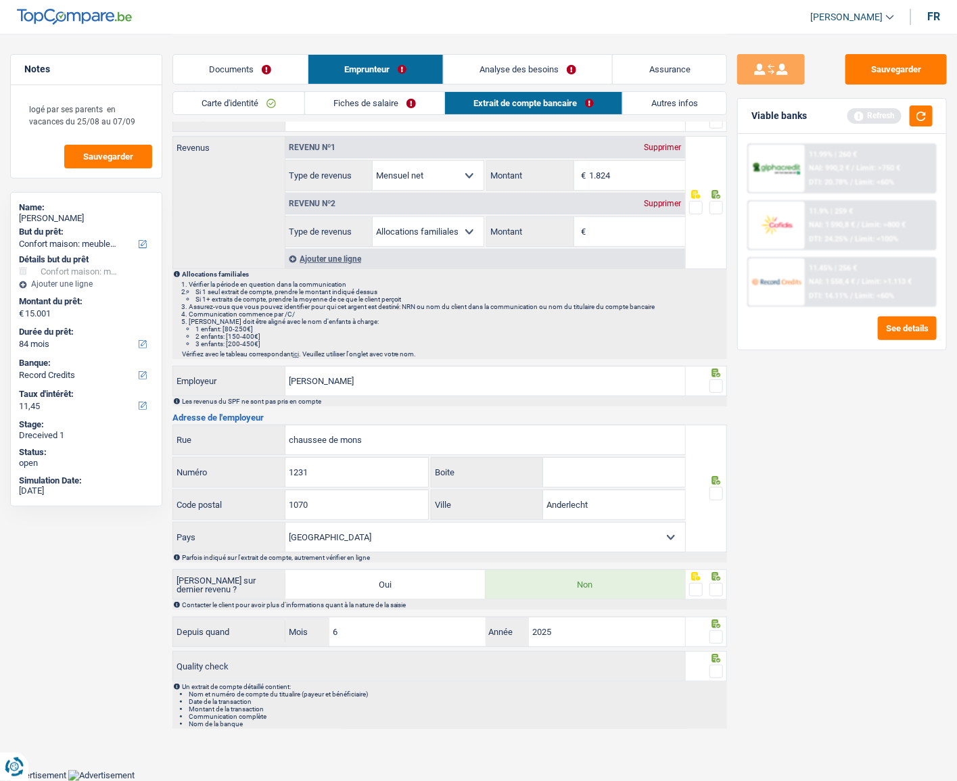
scroll to position [64, 0]
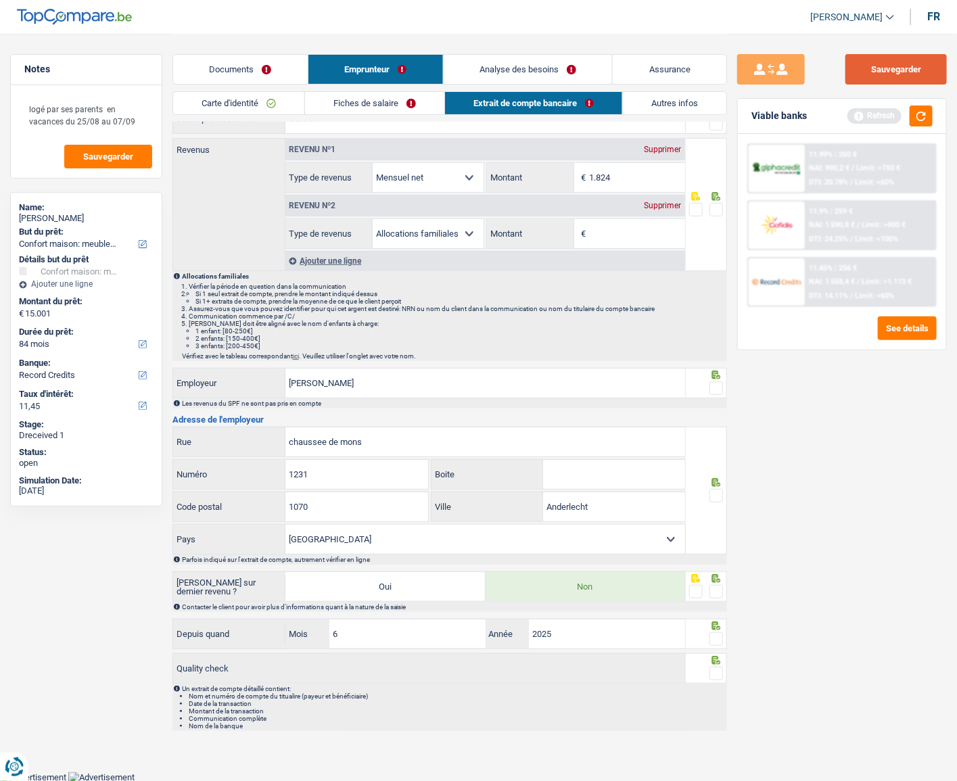
click at [886, 66] on button "Sauvegarder" at bounding box center [895, 69] width 101 height 30
click at [678, 203] on div "Supprimer" at bounding box center [662, 206] width 45 height 8
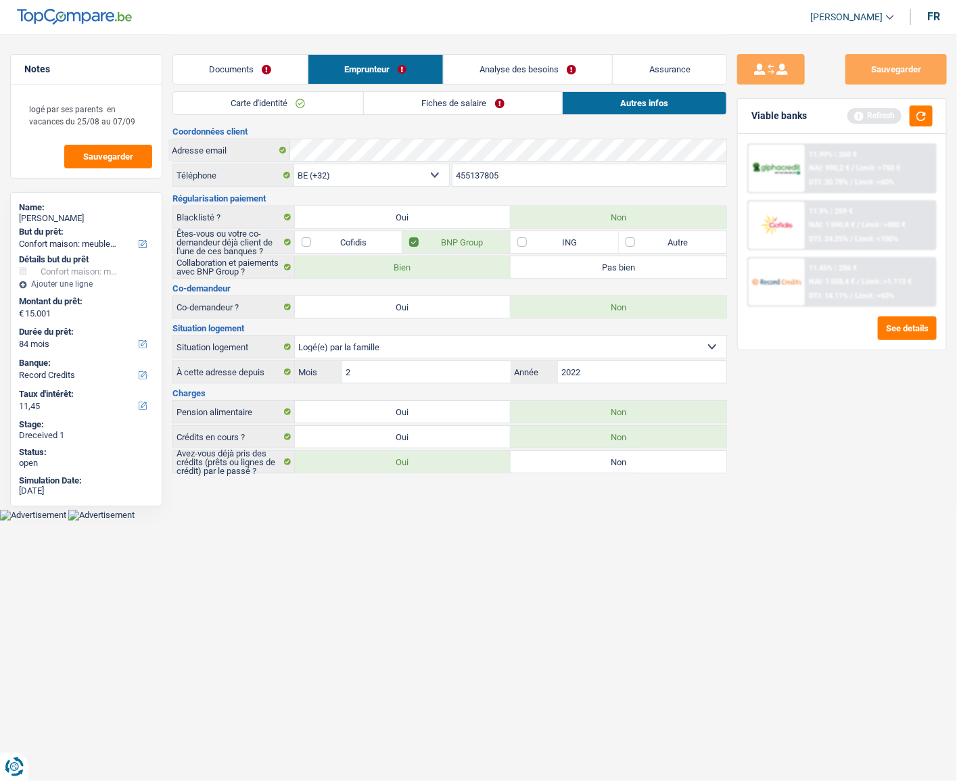
scroll to position [0, 0]
click at [517, 101] on link "Fiches de salaire" at bounding box center [467, 103] width 200 height 22
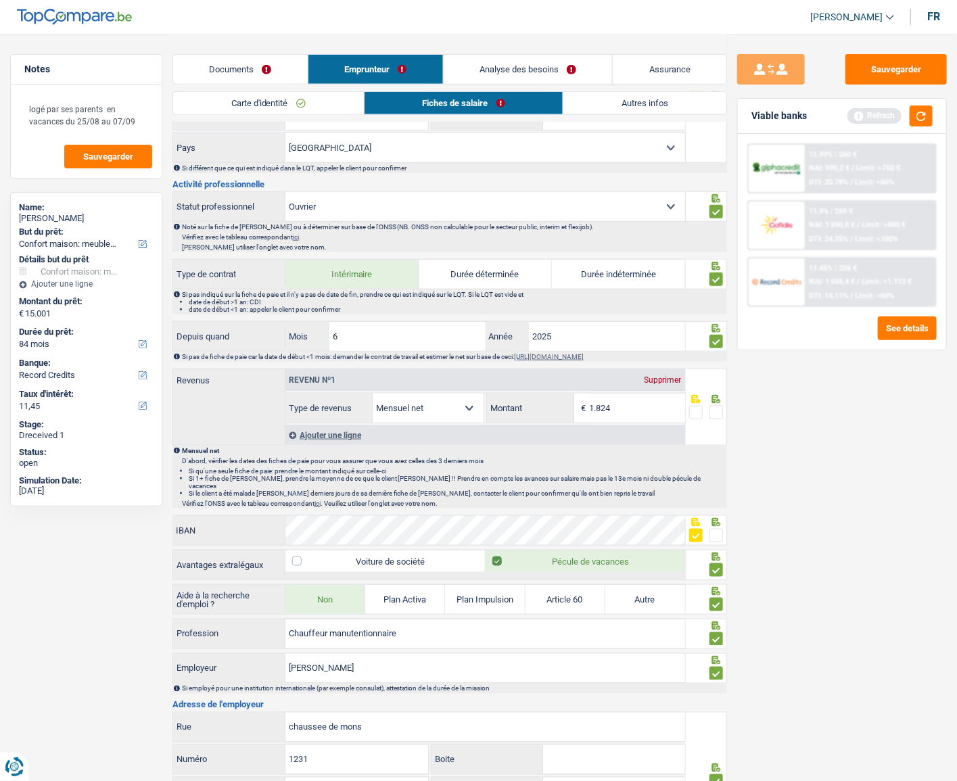
scroll to position [676, 0]
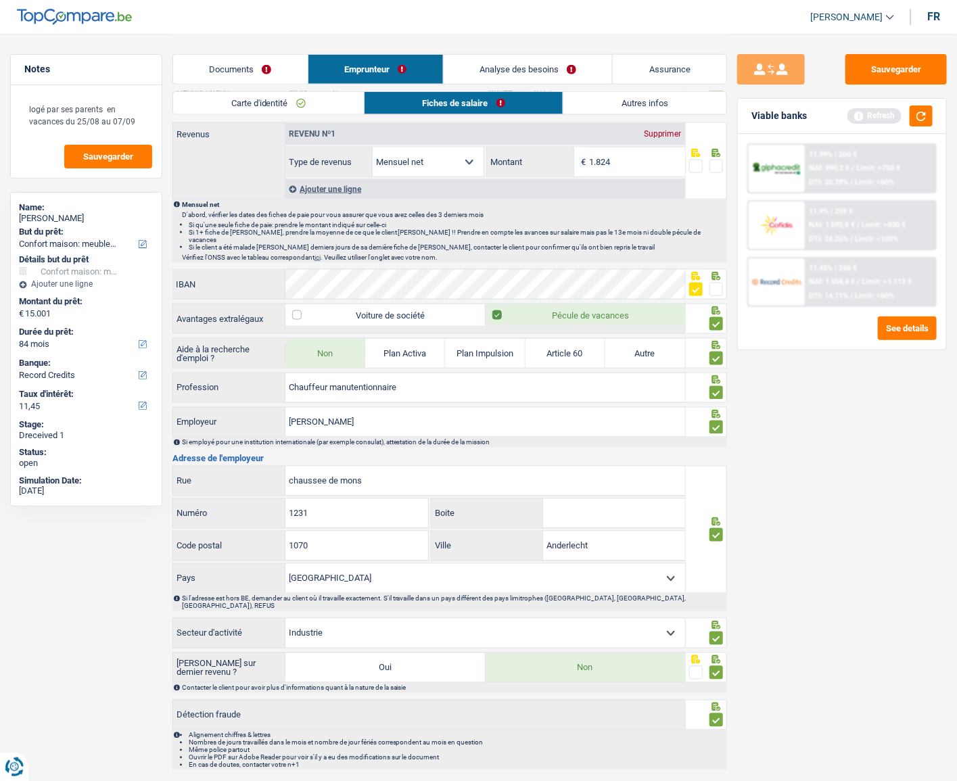
click at [720, 166] on span at bounding box center [716, 167] width 14 height 14
click at [0, 0] on input "radio" at bounding box center [0, 0] width 0 height 0
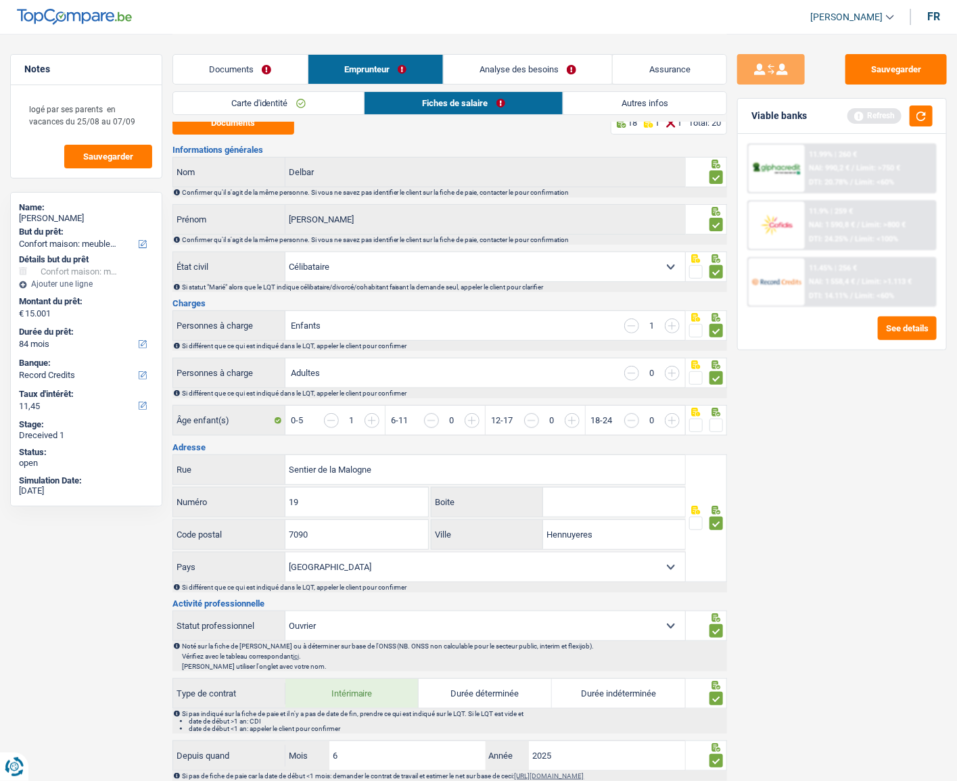
scroll to position [0, 0]
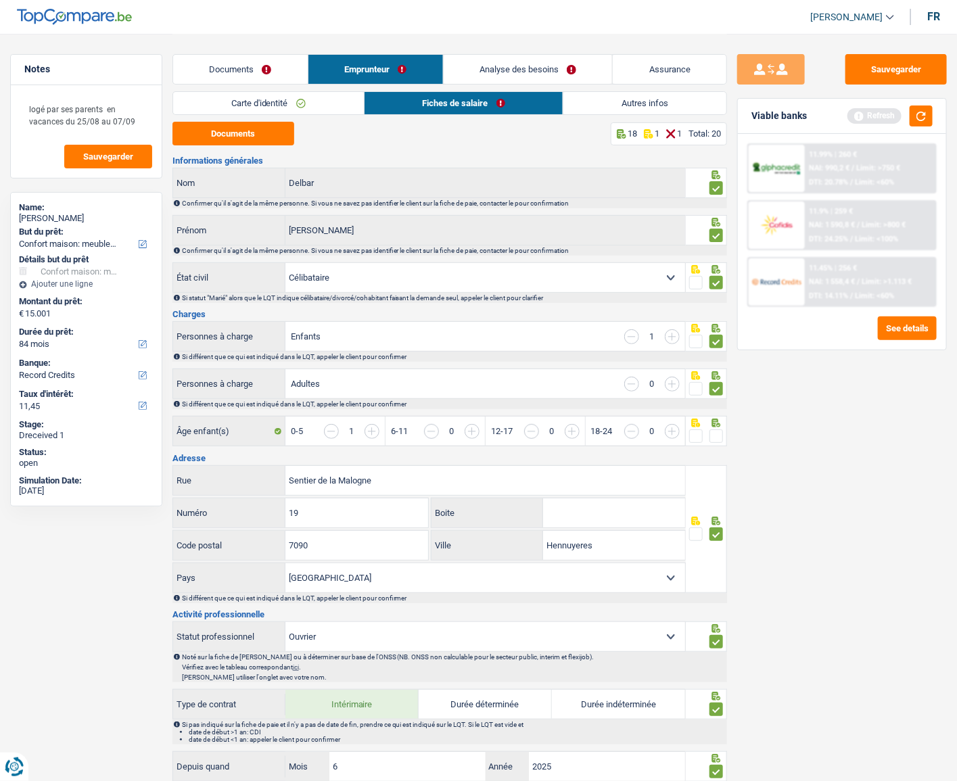
click at [660, 105] on link "Autres infos" at bounding box center [644, 103] width 163 height 22
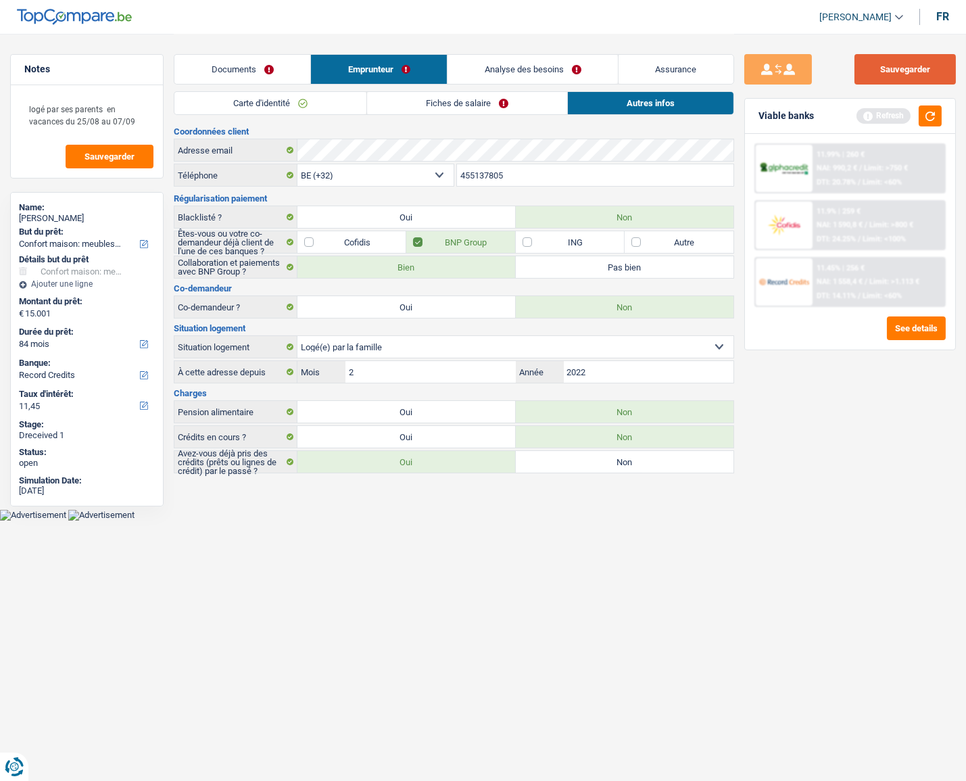
drag, startPoint x: 933, startPoint y: 65, endPoint x: 927, endPoint y: 87, distance: 22.7
click at [933, 66] on button "Sauvegarder" at bounding box center [905, 69] width 101 height 30
click at [924, 115] on button "button" at bounding box center [930, 116] width 23 height 21
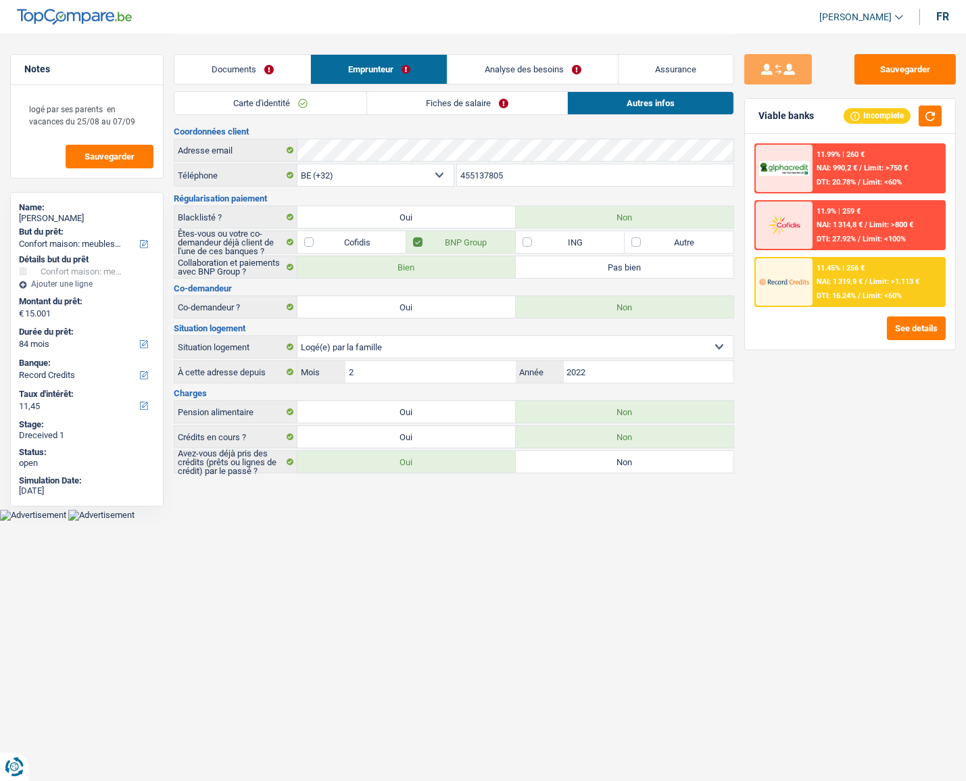
click at [233, 68] on link "Documents" at bounding box center [242, 69] width 136 height 29
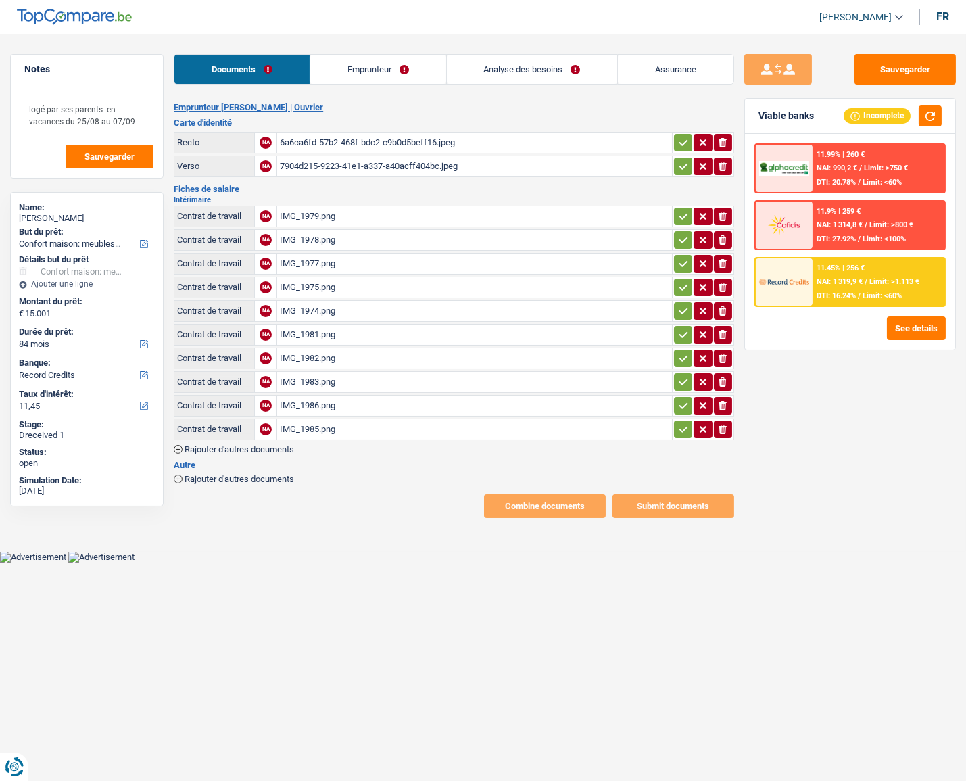
click at [681, 143] on icon "button" at bounding box center [683, 142] width 9 height 6
drag, startPoint x: 682, startPoint y: 164, endPoint x: 679, endPoint y: 177, distance: 13.1
click at [682, 164] on icon "button" at bounding box center [683, 167] width 11 height 14
drag, startPoint x: 678, startPoint y: 210, endPoint x: 680, endPoint y: 231, distance: 21.8
click at [678, 220] on icon "button" at bounding box center [683, 217] width 11 height 14
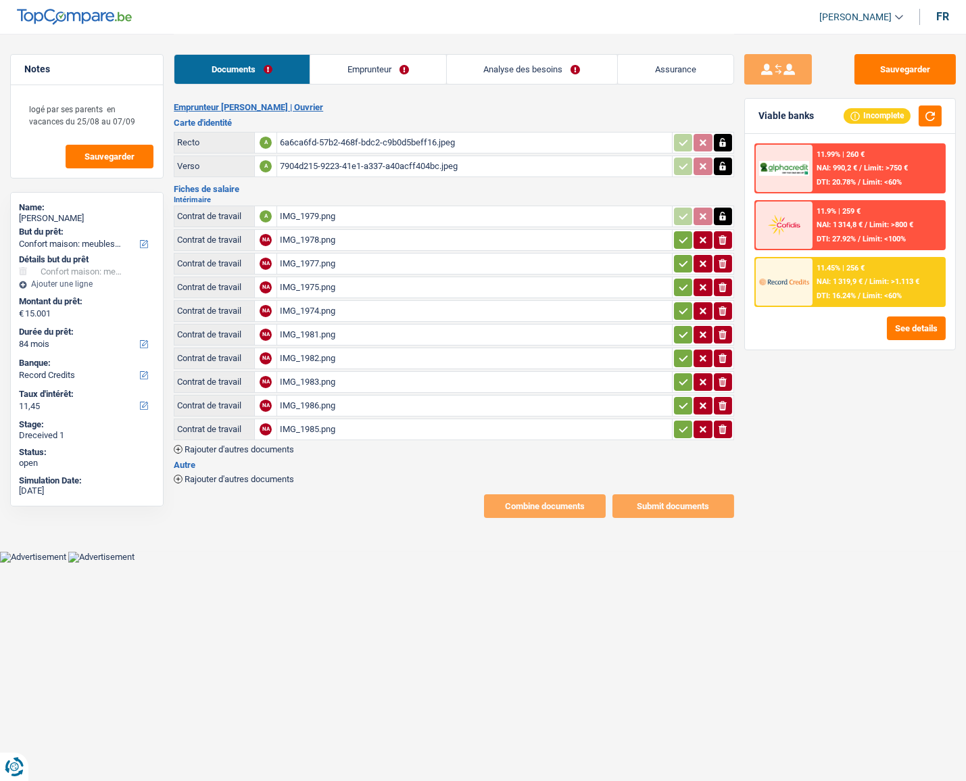
drag, startPoint x: 681, startPoint y: 239, endPoint x: 682, endPoint y: 256, distance: 16.2
click at [681, 243] on icon "button" at bounding box center [683, 240] width 11 height 14
click at [682, 264] on icon "button" at bounding box center [683, 264] width 11 height 14
click at [686, 293] on button "button" at bounding box center [683, 288] width 18 height 18
click at [684, 311] on icon "button" at bounding box center [683, 311] width 11 height 14
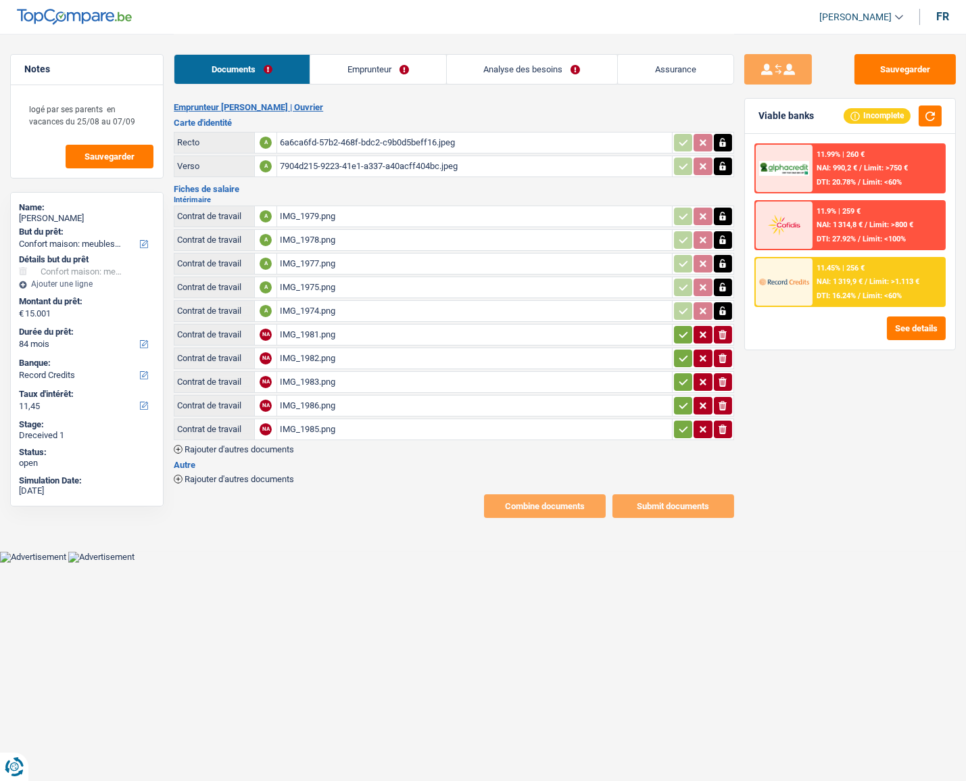
click at [680, 330] on icon "button" at bounding box center [683, 335] width 11 height 14
click at [684, 383] on icon "button" at bounding box center [683, 382] width 11 height 14
click at [686, 367] on table "Contrat de travail A IMG_1979.png Contrat de travail A IMG_1978.png Contrat de …" at bounding box center [454, 323] width 561 height 239
click at [686, 411] on td "ionicons-v5-e" at bounding box center [703, 406] width 62 height 22
click at [682, 429] on icon "button" at bounding box center [683, 430] width 11 height 14
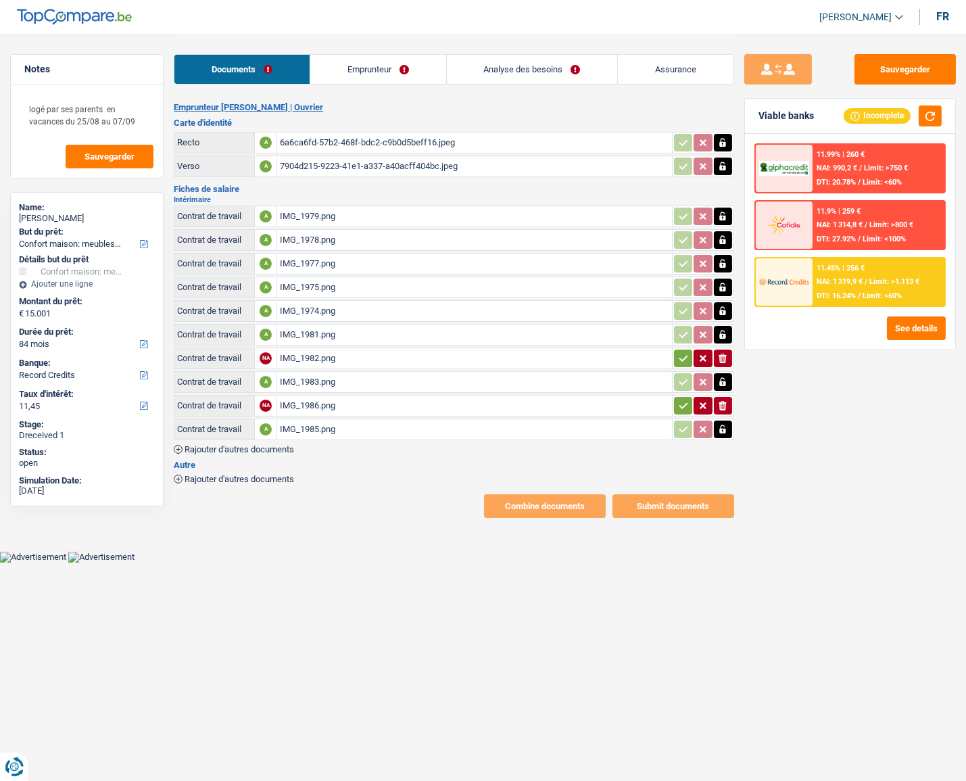
drag, startPoint x: 682, startPoint y: 403, endPoint x: 682, endPoint y: 391, distance: 12.2
click at [682, 402] on icon "button" at bounding box center [683, 405] width 9 height 6
click at [680, 357] on icon "button" at bounding box center [683, 358] width 9 height 6
click at [891, 266] on div "11.45% | 256 € NAI: 1 319,9 € / Limit: >1.113 € DTI: 16.24% / Limit: <60%" at bounding box center [879, 281] width 132 height 47
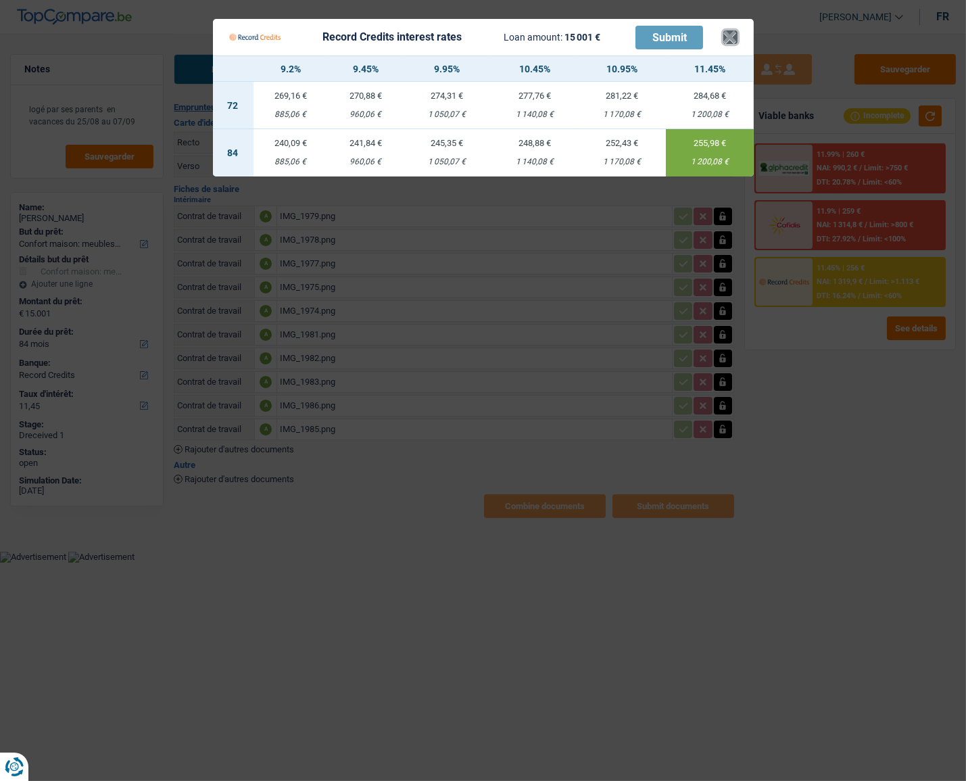
click at [734, 44] on button "×" at bounding box center [731, 37] width 14 height 14
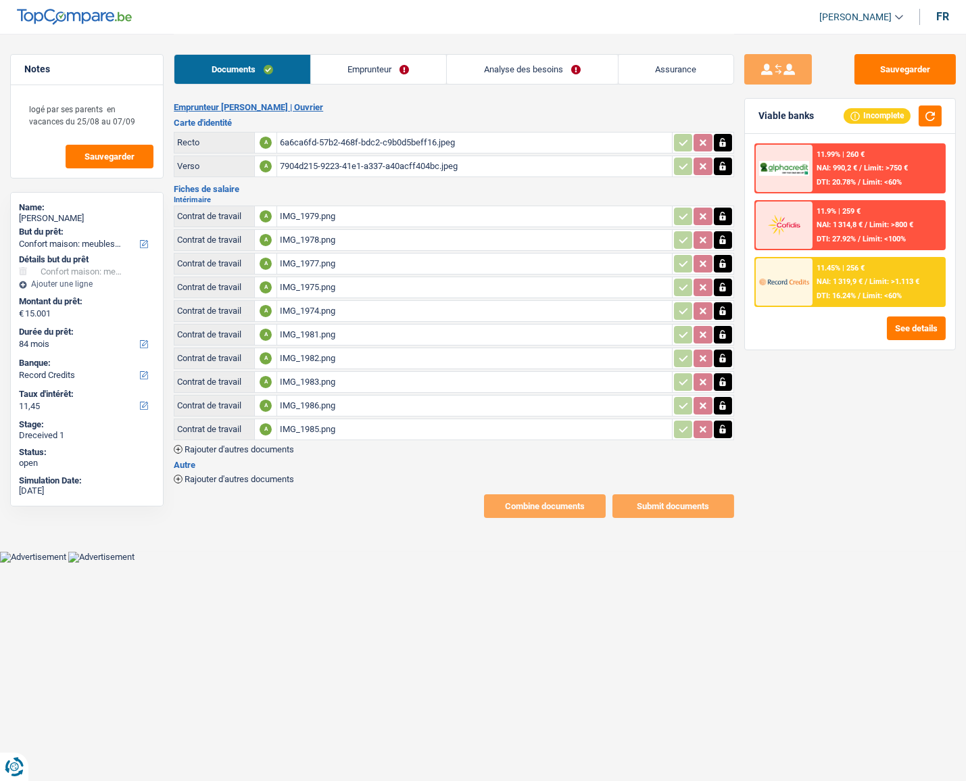
click at [317, 67] on link "Emprunteur" at bounding box center [378, 69] width 135 height 29
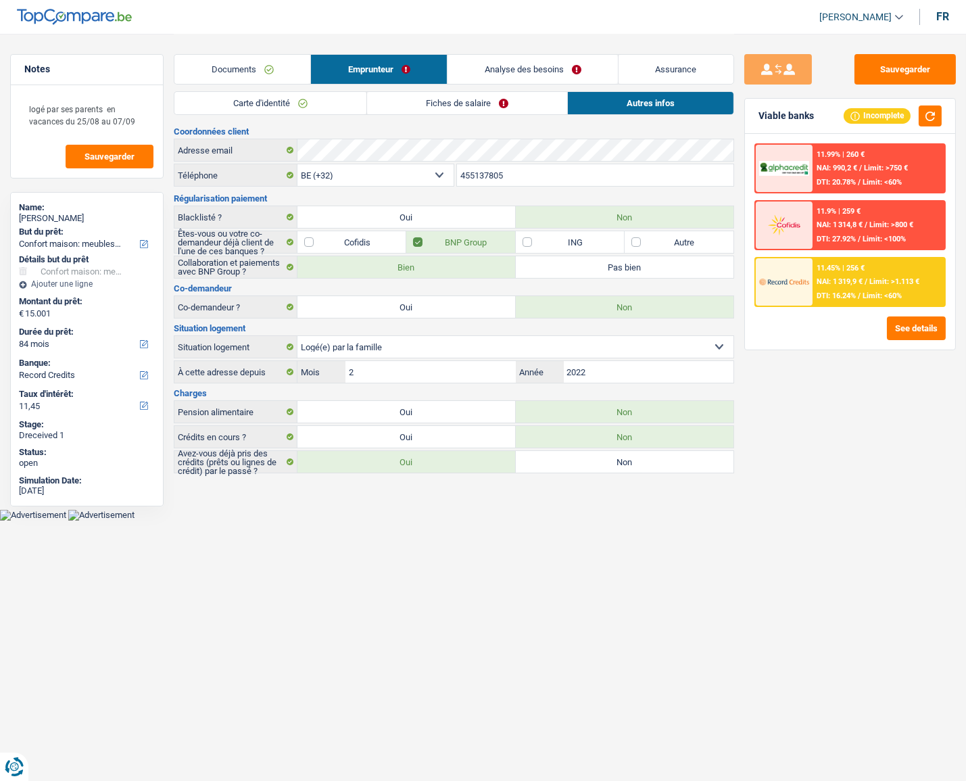
click at [264, 101] on link "Carte d'identité" at bounding box center [270, 103] width 192 height 22
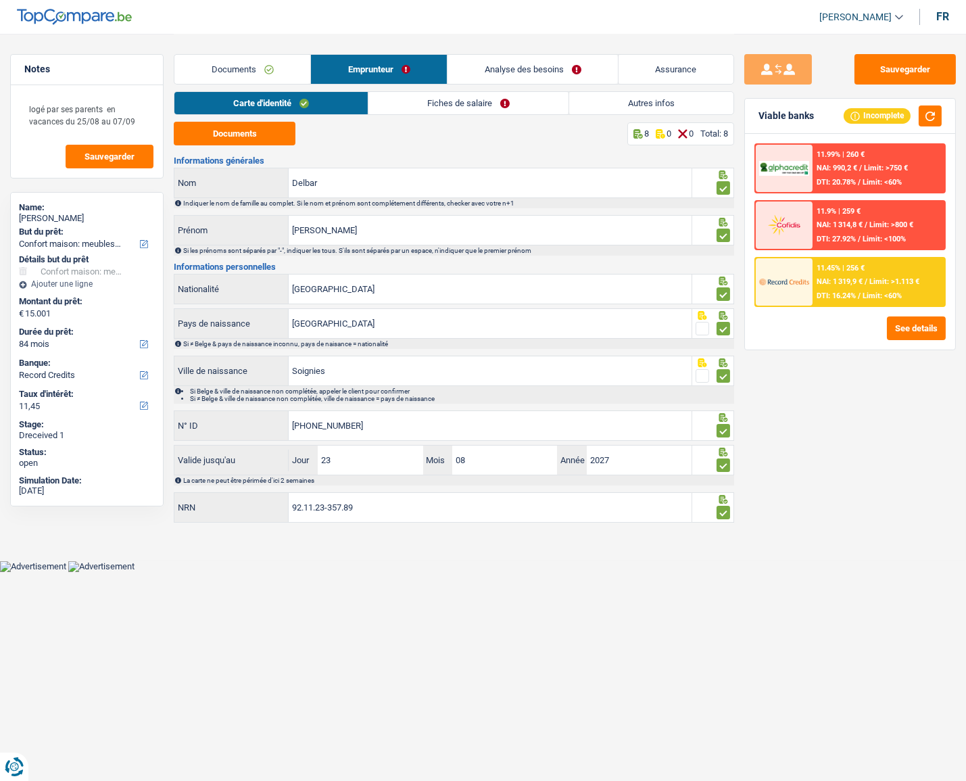
click at [629, 106] on link "Autres infos" at bounding box center [651, 103] width 164 height 22
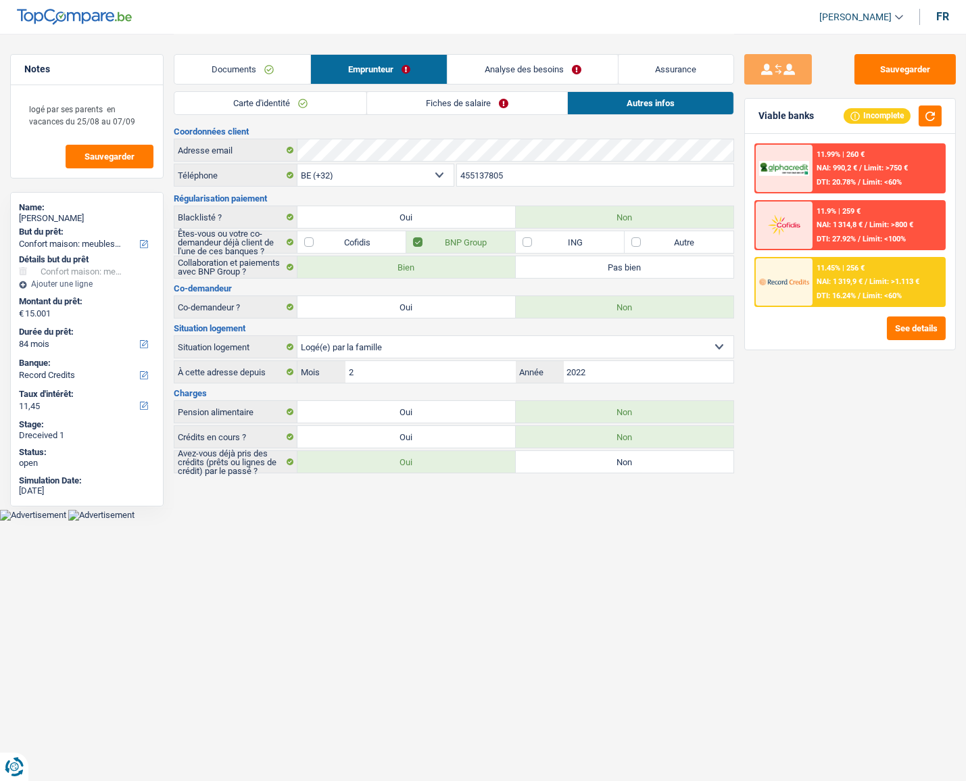
click at [508, 111] on link "Fiches de salaire" at bounding box center [467, 103] width 200 height 22
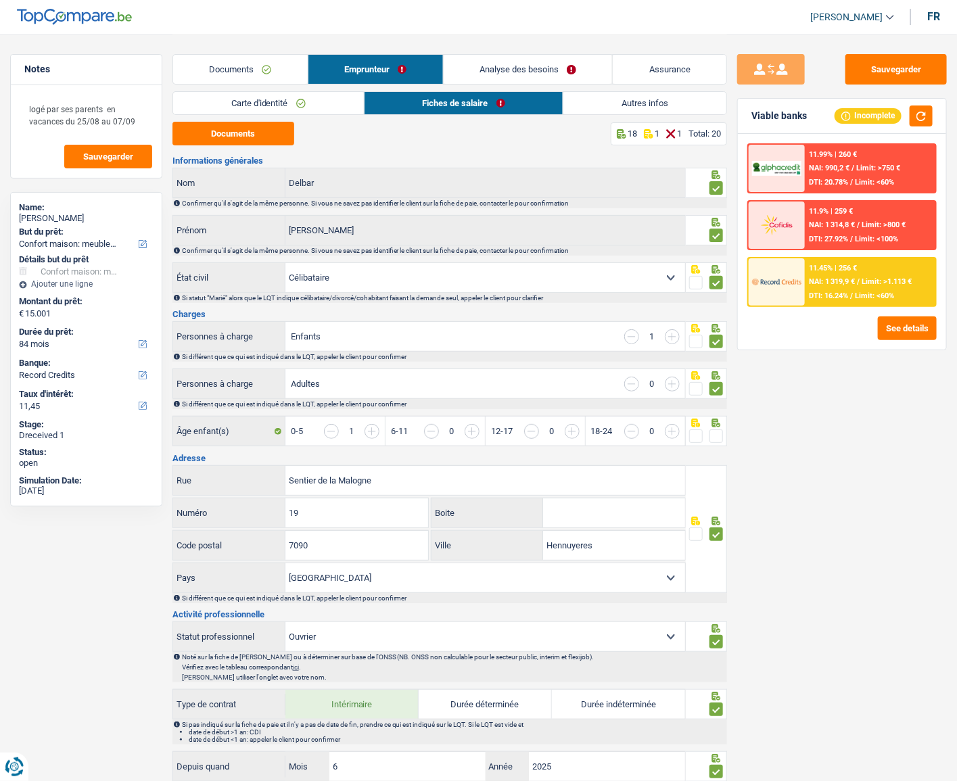
click at [718, 435] on span at bounding box center [716, 436] width 14 height 14
click at [0, 0] on input "radio" at bounding box center [0, 0] width 0 height 0
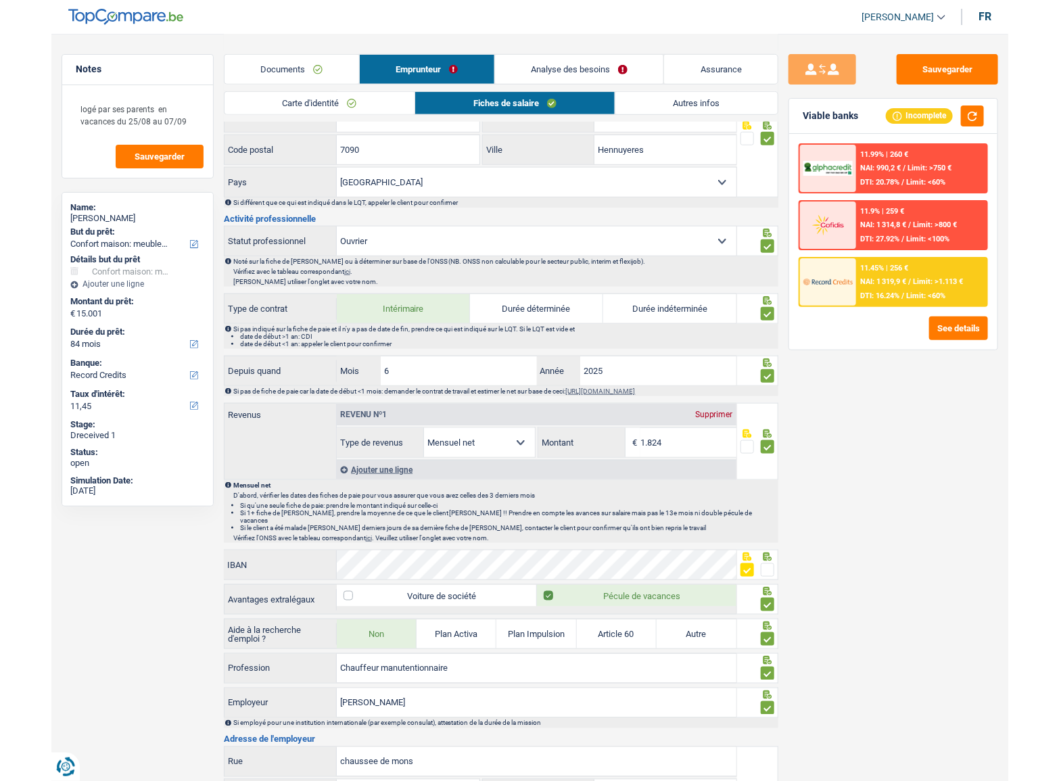
scroll to position [553, 0]
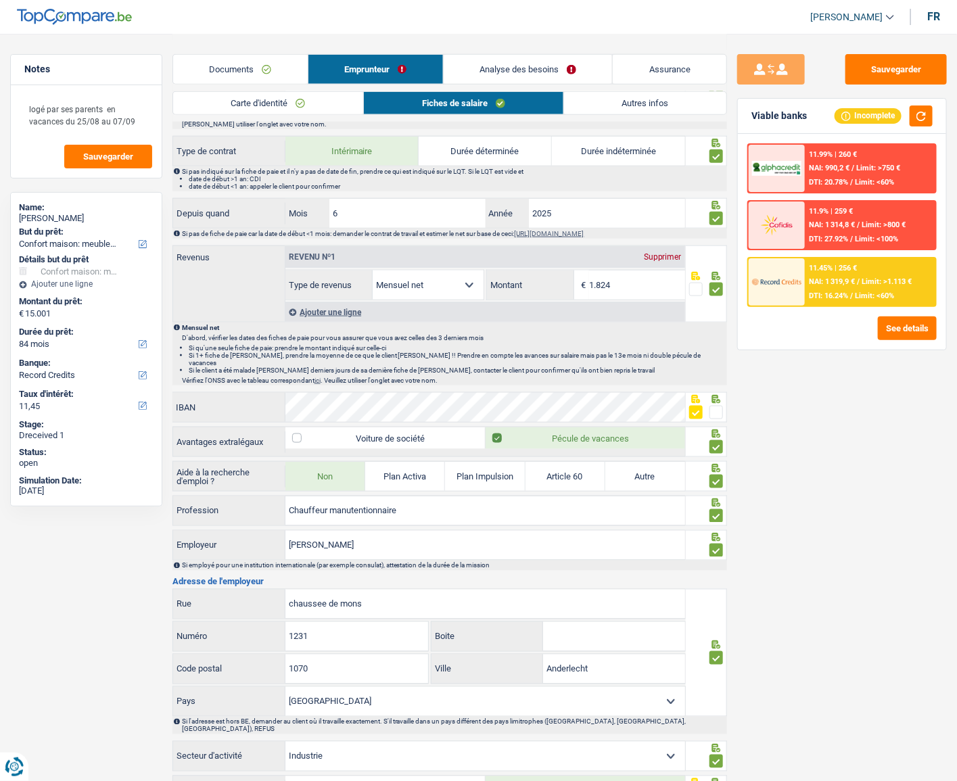
click at [891, 280] on span "Limit: >1.113 €" at bounding box center [887, 281] width 50 height 9
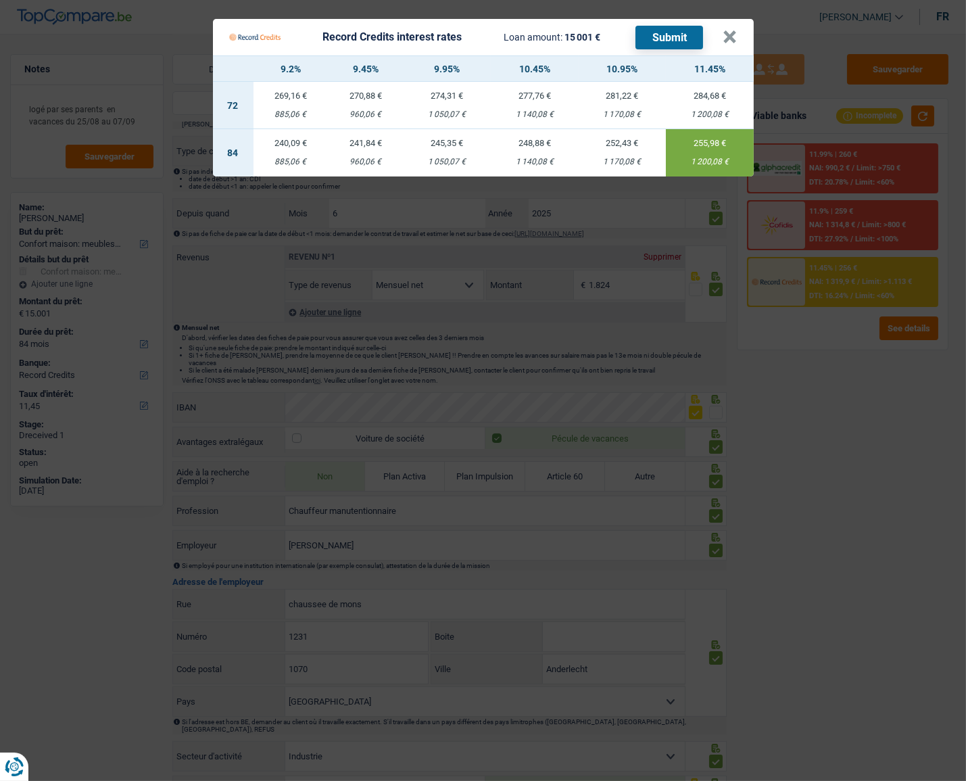
click at [677, 42] on button "Submit" at bounding box center [670, 38] width 68 height 24
click at [724, 36] on button "×" at bounding box center [731, 37] width 14 height 14
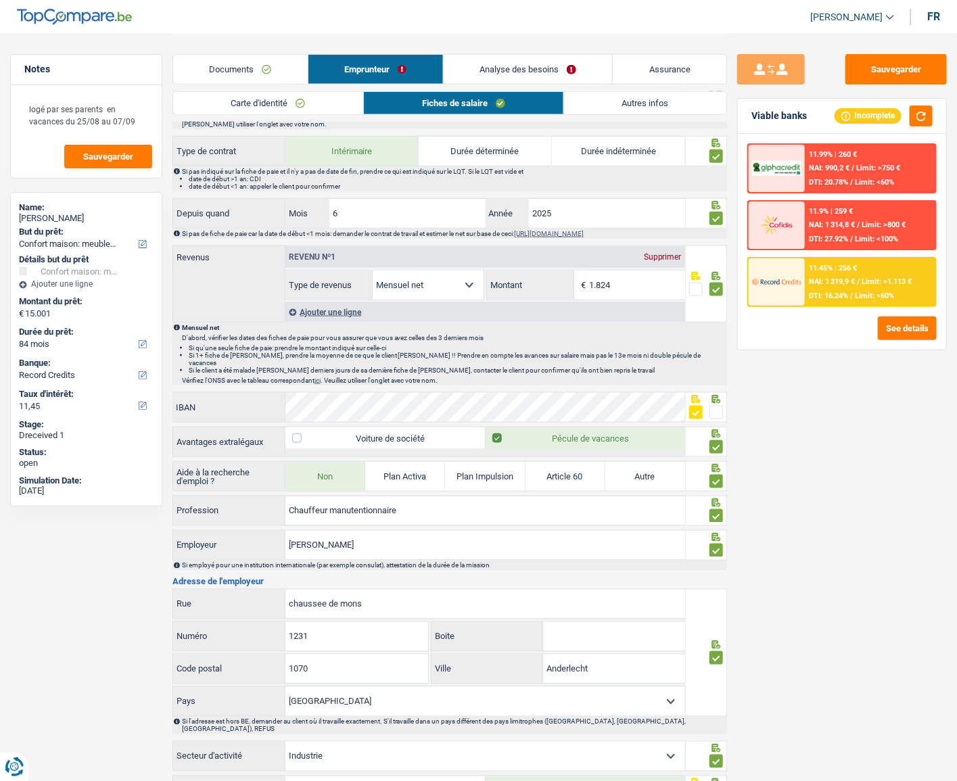
click at [69, 220] on div "Nicolas Delbar" at bounding box center [86, 218] width 135 height 11
copy div "Delbar"
click at [862, 296] on span "Limit: <60%" at bounding box center [874, 295] width 39 height 9
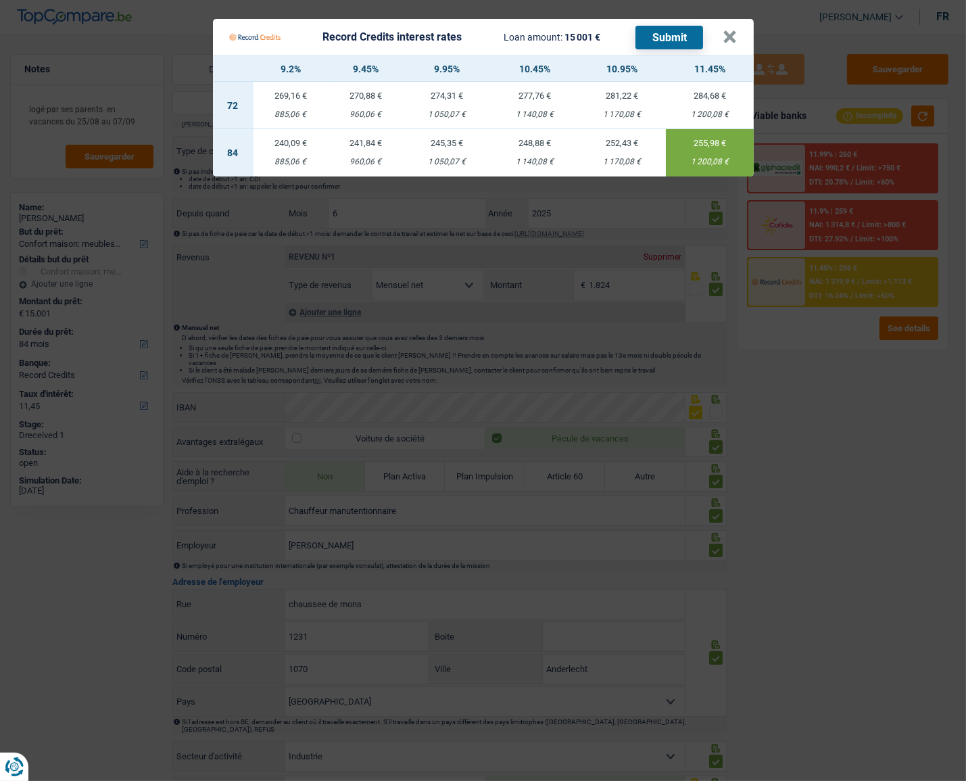
click at [686, 41] on button "Submit" at bounding box center [670, 38] width 68 height 24
click at [728, 39] on button "×" at bounding box center [731, 37] width 14 height 14
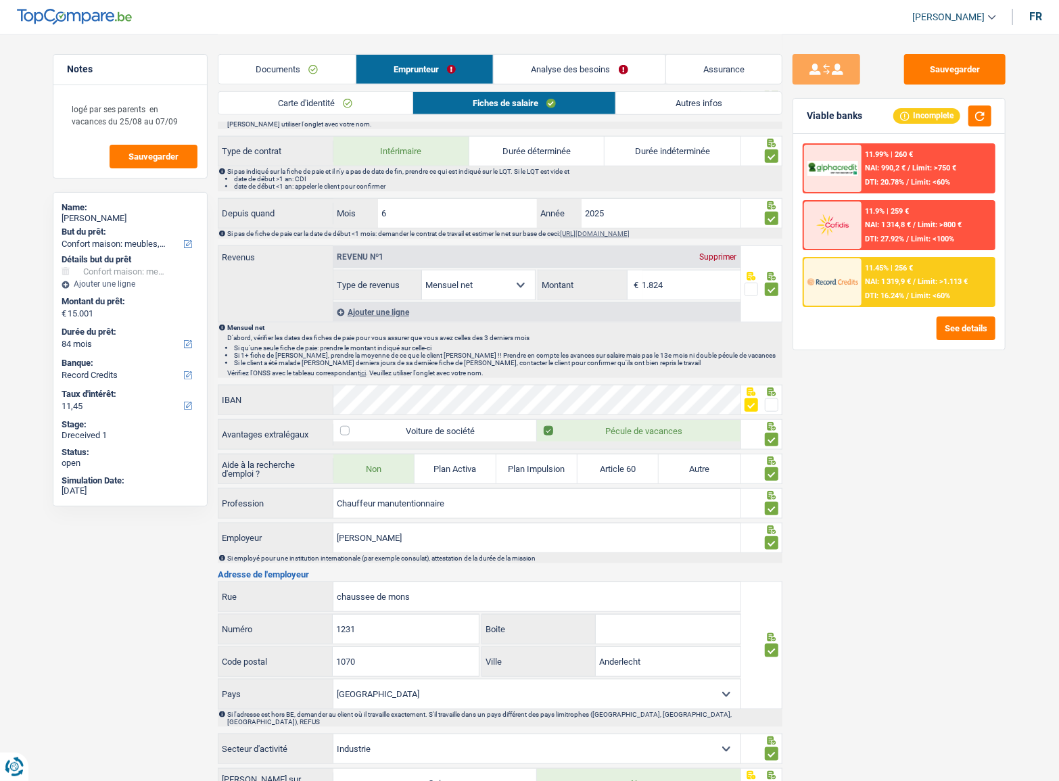
click at [971, 283] on div "11.45% | 256 € NAI: 1 319,9 € / Limit: >1.113 € DTI: 16.24% / Limit: <60%" at bounding box center [928, 281] width 133 height 47
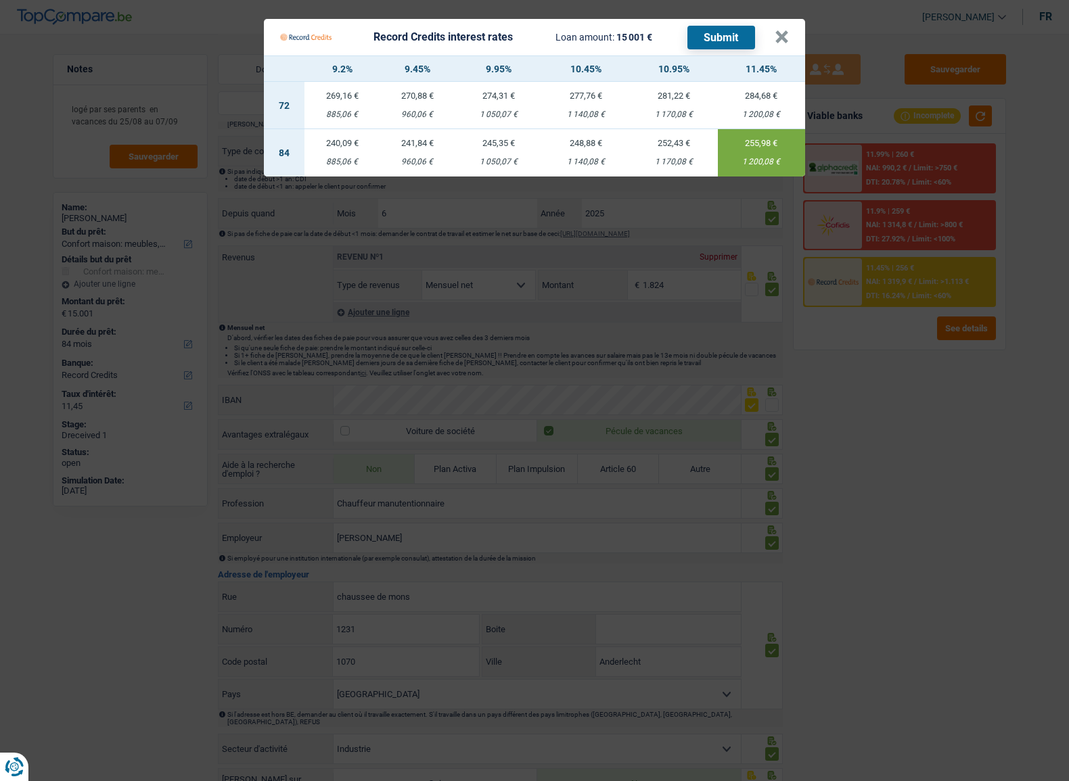
click at [940, 409] on Credits "Record Credits interest rates Loan amount: 15 001 € Submit × 9.2% 9.45% 9.95% 1…" at bounding box center [534, 390] width 1069 height 781
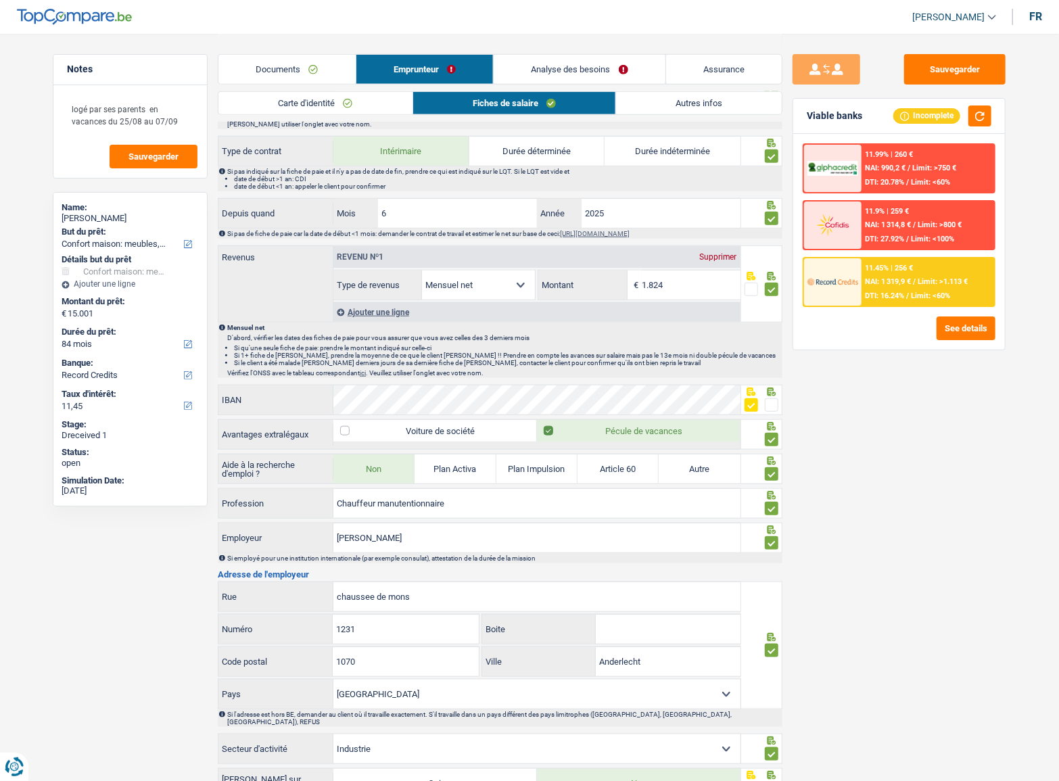
click at [323, 68] on link "Documents" at bounding box center [286, 69] width 137 height 29
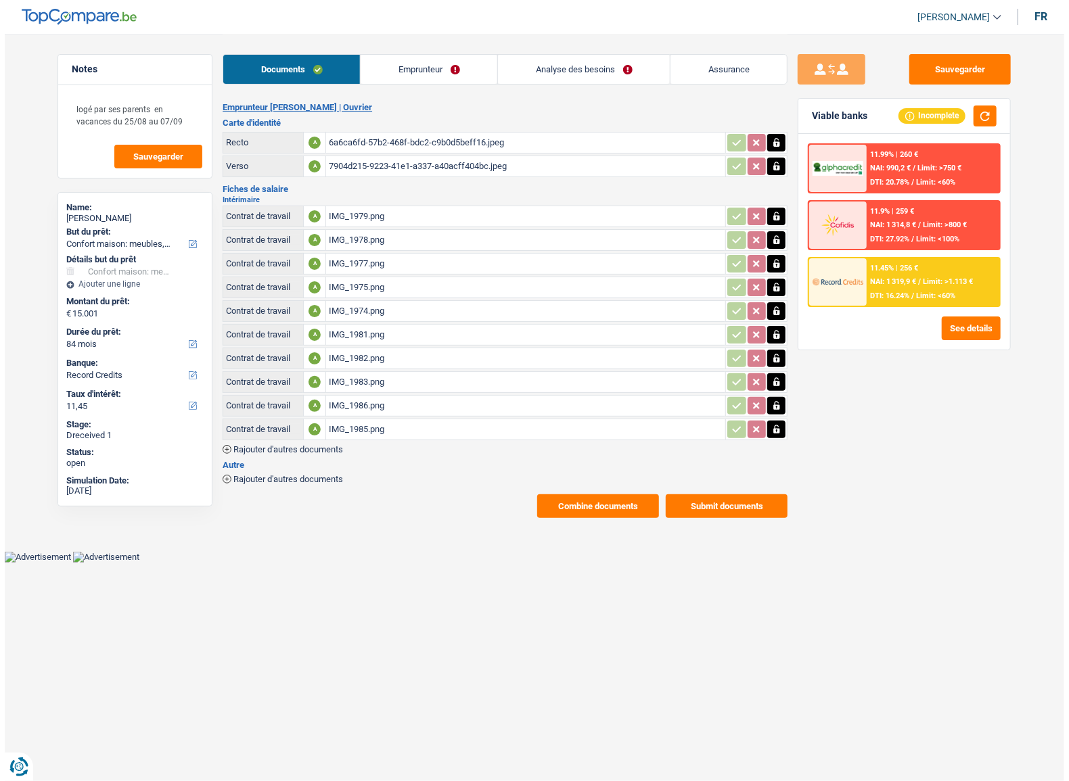
scroll to position [0, 0]
click at [373, 146] on div "6a6ca6fd-57b2-468f-bdc2-c9b0d5beff16.jpeg" at bounding box center [526, 143] width 394 height 20
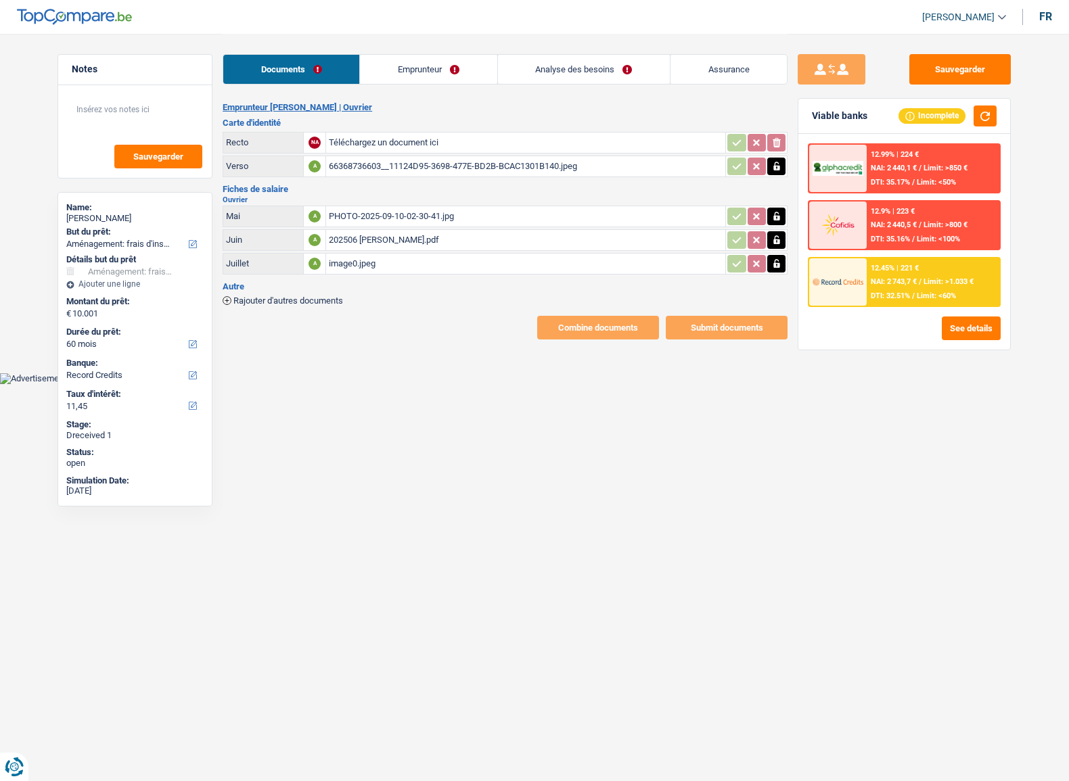
select select "movingOrInstallation"
select select "60"
select select "record credits"
click at [392, 138] on input "Téléchargez un document ici" at bounding box center [526, 143] width 394 height 20
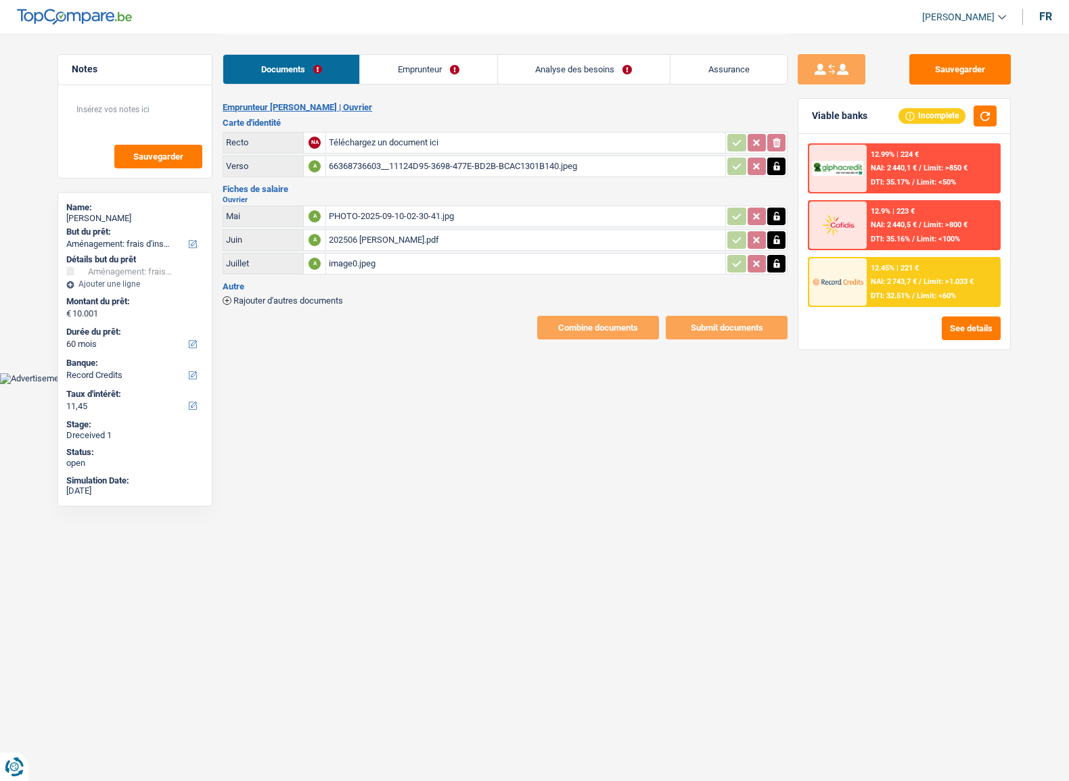
click at [425, 174] on div "66368736603__11124D95-3698-477E-BD2B-BCAC1301B140.jpeg" at bounding box center [526, 166] width 394 height 20
type input "C:\fakepath\image0.jpeg"
drag, startPoint x: 425, startPoint y: 62, endPoint x: 416, endPoint y: 83, distance: 22.7
click at [425, 62] on link "Emprunteur" at bounding box center [428, 69] width 137 height 29
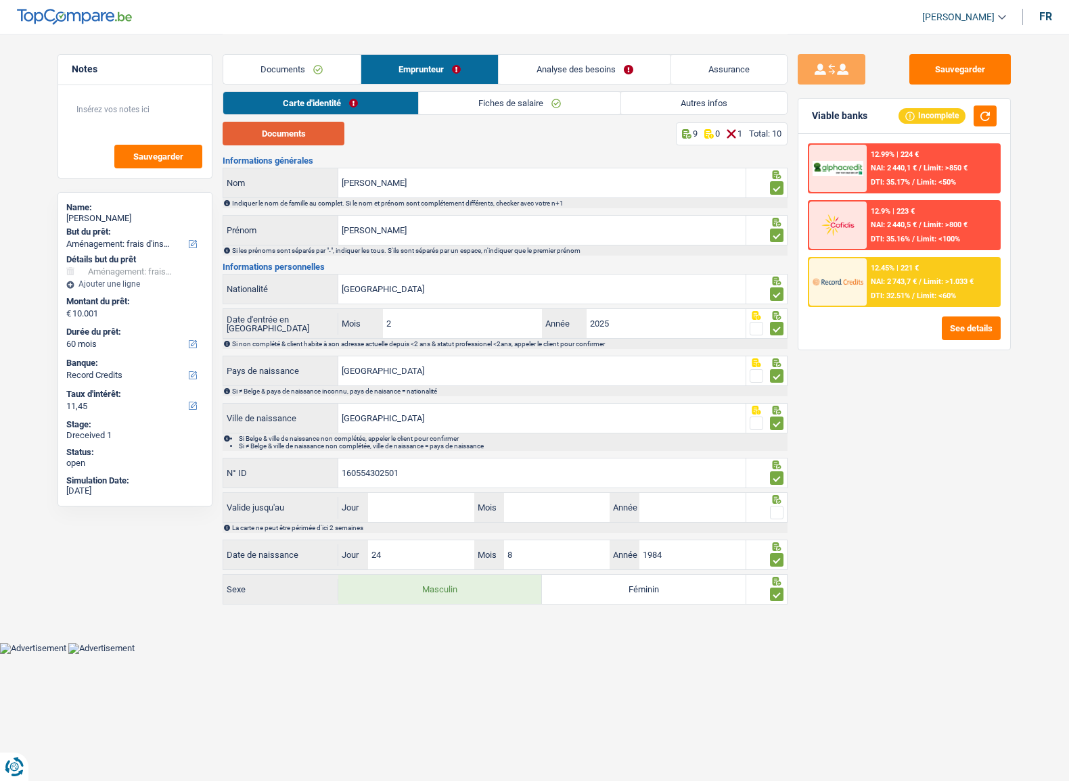
click at [327, 145] on button "Documents" at bounding box center [284, 134] width 122 height 24
click at [391, 514] on input "Jour" at bounding box center [421, 507] width 106 height 29
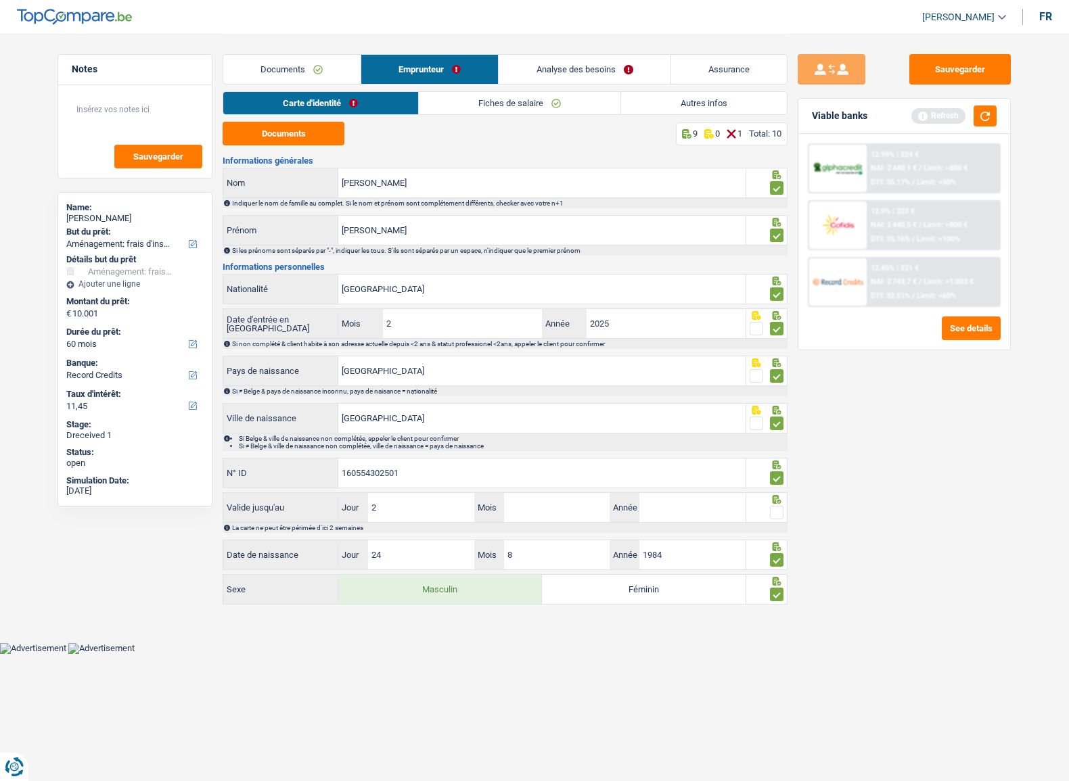
type input "26"
type input "05"
type input "2031"
click at [477, 99] on link "Fiches de salaire" at bounding box center [520, 103] width 202 height 22
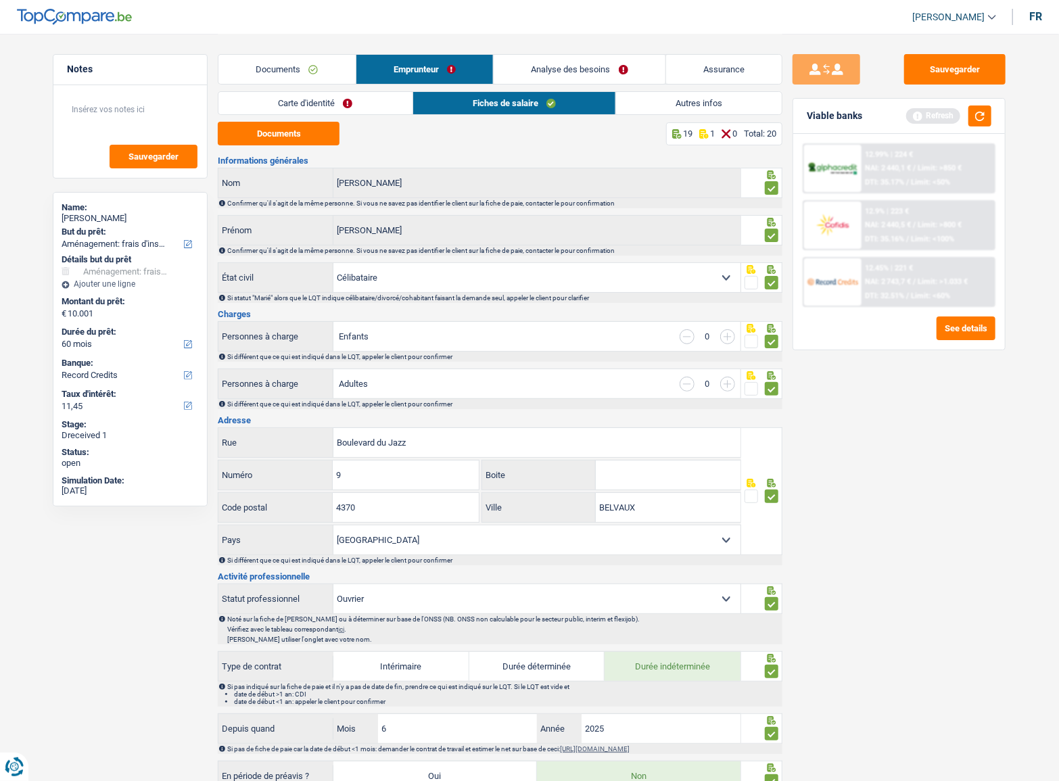
click at [510, 111] on link "Fiches de salaire" at bounding box center [514, 103] width 202 height 22
click at [975, 74] on button "Sauvegarder" at bounding box center [954, 69] width 101 height 30
click at [987, 119] on button "button" at bounding box center [979, 116] width 23 height 21
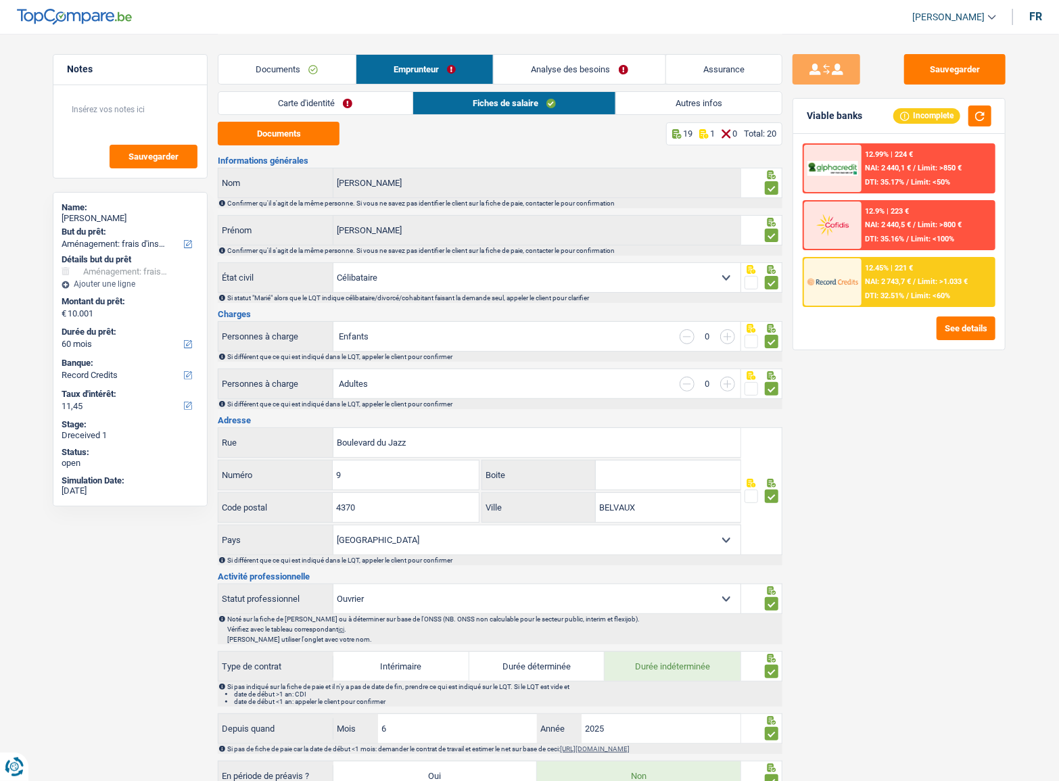
click at [682, 101] on link "Autres infos" at bounding box center [699, 103] width 166 height 22
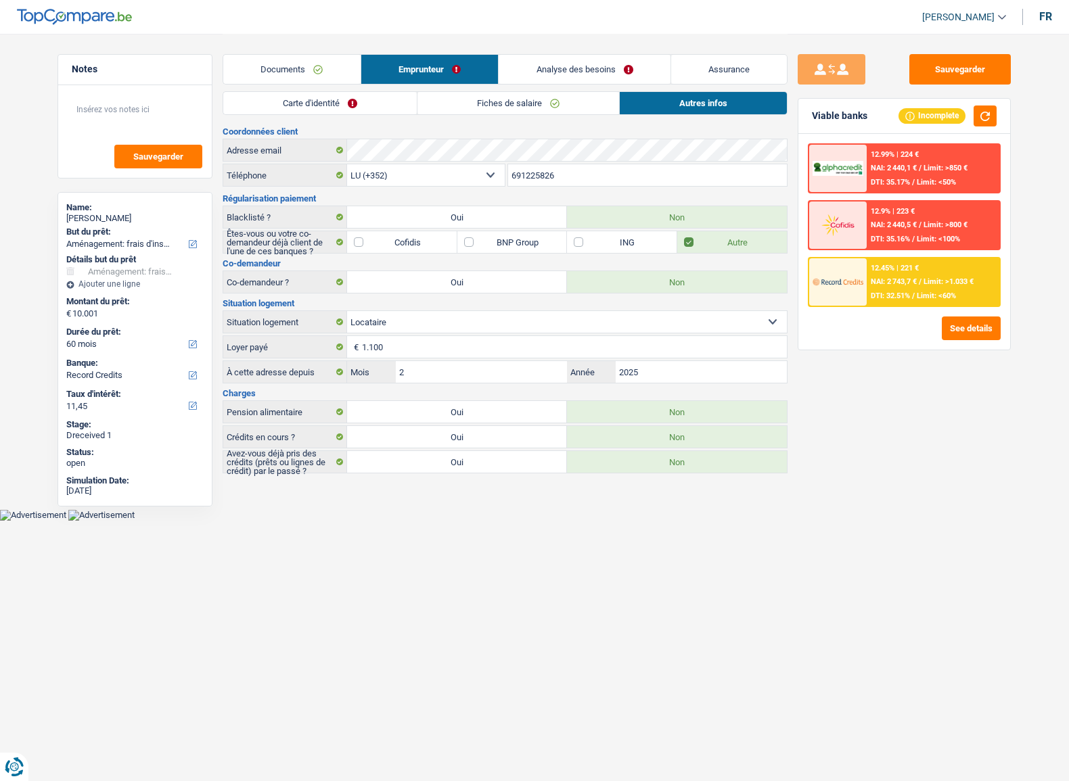
click at [275, 69] on link "Documents" at bounding box center [291, 69] width 137 height 29
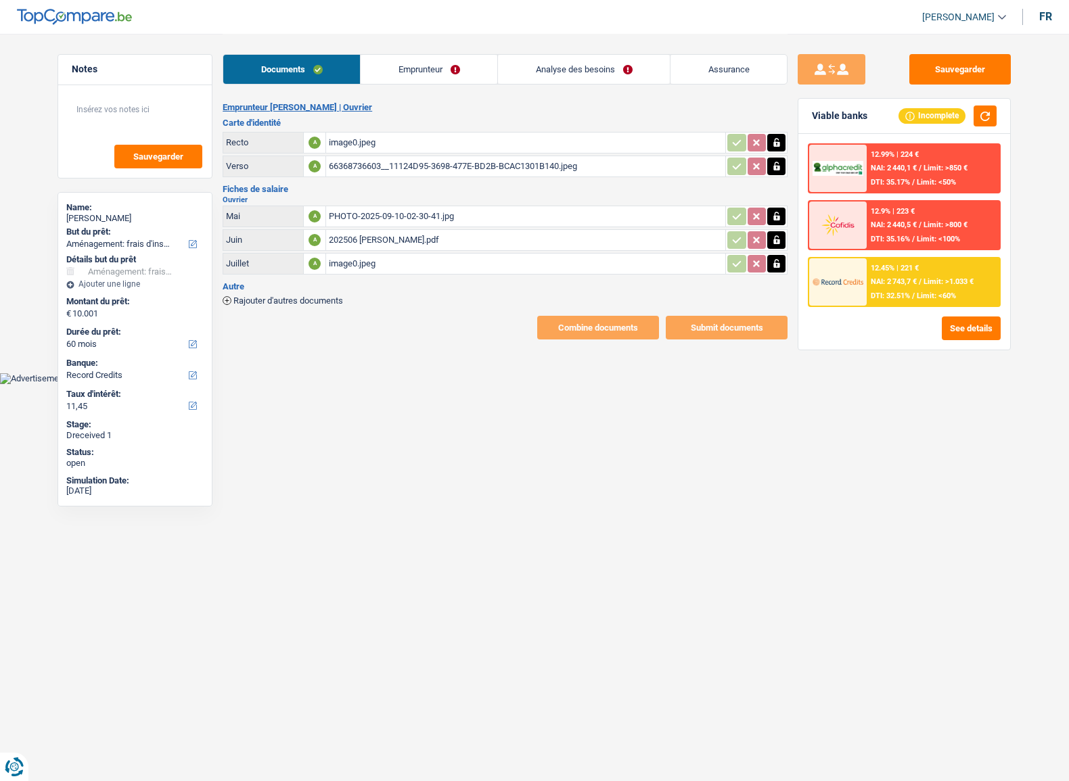
click at [419, 70] on link "Emprunteur" at bounding box center [428, 69] width 137 height 29
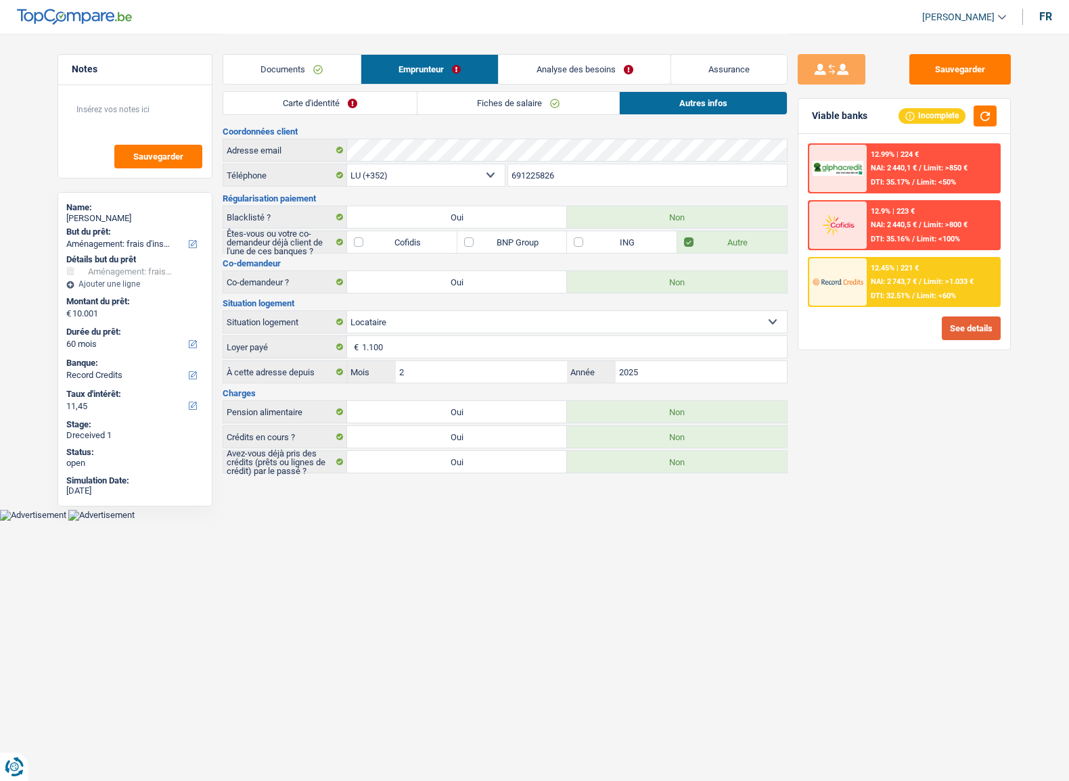
click at [948, 328] on button "See details" at bounding box center [970, 329] width 59 height 24
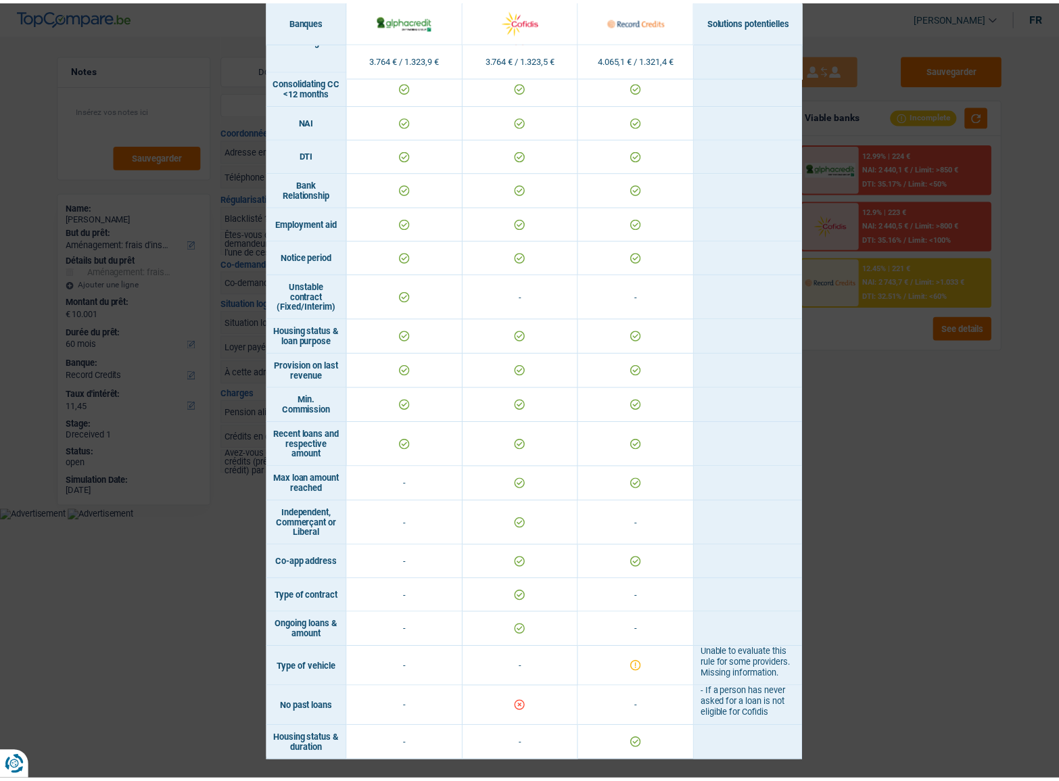
scroll to position [656, 0]
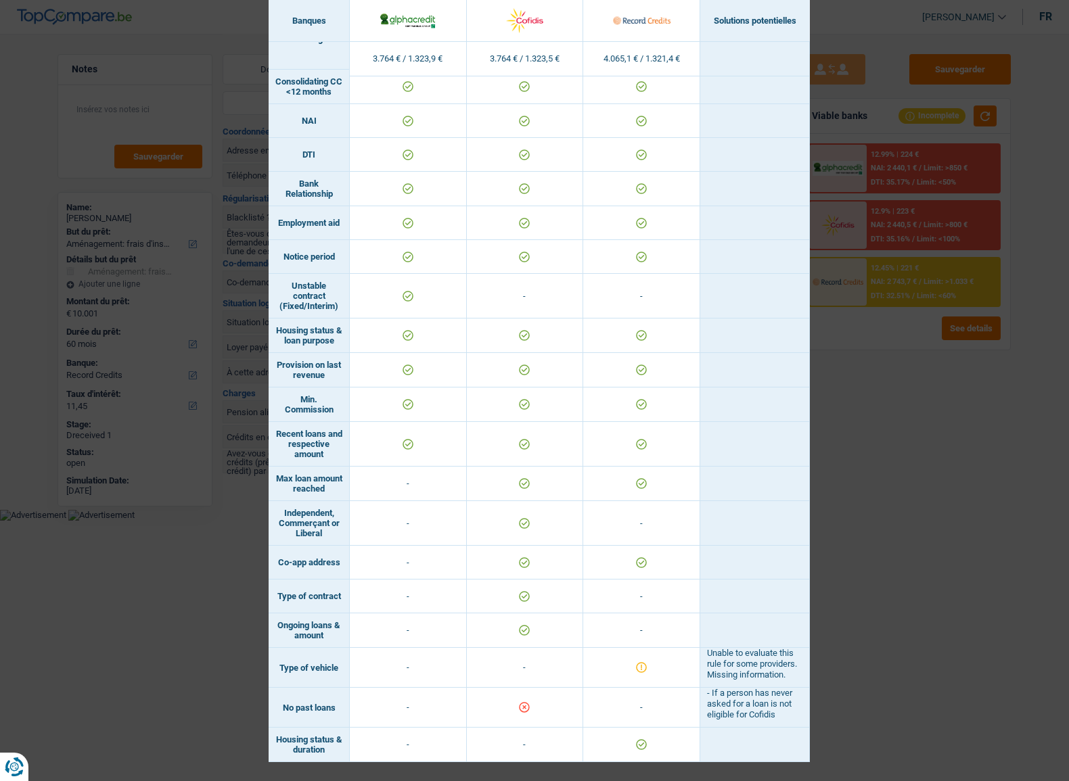
click at [853, 466] on div "Banks conditions × Banques Solutions potentielles Revenus / Charges 3.764 € / 1…" at bounding box center [534, 390] width 1069 height 781
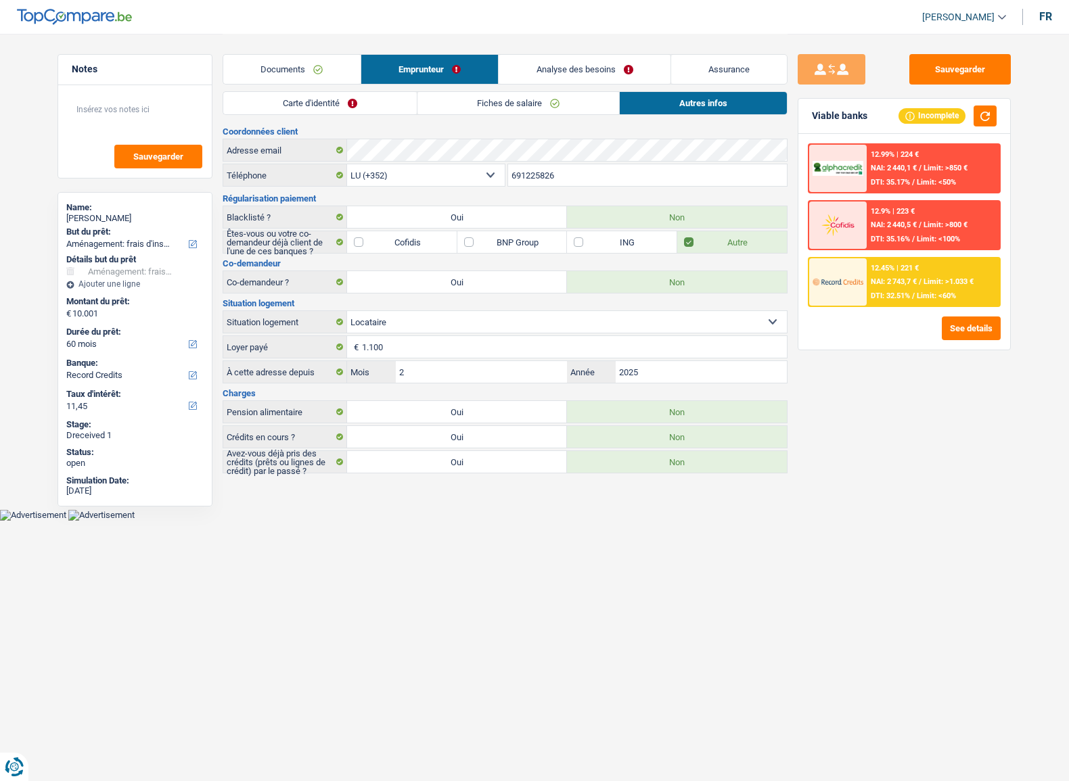
click at [925, 300] on div "12.45% | 221 € NAI: 2 743,7 € / Limit: >1.033 € DTI: 32.51% / Limit: <60%" at bounding box center [932, 281] width 133 height 47
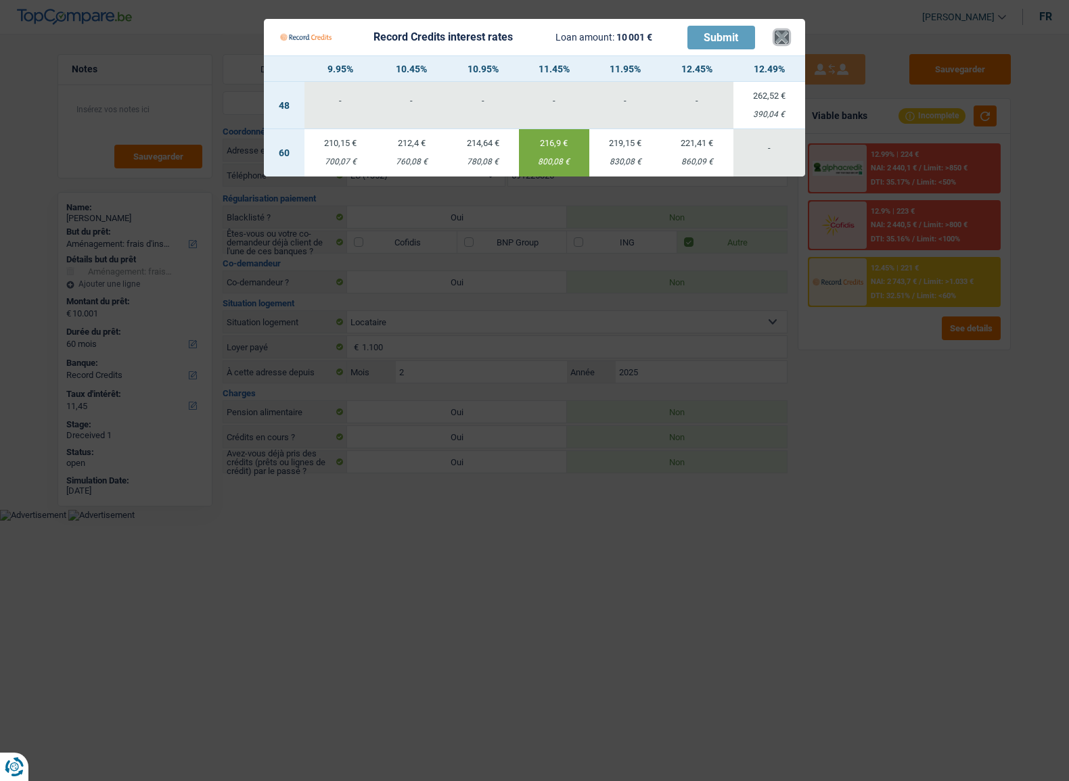
click at [785, 34] on button "×" at bounding box center [781, 37] width 14 height 14
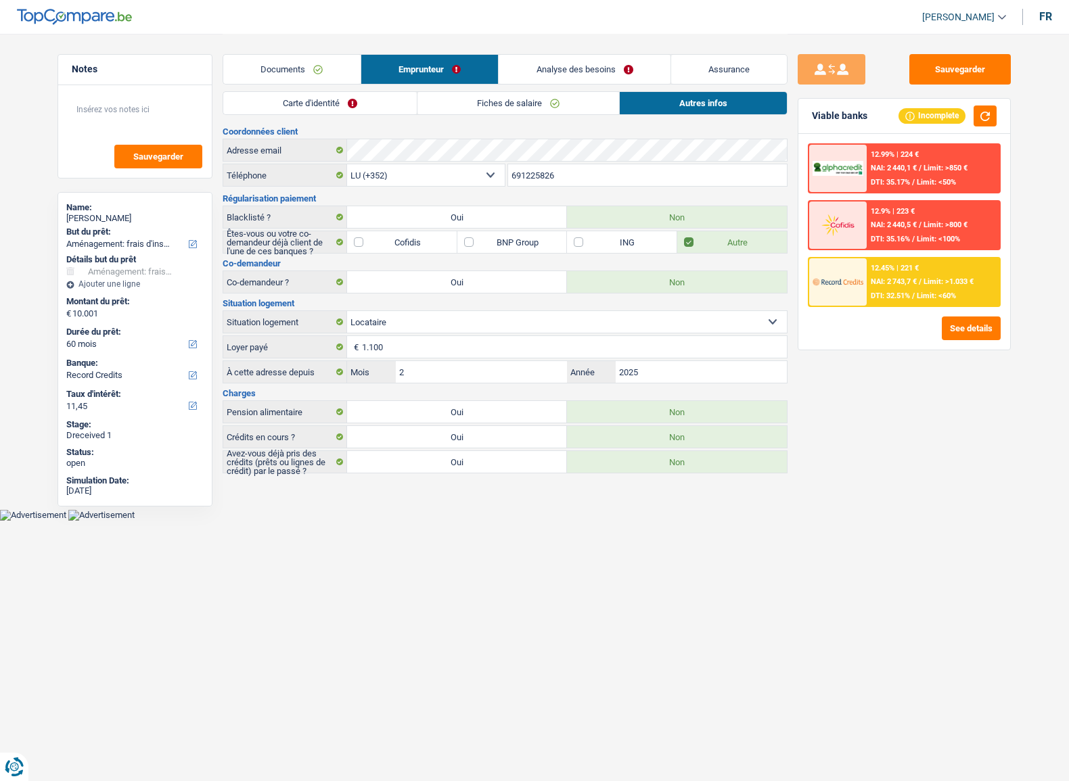
click at [323, 72] on link "Documents" at bounding box center [291, 69] width 137 height 29
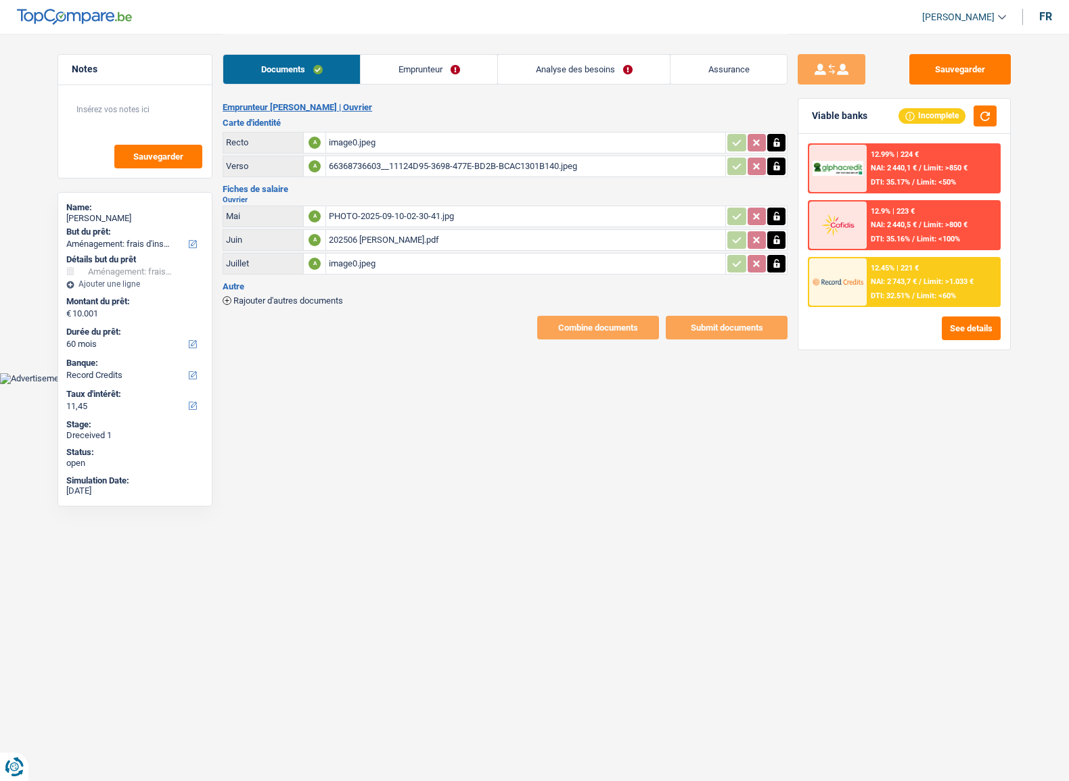
click at [399, 80] on link "Emprunteur" at bounding box center [428, 69] width 137 height 29
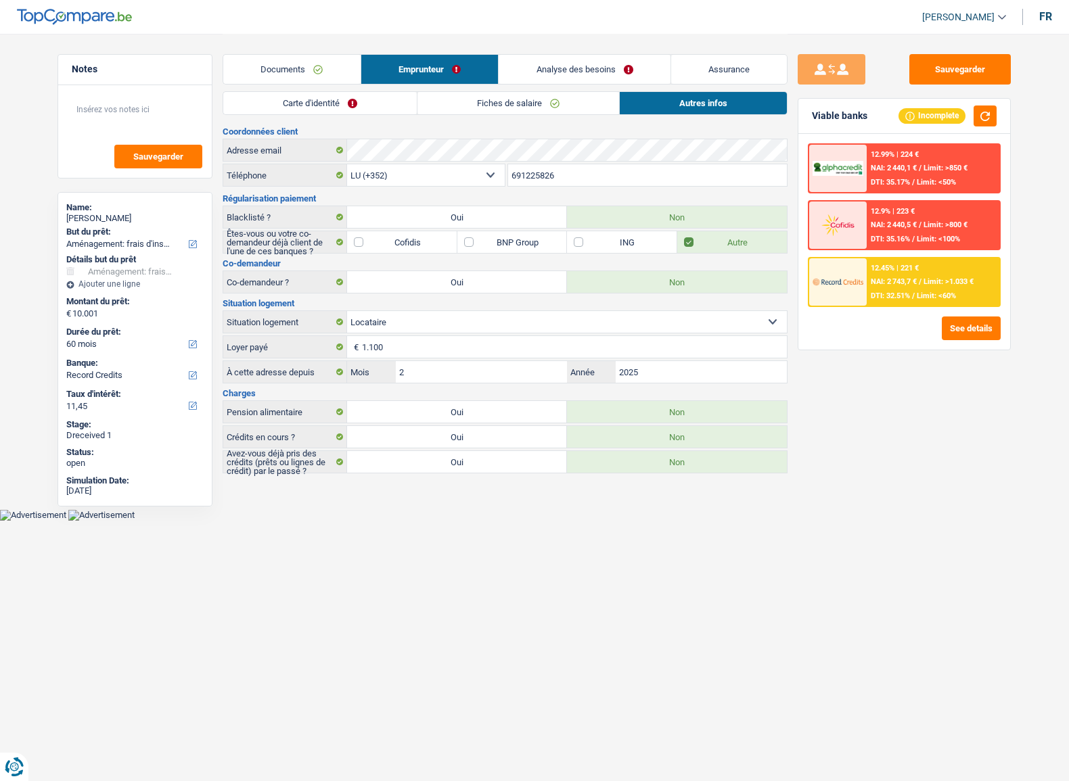
click at [321, 100] on link "Carte d'identité" at bounding box center [319, 103] width 193 height 22
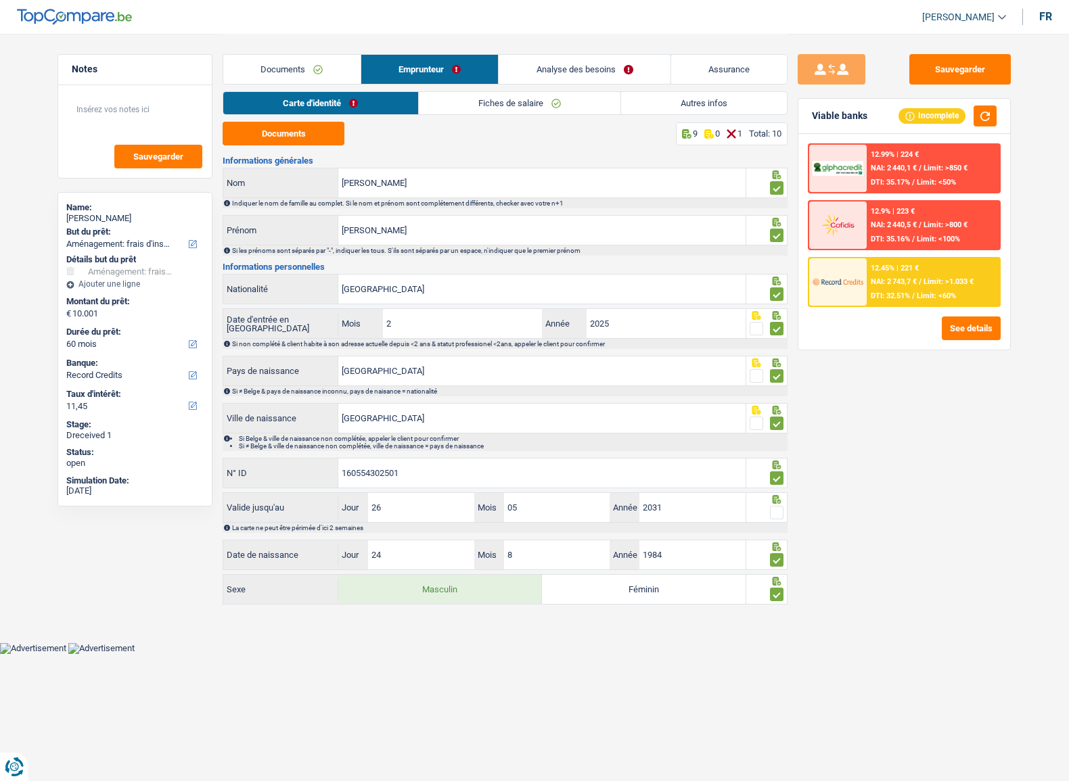
drag, startPoint x: 509, startPoint y: 103, endPoint x: 686, endPoint y: 103, distance: 177.9
click at [509, 103] on link "Fiches de salaire" at bounding box center [520, 103] width 202 height 22
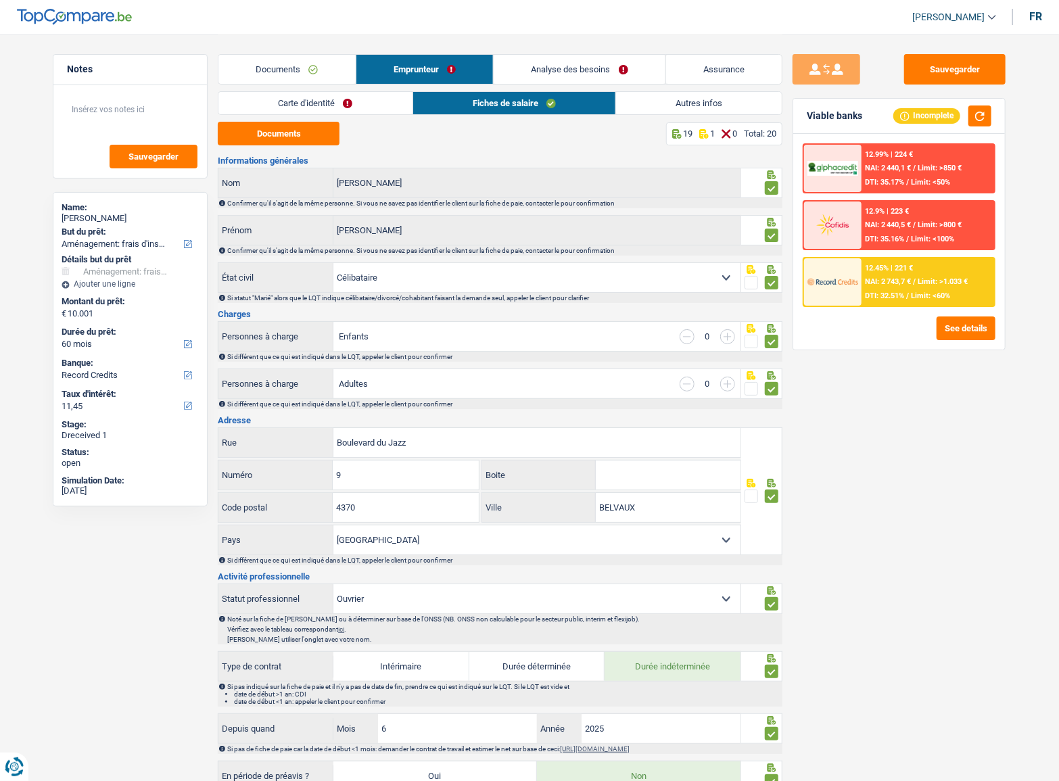
click at [705, 99] on link "Autres infos" at bounding box center [699, 103] width 166 height 22
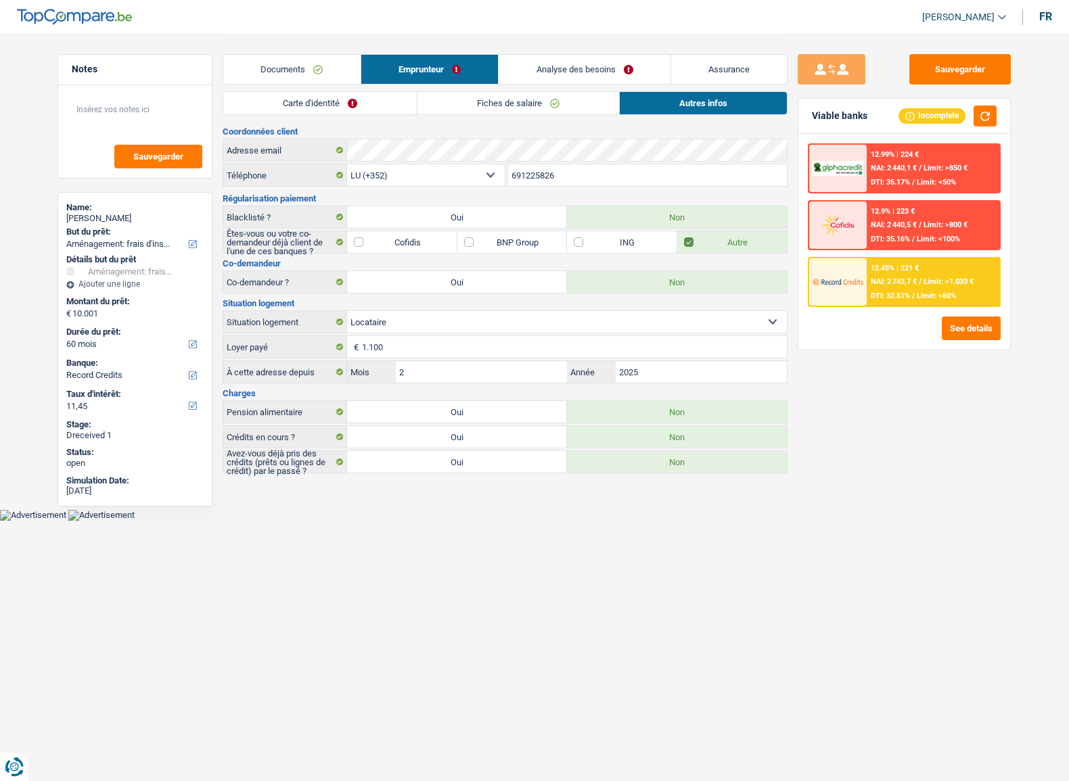
click at [518, 68] on link "Analyse des besoins" at bounding box center [584, 69] width 172 height 29
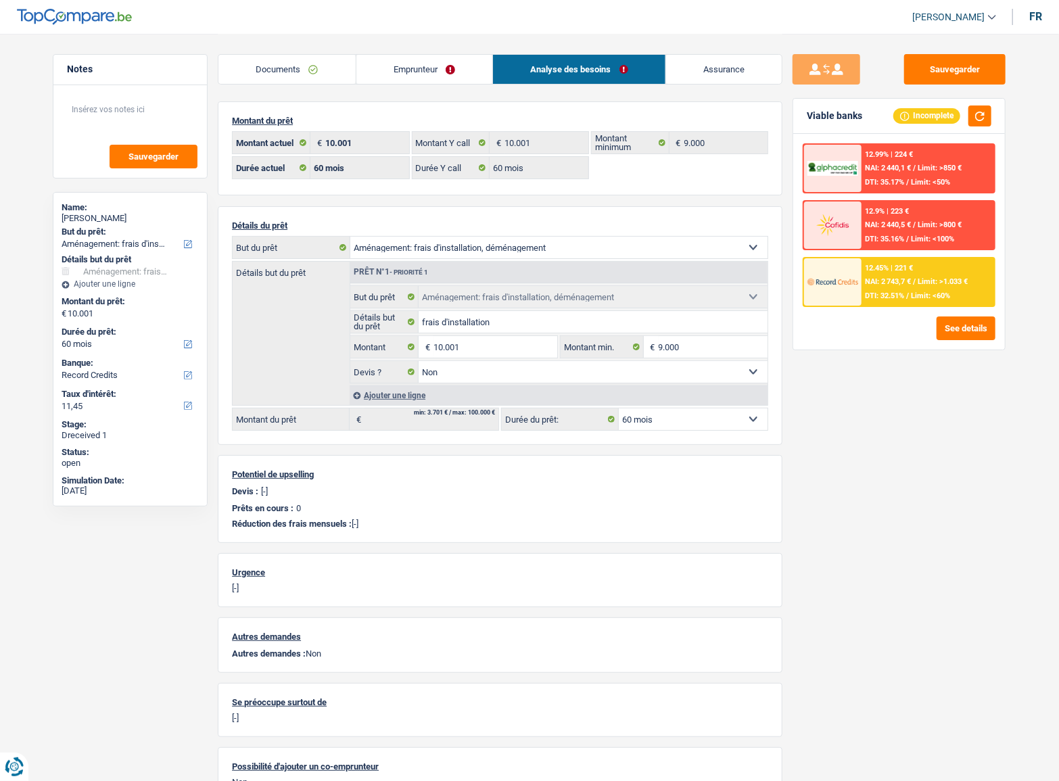
click at [407, 74] on link "Emprunteur" at bounding box center [424, 69] width 137 height 29
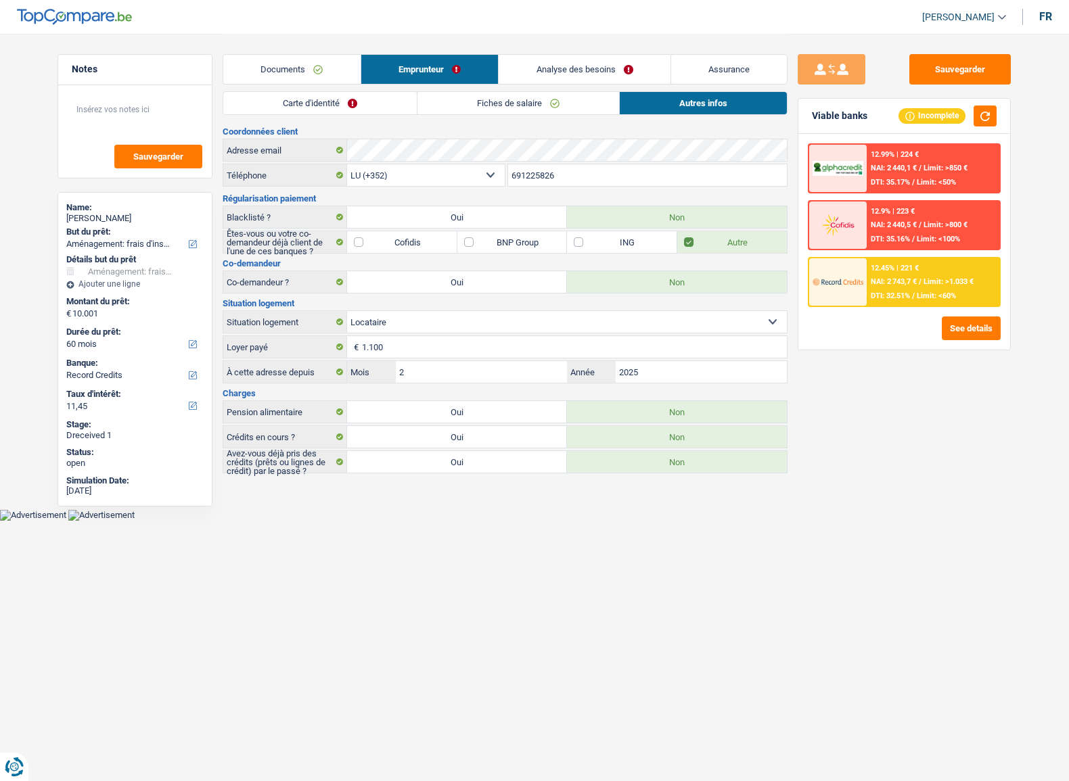
click at [592, 102] on link "Fiches de salaire" at bounding box center [518, 103] width 202 height 22
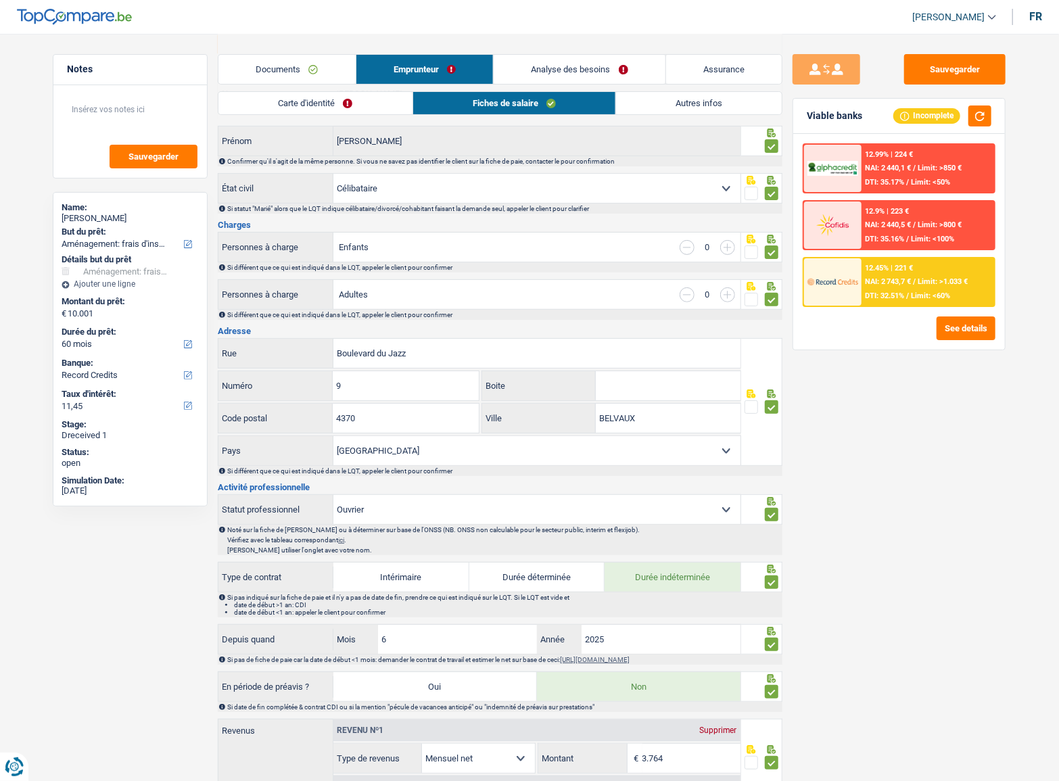
scroll to position [0, 0]
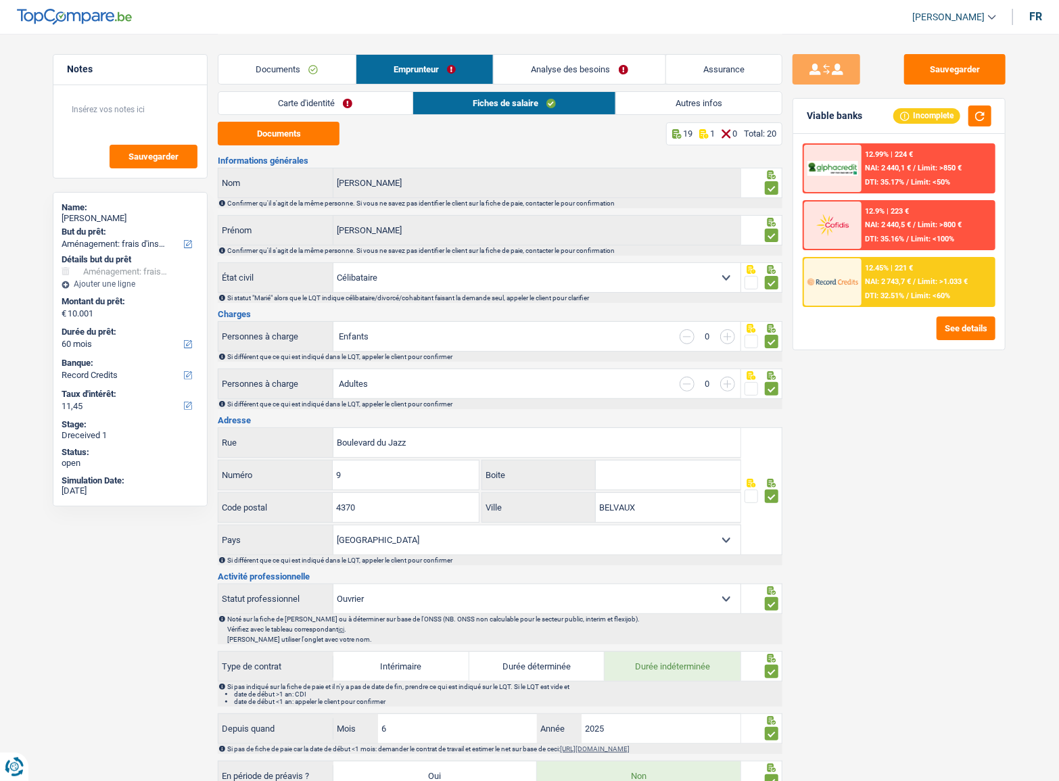
click at [394, 102] on link "Carte d'identité" at bounding box center [314, 103] width 193 height 22
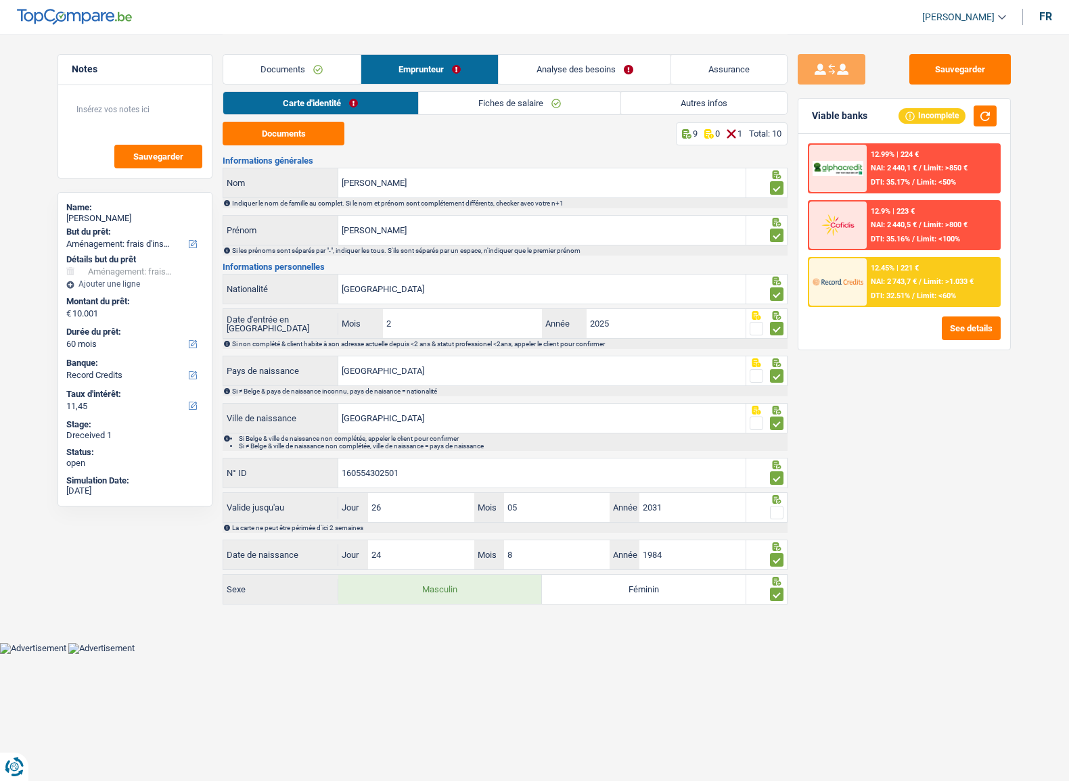
click at [774, 513] on span at bounding box center [777, 513] width 14 height 14
click at [0, 0] on input "radio" at bounding box center [0, 0] width 0 height 0
click at [955, 283] on span "Limit: >1.033 €" at bounding box center [948, 281] width 50 height 9
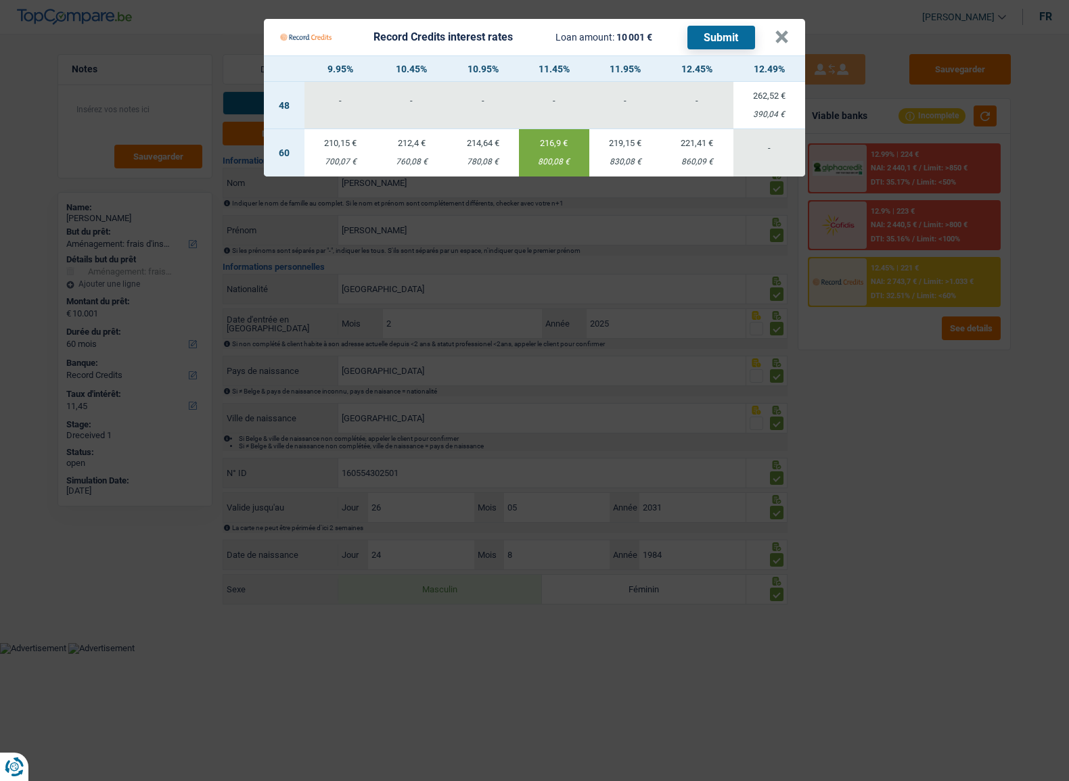
click at [705, 39] on button "Submit" at bounding box center [721, 38] width 68 height 24
click at [774, 37] on button "×" at bounding box center [781, 37] width 14 height 14
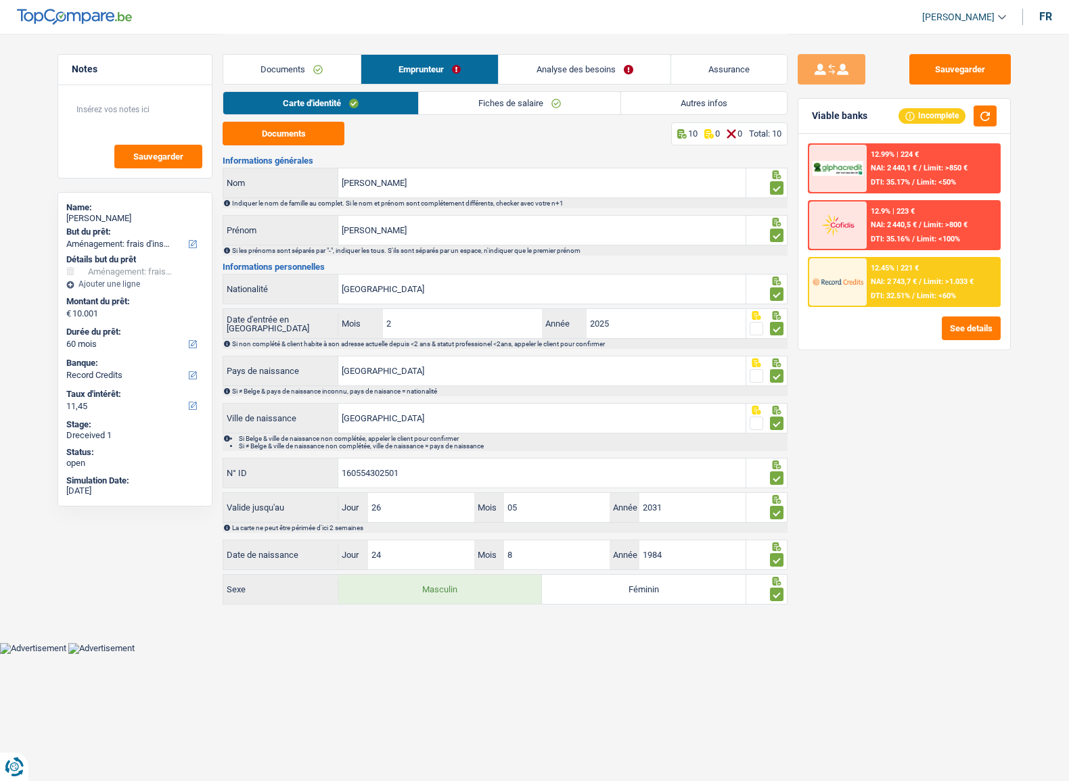
click at [102, 216] on div "Daniel Filippi" at bounding box center [134, 218] width 137 height 11
copy div "Filippi"
drag, startPoint x: 330, startPoint y: 62, endPoint x: 323, endPoint y: 71, distance: 12.0
click at [329, 64] on link "Documents" at bounding box center [291, 69] width 137 height 29
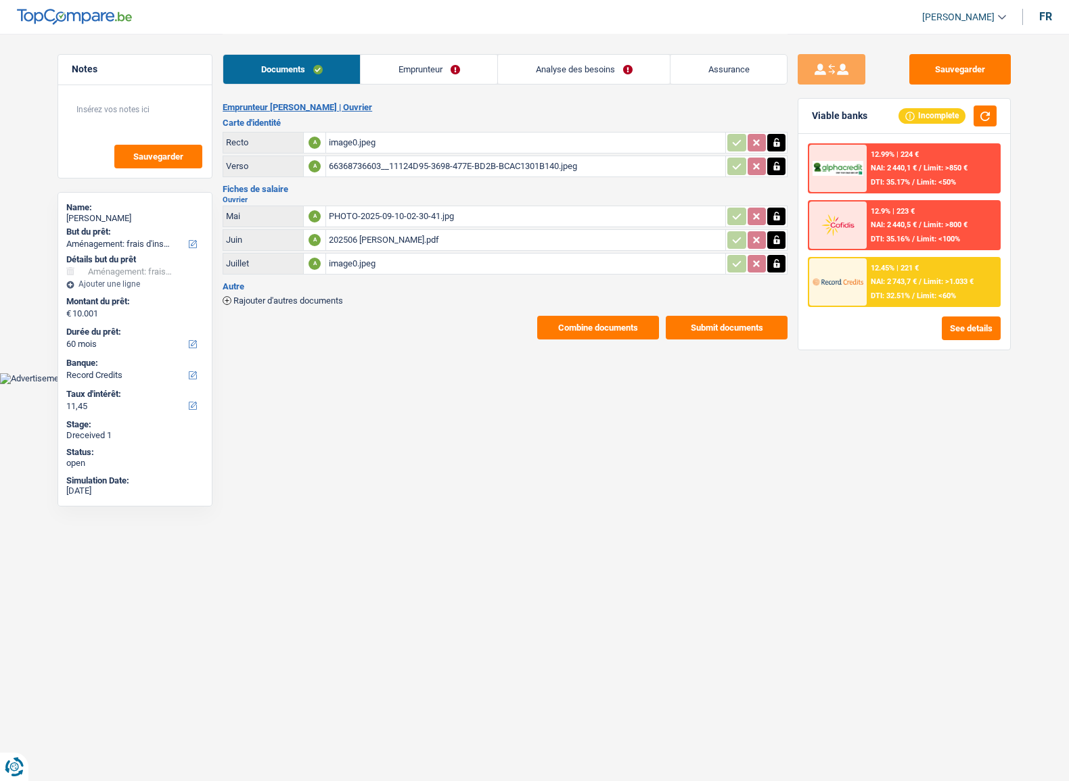
click at [916, 279] on span "NAI: 2 743,7 €" at bounding box center [893, 281] width 46 height 9
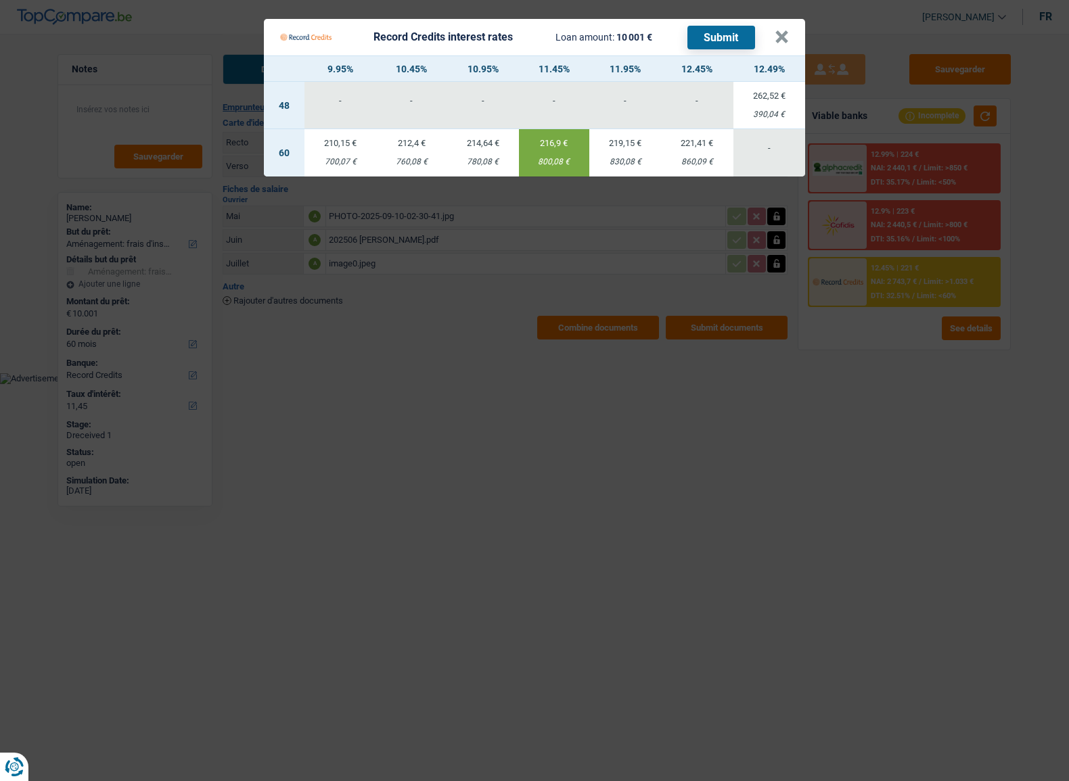
drag, startPoint x: 562, startPoint y: 484, endPoint x: 305, endPoint y: 85, distance: 474.6
click at [562, 483] on Credits "Record Credits interest rates Loan amount: 10 001 € Submit × 9.95% 10.45% 10.95…" at bounding box center [534, 390] width 1069 height 781
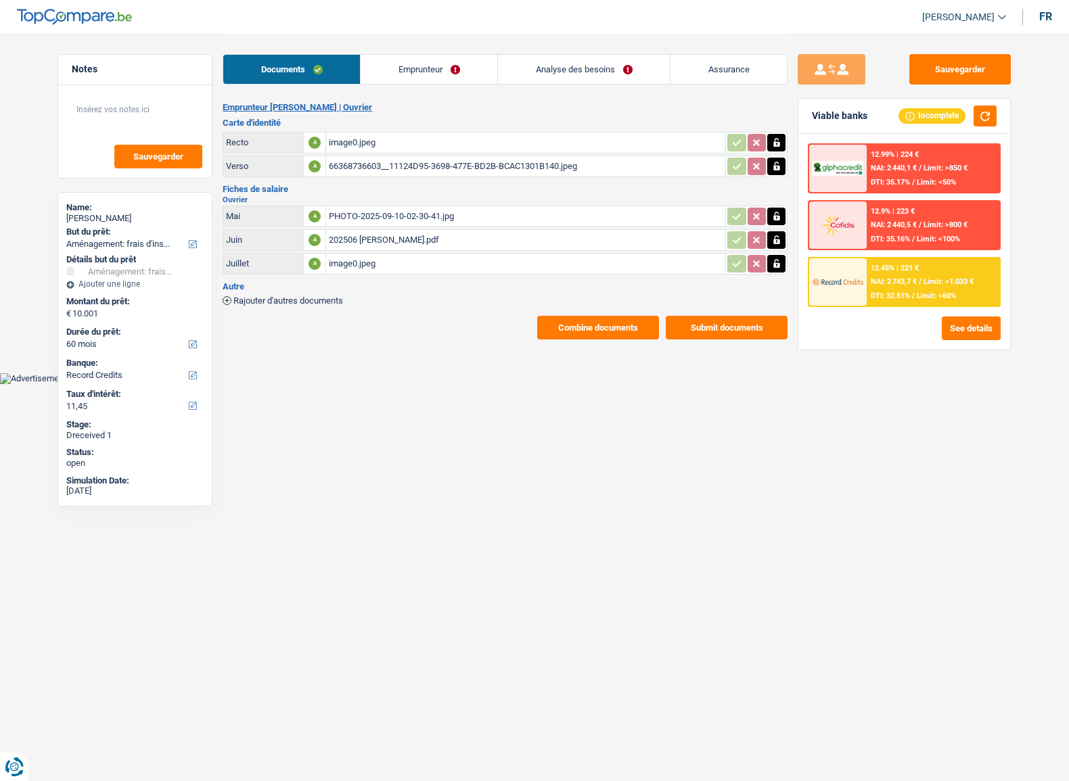
click at [381, 70] on link "Emprunteur" at bounding box center [428, 69] width 137 height 29
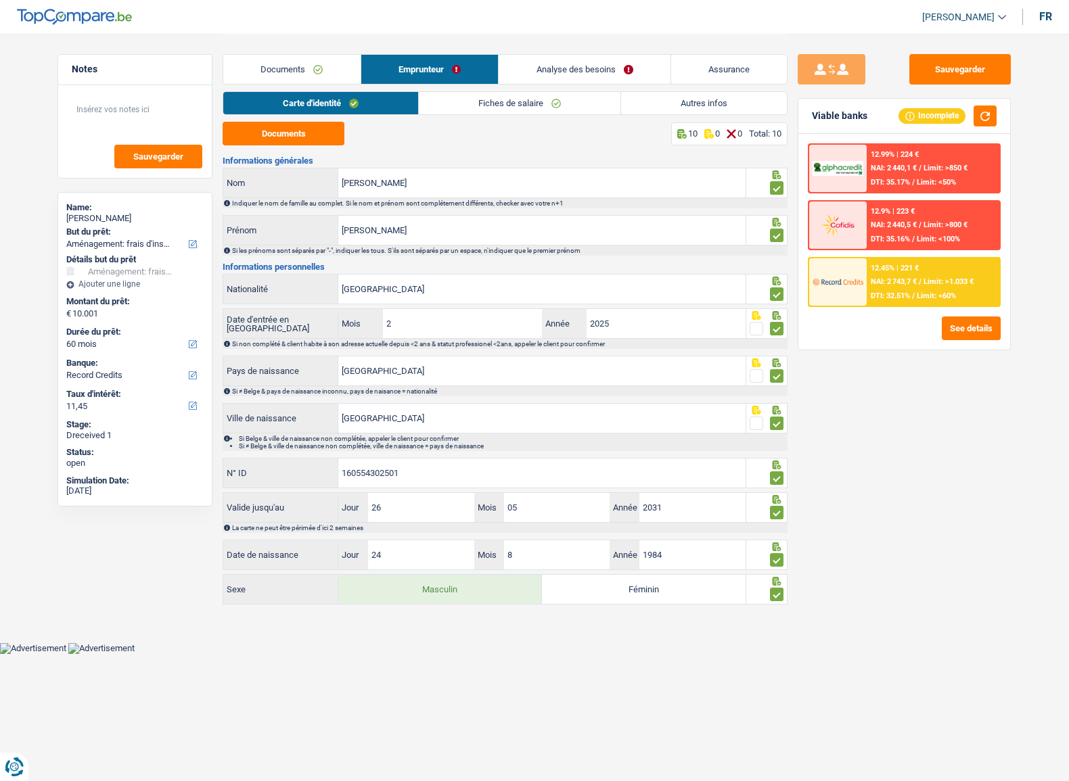
click at [488, 114] on link "Fiches de salaire" at bounding box center [520, 103] width 202 height 22
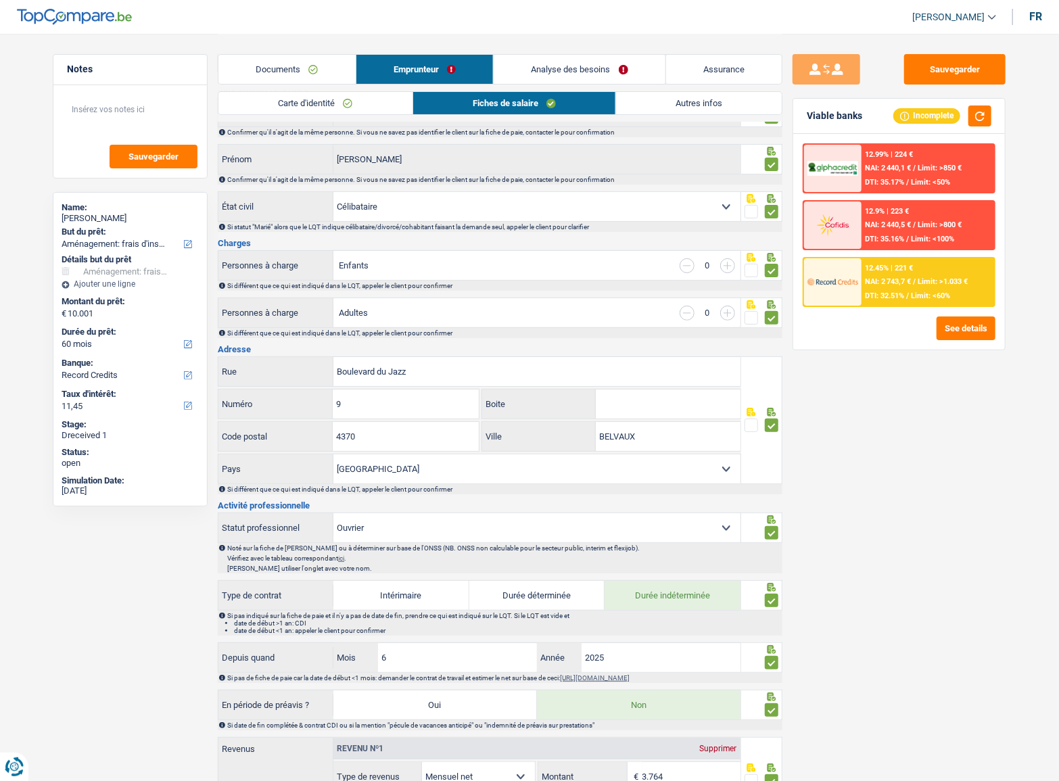
scroll to position [307, 0]
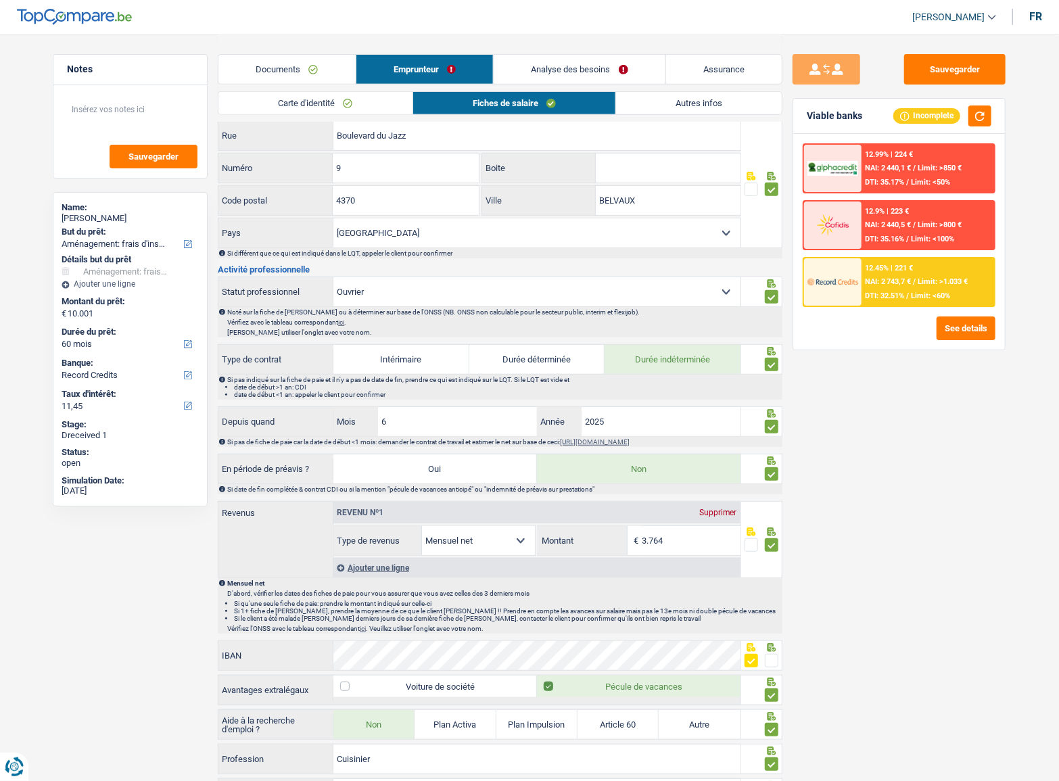
click at [277, 67] on link "Documents" at bounding box center [286, 69] width 137 height 29
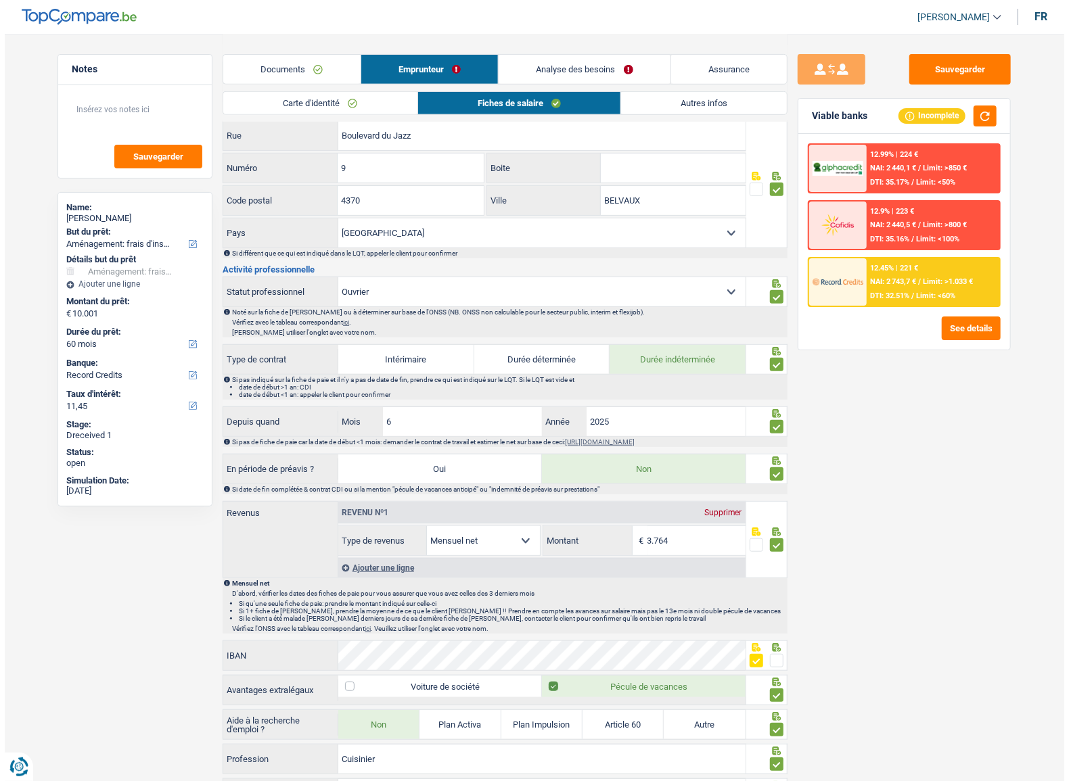
scroll to position [0, 0]
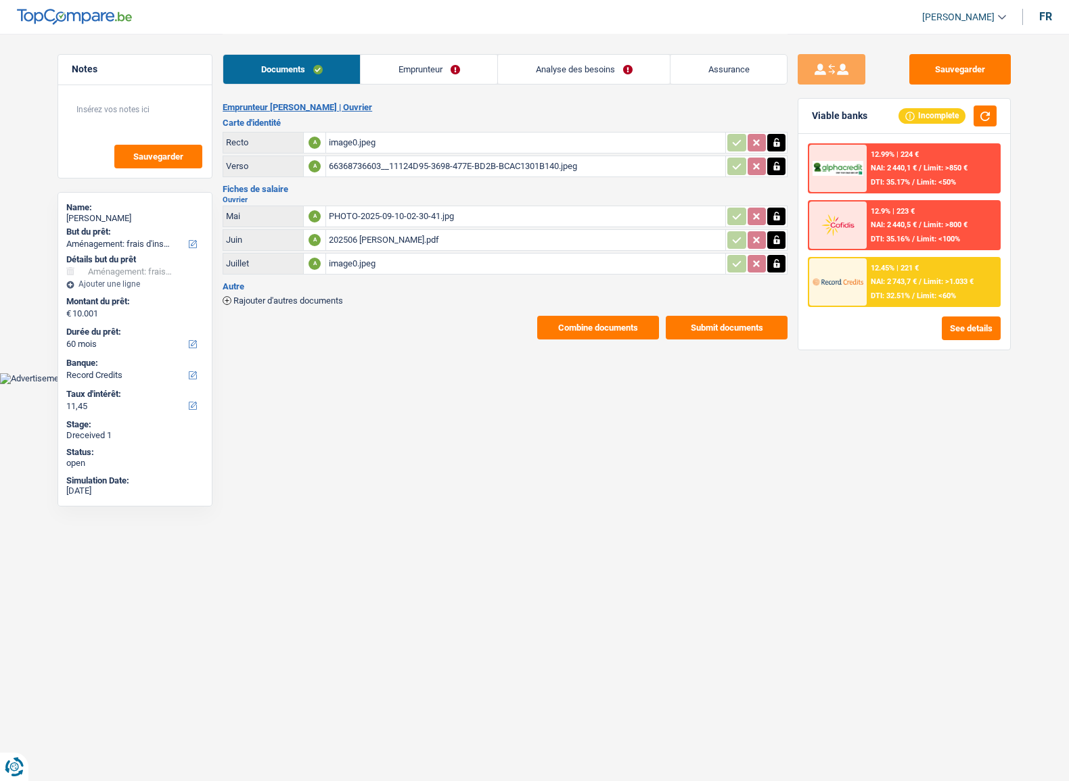
click at [354, 140] on div "image0.jpeg" at bounding box center [526, 143] width 394 height 20
click at [386, 208] on div "PHOTO-2025-09-10-02-30-41.jpg" at bounding box center [526, 216] width 394 height 20
drag, startPoint x: 983, startPoint y: 60, endPoint x: 973, endPoint y: 74, distance: 16.9
click at [983, 61] on button "Sauvegarder" at bounding box center [959, 69] width 101 height 30
click at [960, 330] on button "See details" at bounding box center [970, 329] width 59 height 24
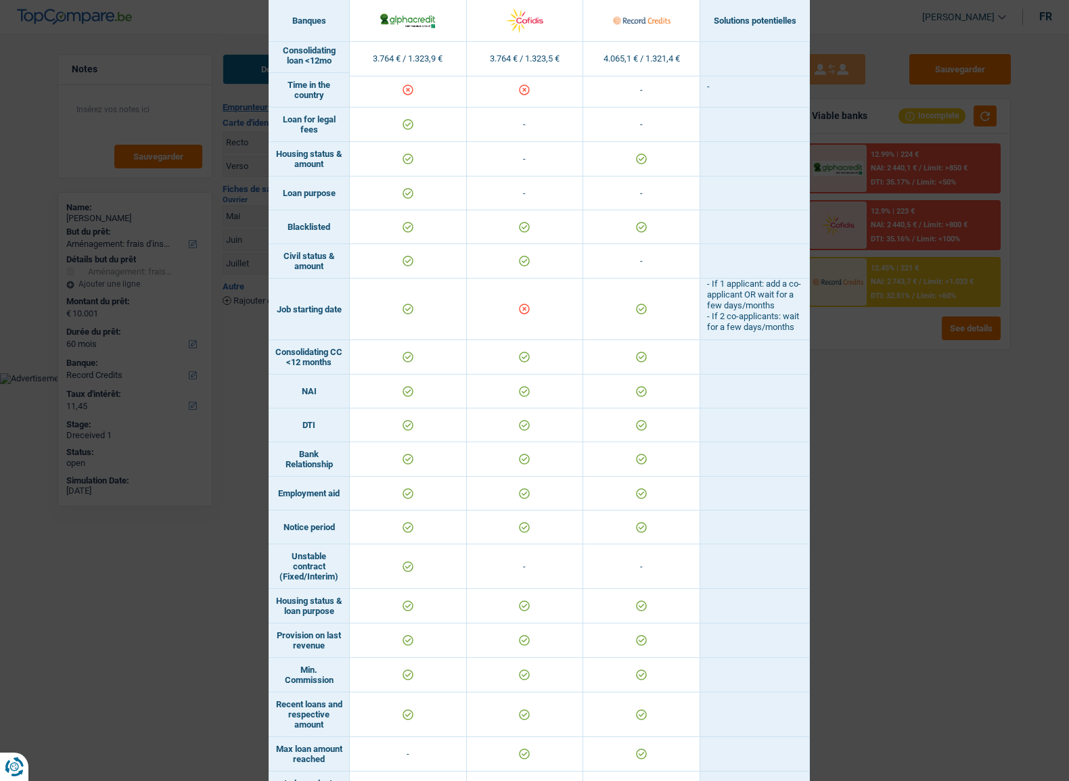
scroll to position [430, 0]
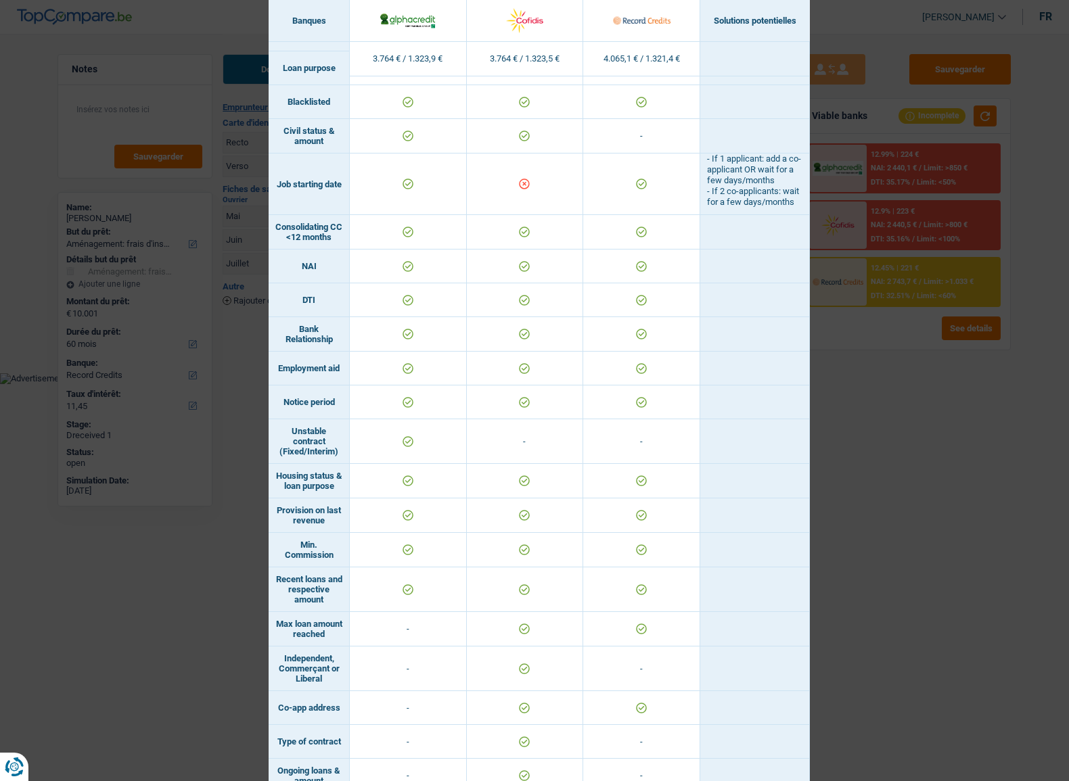
click at [934, 413] on div "Banks conditions × Banques Solutions potentielles Revenus / Charges 3.764 € / 1…" at bounding box center [534, 390] width 1069 height 781
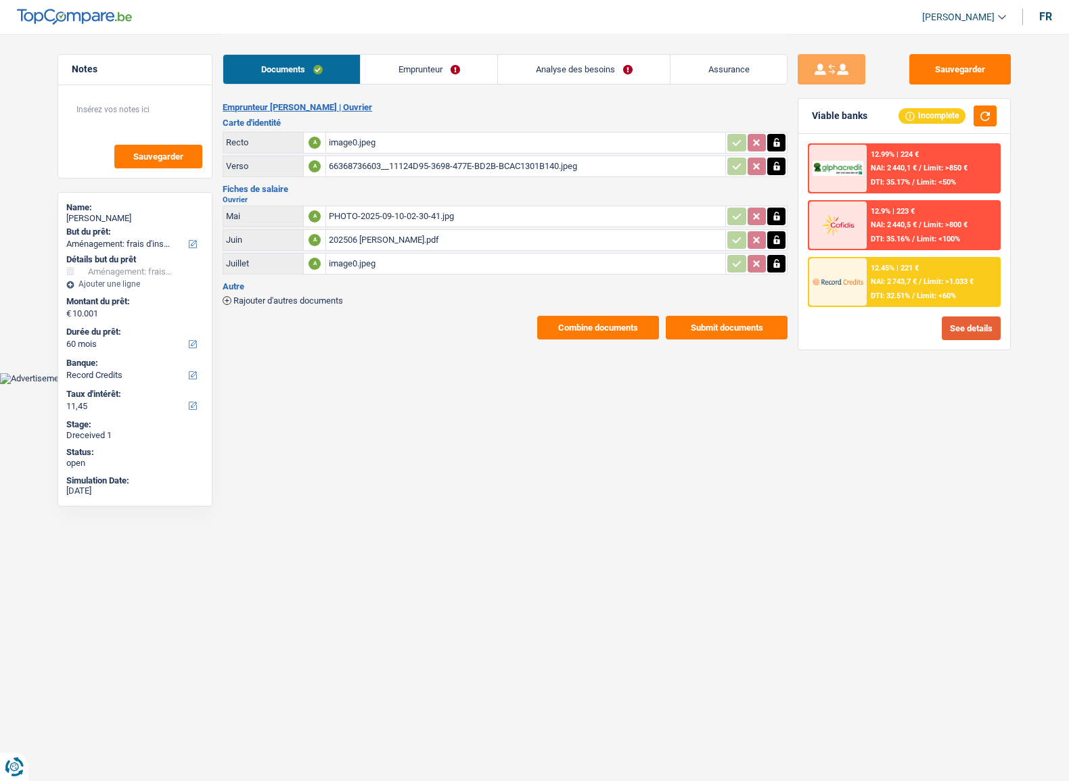
click at [975, 333] on button "See details" at bounding box center [970, 329] width 59 height 24
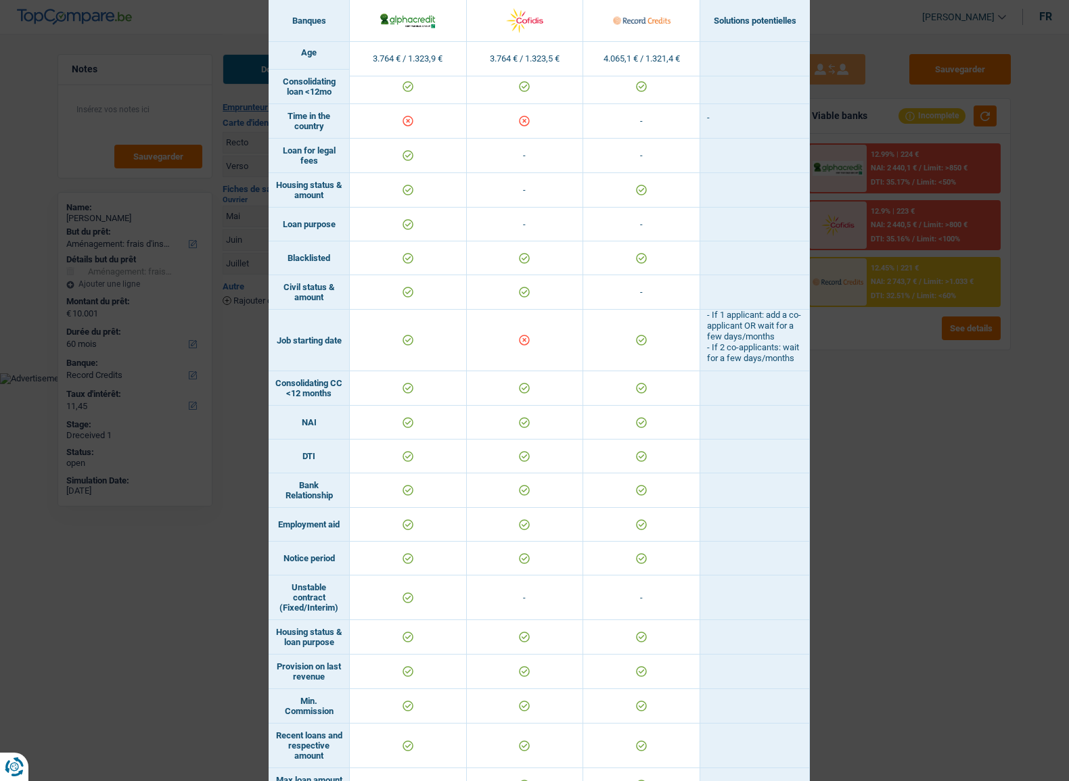
scroll to position [102, 0]
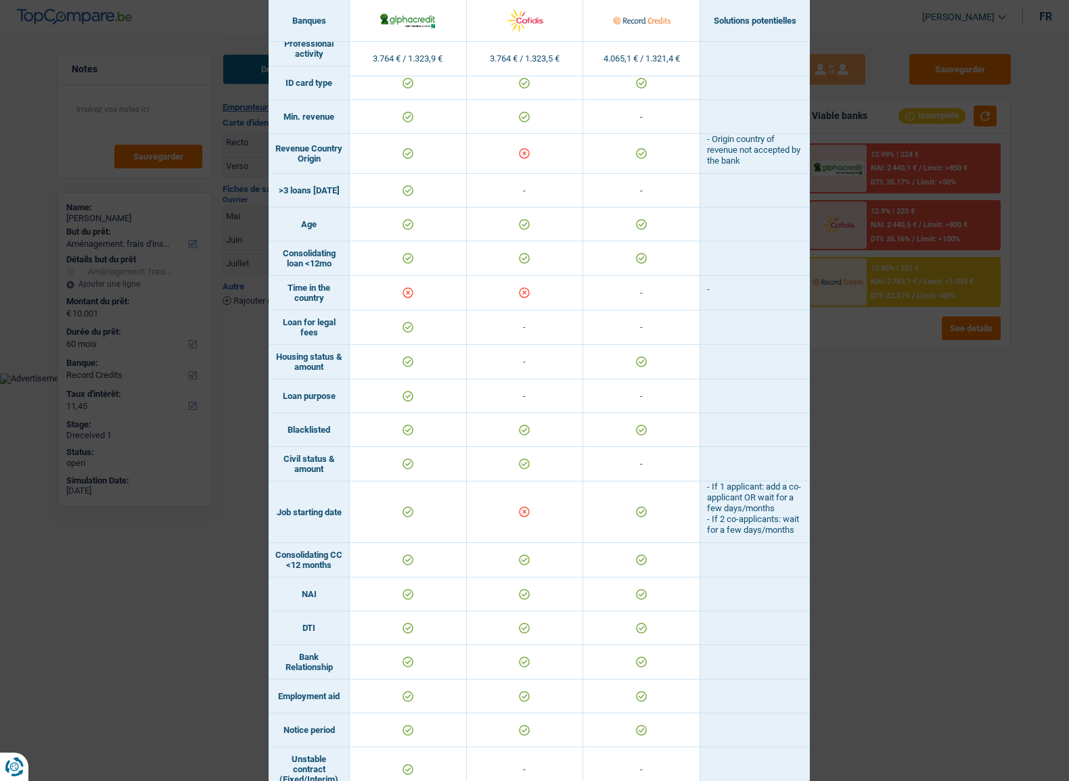
click at [849, 398] on div "Banks conditions × Banques Solutions potentielles Revenus / Charges 3.764 € / 1…" at bounding box center [534, 390] width 1069 height 781
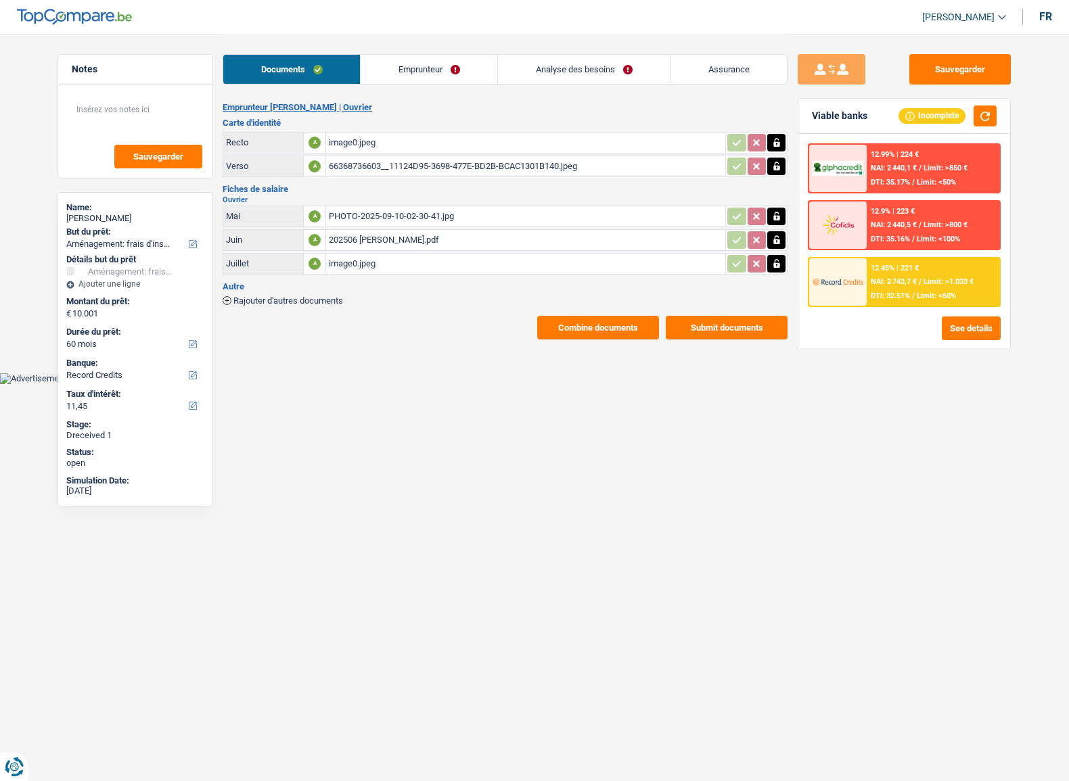
click at [392, 61] on link "Emprunteur" at bounding box center [428, 69] width 137 height 29
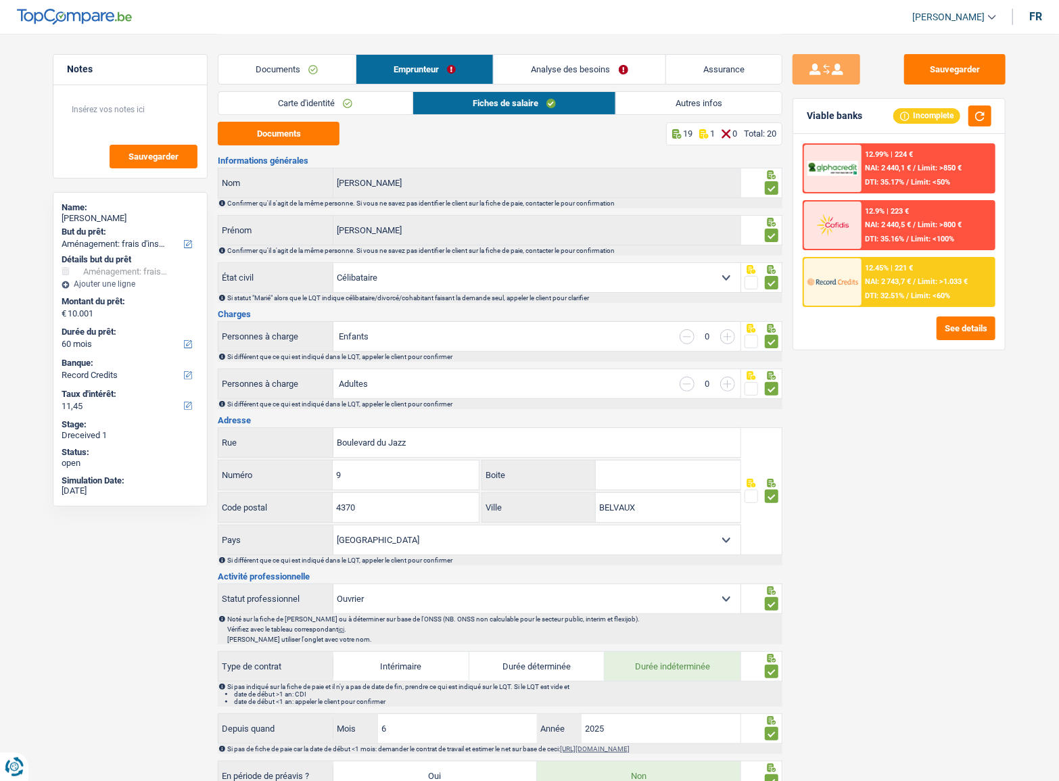
click at [381, 115] on div "Carte d'identité Fiches de salaire Autres infos" at bounding box center [500, 106] width 565 height 30
click at [388, 108] on link "Carte d'identité" at bounding box center [314, 103] width 193 height 22
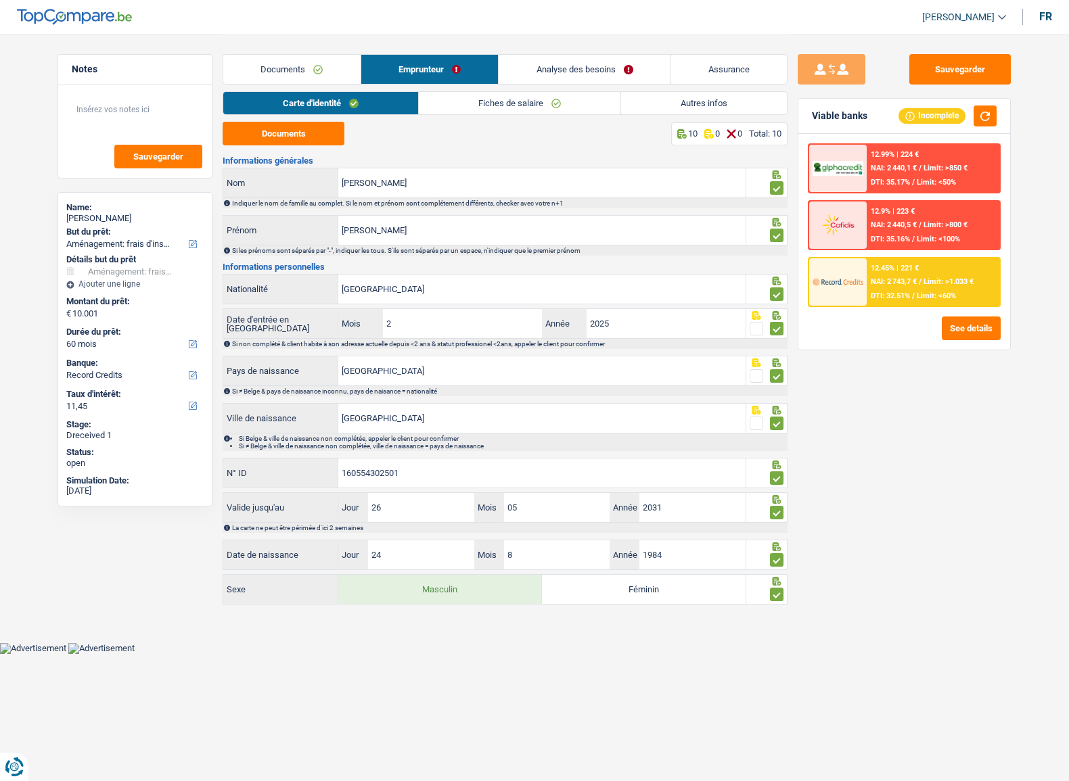
click at [671, 108] on link "Autres infos" at bounding box center [704, 103] width 166 height 22
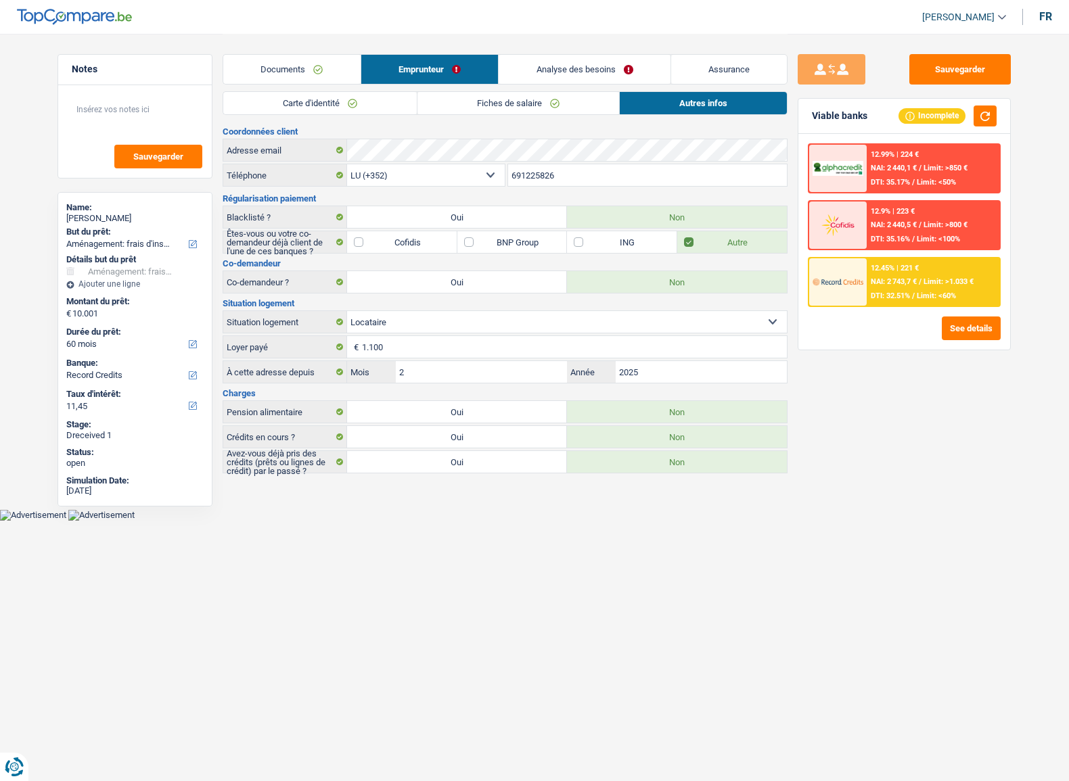
click at [939, 163] on div "12.99% | 224 € NAI: 2 440,1 € / Limit: >850 € DTI: 35.17% / Limit: <50%" at bounding box center [932, 168] width 133 height 47
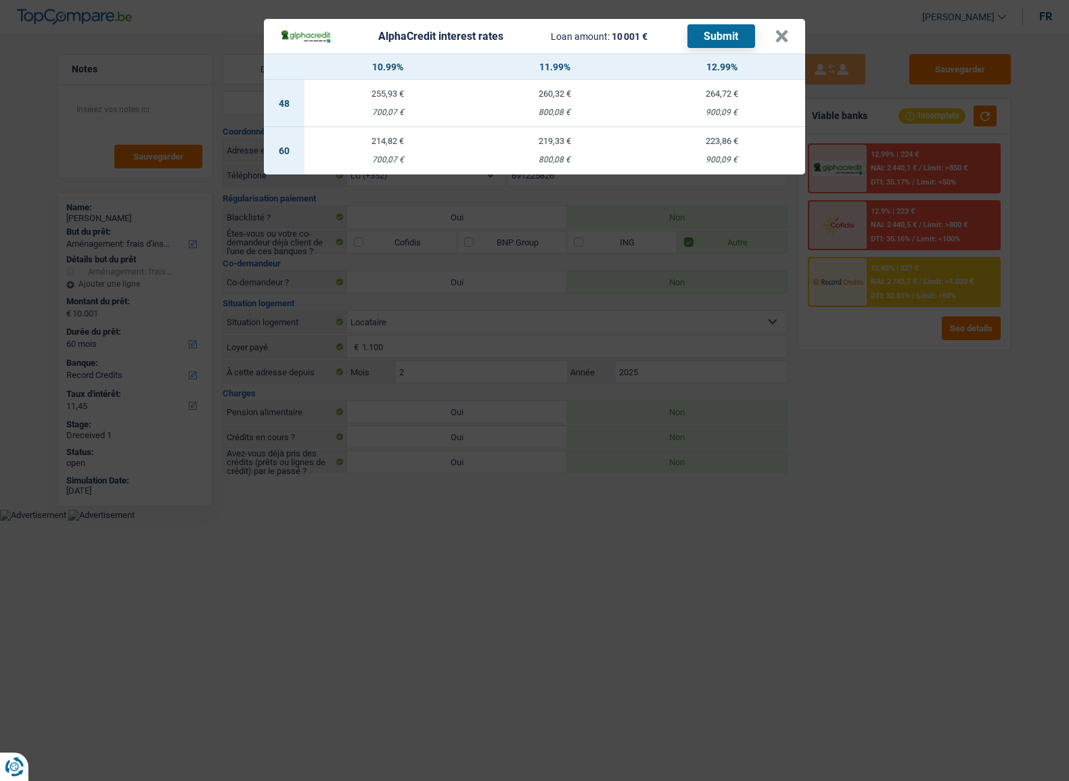
click at [589, 151] on td "219,33 € 800,08 €" at bounding box center [554, 150] width 167 height 47
select select "alphacredit"
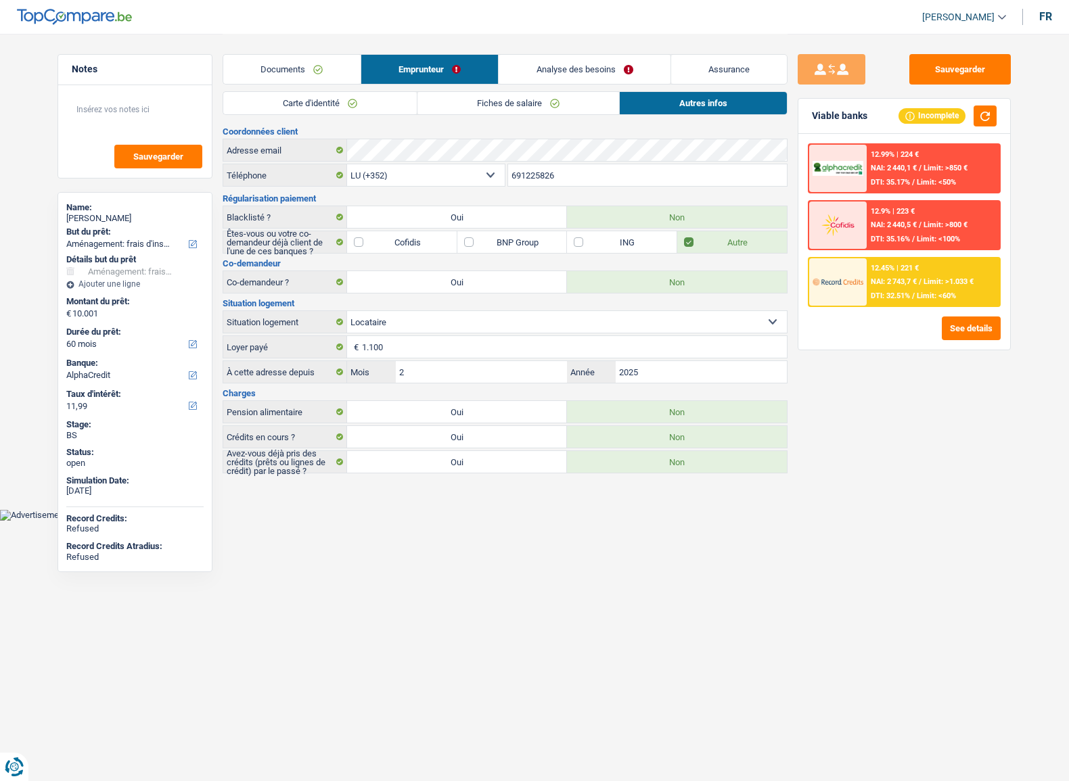
click at [913, 164] on span "NAI: 2 440,1 €" at bounding box center [893, 168] width 46 height 9
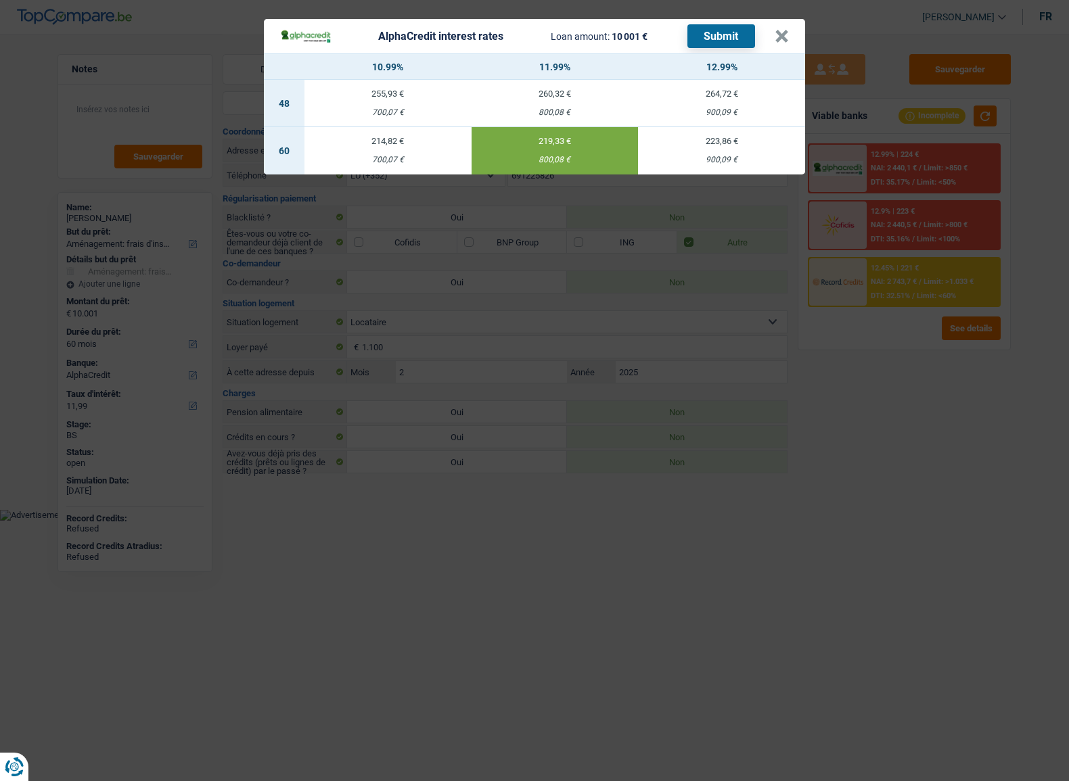
click at [708, 163] on div "900,09 €" at bounding box center [721, 160] width 167 height 9
type input "12,99"
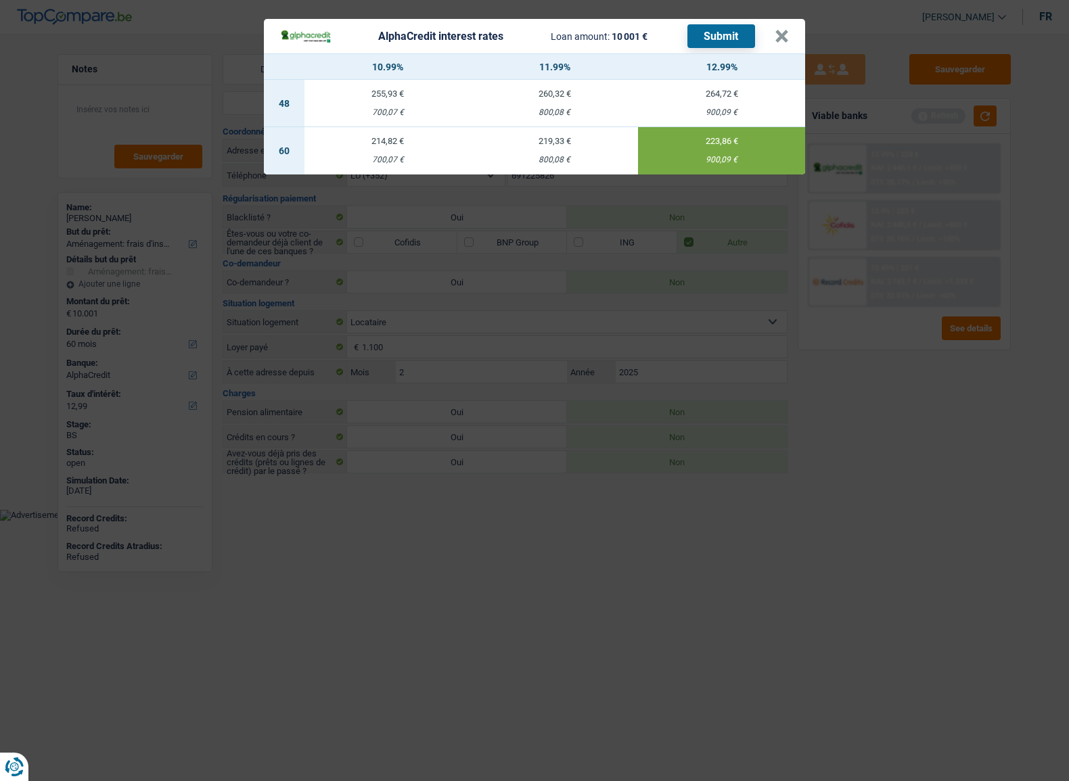
click at [709, 39] on button "Submit" at bounding box center [721, 36] width 68 height 24
click at [787, 42] on button "×" at bounding box center [781, 37] width 14 height 14
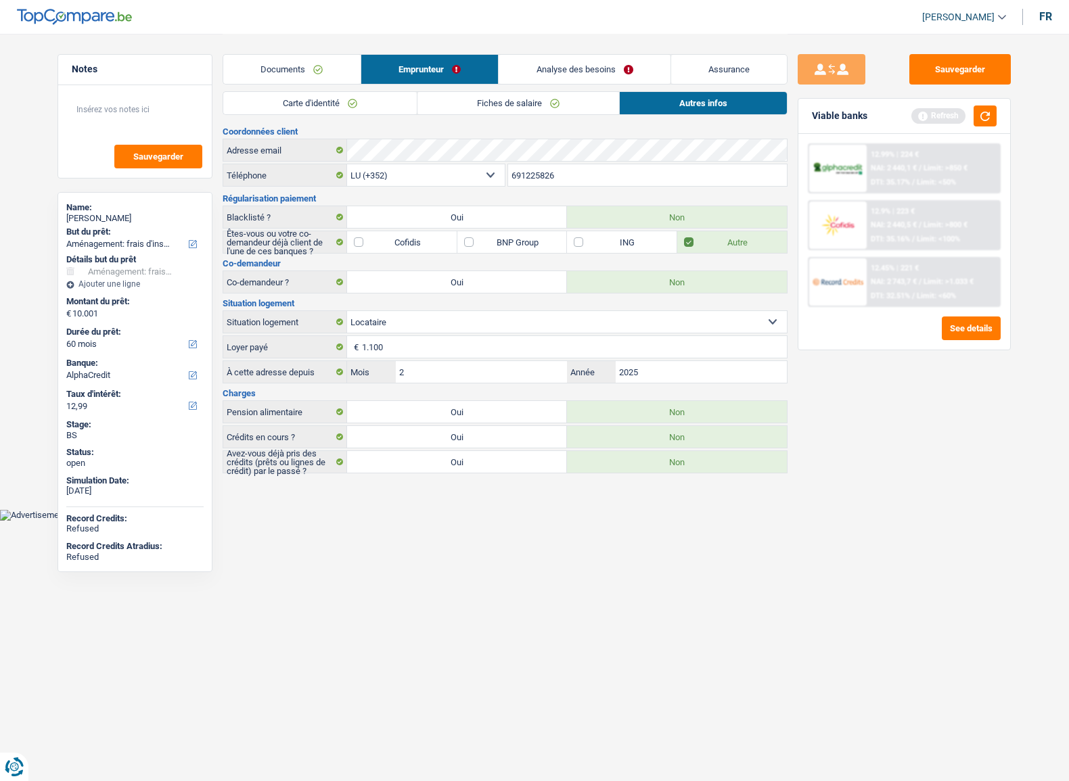
click at [101, 219] on div "Daniel Filippi" at bounding box center [134, 218] width 137 height 11
click at [106, 217] on div "Daniel Filippi" at bounding box center [134, 218] width 137 height 11
copy div "Filippi"
click at [940, 60] on button "Sauvegarder" at bounding box center [959, 69] width 101 height 30
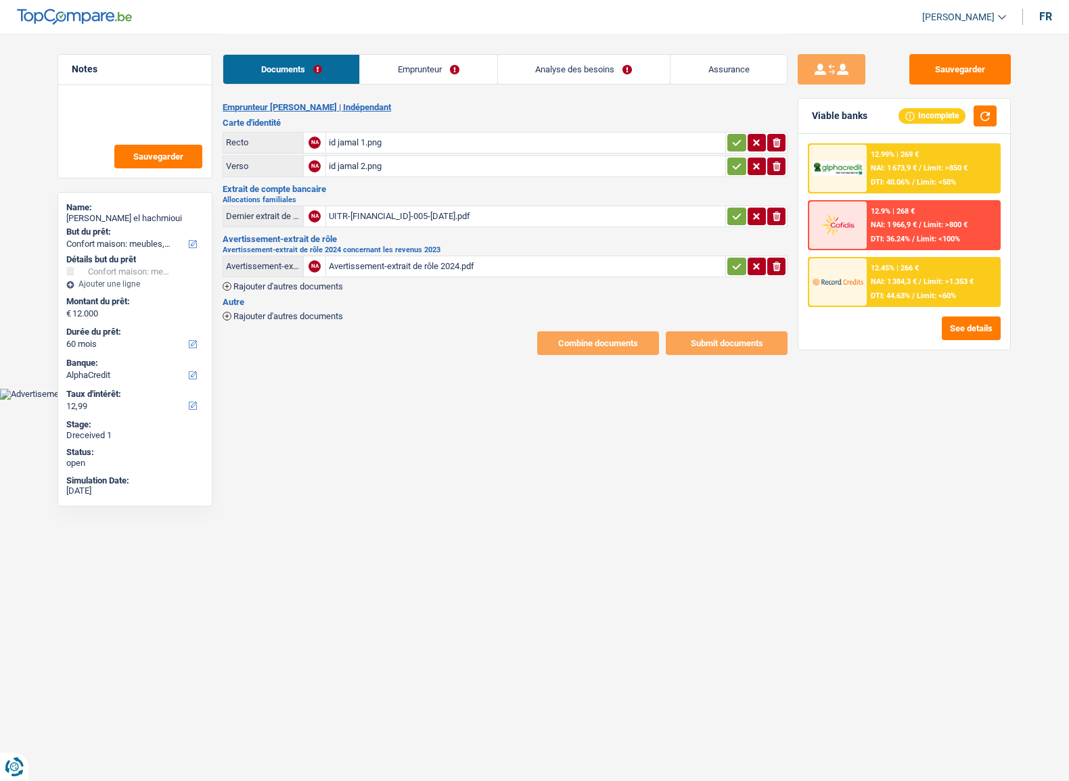
select select "household"
select select "60"
select select "alphacredit"
click at [358, 141] on div "id jamal 1.png" at bounding box center [526, 143] width 394 height 20
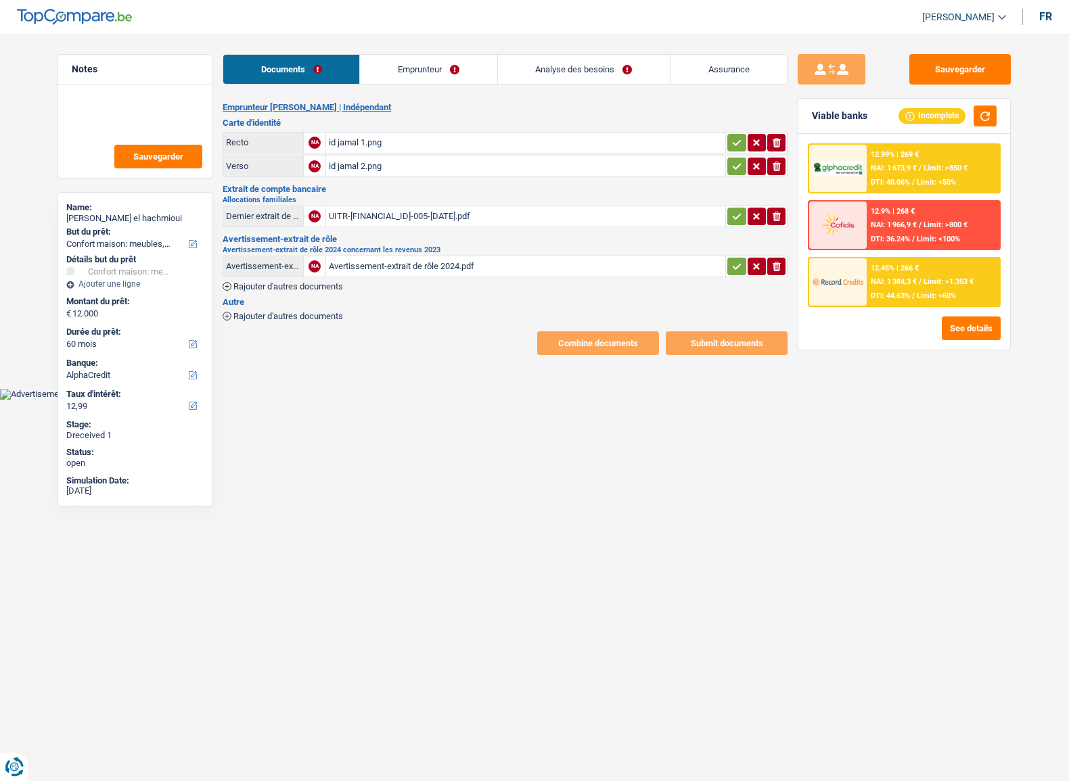
click at [396, 176] on table "Recto NA id jamal 1.png ionicons-v5-e Verso NA id jamal 2.png ionicons-v5-e" at bounding box center [505, 154] width 565 height 49
click at [425, 168] on div "id jamal 2.png" at bounding box center [526, 166] width 394 height 20
drag, startPoint x: 733, startPoint y: 142, endPoint x: 734, endPoint y: 162, distance: 19.7
click at [734, 148] on icon "button" at bounding box center [736, 143] width 11 height 14
click at [734, 163] on icon "button" at bounding box center [736, 167] width 11 height 14
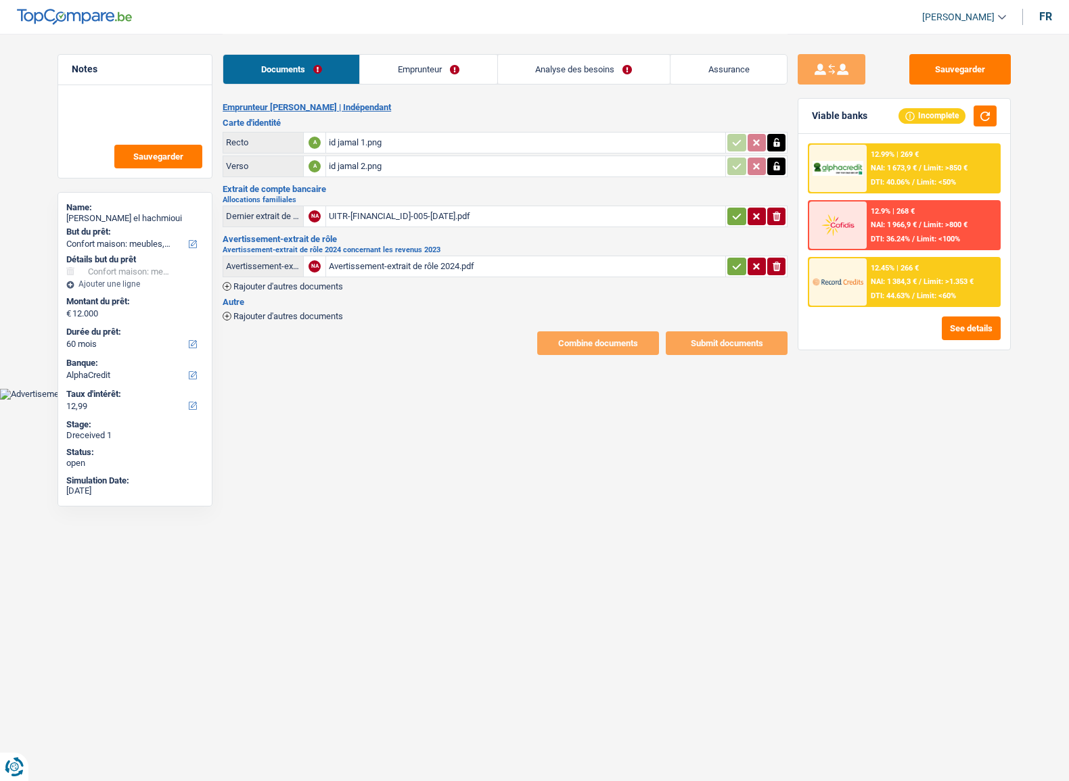
click at [395, 210] on div "UITR-BE25671716869982-005-2025-JUL-06.pdf" at bounding box center [526, 216] width 394 height 20
click at [373, 263] on div "Avertissement-extrait de rôle 2024.pdf" at bounding box center [526, 266] width 394 height 20
click at [391, 71] on link "Emprunteur" at bounding box center [428, 69] width 137 height 29
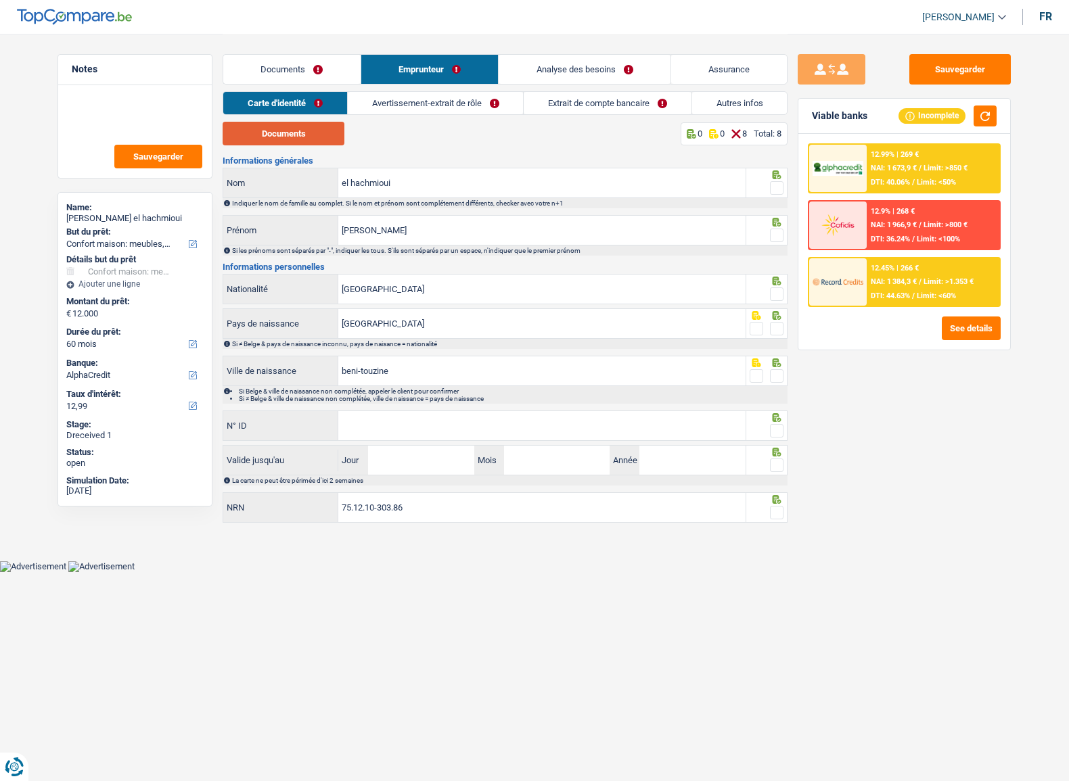
click at [303, 131] on button "Documents" at bounding box center [284, 134] width 122 height 24
click at [778, 189] on span at bounding box center [777, 188] width 14 height 14
click at [0, 0] on input "radio" at bounding box center [0, 0] width 0 height 0
click at [782, 233] on span at bounding box center [777, 236] width 14 height 14
click at [0, 0] on input "radio" at bounding box center [0, 0] width 0 height 0
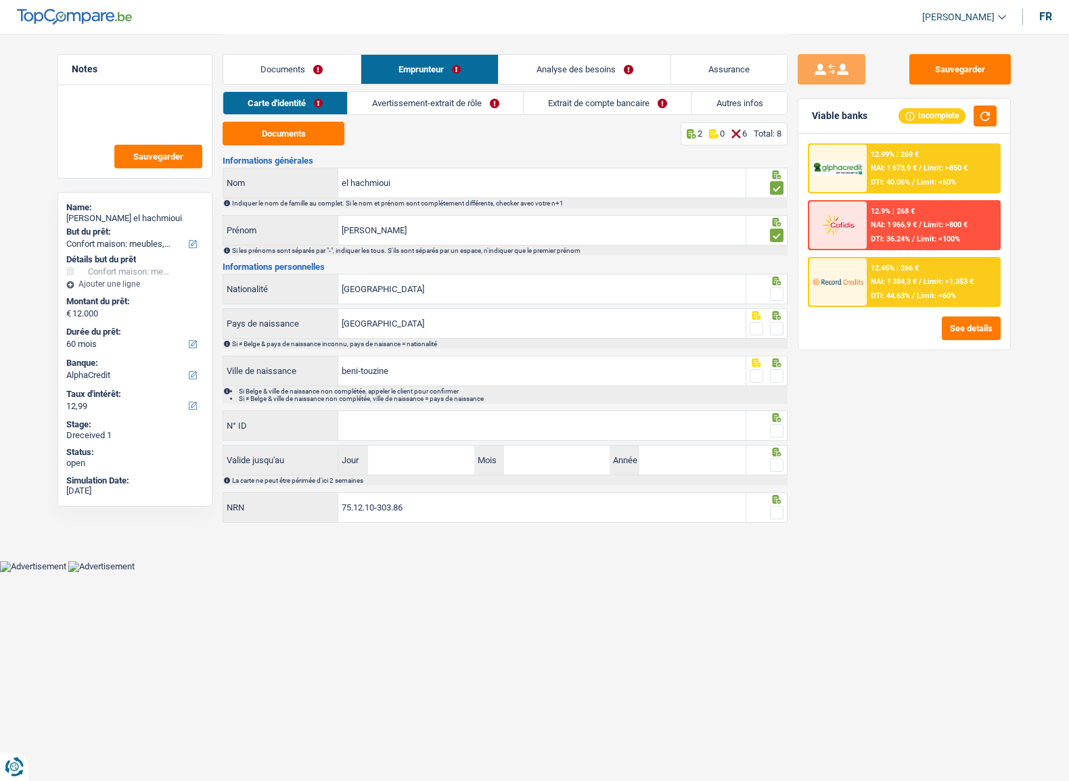
click at [780, 292] on span at bounding box center [777, 294] width 14 height 14
click at [0, 0] on input "radio" at bounding box center [0, 0] width 0 height 0
click at [772, 336] on div at bounding box center [777, 329] width 14 height 17
click at [774, 327] on span at bounding box center [777, 329] width 14 height 14
click at [0, 0] on input "radio" at bounding box center [0, 0] width 0 height 0
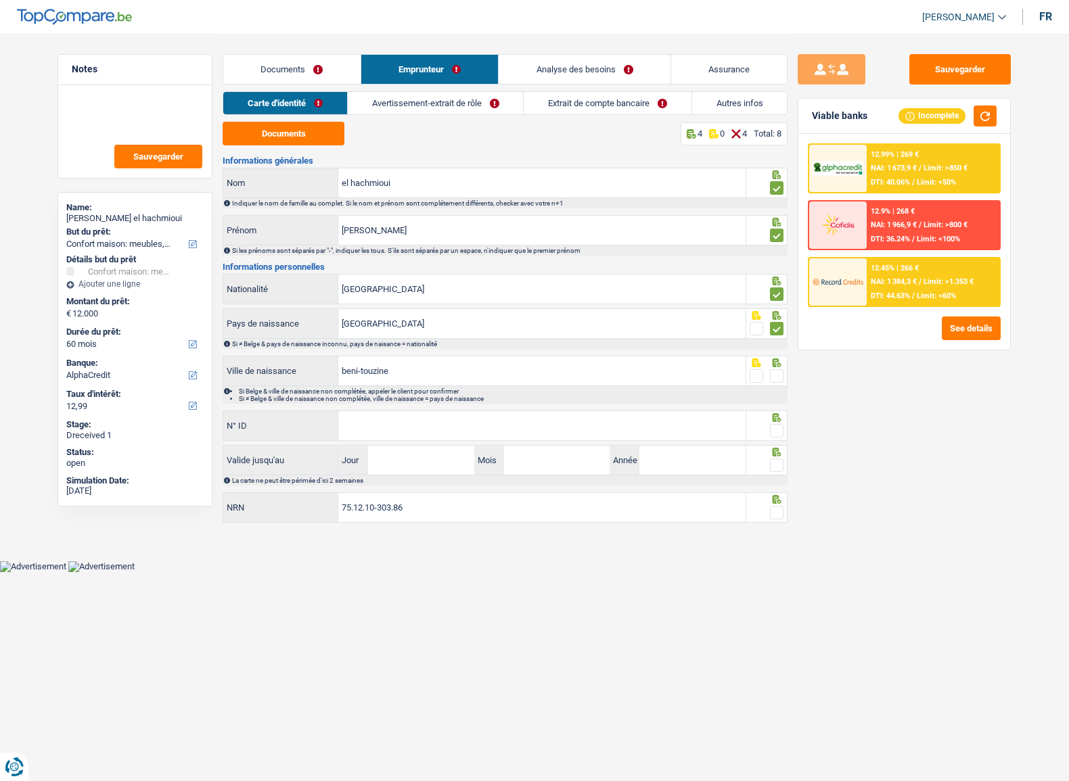
click at [773, 373] on span at bounding box center [777, 376] width 14 height 14
click at [0, 0] on input "radio" at bounding box center [0, 0] width 0 height 0
click at [593, 419] on input "N° ID" at bounding box center [541, 425] width 407 height 29
click at [361, 372] on input "beni-touzine" at bounding box center [541, 370] width 407 height 29
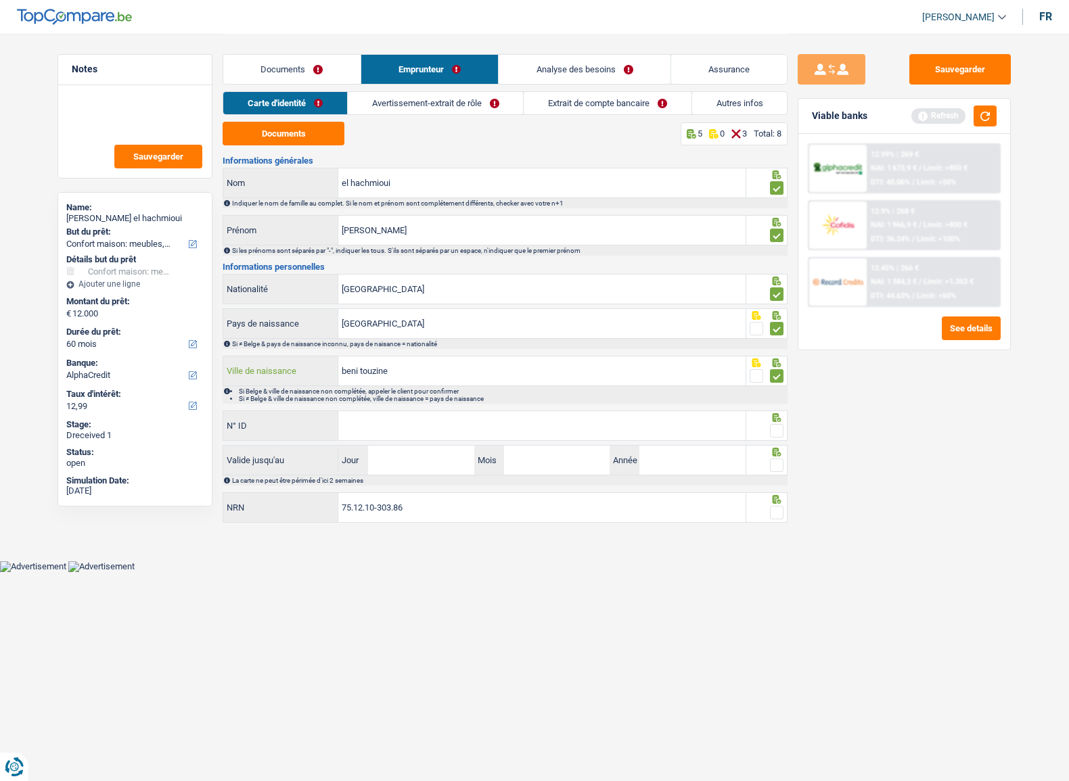
type input "beni touzine"
drag, startPoint x: 413, startPoint y: 425, endPoint x: 440, endPoint y: 425, distance: 27.1
click at [413, 425] on input "N° ID" at bounding box center [541, 425] width 407 height 29
type input "592-5813717-06"
click at [779, 425] on div at bounding box center [777, 431] width 14 height 17
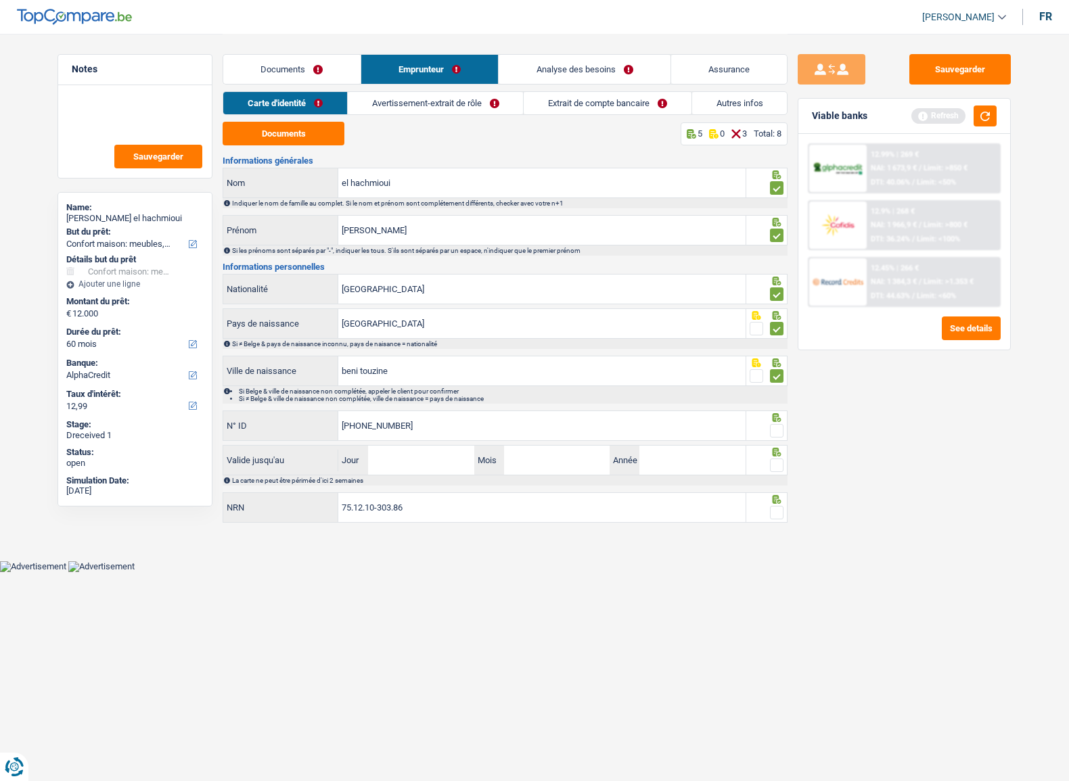
drag, startPoint x: 779, startPoint y: 428, endPoint x: 777, endPoint y: 457, distance: 29.2
click at [778, 430] on span at bounding box center [777, 431] width 14 height 14
click at [0, 0] on input "radio" at bounding box center [0, 0] width 0 height 0
click at [777, 459] on span at bounding box center [777, 466] width 14 height 14
click at [0, 0] on input "radio" at bounding box center [0, 0] width 0 height 0
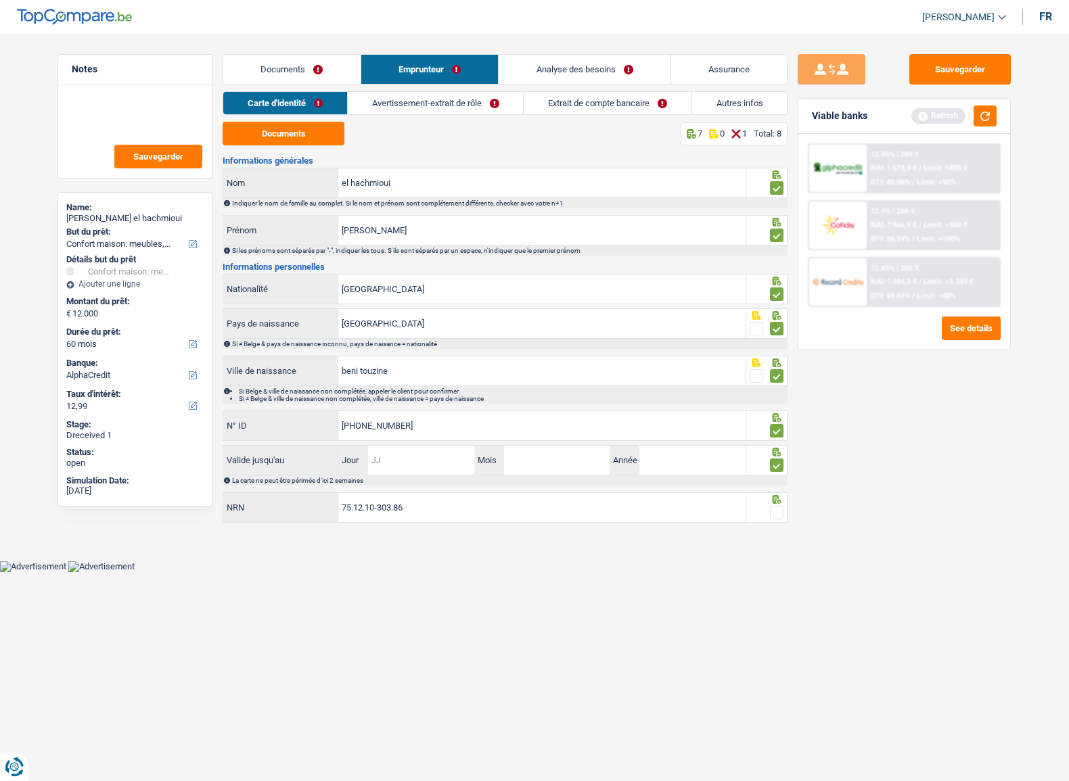
click at [437, 464] on input "Jour" at bounding box center [421, 460] width 106 height 29
type input "02"
type input "05"
type input "2027"
click at [774, 508] on span at bounding box center [777, 513] width 14 height 14
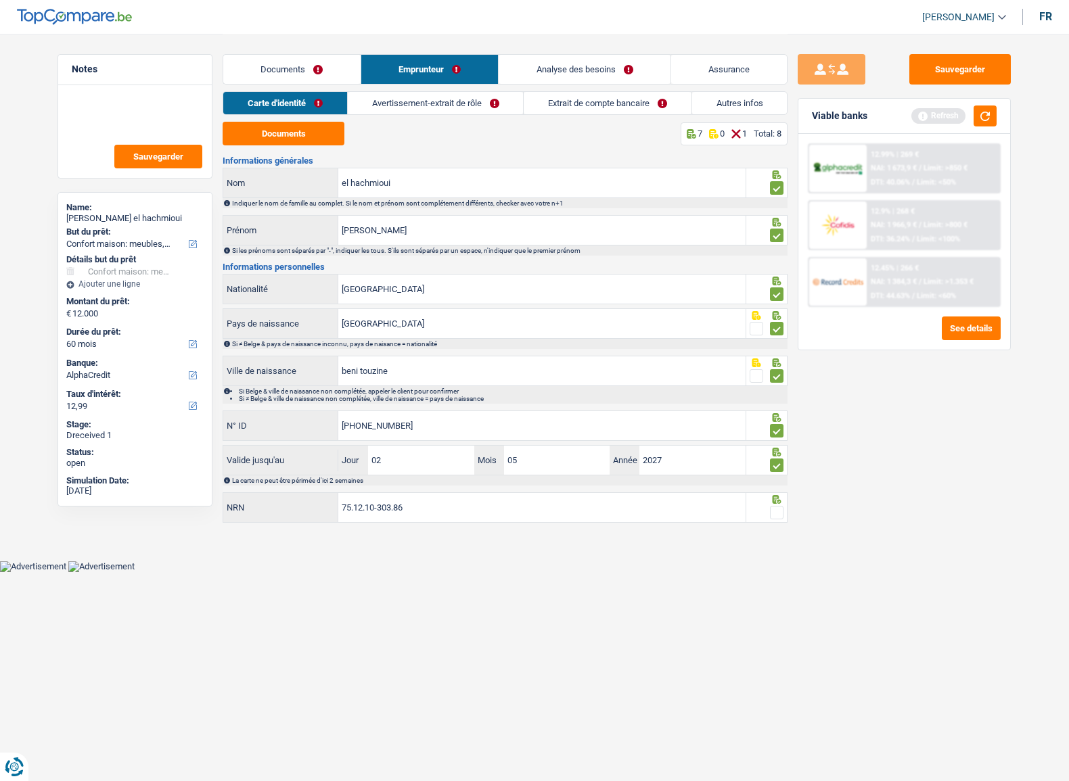
click at [0, 0] on input "radio" at bounding box center [0, 0] width 0 height 0
click at [433, 107] on div "Carte d'identité Avertissement-extrait de rôle Extrait de compte bancaire Autre…" at bounding box center [505, 106] width 565 height 30
drag, startPoint x: 432, startPoint y: 106, endPoint x: 425, endPoint y: 106, distance: 7.4
click at [432, 106] on link "Avertissement-extrait de rôle" at bounding box center [435, 103] width 175 height 22
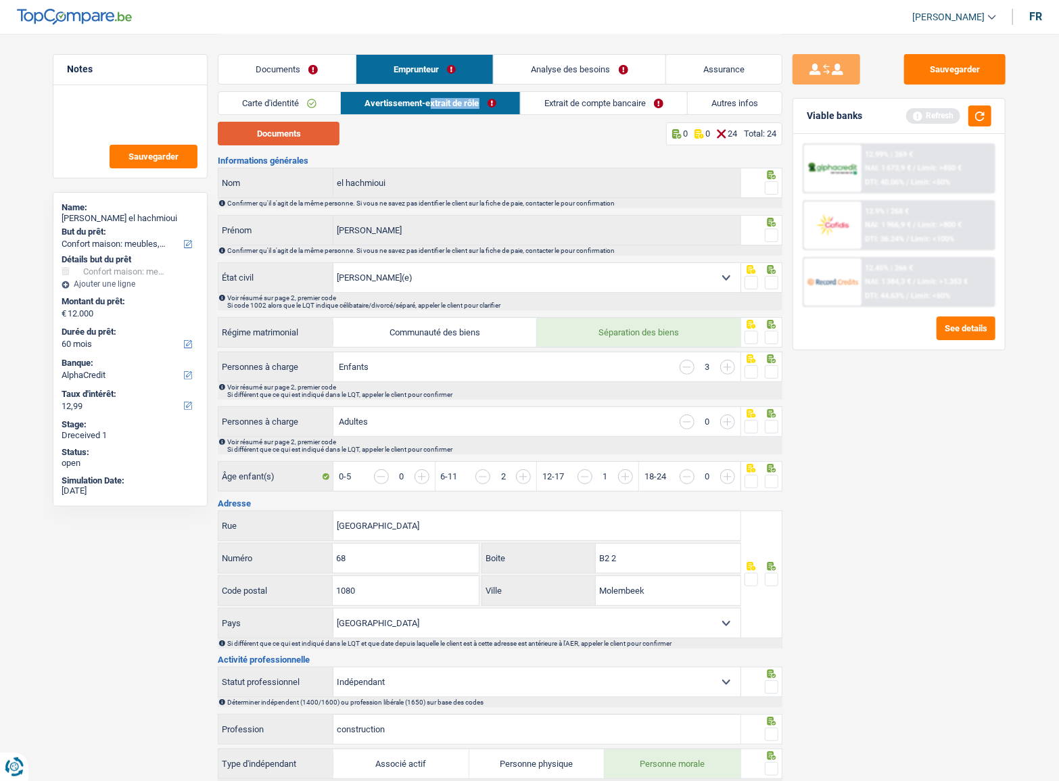
click at [268, 136] on button "Documents" at bounding box center [279, 134] width 122 height 24
drag, startPoint x: 768, startPoint y: 193, endPoint x: 766, endPoint y: 220, distance: 27.8
click at [769, 193] on span at bounding box center [772, 188] width 14 height 14
click at [0, 0] on input "radio" at bounding box center [0, 0] width 0 height 0
drag, startPoint x: 768, startPoint y: 237, endPoint x: 771, endPoint y: 257, distance: 20.5
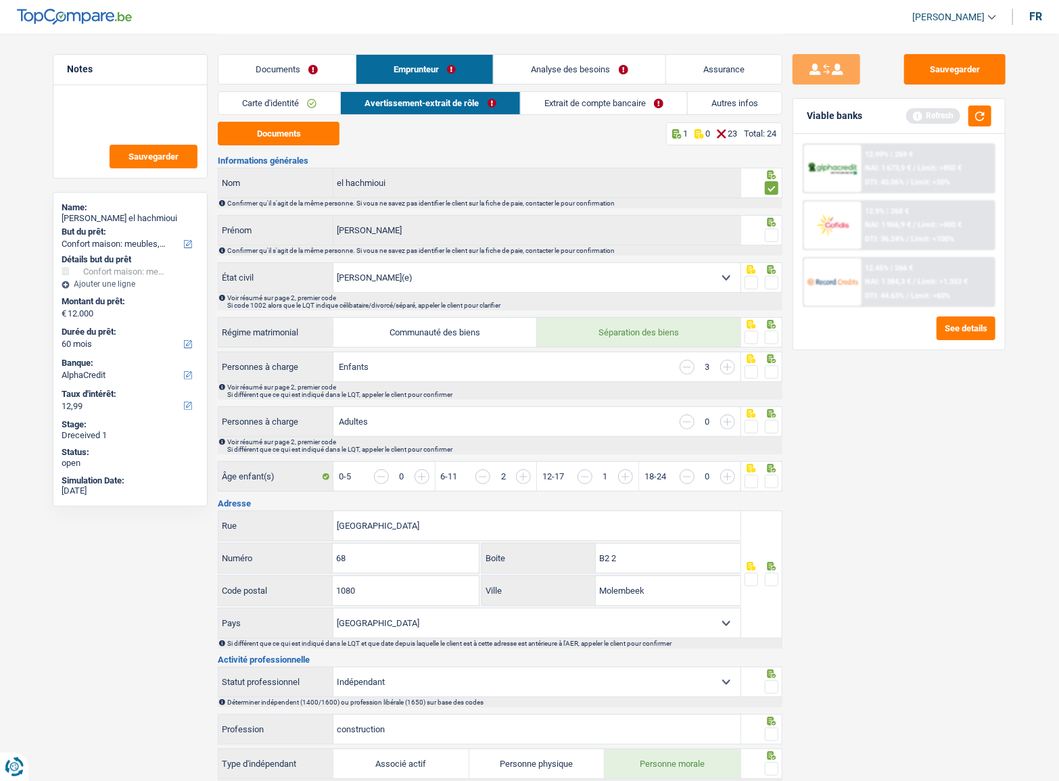
click at [770, 237] on span at bounding box center [772, 236] width 14 height 14
click at [0, 0] on input "radio" at bounding box center [0, 0] width 0 height 0
click at [773, 277] on span at bounding box center [772, 283] width 14 height 14
click at [0, 0] on input "radio" at bounding box center [0, 0] width 0 height 0
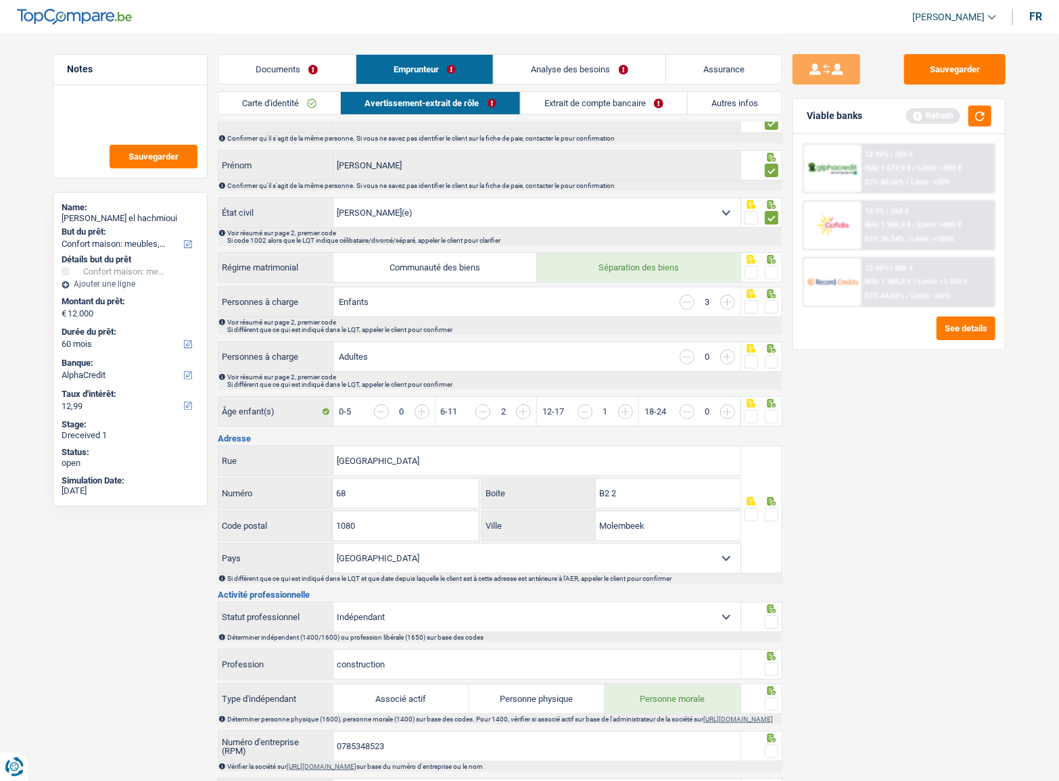
scroll to position [184, 0]
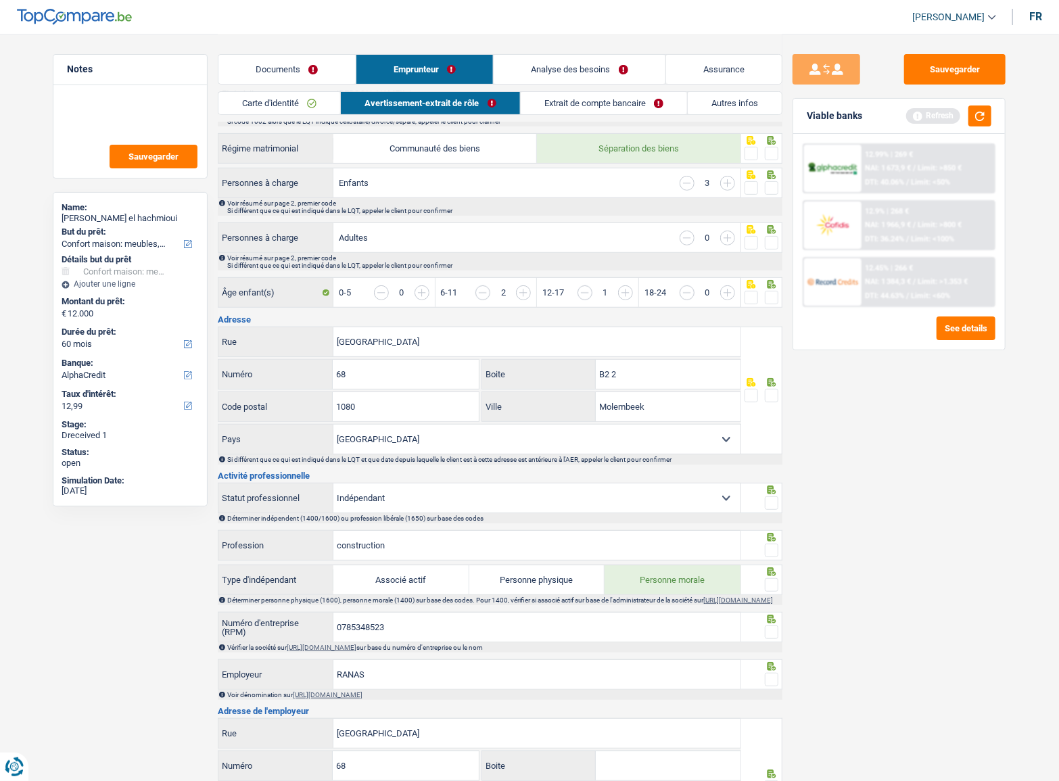
click at [768, 153] on span at bounding box center [772, 154] width 14 height 14
click at [0, 0] on input "radio" at bounding box center [0, 0] width 0 height 0
click at [770, 181] on span at bounding box center [772, 188] width 14 height 14
click at [0, 0] on input "radio" at bounding box center [0, 0] width 0 height 0
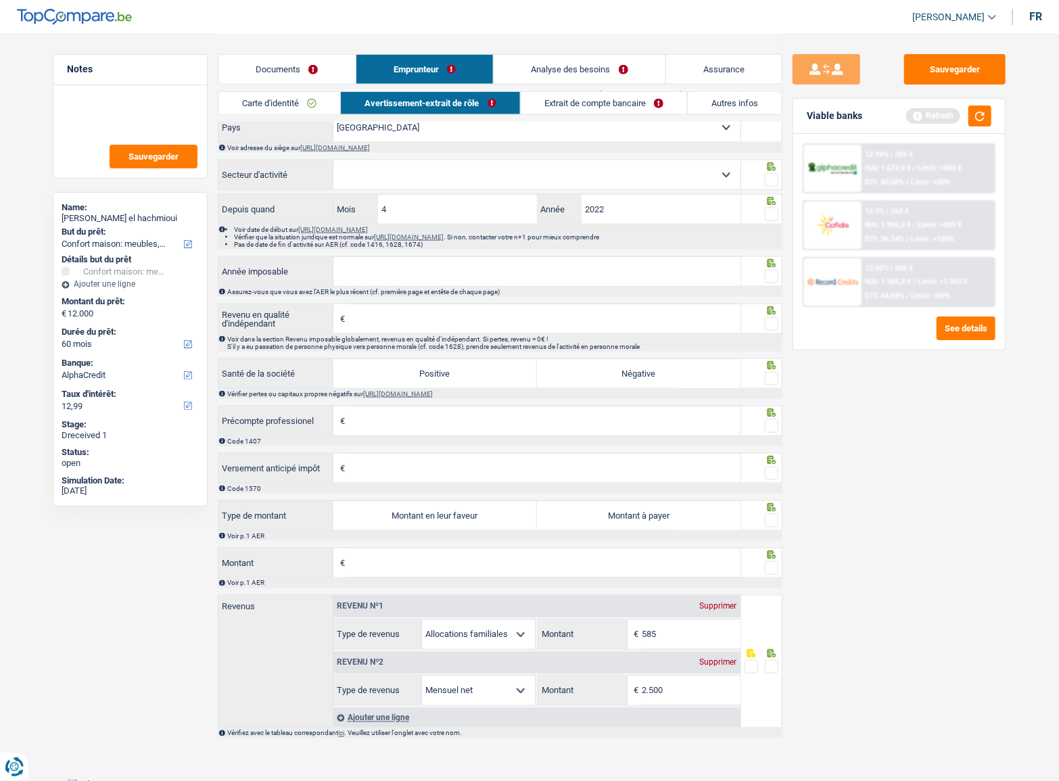
scroll to position [899, 0]
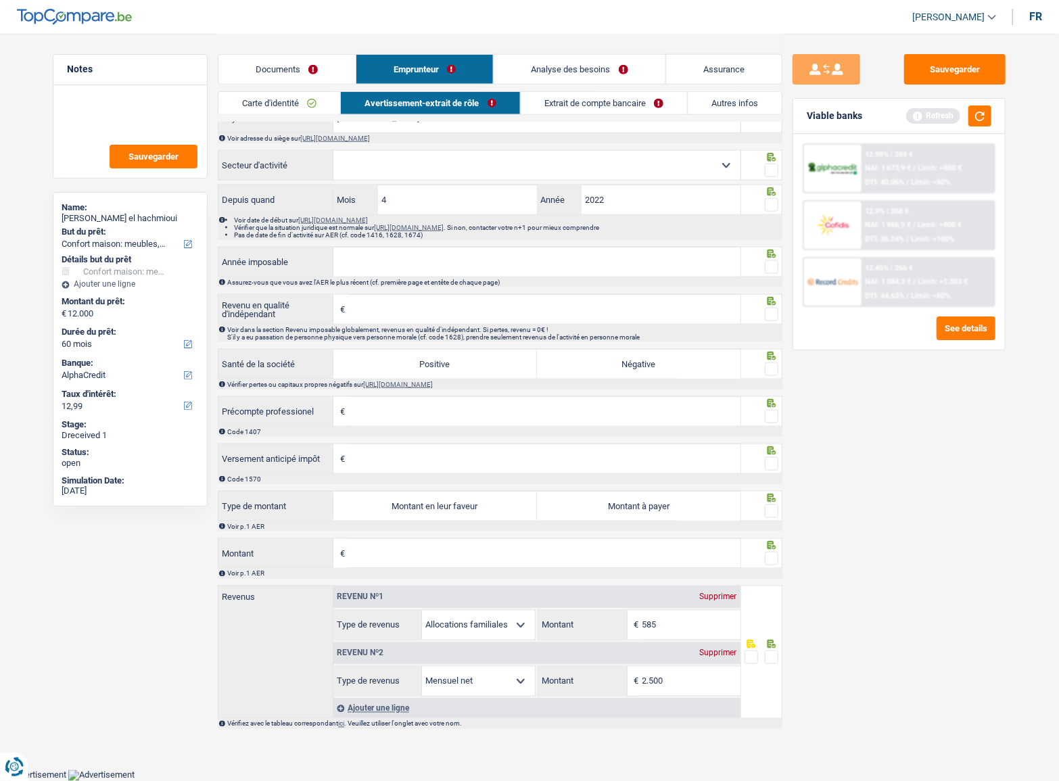
click at [505, 523] on div "Voir p.1 AER" at bounding box center [504, 526] width 554 height 7
click at [487, 513] on label "Montant en leur faveur" at bounding box center [435, 506] width 204 height 29
click at [487, 513] on input "Montant en leur faveur" at bounding box center [435, 506] width 204 height 29
radio input "true"
click at [477, 537] on div "Année imposable Assurez-vous que vous avez l'AER le plus récent (cf. première p…" at bounding box center [500, 413] width 565 height 332
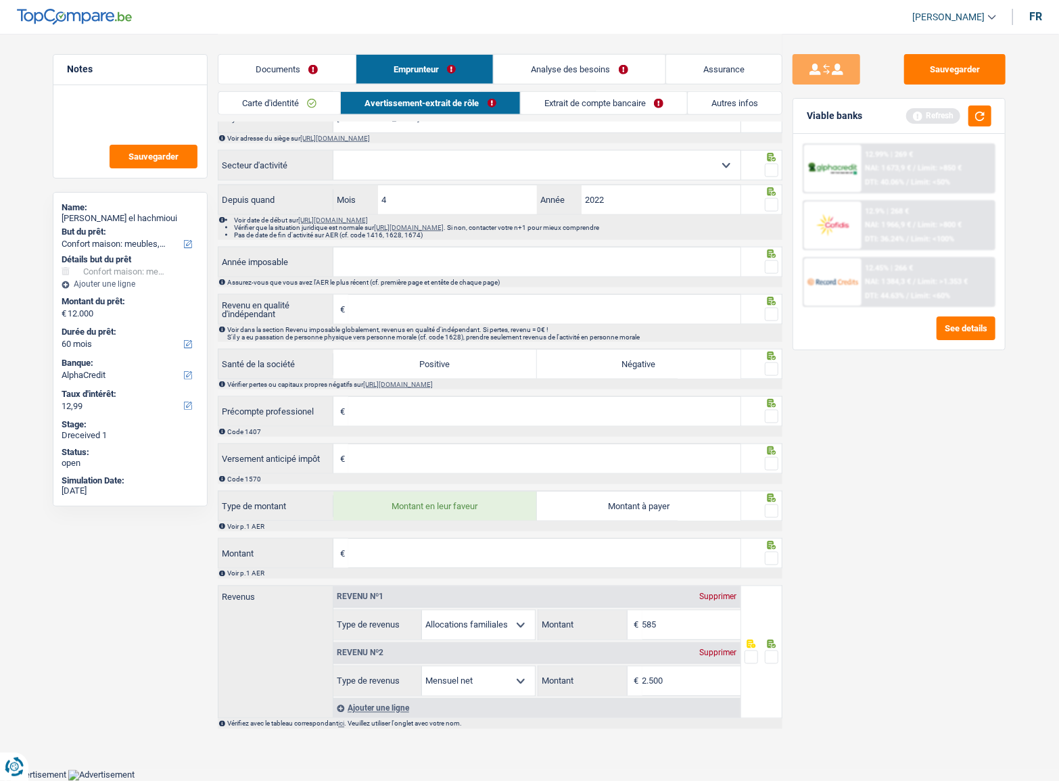
click at [473, 562] on input "Montant" at bounding box center [544, 553] width 392 height 29
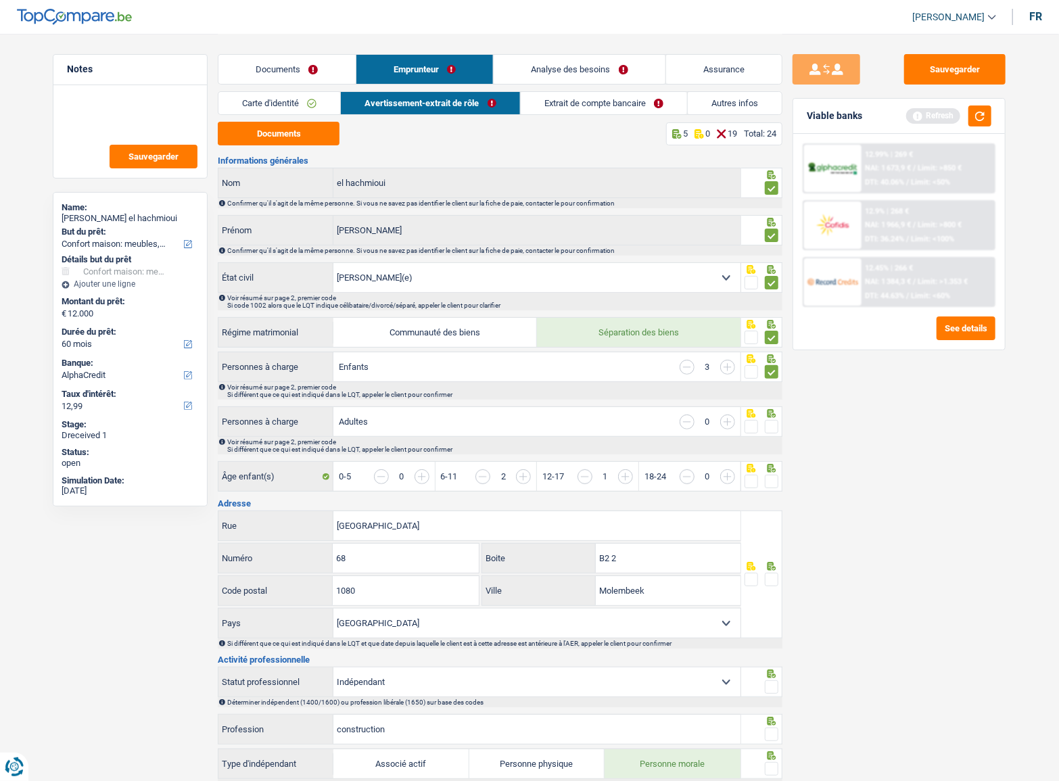
scroll to position [0, 0]
type input "4.027"
drag, startPoint x: 770, startPoint y: 431, endPoint x: 768, endPoint y: 422, distance: 8.9
click at [770, 430] on span at bounding box center [772, 427] width 14 height 14
click at [0, 0] on input "radio" at bounding box center [0, 0] width 0 height 0
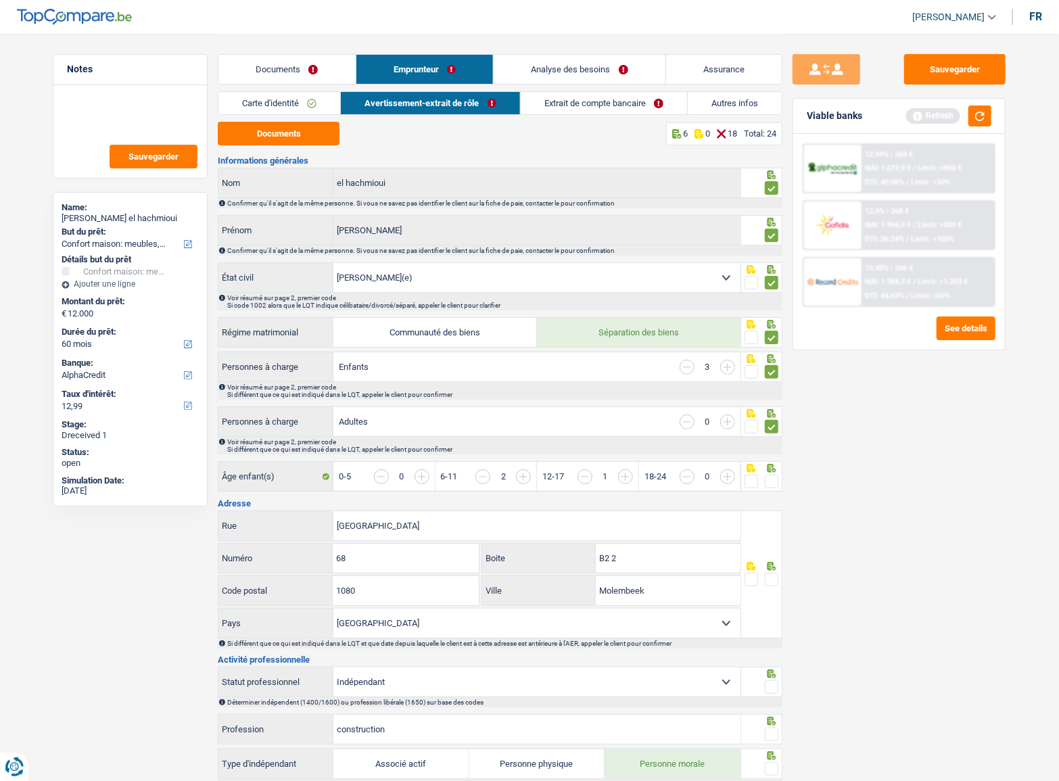
click at [768, 420] on span at bounding box center [772, 427] width 14 height 14
click at [0, 0] on input "radio" at bounding box center [0, 0] width 0 height 0
click at [771, 463] on div "Personnes à charge Enfants 3 Voir résumé sur page 2, premier code Si différent …" at bounding box center [500, 423] width 565 height 142
click at [771, 475] on span at bounding box center [772, 482] width 14 height 14
click at [0, 0] on input "radio" at bounding box center [0, 0] width 0 height 0
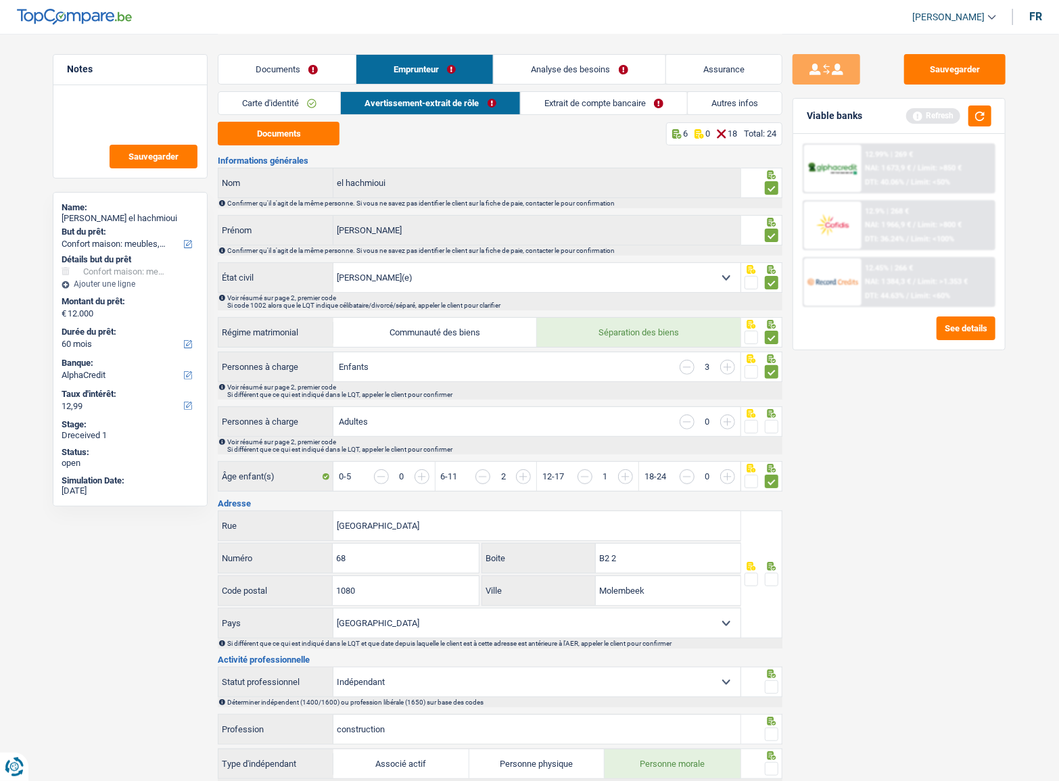
click at [771, 427] on span at bounding box center [772, 427] width 14 height 14
click at [0, 0] on input "radio" at bounding box center [0, 0] width 0 height 0
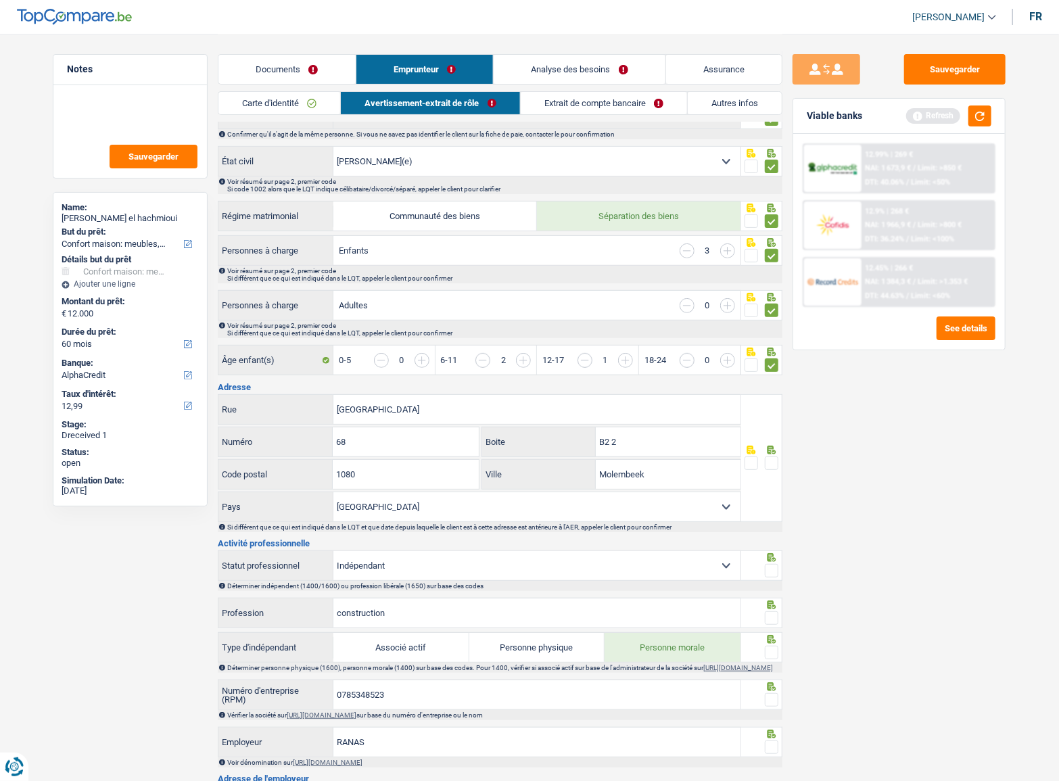
scroll to position [184, 0]
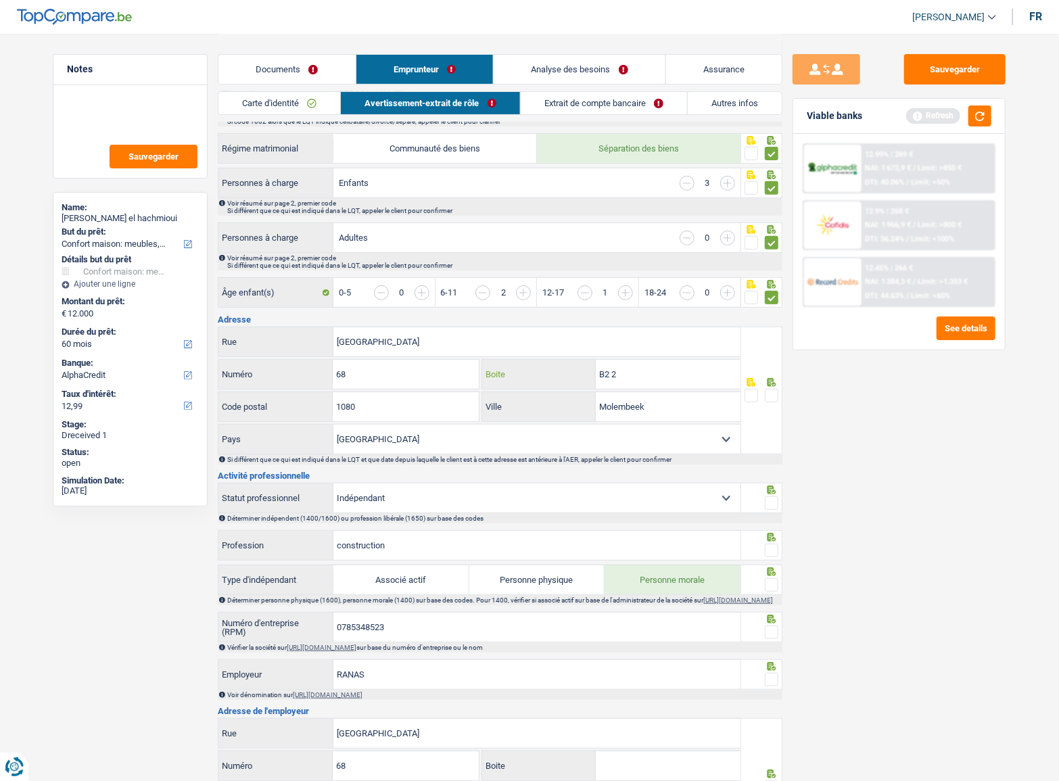
drag, startPoint x: 642, startPoint y: 379, endPoint x: 546, endPoint y: 377, distance: 96.1
click at [546, 377] on div "B2 2 Boite" at bounding box center [611, 374] width 258 height 29
type input "b"
drag, startPoint x: 771, startPoint y: 390, endPoint x: 771, endPoint y: 426, distance: 35.8
click at [771, 391] on span at bounding box center [772, 396] width 14 height 14
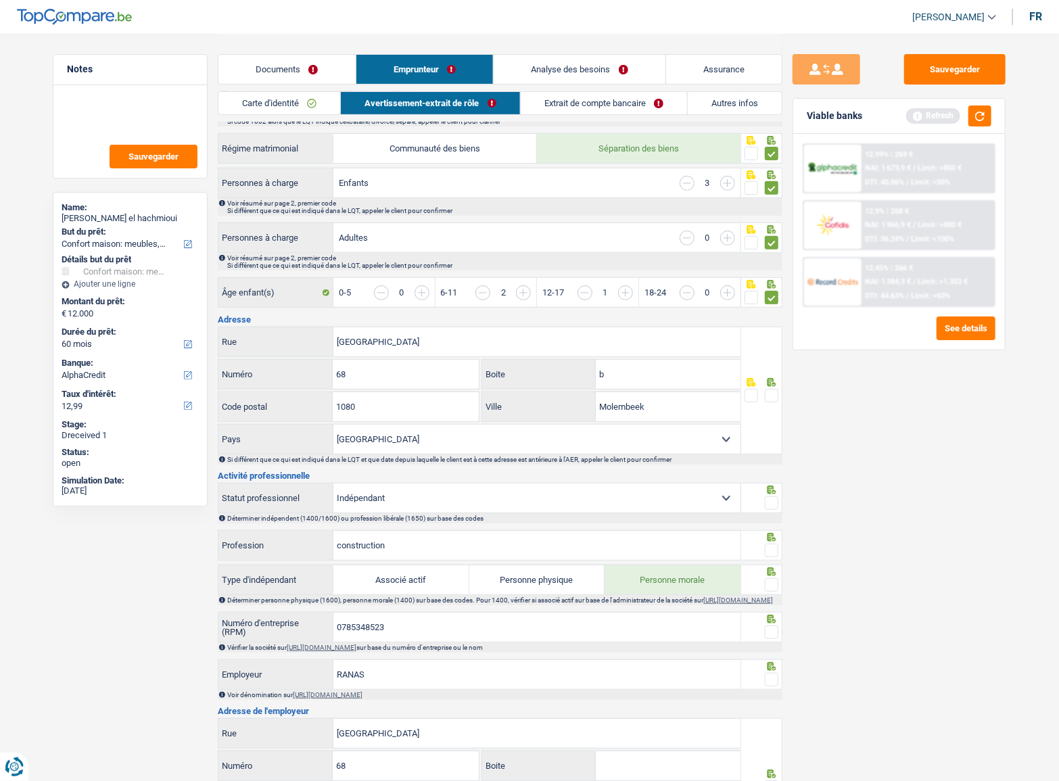
click at [0, 0] on input "radio" at bounding box center [0, 0] width 0 height 0
click at [771, 498] on span at bounding box center [772, 503] width 14 height 14
click at [0, 0] on input "radio" at bounding box center [0, 0] width 0 height 0
click at [771, 539] on icon at bounding box center [772, 537] width 9 height 9
click at [771, 548] on span at bounding box center [772, 551] width 14 height 14
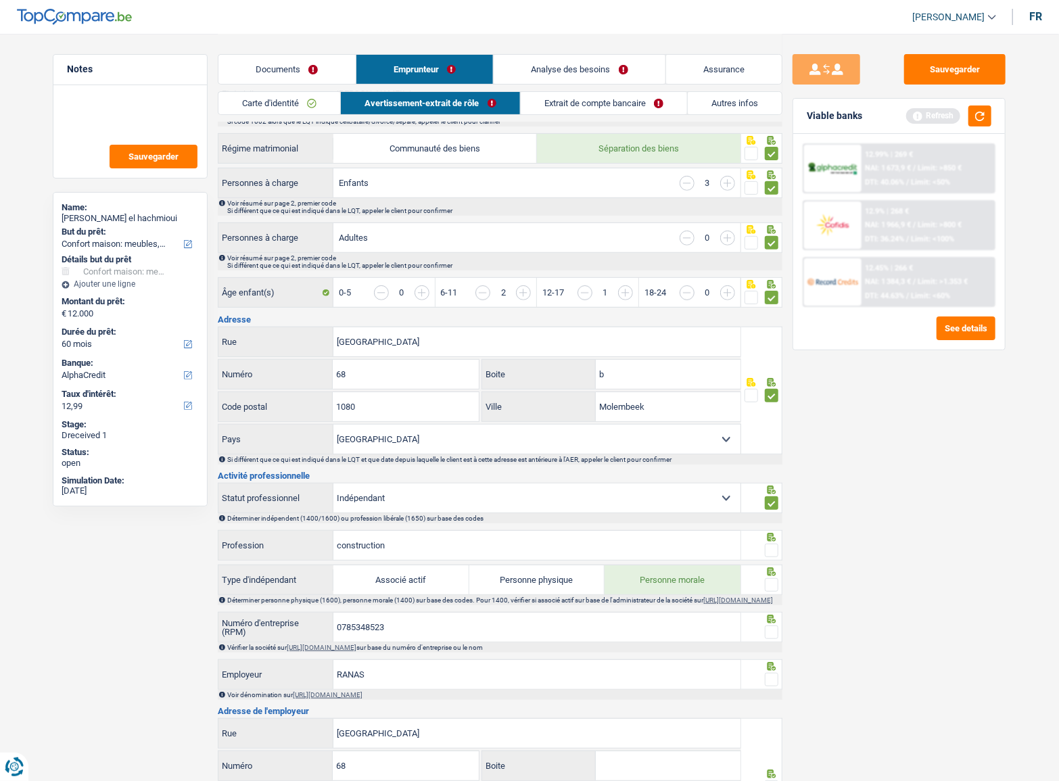
click at [0, 0] on input "radio" at bounding box center [0, 0] width 0 height 0
click at [770, 581] on span at bounding box center [772, 585] width 14 height 14
click at [0, 0] on input "radio" at bounding box center [0, 0] width 0 height 0
click at [774, 624] on icon at bounding box center [772, 619] width 14 height 9
click at [774, 630] on span at bounding box center [772, 633] width 14 height 14
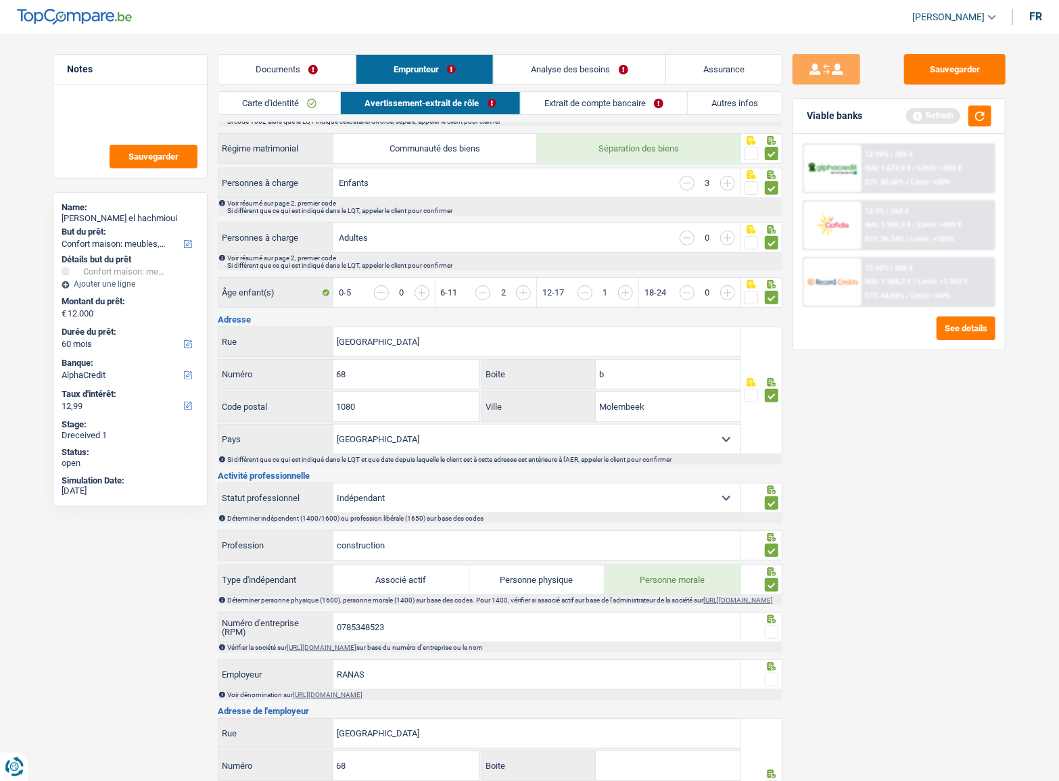
click at [0, 0] on input "radio" at bounding box center [0, 0] width 0 height 0
click at [379, 548] on input "construction" at bounding box center [536, 545] width 407 height 29
drag, startPoint x: 379, startPoint y: 548, endPoint x: 822, endPoint y: 657, distance: 456.3
click at [904, 709] on div "Sauvegarder Viable banks Refresh 12.99% | 269 € NAI: 1 673,9 € / Limit: >850 € …" at bounding box center [898, 406] width 233 height 705
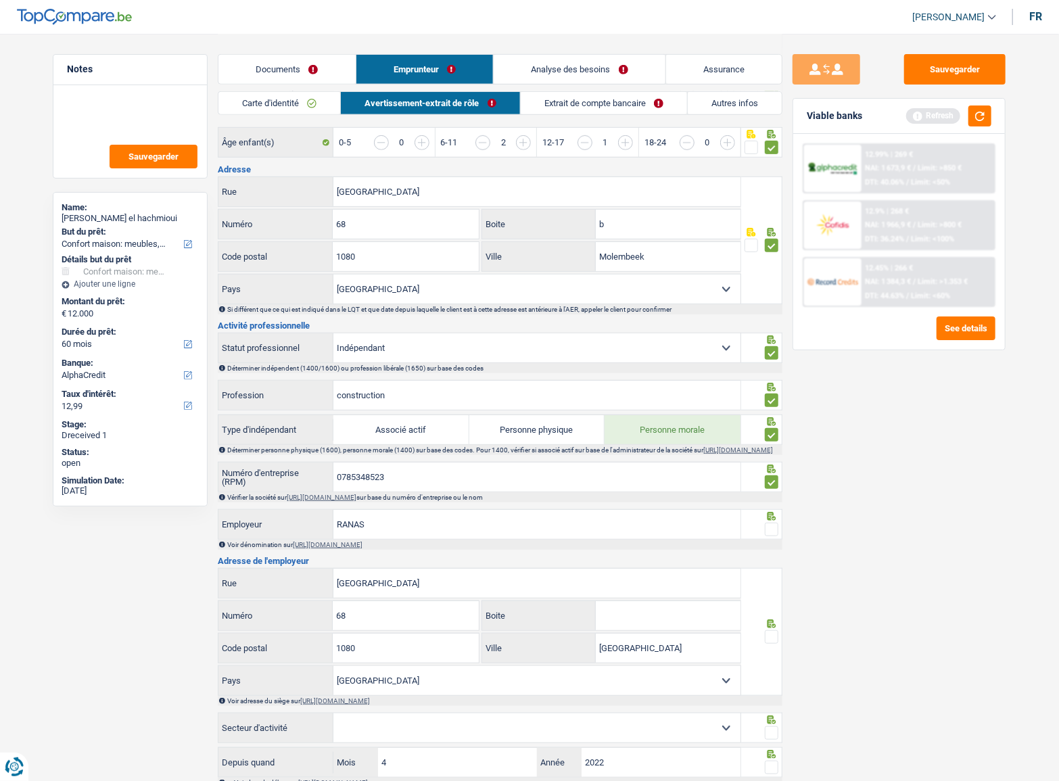
scroll to position [430, 0]
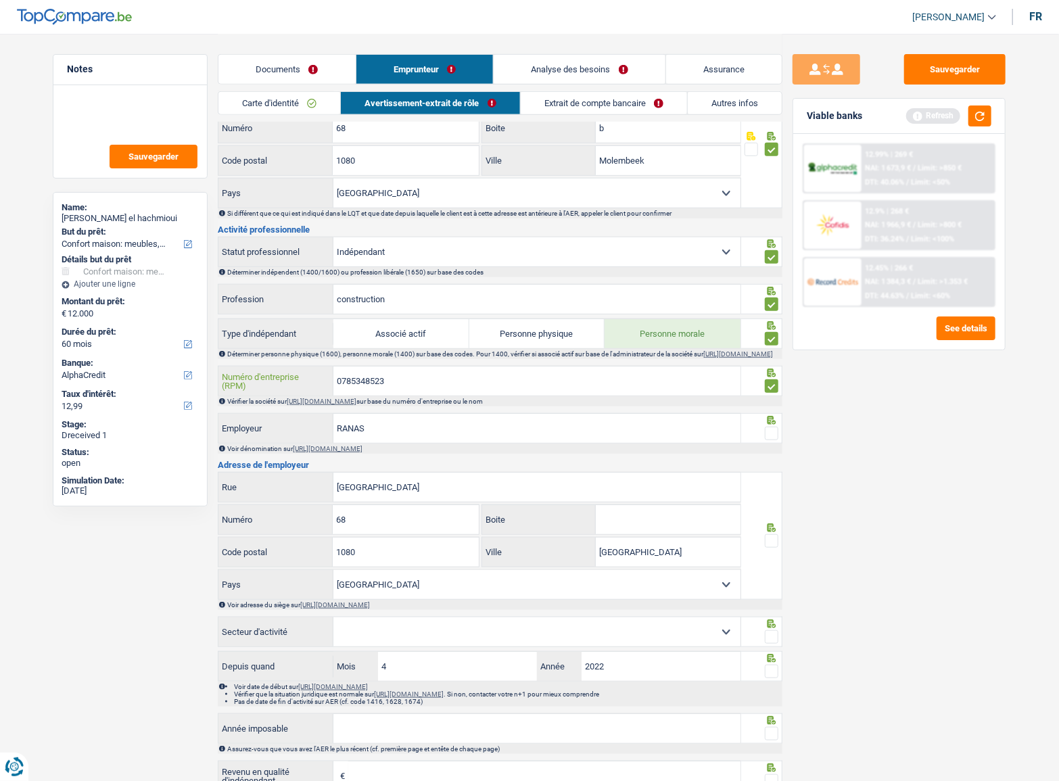
click at [361, 381] on input "0785348523" at bounding box center [536, 381] width 407 height 29
click at [771, 440] on span at bounding box center [772, 434] width 14 height 14
click at [0, 0] on input "radio" at bounding box center [0, 0] width 0 height 0
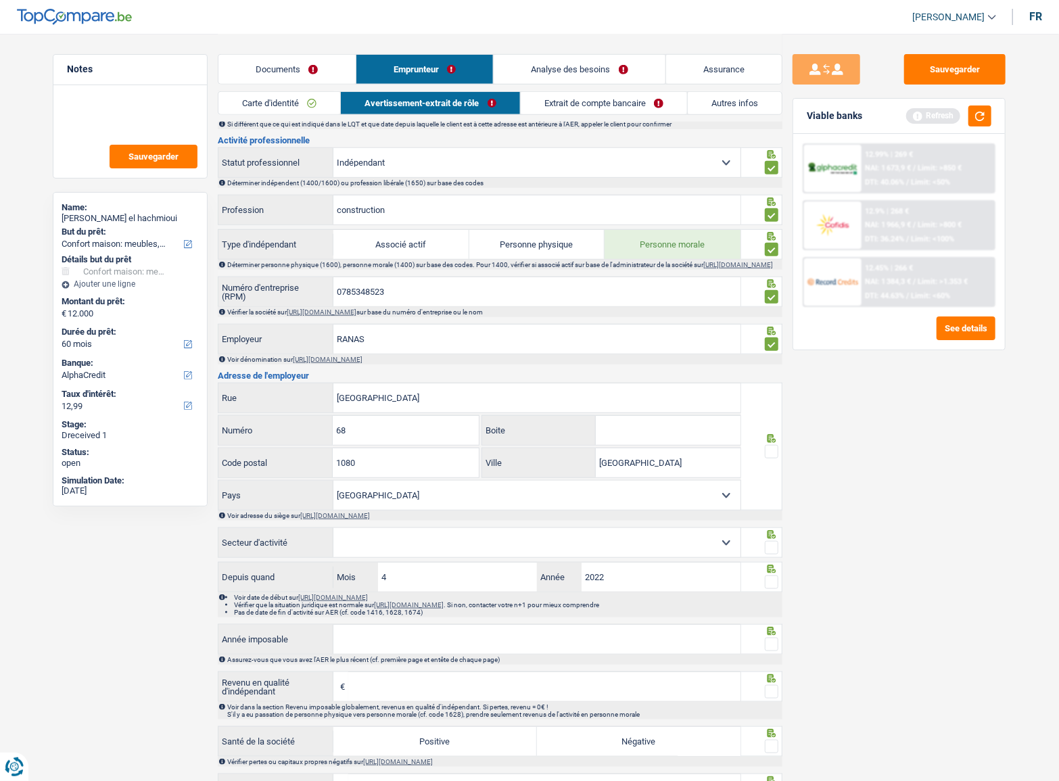
scroll to position [615, 0]
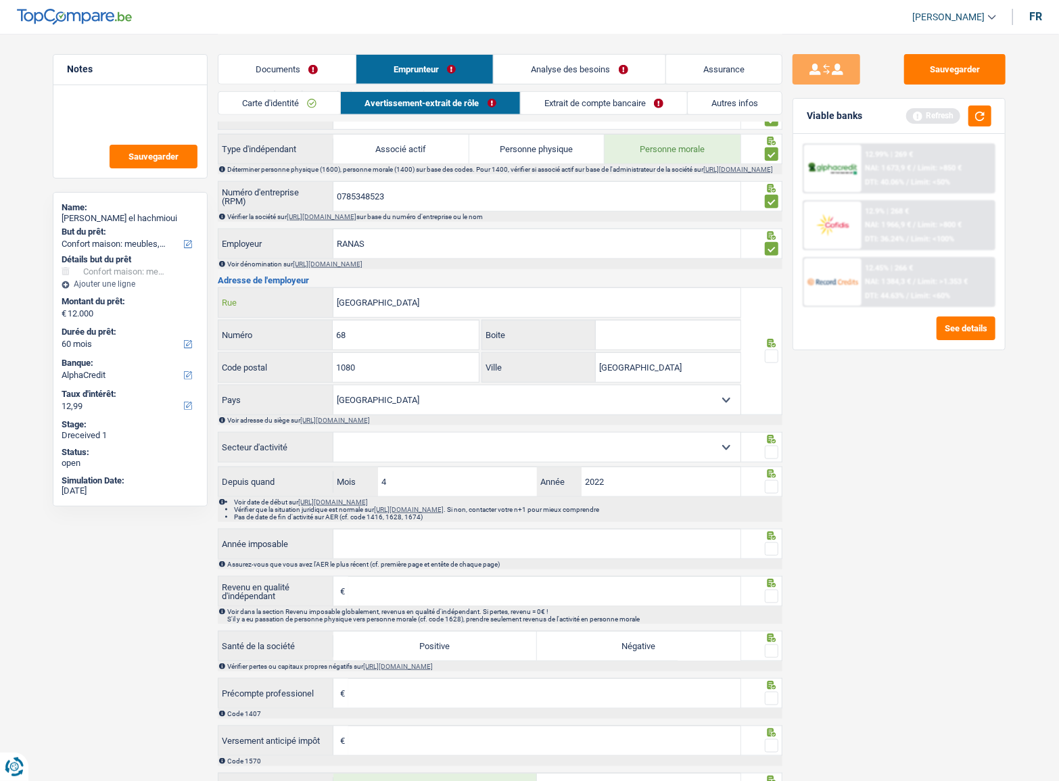
drag, startPoint x: 421, startPoint y: 306, endPoint x: 401, endPoint y: 310, distance: 20.6
click at [287, 307] on div "rue de bonne Rue" at bounding box center [479, 302] width 522 height 29
paste input "Chaussée de Malines"
type input "Chaussée de Malines"
drag, startPoint x: 406, startPoint y: 332, endPoint x: 285, endPoint y: 336, distance: 121.8
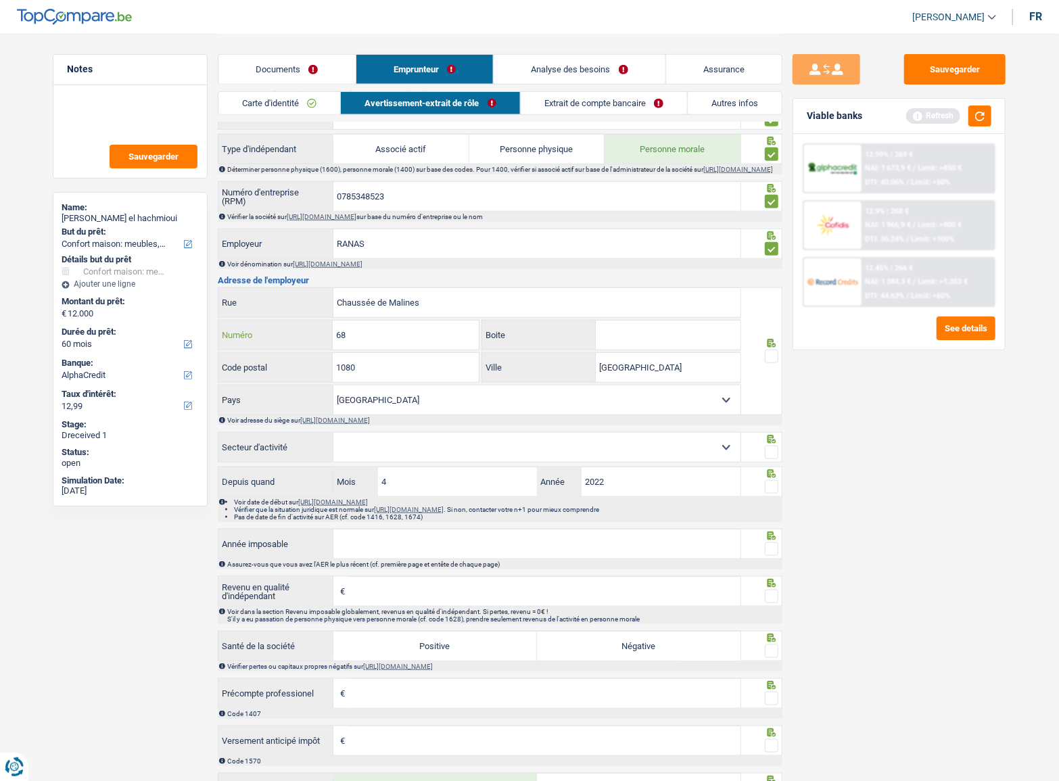
click at [285, 336] on div "68 Numéro" at bounding box center [348, 335] width 260 height 29
type input "455"
drag, startPoint x: 398, startPoint y: 377, endPoint x: 391, endPoint y: 373, distance: 8.2
click at [391, 373] on input "1080" at bounding box center [405, 367] width 145 height 29
drag, startPoint x: 408, startPoint y: 375, endPoint x: 399, endPoint y: 375, distance: 9.5
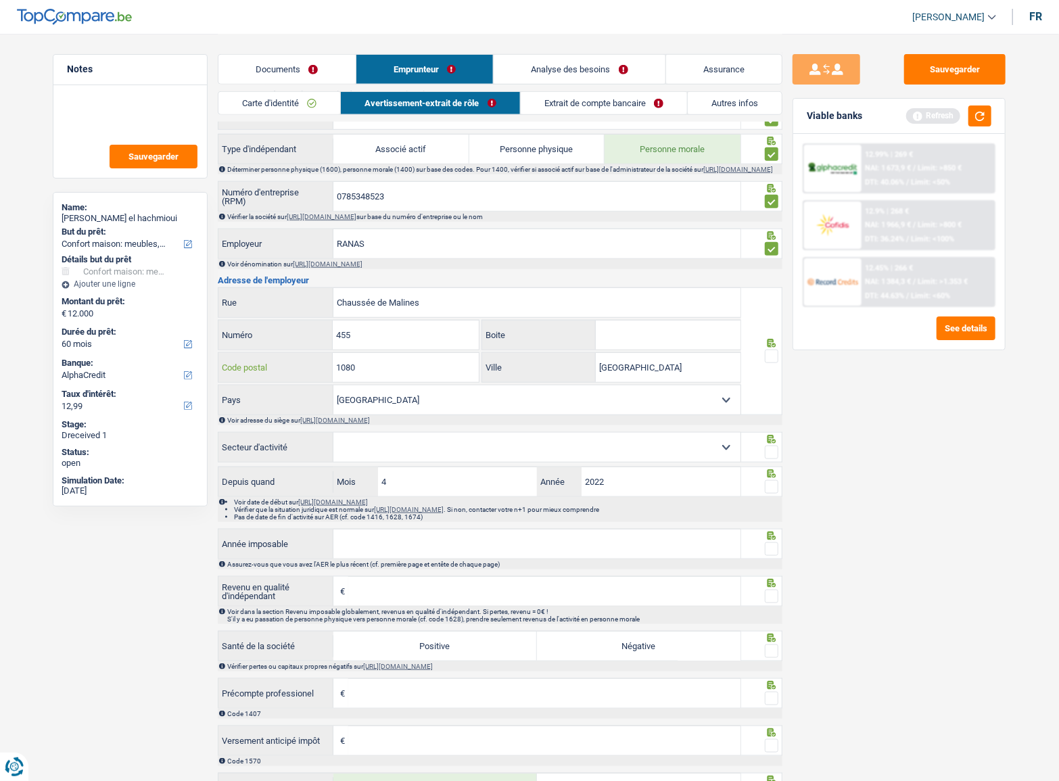
click at [399, 375] on input "1080" at bounding box center [405, 367] width 145 height 29
type input "1950"
click at [672, 364] on input "bruxelles" at bounding box center [668, 367] width 145 height 29
drag, startPoint x: 663, startPoint y: 376, endPoint x: 650, endPoint y: 371, distance: 14.3
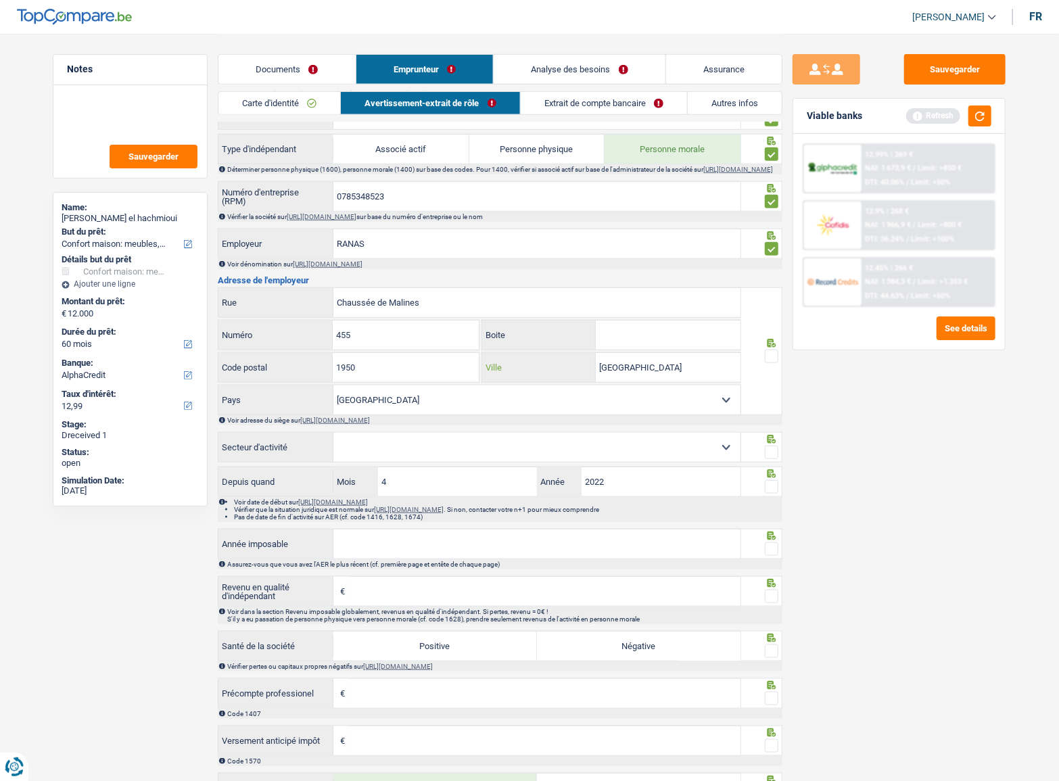
click at [584, 372] on div "bruxelles Ville" at bounding box center [611, 367] width 258 height 29
paste input "Kraainem"
type input "Kraainem"
drag, startPoint x: 768, startPoint y: 364, endPoint x: 769, endPoint y: 383, distance: 19.7
click at [768, 363] on span at bounding box center [772, 357] width 14 height 14
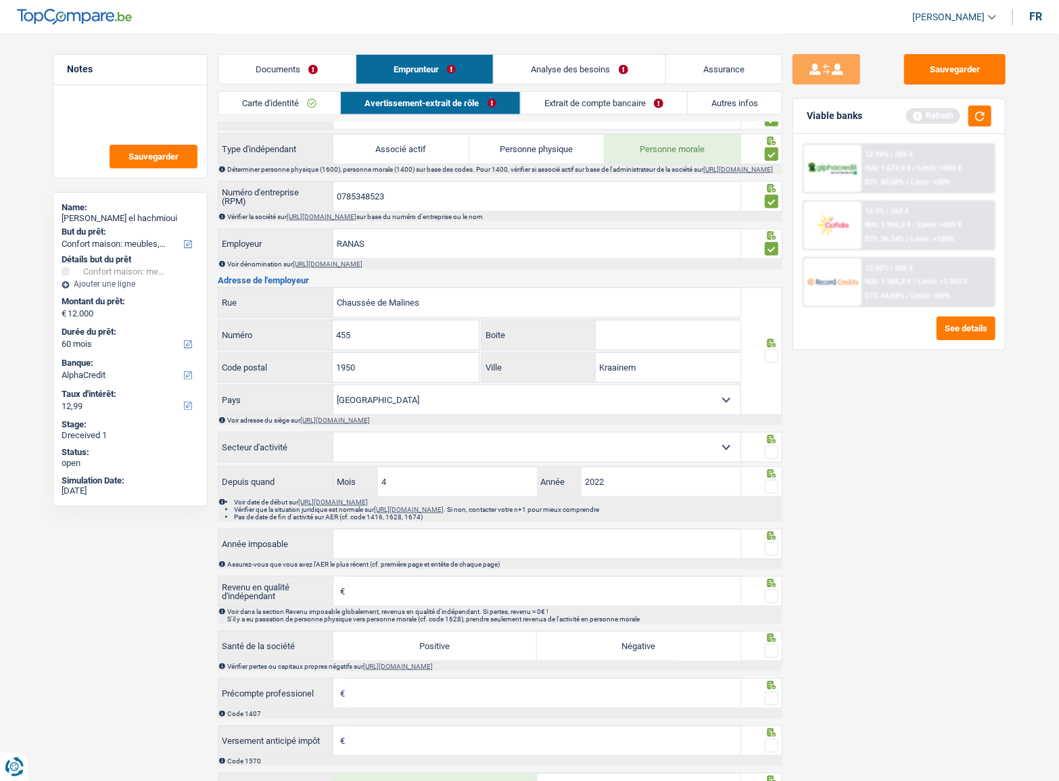
click at [0, 0] on input "radio" at bounding box center [0, 0] width 0 height 0
click at [771, 457] on span at bounding box center [772, 453] width 14 height 14
click at [0, 0] on input "radio" at bounding box center [0, 0] width 0 height 0
click at [563, 450] on select "Agriculture/Pêche Industrie Horeca Courier/Fitness/Taxi Construction Banques/As…" at bounding box center [536, 447] width 407 height 29
select select "smallCompanies"
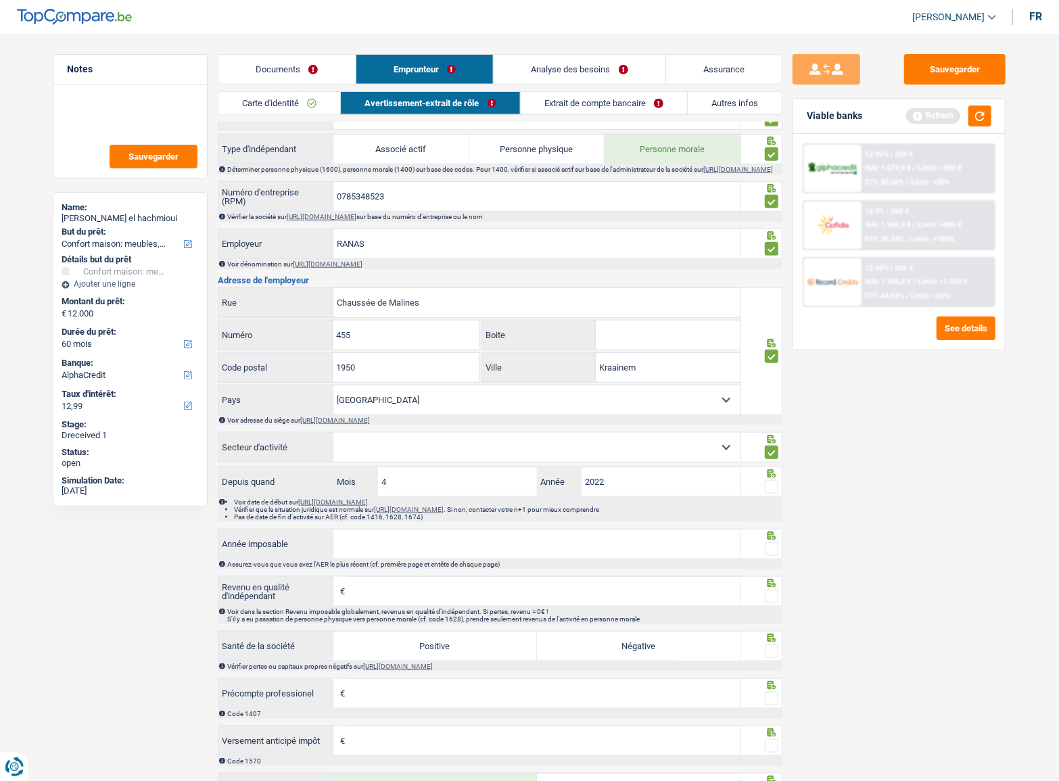
click at [333, 437] on select "Agriculture/Pêche Industrie Horeca Courier/Fitness/Taxi Construction Banques/As…" at bounding box center [536, 447] width 407 height 29
click at [778, 486] on span at bounding box center [772, 487] width 14 height 14
click at [0, 0] on input "radio" at bounding box center [0, 0] width 0 height 0
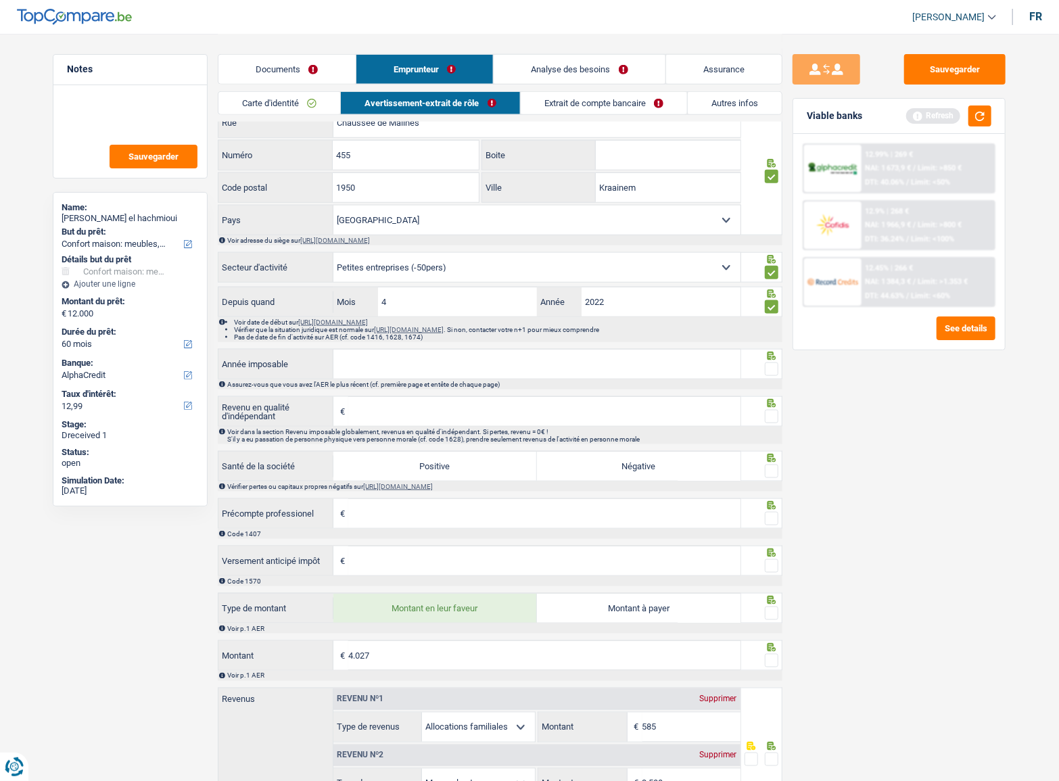
scroll to position [799, 0]
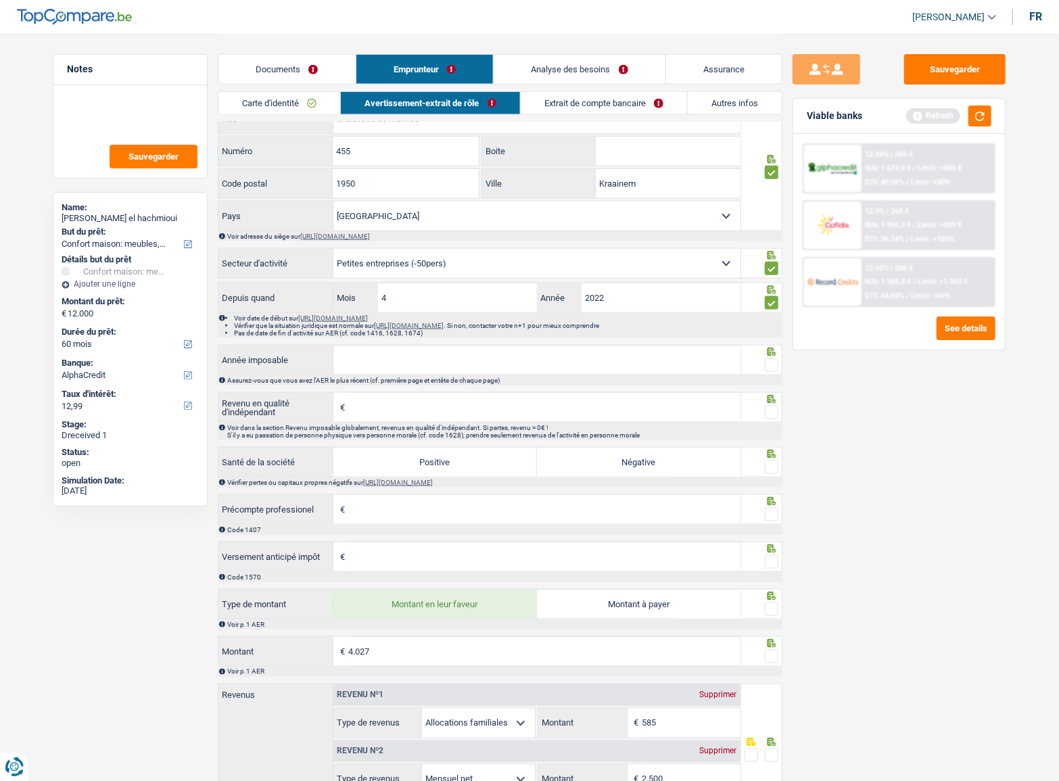
drag, startPoint x: 496, startPoint y: 361, endPoint x: 658, endPoint y: 381, distance: 163.5
click at [496, 361] on input "Année imposable" at bounding box center [536, 360] width 407 height 29
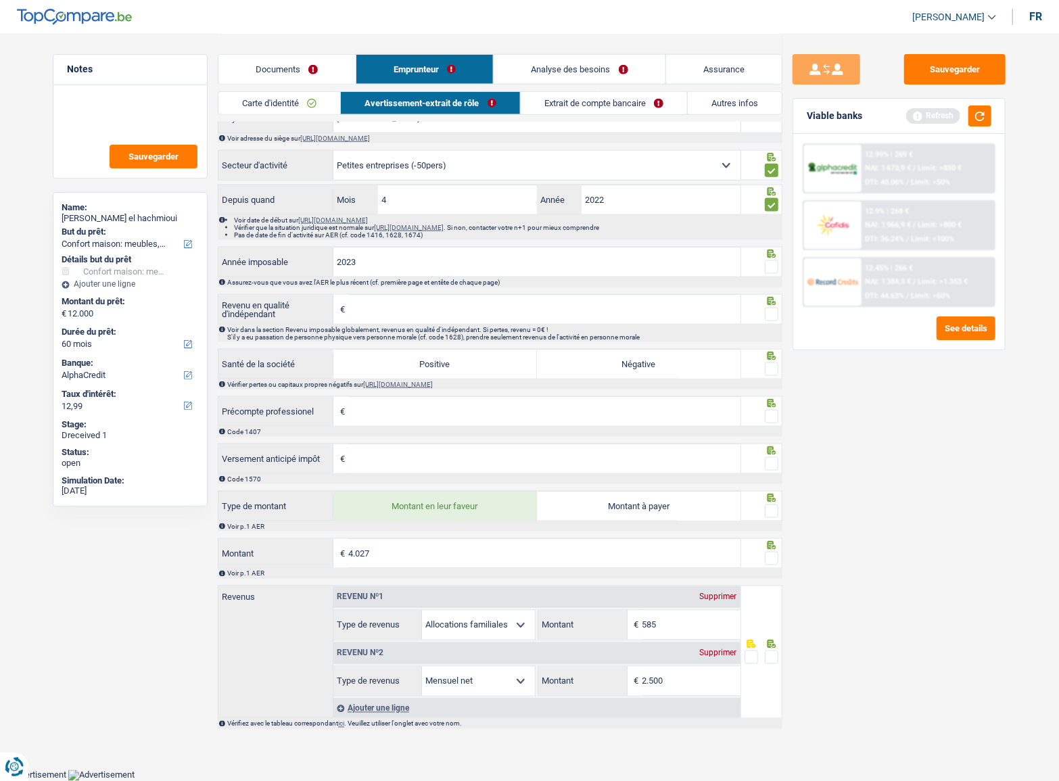
scroll to position [899, 0]
type input "2023"
click at [450, 316] on input "Revenu en qualité d'indépendant" at bounding box center [544, 309] width 392 height 29
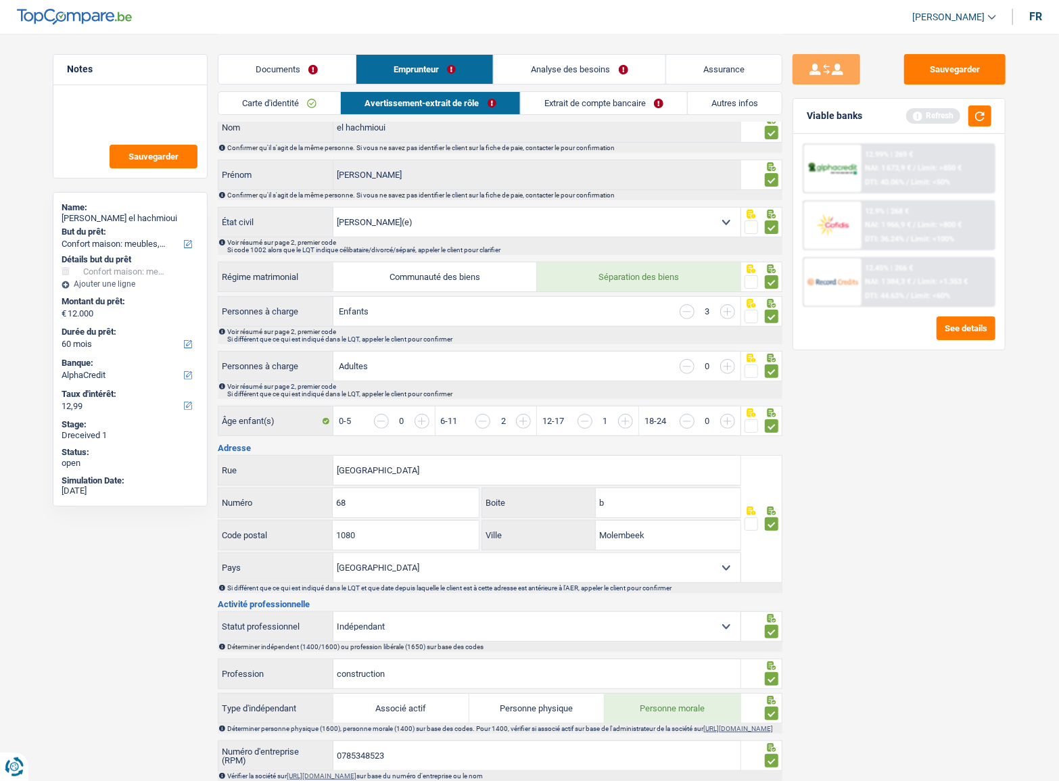
scroll to position [0, 0]
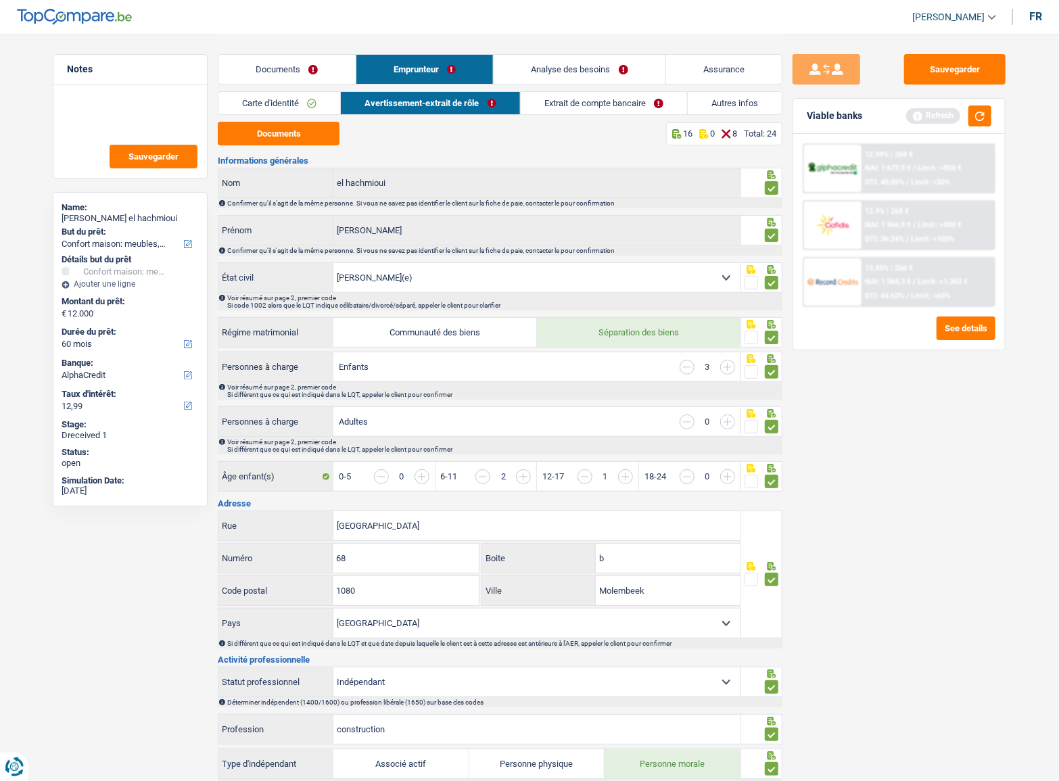
drag, startPoint x: 601, startPoint y: 116, endPoint x: 597, endPoint y: 108, distance: 9.7
click at [601, 117] on div "Carte d'identité Avertissement-extrait de rôle Extrait de compte bancaire Autre…" at bounding box center [500, 106] width 565 height 30
click at [597, 106] on link "Extrait de compte bancaire" at bounding box center [604, 103] width 166 height 22
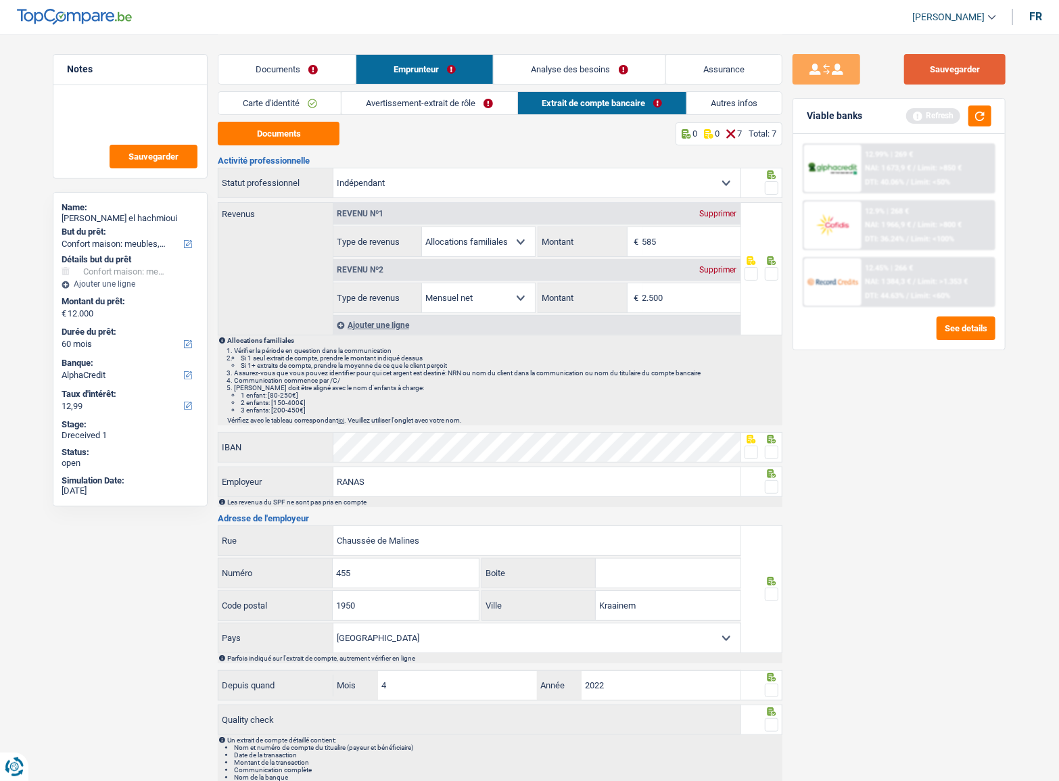
drag, startPoint x: 962, startPoint y: 54, endPoint x: 958, endPoint y: 61, distance: 7.9
click at [961, 53] on div "Sauvegarder Viable banks Refresh 12.99% | 269 € NAI: 1 673,9 € / Limit: >850 € …" at bounding box center [899, 411] width 234 height 755
click at [957, 62] on button "Sauvegarder" at bounding box center [954, 69] width 101 height 30
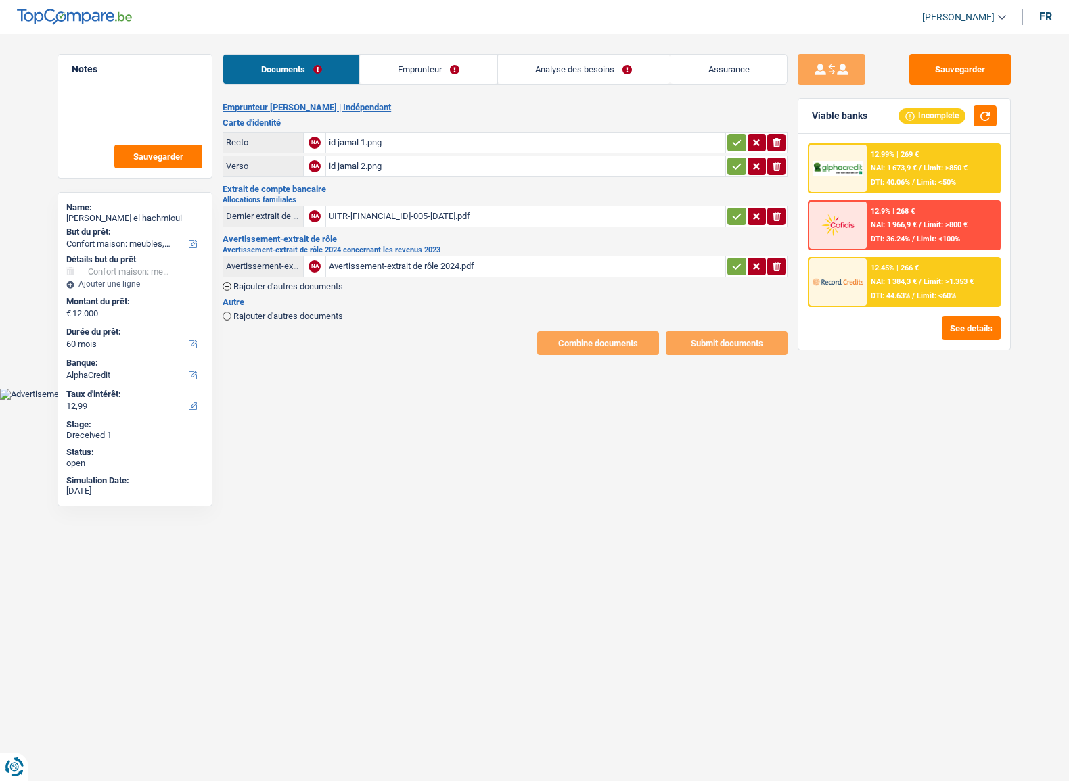
select select "household"
select select "60"
select select "alphacredit"
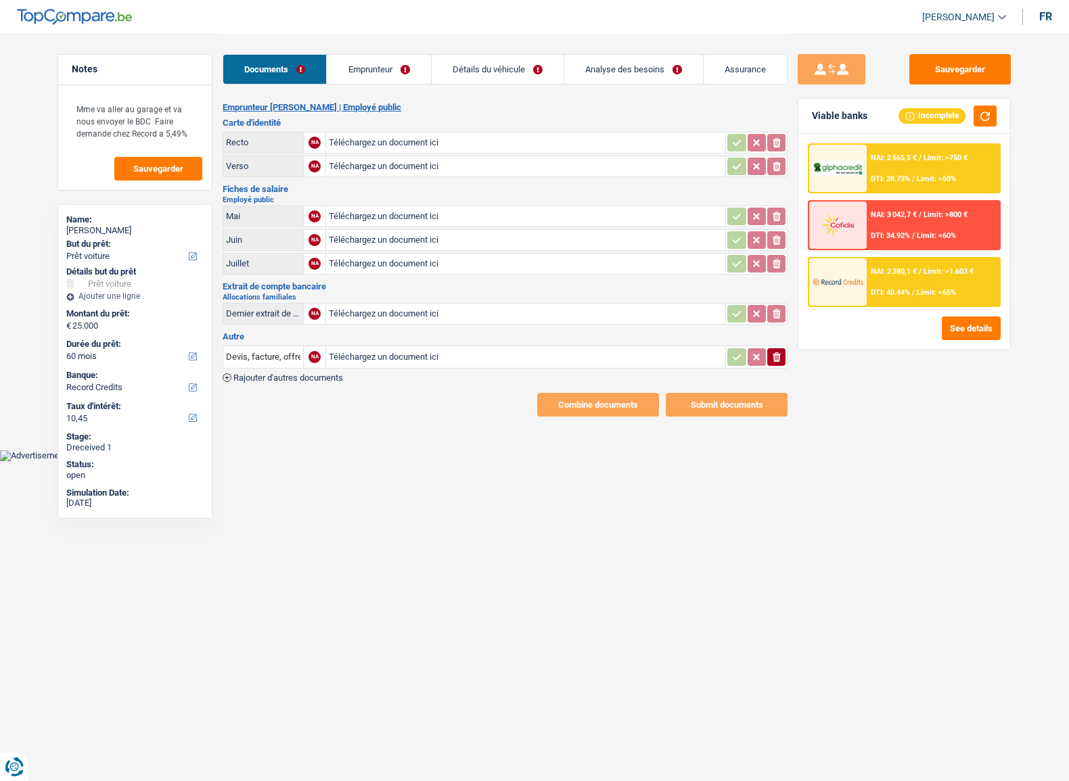
select select "car"
select select "60"
select select "record credits"
click at [367, 74] on link "Emprunteur" at bounding box center [378, 69] width 103 height 29
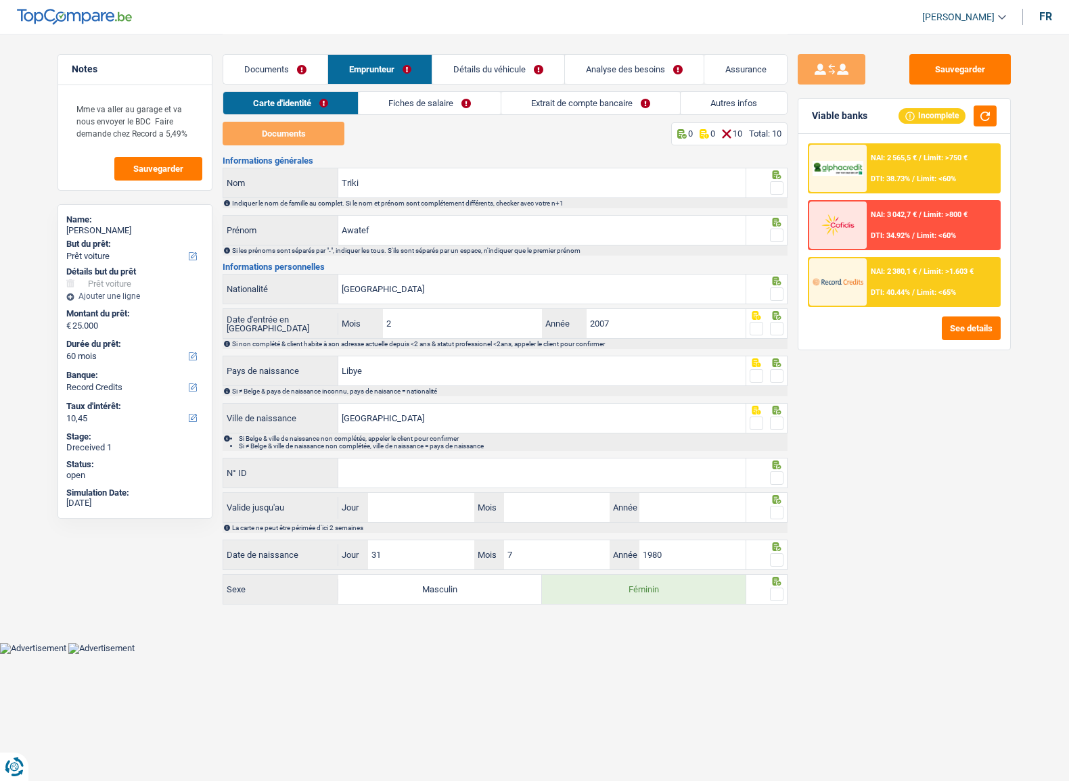
click at [303, 70] on link "Documents" at bounding box center [275, 69] width 104 height 29
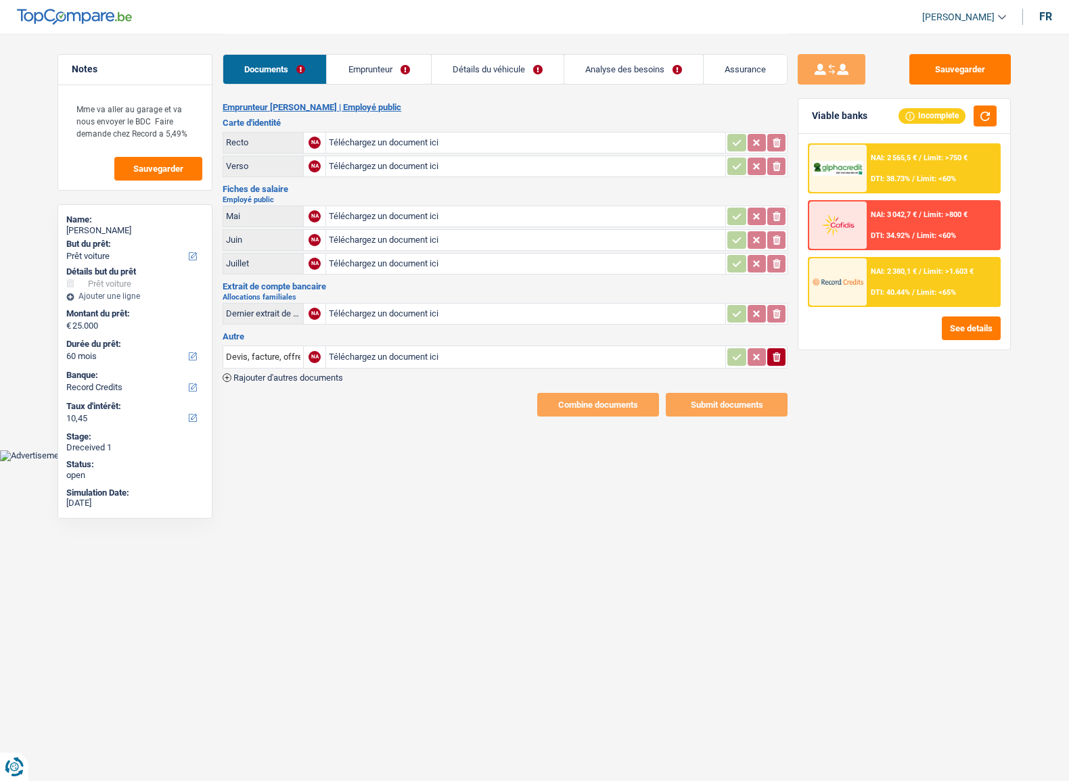
type input "C:\fakepath\[FINANCIAL_ID]_20250721_20250728_25_1757671141860.pdf"
click at [297, 69] on link "Documents" at bounding box center [274, 69] width 103 height 29
click at [370, 137] on input "Téléchargez un document ici" at bounding box center [526, 143] width 394 height 20
type input "C:\fakepath\IMG_0948.png"
click at [381, 172] on input "Téléchargez un document ici" at bounding box center [526, 166] width 394 height 20
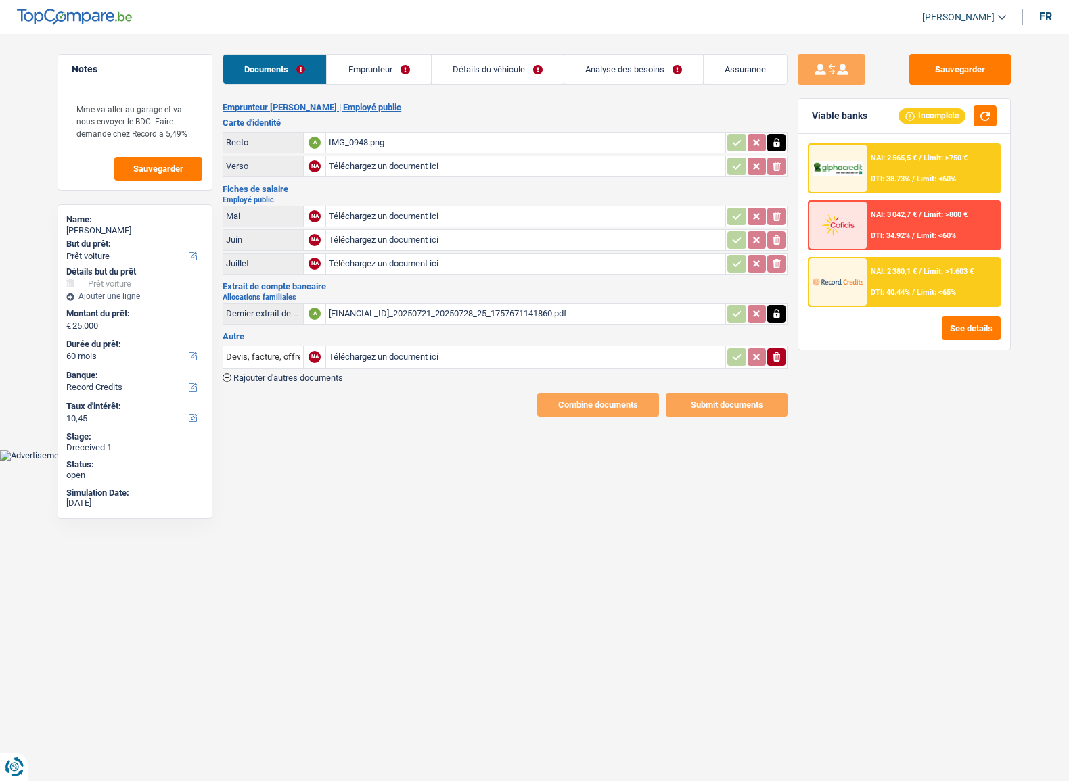
type input "C:\fakepath\IMG_0949.png"
click at [383, 237] on input "Téléchargez un document ici" at bounding box center [526, 240] width 394 height 20
type input "C:\fakepath\Fiche Salaire 2025-06-RNP02 - 1-2368.pdf"
click at [349, 216] on input "Téléchargez un document ici" at bounding box center [526, 216] width 394 height 20
type input "C:\fakepath\e40bfbcc-a779-484d-ac26-a223a233ac53.pdf"
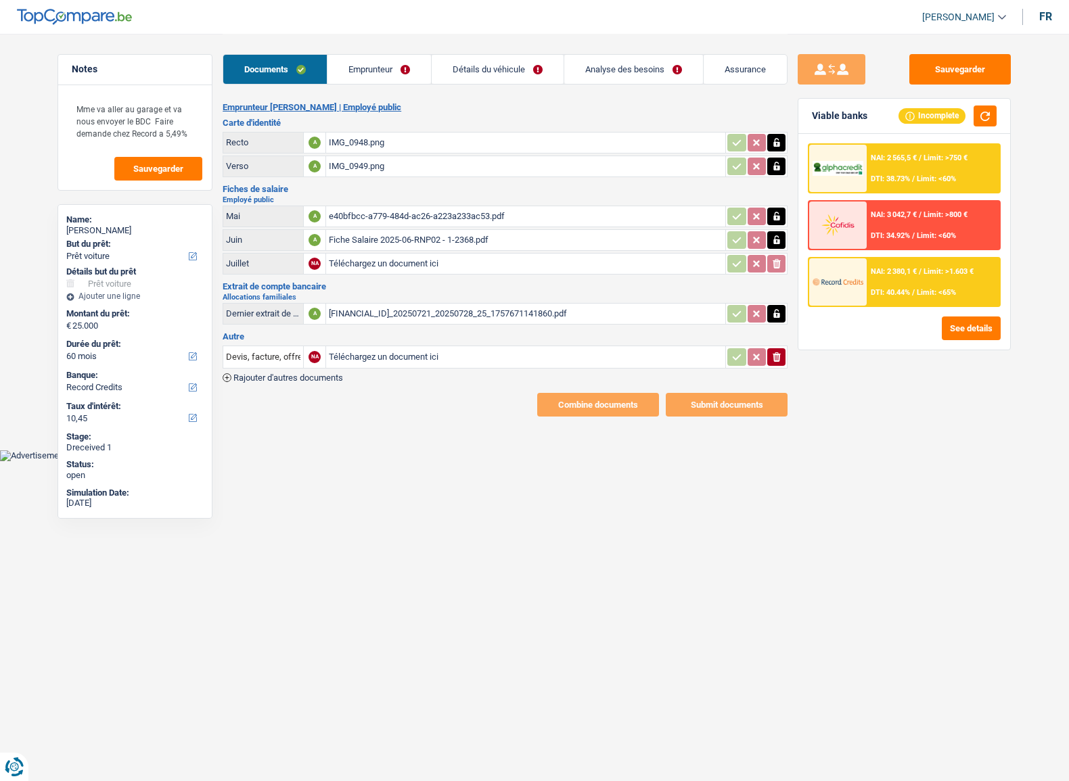
click at [399, 262] on input "Téléchargez un document ici" at bounding box center [526, 264] width 394 height 20
type input "C:\fakepath\8c5c0a39-604b-44e4-830b-1cc271e8f1a4.pdf"
click at [771, 358] on icon "ionicons-v5-e" at bounding box center [776, 357] width 11 height 14
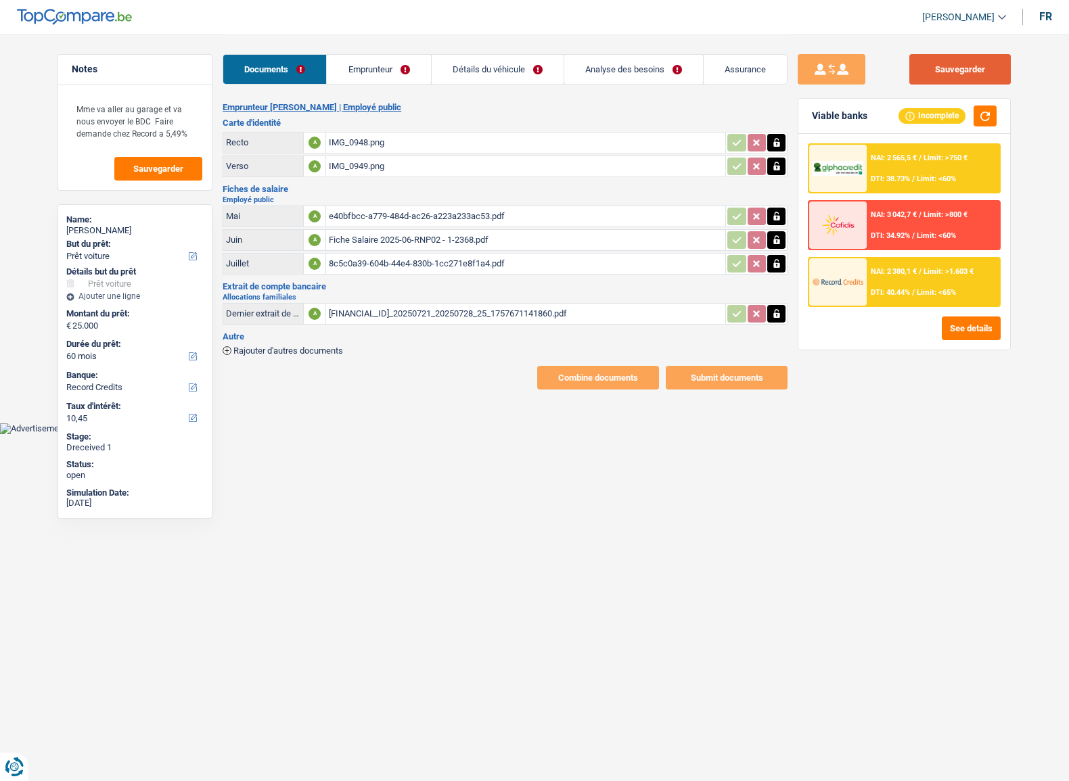
drag, startPoint x: 944, startPoint y: 80, endPoint x: 1014, endPoint y: 131, distance: 86.2
click at [946, 80] on button "Sauvegarder" at bounding box center [959, 69] width 101 height 30
click at [1014, 131] on div "Sauvegarder Viable banks Incomplete NAI: 2 565,5 € / Limit: >750 € DTI: 38.73% …" at bounding box center [903, 406] width 233 height 705
click at [985, 117] on button "button" at bounding box center [984, 116] width 23 height 21
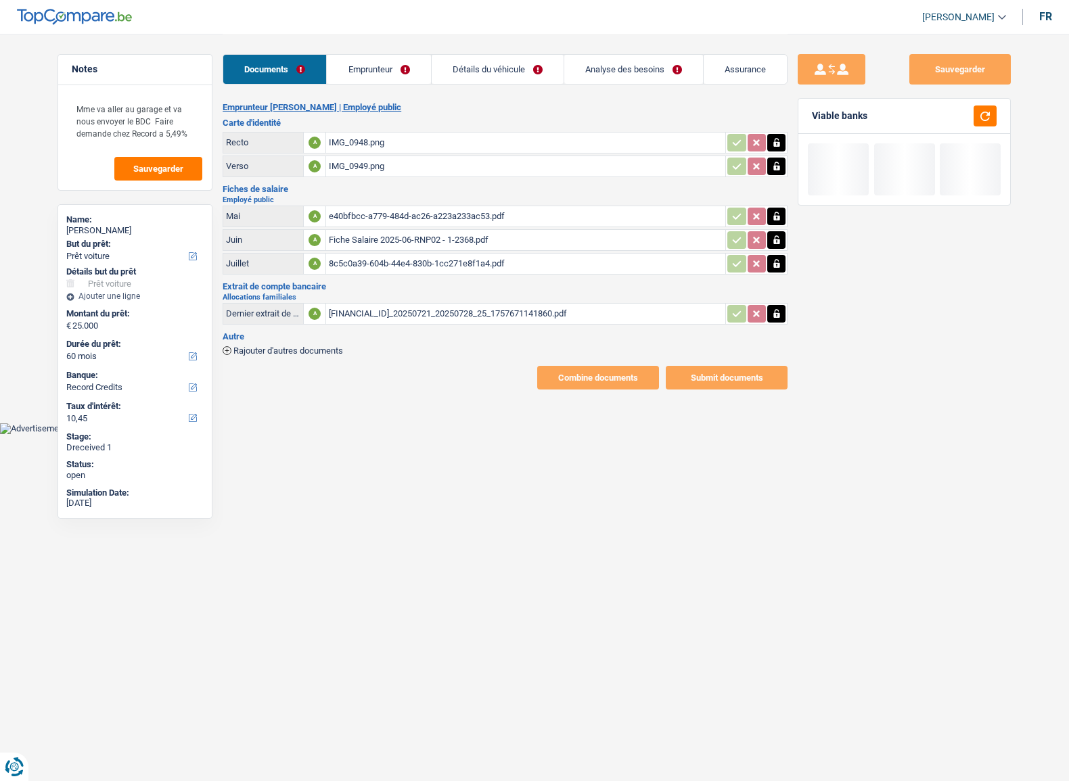
click at [359, 74] on link "Emprunteur" at bounding box center [378, 69] width 103 height 29
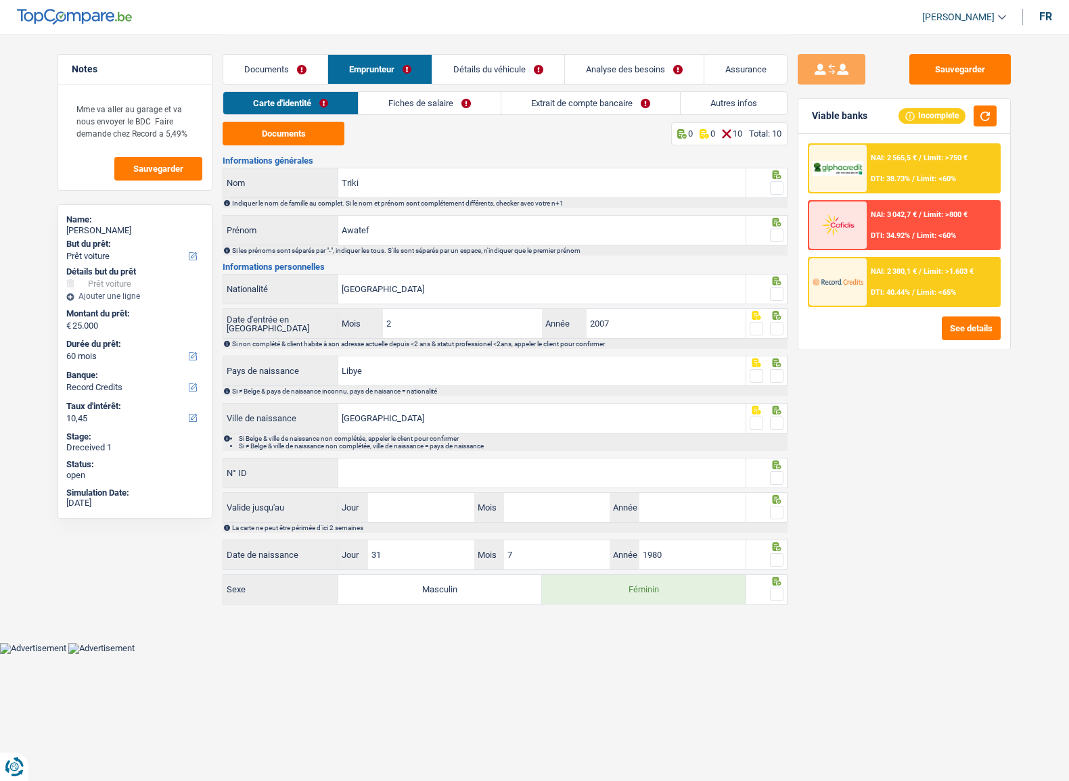
click at [5, 5] on header "[PERSON_NAME] Se déconnecter fr" at bounding box center [534, 17] width 1069 height 34
click at [334, 149] on div "Documents 0 0 10 Total: 10 Informations générales Triki Nom Indiquer le nom de …" at bounding box center [505, 364] width 565 height 485
click at [325, 135] on button "Documents" at bounding box center [284, 134] width 122 height 24
click at [778, 189] on span at bounding box center [777, 188] width 14 height 14
click at [0, 0] on input "radio" at bounding box center [0, 0] width 0 height 0
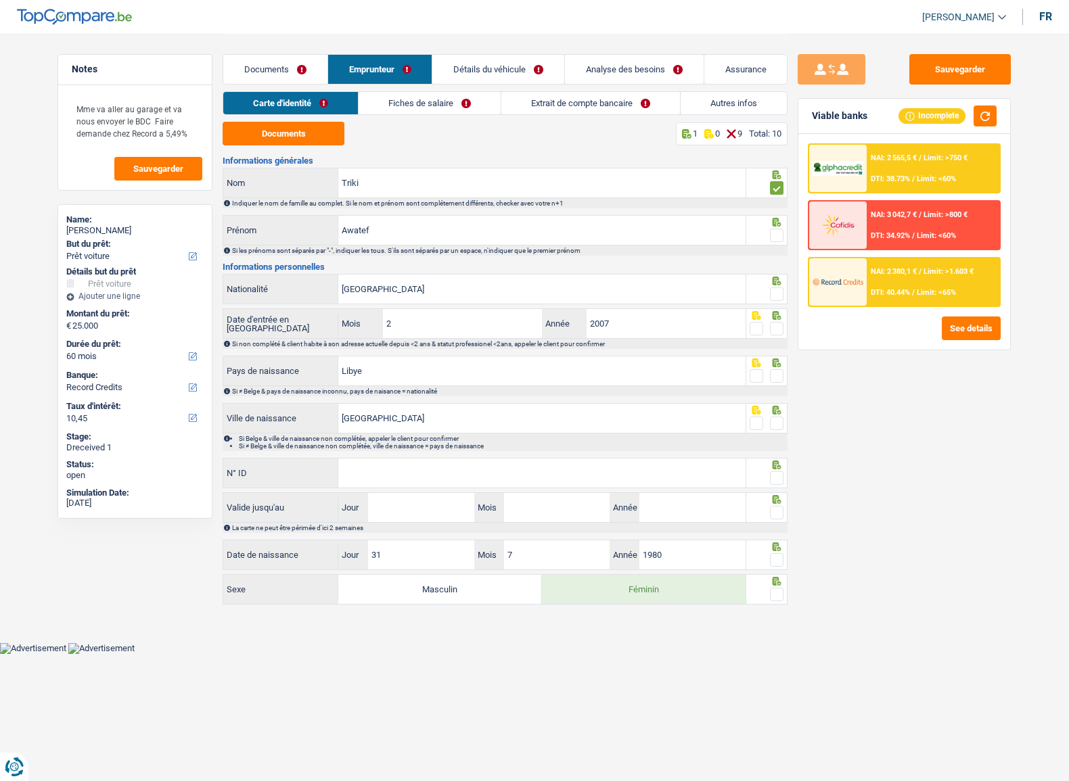
click at [778, 231] on span at bounding box center [777, 236] width 14 height 14
click at [0, 0] on input "radio" at bounding box center [0, 0] width 0 height 0
click at [778, 294] on span at bounding box center [777, 294] width 14 height 14
click at [0, 0] on input "radio" at bounding box center [0, 0] width 0 height 0
drag, startPoint x: 784, startPoint y: 324, endPoint x: 786, endPoint y: 361, distance: 37.3
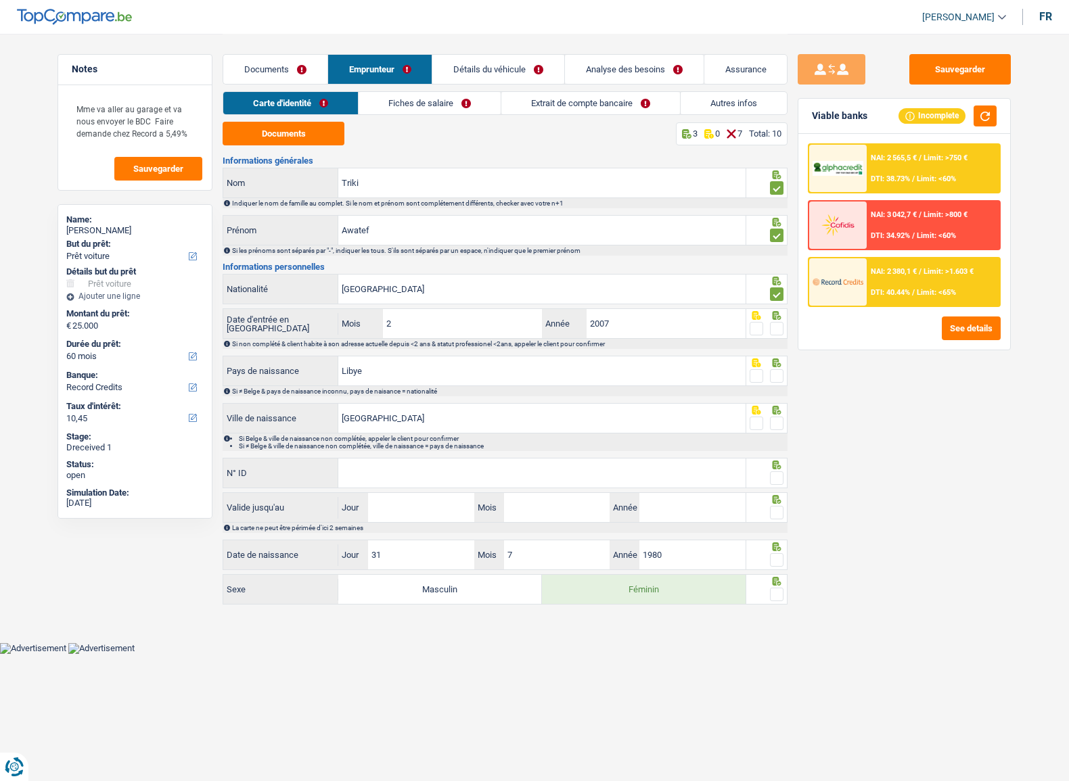
click at [783, 324] on div at bounding box center [767, 323] width 42 height 30
click at [778, 368] on div at bounding box center [777, 376] width 14 height 17
click at [778, 330] on span at bounding box center [777, 329] width 14 height 14
click at [0, 0] on input "radio" at bounding box center [0, 0] width 0 height 0
click at [778, 366] on icon at bounding box center [776, 362] width 9 height 9
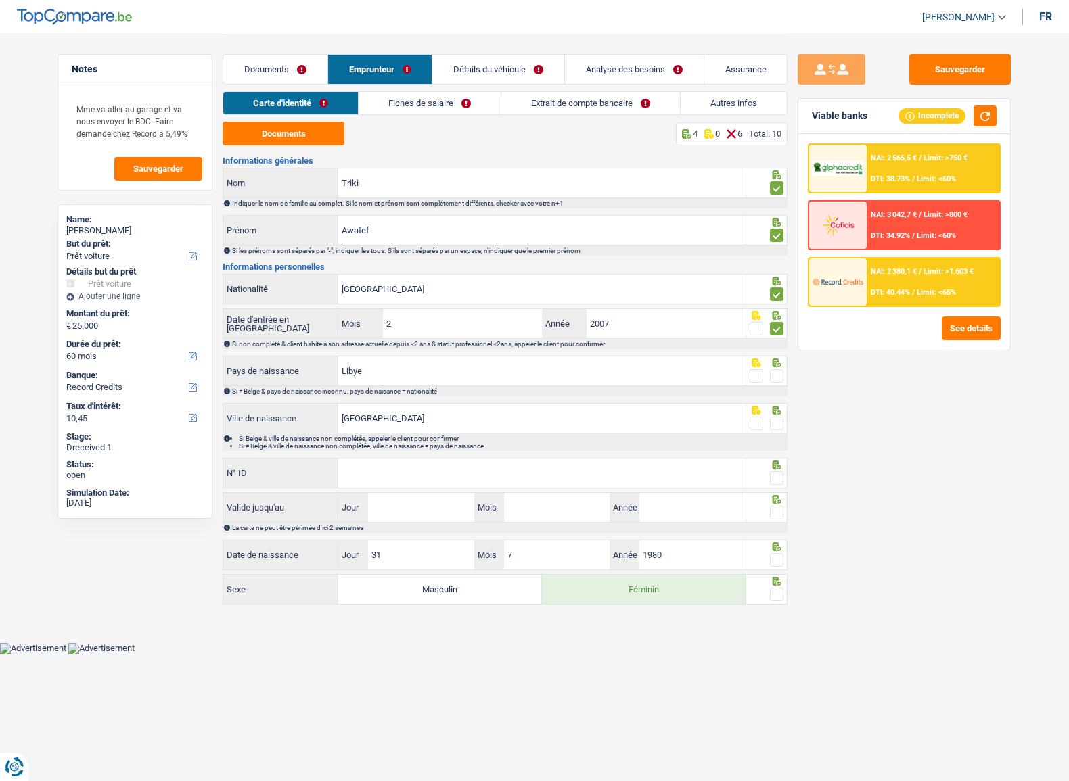
click at [778, 379] on span at bounding box center [777, 376] width 14 height 14
click at [0, 0] on input "radio" at bounding box center [0, 0] width 0 height 0
click at [780, 417] on span at bounding box center [777, 424] width 14 height 14
click at [0, 0] on input "radio" at bounding box center [0, 0] width 0 height 0
click at [780, 473] on span at bounding box center [777, 478] width 14 height 14
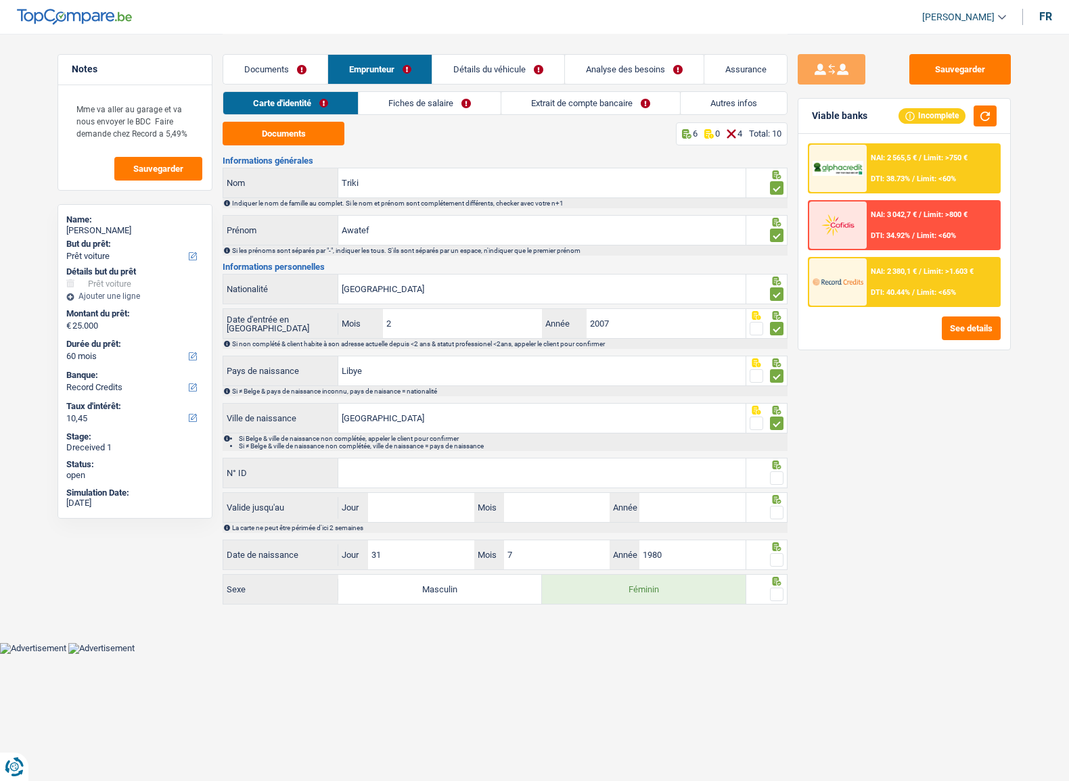
click at [0, 0] on input "radio" at bounding box center [0, 0] width 0 height 0
drag, startPoint x: 571, startPoint y: 460, endPoint x: 586, endPoint y: 459, distance: 14.9
click at [571, 460] on input "N° ID" at bounding box center [541, 473] width 407 height 29
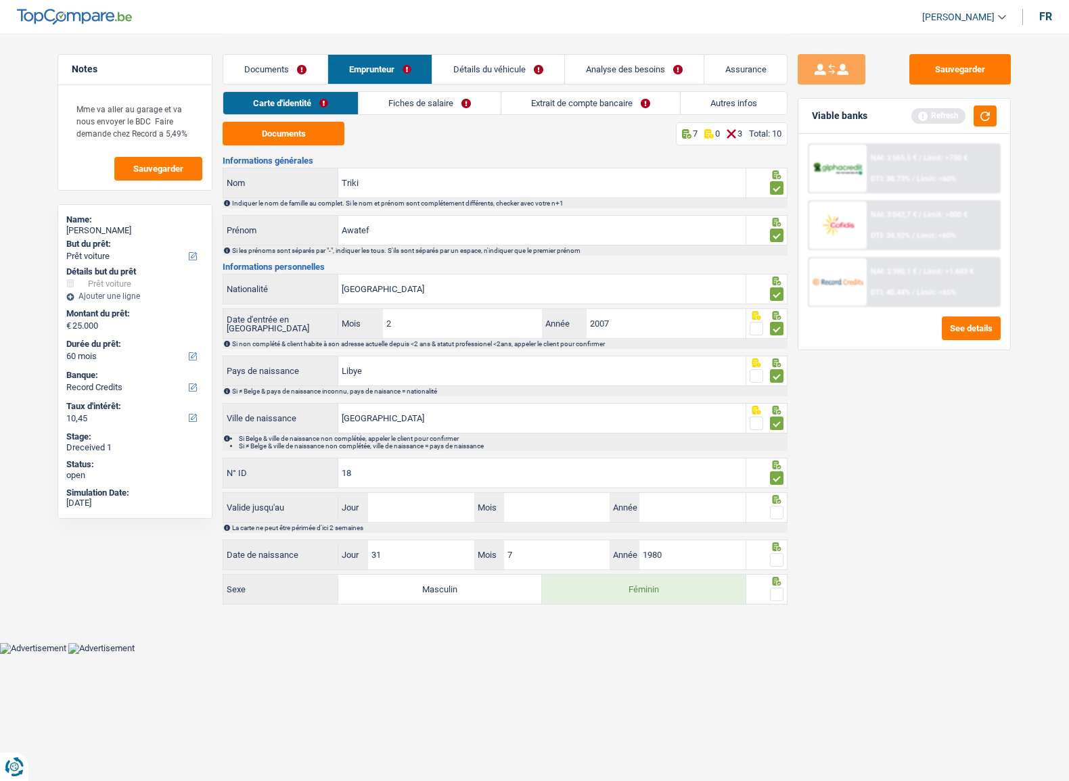
type input "1"
click at [780, 515] on span at bounding box center [777, 513] width 14 height 14
click at [0, 0] on input "radio" at bounding box center [0, 0] width 0 height 0
click at [417, 509] on input "Jour" at bounding box center [421, 507] width 106 height 29
click at [422, 471] on input "N° ID" at bounding box center [541, 473] width 407 height 29
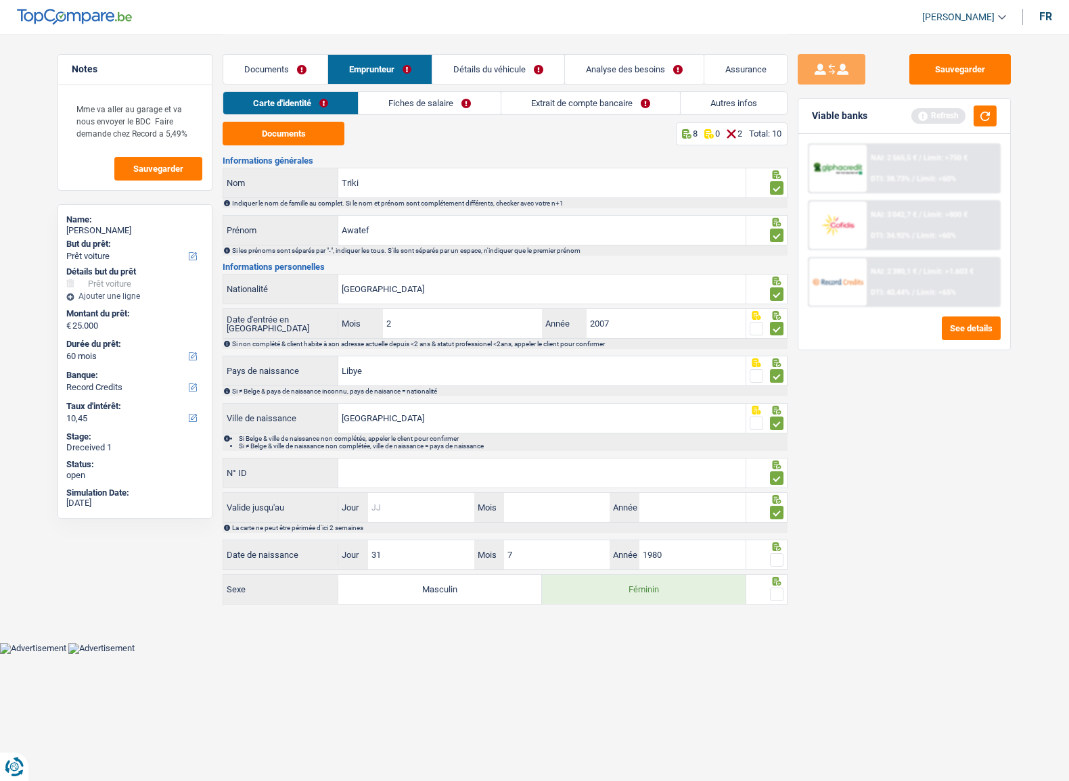
click at [377, 502] on input "Jour" at bounding box center [421, 507] width 106 height 29
type input "24"
type input "06"
type input "2033"
drag, startPoint x: 774, startPoint y: 559, endPoint x: 778, endPoint y: 573, distance: 14.6
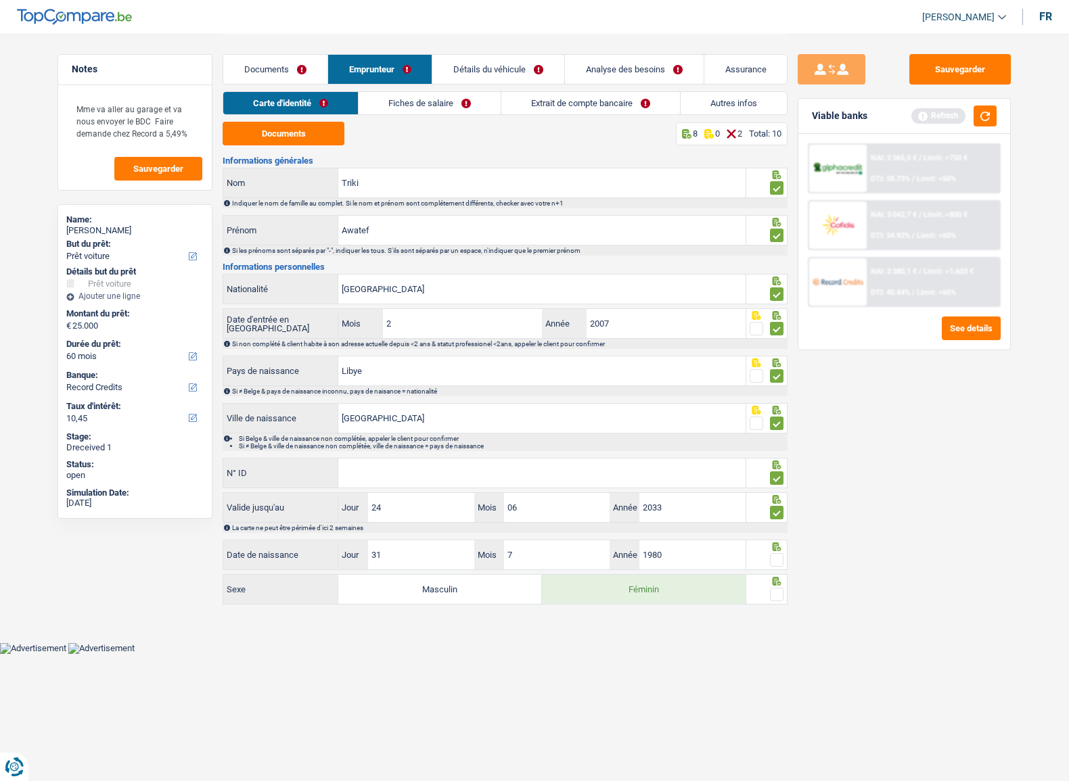
click at [775, 559] on span at bounding box center [777, 560] width 14 height 14
click at [0, 0] on input "radio" at bounding box center [0, 0] width 0 height 0
click at [778, 588] on span at bounding box center [777, 595] width 14 height 14
click at [0, 0] on input "radio" at bounding box center [0, 0] width 0 height 0
click at [413, 114] on link "Fiches de salaire" at bounding box center [430, 103] width 142 height 22
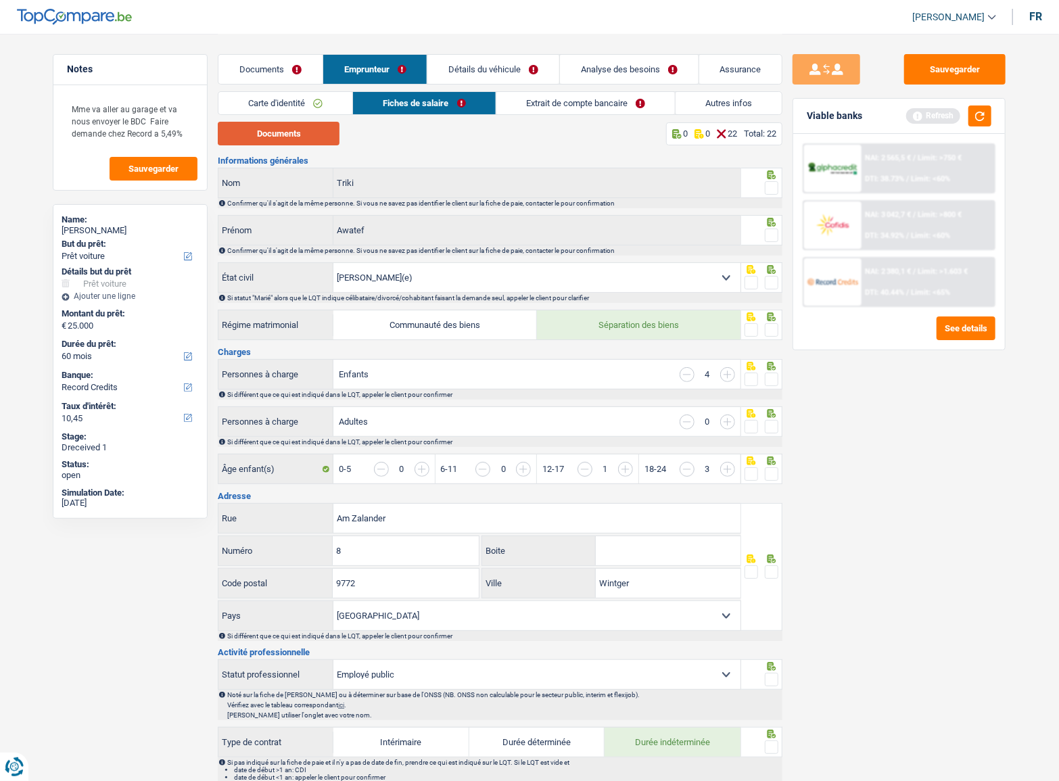
click at [312, 129] on button "Documents" at bounding box center [279, 134] width 122 height 24
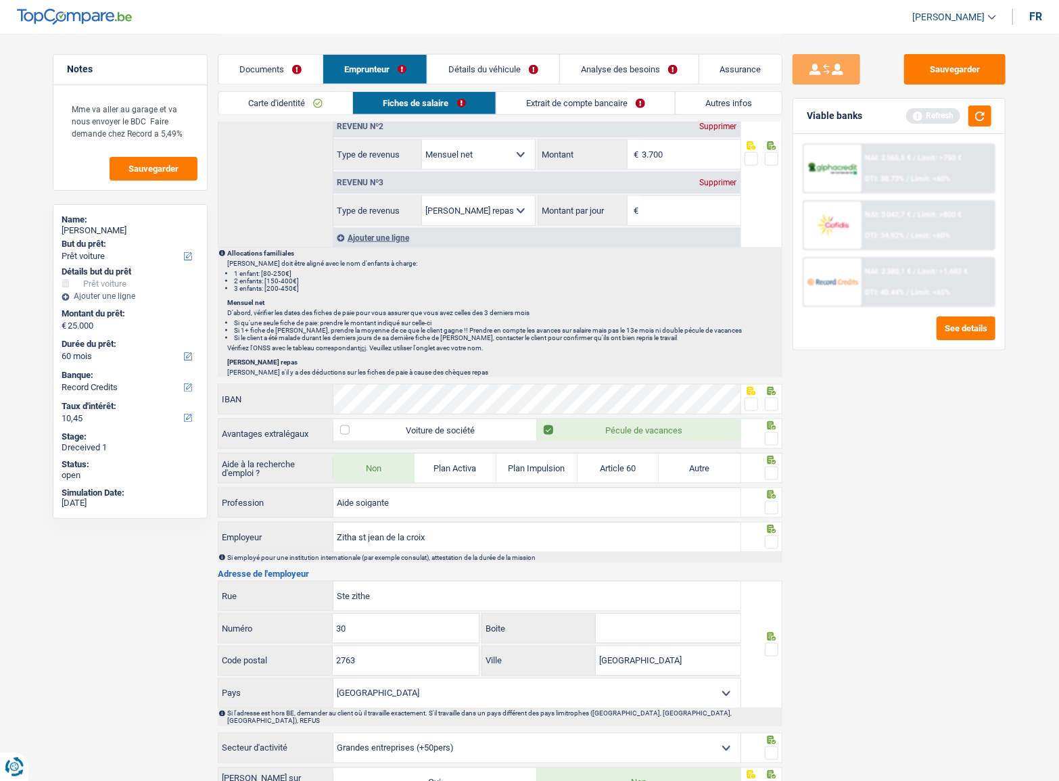
scroll to position [922, 0]
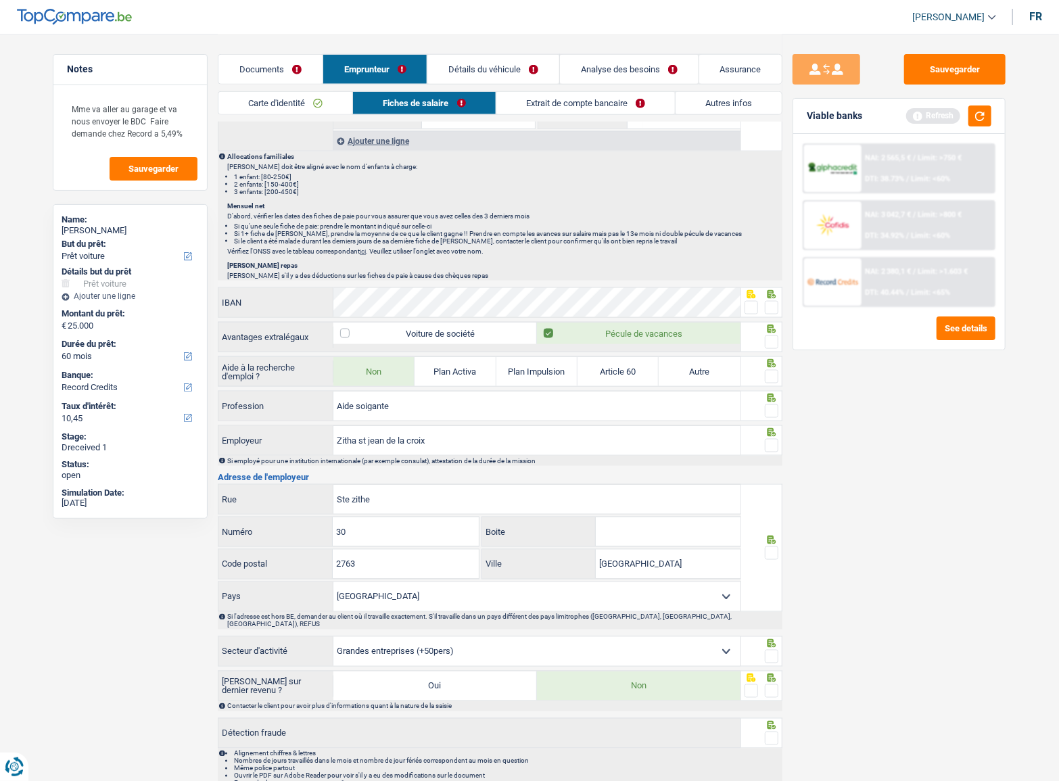
click at [768, 407] on span at bounding box center [772, 411] width 14 height 14
click at [0, 0] on input "radio" at bounding box center [0, 0] width 0 height 0
drag, startPoint x: 358, startPoint y: 434, endPoint x: 513, endPoint y: 434, distance: 154.9
click at [513, 435] on input "Zitha st jean de la croix" at bounding box center [536, 440] width 407 height 29
type input "Zitha"
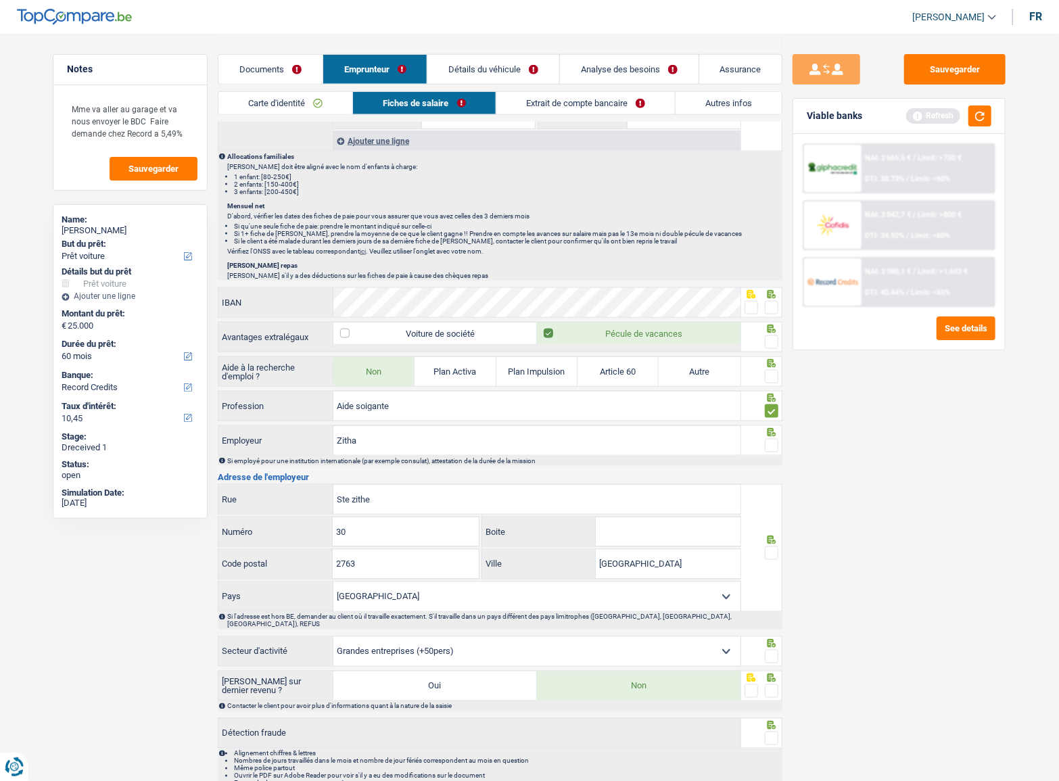
click at [766, 440] on span at bounding box center [772, 446] width 14 height 14
click at [0, 0] on input "radio" at bounding box center [0, 0] width 0 height 0
drag, startPoint x: 770, startPoint y: 374, endPoint x: 772, endPoint y: 337, distance: 37.2
click at [770, 375] on span at bounding box center [772, 377] width 14 height 14
click at [0, 0] on input "radio" at bounding box center [0, 0] width 0 height 0
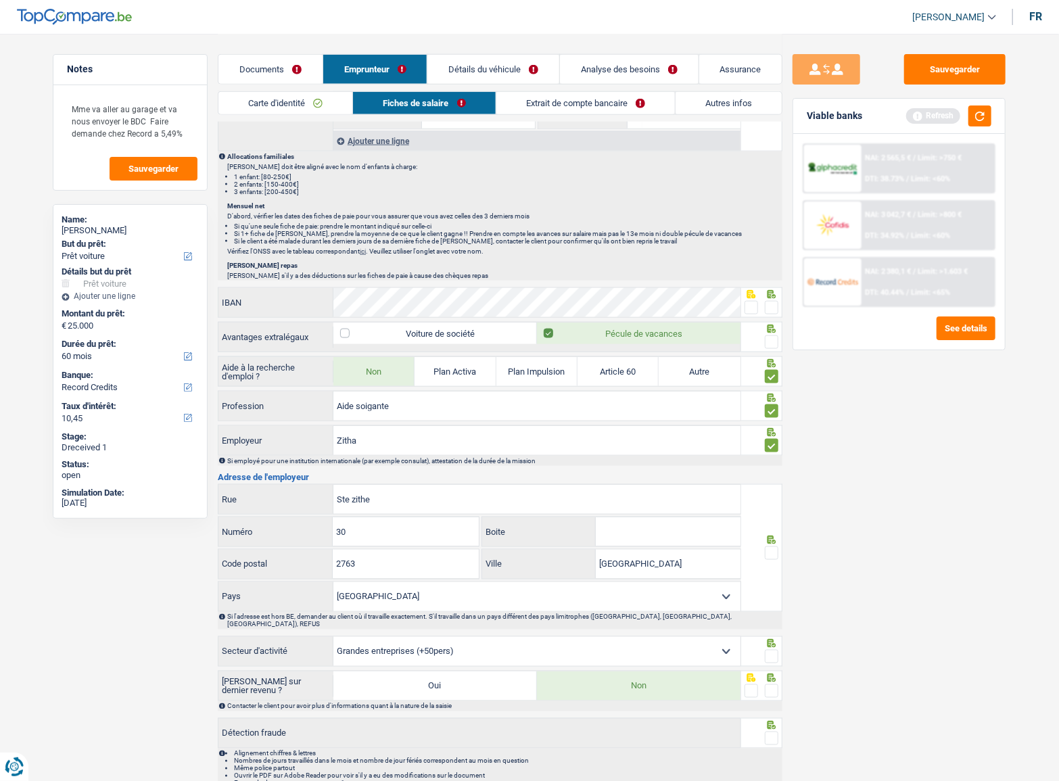
click at [772, 335] on span at bounding box center [772, 342] width 14 height 14
click at [0, 0] on input "radio" at bounding box center [0, 0] width 0 height 0
click at [753, 304] on span at bounding box center [752, 308] width 14 height 14
click at [0, 0] on input "radio" at bounding box center [0, 0] width 0 height 0
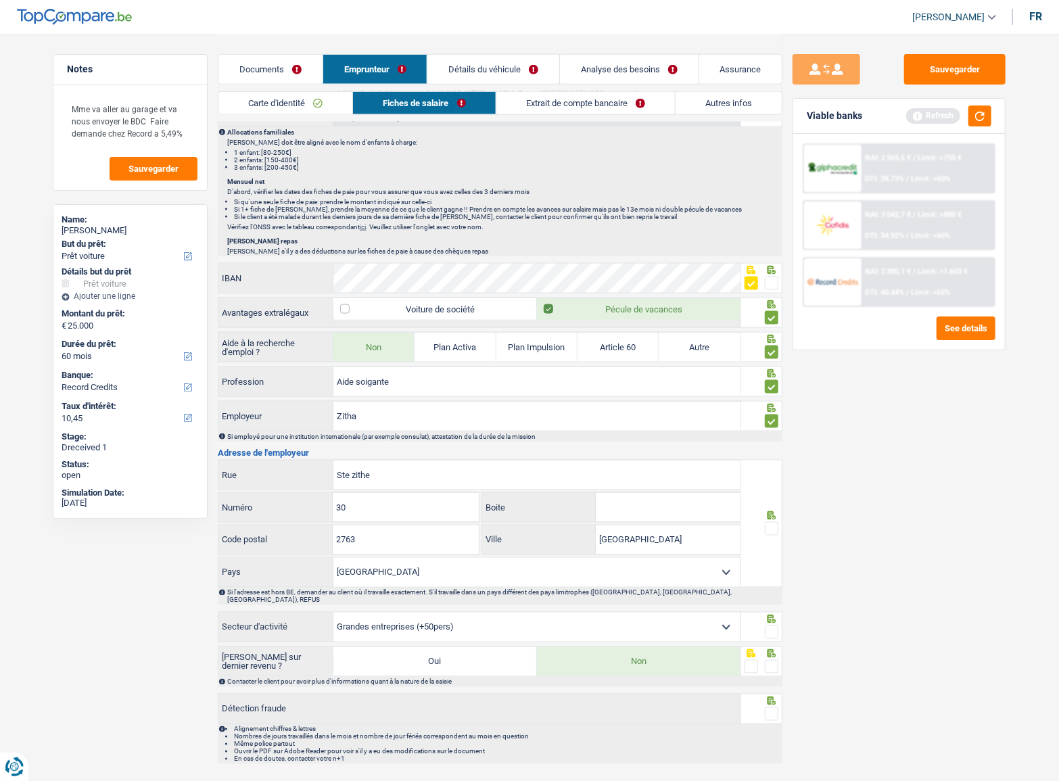
scroll to position [969, 0]
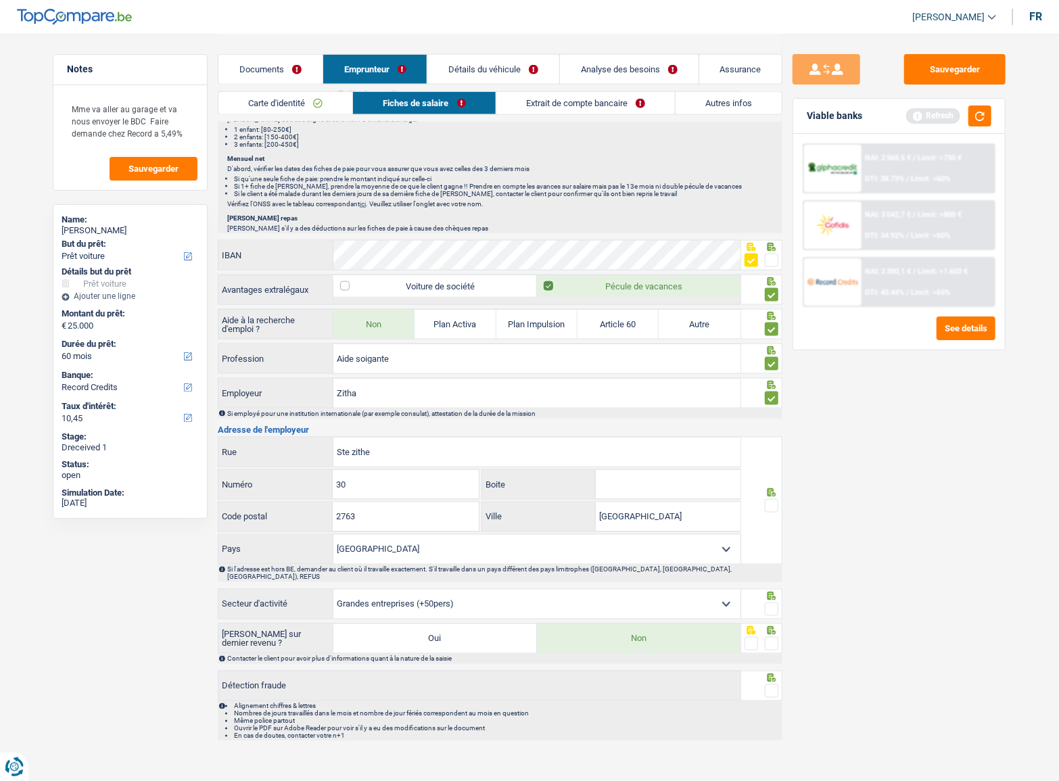
drag, startPoint x: 769, startPoint y: 500, endPoint x: 801, endPoint y: 496, distance: 32.1
click at [770, 500] on span at bounding box center [772, 506] width 14 height 14
click at [0, 0] on input "radio" at bounding box center [0, 0] width 0 height 0
drag, startPoint x: 277, startPoint y: 450, endPoint x: 437, endPoint y: 449, distance: 160.3
click at [278, 450] on div "Ste zithe Rue" at bounding box center [479, 452] width 522 height 29
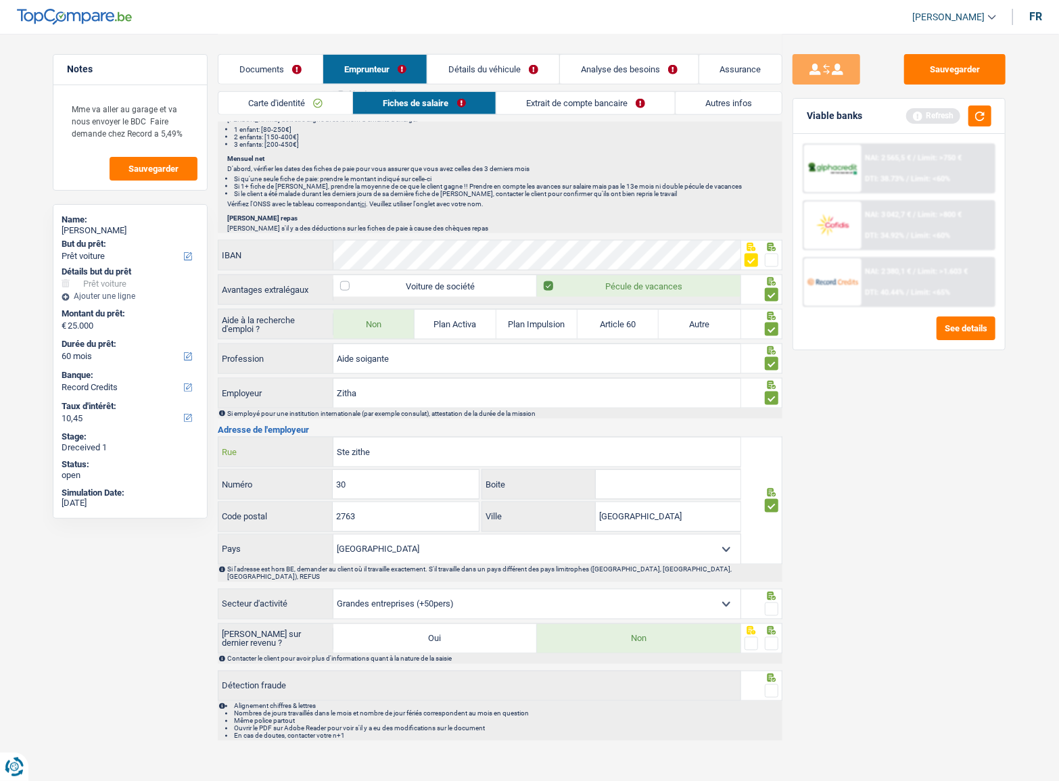
paste input "8 am Zalander"
drag, startPoint x: 348, startPoint y: 450, endPoint x: 298, endPoint y: 449, distance: 50.7
click at [298, 449] on div "8 am Zalander Rue" at bounding box center [479, 452] width 522 height 29
type input "am Zalander"
drag, startPoint x: 392, startPoint y: 486, endPoint x: 176, endPoint y: 457, distance: 218.4
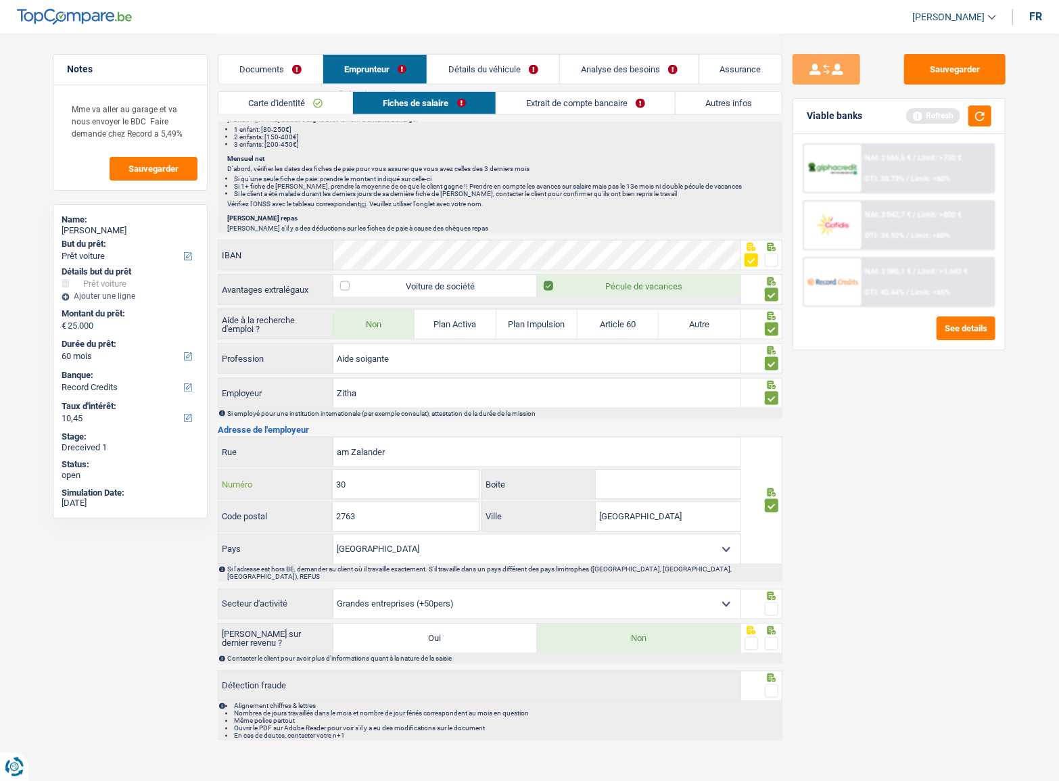
type input "8"
drag, startPoint x: 377, startPoint y: 517, endPoint x: 337, endPoint y: 515, distance: 40.6
click at [321, 515] on div "2763 Code postal" at bounding box center [348, 516] width 260 height 29
paste input "9772"
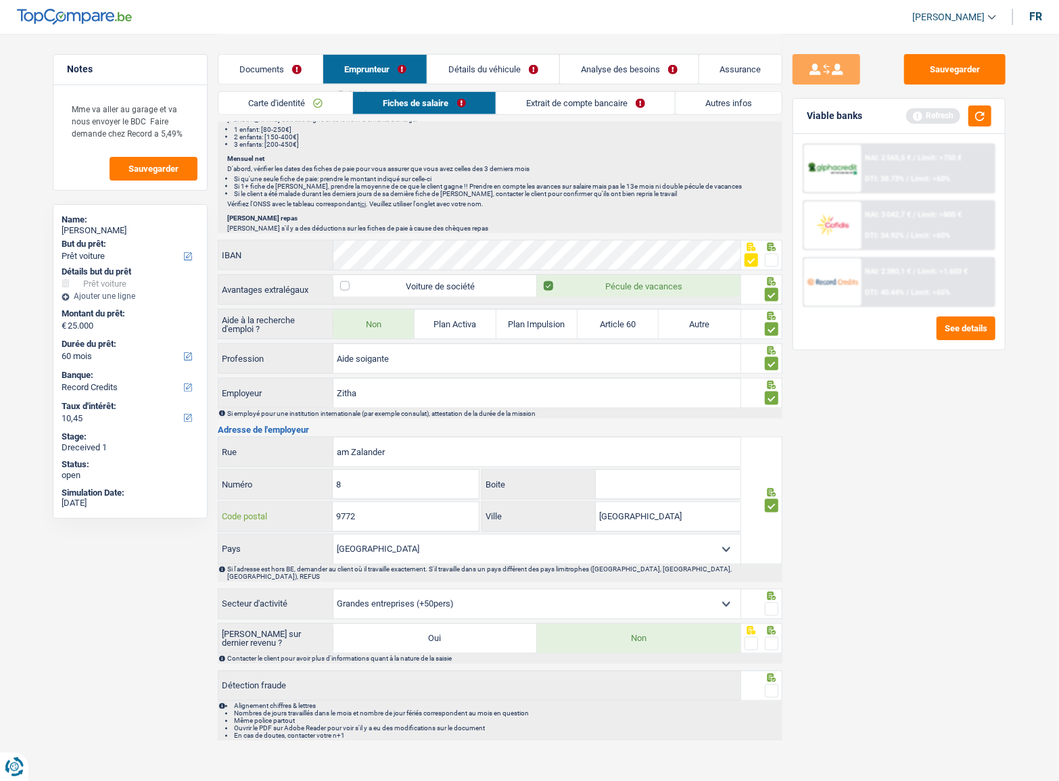
type input "9772"
click at [651, 513] on input "[GEOGRAPHIC_DATA]" at bounding box center [668, 516] width 145 height 29
click at [613, 511] on input "[GEOGRAPHIC_DATA]" at bounding box center [668, 516] width 145 height 29
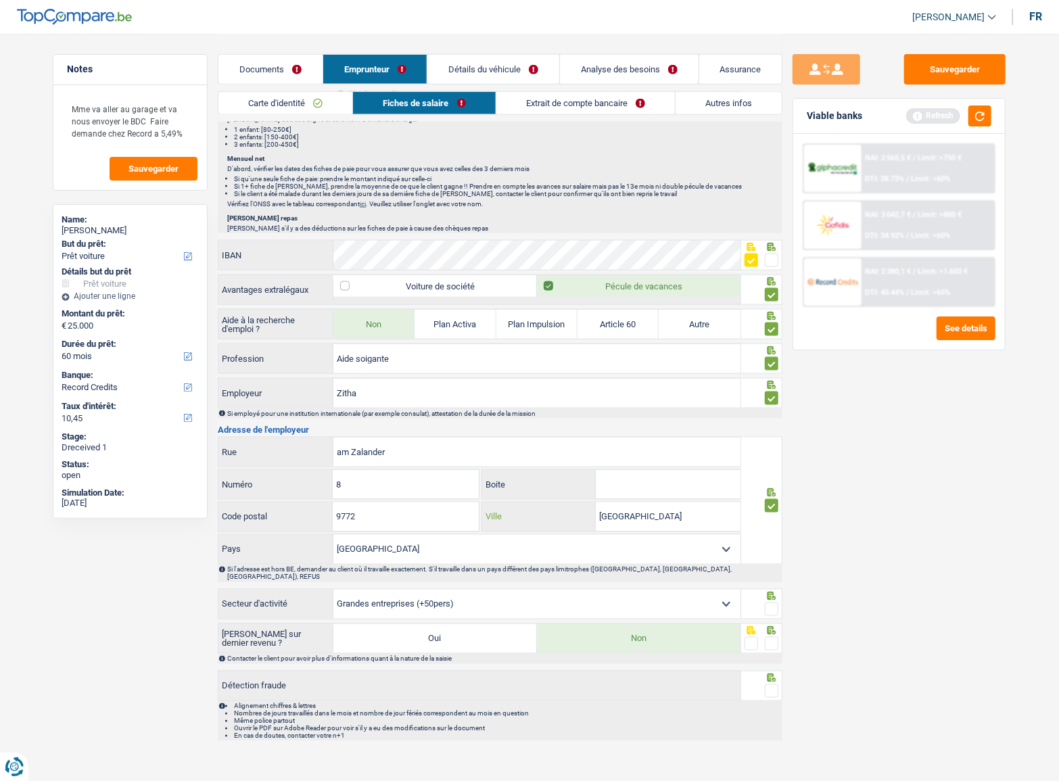
click at [613, 511] on input "[GEOGRAPHIC_DATA]" at bounding box center [668, 516] width 145 height 29
paste input "TROINE"
type input "TROINE"
click at [772, 603] on span at bounding box center [772, 610] width 14 height 14
click at [0, 0] on input "radio" at bounding box center [0, 0] width 0 height 0
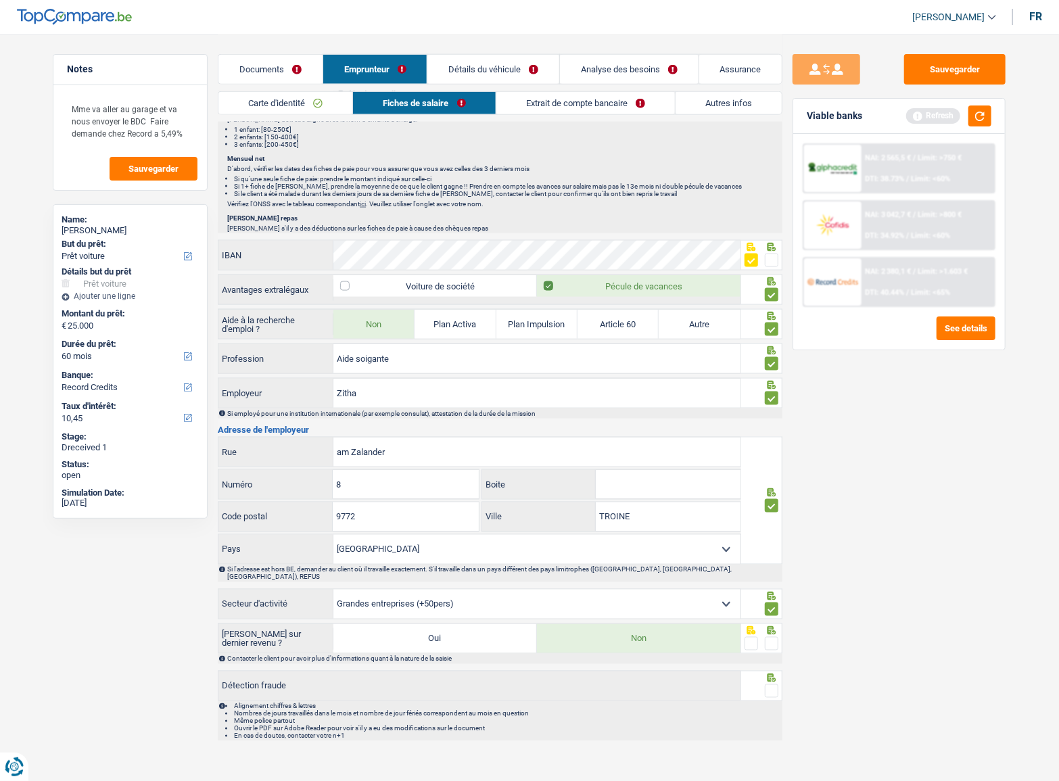
click at [770, 637] on span at bounding box center [772, 644] width 14 height 14
click at [0, 0] on input "radio" at bounding box center [0, 0] width 0 height 0
click at [769, 684] on span at bounding box center [772, 691] width 14 height 14
click at [0, 0] on input "radio" at bounding box center [0, 0] width 0 height 0
drag, startPoint x: 414, startPoint y: 471, endPoint x: 411, endPoint y: 463, distance: 8.6
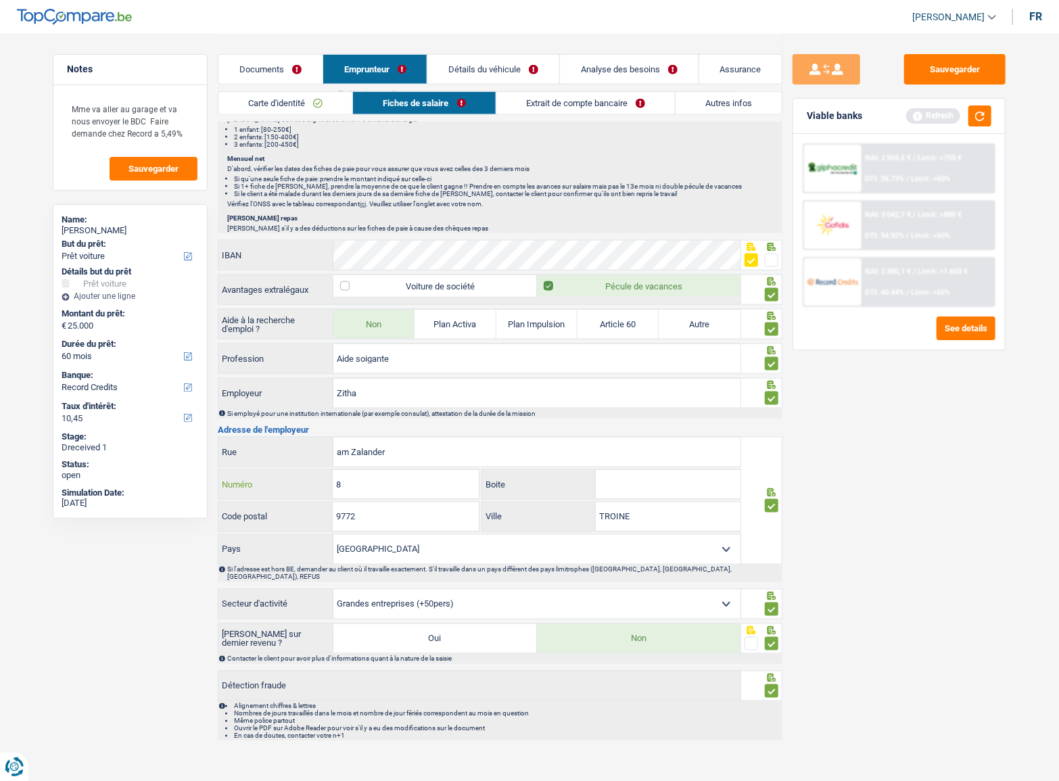
click at [413, 471] on input "8" at bounding box center [405, 484] width 145 height 29
drag, startPoint x: 406, startPoint y: 450, endPoint x: 324, endPoint y: 448, distance: 82.5
click at [320, 448] on div "am Zalander Rue" at bounding box center [479, 452] width 522 height 29
paste input "[STREET_ADDRESS]"
drag, startPoint x: 351, startPoint y: 444, endPoint x: 304, endPoint y: 445, distance: 46.7
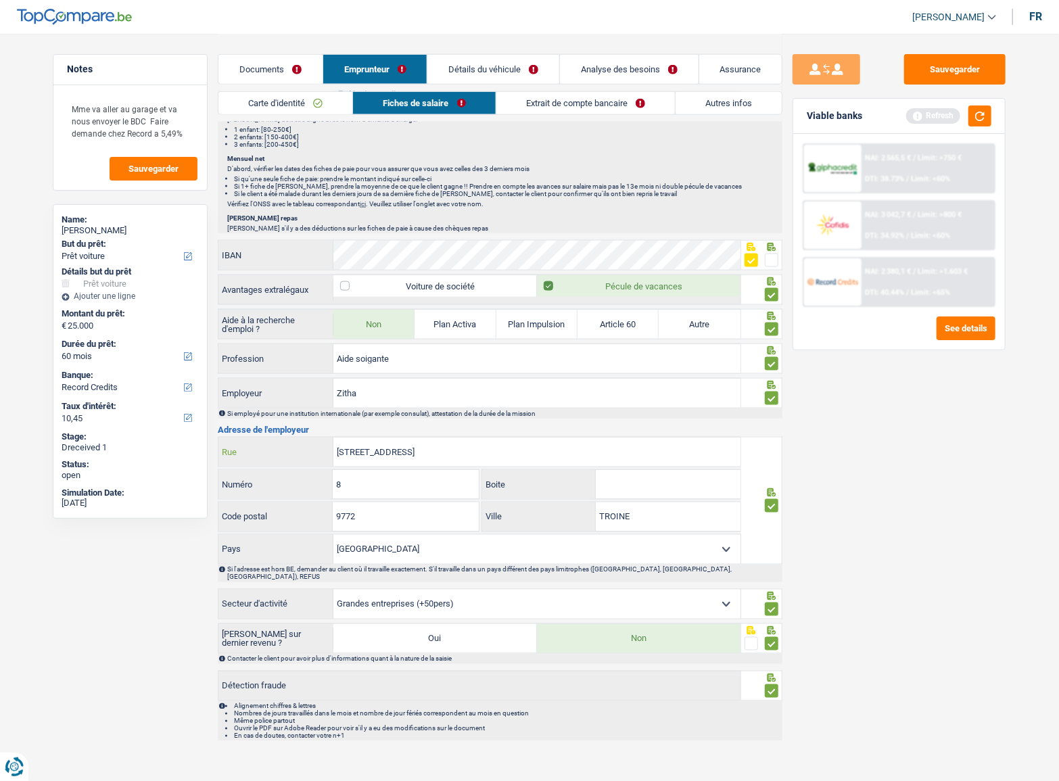
click at [304, 445] on div "[STREET_ADDRESS]" at bounding box center [479, 452] width 522 height 29
type input "[GEOGRAPHIC_DATA]"
drag, startPoint x: 351, startPoint y: 476, endPoint x: 307, endPoint y: 478, distance: 44.0
click at [310, 478] on div "8 Numéro" at bounding box center [348, 484] width 260 height 29
type input "30"
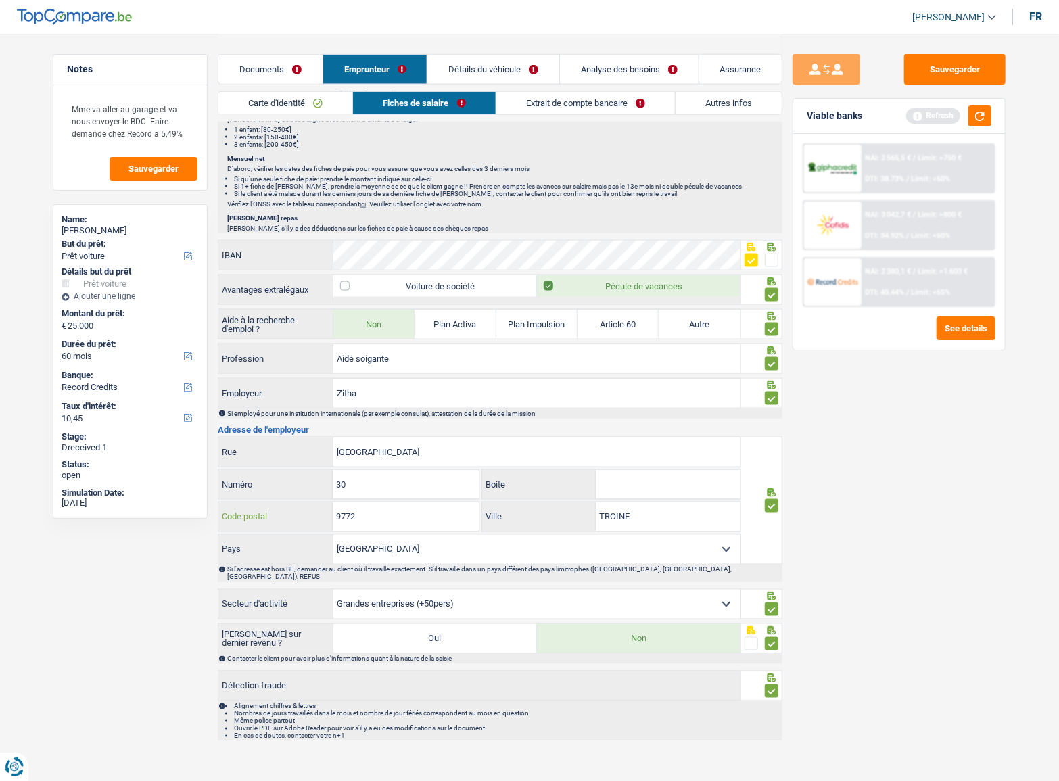
drag, startPoint x: 411, startPoint y: 508, endPoint x: 249, endPoint y: 494, distance: 162.3
click at [250, 494] on div "[GEOGRAPHIC_DATA] Boite 9772 Code postal TROINE Ville [GEOGRAPHIC_DATA] [GEOGRA…" at bounding box center [479, 501] width 523 height 128
type input "2763"
click at [622, 508] on input "TROINE" at bounding box center [668, 516] width 145 height 29
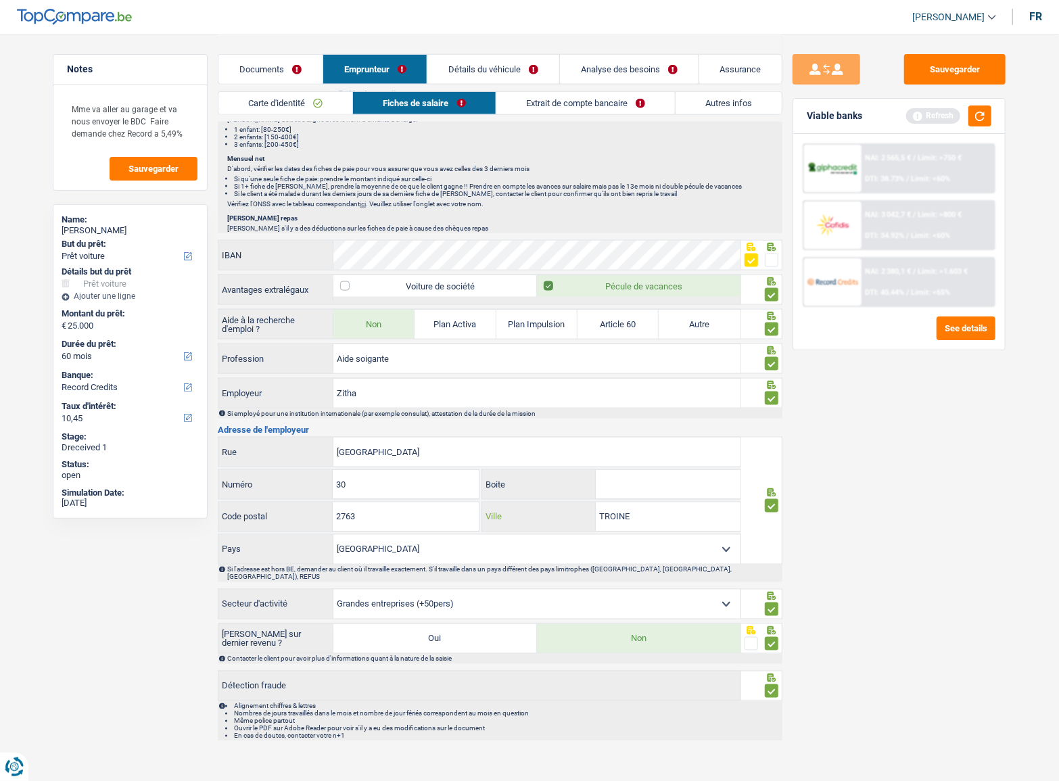
paste input "[GEOGRAPHIC_DATA]"
type input "[GEOGRAPHIC_DATA]"
click at [852, 555] on div "Sauvegarder Viable banks Refresh NAI: 2 565,5 € / Limit: >750 € DTI: 38.73% / L…" at bounding box center [898, 406] width 233 height 705
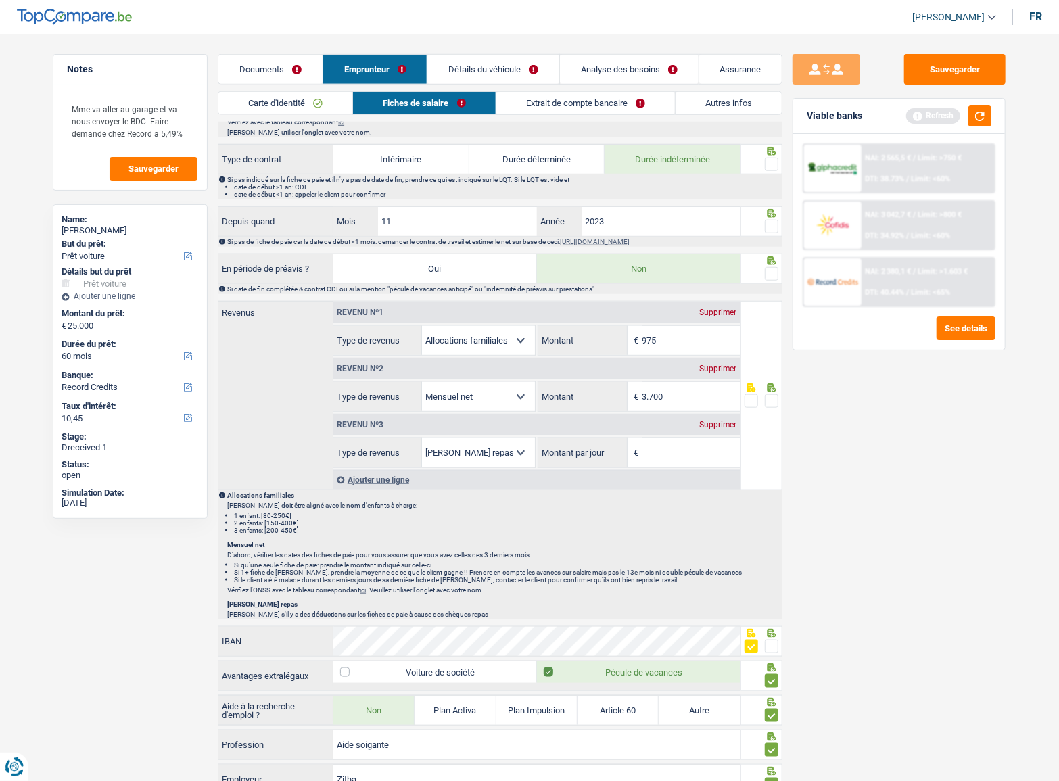
scroll to position [477, 0]
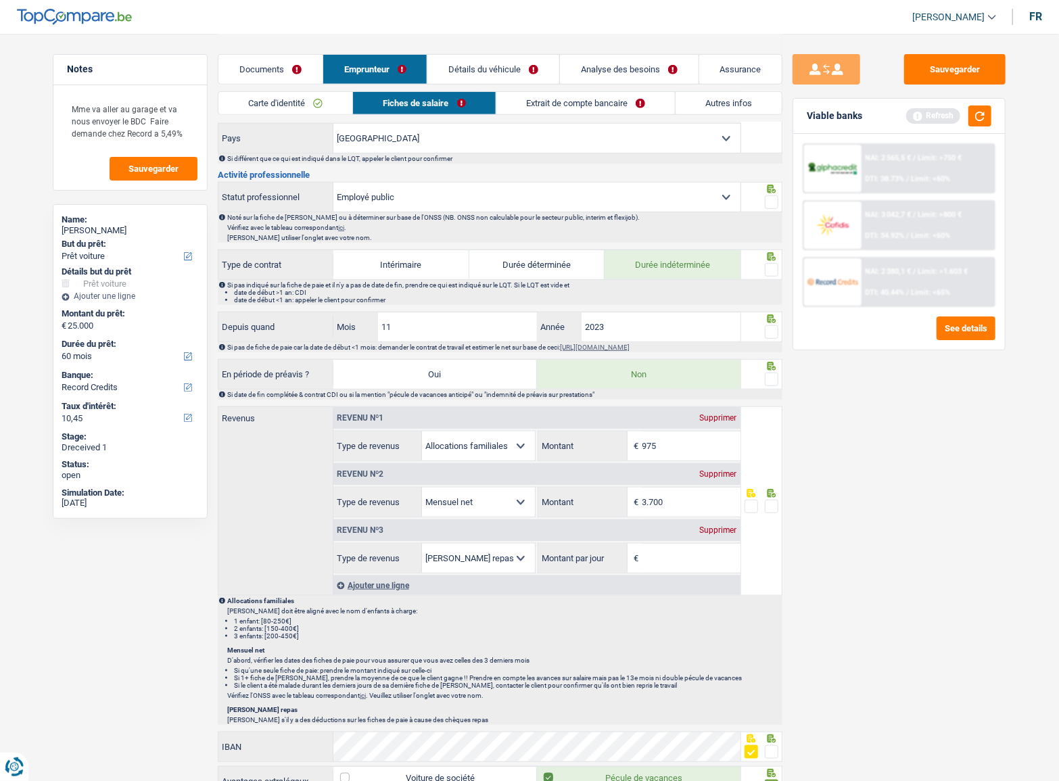
click at [933, 411] on div "Sauvegarder Viable banks Refresh NAI: 2 565,5 € / Limit: >750 € DTI: 38.73% / L…" at bounding box center [898, 406] width 233 height 705
drag, startPoint x: 692, startPoint y: 502, endPoint x: 365, endPoint y: 489, distance: 326.9
click at [365, 494] on div "Allocation d'handicap Allocations chômage Allocations familiales Chèques repas …" at bounding box center [536, 502] width 407 height 30
type input "3"
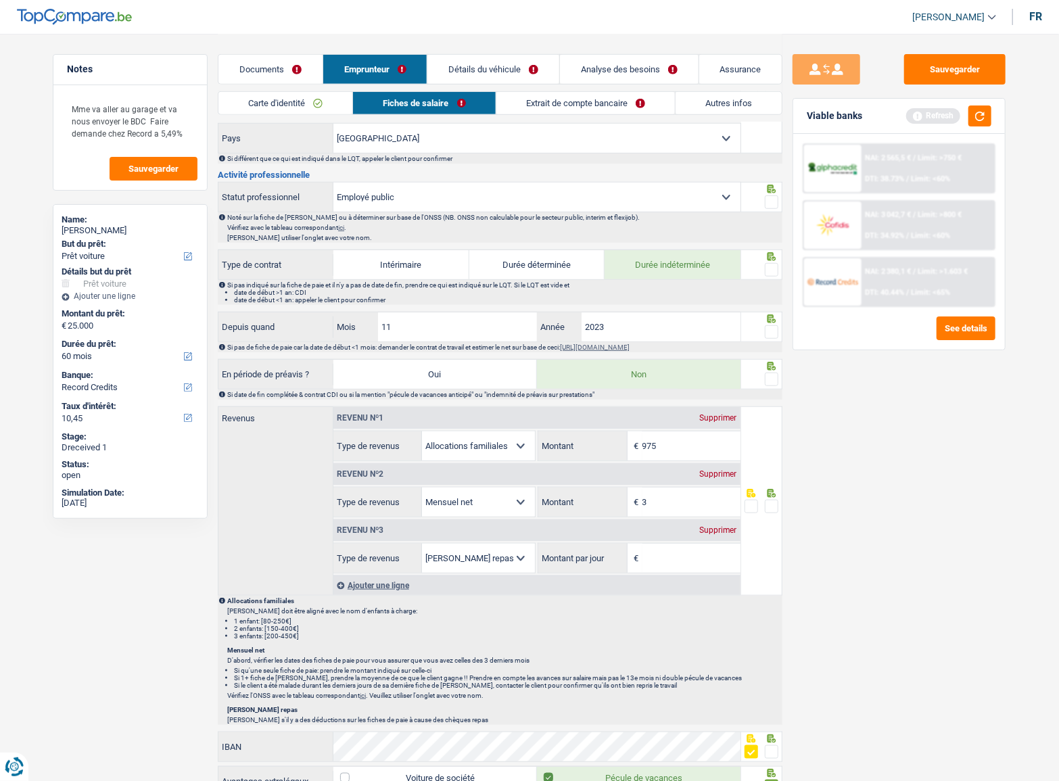
type input "35"
type input "350"
type input "3.505"
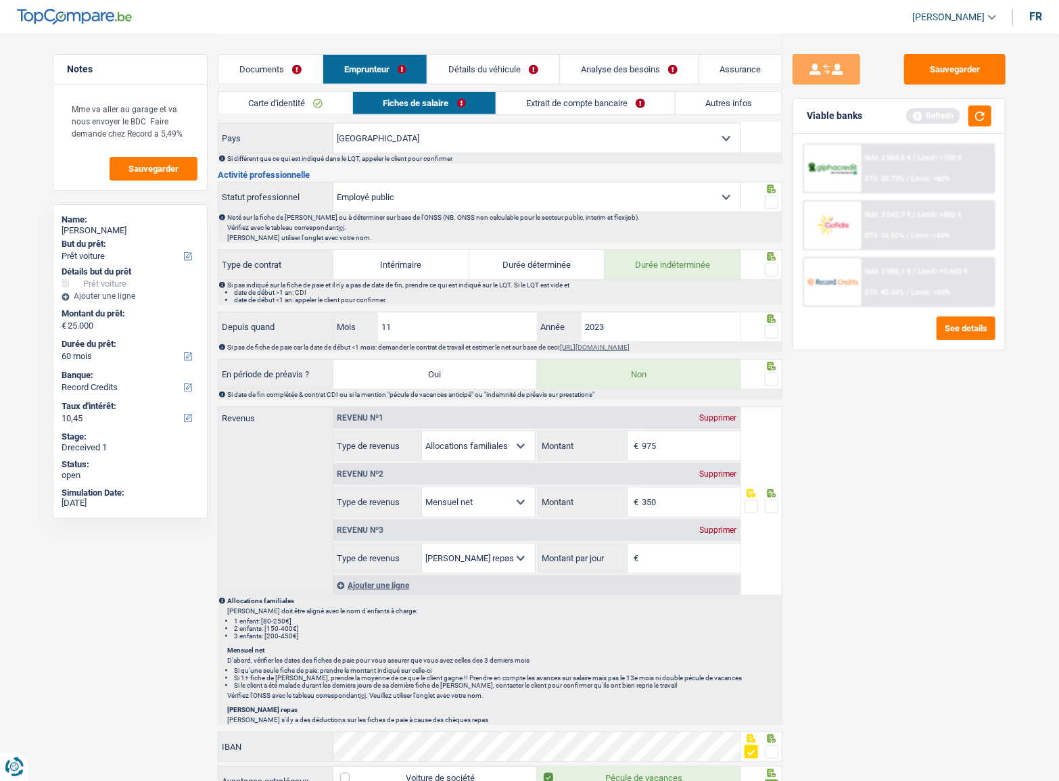
type input "3.505"
click at [710, 526] on div "Supprimer" at bounding box center [718, 530] width 45 height 8
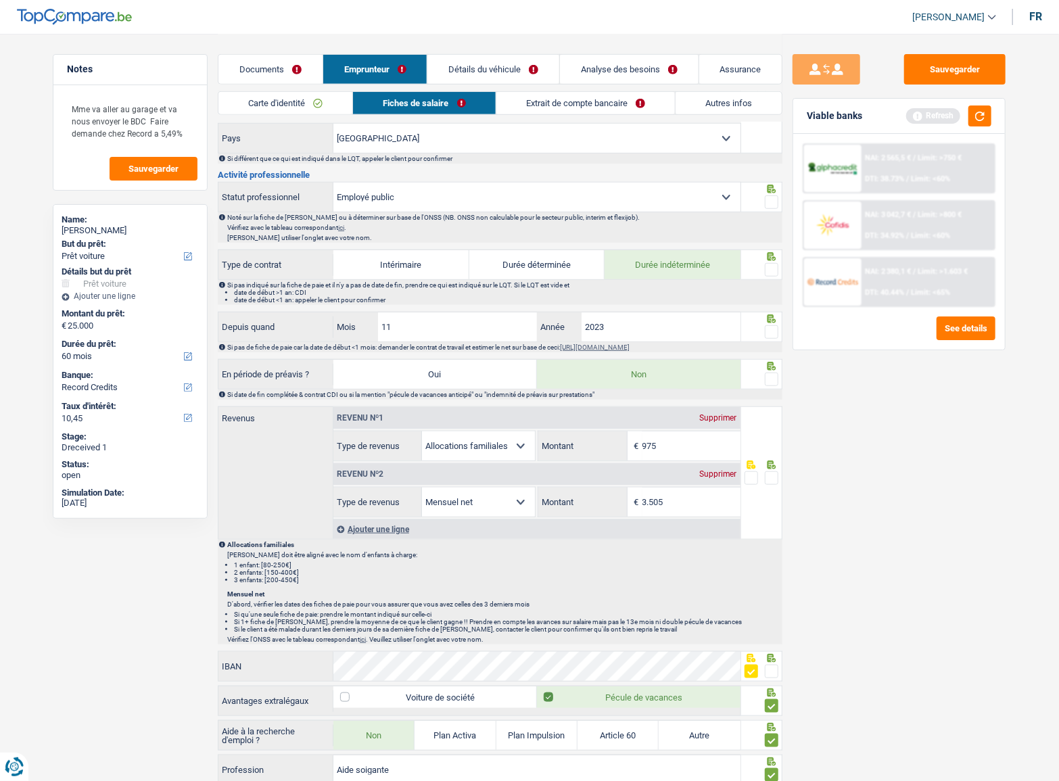
click at [772, 473] on span at bounding box center [772, 478] width 14 height 14
click at [0, 0] on input "radio" at bounding box center [0, 0] width 0 height 0
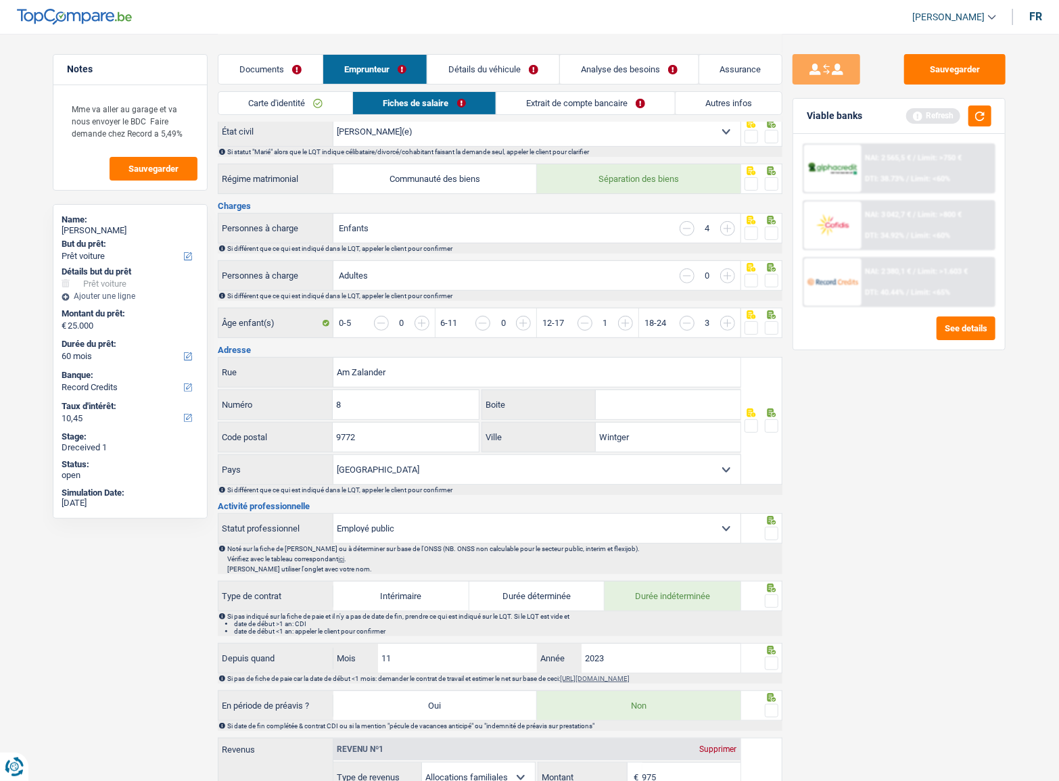
scroll to position [47, 0]
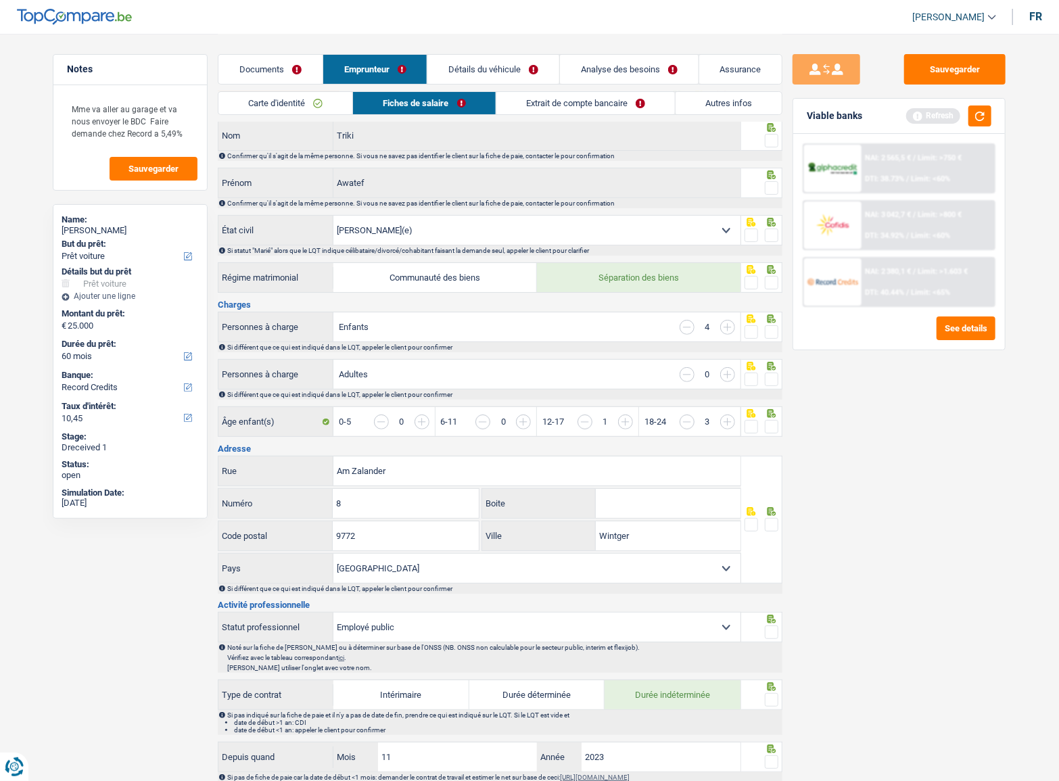
click at [631, 101] on link "Extrait de compte bancaire" at bounding box center [585, 103] width 179 height 22
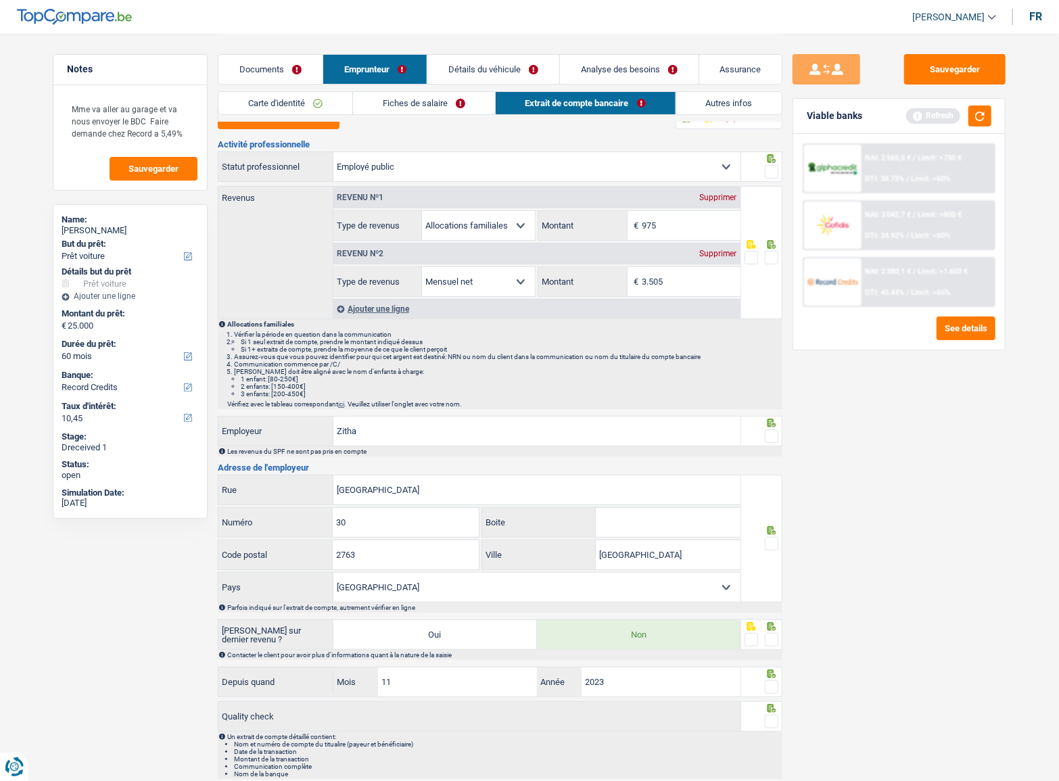
scroll to position [0, 0]
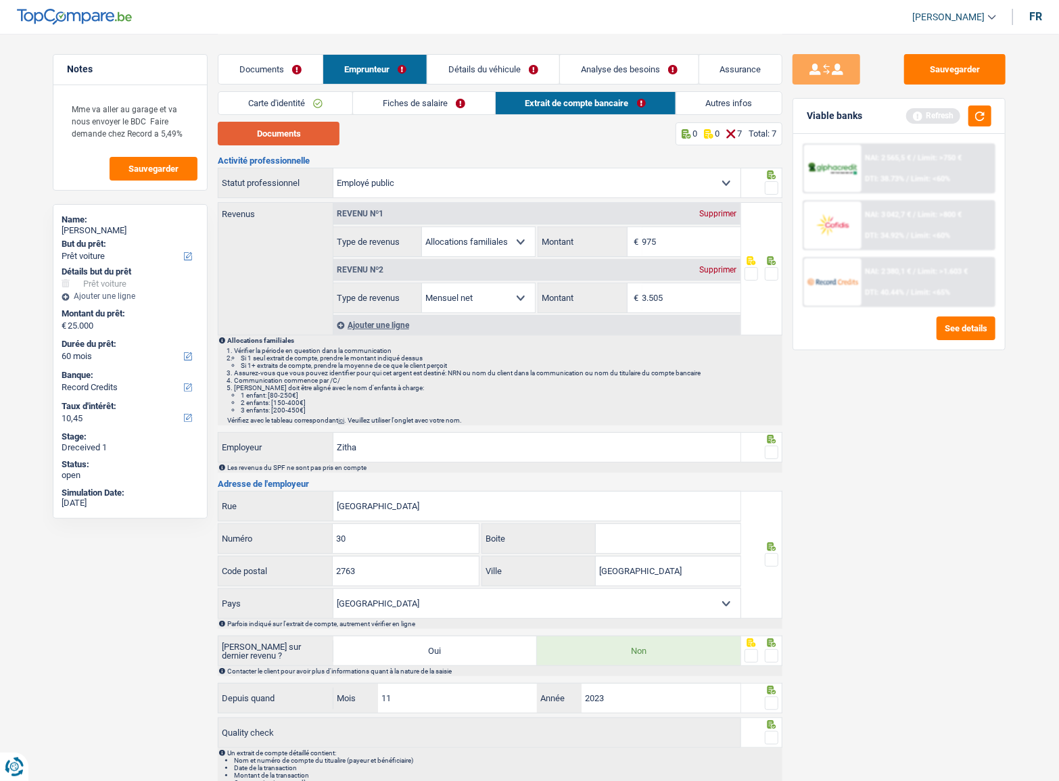
click at [289, 135] on button "Documents" at bounding box center [279, 134] width 122 height 24
click at [665, 245] on input "975" at bounding box center [691, 241] width 98 height 29
drag, startPoint x: 621, startPoint y: 238, endPoint x: 519, endPoint y: 230, distance: 101.8
click at [519, 230] on div "Allocation d'handicap Allocations chômage Allocations familiales Chèques repas …" at bounding box center [536, 242] width 407 height 30
type input "969"
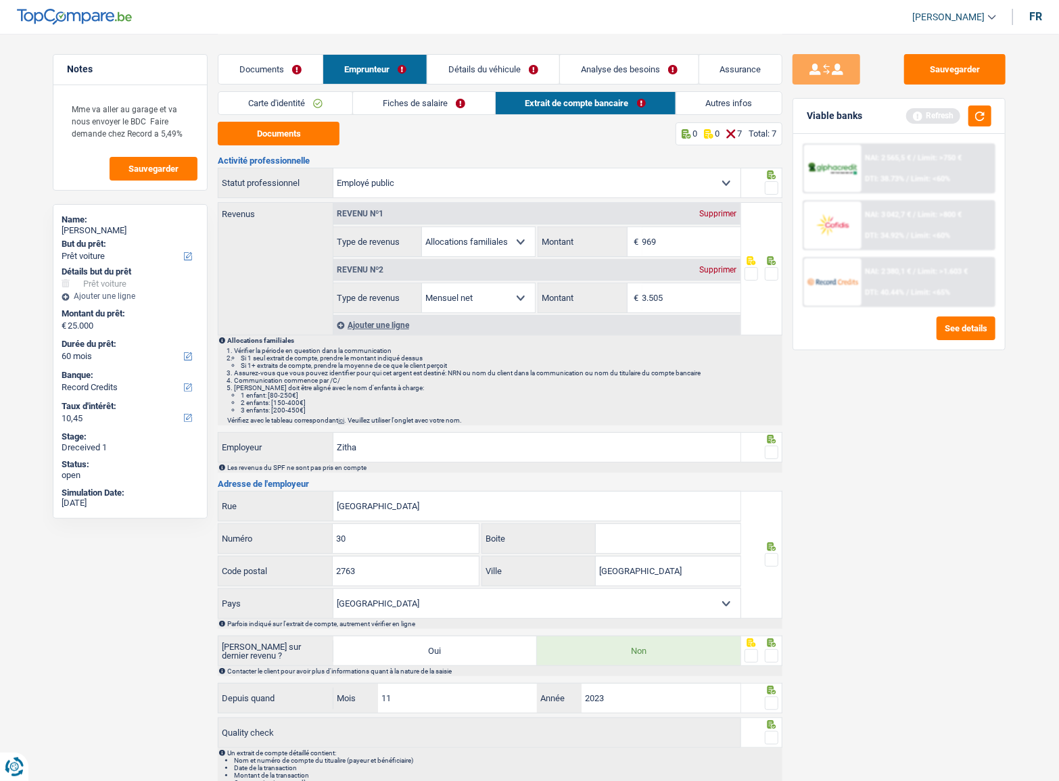
click at [776, 188] on span at bounding box center [772, 188] width 14 height 14
click at [0, 0] on input "radio" at bounding box center [0, 0] width 0 height 0
click at [774, 268] on span at bounding box center [772, 274] width 14 height 14
click at [0, 0] on input "radio" at bounding box center [0, 0] width 0 height 0
click at [772, 446] on span at bounding box center [772, 453] width 14 height 14
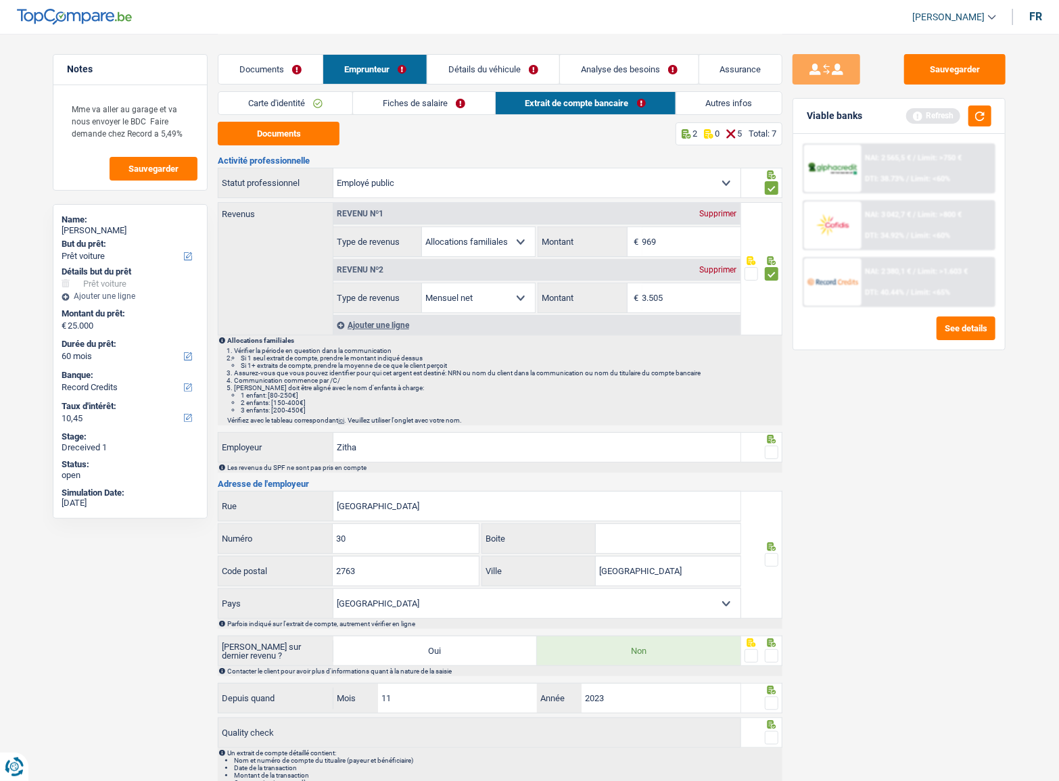
click at [0, 0] on input "radio" at bounding box center [0, 0] width 0 height 0
click at [770, 553] on span at bounding box center [772, 560] width 14 height 14
click at [0, 0] on input "radio" at bounding box center [0, 0] width 0 height 0
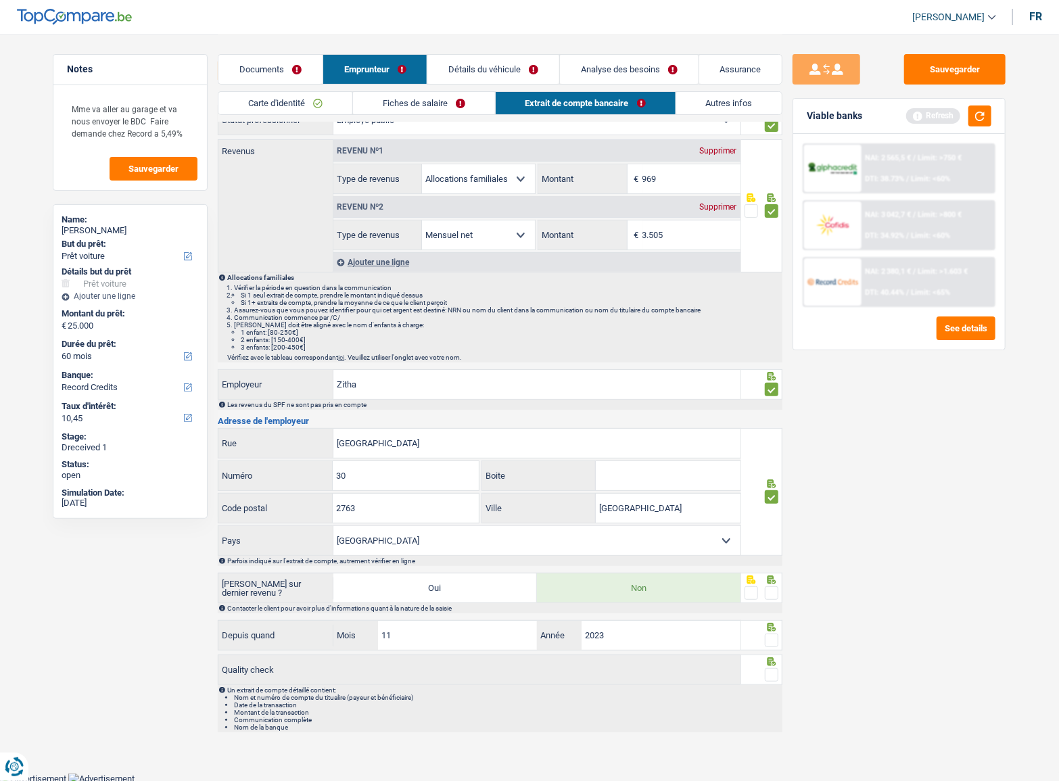
scroll to position [64, 0]
click at [776, 588] on span at bounding box center [772, 592] width 14 height 14
click at [0, 0] on input "radio" at bounding box center [0, 0] width 0 height 0
click at [765, 642] on span at bounding box center [772, 639] width 14 height 14
click at [0, 0] on input "radio" at bounding box center [0, 0] width 0 height 0
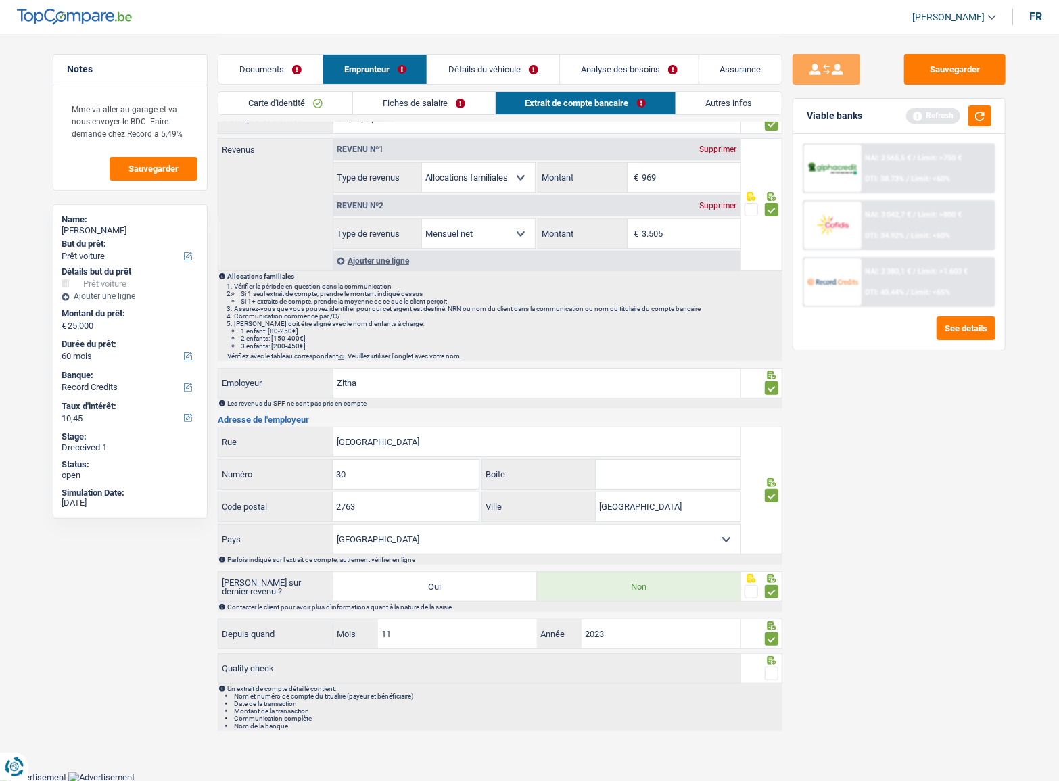
click at [771, 640] on span at bounding box center [772, 639] width 14 height 14
click at [0, 0] on input "radio" at bounding box center [0, 0] width 0 height 0
click at [772, 680] on div at bounding box center [772, 673] width 14 height 17
click at [775, 636] on span at bounding box center [772, 639] width 14 height 14
click at [0, 0] on input "radio" at bounding box center [0, 0] width 0 height 0
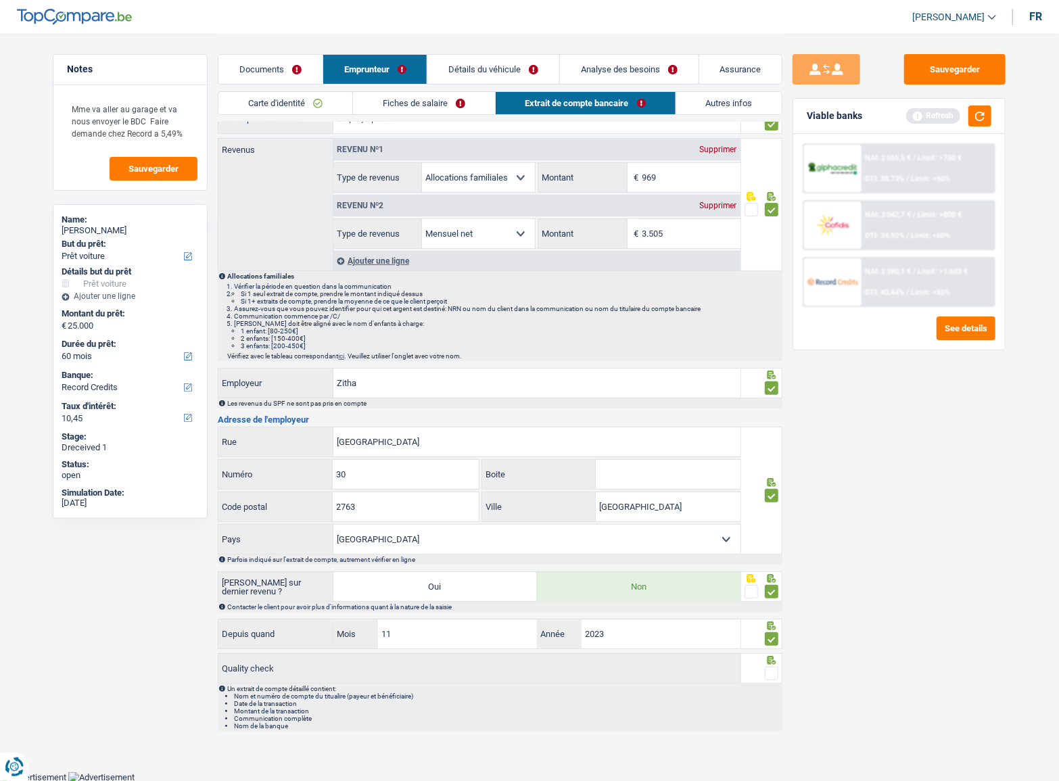
click at [770, 668] on span at bounding box center [772, 674] width 14 height 14
click at [0, 0] on input "radio" at bounding box center [0, 0] width 0 height 0
click at [938, 505] on div "Sauvegarder Viable banks Refresh NAI: 2 565,5 € / Limit: >750 € DTI: 38.73% / L…" at bounding box center [898, 406] width 233 height 705
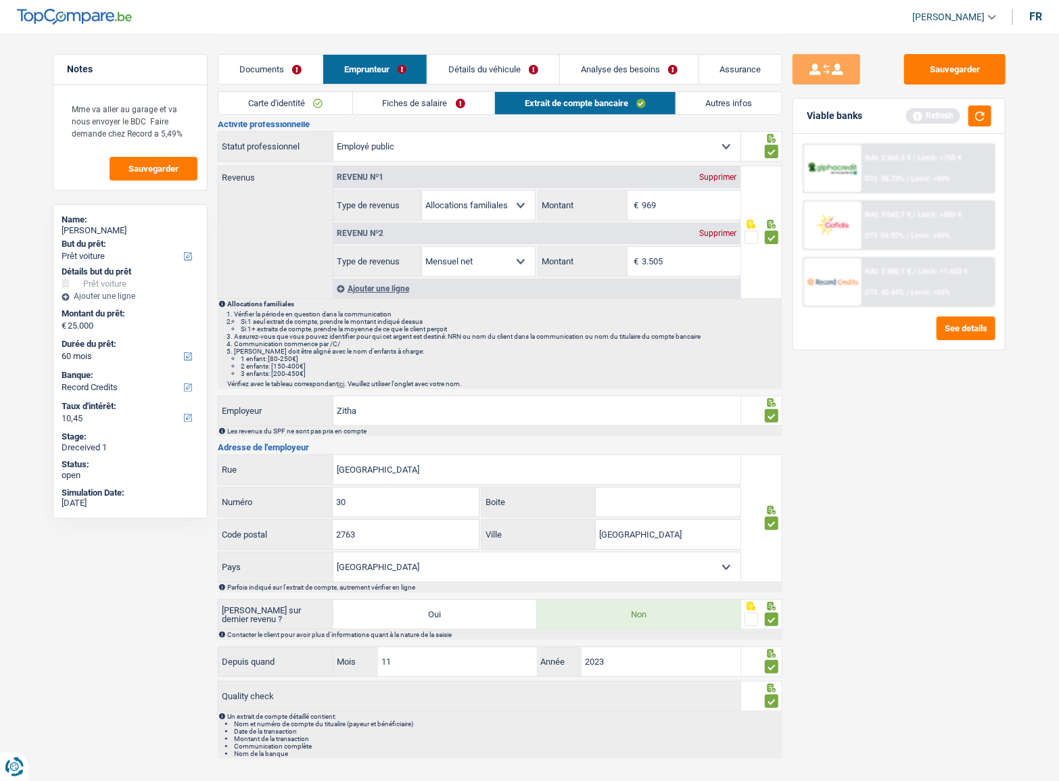
scroll to position [0, 0]
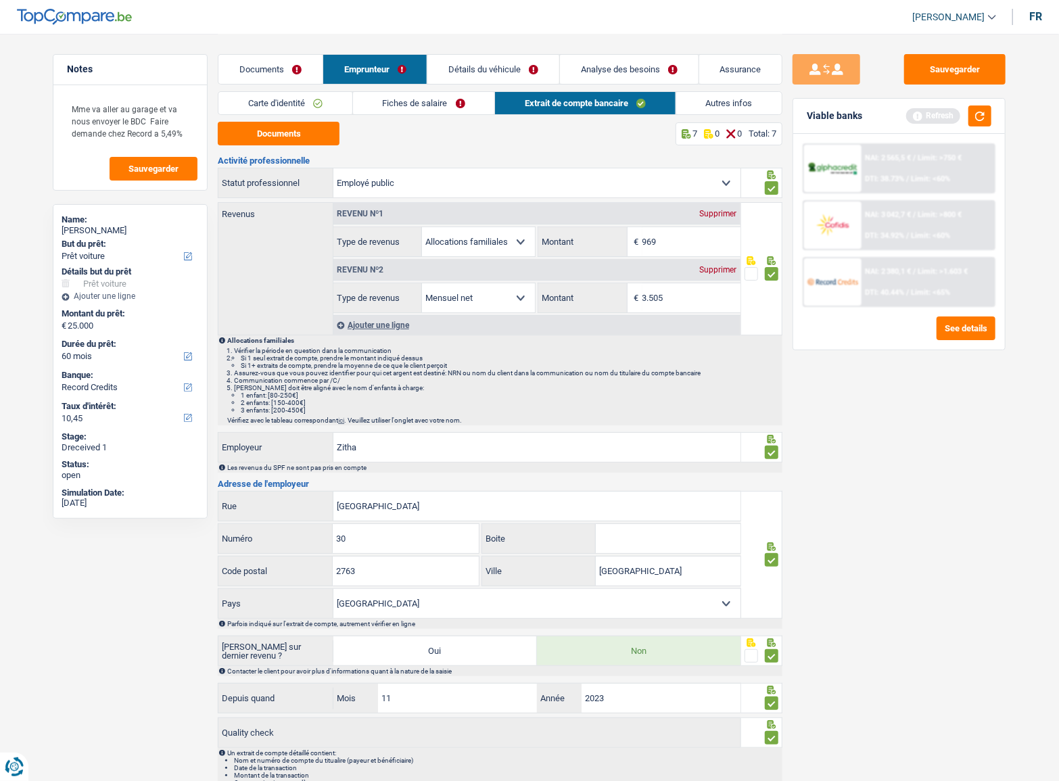
click at [724, 111] on link "Autres infos" at bounding box center [729, 103] width 106 height 22
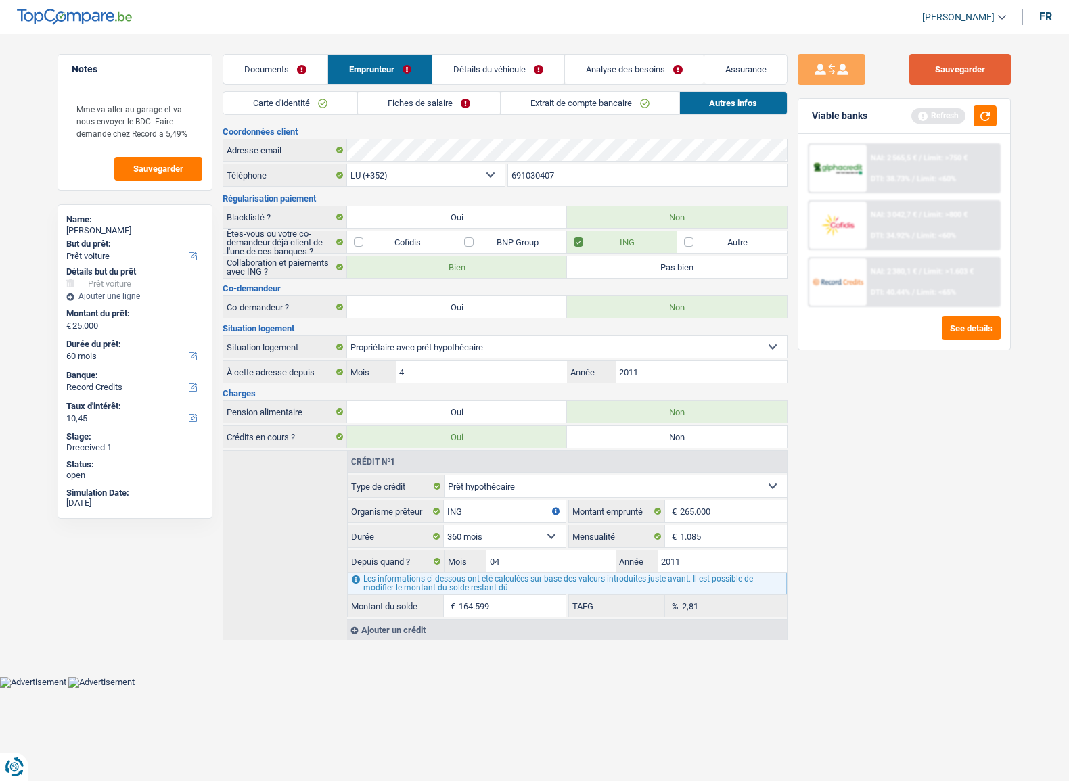
click at [964, 68] on button "Sauvegarder" at bounding box center [959, 69] width 101 height 30
click at [981, 110] on button "button" at bounding box center [984, 116] width 23 height 21
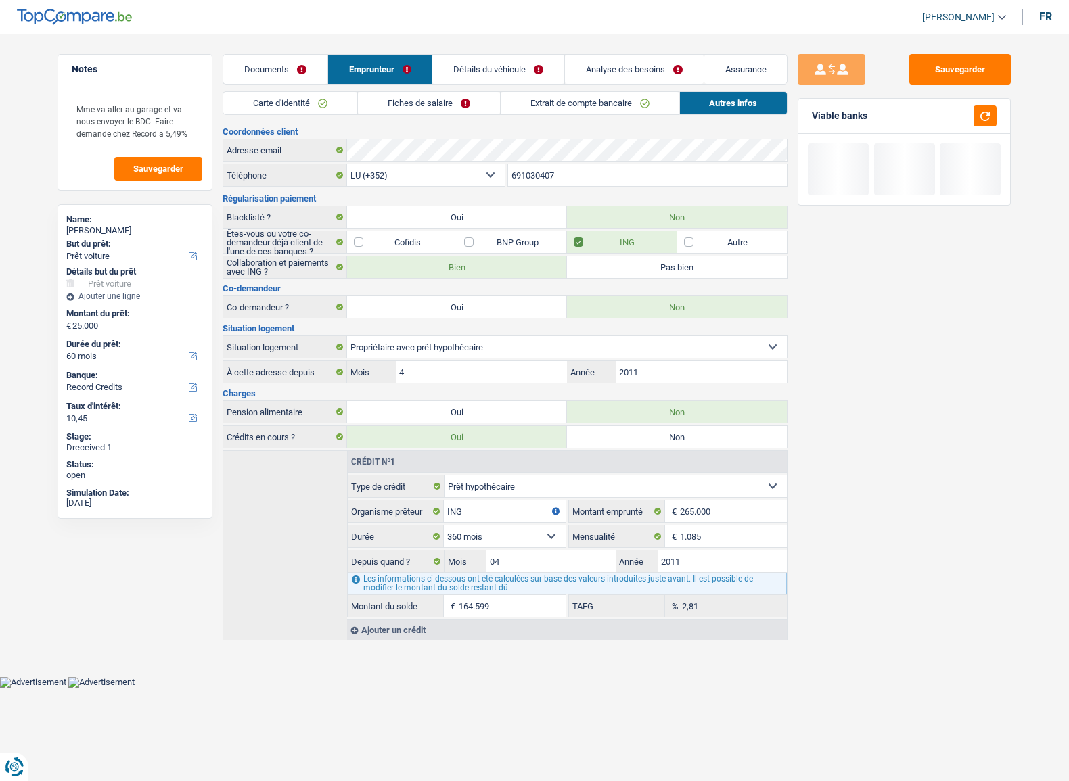
click at [480, 76] on link "Détails du véhicule" at bounding box center [498, 69] width 132 height 29
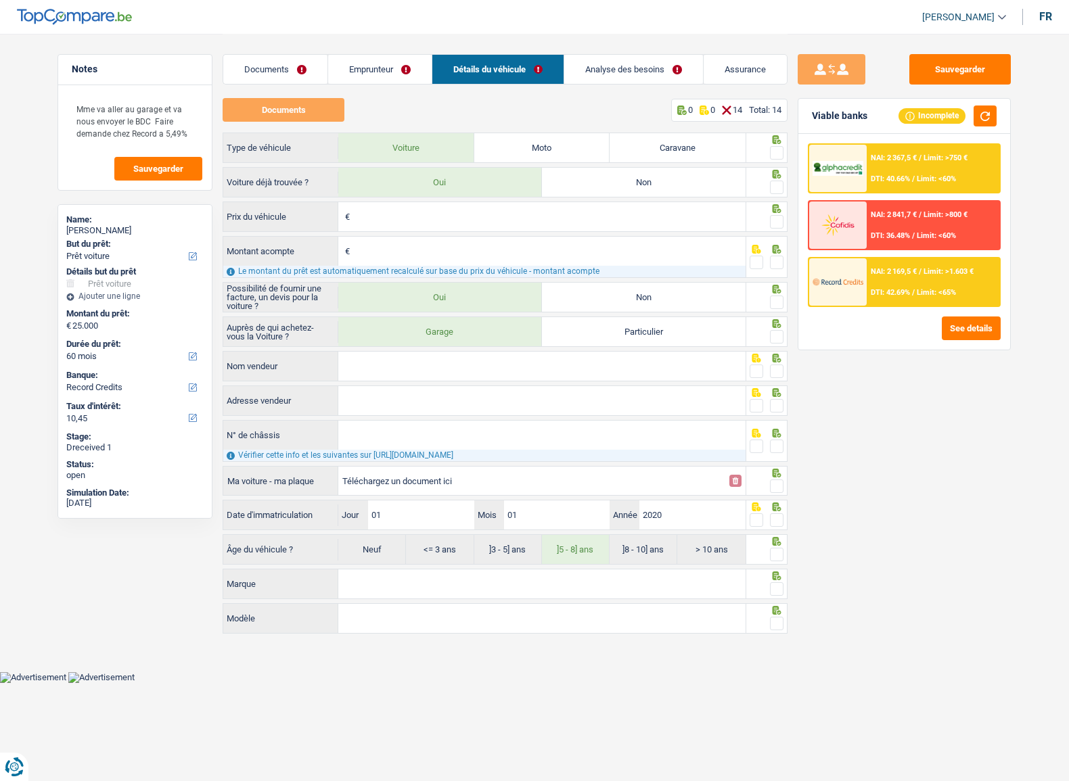
drag, startPoint x: 776, startPoint y: 151, endPoint x: 772, endPoint y: 177, distance: 26.0
click at [776, 151] on span at bounding box center [777, 153] width 14 height 14
click at [0, 0] on input "radio" at bounding box center [0, 0] width 0 height 0
click at [772, 179] on div at bounding box center [767, 182] width 42 height 30
click at [772, 194] on div at bounding box center [777, 187] width 14 height 17
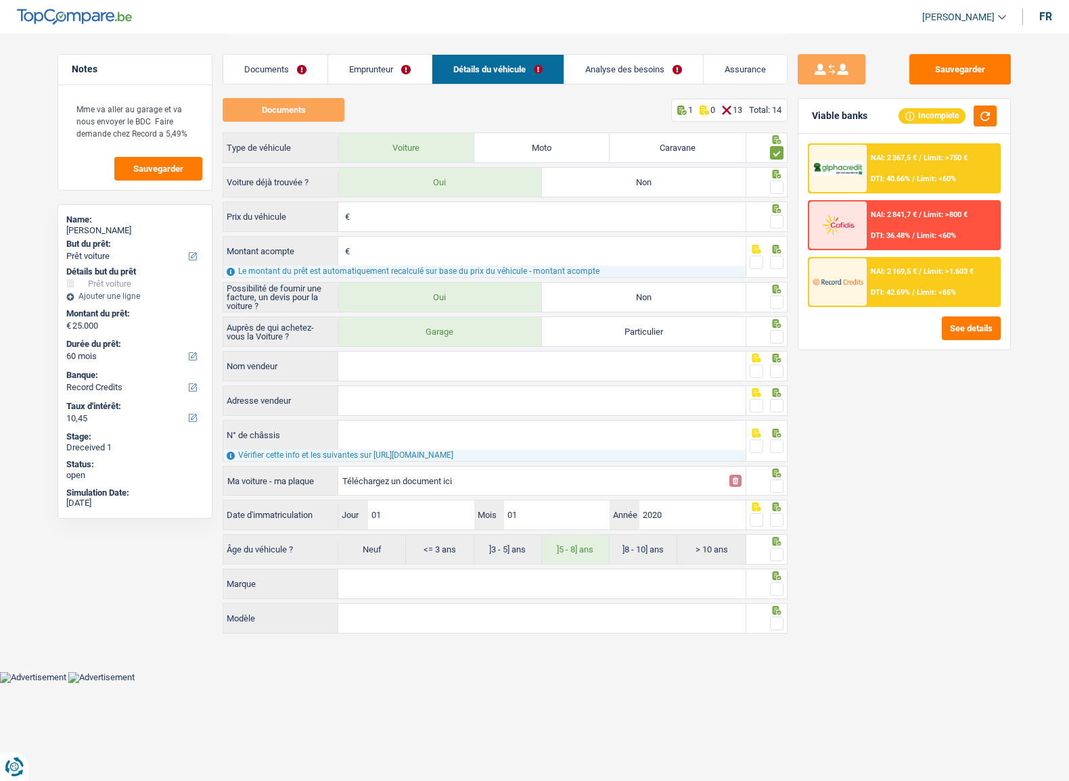
click at [772, 190] on span at bounding box center [777, 188] width 14 height 14
click at [0, 0] on input "radio" at bounding box center [0, 0] width 0 height 0
click at [72, 111] on textarea "Mme va aller au garage et va nous envoyer le BDC Faire demande chez Record a 5,…" at bounding box center [135, 121] width 135 height 53
click at [88, 111] on textarea "Mme va aller au garage et va nous envoyer le BDC Faire demande chez Record a 5,…" at bounding box center [135, 121] width 135 height 53
click at [76, 109] on textarea "Mme va aller au garage et va nous envoyer le BDC Faire demande chez Record a 5,…" at bounding box center [135, 121] width 135 height 53
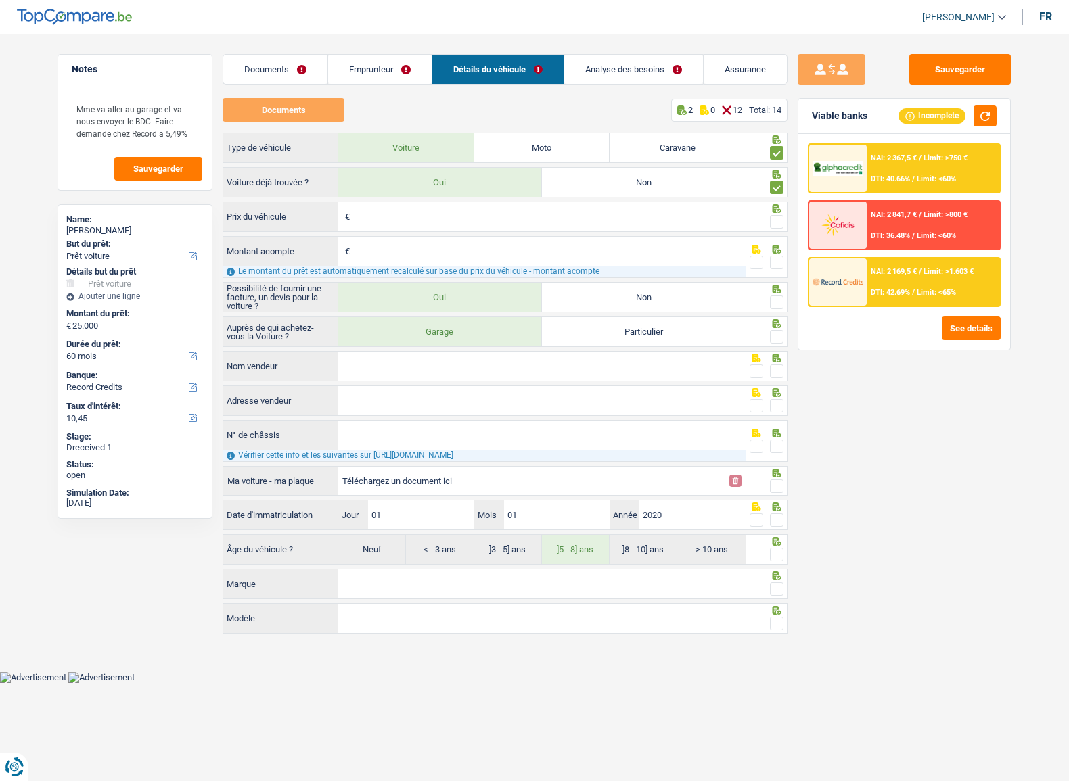
click at [782, 227] on span at bounding box center [777, 222] width 14 height 14
click at [0, 0] on input "radio" at bounding box center [0, 0] width 0 height 0
click at [783, 261] on span at bounding box center [777, 263] width 14 height 14
click at [0, 0] on input "radio" at bounding box center [0, 0] width 0 height 0
click at [775, 299] on span at bounding box center [777, 303] width 14 height 14
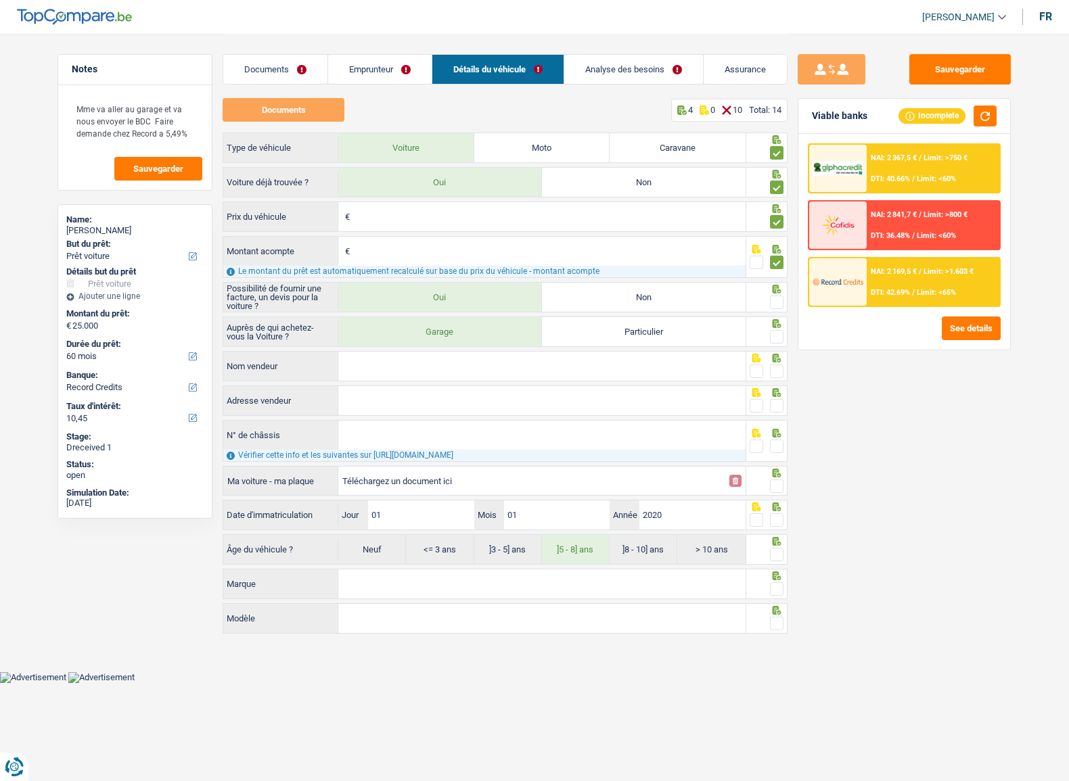
click at [0, 0] on input "radio" at bounding box center [0, 0] width 0 height 0
click at [778, 335] on span at bounding box center [777, 337] width 14 height 14
click at [0, 0] on input "radio" at bounding box center [0, 0] width 0 height 0
click at [759, 370] on span at bounding box center [756, 372] width 14 height 14
click at [0, 0] on input "radio" at bounding box center [0, 0] width 0 height 0
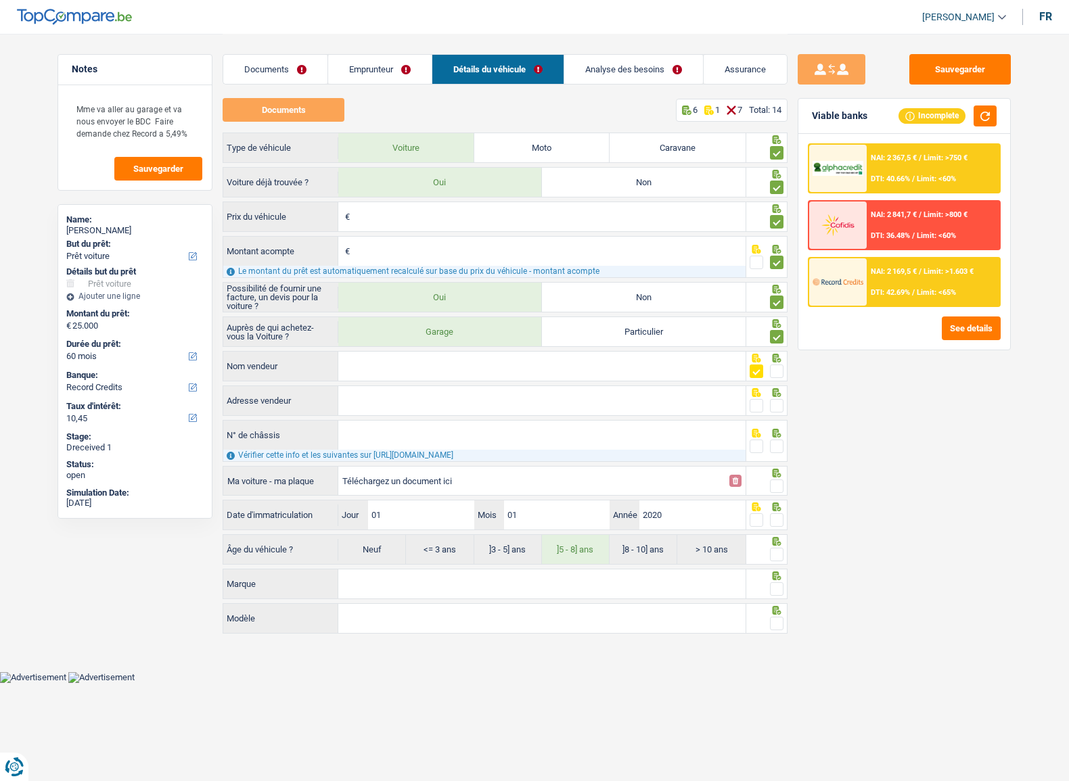
drag, startPoint x: 756, startPoint y: 398, endPoint x: 756, endPoint y: 410, distance: 12.2
click at [756, 399] on span at bounding box center [756, 406] width 14 height 14
click at [0, 0] on input "radio" at bounding box center [0, 0] width 0 height 0
drag, startPoint x: 753, startPoint y: 437, endPoint x: 754, endPoint y: 447, distance: 10.2
click at [753, 440] on div at bounding box center [767, 441] width 42 height 42
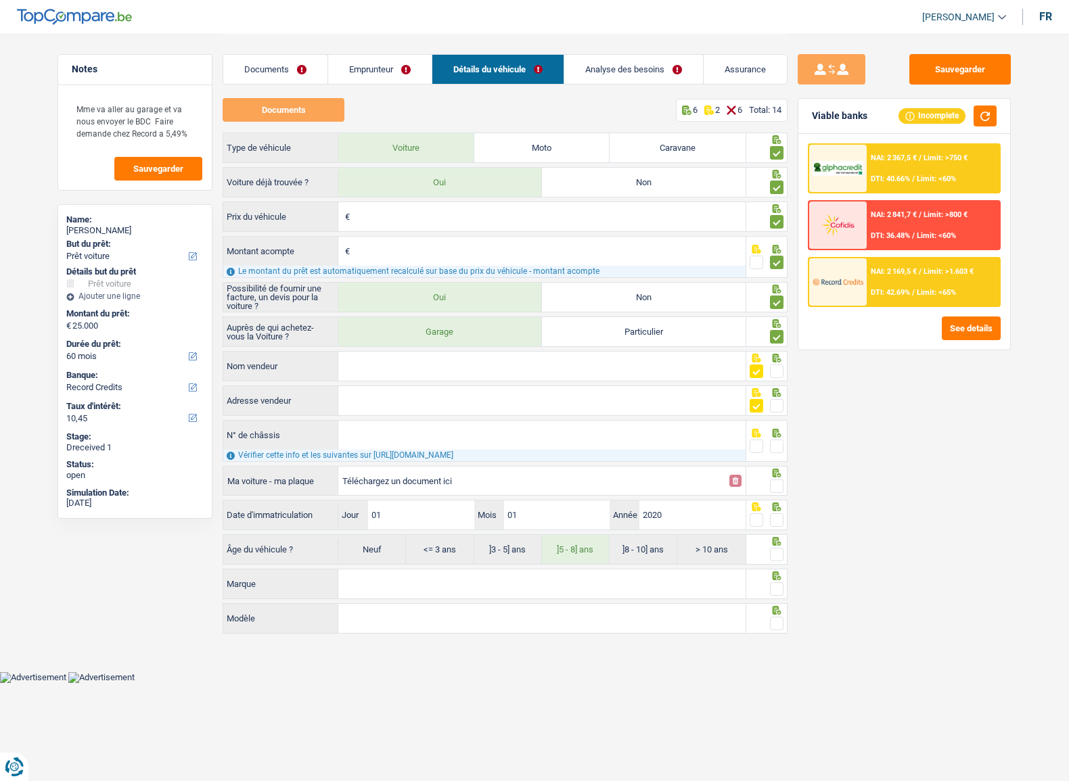
click at [755, 452] on div at bounding box center [756, 446] width 14 height 17
click at [753, 446] on span at bounding box center [756, 447] width 14 height 14
click at [0, 0] on input "radio" at bounding box center [0, 0] width 0 height 0
click at [778, 488] on span at bounding box center [777, 487] width 14 height 14
click at [0, 0] on input "radio" at bounding box center [0, 0] width 0 height 0
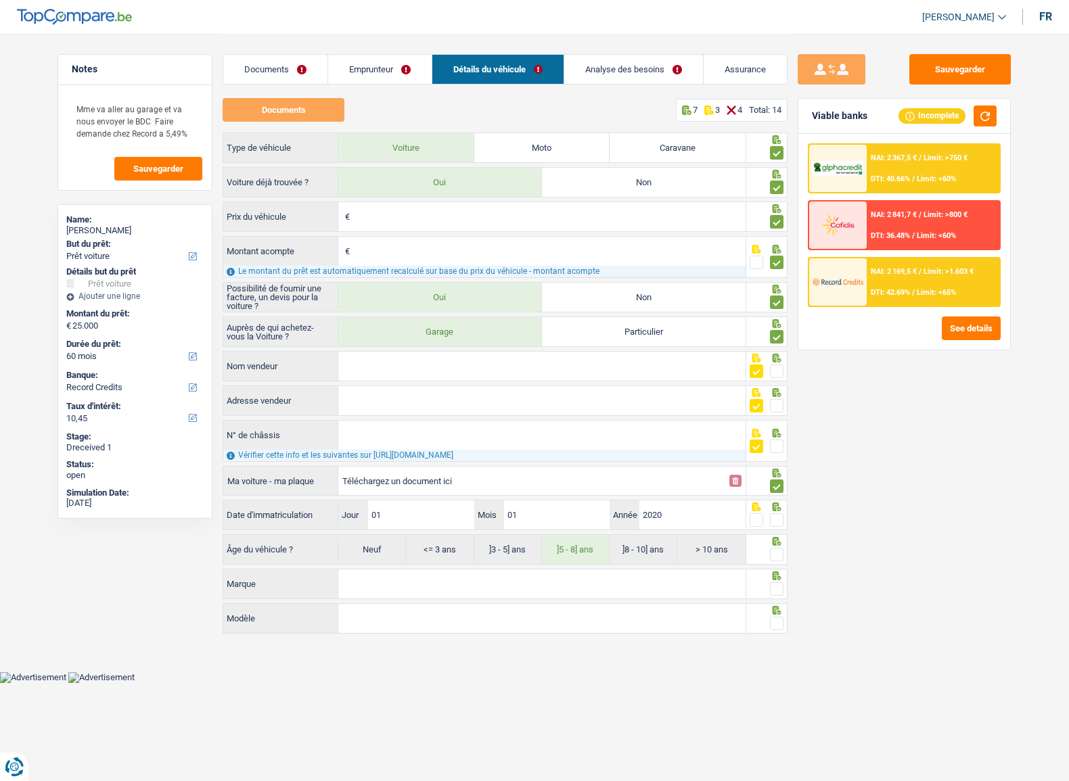
click at [781, 519] on span at bounding box center [777, 520] width 14 height 14
click at [0, 0] on input "radio" at bounding box center [0, 0] width 0 height 0
click at [779, 552] on span at bounding box center [777, 555] width 14 height 14
click at [0, 0] on input "radio" at bounding box center [0, 0] width 0 height 0
drag, startPoint x: 642, startPoint y: 74, endPoint x: 625, endPoint y: 80, distance: 18.0
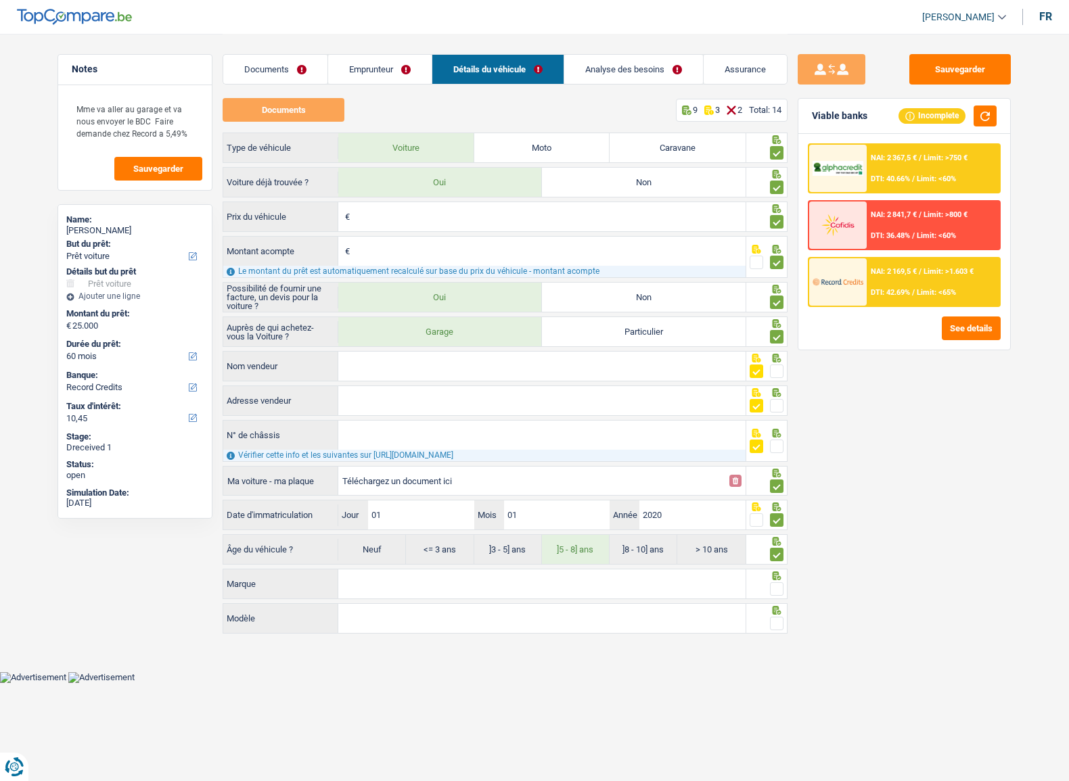
click at [642, 74] on link "Analyse des besoins" at bounding box center [633, 69] width 139 height 29
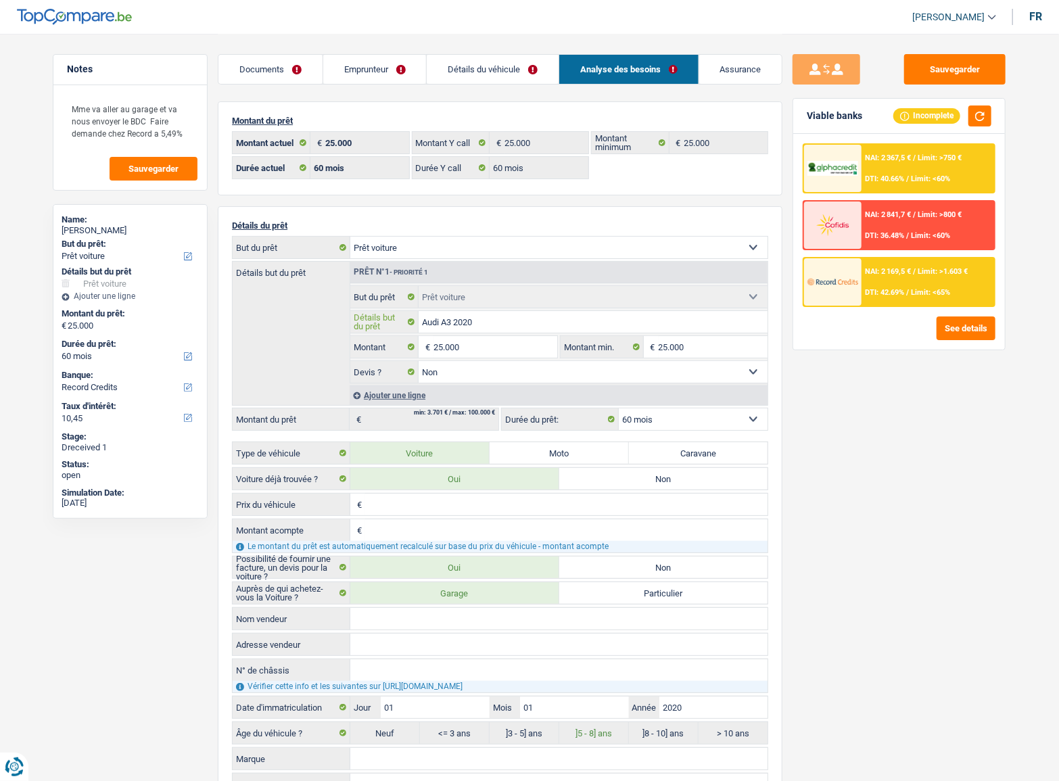
click at [469, 323] on input "Audi A3 2020" at bounding box center [594, 322] width 350 height 22
click at [484, 52] on div "Documents Emprunteur Détails du véhicule Analyse des besoins Assurance" at bounding box center [500, 62] width 565 height 57
click at [483, 68] on link "Détails du véhicule" at bounding box center [493, 69] width 132 height 29
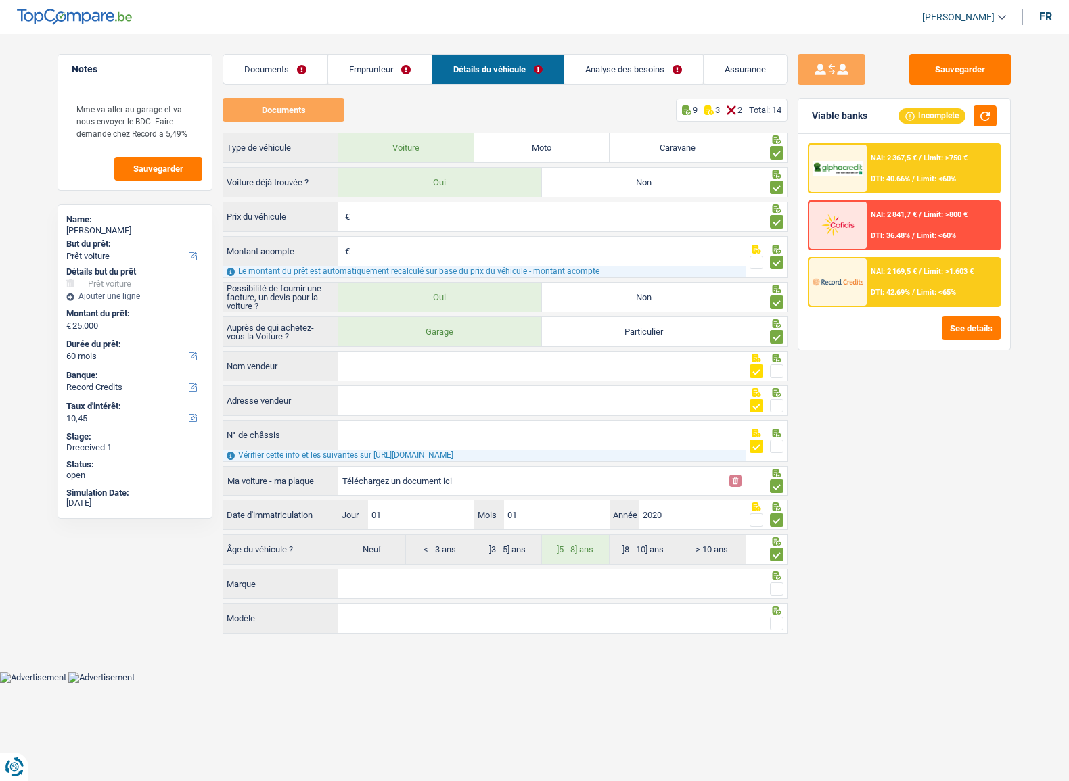
click at [390, 580] on input "Marque" at bounding box center [541, 583] width 407 height 29
paste input "Audi A3 2020"
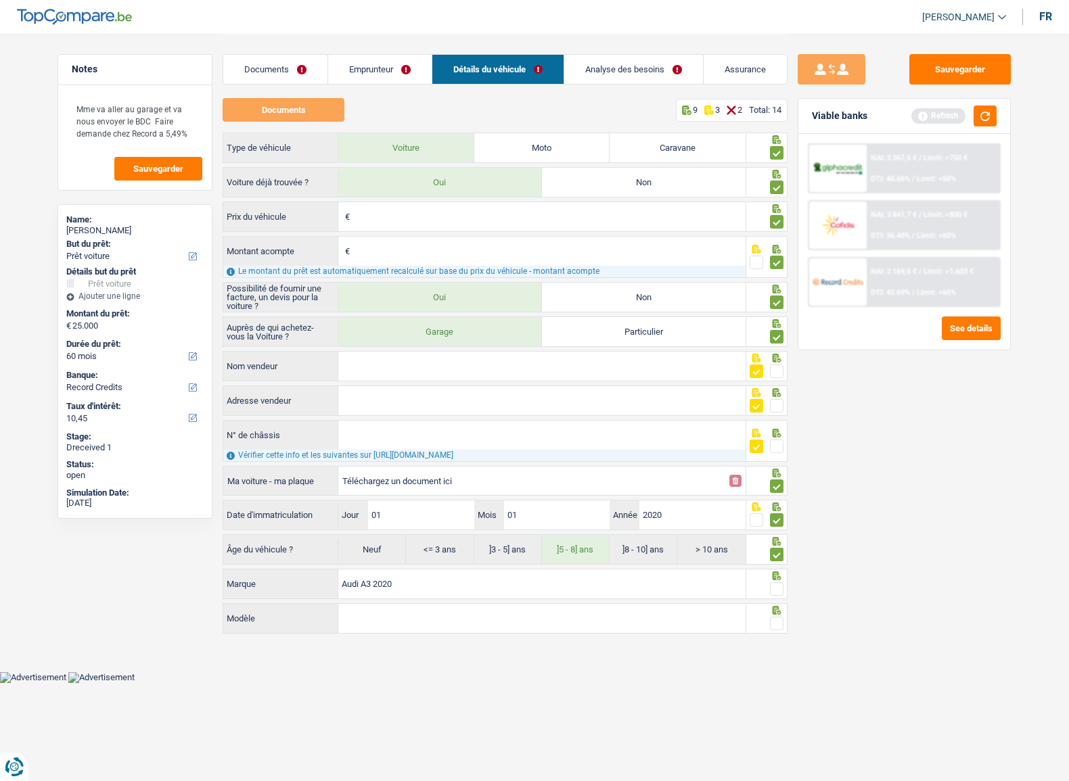
click at [365, 582] on input "Audi A3 2020" at bounding box center [541, 583] width 407 height 29
type input "Audi 2020"
click at [410, 610] on input "Modèle" at bounding box center [541, 618] width 407 height 29
paste input "A3"
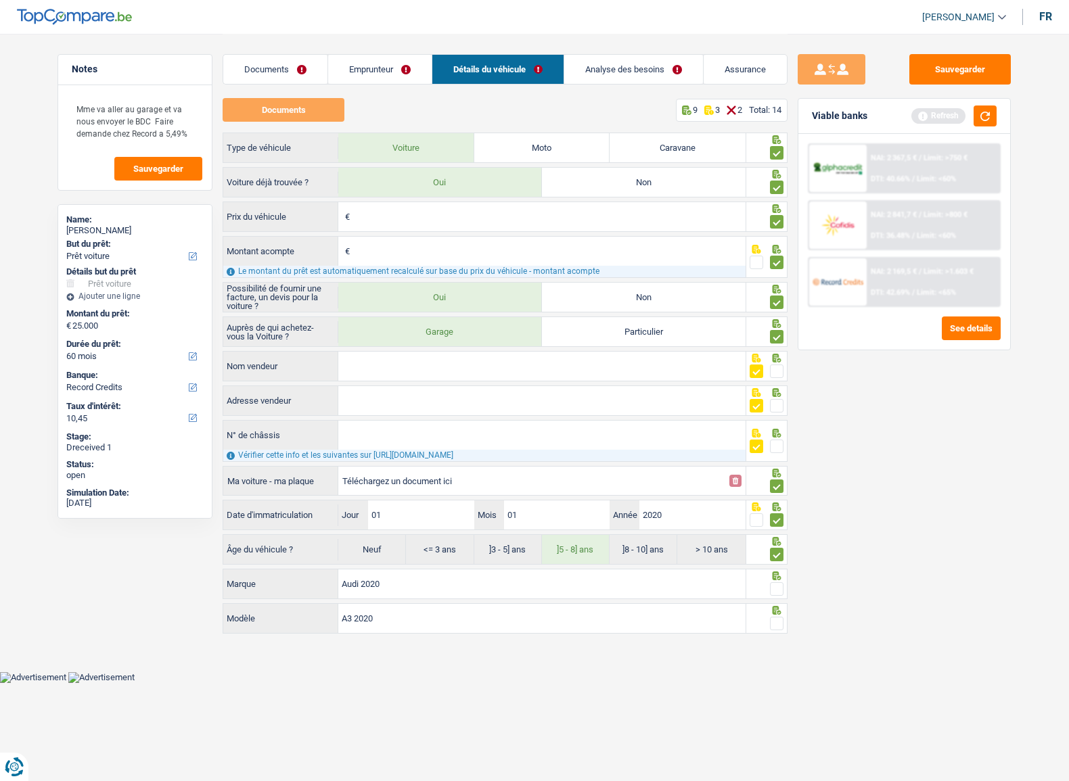
type input "A3 2020"
click at [400, 594] on input "Audi 2020" at bounding box center [541, 583] width 407 height 29
type input "Audi"
click at [772, 593] on span at bounding box center [777, 589] width 14 height 14
click at [0, 0] on input "radio" at bounding box center [0, 0] width 0 height 0
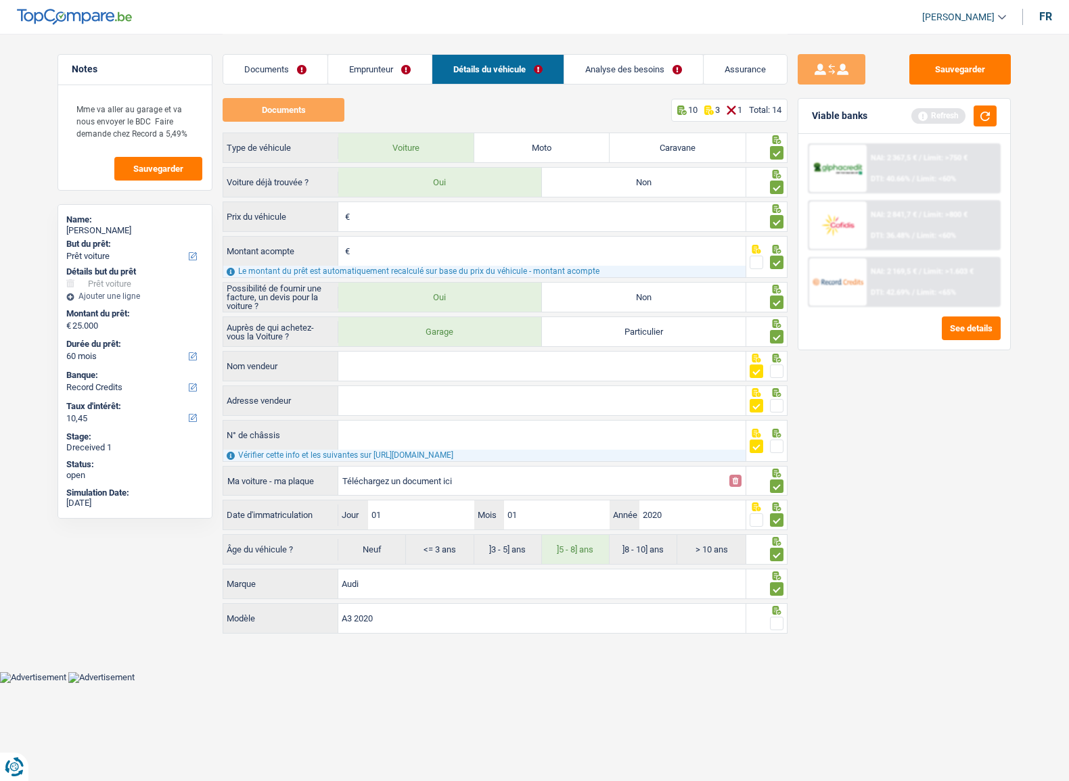
click at [771, 617] on div at bounding box center [777, 623] width 14 height 17
click at [778, 617] on span at bounding box center [777, 624] width 14 height 14
click at [0, 0] on input "radio" at bounding box center [0, 0] width 0 height 0
click at [937, 80] on button "Sauvegarder" at bounding box center [959, 69] width 101 height 30
click at [990, 119] on button "button" at bounding box center [984, 116] width 23 height 21
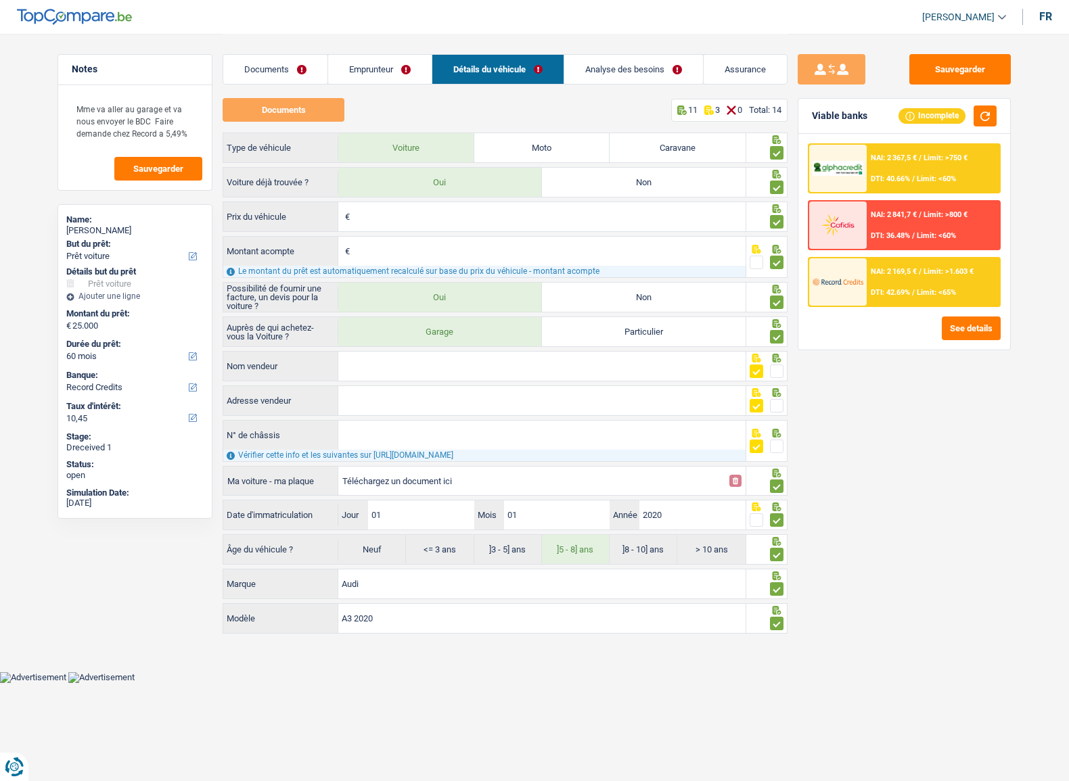
click at [631, 75] on link "Analyse des besoins" at bounding box center [633, 69] width 139 height 29
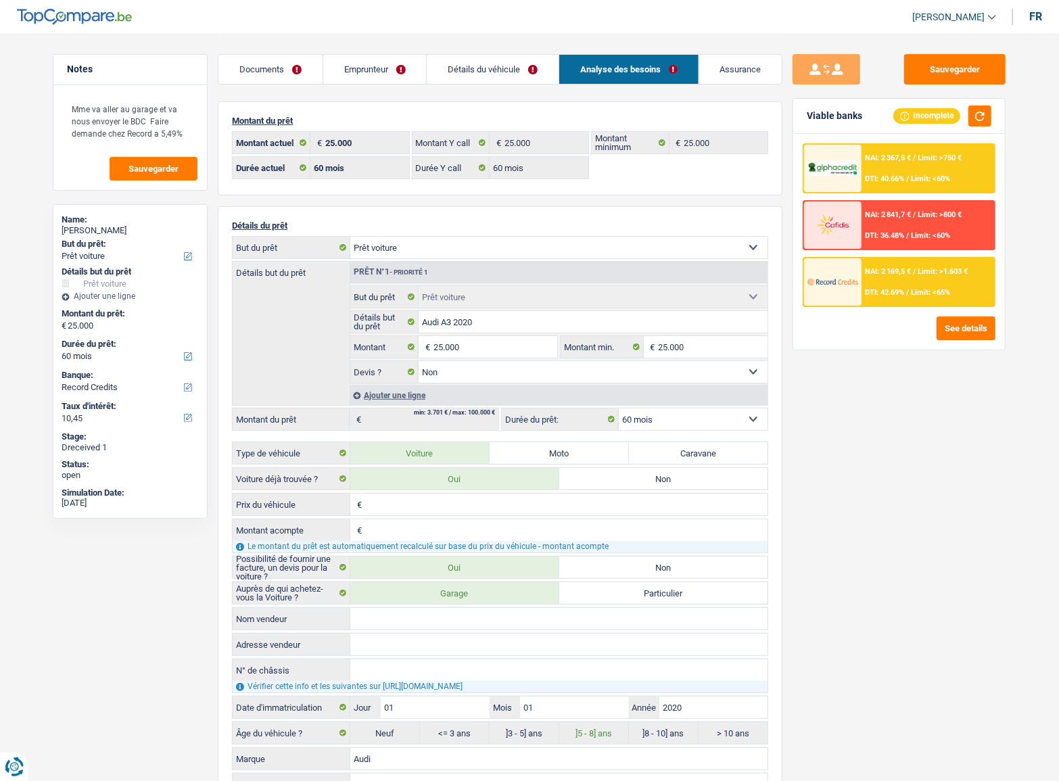
click at [469, 76] on link "Détails du véhicule" at bounding box center [493, 69] width 132 height 29
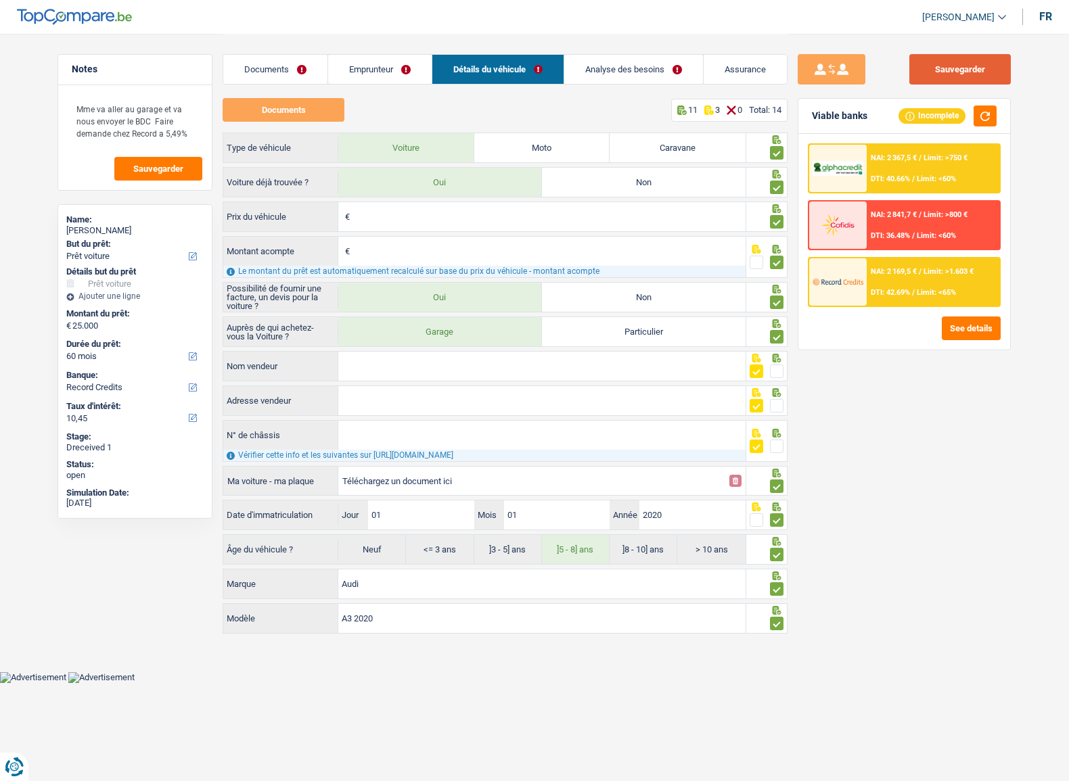
drag, startPoint x: 942, startPoint y: 80, endPoint x: 948, endPoint y: 84, distance: 7.0
click at [943, 80] on button "Sauvegarder" at bounding box center [959, 69] width 101 height 30
click at [985, 118] on button "button" at bounding box center [984, 116] width 23 height 21
click at [393, 67] on link "Emprunteur" at bounding box center [379, 69] width 103 height 29
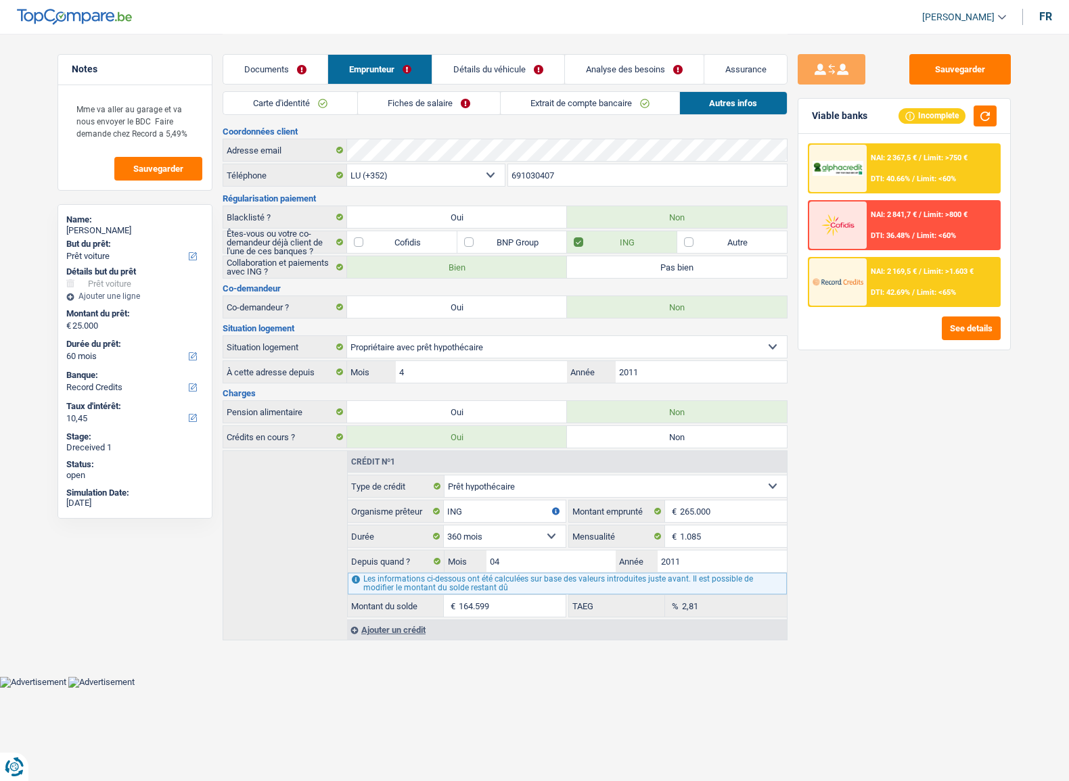
click at [554, 108] on link "Extrait de compte bancaire" at bounding box center [589, 103] width 179 height 22
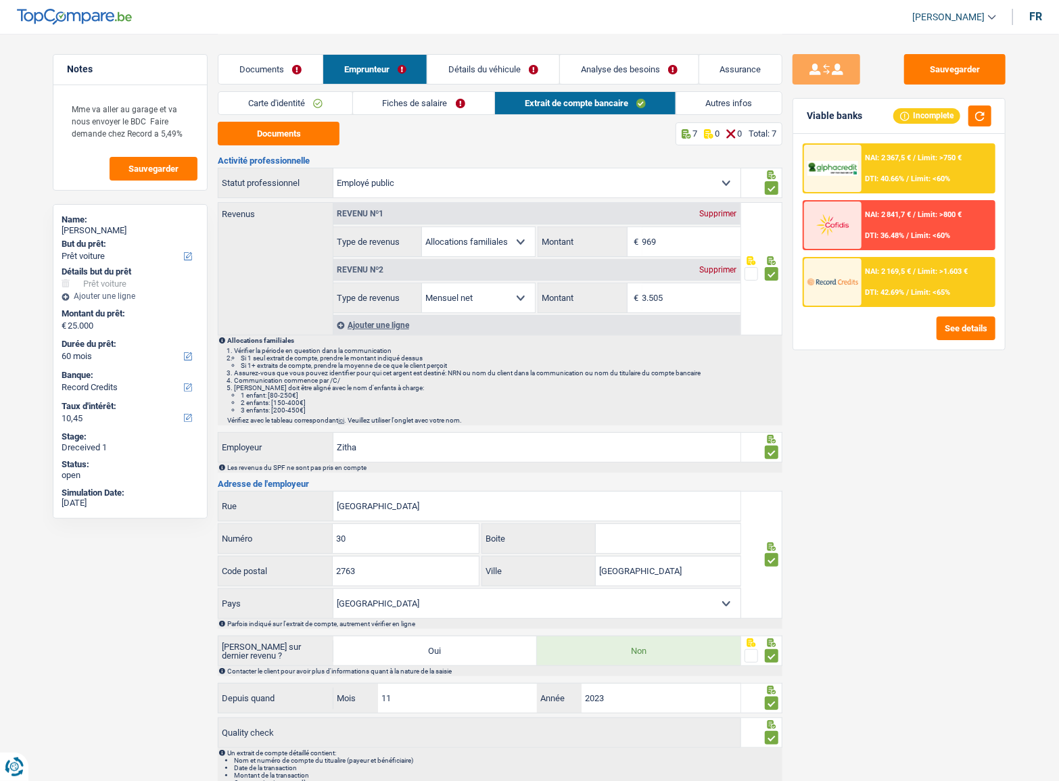
click at [940, 171] on div "NAI: 2 367,5 € / Limit: >750 € DTI: 40.66% / Limit: <60%" at bounding box center [928, 168] width 133 height 47
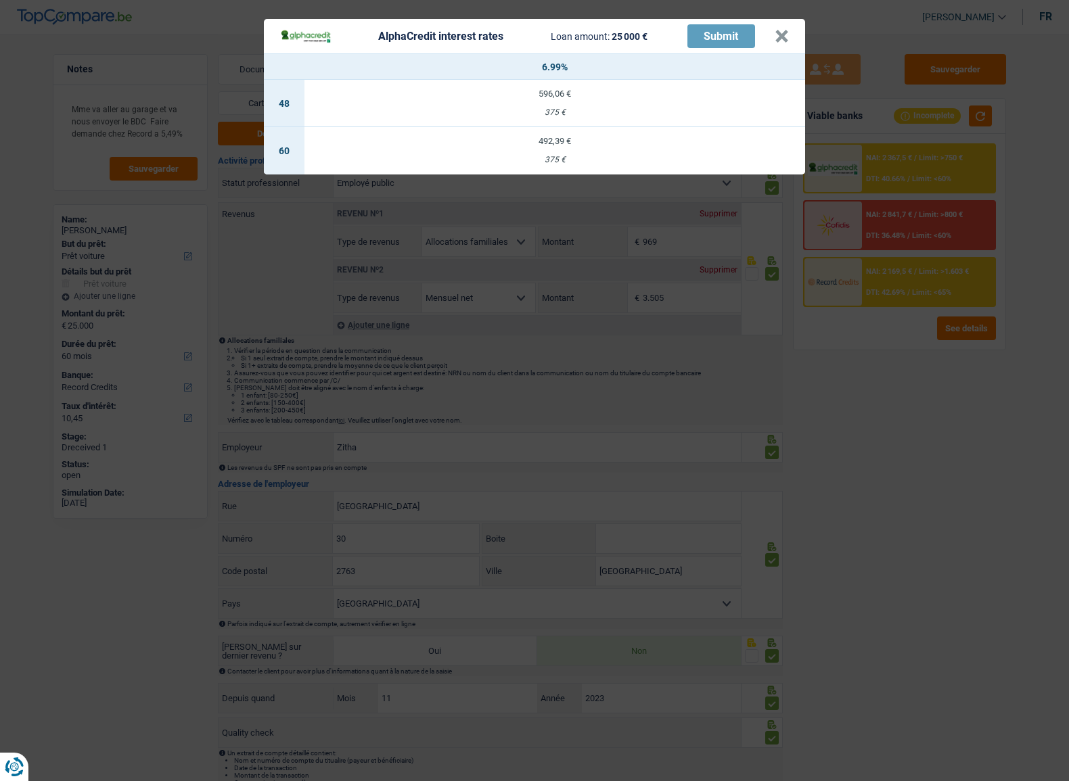
click at [827, 409] on div "AlphaCredit interest rates Loan amount: 25 000 € Submit × 6.99% 48 596,06 € 375…" at bounding box center [534, 390] width 1069 height 781
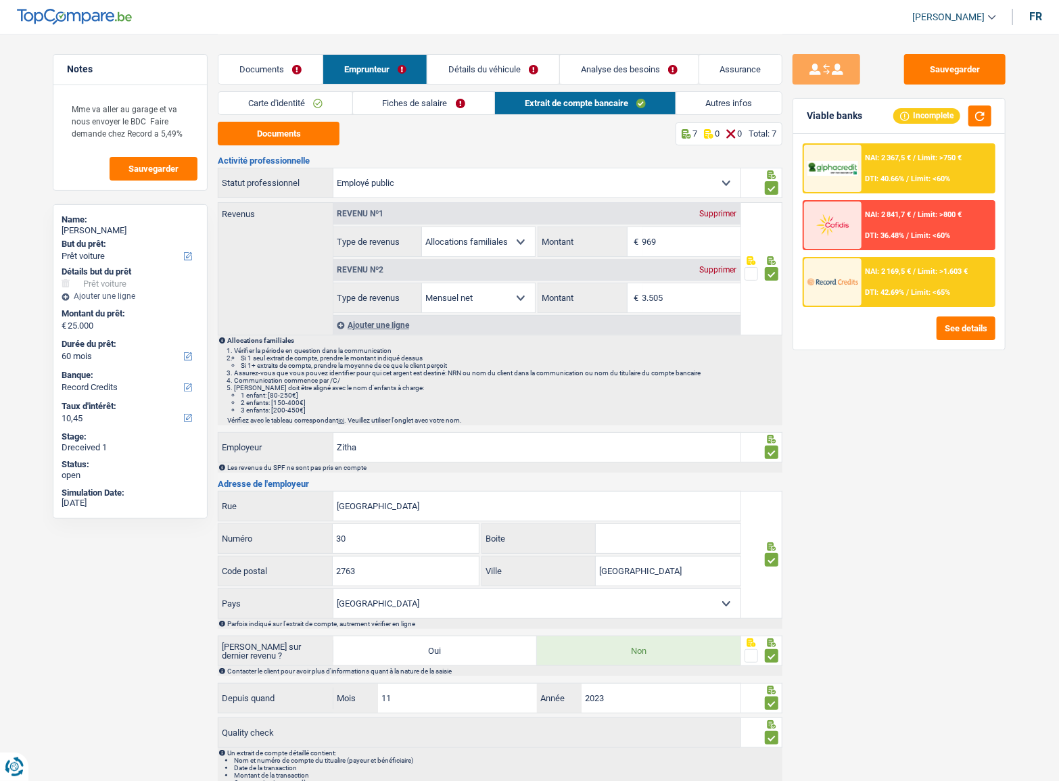
click at [916, 271] on span "/" at bounding box center [915, 271] width 3 height 9
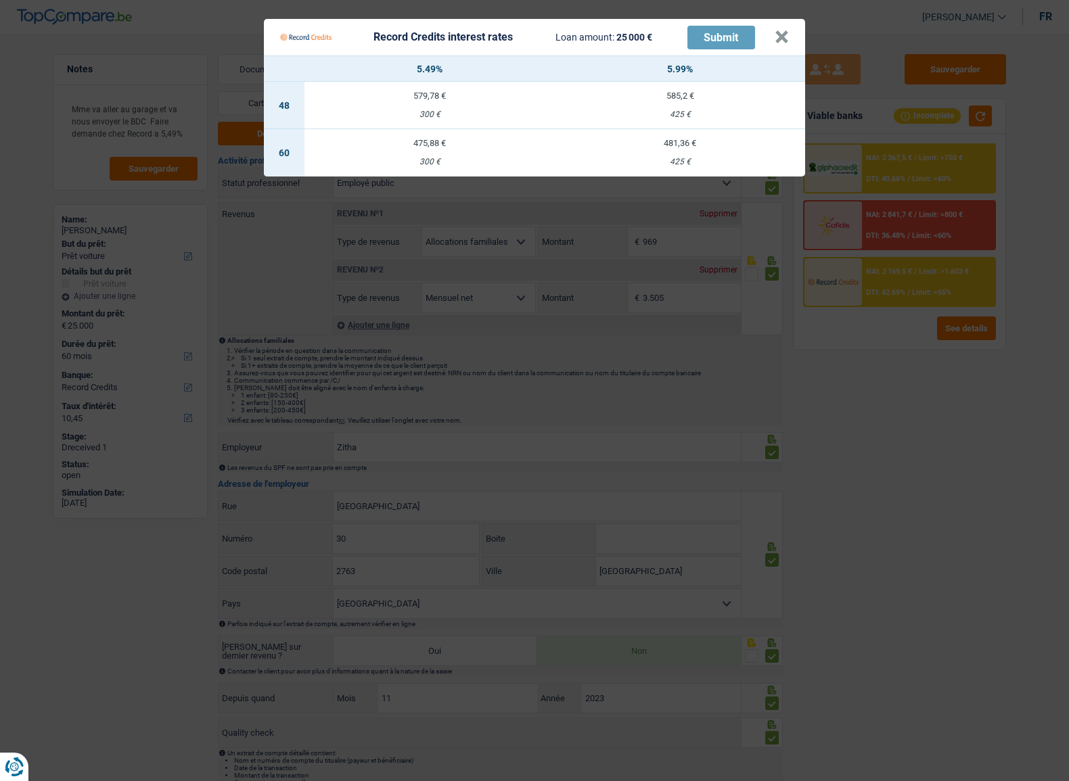
click at [885, 398] on Credits "Record Credits interest rates Loan amount: 25 000 € Submit × 5.49% 5.99% 48 579…" at bounding box center [534, 390] width 1069 height 781
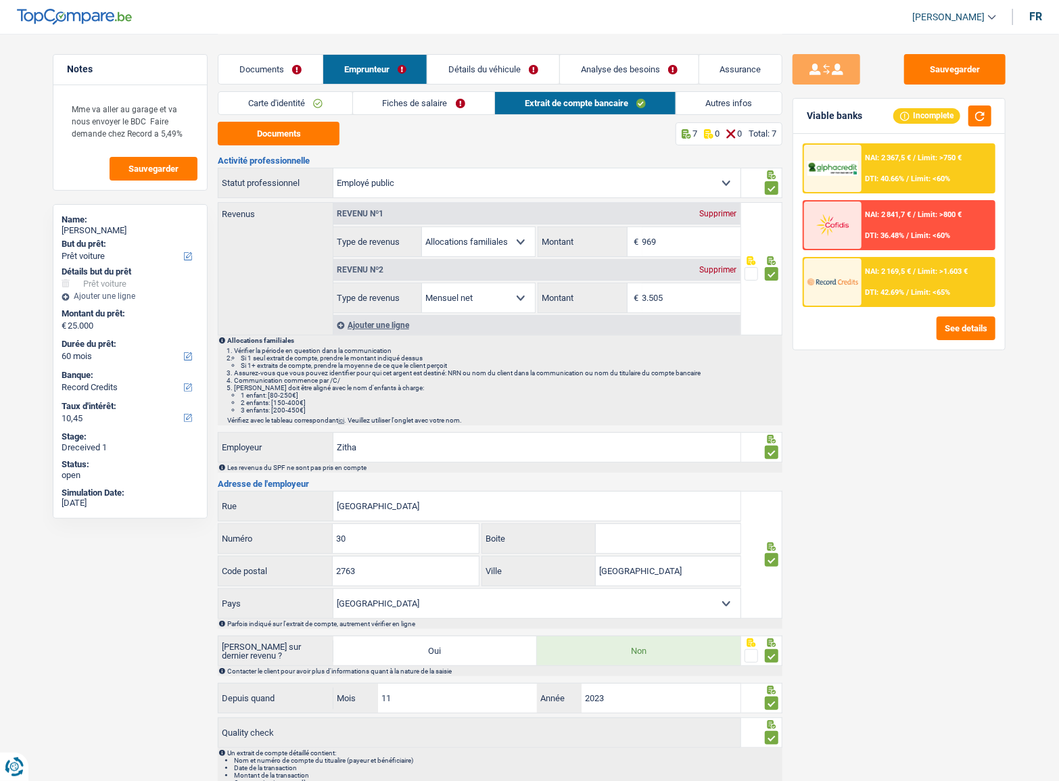
click at [897, 154] on span "NAI: 2 367,5 €" at bounding box center [889, 158] width 46 height 9
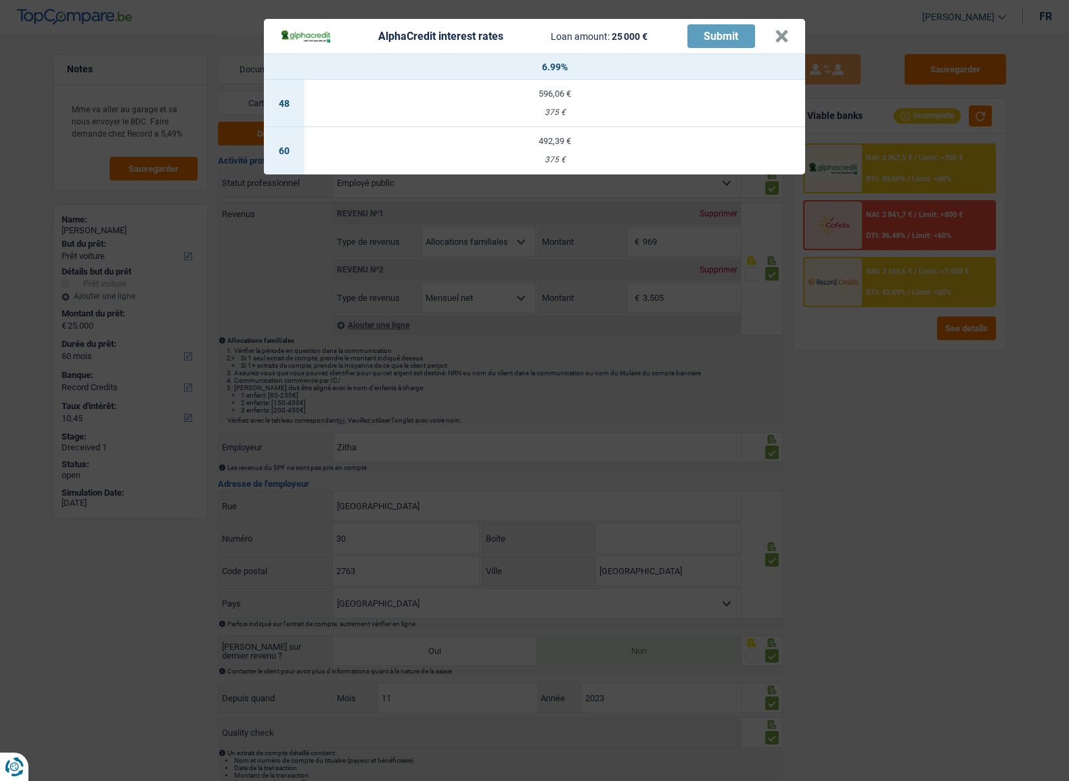
click at [904, 389] on div "AlphaCredit interest rates Loan amount: 25 000 € Submit × 6.99% 48 596,06 € 375…" at bounding box center [534, 390] width 1069 height 781
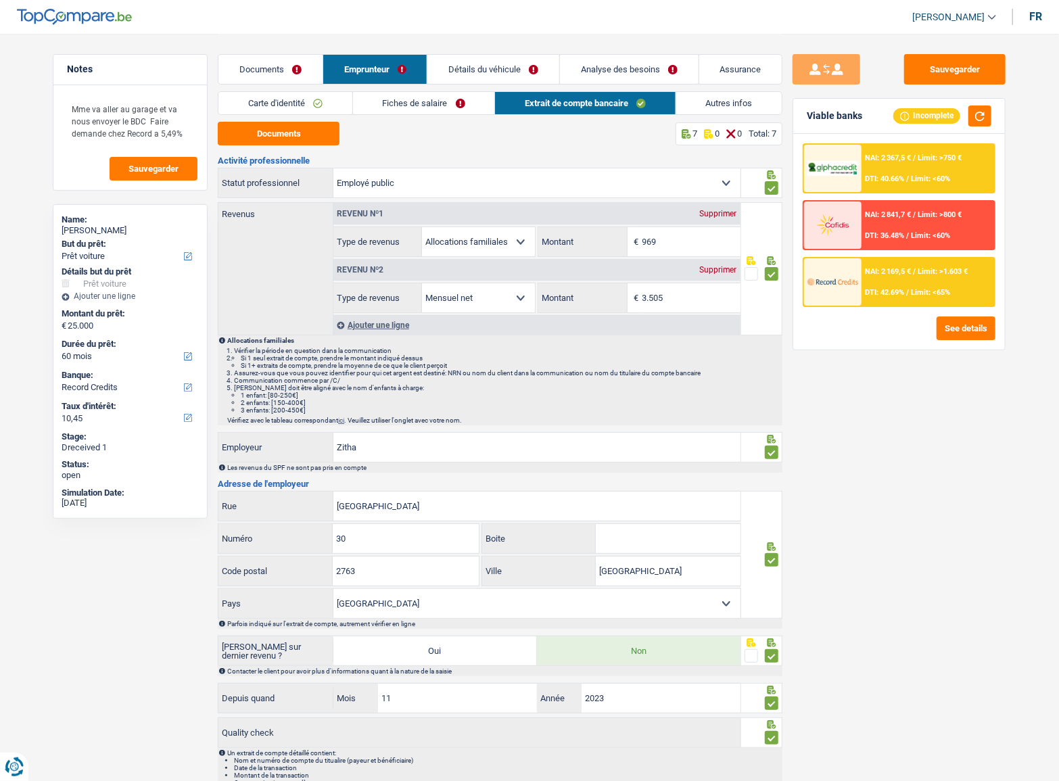
drag, startPoint x: 587, startPoint y: 64, endPoint x: 595, endPoint y: 120, distance: 56.7
click at [588, 64] on link "Analyse des besoins" at bounding box center [629, 69] width 139 height 29
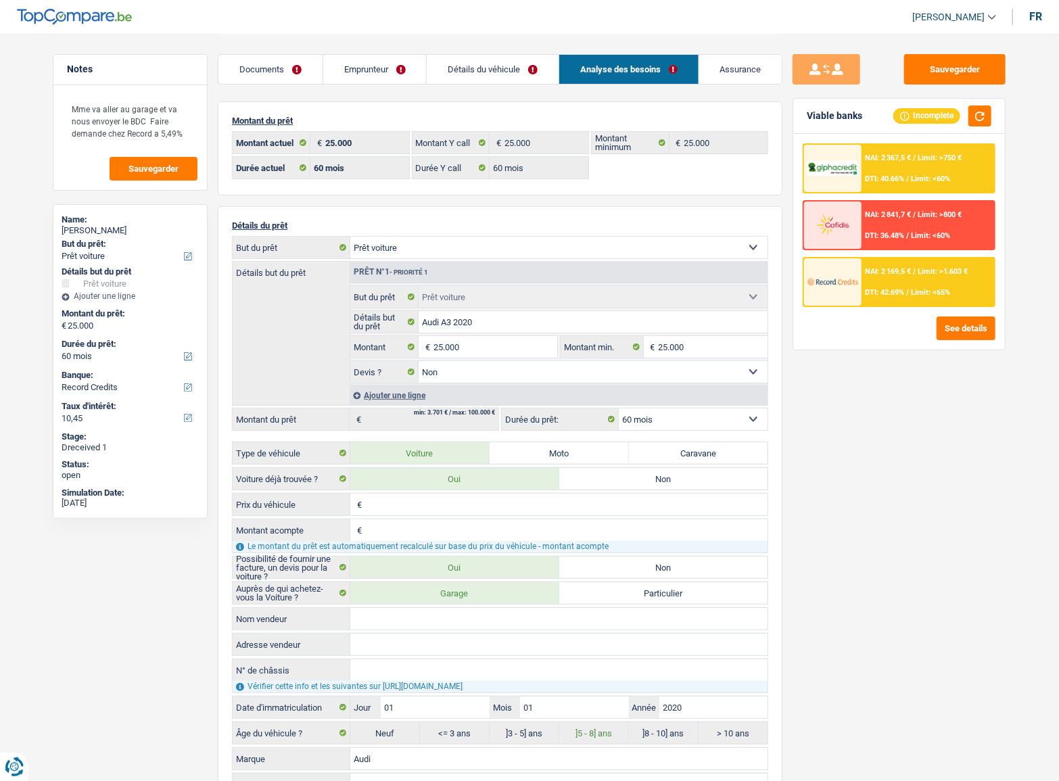
click at [898, 164] on div "NAI: 2 367,5 € / Limit: >750 € DTI: 40.66% / Limit: <60%" at bounding box center [928, 168] width 133 height 47
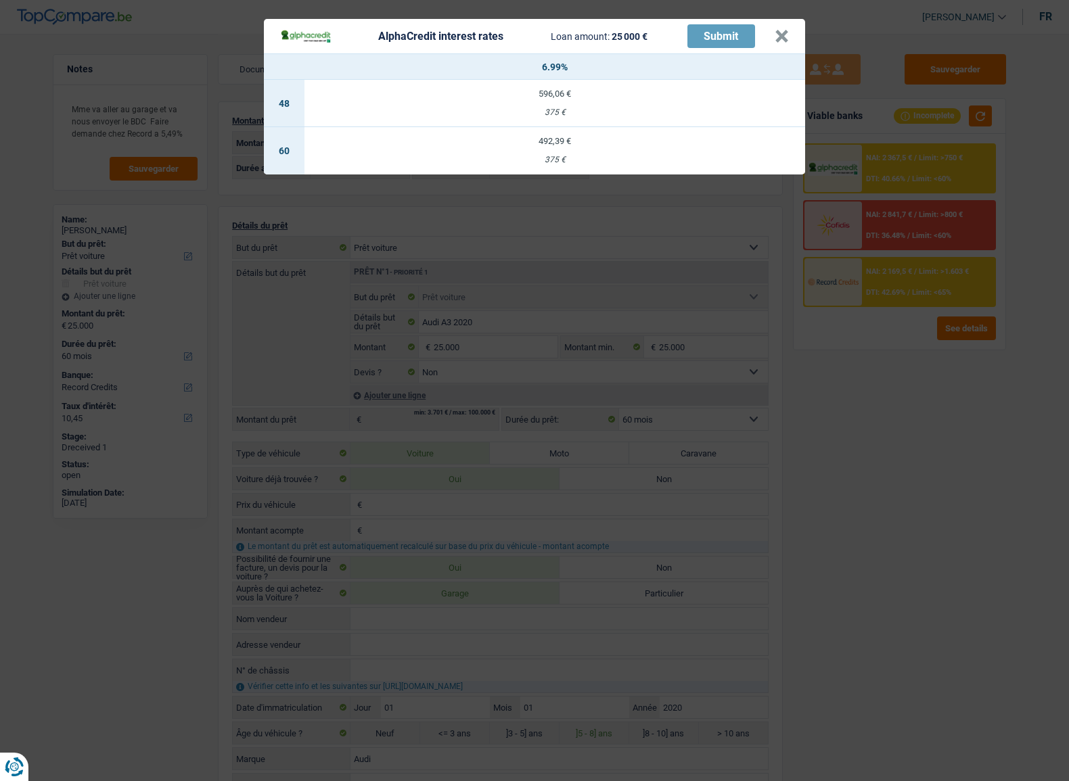
click at [624, 133] on td "492,39 € 375 €" at bounding box center [554, 150] width 500 height 47
select select "alphacredit"
type input "6,99"
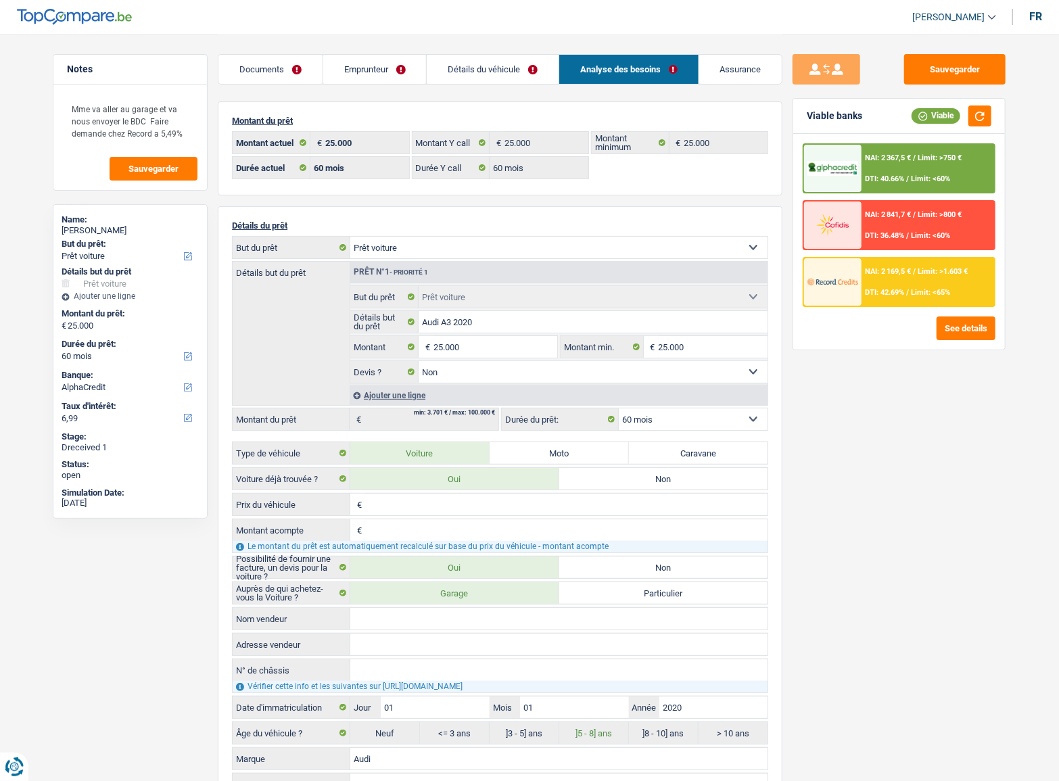
click at [940, 154] on span "Limit: >750 €" at bounding box center [940, 158] width 44 height 9
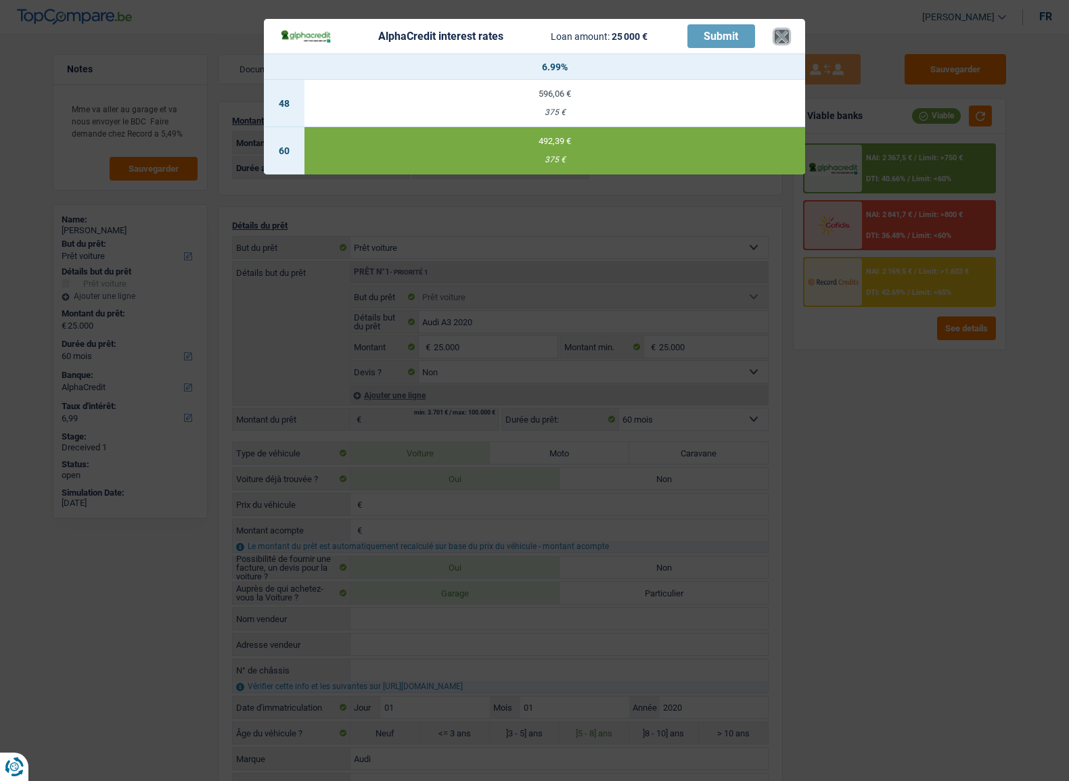
drag, startPoint x: 783, startPoint y: 41, endPoint x: 771, endPoint y: 43, distance: 12.5
click at [781, 41] on button "×" at bounding box center [781, 37] width 14 height 14
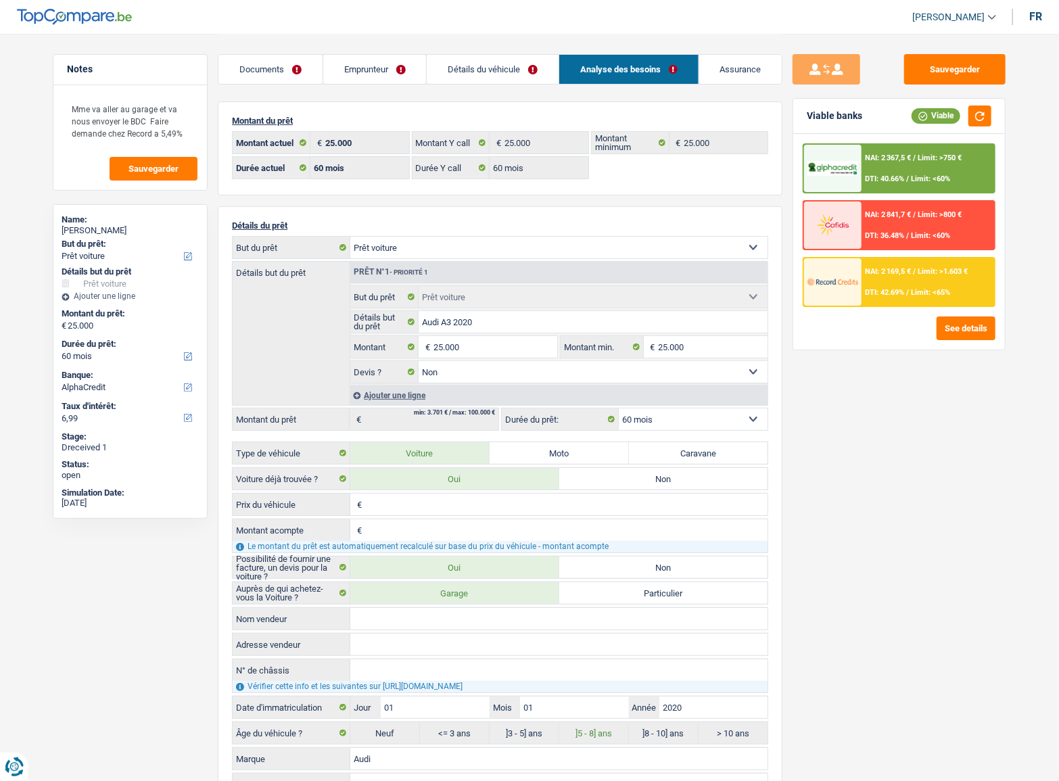
click at [369, 84] on li "Emprunteur" at bounding box center [375, 69] width 104 height 30
click at [351, 76] on link "Emprunteur" at bounding box center [374, 69] width 103 height 29
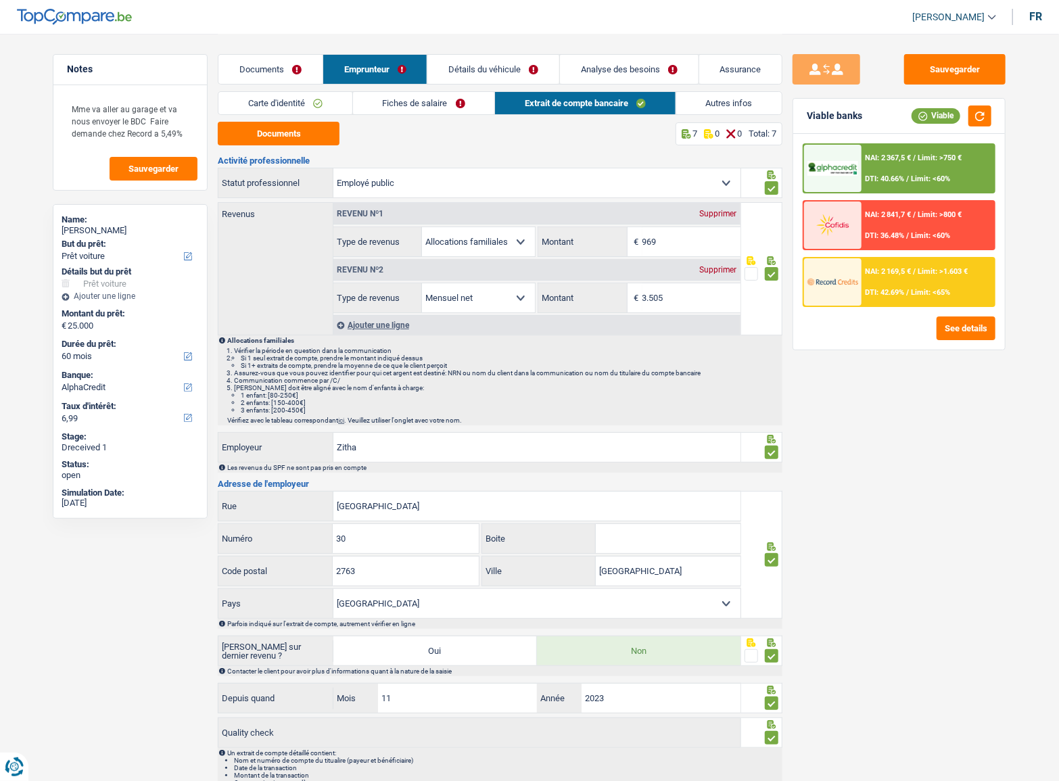
click at [315, 111] on link "Carte d'identité" at bounding box center [285, 103] width 134 height 22
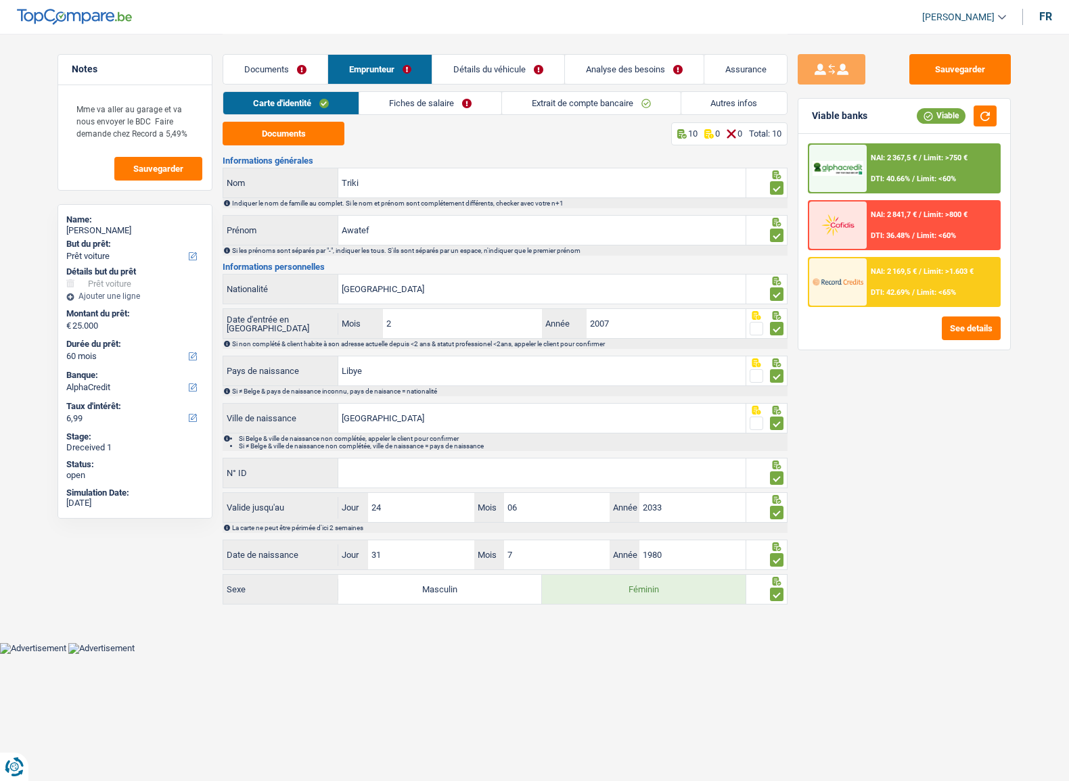
click at [383, 107] on link "Fiches de salaire" at bounding box center [430, 103] width 142 height 22
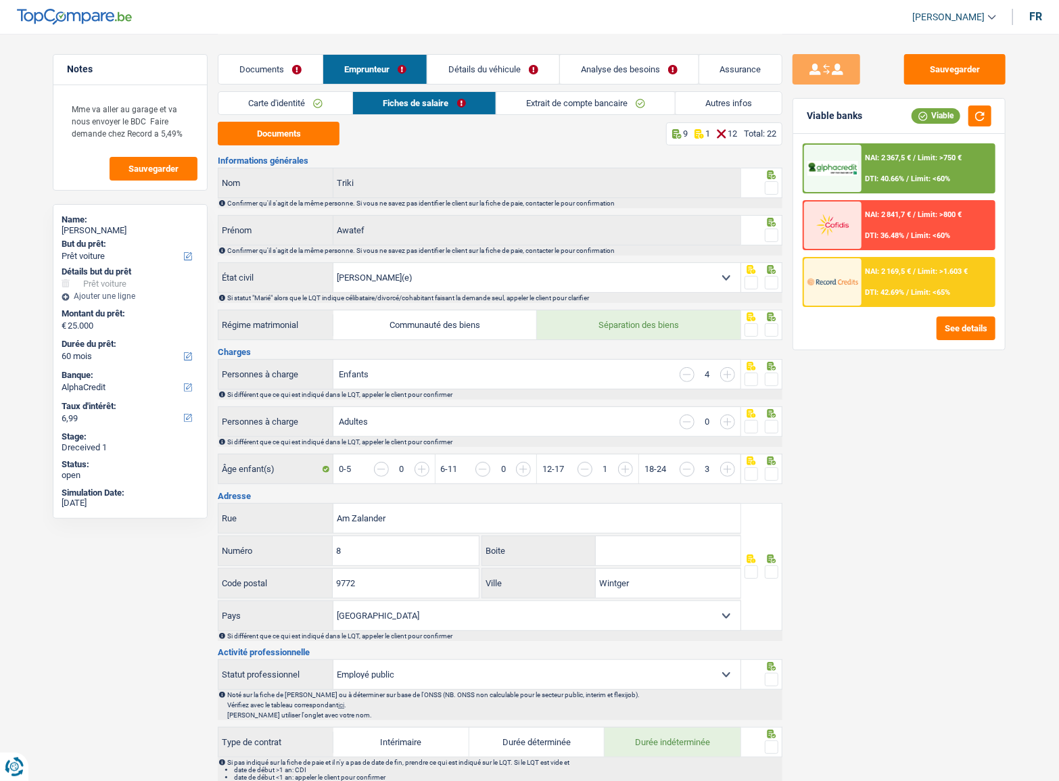
click at [764, 191] on fieldset at bounding box center [762, 188] width 34 height 17
click at [771, 187] on span at bounding box center [772, 188] width 14 height 14
click at [0, 0] on input "radio" at bounding box center [0, 0] width 0 height 0
click at [772, 225] on icon at bounding box center [772, 222] width 9 height 9
click at [308, 140] on button "Documents" at bounding box center [279, 134] width 122 height 24
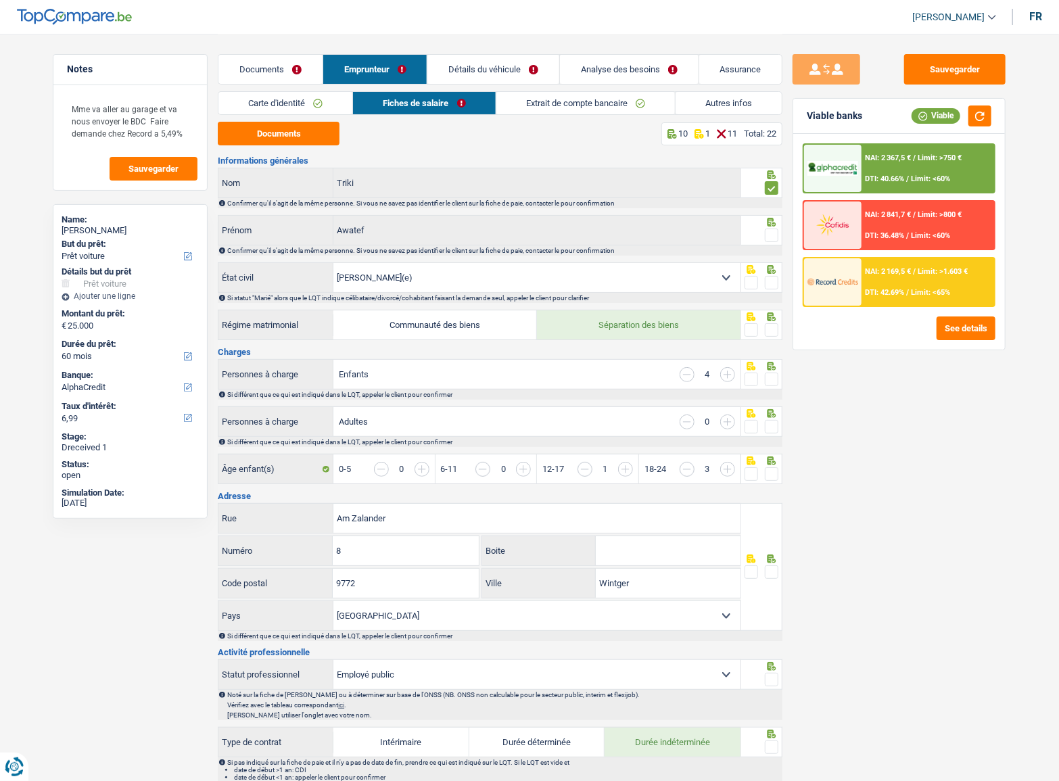
click at [494, 72] on link "Détails du véhicule" at bounding box center [493, 69] width 132 height 29
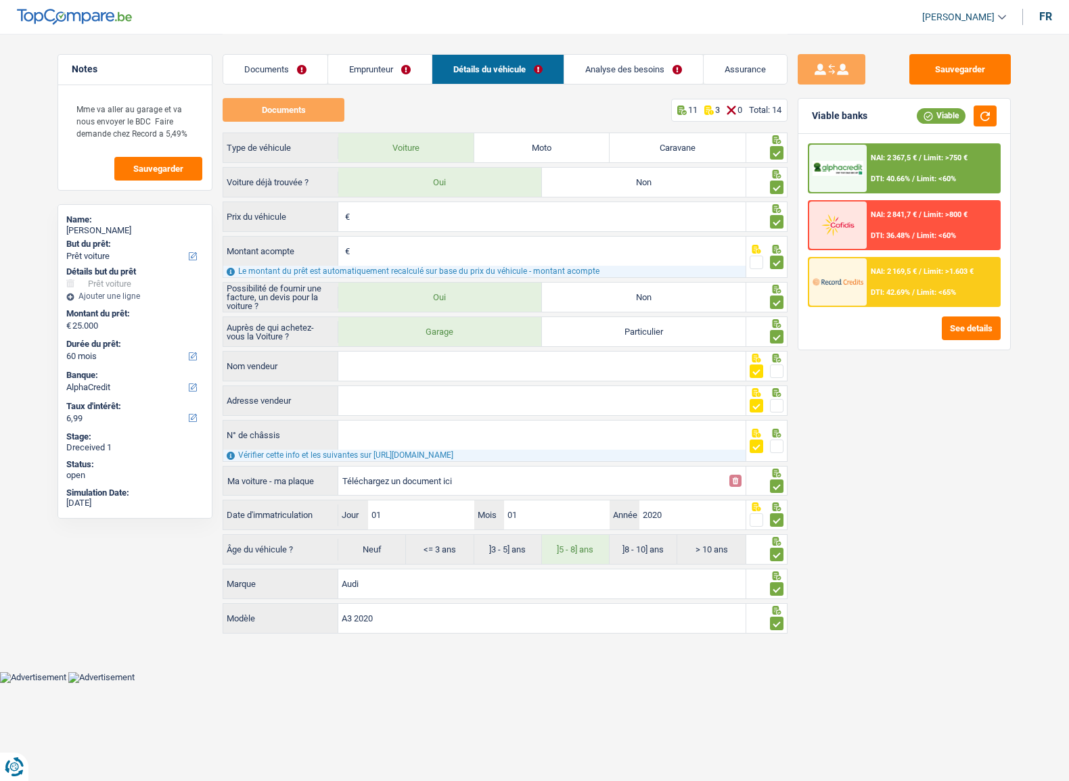
click at [966, 394] on div "Sauvegarder Viable banks Viable NAI: 2 367,5 € / Limit: >750 € DTI: 40.66% / Li…" at bounding box center [903, 406] width 233 height 705
click at [955, 166] on div "NAI: 2 367,5 € / Limit: >750 € DTI: 40.66% / Limit: <60%" at bounding box center [932, 168] width 133 height 47
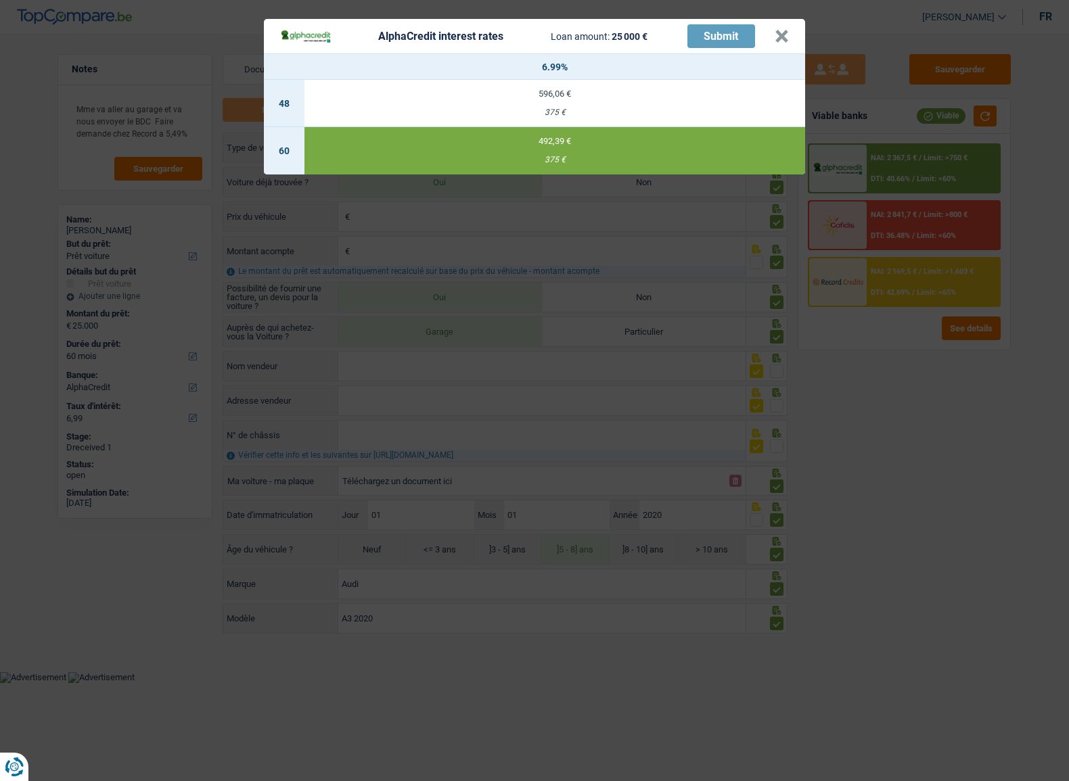
click at [791, 31] on header "AlphaCredit interest rates Loan amount: 25 000 € Submit ×" at bounding box center [534, 36] width 541 height 34
click at [785, 34] on button "×" at bounding box center [781, 37] width 14 height 14
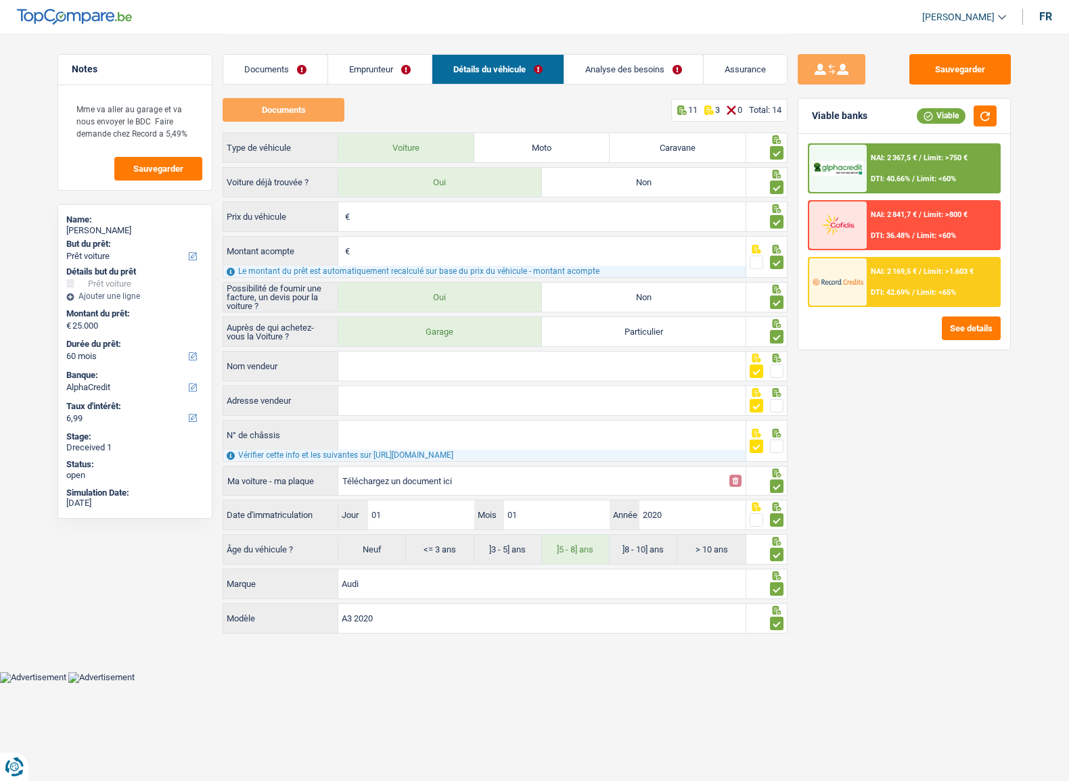
click at [385, 80] on link "Emprunteur" at bounding box center [379, 69] width 103 height 29
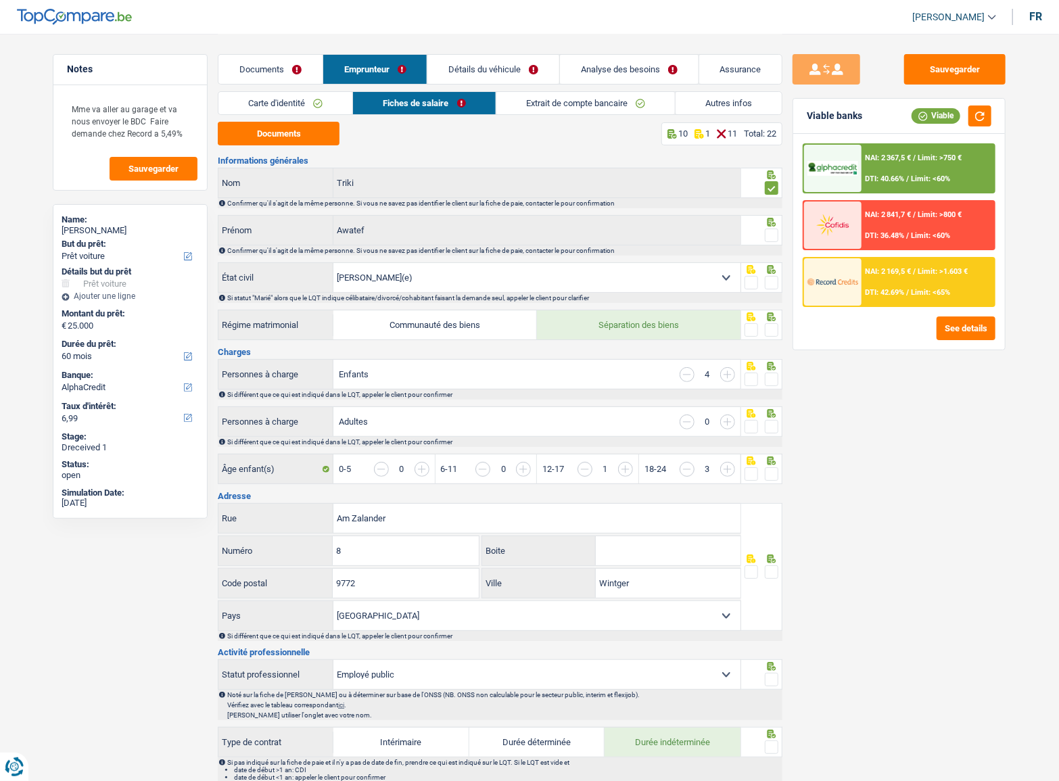
click at [772, 231] on span at bounding box center [772, 236] width 14 height 14
click at [0, 0] on input "radio" at bounding box center [0, 0] width 0 height 0
click at [768, 287] on span at bounding box center [772, 283] width 14 height 14
click at [0, 0] on input "radio" at bounding box center [0, 0] width 0 height 0
click at [766, 327] on span at bounding box center [772, 330] width 14 height 14
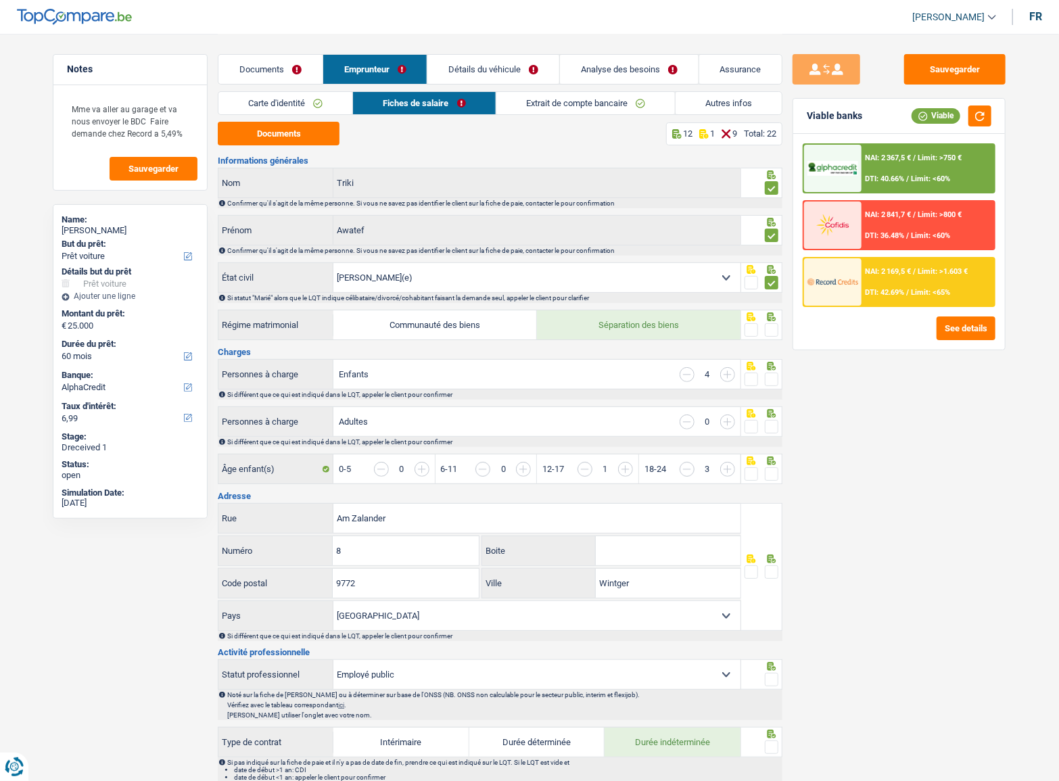
click at [0, 0] on input "radio" at bounding box center [0, 0] width 0 height 0
click at [772, 379] on span at bounding box center [772, 380] width 14 height 14
click at [0, 0] on input "radio" at bounding box center [0, 0] width 0 height 0
click at [772, 427] on span at bounding box center [772, 427] width 14 height 14
click at [0, 0] on input "radio" at bounding box center [0, 0] width 0 height 0
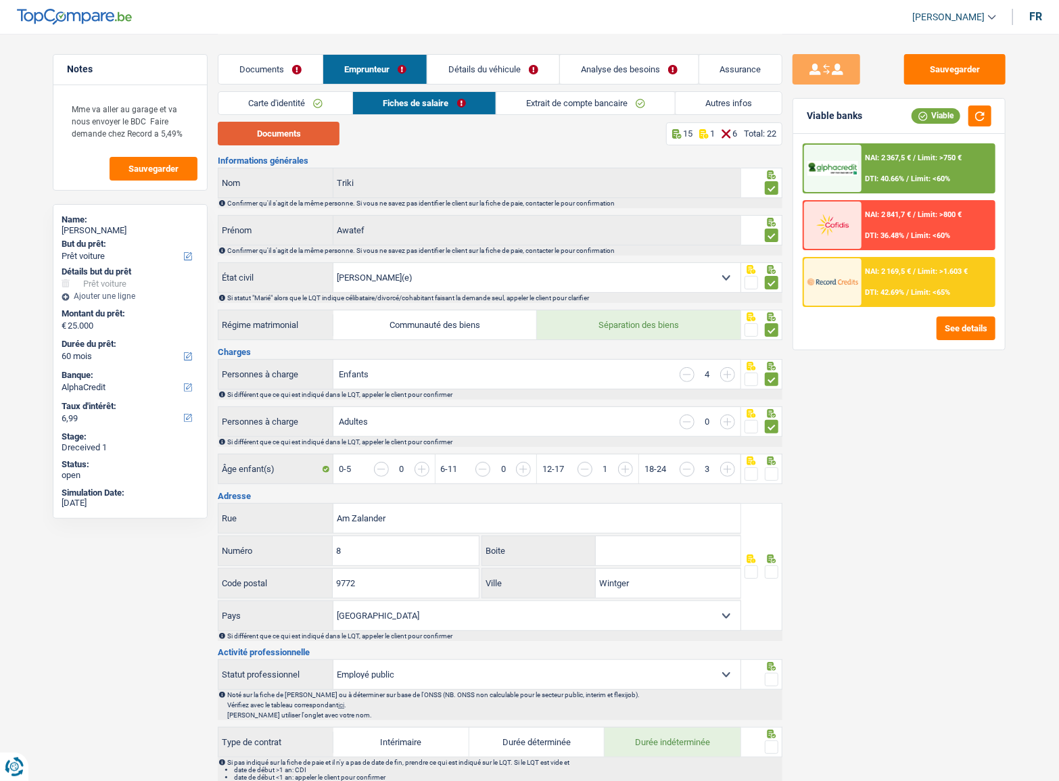
drag, startPoint x: 307, startPoint y: 137, endPoint x: 388, endPoint y: 139, distance: 81.2
click at [304, 139] on button "Documents" at bounding box center [279, 134] width 122 height 24
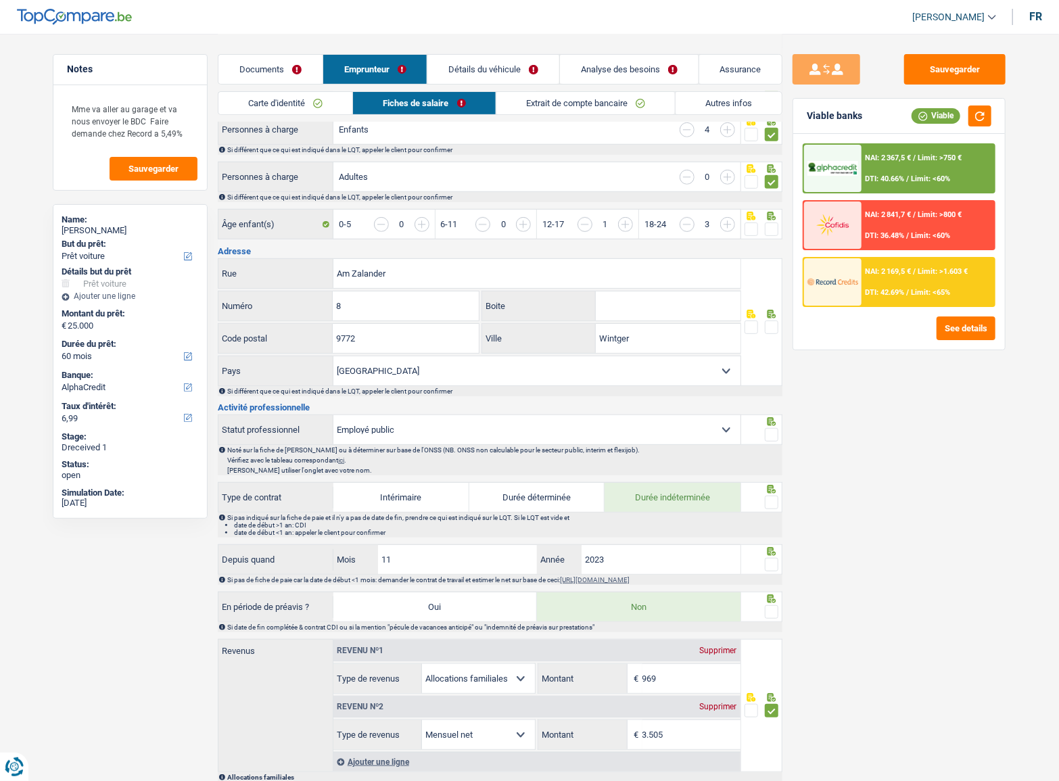
scroll to position [245, 0]
click at [770, 225] on span at bounding box center [772, 229] width 14 height 14
click at [0, 0] on input "radio" at bounding box center [0, 0] width 0 height 0
click at [772, 327] on span at bounding box center [772, 327] width 14 height 14
click at [0, 0] on input "radio" at bounding box center [0, 0] width 0 height 0
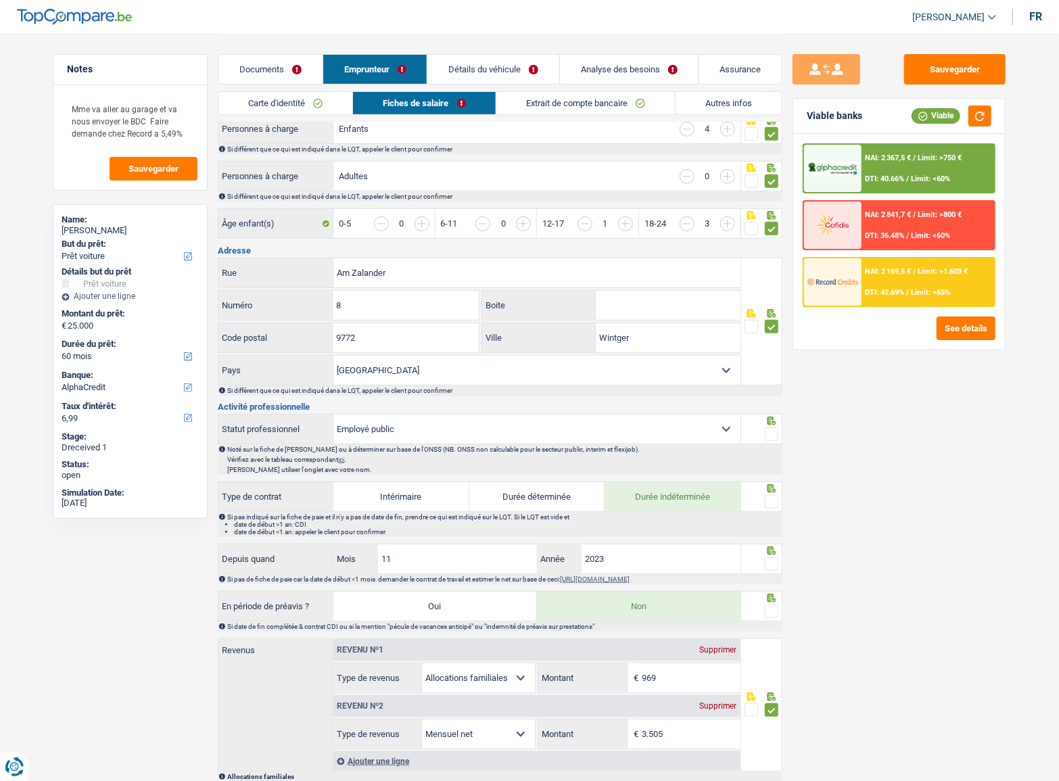
click at [774, 435] on span at bounding box center [772, 434] width 14 height 14
click at [0, 0] on input "radio" at bounding box center [0, 0] width 0 height 0
drag, startPoint x: 771, startPoint y: 502, endPoint x: 773, endPoint y: 534, distance: 31.9
click at [771, 501] on span at bounding box center [772, 502] width 14 height 14
click at [0, 0] on input "radio" at bounding box center [0, 0] width 0 height 0
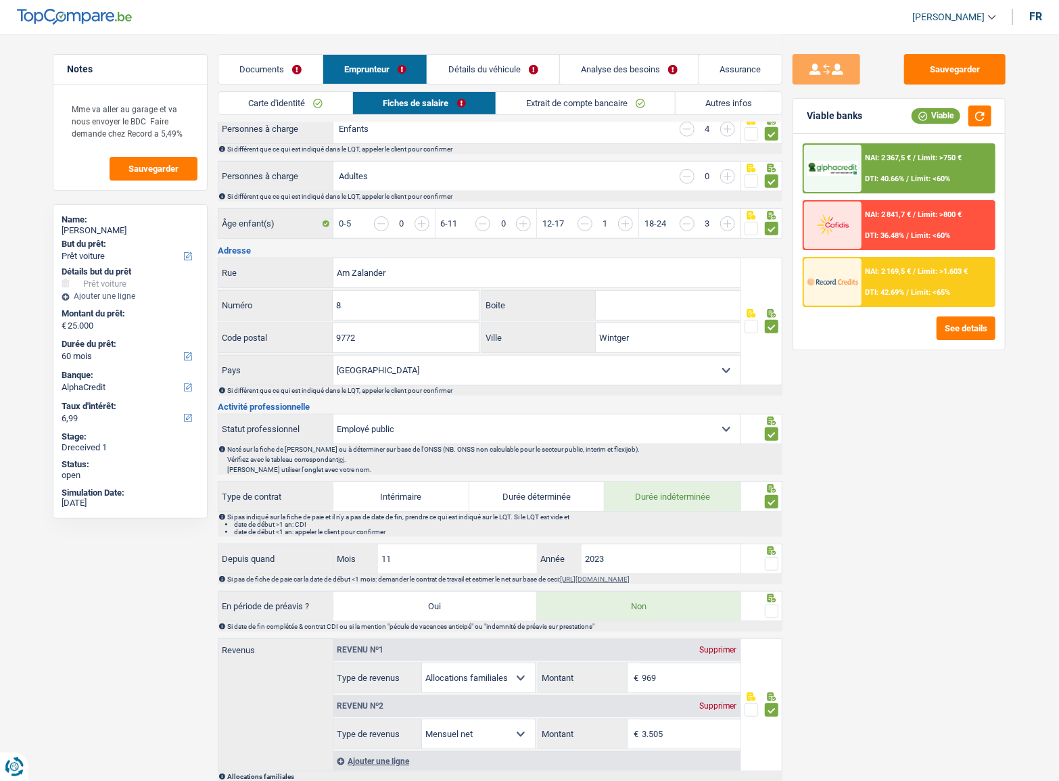
click at [771, 561] on span at bounding box center [772, 564] width 14 height 14
click at [0, 0] on input "radio" at bounding box center [0, 0] width 0 height 0
click at [768, 608] on fieldset at bounding box center [762, 611] width 34 height 17
click at [769, 608] on span at bounding box center [772, 612] width 14 height 14
click at [0, 0] on input "radio" at bounding box center [0, 0] width 0 height 0
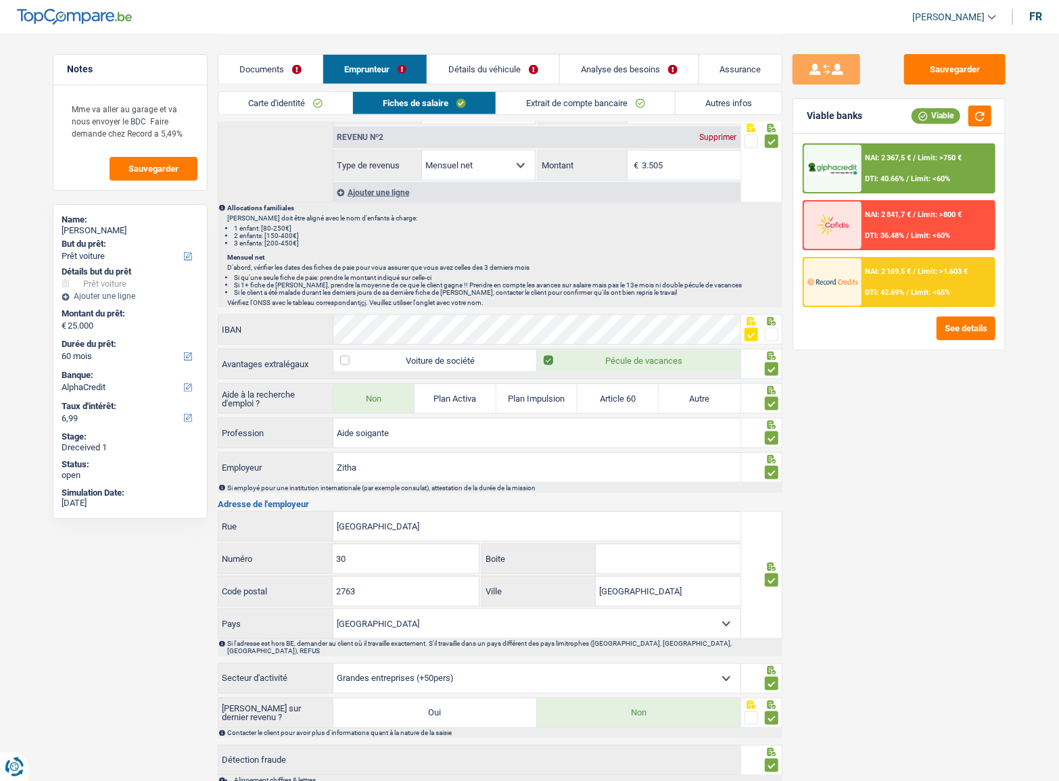
scroll to position [889, 0]
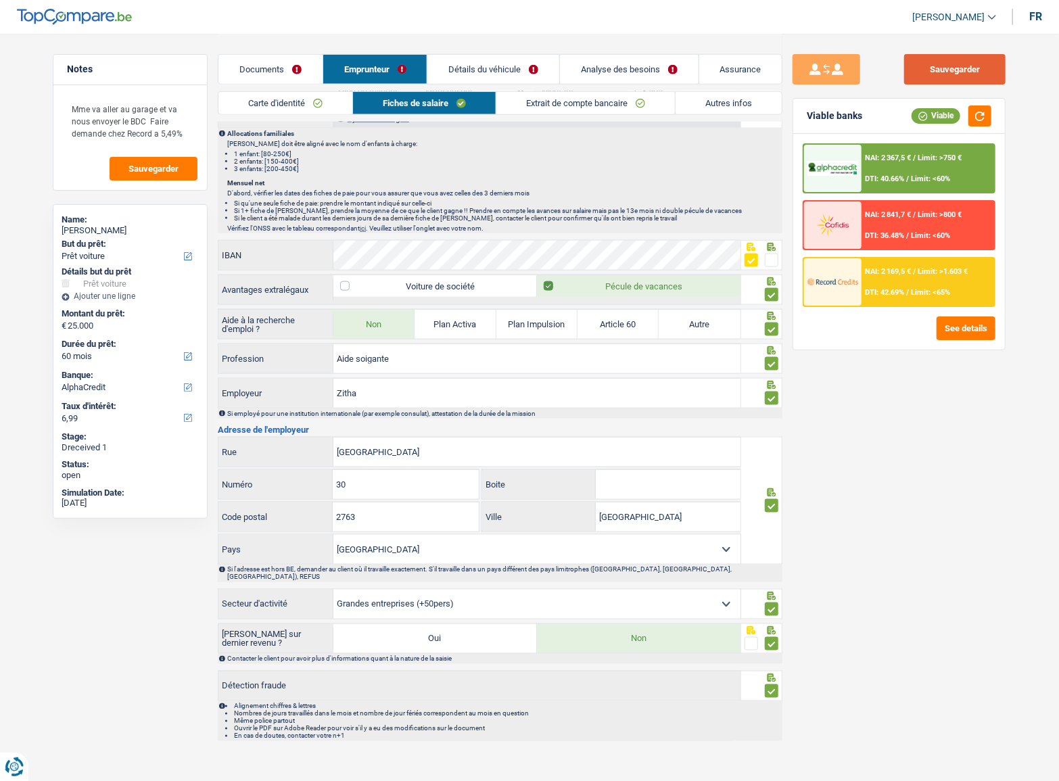
click at [958, 73] on button "Sauvegarder" at bounding box center [954, 69] width 101 height 30
click at [978, 125] on button "button" at bounding box center [979, 116] width 23 height 21
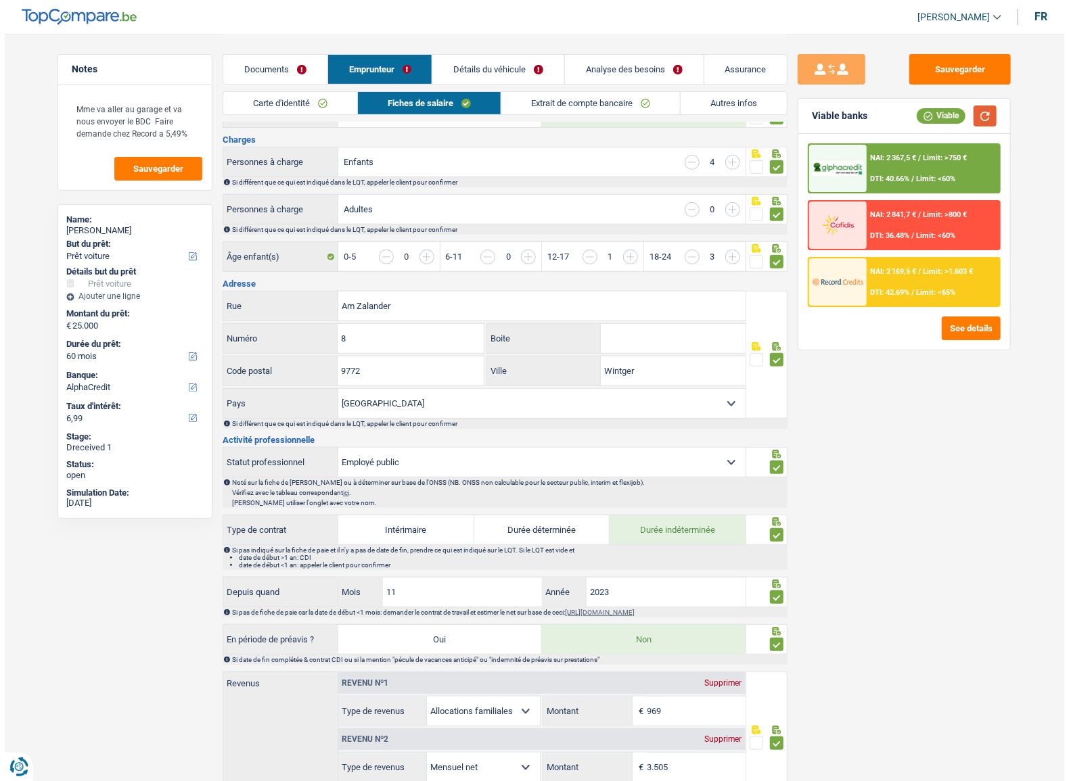
scroll to position [0, 0]
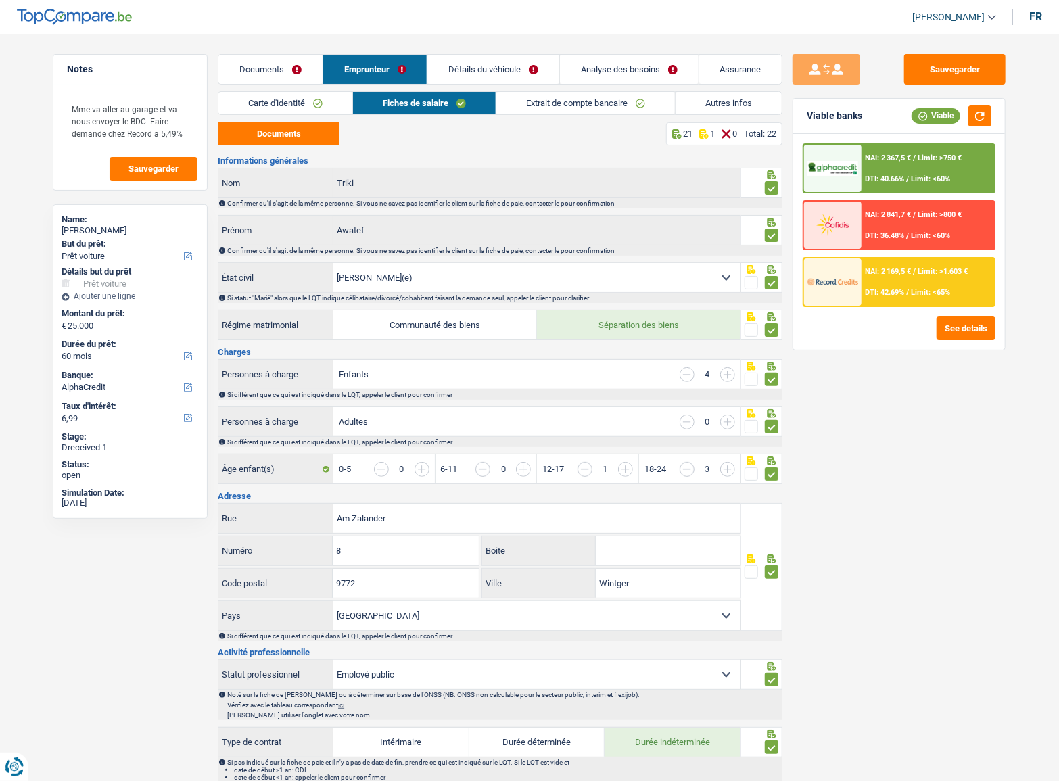
drag, startPoint x: 568, startPoint y: 108, endPoint x: 653, endPoint y: 108, distance: 84.5
click at [569, 108] on link "Extrait de compte bancaire" at bounding box center [585, 103] width 179 height 22
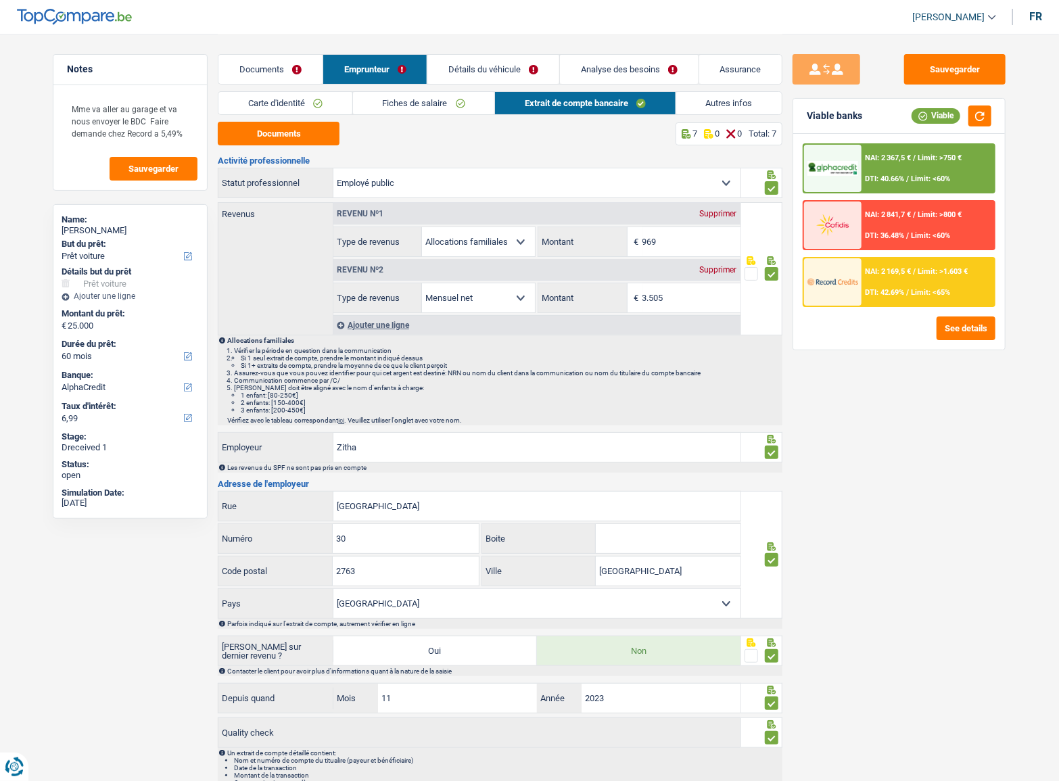
click at [739, 102] on link "Autres infos" at bounding box center [729, 103] width 106 height 22
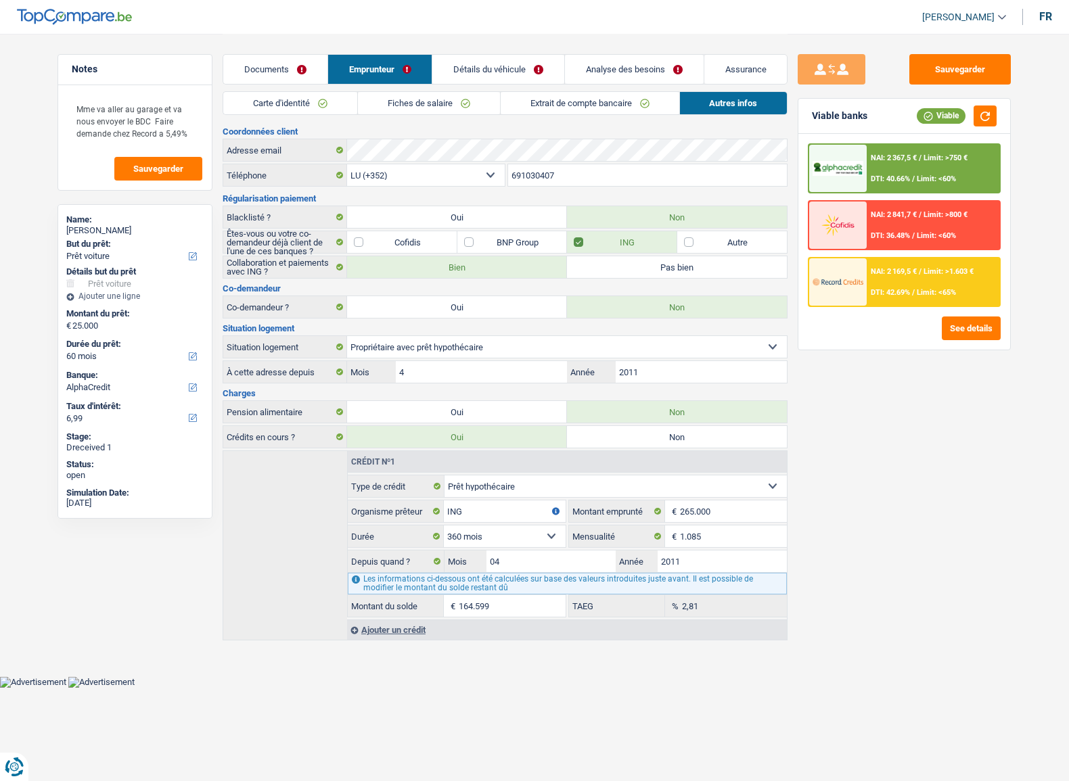
click at [918, 166] on div "NAI: 2 367,5 € / Limit: >750 € DTI: 40.66% / Limit: <60%" at bounding box center [932, 168] width 133 height 47
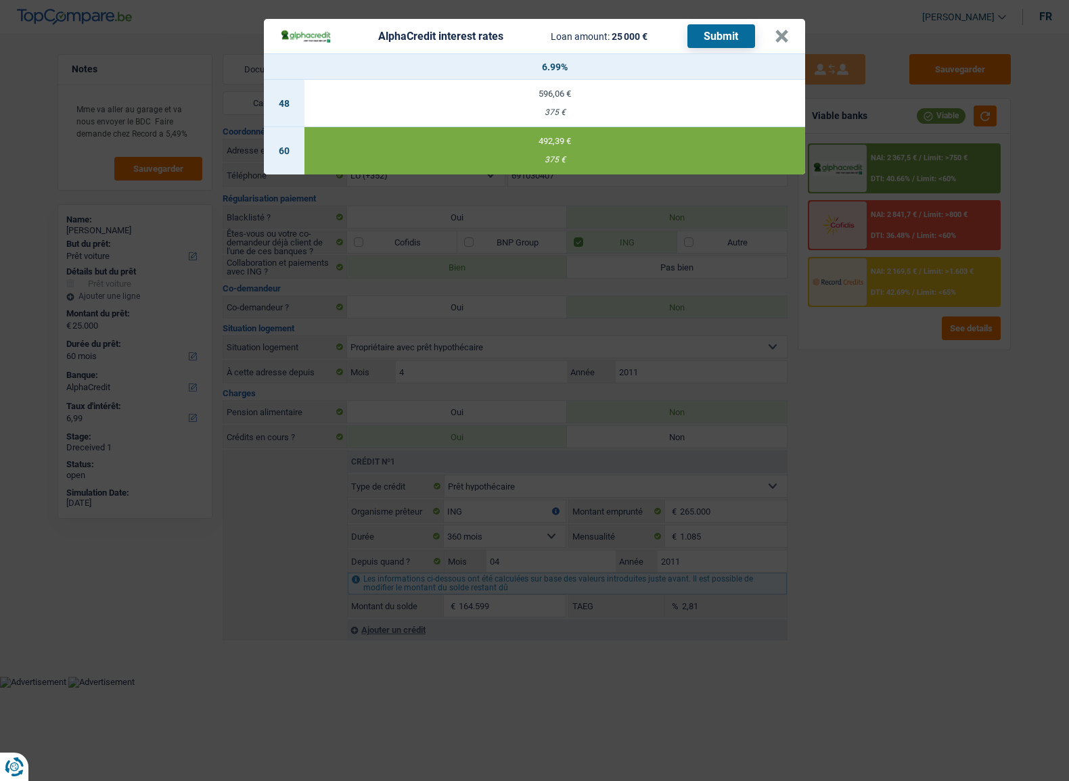
click at [709, 37] on button "Submit" at bounding box center [721, 36] width 68 height 24
click at [774, 38] on button "×" at bounding box center [781, 37] width 14 height 14
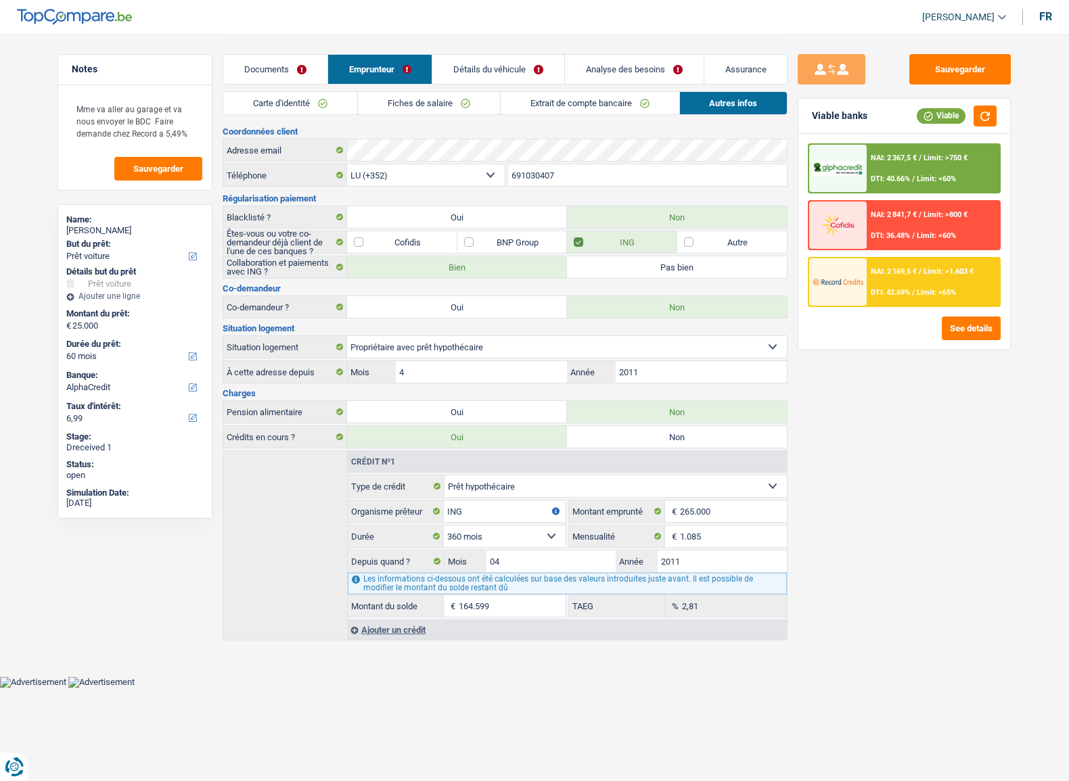
click at [950, 161] on span "Limit: >750 €" at bounding box center [945, 158] width 44 height 9
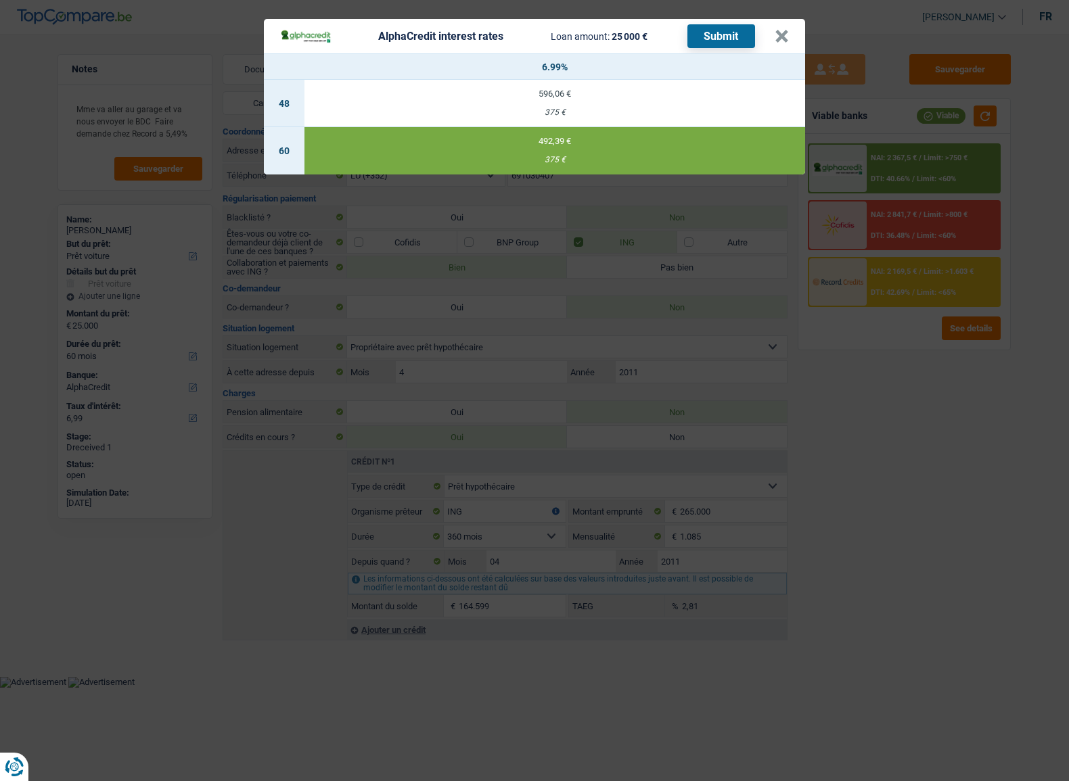
click at [705, 36] on button "Submit" at bounding box center [721, 36] width 68 height 24
click at [772, 37] on div "AlphaCredit interest rates Loan amount: 25 000 € Submit" at bounding box center [527, 36] width 494 height 24
click at [785, 33] on button "×" at bounding box center [781, 37] width 14 height 14
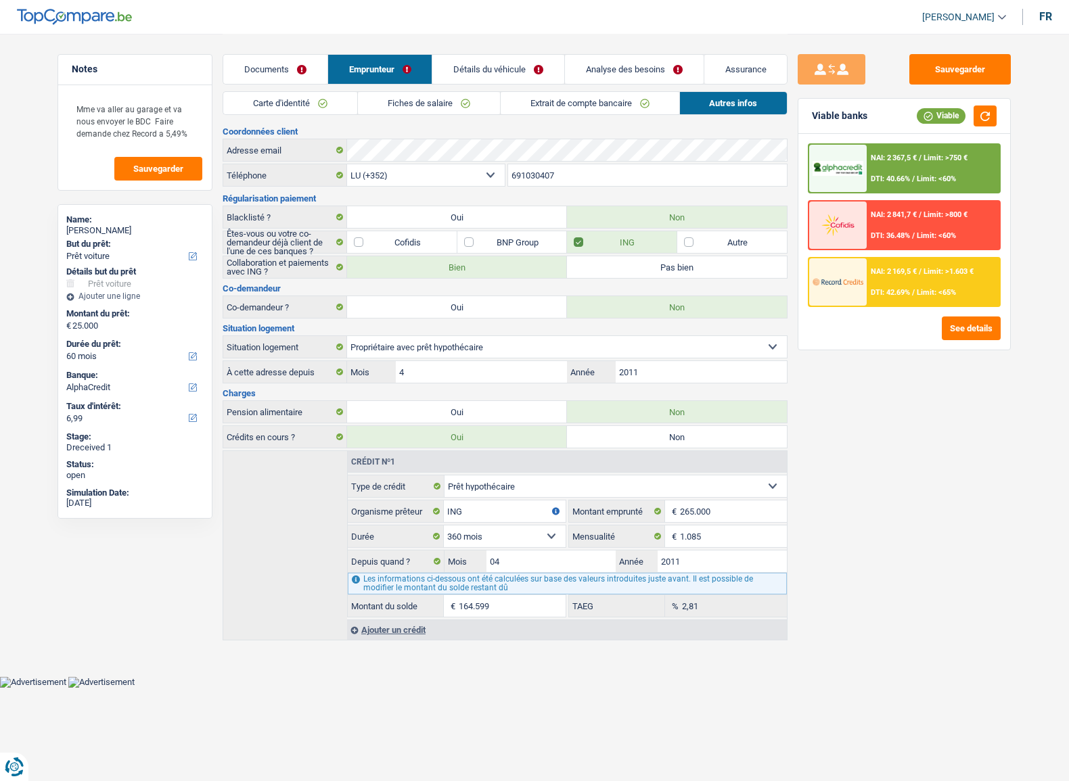
click at [106, 225] on div "[PERSON_NAME]" at bounding box center [134, 230] width 137 height 11
copy div "Triki"
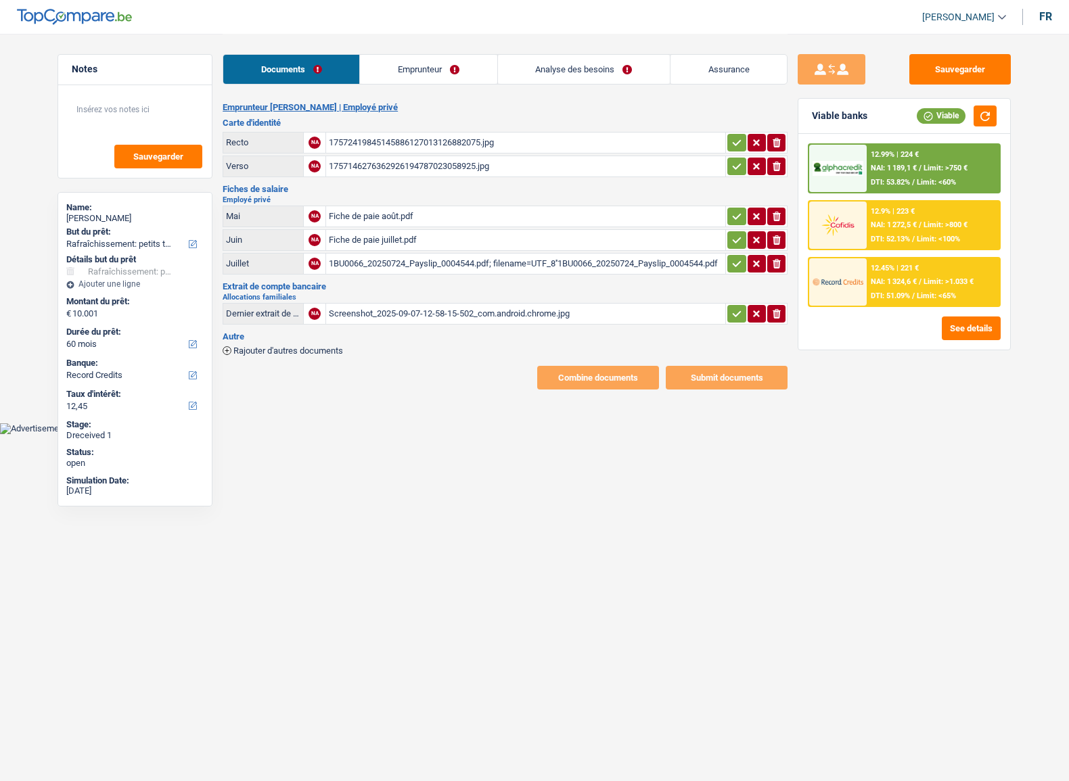
select select "houseOrGarden"
select select "60"
select select "record credits"
click at [359, 140] on div "17572419845145886127013126882075.jpg" at bounding box center [526, 143] width 394 height 20
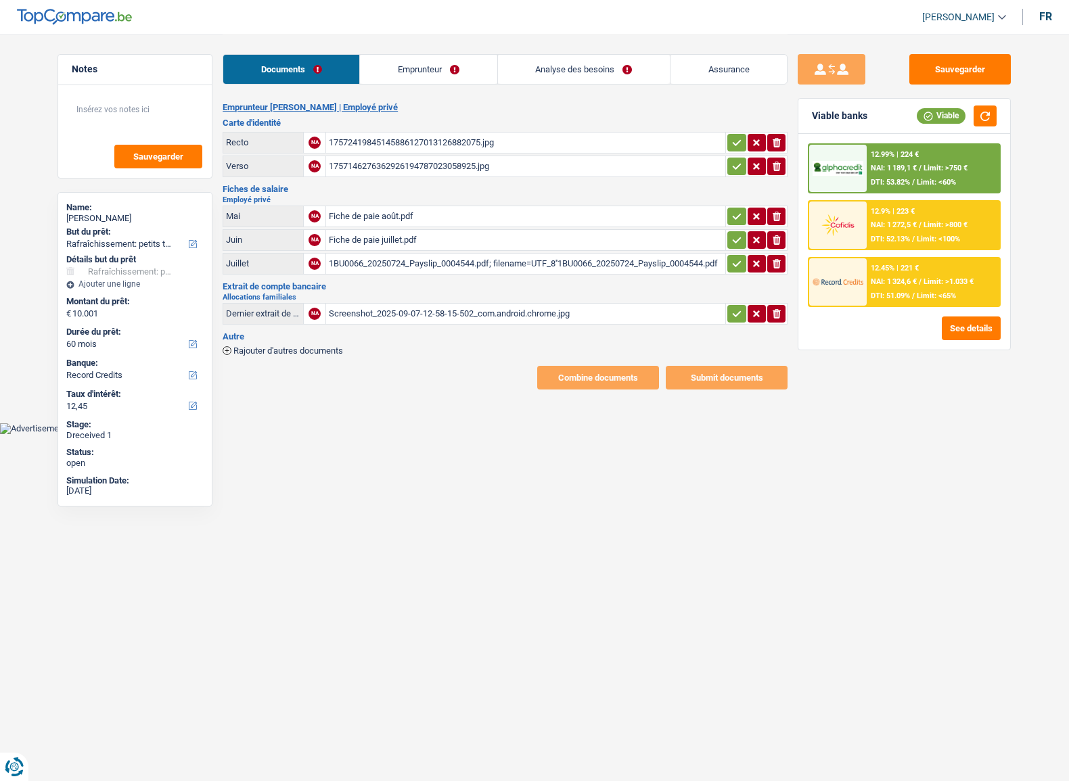
click at [735, 142] on icon "button" at bounding box center [736, 143] width 11 height 14
click at [737, 163] on icon "button" at bounding box center [736, 167] width 11 height 14
click at [555, 161] on div "1757146276362926194787023058925.jpg" at bounding box center [526, 166] width 394 height 20
click at [450, 212] on div "Fiche de paie août.pdf" at bounding box center [526, 216] width 394 height 20
drag, startPoint x: 741, startPoint y: 210, endPoint x: 734, endPoint y: 235, distance: 25.8
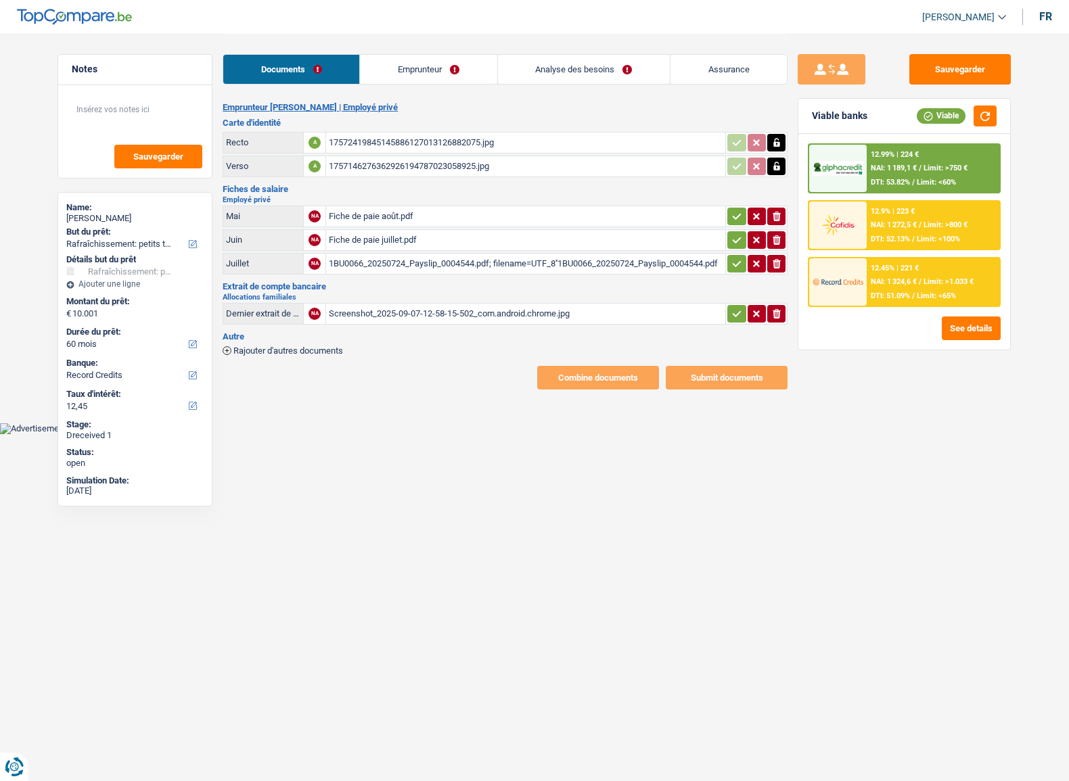
click at [739, 210] on icon "button" at bounding box center [736, 217] width 11 height 14
click at [734, 235] on icon "button" at bounding box center [736, 240] width 11 height 14
click at [542, 235] on div "Fiche de paie juillet.pdf" at bounding box center [526, 240] width 394 height 20
click at [382, 262] on div "1BU0066_20250724_Payslip_0004544.pdf; filename=UTF_8''1BU0066_20250724_Payslip_…" at bounding box center [526, 264] width 394 height 20
click at [423, 146] on div "17572419845145886127013126882075.jpg" at bounding box center [526, 143] width 394 height 20
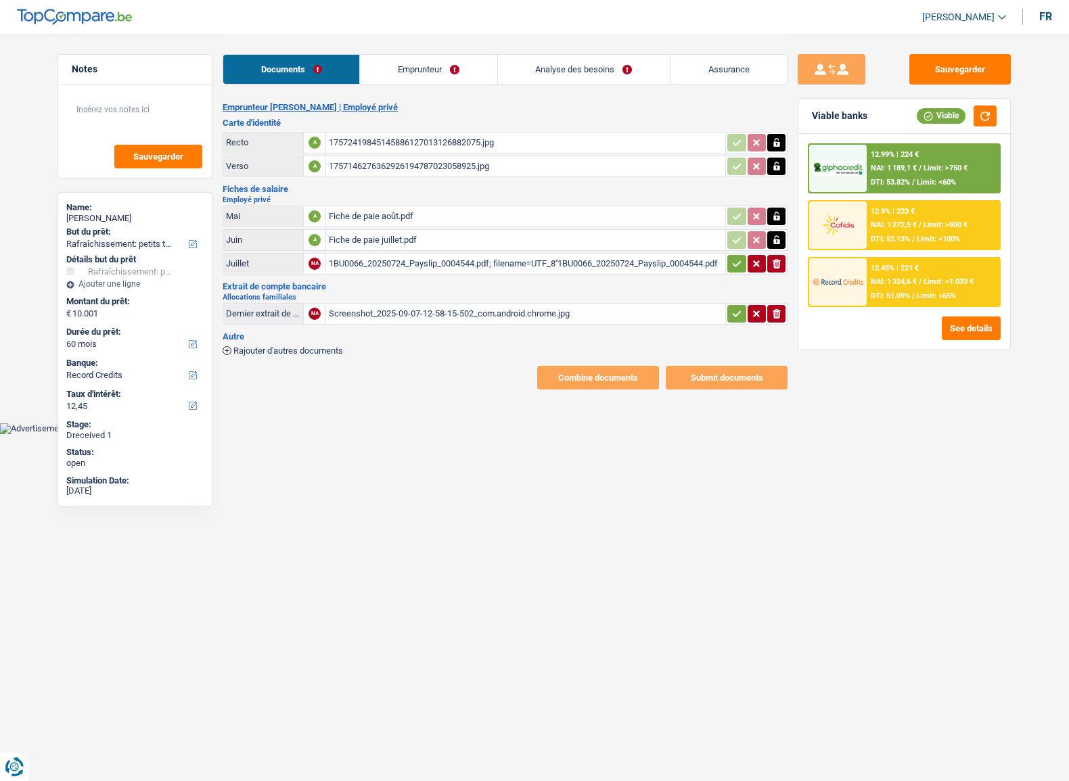
click at [383, 210] on div "Fiche de paie août.pdf" at bounding box center [526, 216] width 394 height 20
click at [431, 237] on div "Fiche de paie juillet.pdf" at bounding box center [526, 240] width 394 height 20
click at [399, 258] on div "1BU0066_20250724_Payslip_0004544.pdf; filename=UTF_8''1BU0066_20250724_Payslip_…" at bounding box center [526, 264] width 394 height 20
click at [429, 237] on div "Fiche de paie juillet.pdf" at bounding box center [526, 240] width 394 height 20
click at [415, 306] on div "Screenshot_2025-09-07-12-58-15-502_com.android.chrome.jpg" at bounding box center [526, 314] width 394 height 20
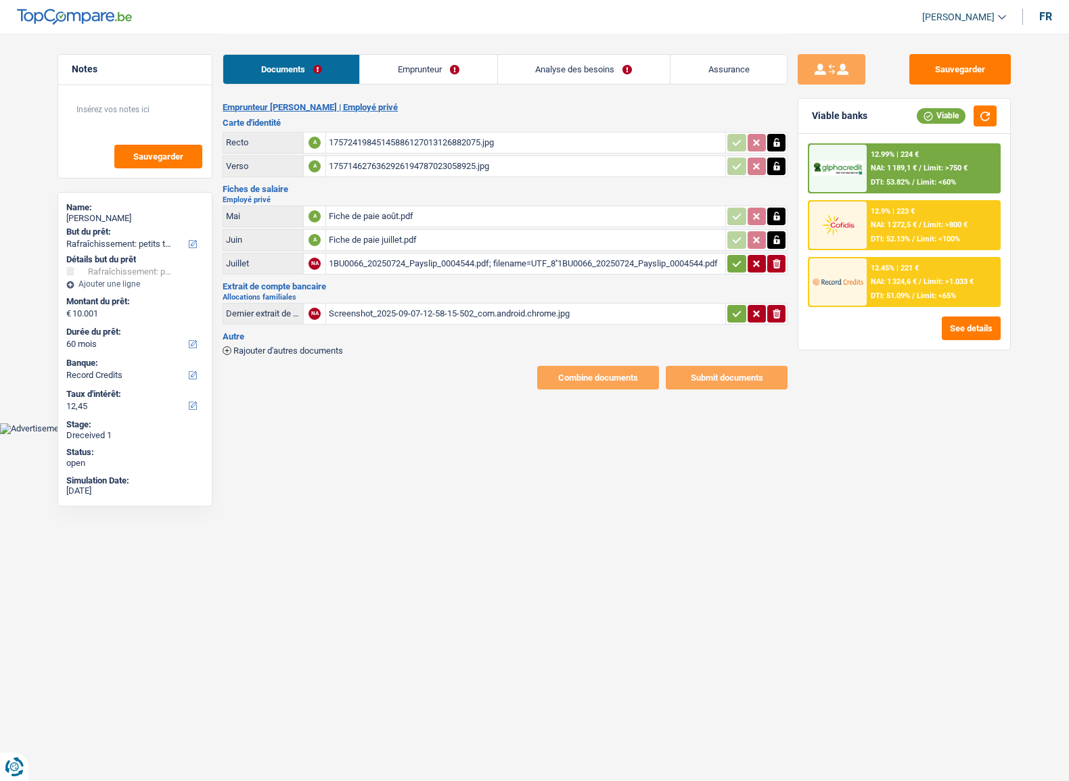
click at [419, 71] on link "Emprunteur" at bounding box center [428, 69] width 137 height 29
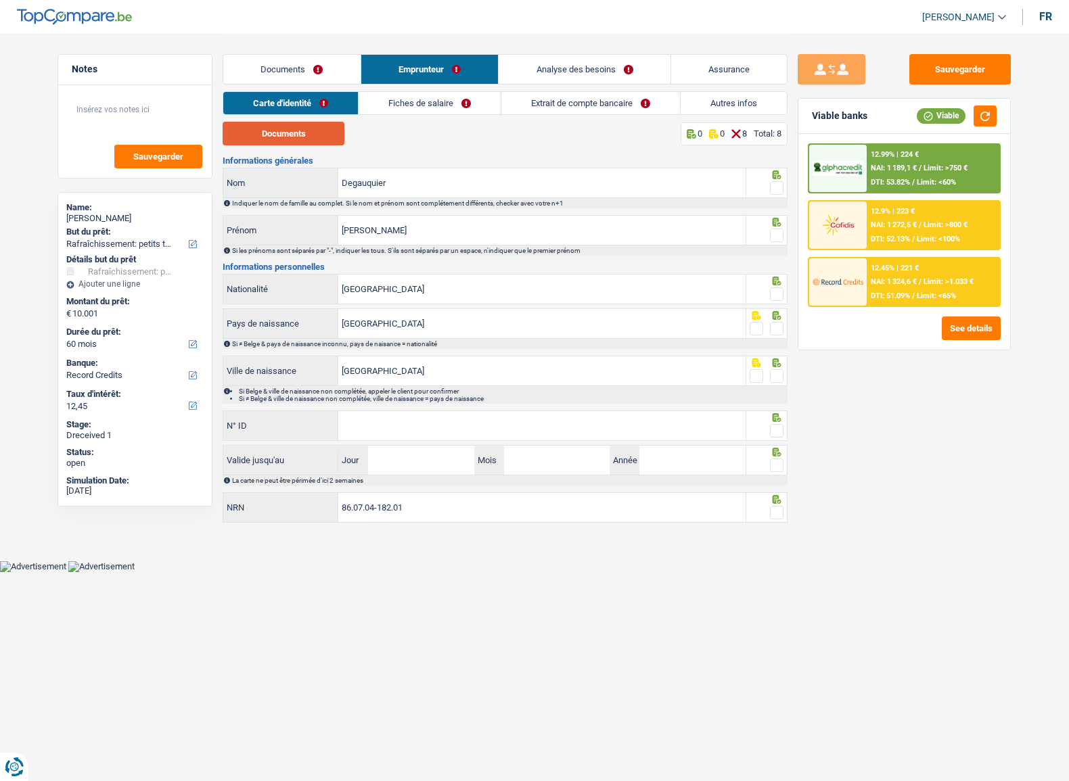
click at [321, 126] on button "Documents" at bounding box center [284, 134] width 122 height 24
click at [772, 183] on span at bounding box center [777, 188] width 14 height 14
click at [0, 0] on input "radio" at bounding box center [0, 0] width 0 height 0
click at [772, 239] on span at bounding box center [777, 236] width 14 height 14
click at [0, 0] on input "radio" at bounding box center [0, 0] width 0 height 0
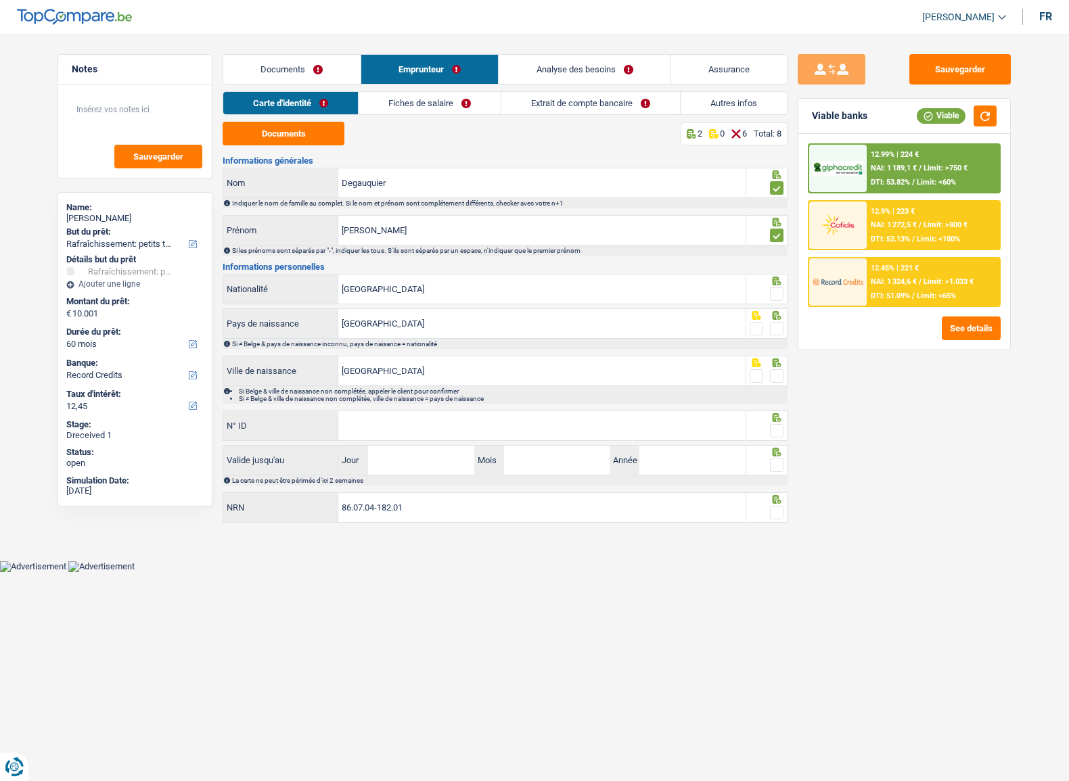
click at [785, 279] on div at bounding box center [767, 289] width 42 height 30
click at [774, 293] on span at bounding box center [777, 294] width 14 height 14
click at [0, 0] on input "radio" at bounding box center [0, 0] width 0 height 0
click at [775, 337] on div at bounding box center [777, 329] width 14 height 17
click at [776, 331] on span at bounding box center [777, 329] width 14 height 14
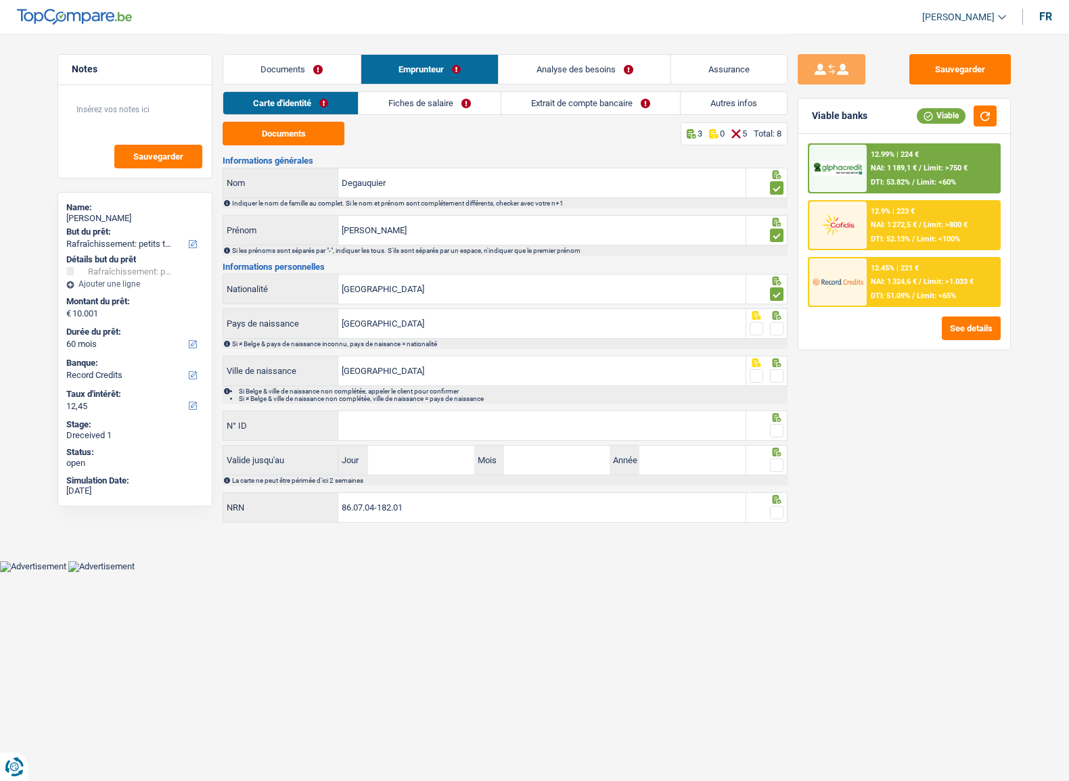
click at [0, 0] on input "radio" at bounding box center [0, 0] width 0 height 0
click at [780, 375] on span at bounding box center [777, 376] width 14 height 14
click at [0, 0] on input "radio" at bounding box center [0, 0] width 0 height 0
click at [780, 428] on span at bounding box center [777, 431] width 14 height 14
click at [0, 0] on input "radio" at bounding box center [0, 0] width 0 height 0
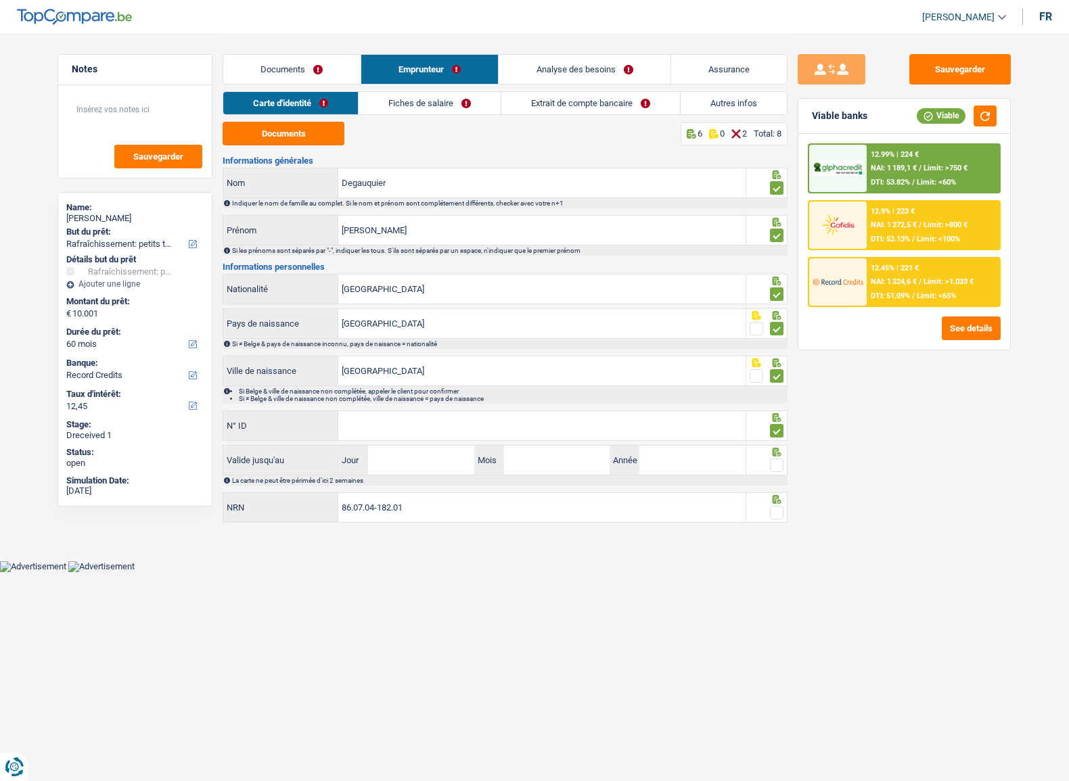
click at [683, 440] on div "N° ID Tous les champs sont obligatoires. Veuillez fournir une réponse plus long…" at bounding box center [484, 427] width 523 height 32
click at [666, 431] on input "N° ID" at bounding box center [541, 425] width 407 height 29
click at [427, 425] on input "N° ID" at bounding box center [541, 425] width 407 height 29
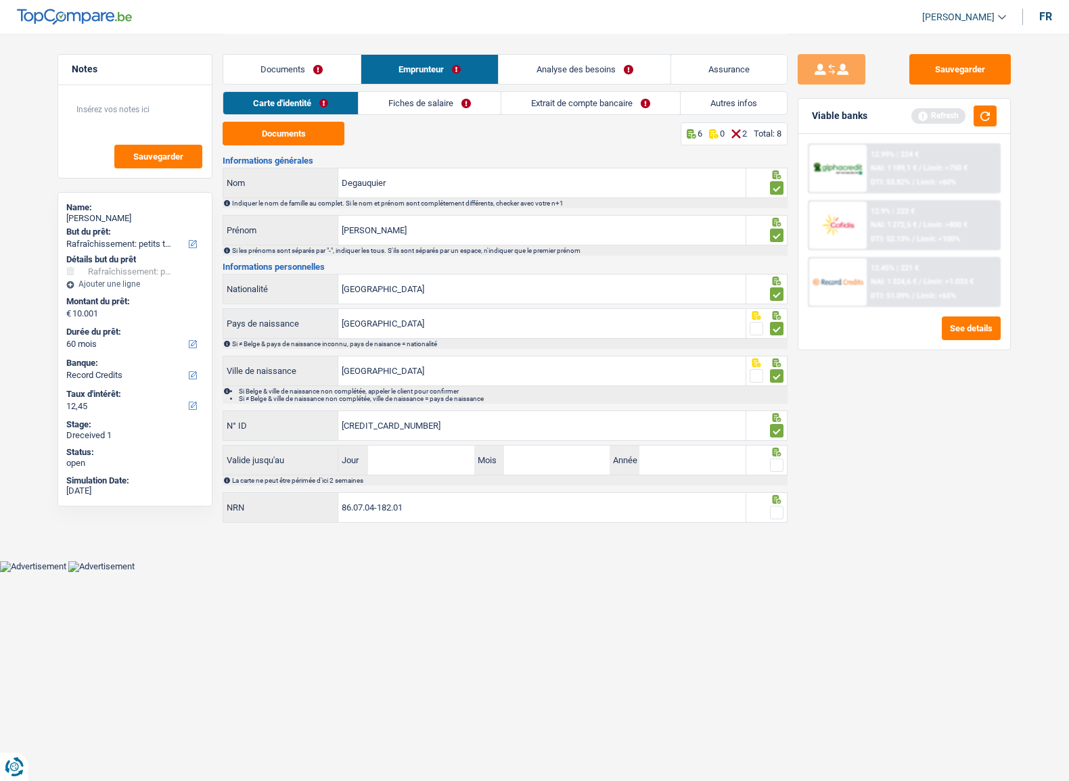
type input "[CREDIT_CARD_NUMBER]"
click at [400, 459] on input "Jour" at bounding box center [421, 460] width 106 height 29
type input "14"
type input "08"
type input "2028"
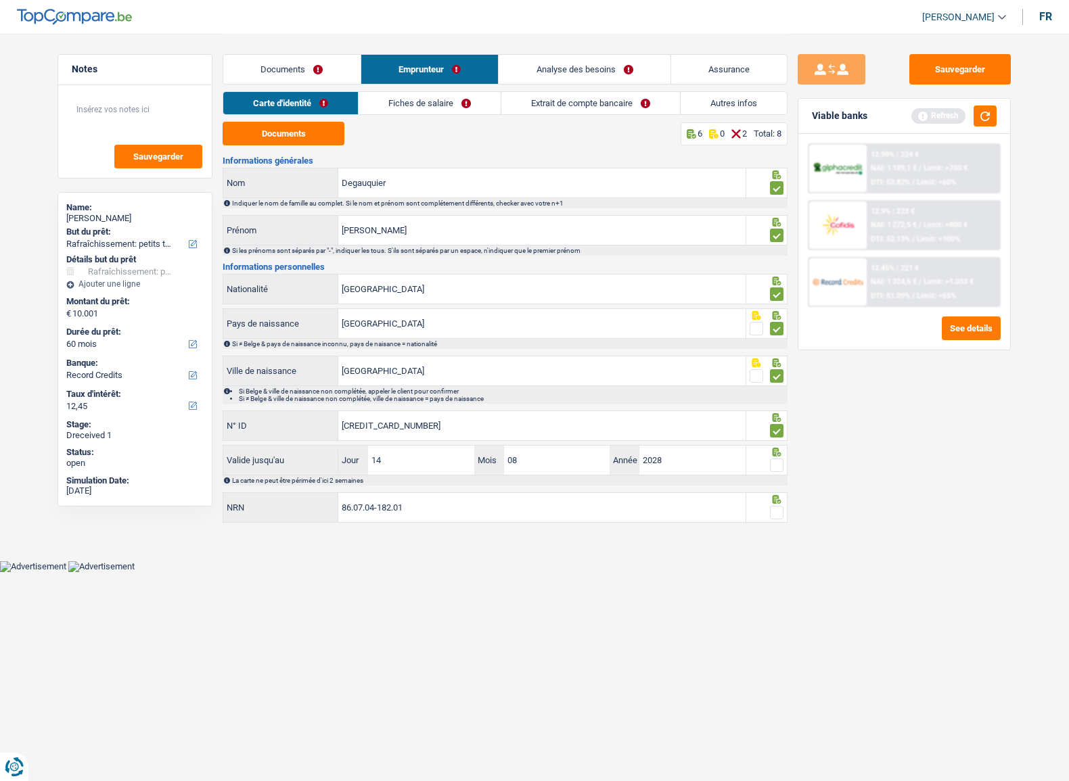
click at [780, 466] on span at bounding box center [777, 466] width 14 height 14
click at [0, 0] on input "radio" at bounding box center [0, 0] width 0 height 0
click at [776, 509] on span at bounding box center [777, 513] width 14 height 14
click at [0, 0] on input "radio" at bounding box center [0, 0] width 0 height 0
click at [439, 97] on link "Fiches de salaire" at bounding box center [430, 103] width 142 height 22
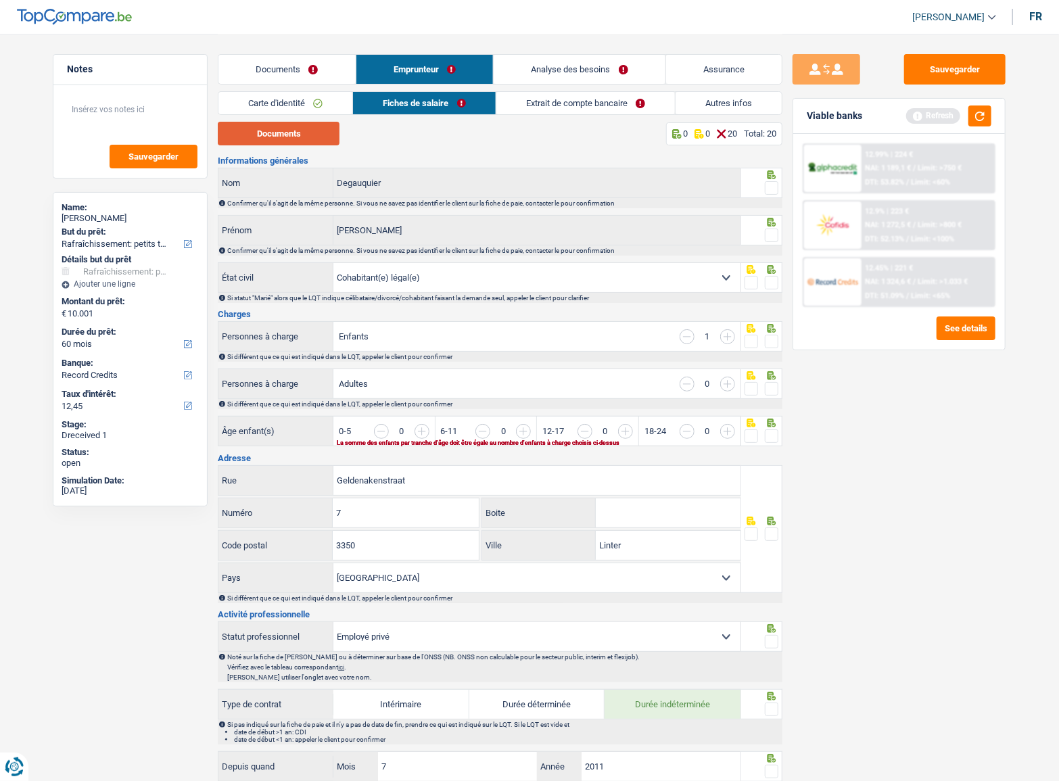
click at [291, 127] on button "Documents" at bounding box center [279, 134] width 122 height 24
drag, startPoint x: 770, startPoint y: 184, endPoint x: 776, endPoint y: 189, distance: 8.1
click at [771, 184] on span at bounding box center [772, 188] width 14 height 14
click at [0, 0] on input "radio" at bounding box center [0, 0] width 0 height 0
click at [780, 233] on div at bounding box center [762, 230] width 42 height 30
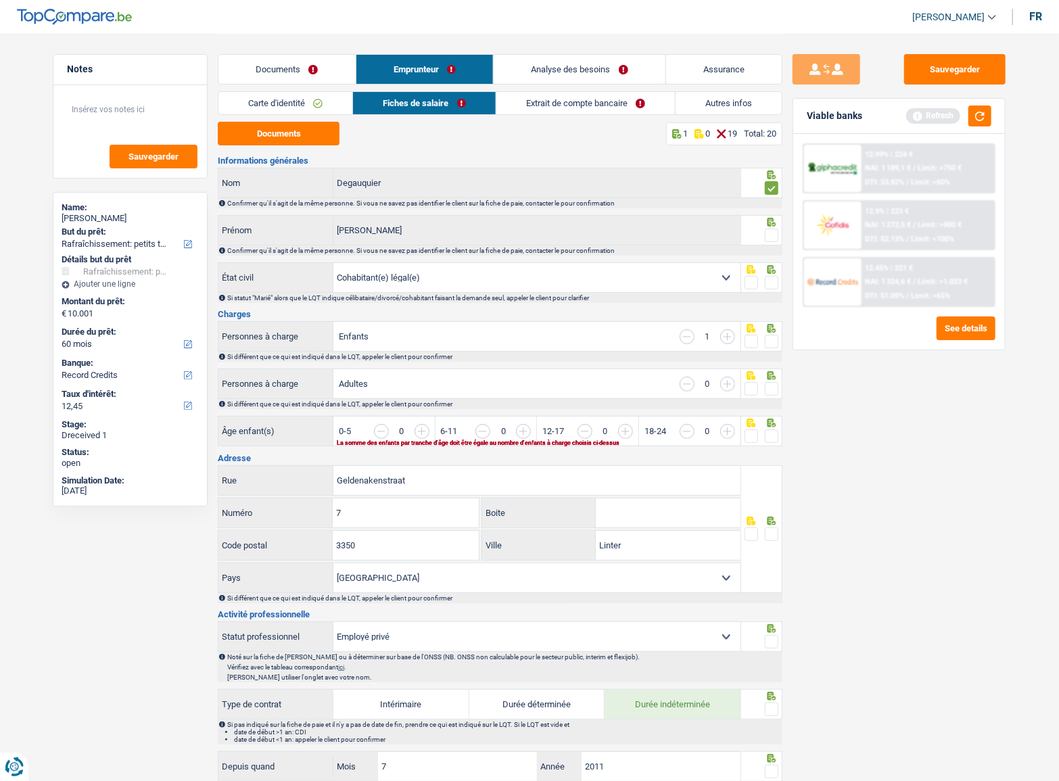
drag, startPoint x: 774, startPoint y: 237, endPoint x: 773, endPoint y: 254, distance: 17.6
click at [772, 237] on span at bounding box center [772, 236] width 14 height 14
click at [0, 0] on input "radio" at bounding box center [0, 0] width 0 height 0
click at [771, 277] on div at bounding box center [772, 283] width 14 height 17
drag, startPoint x: 771, startPoint y: 284, endPoint x: 773, endPoint y: 291, distance: 7.1
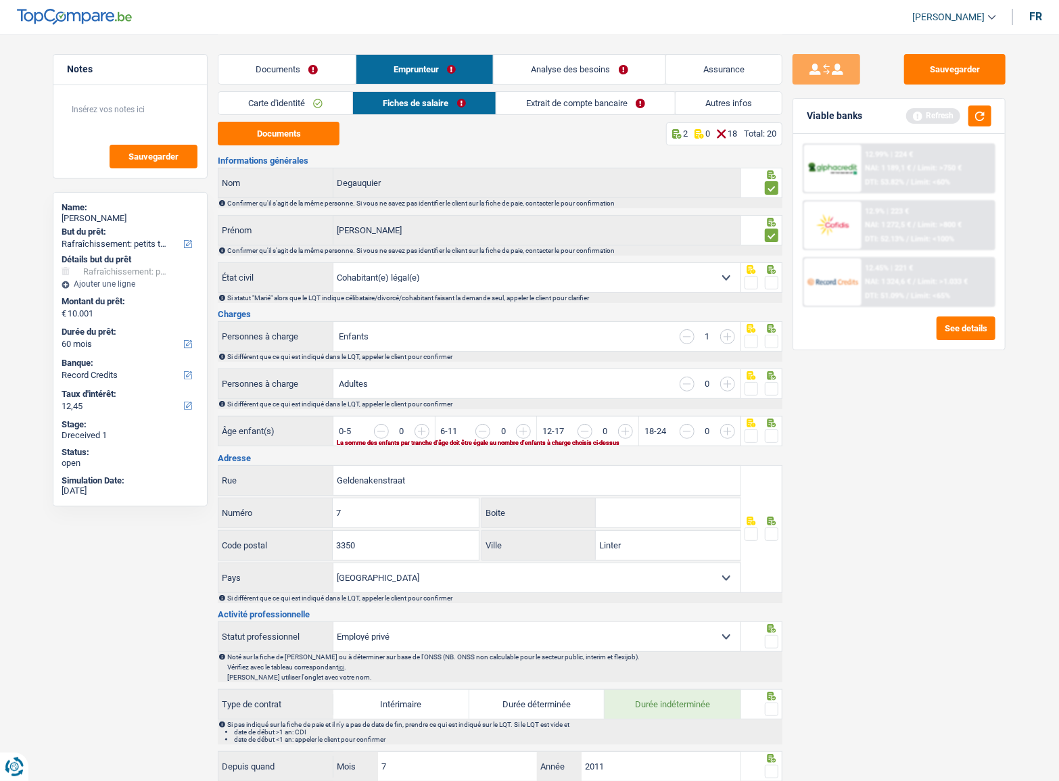
click at [771, 287] on span at bounding box center [772, 283] width 14 height 14
click at [0, 0] on input "radio" at bounding box center [0, 0] width 0 height 0
click at [770, 336] on span at bounding box center [772, 342] width 14 height 14
click at [0, 0] on input "radio" at bounding box center [0, 0] width 0 height 0
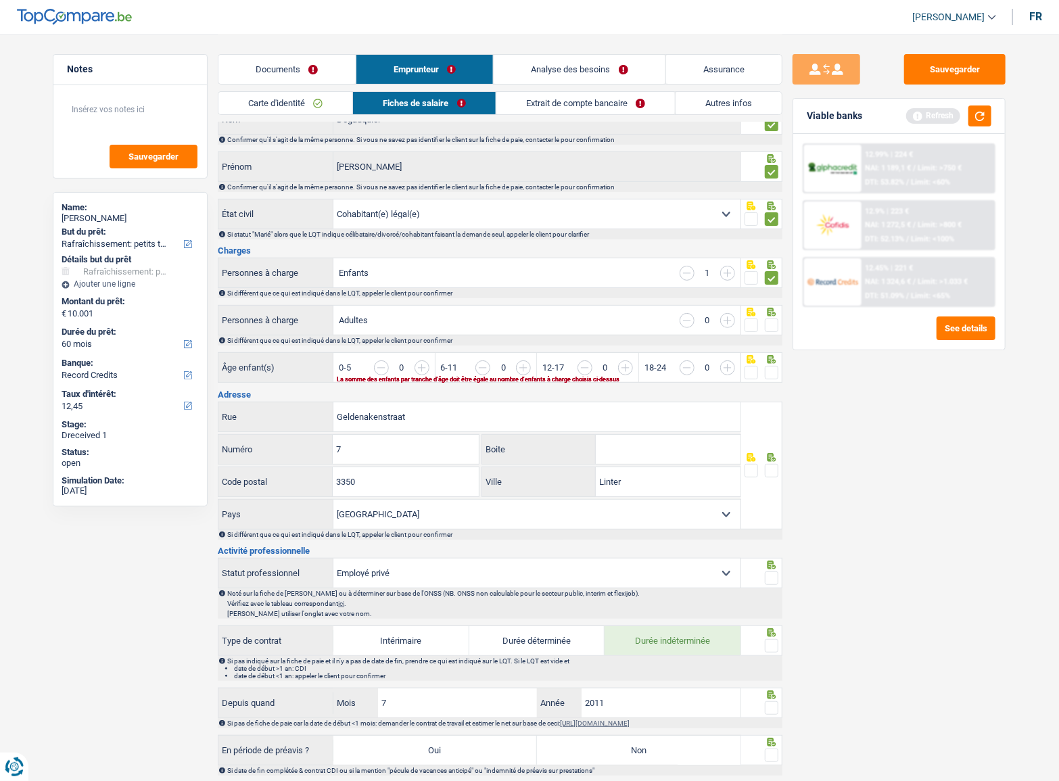
scroll to position [184, 0]
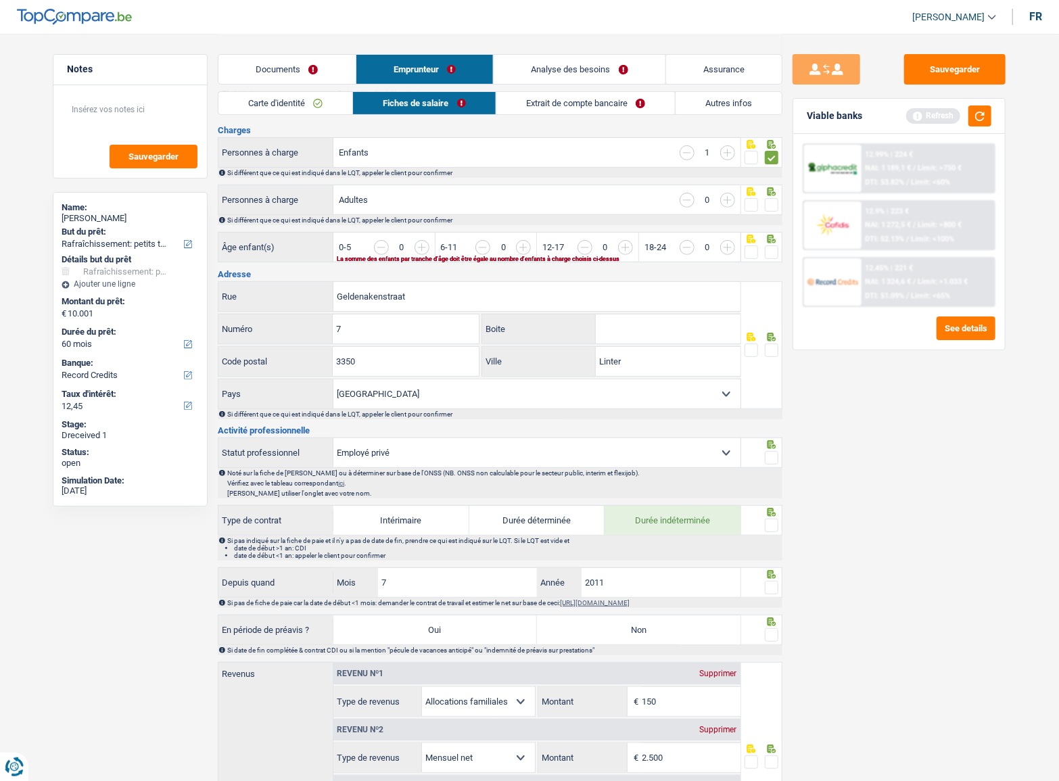
click at [746, 251] on span at bounding box center [752, 252] width 14 height 14
click at [0, 0] on input "radio" at bounding box center [0, 0] width 0 height 0
click at [751, 203] on span at bounding box center [752, 205] width 14 height 14
click at [0, 0] on input "radio" at bounding box center [0, 0] width 0 height 0
click at [766, 203] on span at bounding box center [772, 205] width 14 height 14
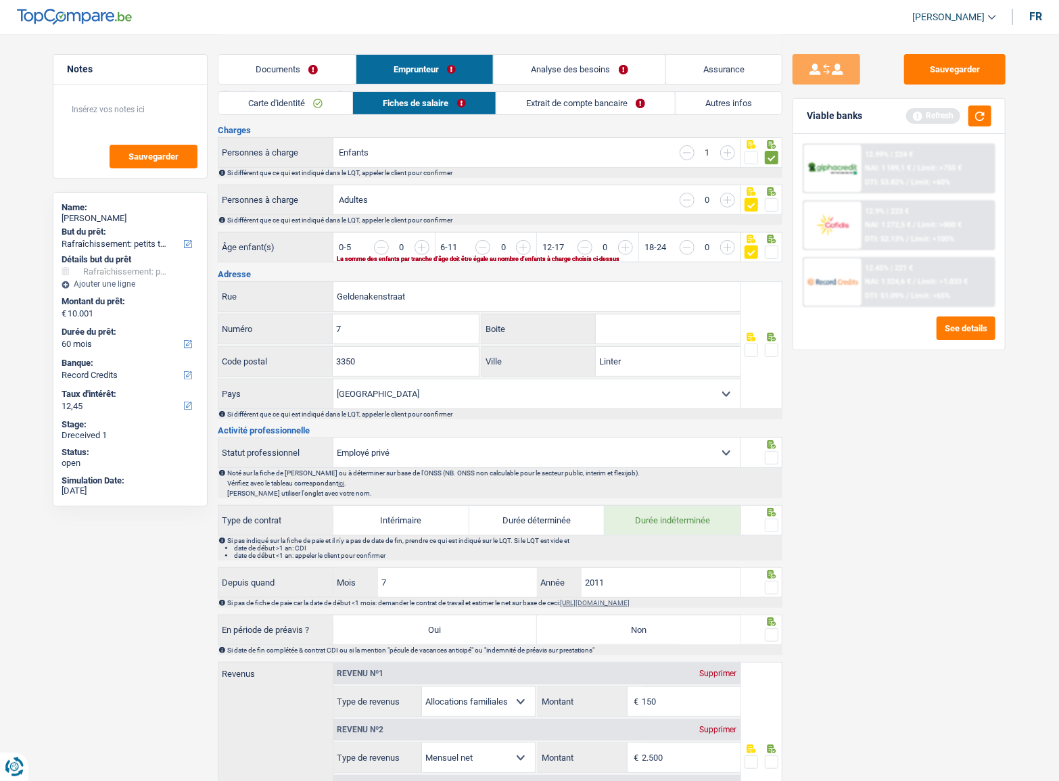
click at [0, 0] on input "radio" at bounding box center [0, 0] width 0 height 0
click at [521, 245] on input "button" at bounding box center [777, 254] width 522 height 29
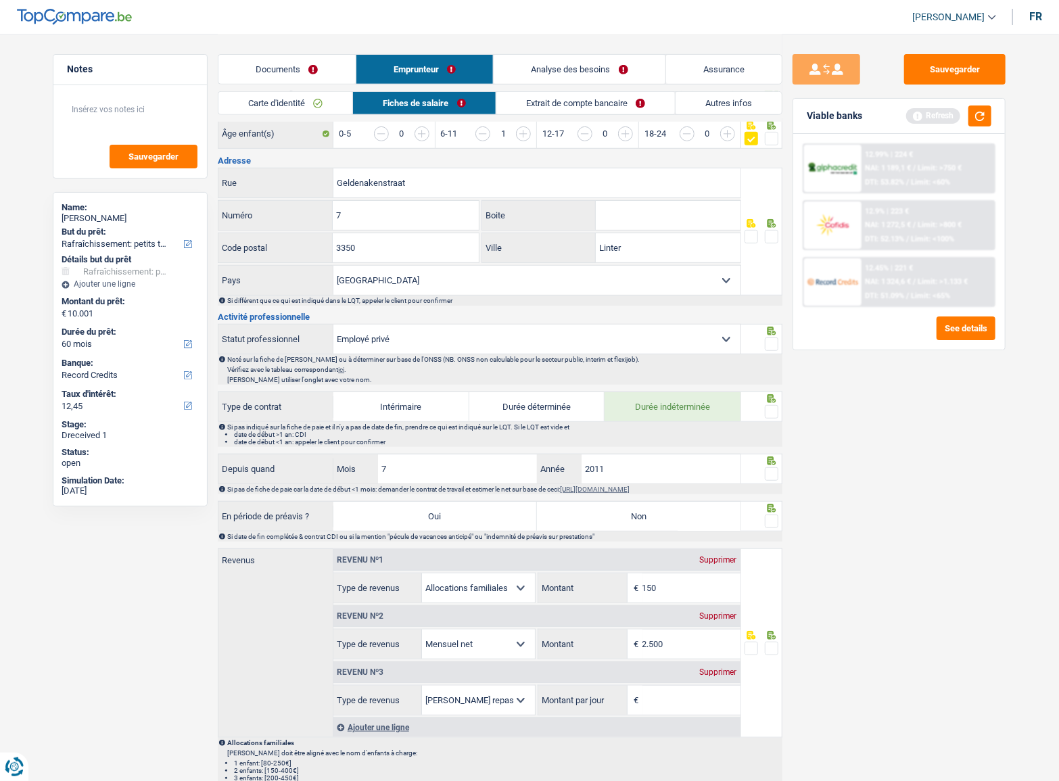
scroll to position [307, 0]
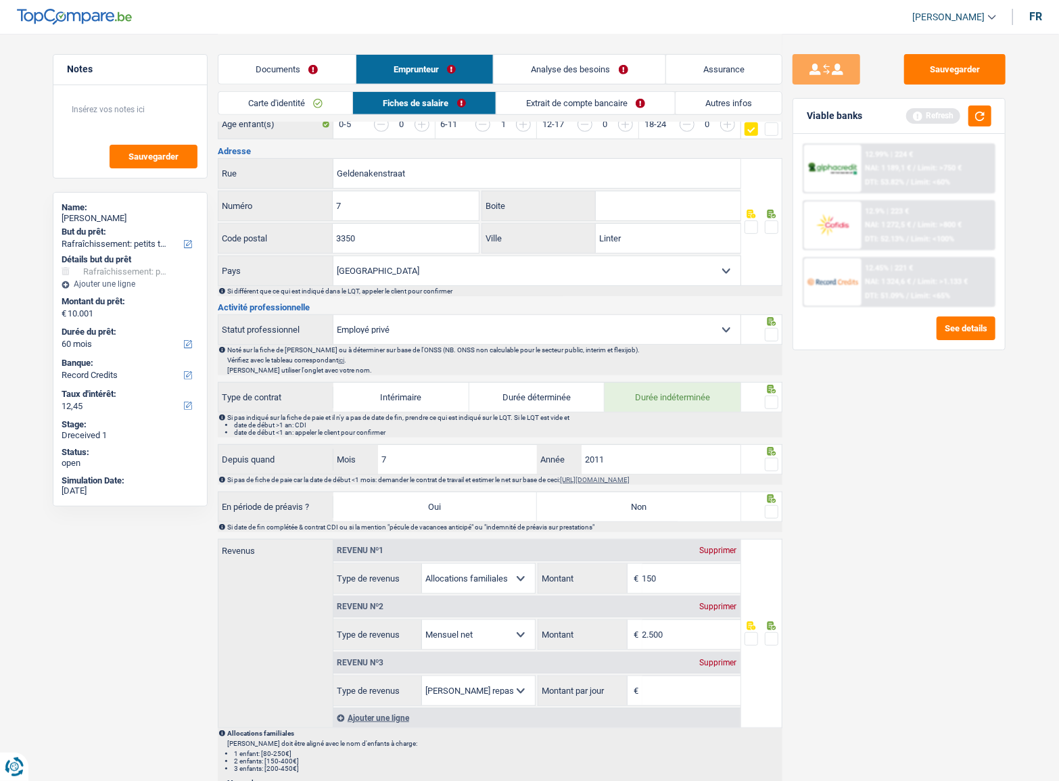
click at [770, 221] on span at bounding box center [772, 227] width 14 height 14
click at [0, 0] on input "radio" at bounding box center [0, 0] width 0 height 0
click at [775, 330] on span at bounding box center [772, 335] width 14 height 14
click at [0, 0] on input "radio" at bounding box center [0, 0] width 0 height 0
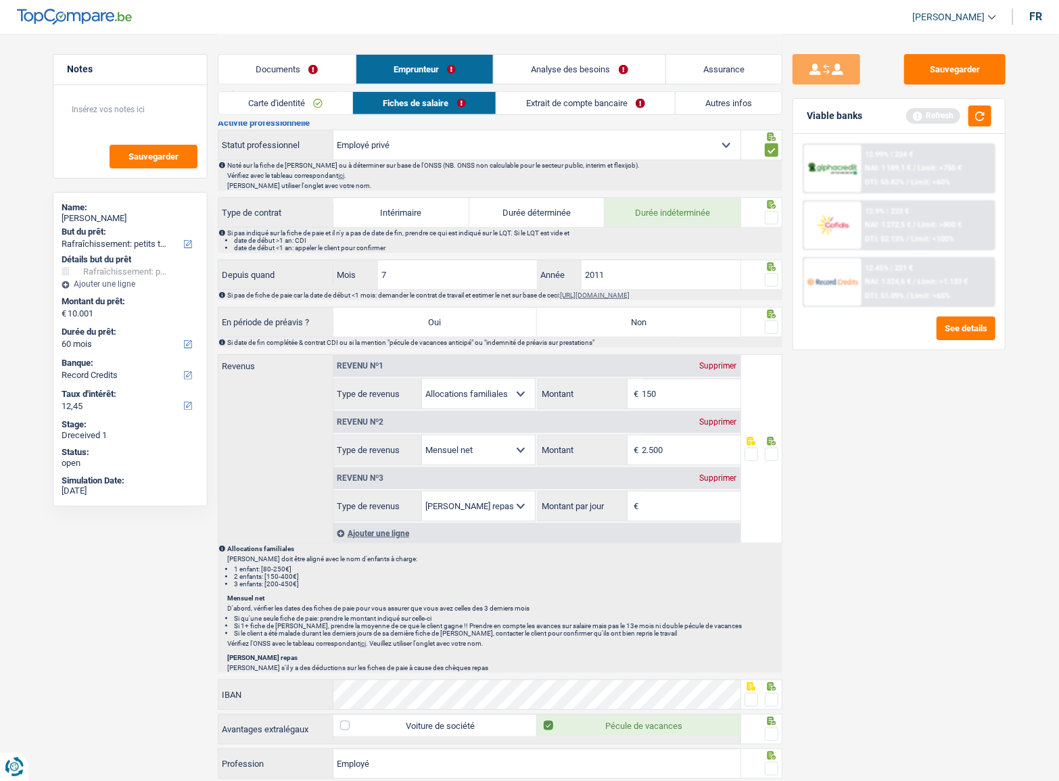
click at [771, 218] on span at bounding box center [772, 218] width 14 height 14
click at [0, 0] on input "radio" at bounding box center [0, 0] width 0 height 0
click at [777, 283] on span at bounding box center [772, 280] width 14 height 14
click at [0, 0] on input "radio" at bounding box center [0, 0] width 0 height 0
drag, startPoint x: 682, startPoint y: 311, endPoint x: 748, endPoint y: 314, distance: 65.7
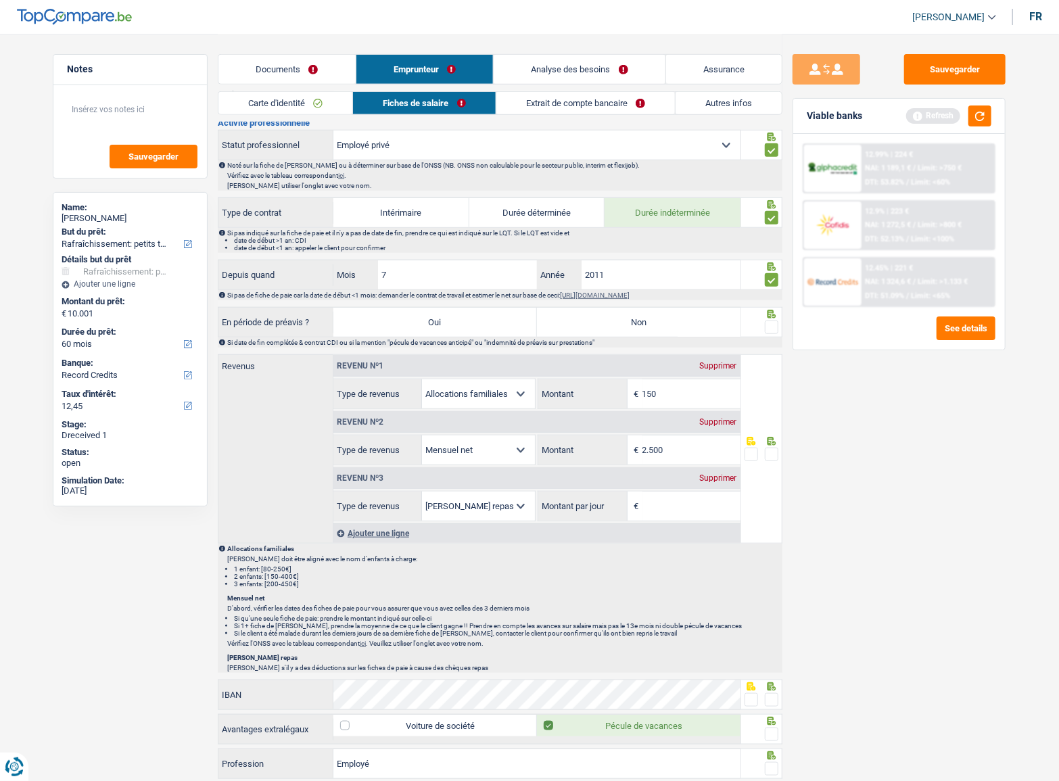
click at [682, 311] on label "Non" at bounding box center [639, 322] width 204 height 29
click at [682, 311] on input "Non" at bounding box center [639, 322] width 204 height 29
radio input "true"
click at [768, 314] on icon at bounding box center [772, 314] width 9 height 9
drag, startPoint x: 770, startPoint y: 317, endPoint x: 805, endPoint y: 345, distance: 44.3
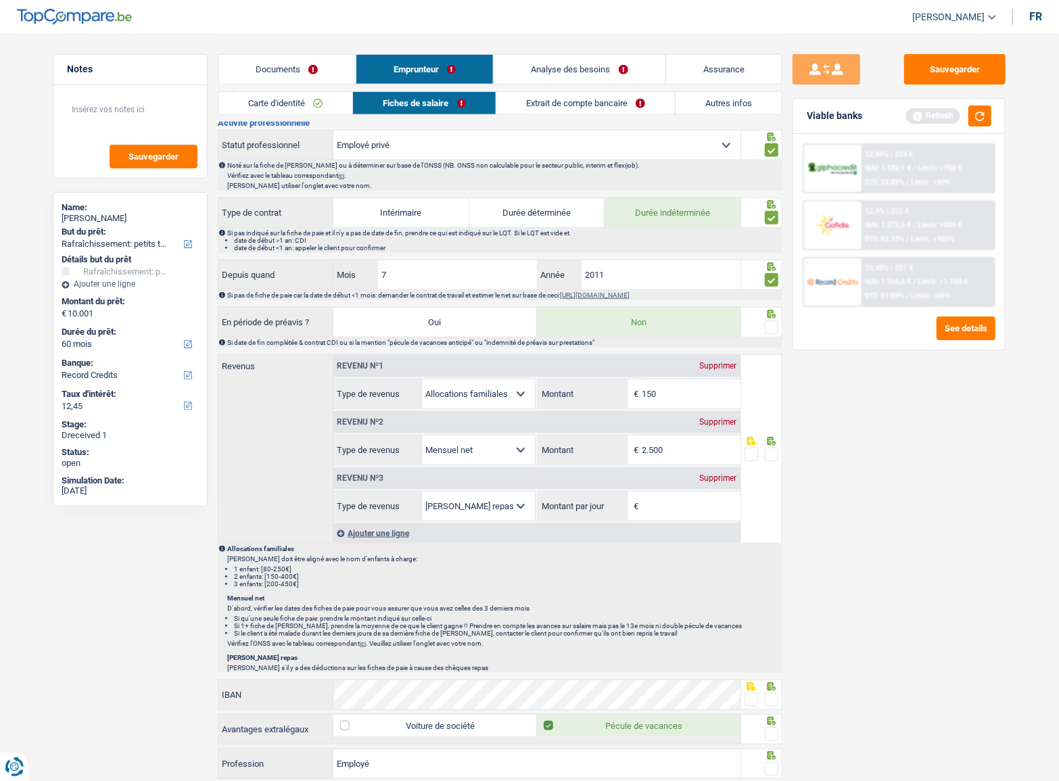
click at [771, 320] on div at bounding box center [772, 327] width 14 height 17
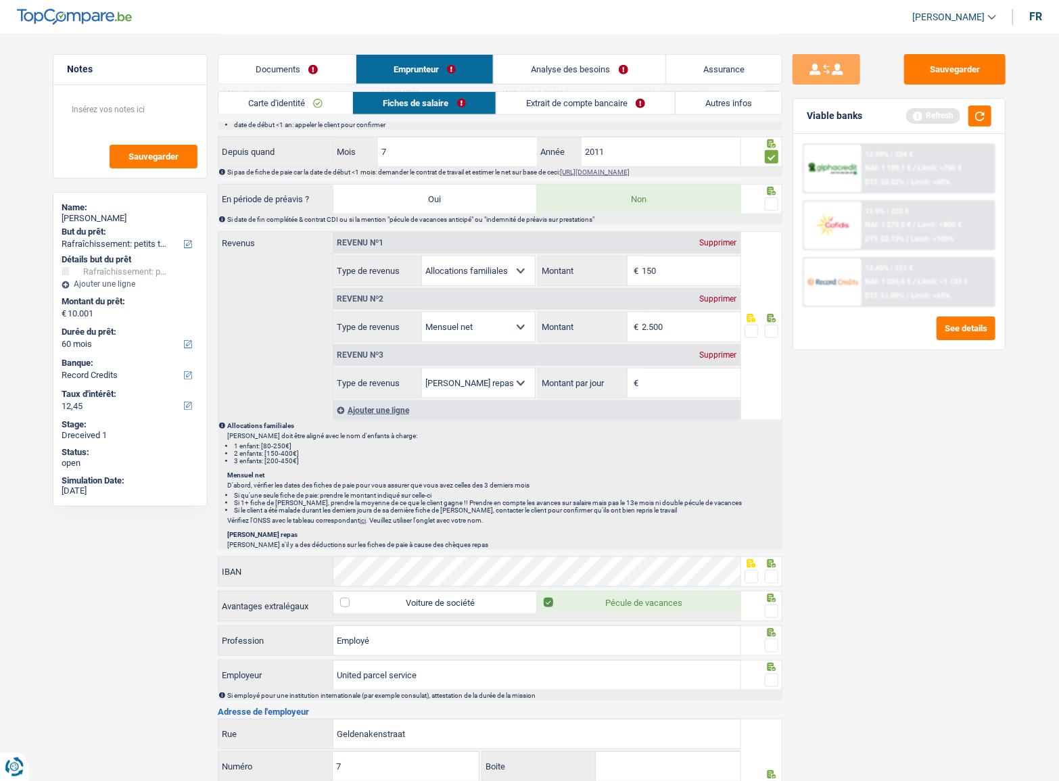
click at [771, 200] on span at bounding box center [772, 204] width 14 height 14
click at [0, 0] on input "radio" at bounding box center [0, 0] width 0 height 0
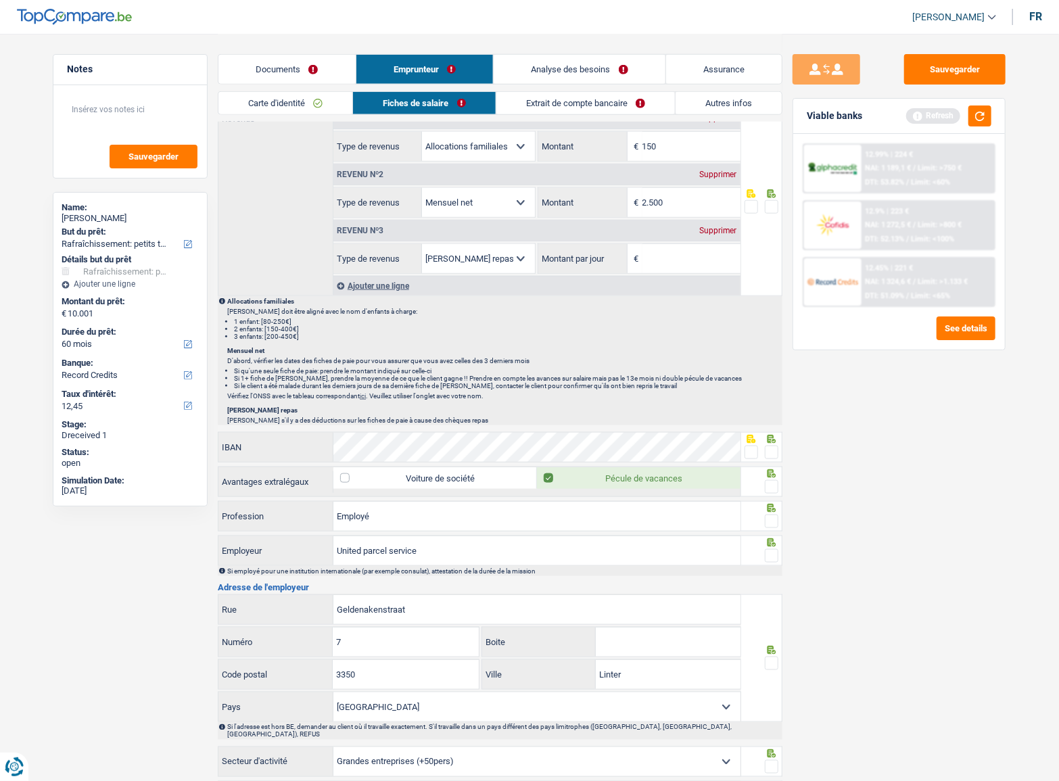
scroll to position [860, 0]
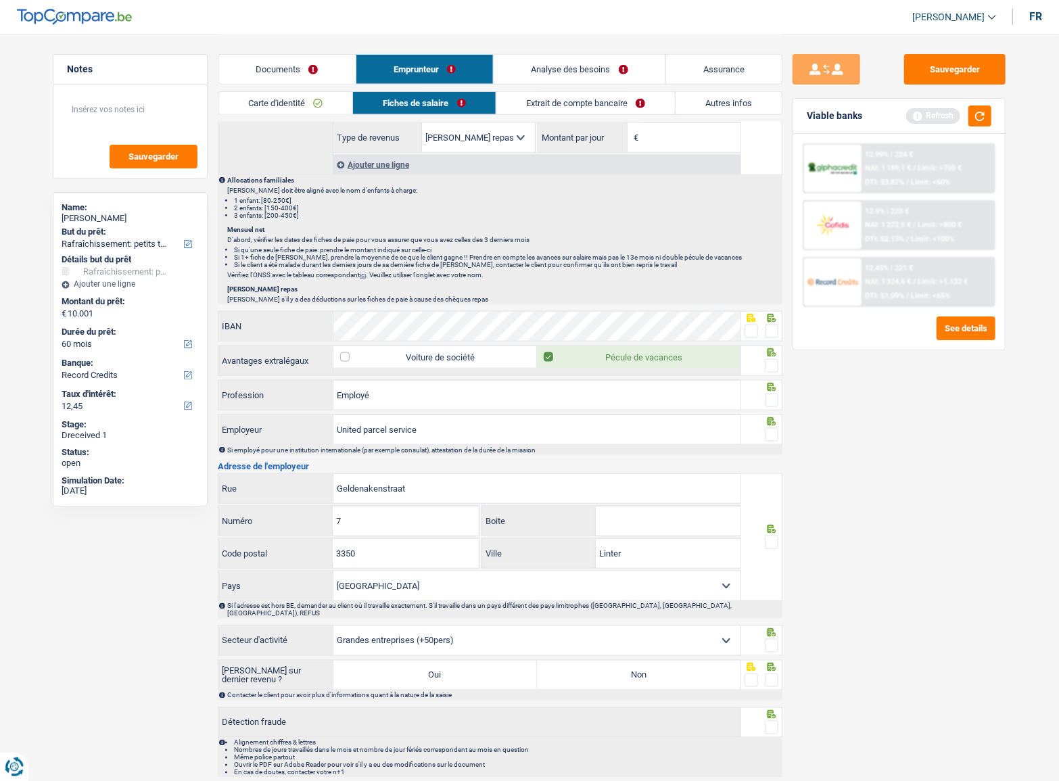
click at [747, 327] on span at bounding box center [752, 332] width 14 height 14
click at [0, 0] on input "radio" at bounding box center [0, 0] width 0 height 0
click at [775, 330] on span at bounding box center [772, 332] width 14 height 14
click at [0, 0] on input "radio" at bounding box center [0, 0] width 0 height 0
click at [770, 359] on span at bounding box center [772, 366] width 14 height 14
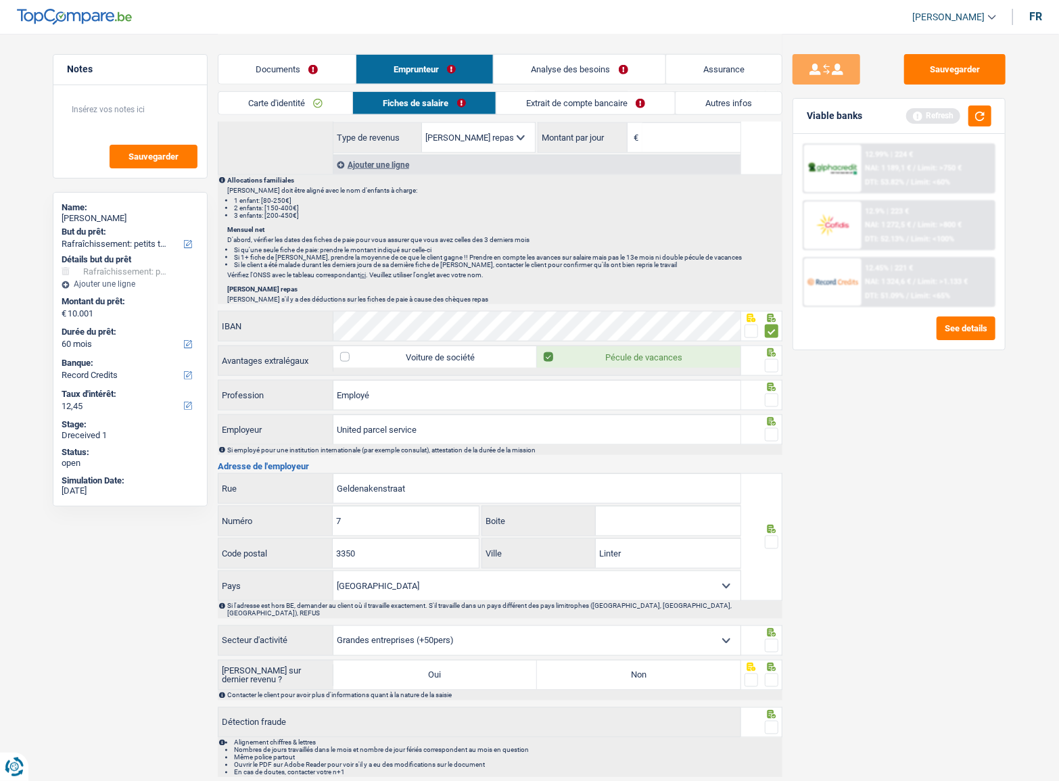
click at [0, 0] on input "radio" at bounding box center [0, 0] width 0 height 0
click at [771, 396] on span at bounding box center [772, 401] width 14 height 14
click at [0, 0] on input "radio" at bounding box center [0, 0] width 0 height 0
click at [772, 427] on div at bounding box center [772, 435] width 14 height 17
click at [771, 434] on span at bounding box center [772, 435] width 14 height 14
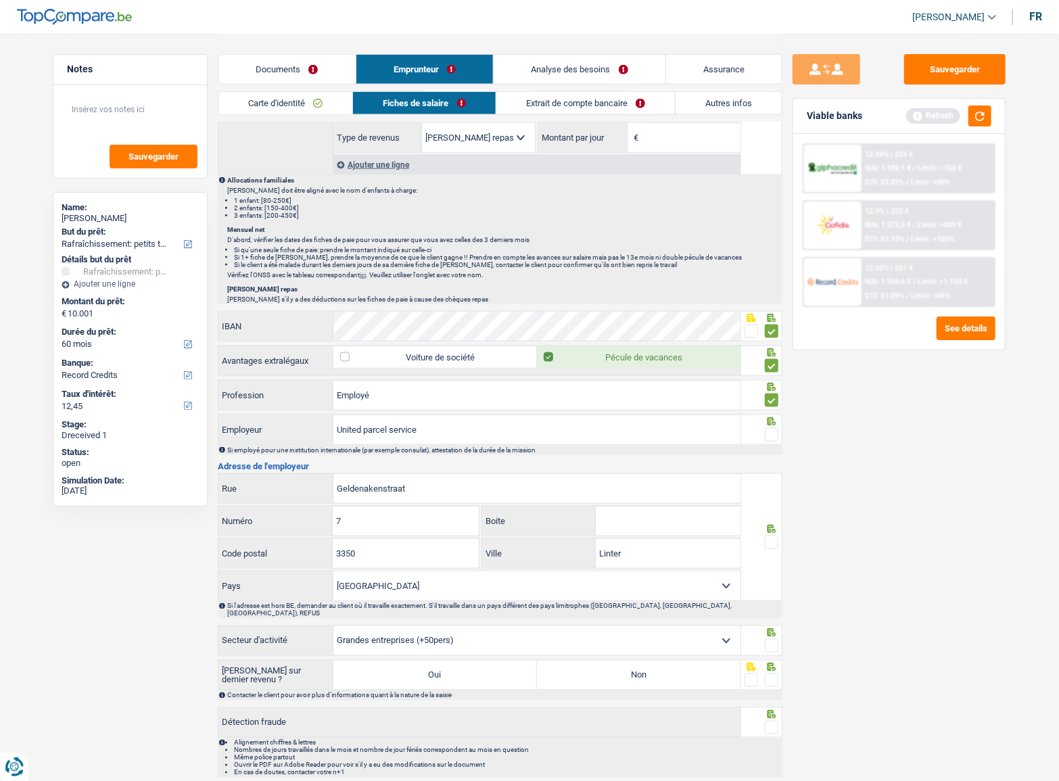
click at [0, 0] on input "radio" at bounding box center [0, 0] width 0 height 0
drag, startPoint x: 419, startPoint y: 425, endPoint x: 244, endPoint y: 426, distance: 174.5
click at [244, 426] on div "United parcel service Employeur" at bounding box center [479, 429] width 522 height 29
click at [244, 426] on label "Employeur" at bounding box center [275, 429] width 115 height 29
click at [333, 426] on input "United parcel serviceI" at bounding box center [536, 429] width 407 height 29
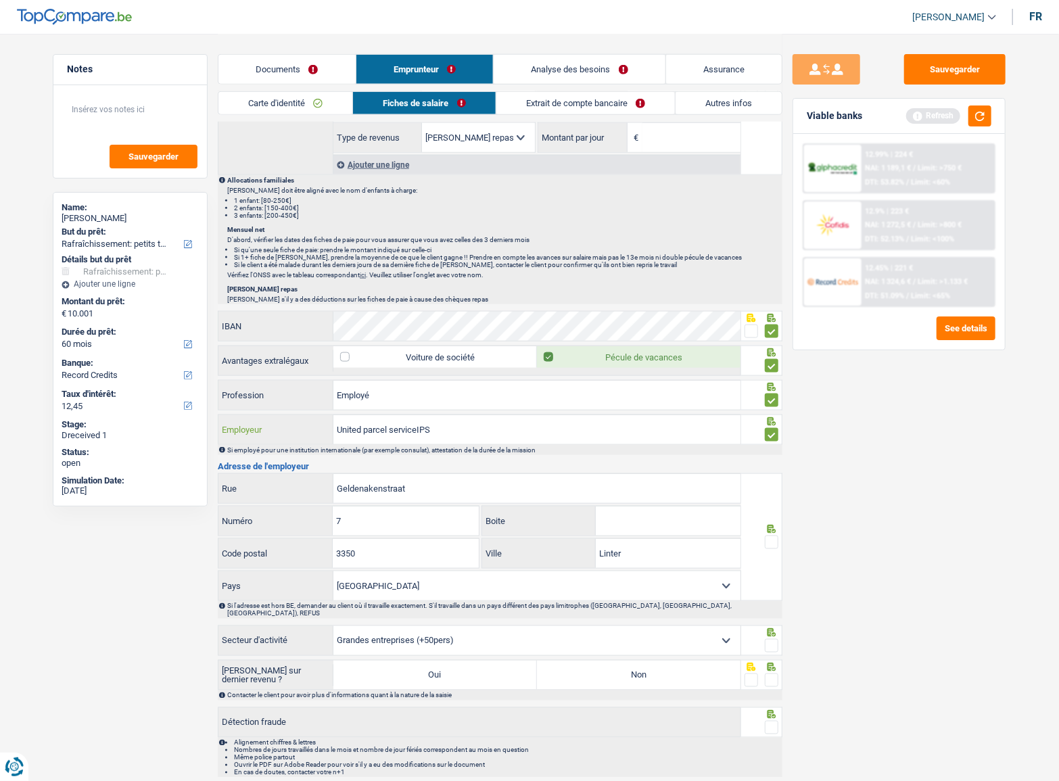
click at [418, 428] on input "United parcel serviceIPS" at bounding box center [536, 429] width 407 height 29
drag, startPoint x: 419, startPoint y: 426, endPoint x: 344, endPoint y: 427, distance: 75.7
click at [344, 427] on input "United parcel serviceIPS" at bounding box center [536, 429] width 407 height 29
type input "UPS"
drag, startPoint x: 423, startPoint y: 490, endPoint x: 333, endPoint y: 489, distance: 90.0
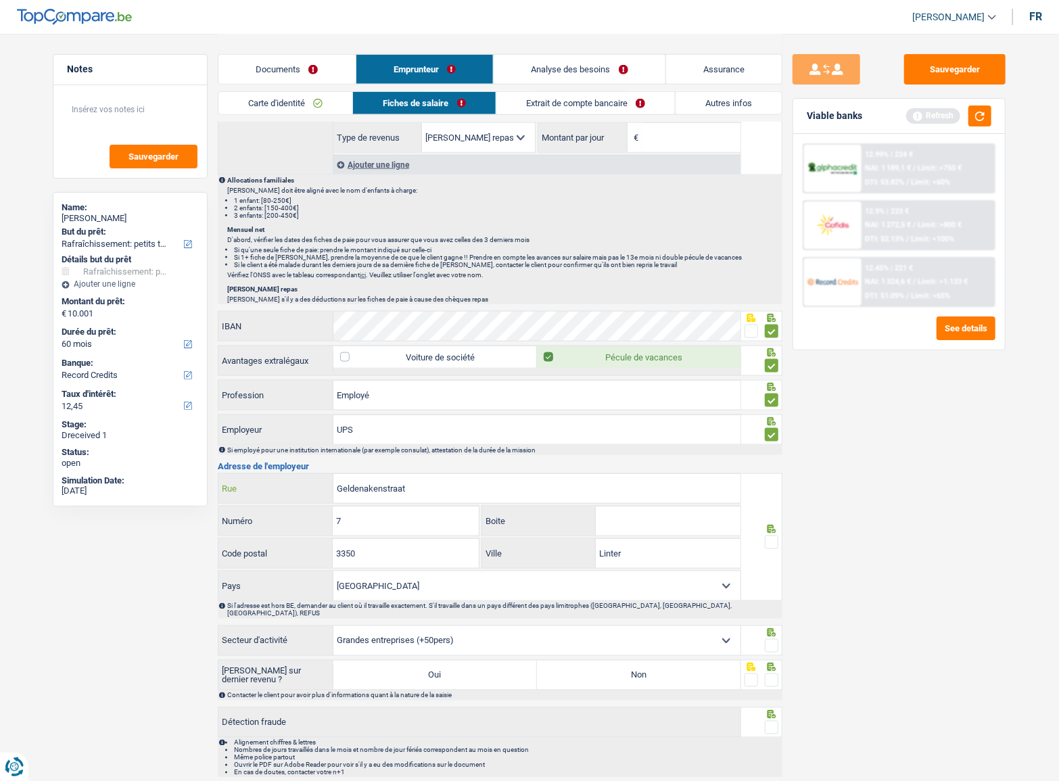
click at [332, 490] on div "Geldenakenstraat Rue" at bounding box center [479, 488] width 522 height 29
paste input "WOLUWELAAN"
type input "WOLUWELAAN"
drag, startPoint x: 346, startPoint y: 518, endPoint x: 262, endPoint y: 518, distance: 83.9
click at [288, 518] on div "7 Numéro" at bounding box center [348, 521] width 260 height 29
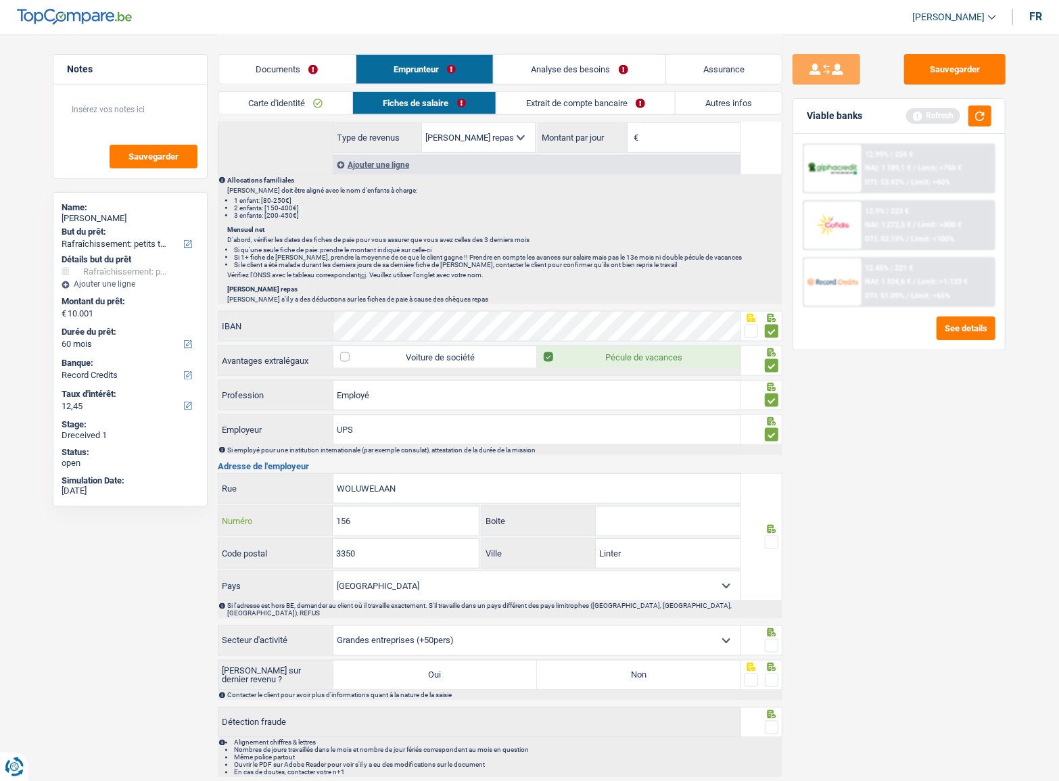
type input "156"
drag, startPoint x: 377, startPoint y: 551, endPoint x: 139, endPoint y: 532, distance: 238.8
type input "1831"
click at [607, 553] on input "Linter" at bounding box center [668, 553] width 145 height 29
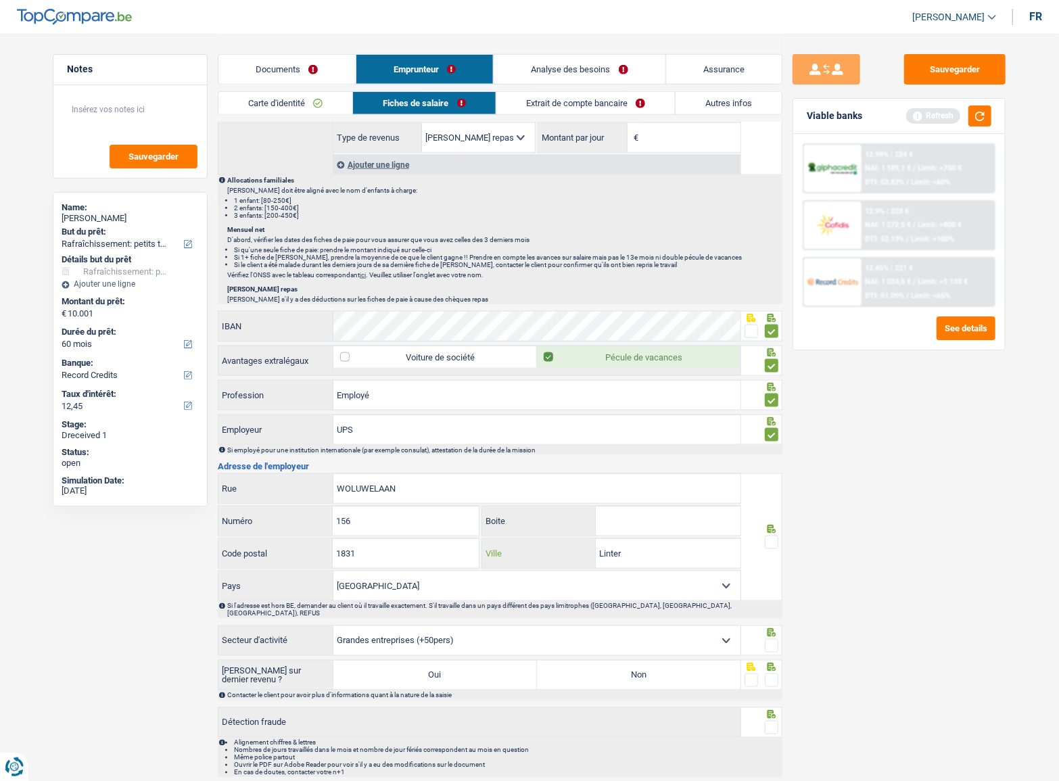
click at [607, 553] on input "Linter" at bounding box center [668, 553] width 145 height 29
paste input "DIEGEM"
type input "DIEGEM"
click at [774, 537] on span at bounding box center [772, 543] width 14 height 14
click at [0, 0] on input "radio" at bounding box center [0, 0] width 0 height 0
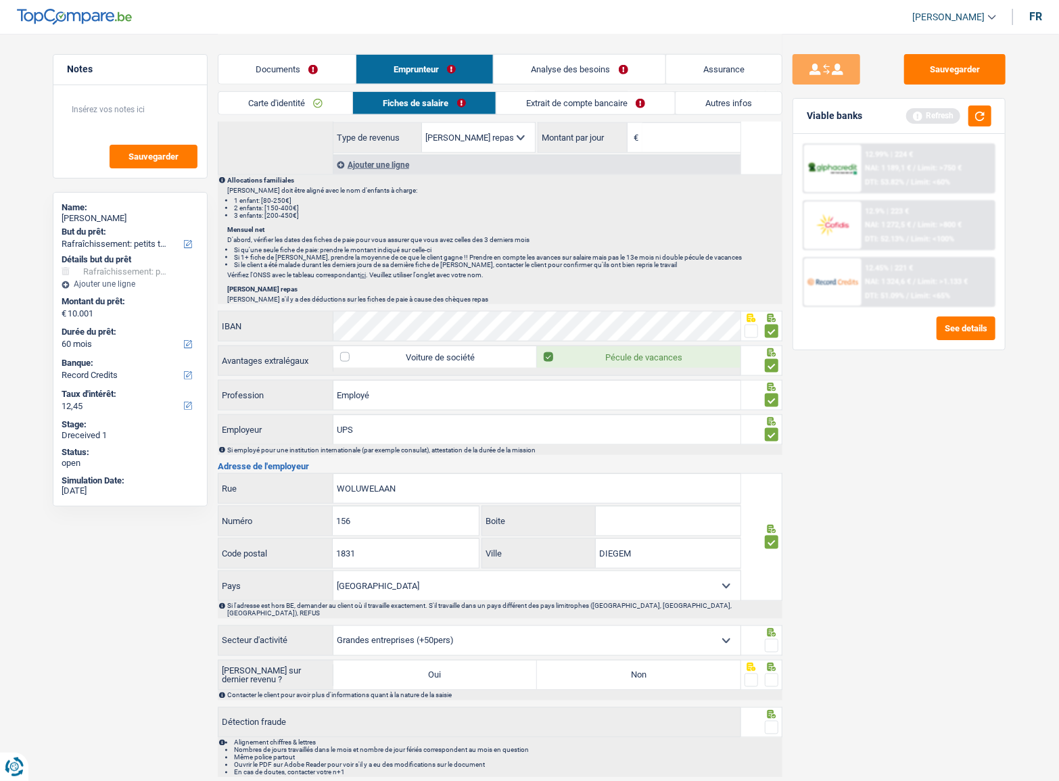
click at [771, 642] on div at bounding box center [772, 646] width 14 height 17
click at [770, 691] on div "Contacter le client pour avoir plus d'informations quant à la nature de la sais…" at bounding box center [500, 696] width 565 height 10
click at [766, 674] on span at bounding box center [772, 681] width 14 height 14
click at [0, 0] on input "radio" at bounding box center [0, 0] width 0 height 0
click at [770, 639] on span at bounding box center [772, 646] width 14 height 14
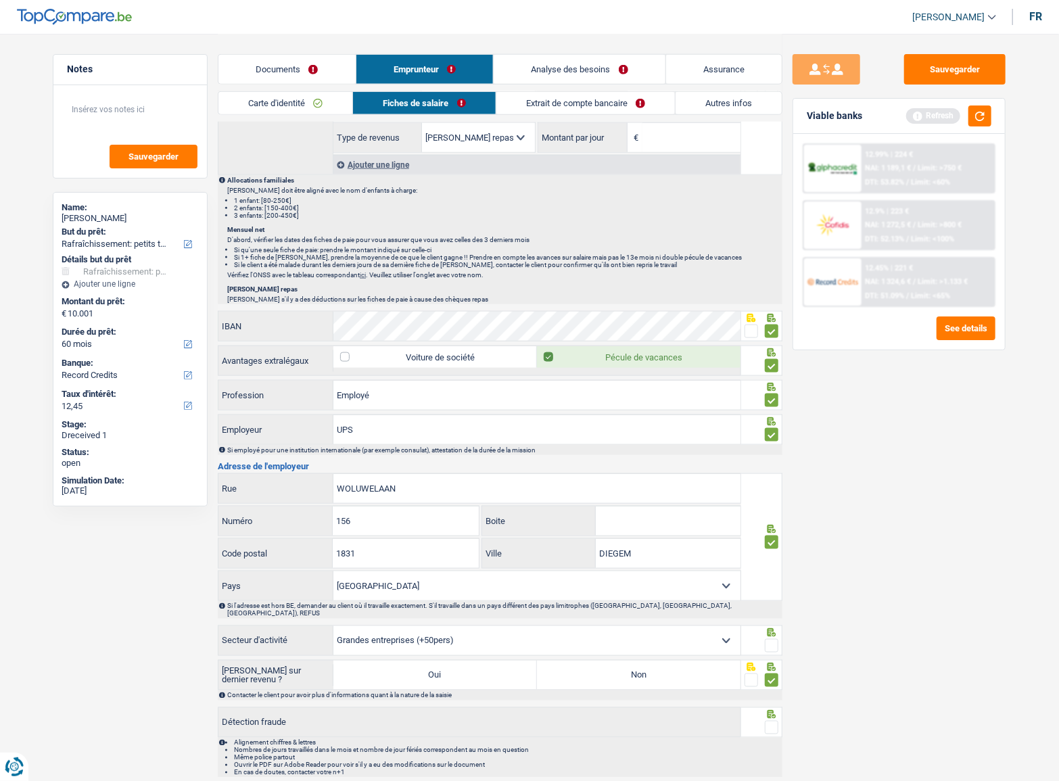
click at [0, 0] on input "radio" at bounding box center [0, 0] width 0 height 0
click at [688, 661] on label "Non" at bounding box center [639, 675] width 204 height 29
click at [688, 661] on input "Non" at bounding box center [639, 675] width 204 height 29
radio input "true"
click at [772, 721] on span at bounding box center [772, 728] width 14 height 14
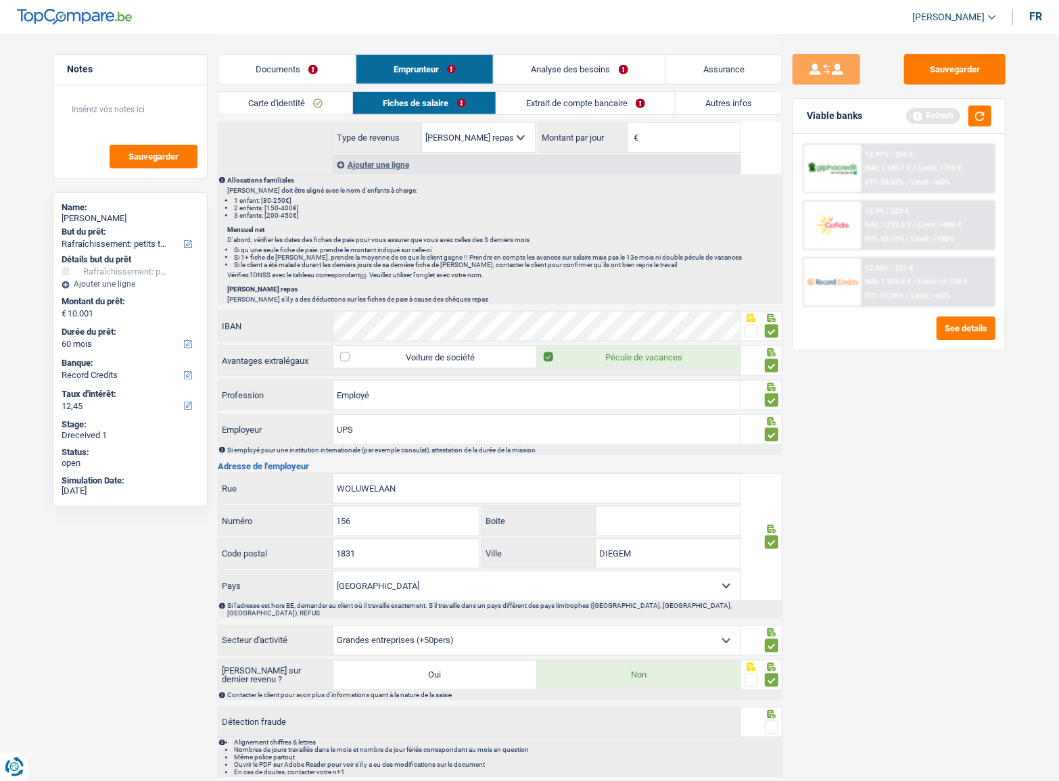
click at [0, 0] on input "radio" at bounding box center [0, 0] width 0 height 0
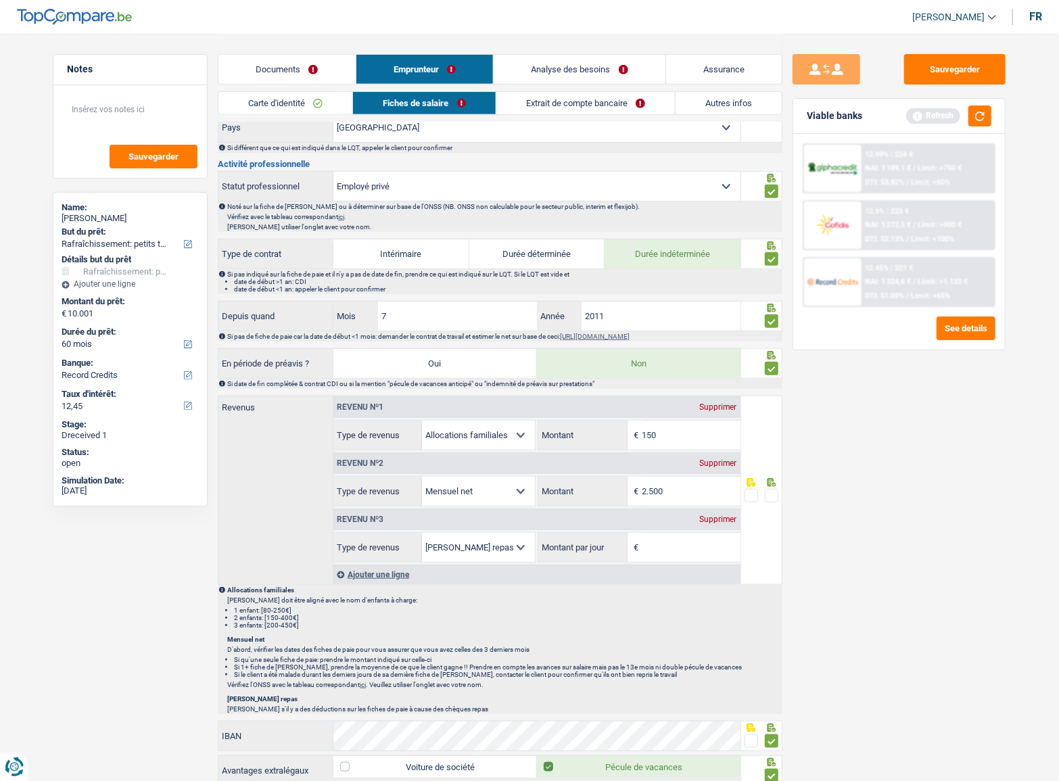
scroll to position [369, 0]
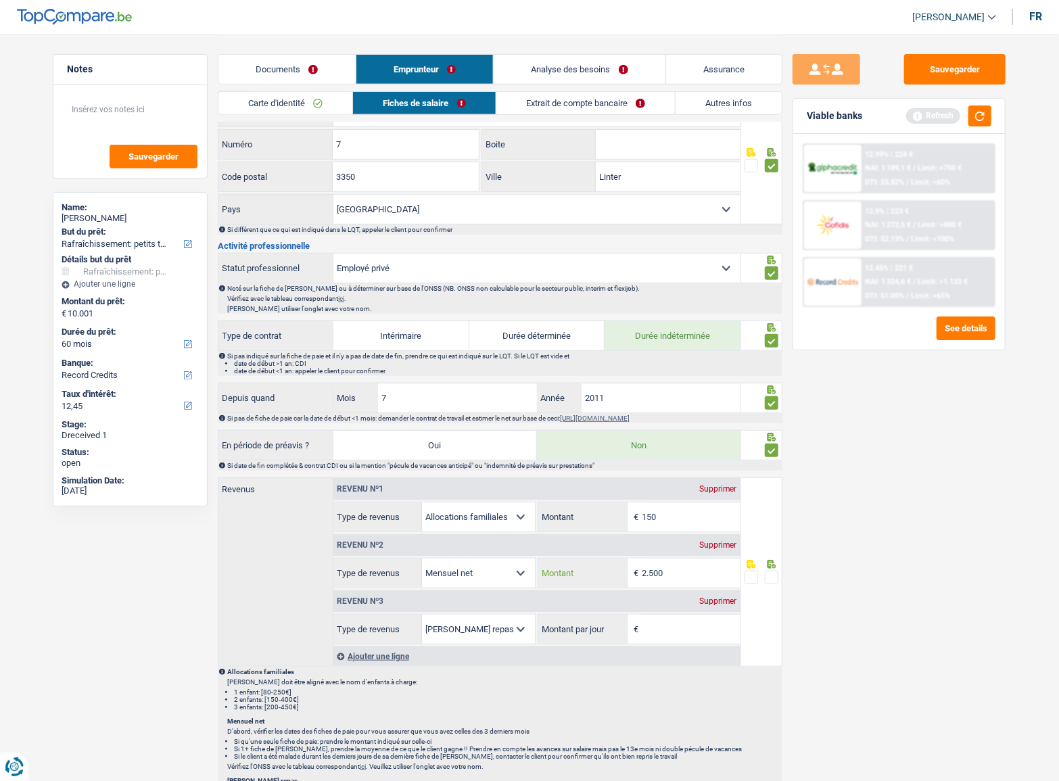
drag, startPoint x: 661, startPoint y: 568, endPoint x: 672, endPoint y: 569, distance: 11.6
click at [661, 568] on input "2.500" at bounding box center [691, 573] width 98 height 29
drag, startPoint x: 673, startPoint y: 569, endPoint x: 567, endPoint y: 563, distance: 106.4
click at [567, 563] on div "2.500 € Montant" at bounding box center [639, 573] width 202 height 29
type input "2.631"
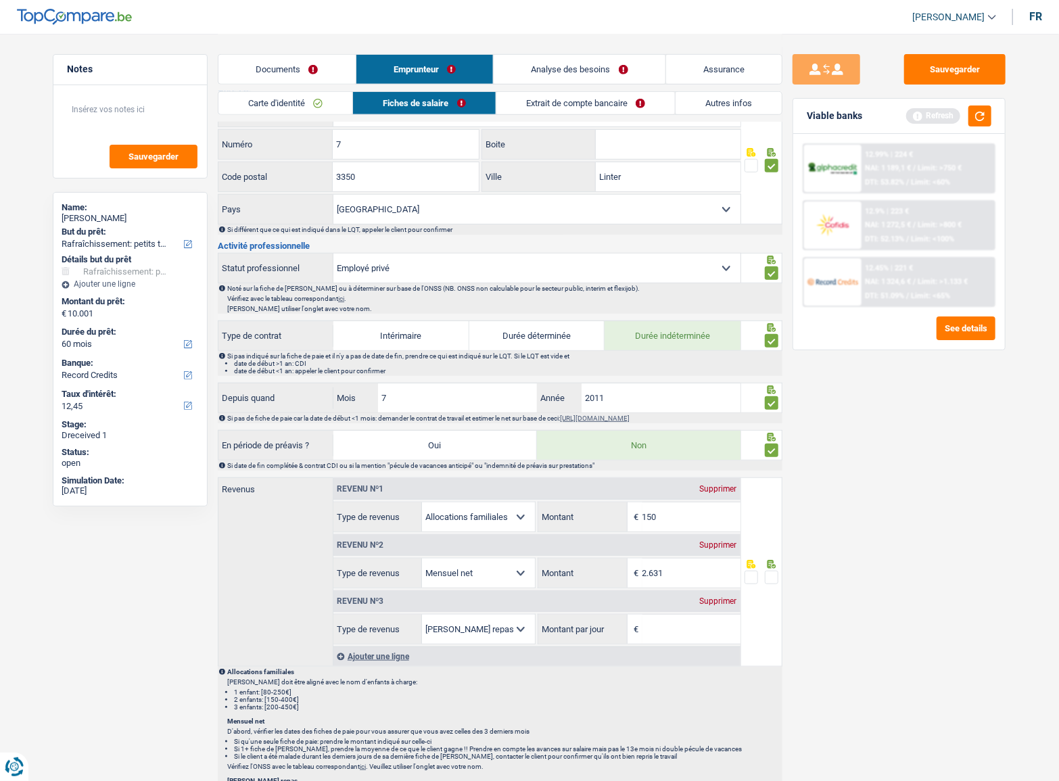
click at [668, 630] on input "Montant par jour" at bounding box center [691, 629] width 98 height 29
type input "8"
type input "8,0"
click at [773, 574] on span at bounding box center [772, 578] width 14 height 14
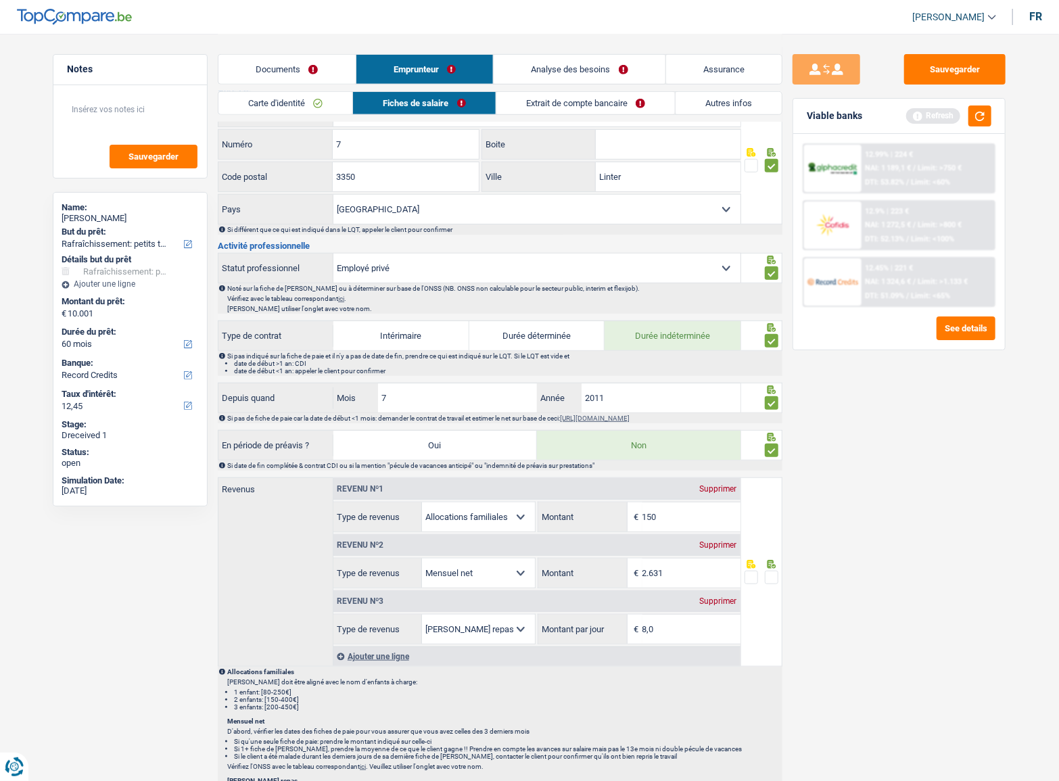
click at [0, 0] on input "radio" at bounding box center [0, 0] width 0 height 0
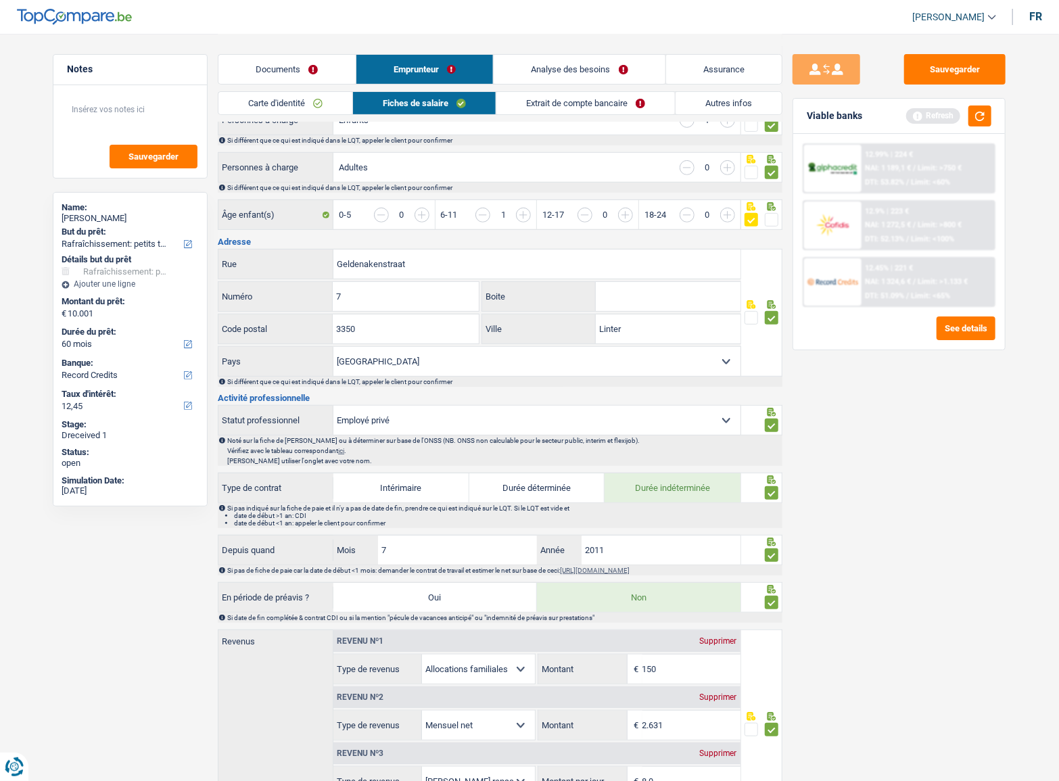
scroll to position [0, 0]
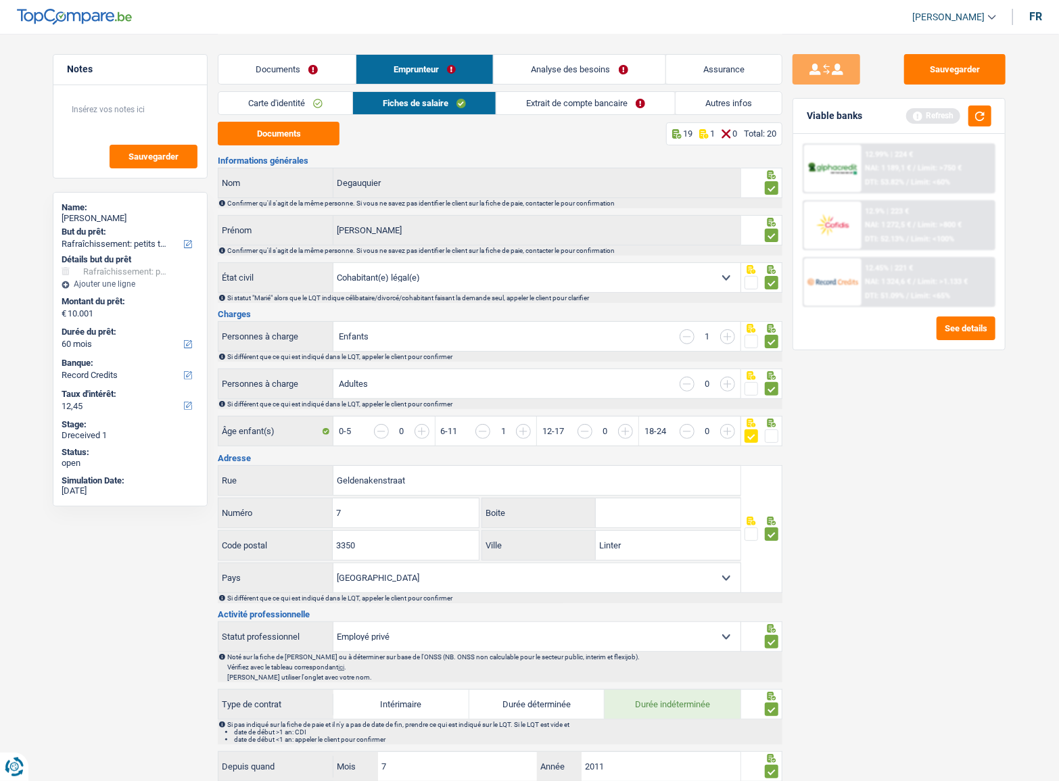
click at [531, 98] on link "Extrait de compte bancaire" at bounding box center [585, 103] width 179 height 22
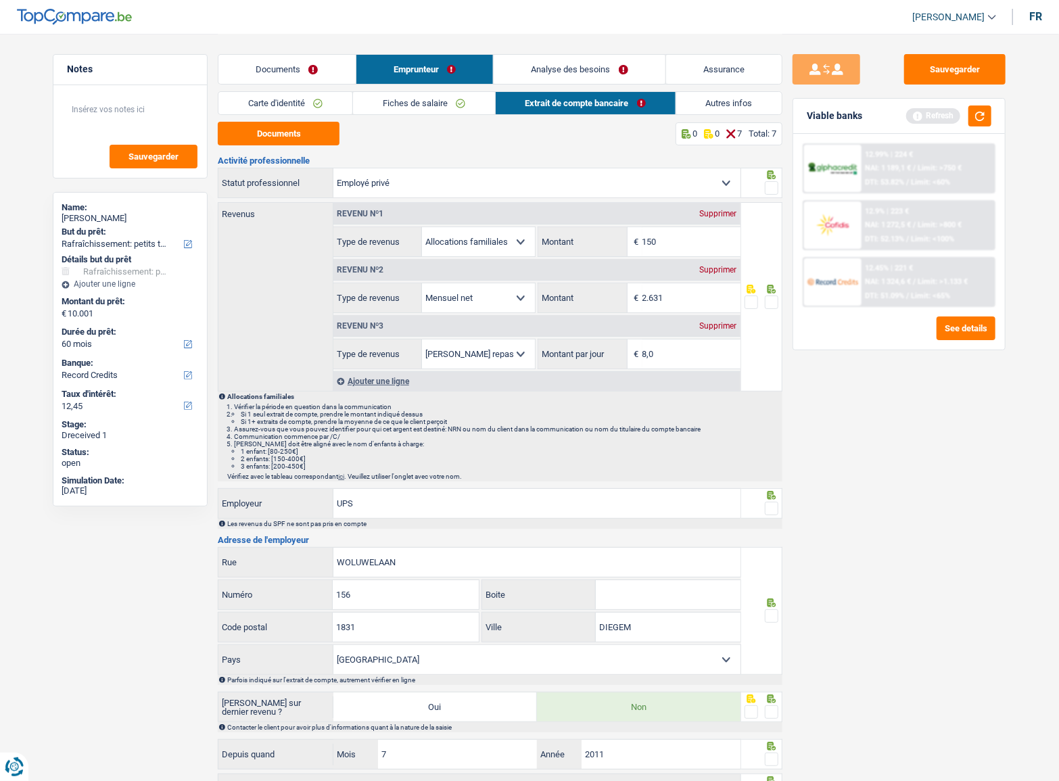
click at [769, 192] on span at bounding box center [772, 188] width 14 height 14
click at [0, 0] on input "radio" at bounding box center [0, 0] width 0 height 0
click at [772, 300] on span at bounding box center [772, 303] width 14 height 14
click at [0, 0] on input "radio" at bounding box center [0, 0] width 0 height 0
click at [323, 137] on button "Documents" at bounding box center [279, 134] width 122 height 24
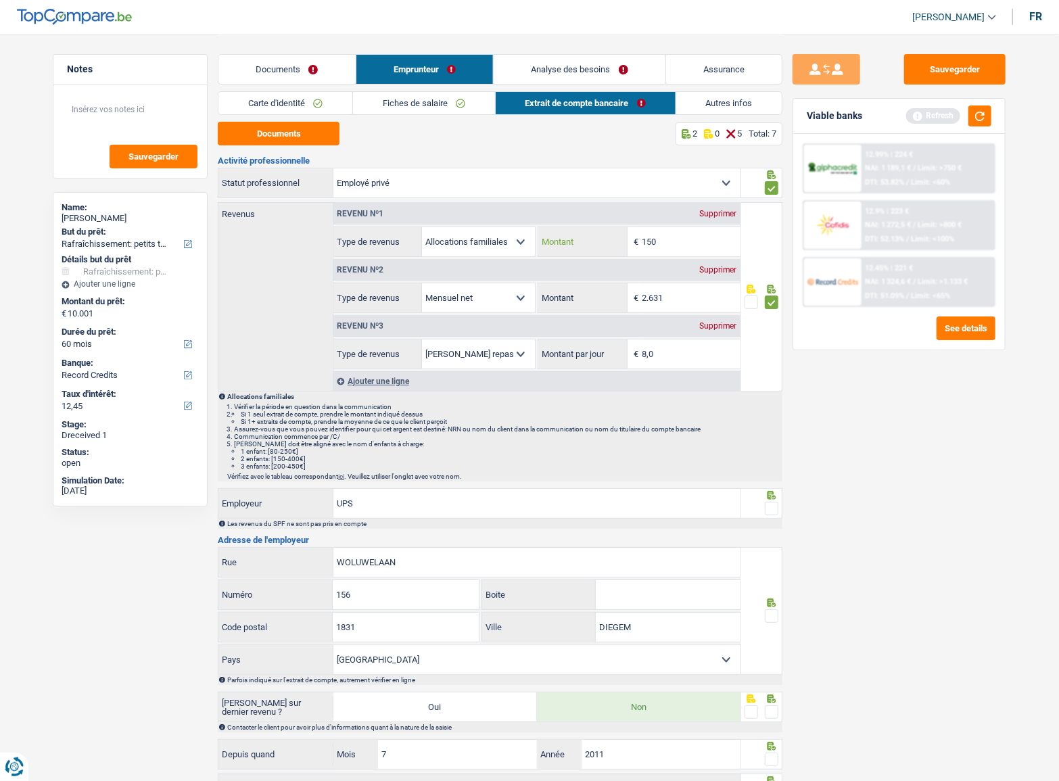
drag, startPoint x: 651, startPoint y: 240, endPoint x: 676, endPoint y: 240, distance: 25.0
click at [651, 239] on input "150" at bounding box center [691, 241] width 98 height 29
drag, startPoint x: 676, startPoint y: 240, endPoint x: 599, endPoint y: 237, distance: 76.5
click at [599, 237] on div "150 € Montant" at bounding box center [639, 241] width 202 height 29
type input "120"
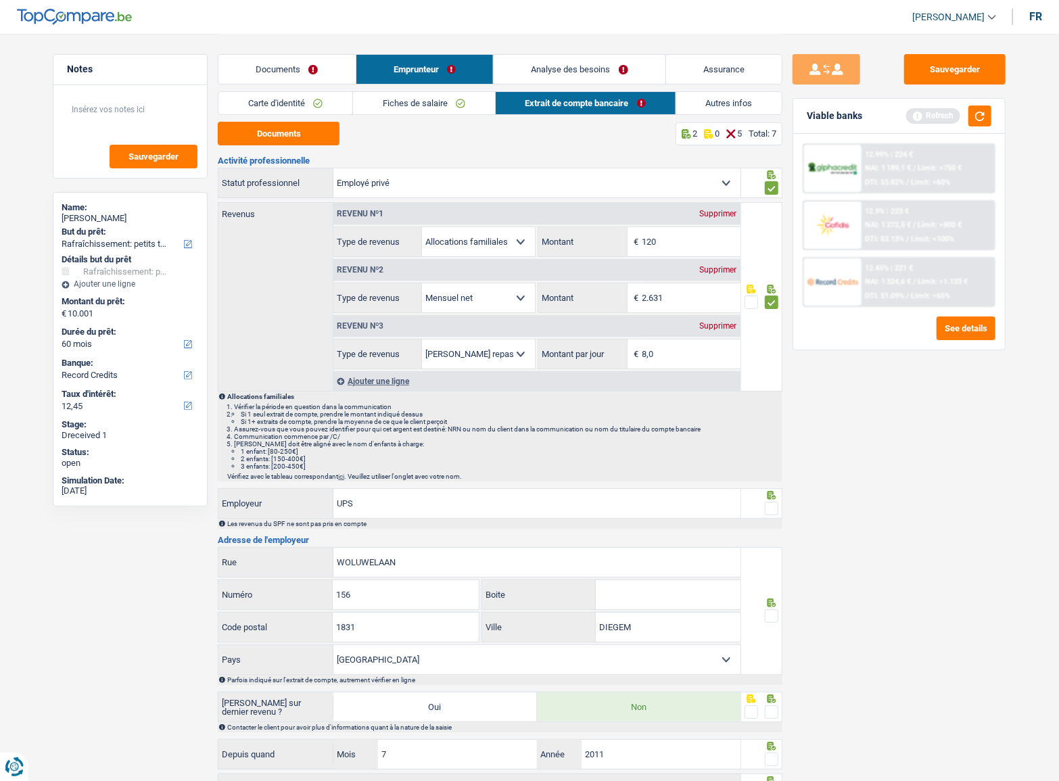
click at [866, 478] on div "Sauvegarder Viable banks Refresh 12.99% | 224 € NAI: 1 189,1 € / Limit: >750 € …" at bounding box center [898, 406] width 233 height 705
click at [773, 506] on span at bounding box center [772, 509] width 14 height 14
click at [0, 0] on input "radio" at bounding box center [0, 0] width 0 height 0
click at [779, 613] on div at bounding box center [762, 611] width 42 height 128
click at [773, 611] on span at bounding box center [772, 616] width 14 height 14
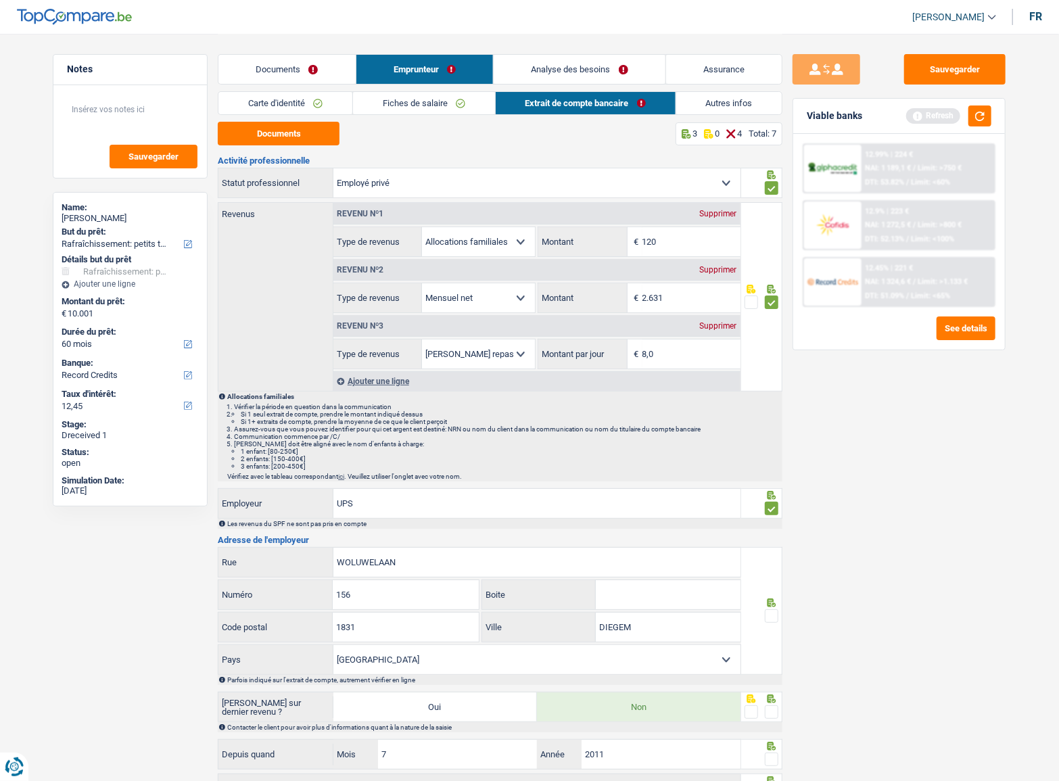
click at [0, 0] on input "radio" at bounding box center [0, 0] width 0 height 0
click at [777, 707] on span at bounding box center [772, 712] width 14 height 14
click at [0, 0] on input "radio" at bounding box center [0, 0] width 0 height 0
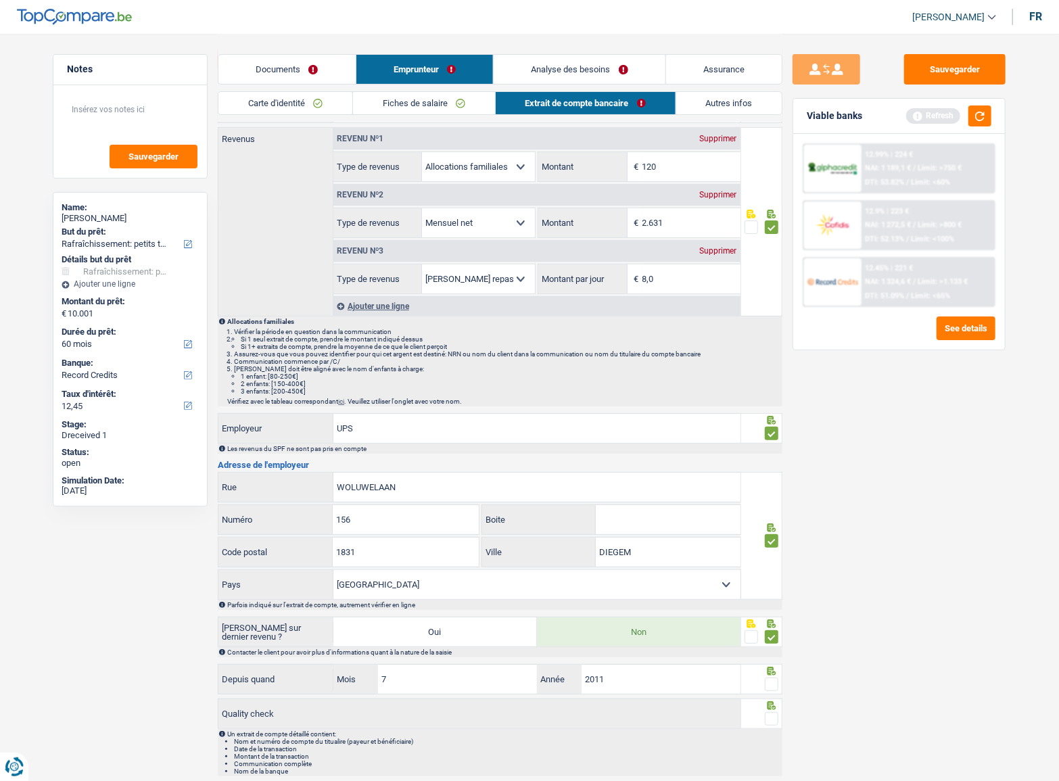
scroll to position [120, 0]
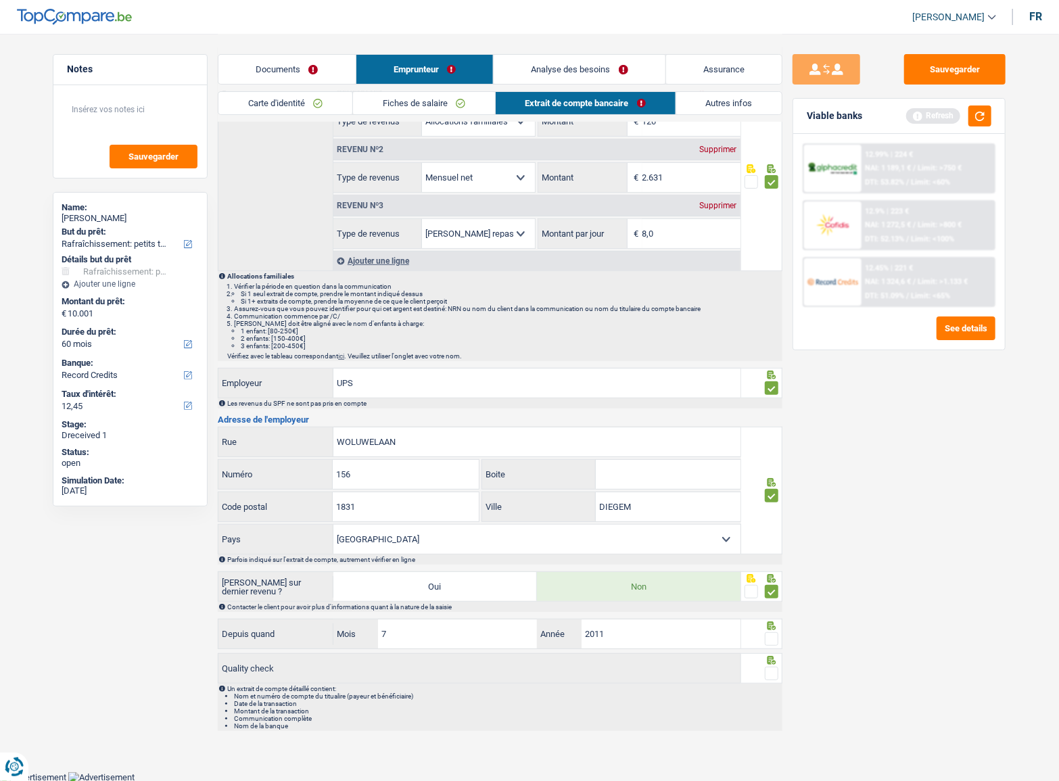
click at [770, 637] on span at bounding box center [772, 639] width 14 height 14
click at [0, 0] on input "radio" at bounding box center [0, 0] width 0 height 0
click at [768, 673] on span at bounding box center [772, 674] width 14 height 14
click at [0, 0] on input "radio" at bounding box center [0, 0] width 0 height 0
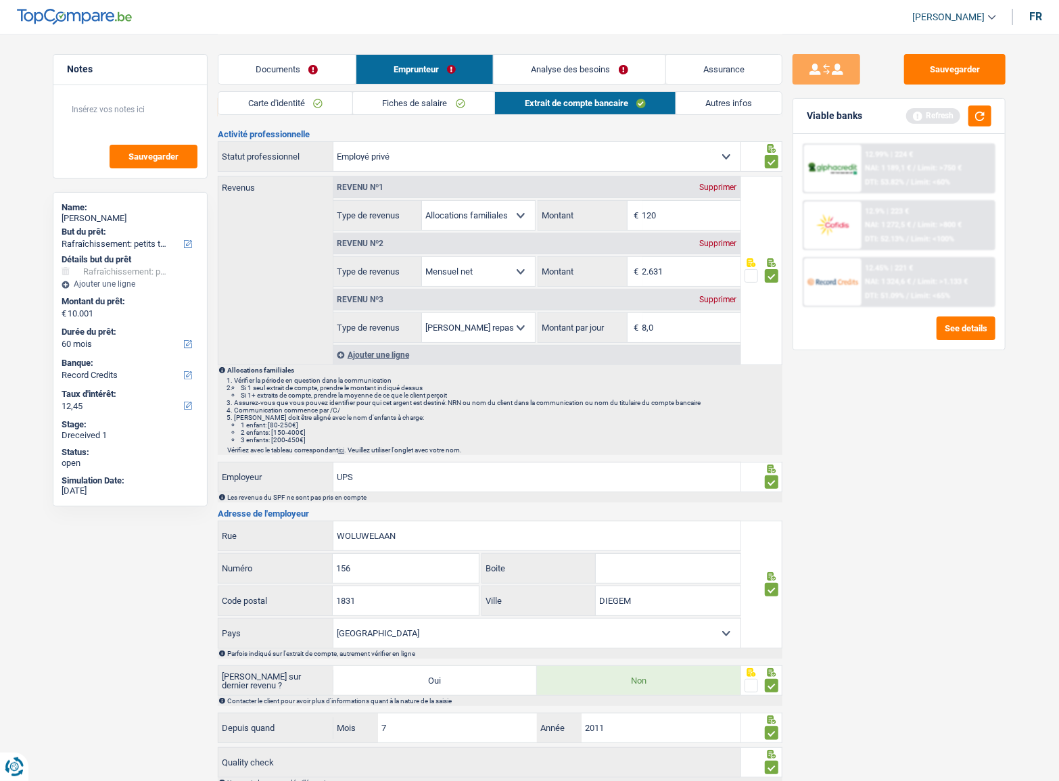
scroll to position [0, 0]
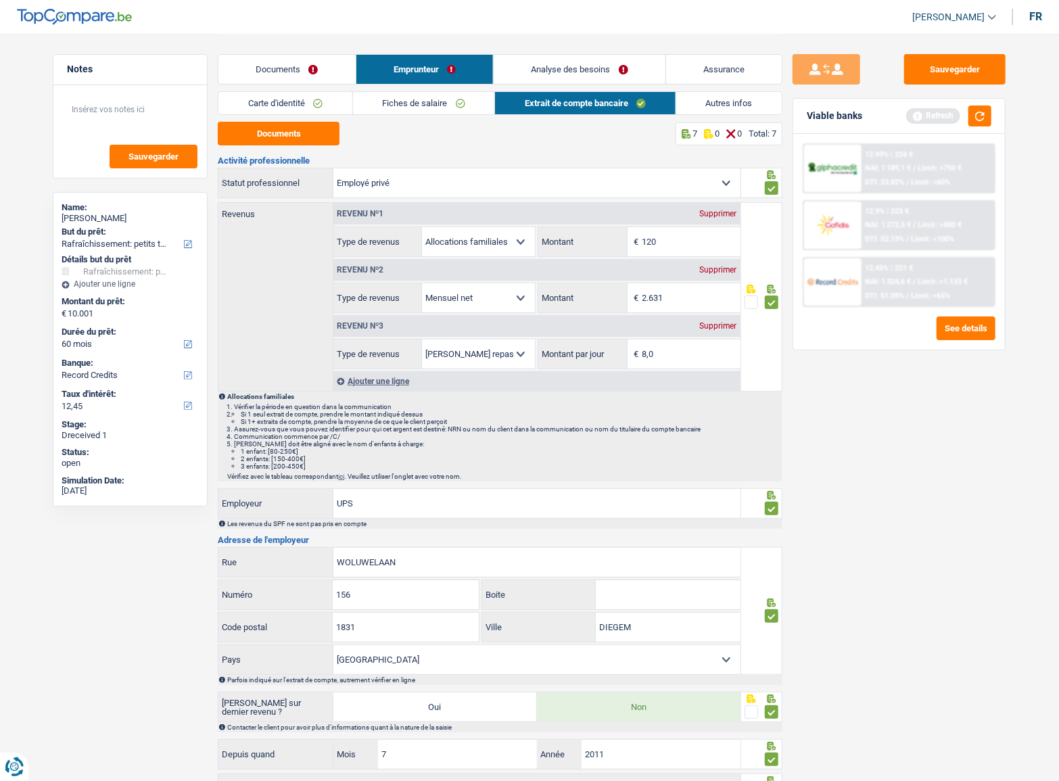
click at [711, 87] on div "Documents Emprunteur Analyse des besoins Assurance" at bounding box center [500, 62] width 565 height 57
click at [778, 103] on link "Autres infos" at bounding box center [729, 103] width 106 height 22
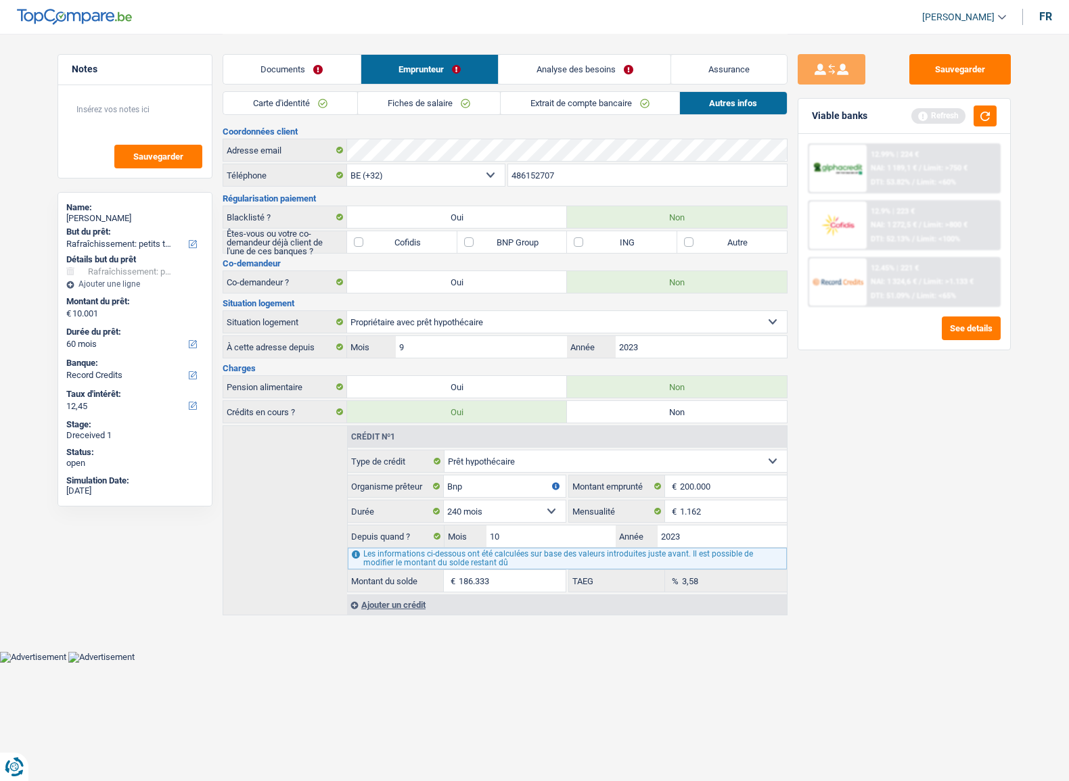
click at [763, 103] on link "Autres infos" at bounding box center [734, 103] width 108 height 22
click at [970, 74] on button "Sauvegarder" at bounding box center [959, 69] width 101 height 30
click at [982, 116] on button "button" at bounding box center [984, 116] width 23 height 21
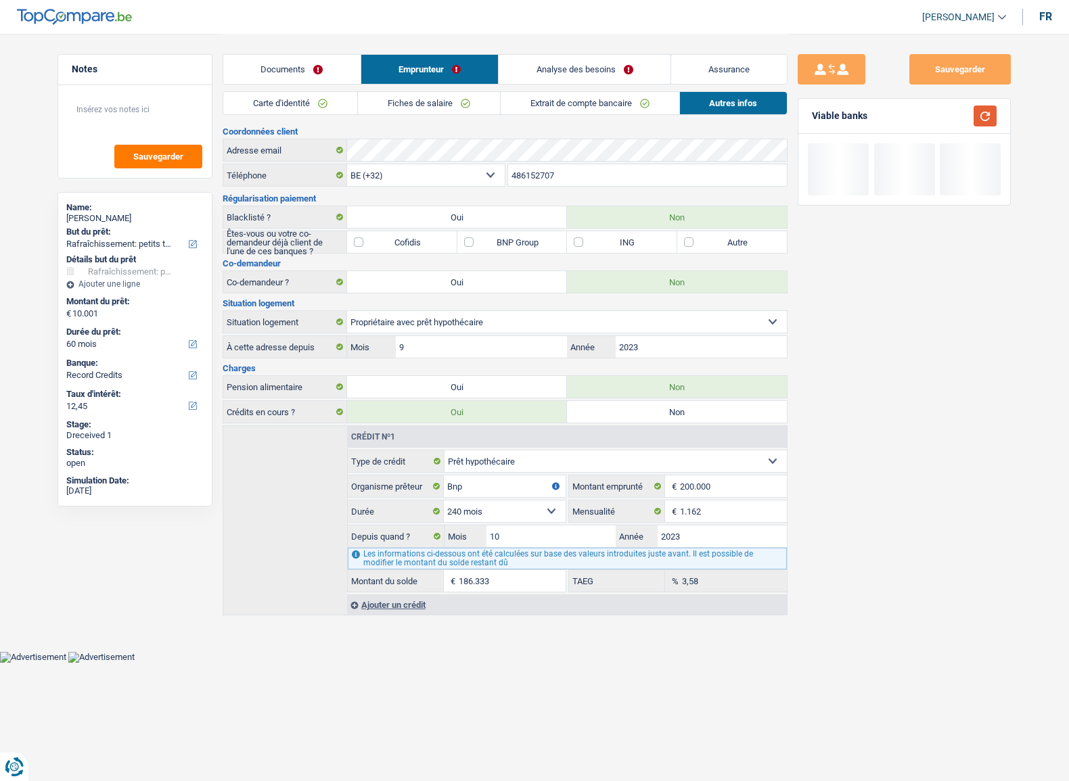
click at [982, 116] on button "button" at bounding box center [984, 116] width 23 height 21
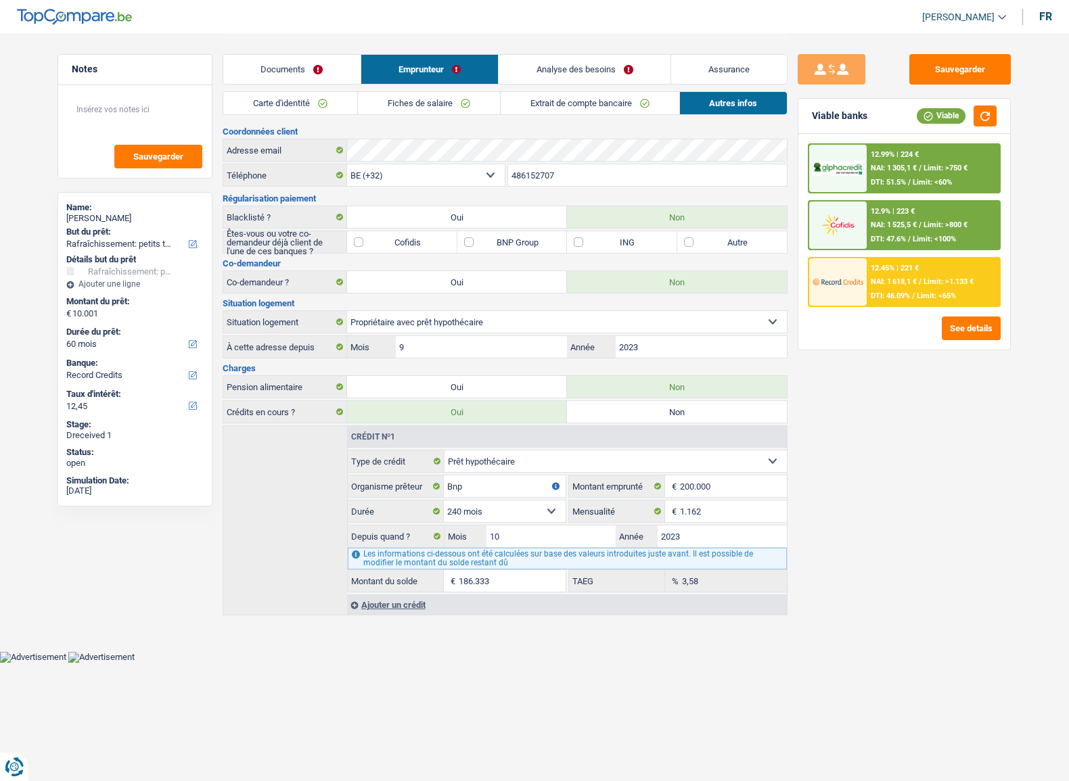
click at [951, 165] on span "Limit: >750 €" at bounding box center [945, 168] width 44 height 9
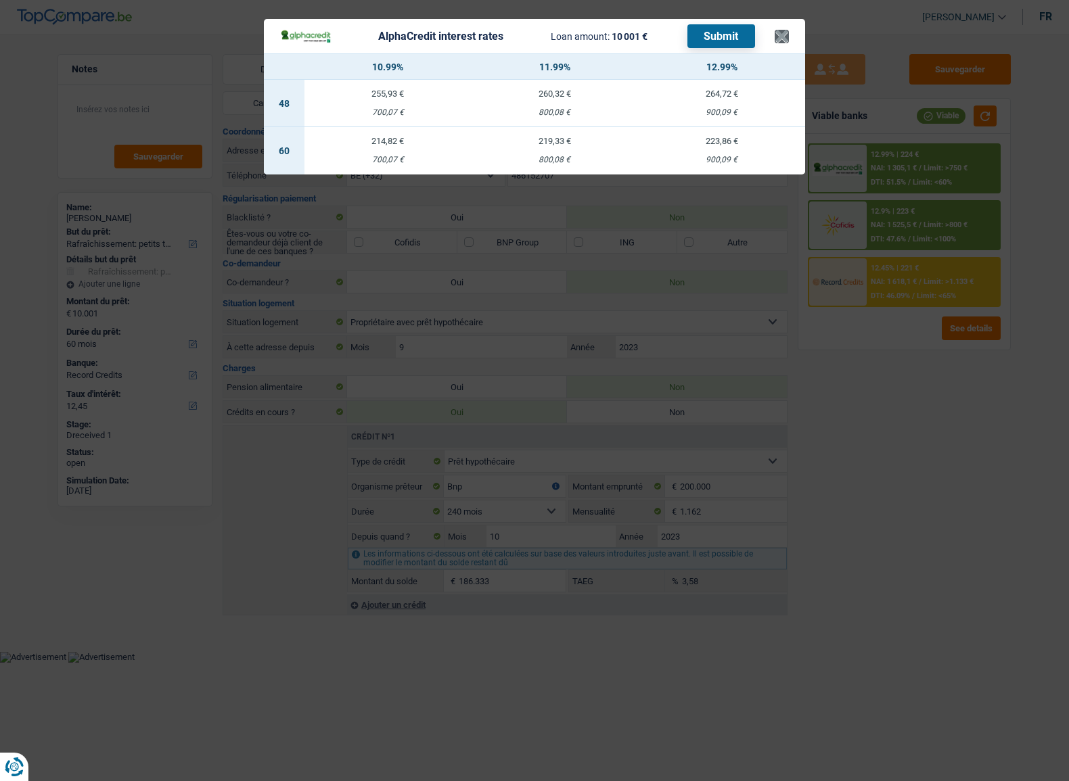
drag, startPoint x: 793, startPoint y: 34, endPoint x: 775, endPoint y: 37, distance: 17.7
click at [793, 35] on header "AlphaCredit interest rates Loan amount: 10 001 € Submit ×" at bounding box center [534, 36] width 541 height 34
click at [775, 37] on button "×" at bounding box center [781, 37] width 14 height 14
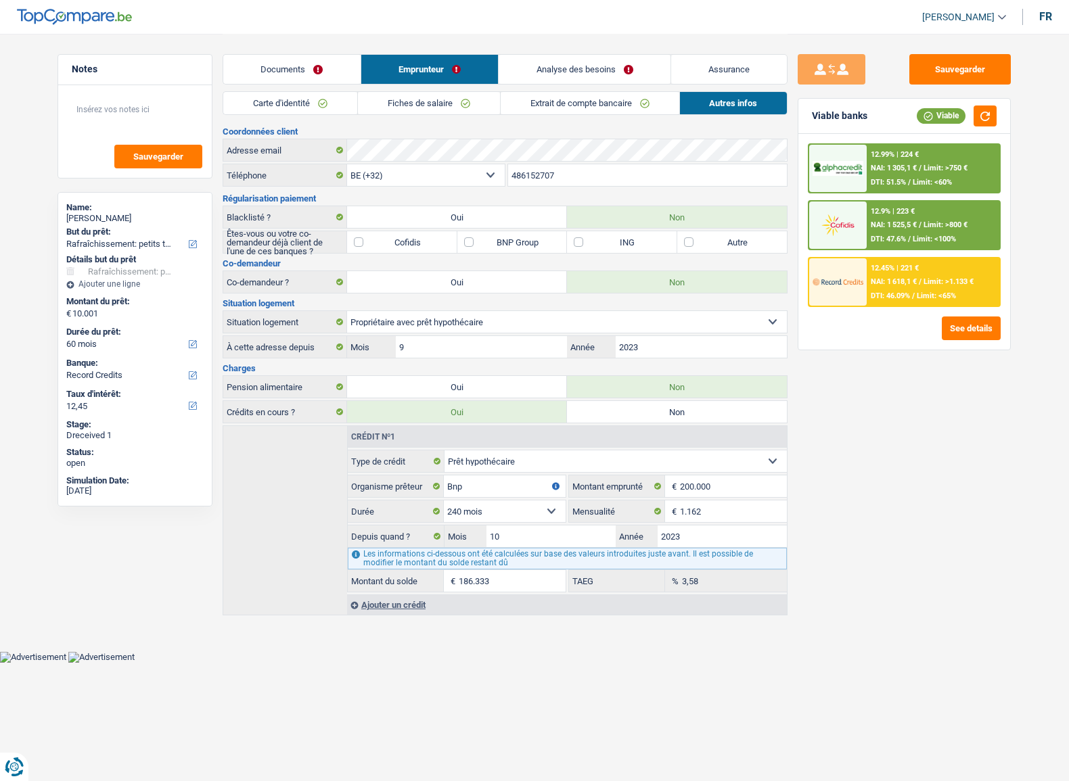
click at [545, 78] on link "Analyse des besoins" at bounding box center [584, 69] width 172 height 29
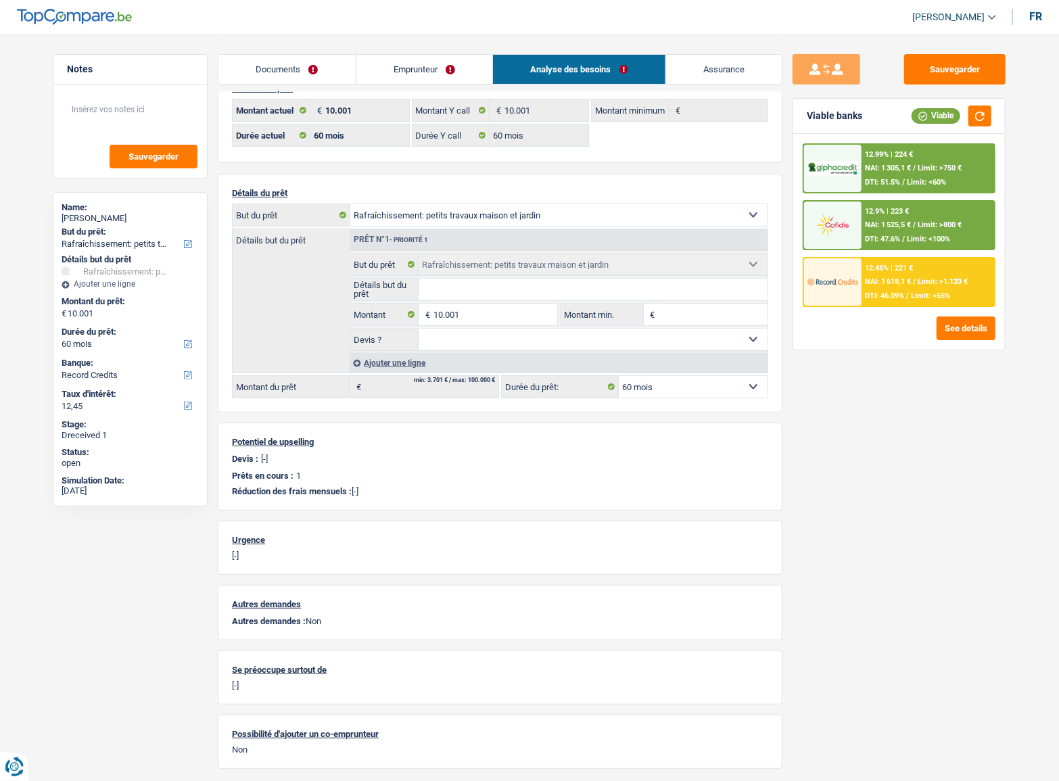
scroll to position [87, 0]
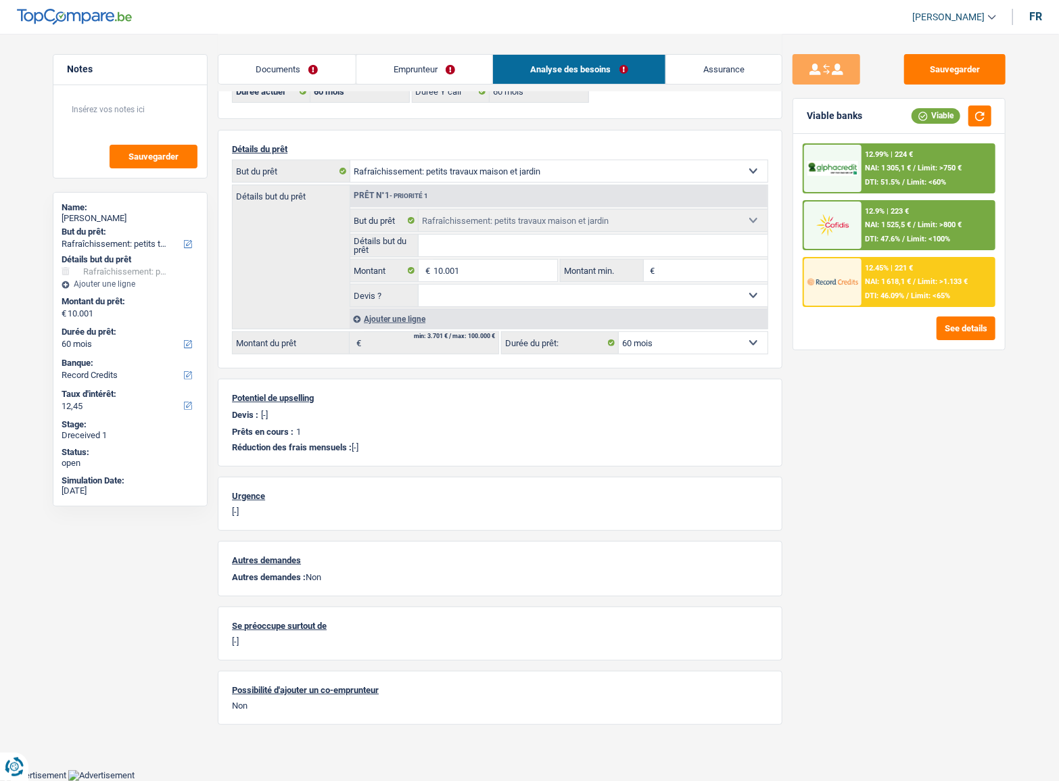
click at [888, 165] on span "NAI: 1 305,1 €" at bounding box center [889, 168] width 46 height 9
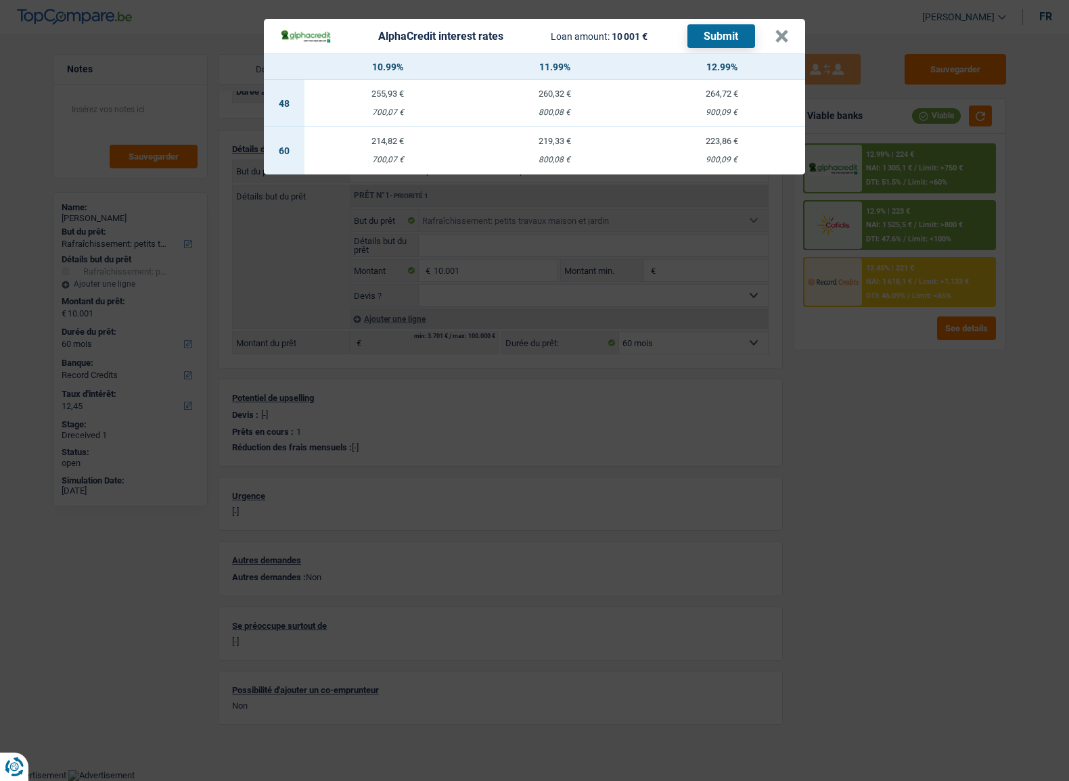
click at [789, 40] on header "AlphaCredit interest rates Loan amount: 10 001 € Submit ×" at bounding box center [534, 36] width 541 height 34
click at [779, 36] on button "×" at bounding box center [781, 37] width 14 height 14
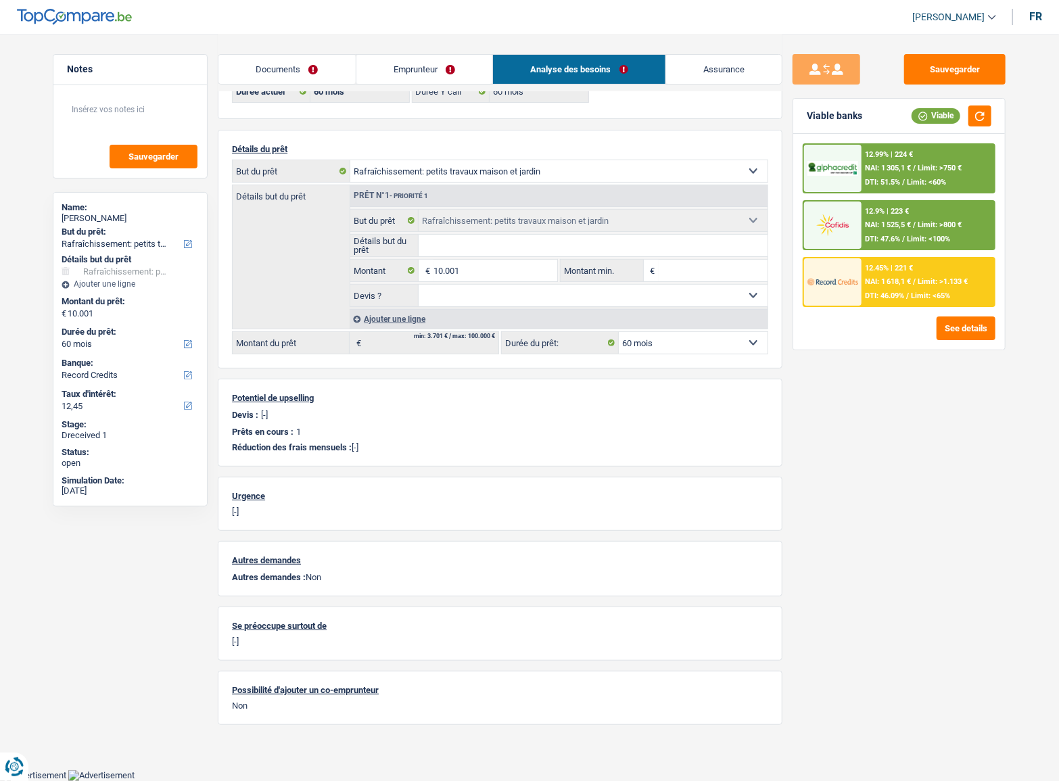
click at [906, 172] on div "12.99% | 224 € NAI: 1 305,1 € / Limit: >750 € DTI: 51.5% / Limit: <60%" at bounding box center [928, 168] width 133 height 47
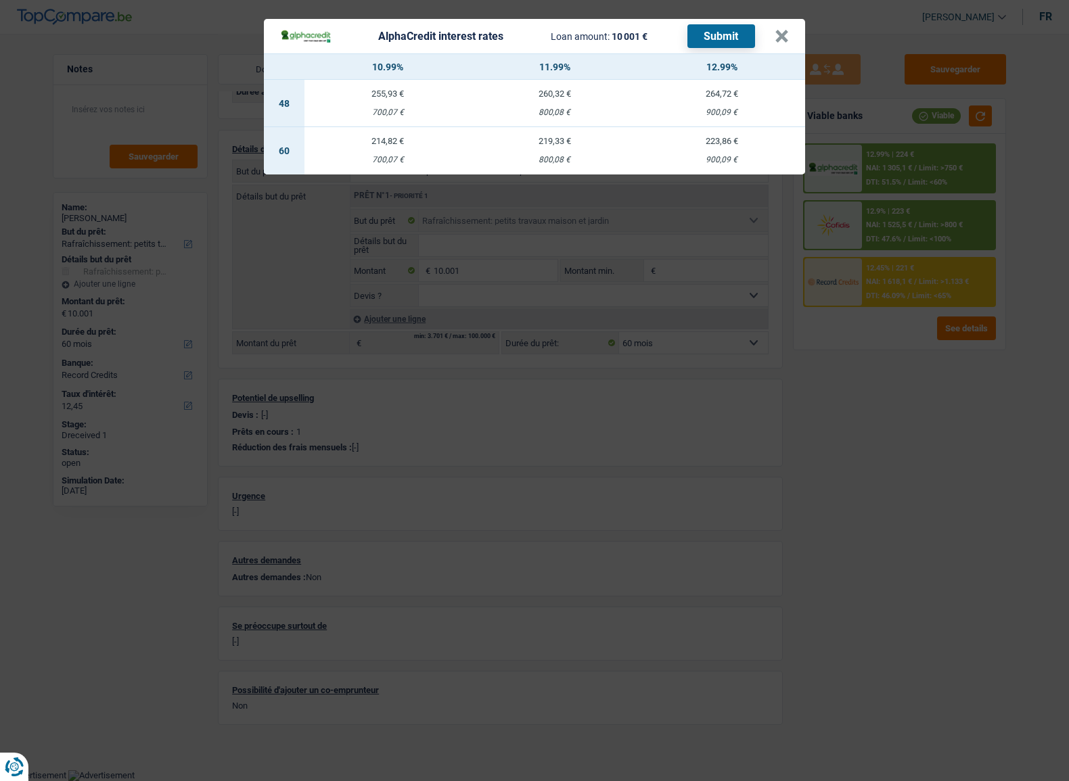
click at [791, 38] on header "AlphaCredit interest rates Loan amount: 10 001 € Submit ×" at bounding box center [534, 36] width 541 height 34
click at [787, 38] on button "×" at bounding box center [781, 37] width 14 height 14
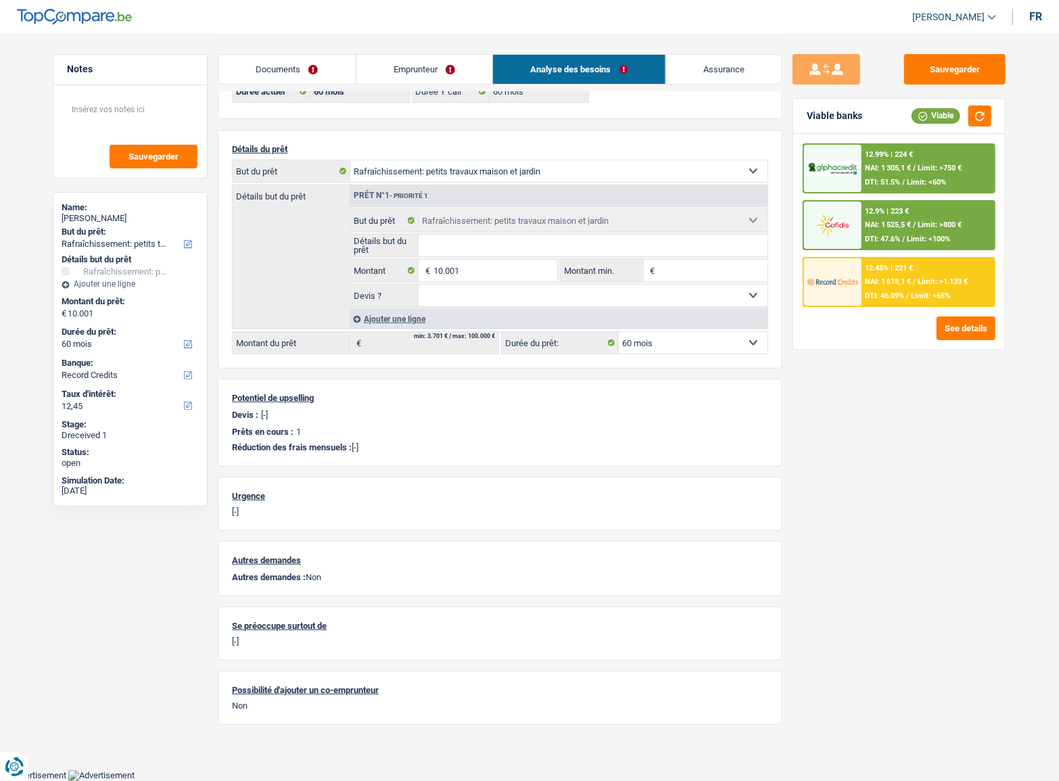
click at [391, 72] on link "Emprunteur" at bounding box center [424, 69] width 137 height 29
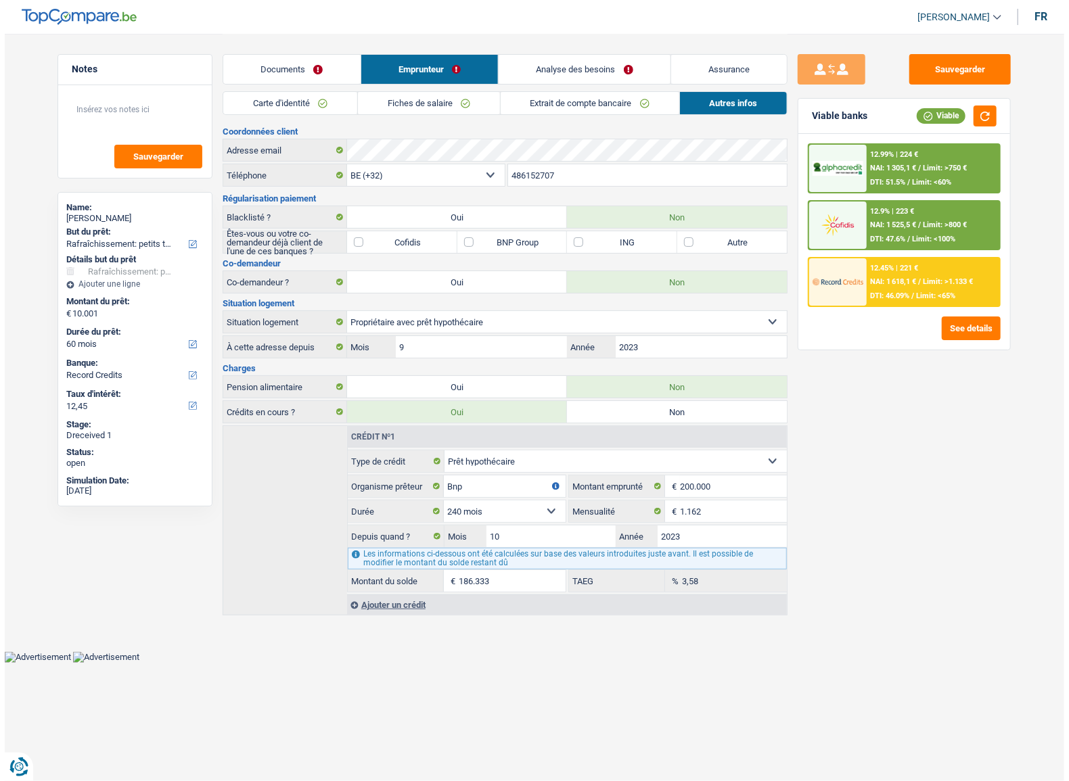
scroll to position [0, 0]
click at [543, 95] on link "Extrait de compte bancaire" at bounding box center [589, 103] width 179 height 22
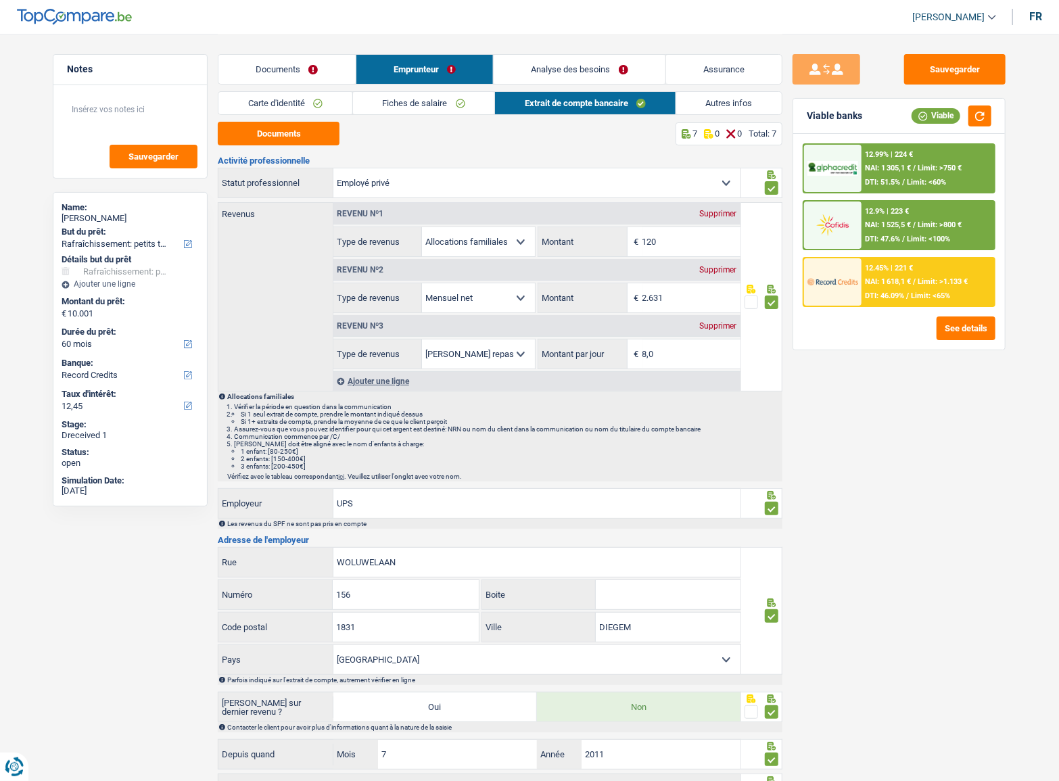
click at [592, 74] on link "Analyse des besoins" at bounding box center [580, 69] width 172 height 29
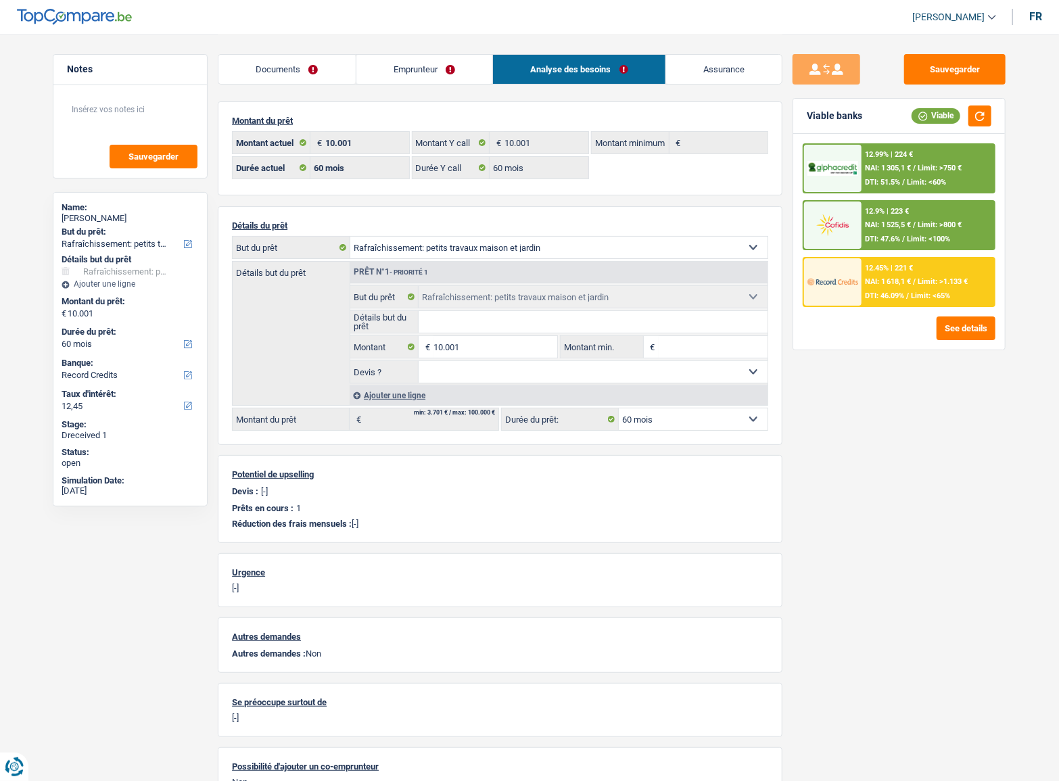
click at [899, 168] on span "NAI: 1 305,1 €" at bounding box center [889, 168] width 46 height 9
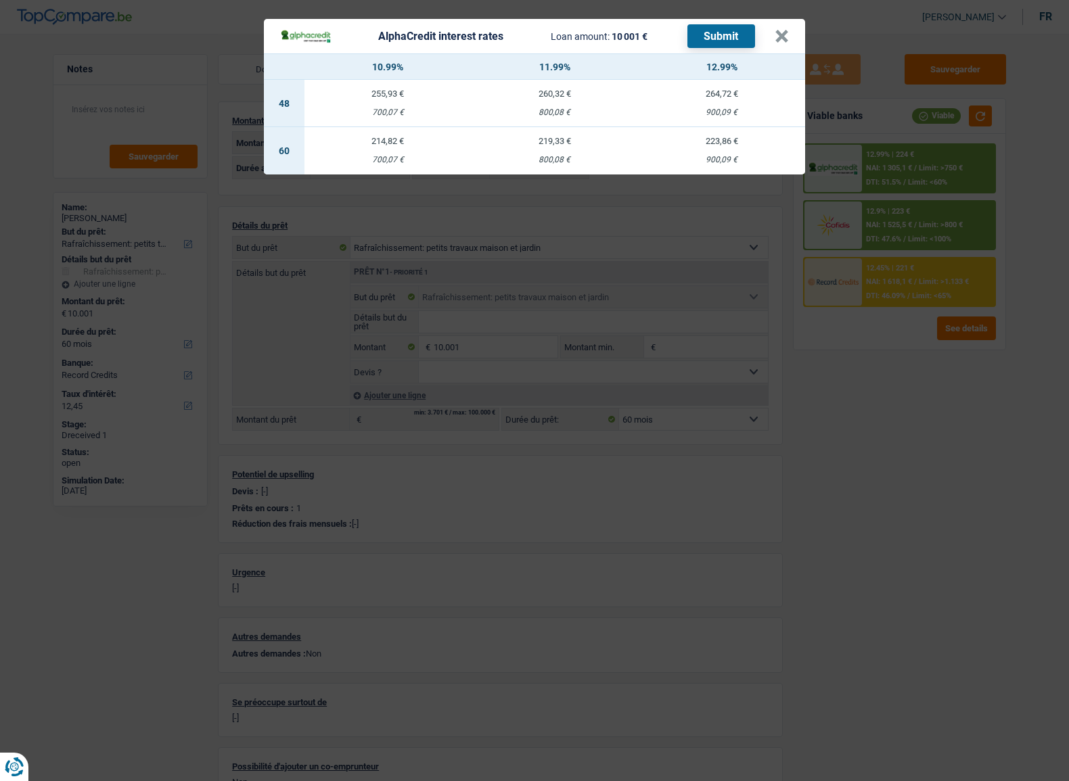
click at [580, 161] on div "800,08 €" at bounding box center [554, 160] width 167 height 9
select select "alphacredit"
type input "11,99"
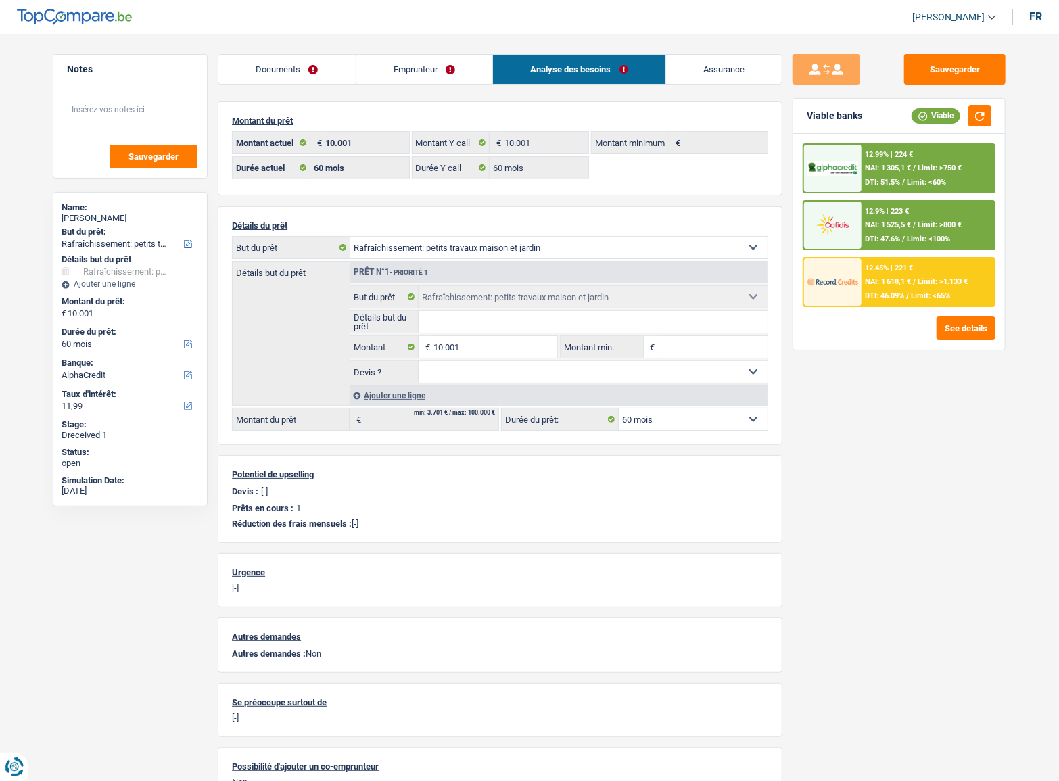
click at [898, 158] on div "12.99% | 224 €" at bounding box center [890, 154] width 48 height 9
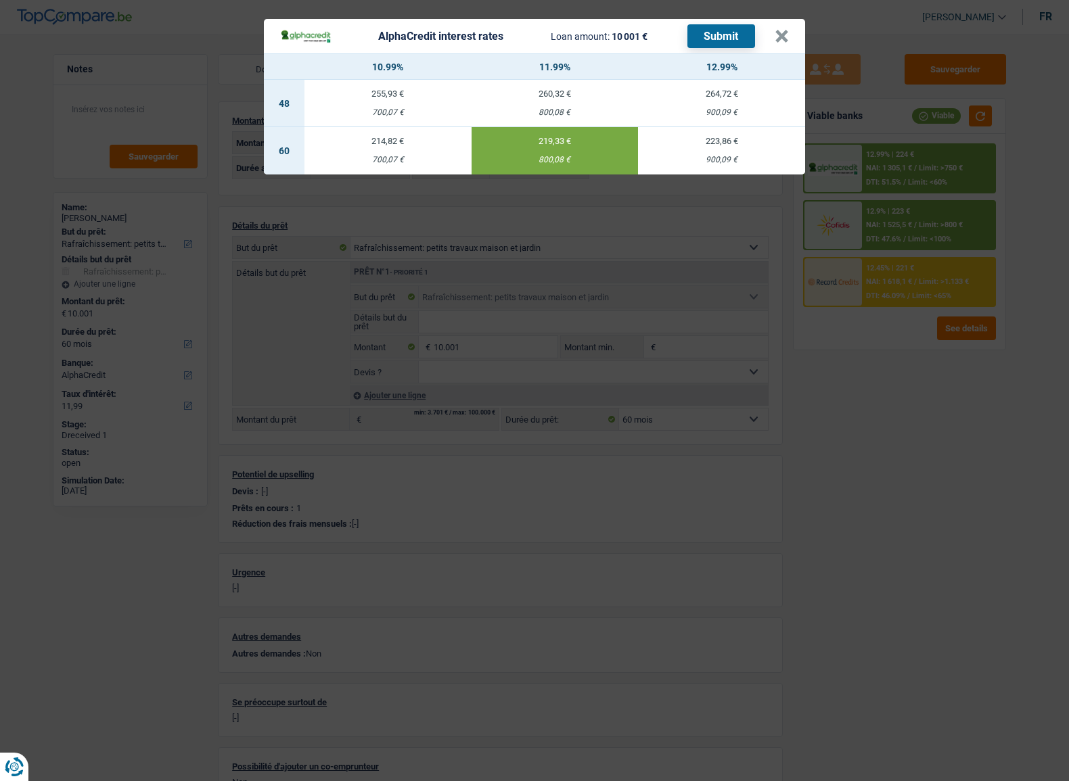
click at [703, 45] on button "Submit" at bounding box center [721, 36] width 68 height 24
drag, startPoint x: 771, startPoint y: 37, endPoint x: 882, endPoint y: 72, distance: 116.4
click at [772, 37] on div "AlphaCredit interest rates Loan amount: 10 001 € Submit" at bounding box center [527, 36] width 494 height 24
click at [782, 41] on button "×" at bounding box center [781, 37] width 14 height 14
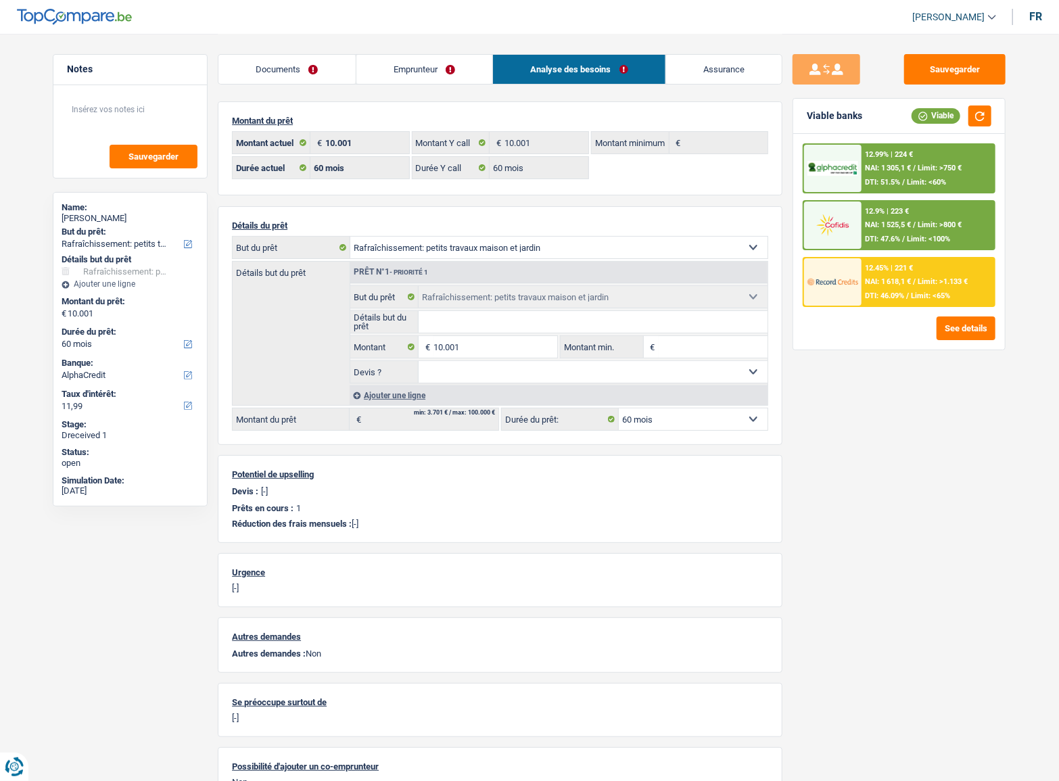
click at [912, 169] on span "NAI: 1 305,1 €" at bounding box center [889, 168] width 46 height 9
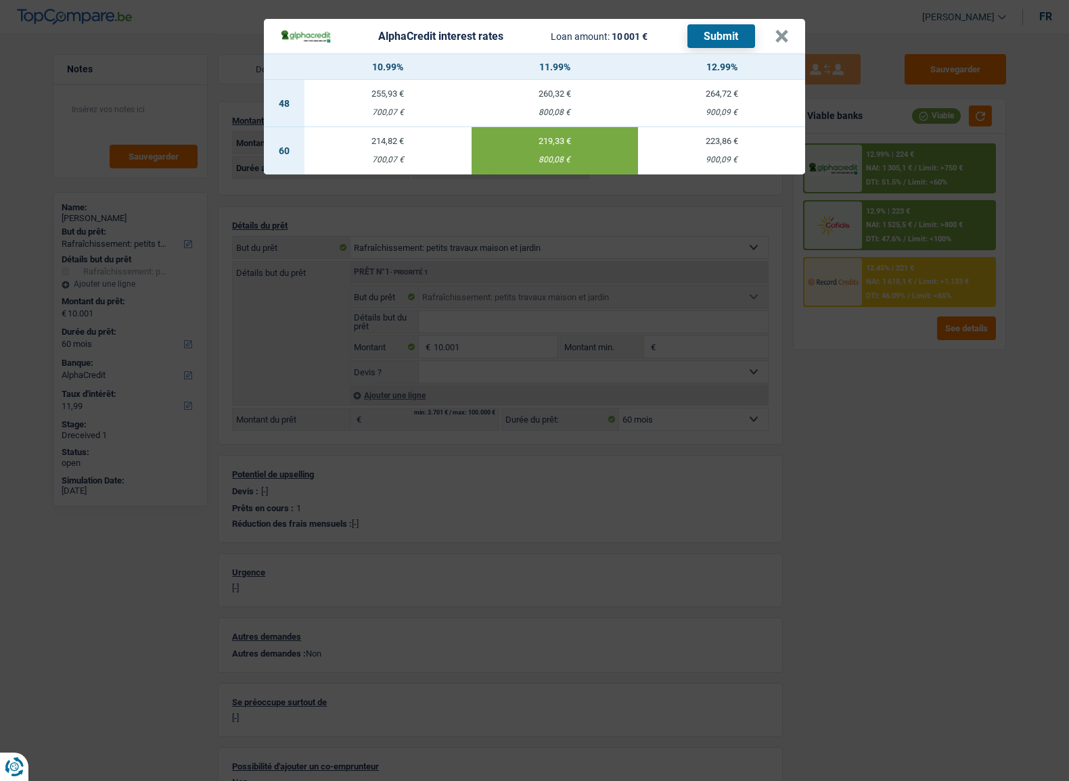
click at [935, 381] on div "AlphaCredit interest rates Loan amount: 10 001 € Submit × 10.99% 11.99% 12.99% …" at bounding box center [534, 390] width 1069 height 781
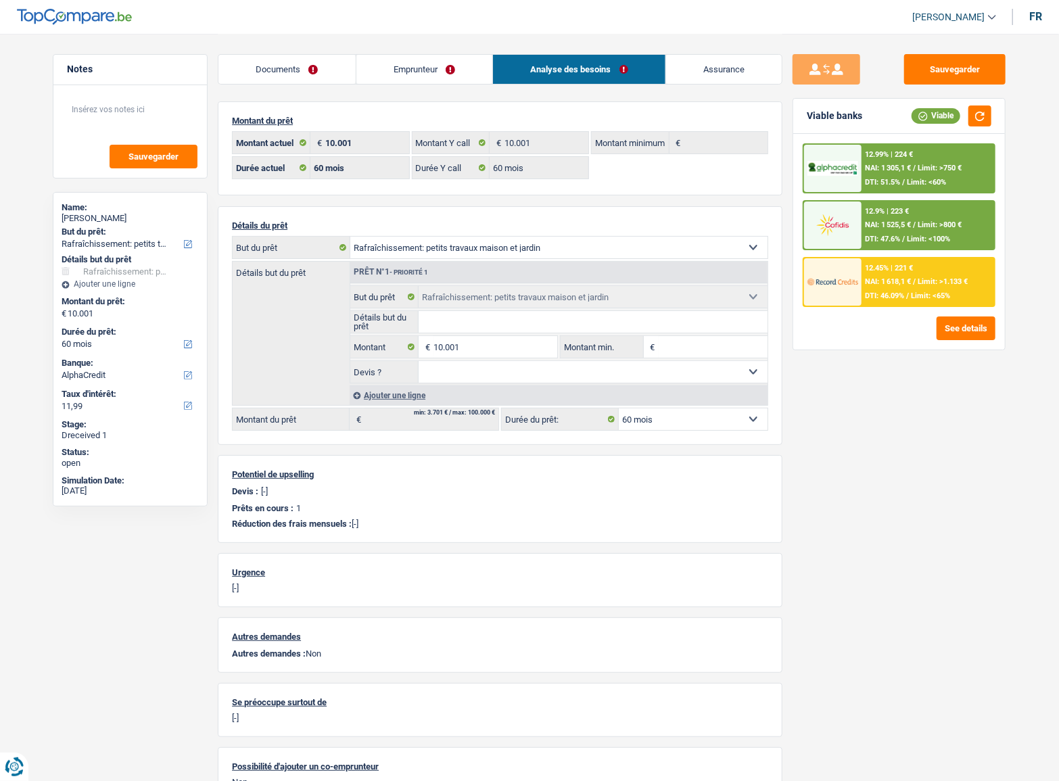
click at [918, 233] on div "12.9% | 223 € NAI: 1 525,5 € / Limit: >800 € DTI: 47.6% / Limit: <100%" at bounding box center [928, 225] width 133 height 47
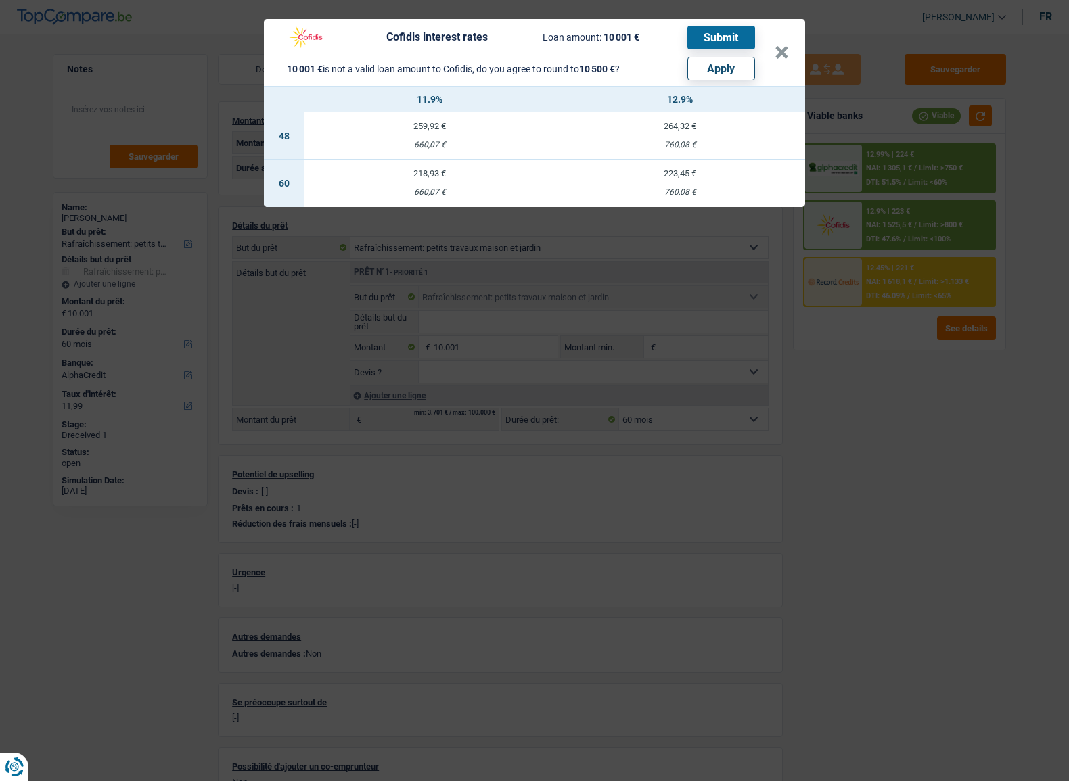
click at [877, 361] on div "Cofidis interest rates Loan amount: 10 001 € Submit 10 001 € is not a valid loa…" at bounding box center [534, 390] width 1069 height 781
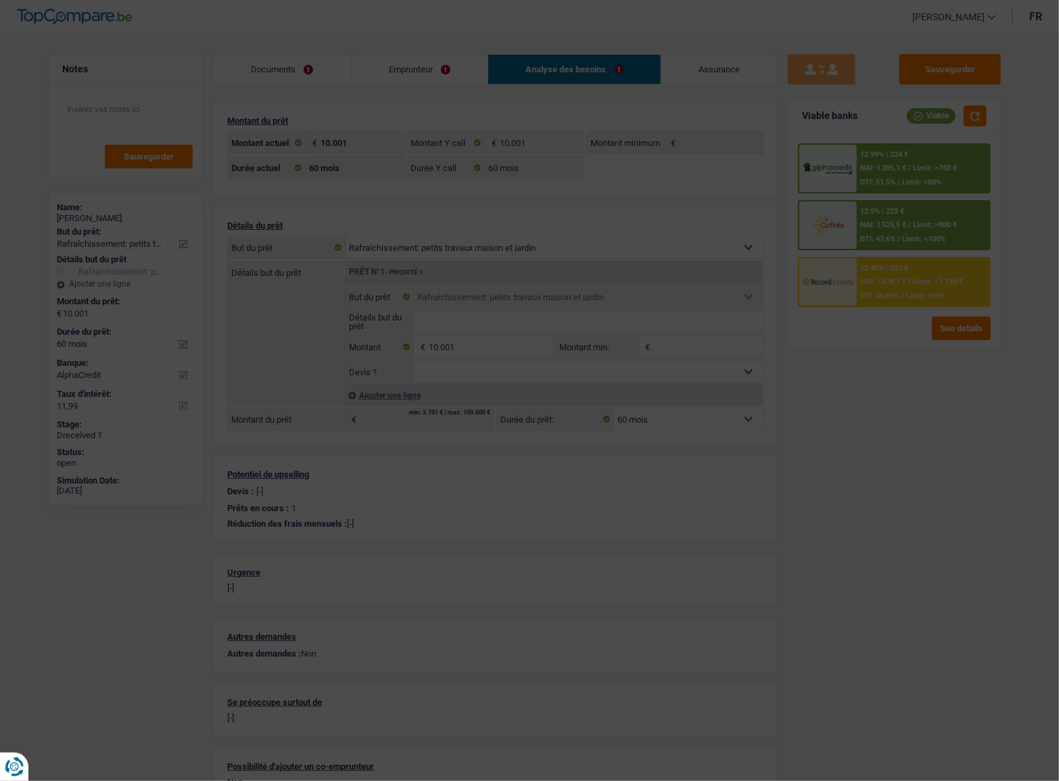
click at [905, 291] on span "/" at bounding box center [903, 295] width 3 height 9
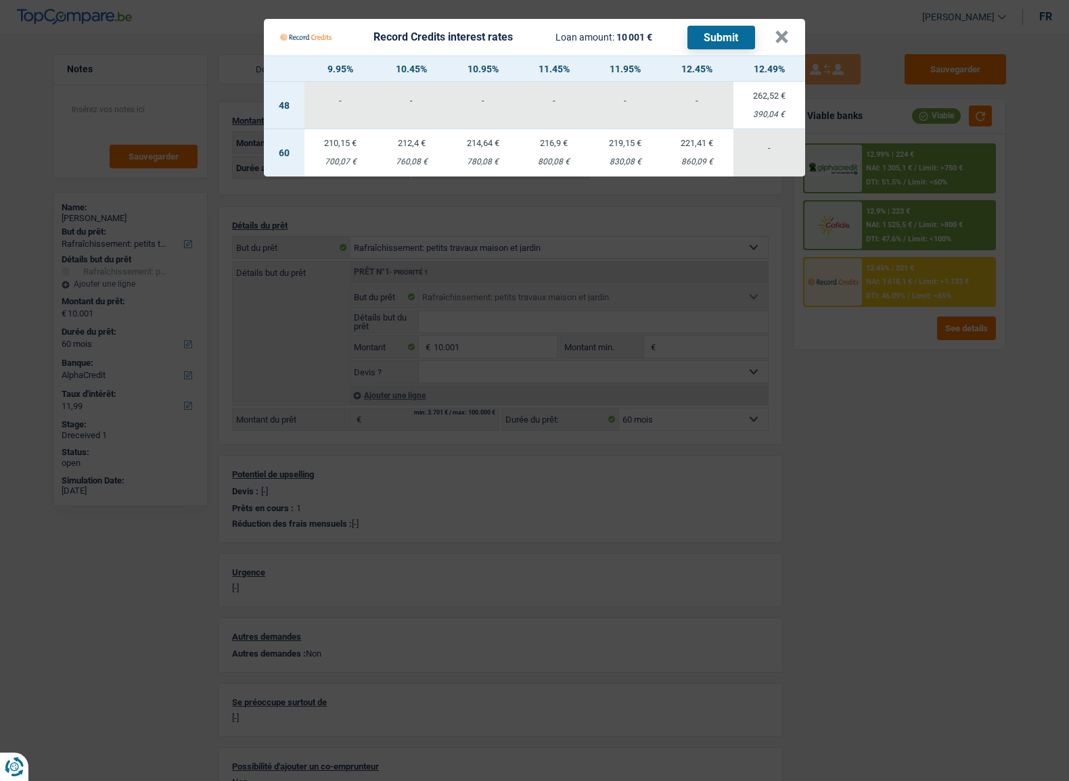
click at [628, 160] on div "830,08 €" at bounding box center [625, 162] width 72 height 9
select select "record credits"
type input "11,95"
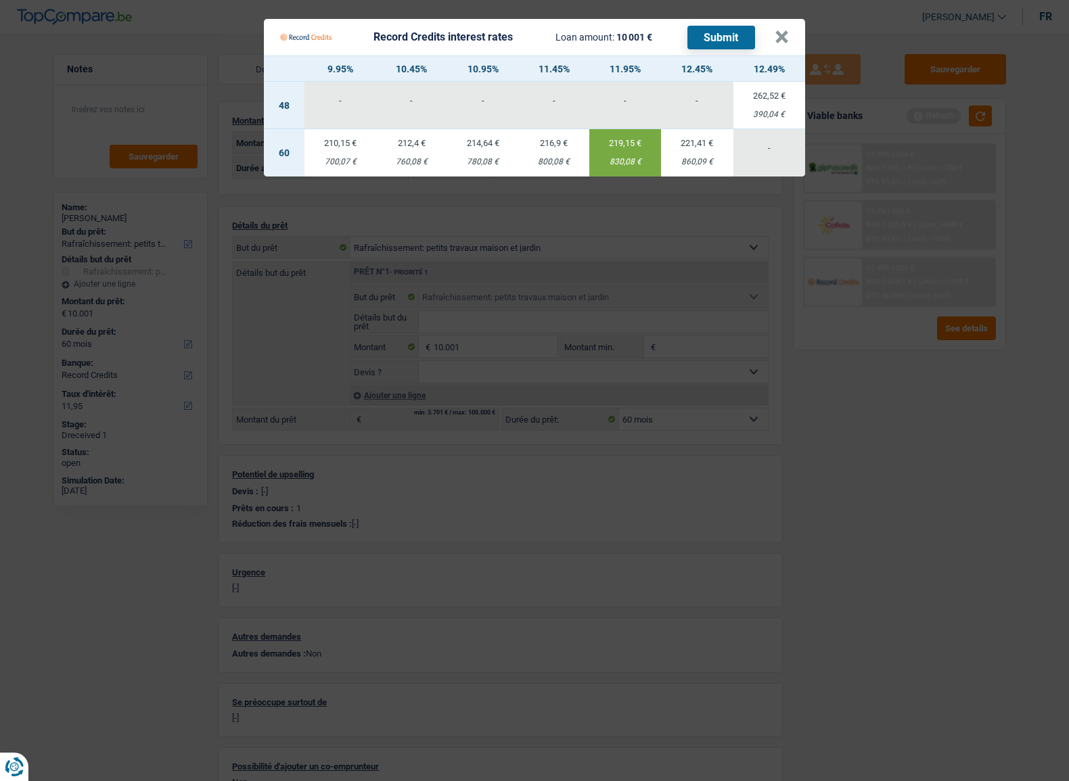
click at [721, 37] on button "Submit" at bounding box center [721, 38] width 68 height 24
click at [783, 37] on button "×" at bounding box center [781, 37] width 14 height 14
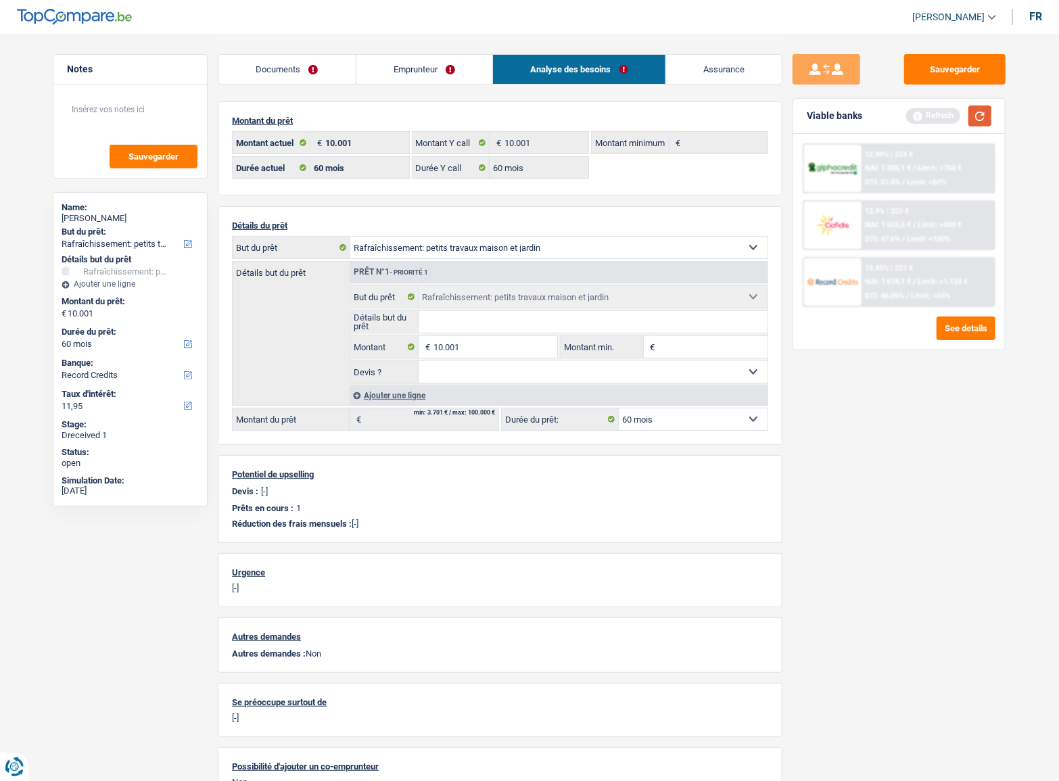
click at [983, 115] on button "button" at bounding box center [979, 116] width 23 height 21
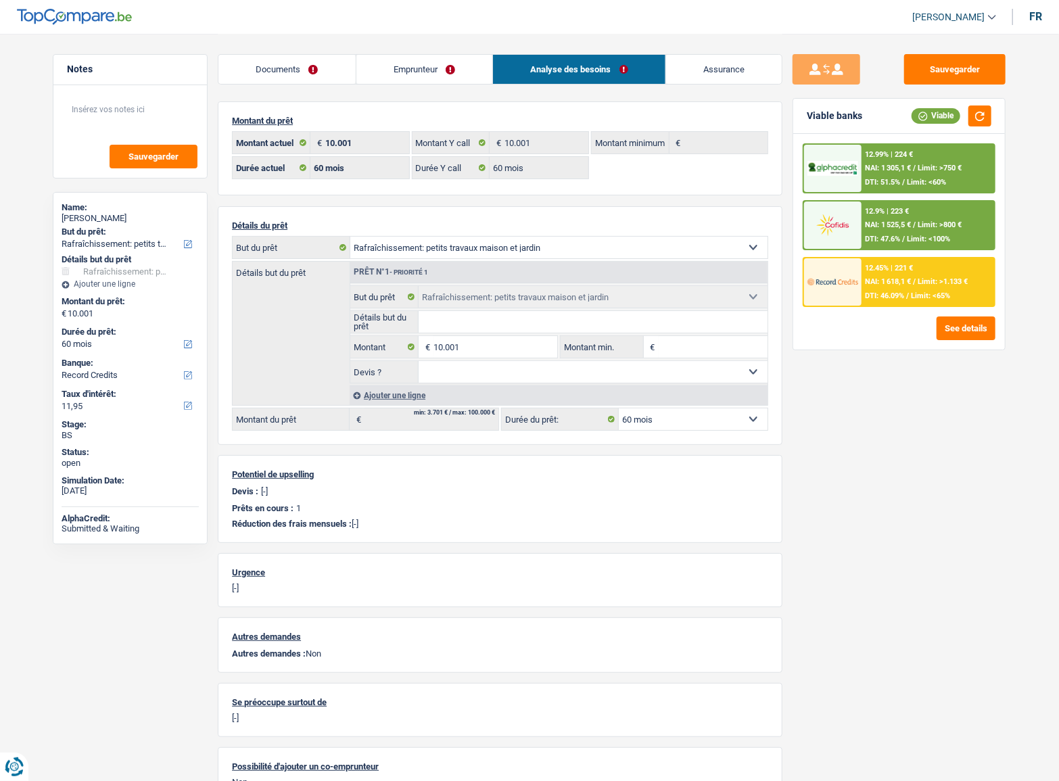
click at [901, 179] on span "DTI: 51.5%" at bounding box center [883, 182] width 35 height 9
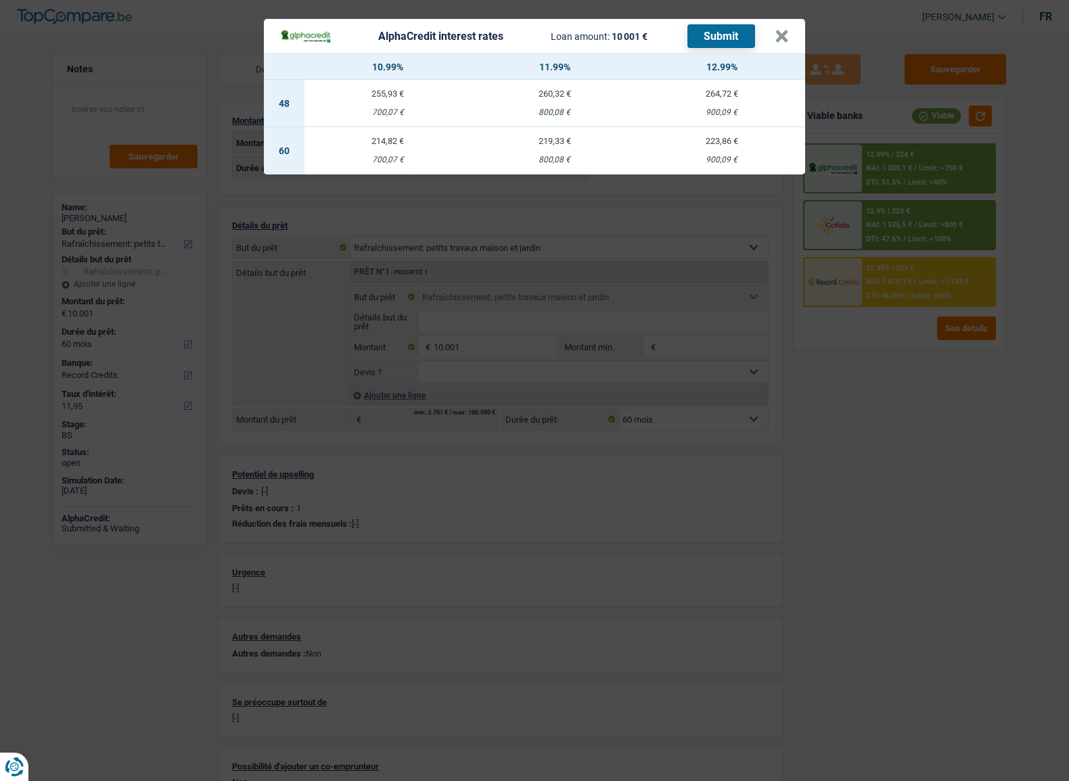
click at [935, 388] on div "AlphaCredit interest rates Loan amount: 10 001 € Submit × 10.99% 11.99% 12.99% …" at bounding box center [534, 390] width 1069 height 781
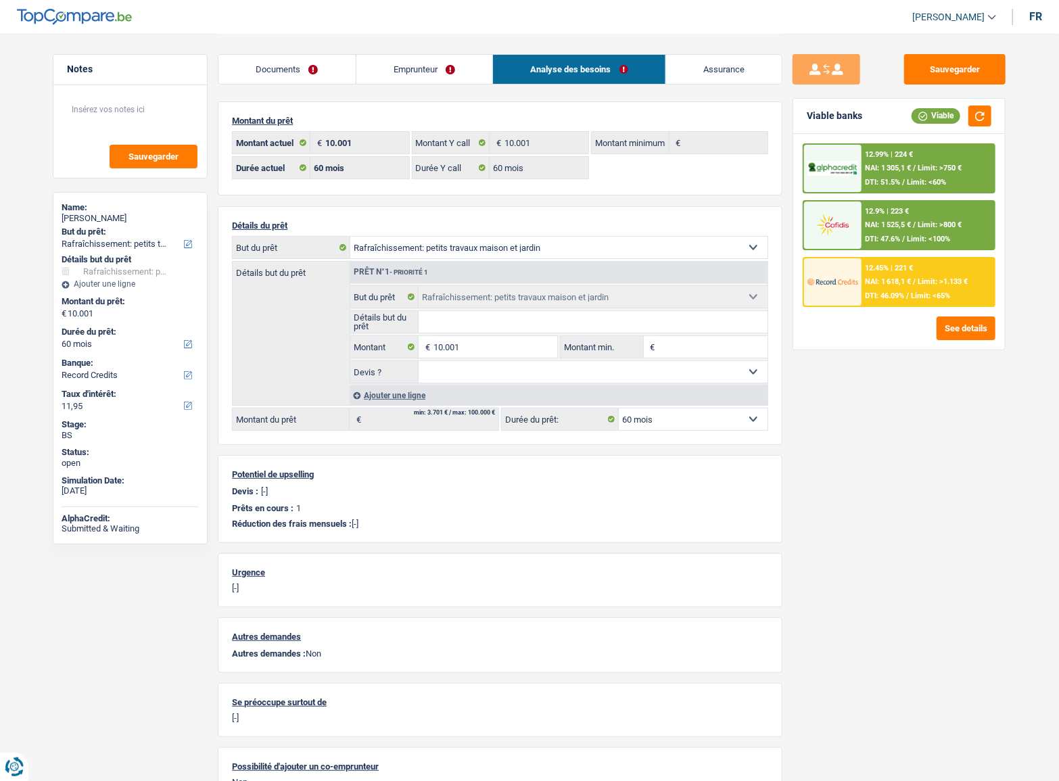
click at [960, 174] on div "12.99% | 224 € NAI: 1 305,1 € / Limit: >750 € DTI: 51.5% / Limit: <60%" at bounding box center [928, 168] width 133 height 47
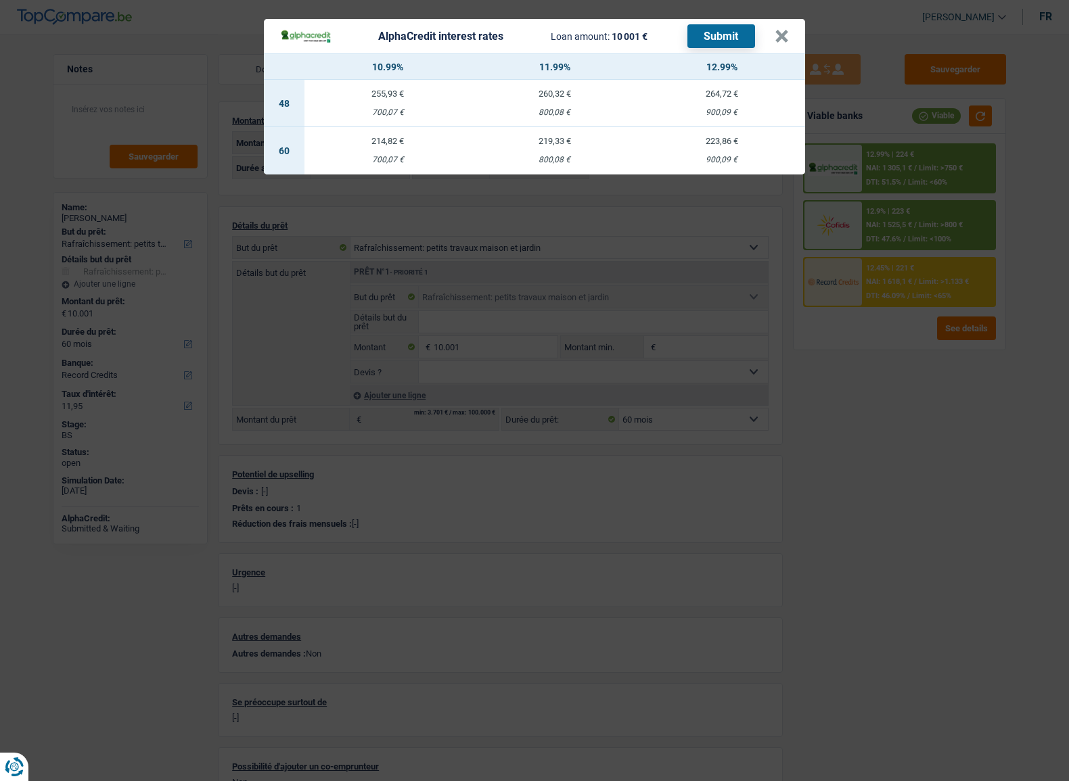
click at [911, 372] on div "AlphaCredit interest rates Loan amount: 10 001 € Submit × 10.99% 11.99% 12.99% …" at bounding box center [534, 390] width 1069 height 781
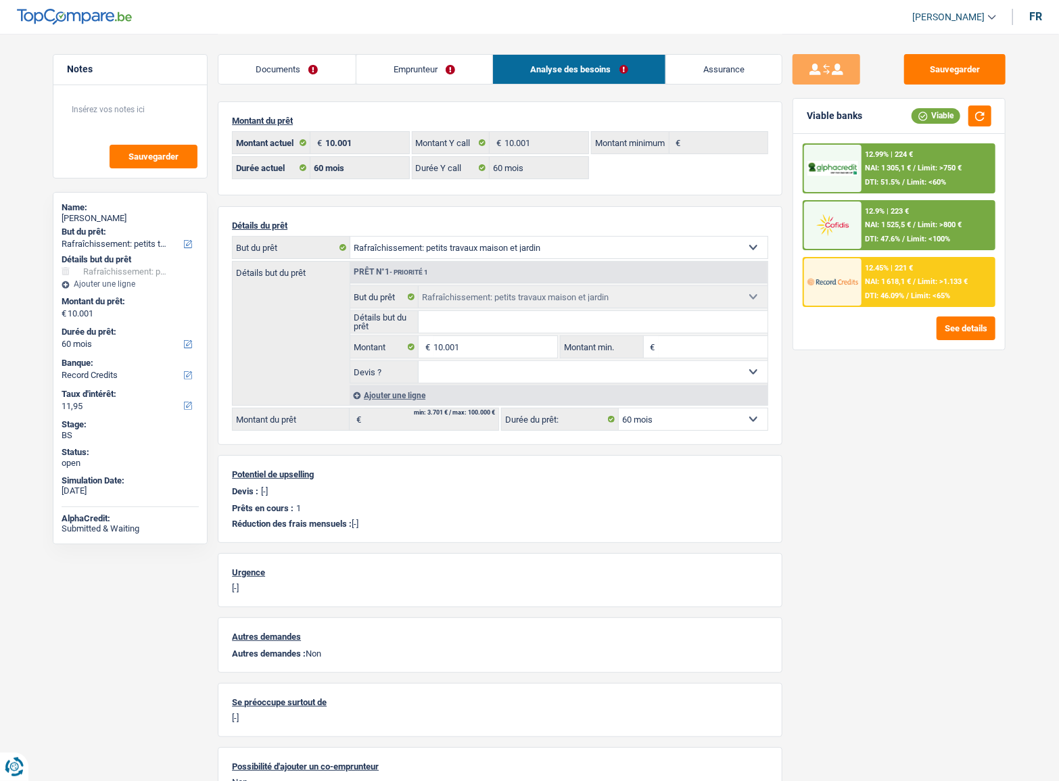
click at [908, 279] on span "NAI: 1 618,1 €" at bounding box center [889, 281] width 46 height 9
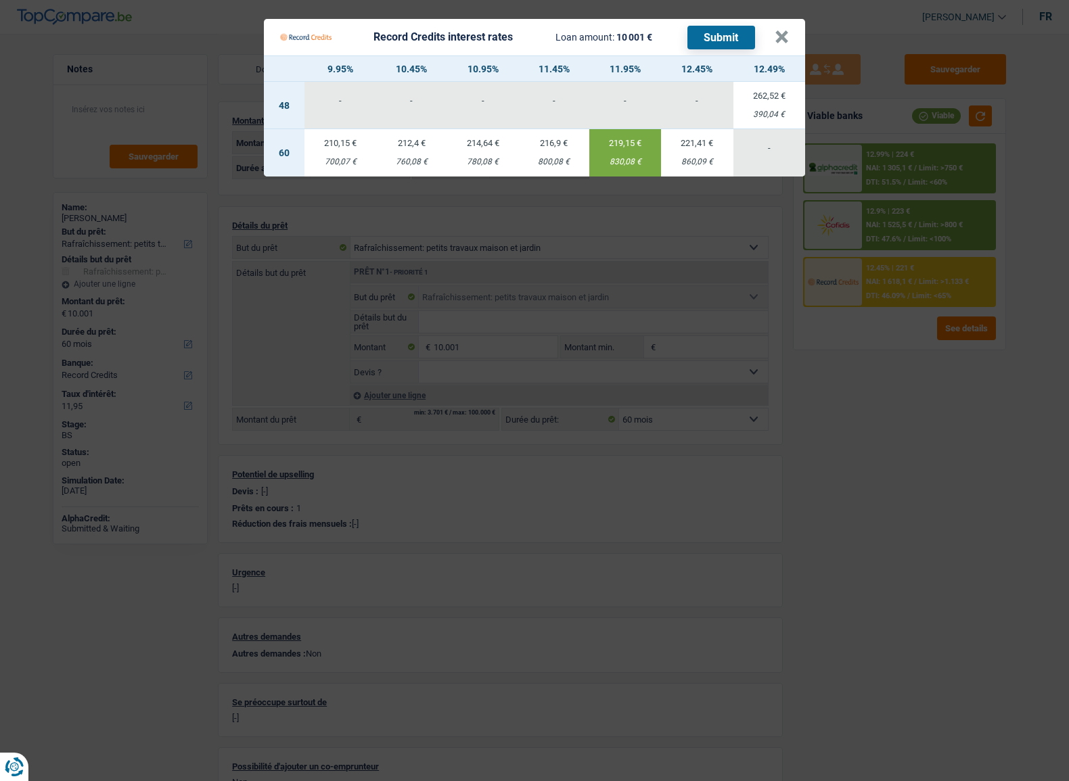
click at [906, 402] on Credits "Record Credits interest rates Loan amount: 10 001 € Submit × 9.95% 10.45% 10.95…" at bounding box center [534, 390] width 1069 height 781
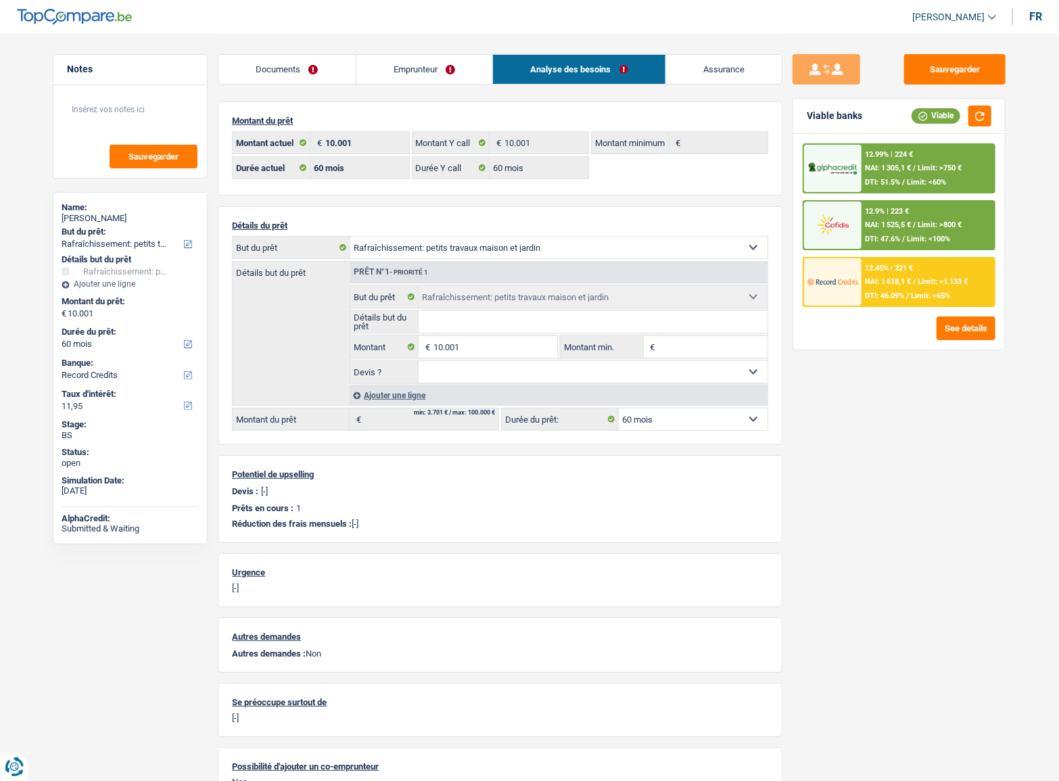
click at [394, 74] on link "Emprunteur" at bounding box center [424, 69] width 137 height 29
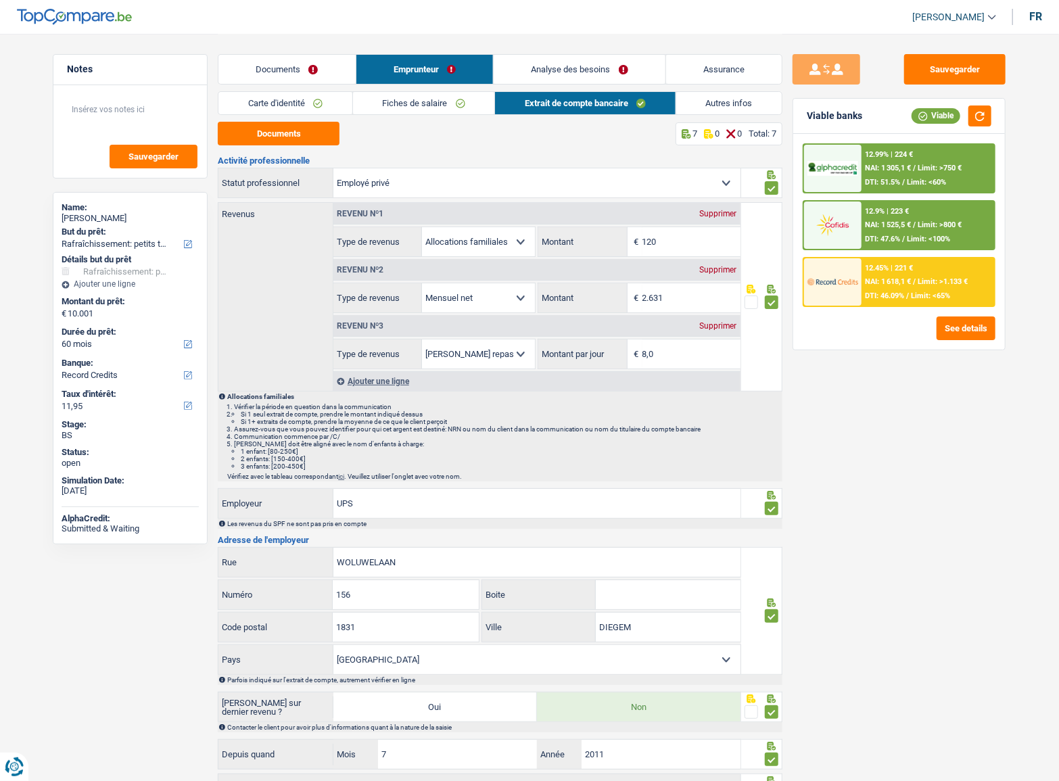
click at [277, 101] on link "Carte d'identité" at bounding box center [285, 103] width 134 height 22
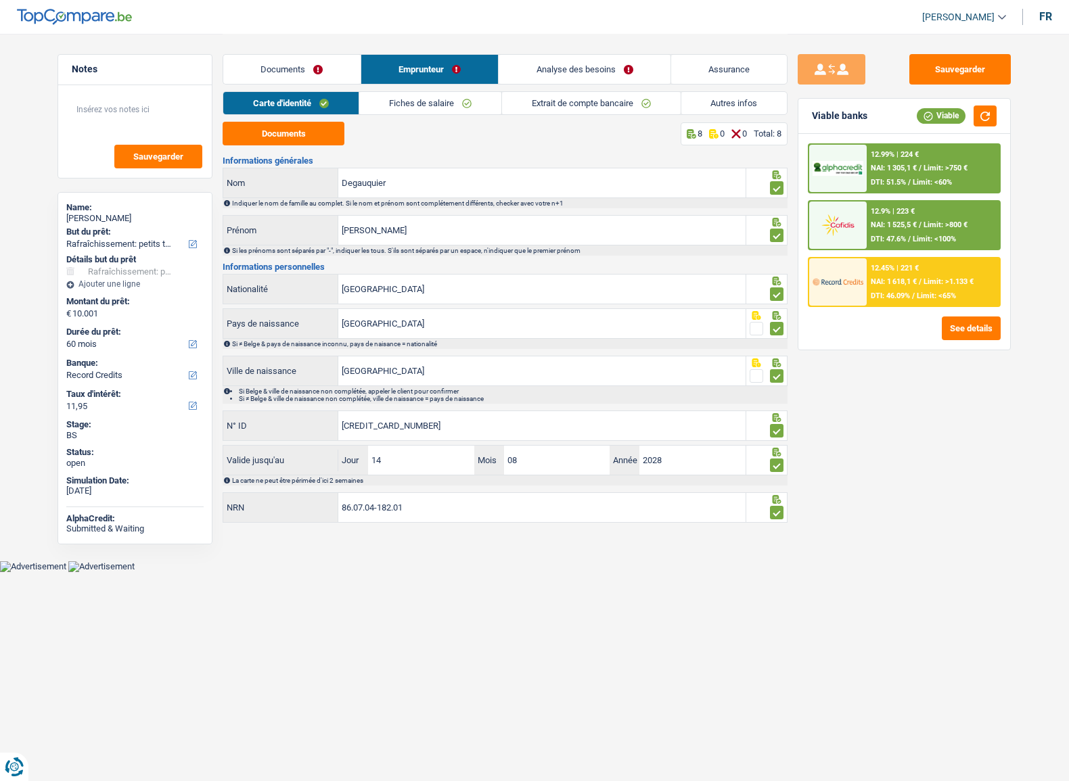
click at [285, 76] on link "Documents" at bounding box center [291, 69] width 137 height 29
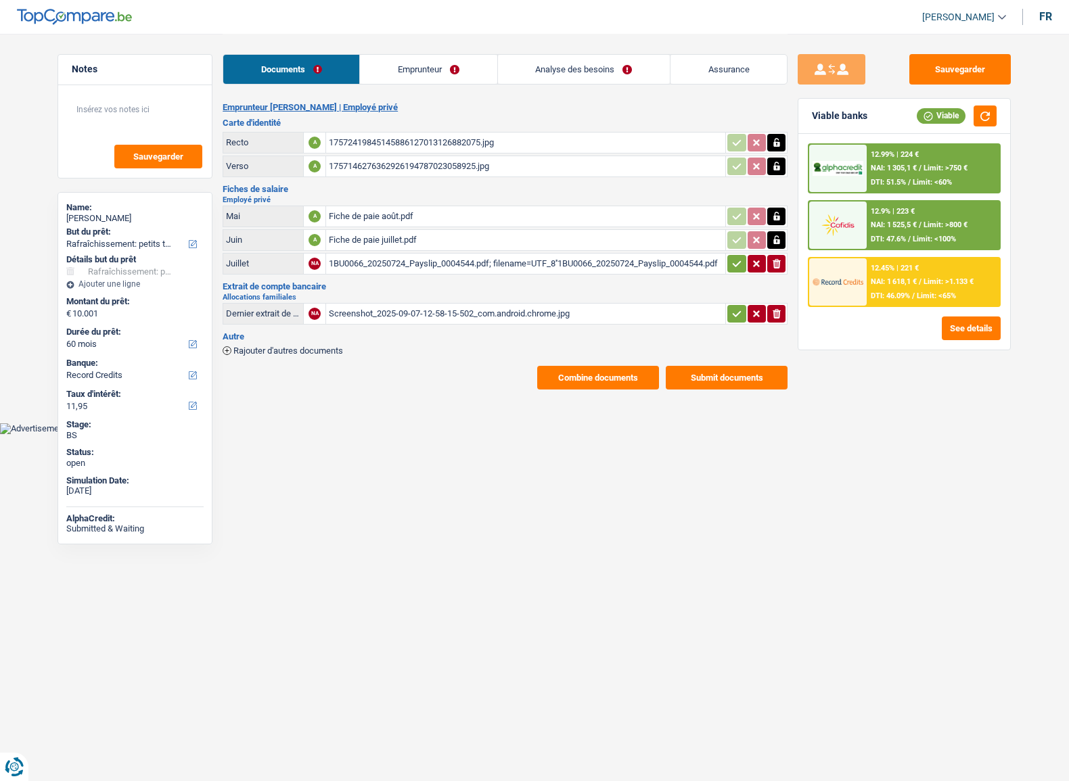
click at [371, 141] on div "17572419845145886127013126882075.jpg" at bounding box center [526, 143] width 394 height 20
click at [406, 68] on link "Emprunteur" at bounding box center [428, 69] width 137 height 29
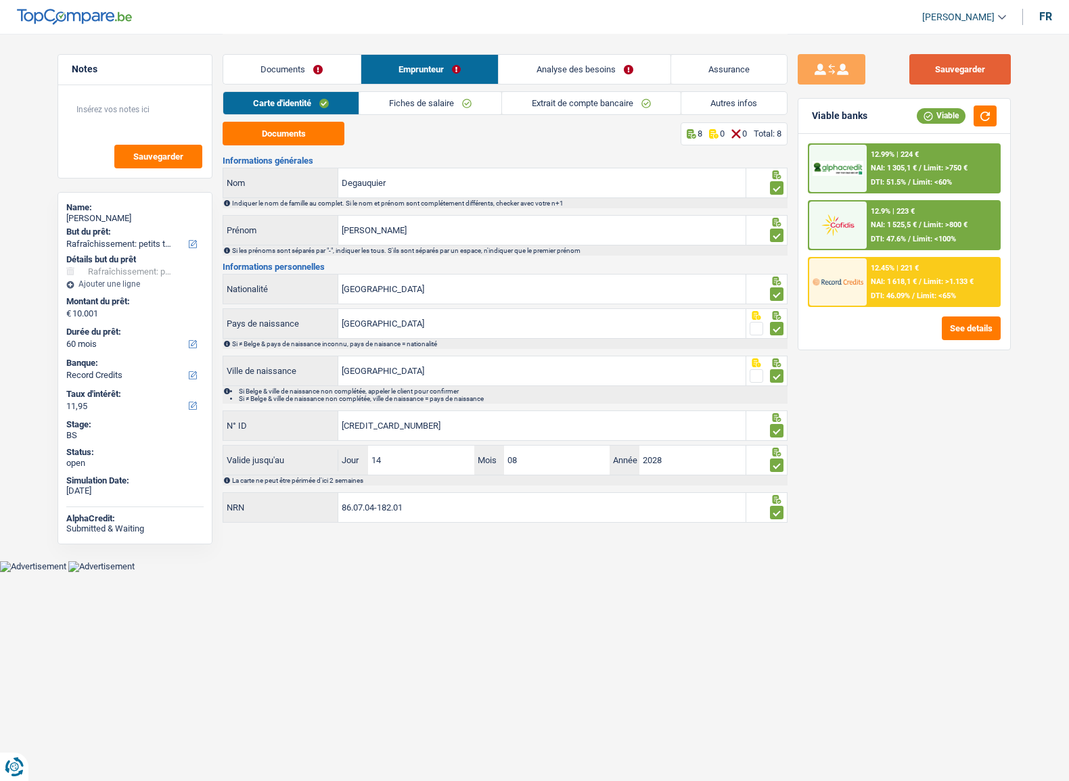
click at [962, 68] on button "Sauvegarder" at bounding box center [959, 69] width 101 height 30
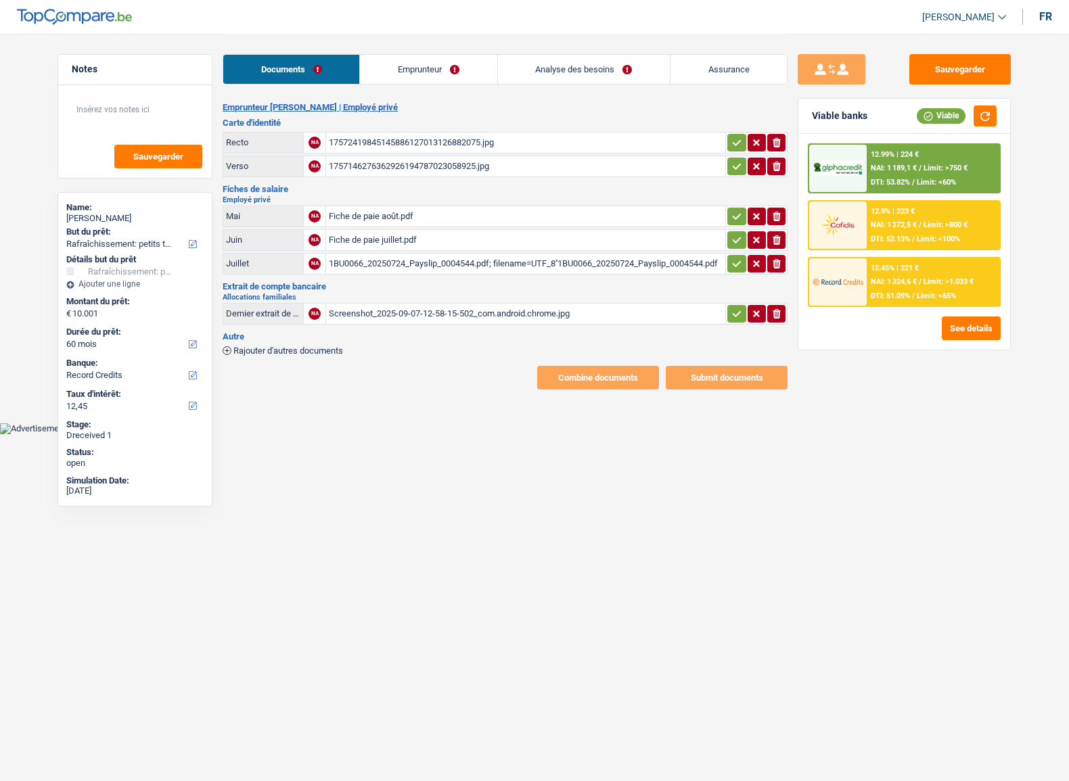
select select "houseOrGarden"
select select "60"
select select "record credits"
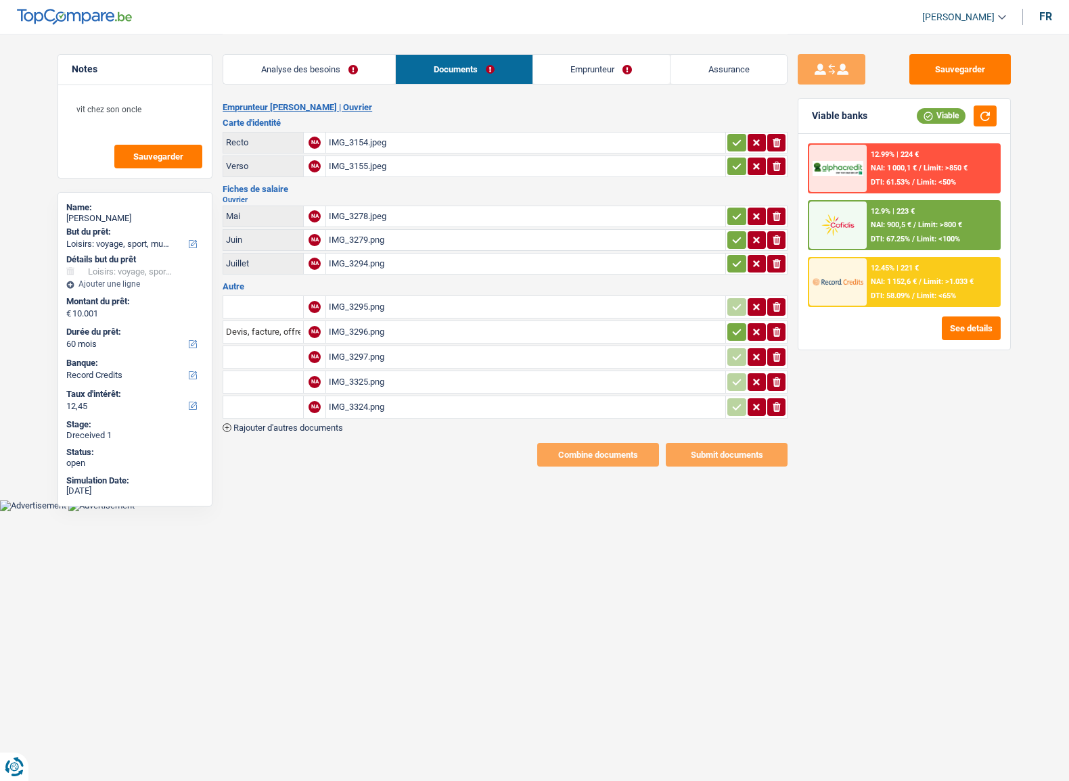
select select "hobbies"
select select "60"
select select "record credits"
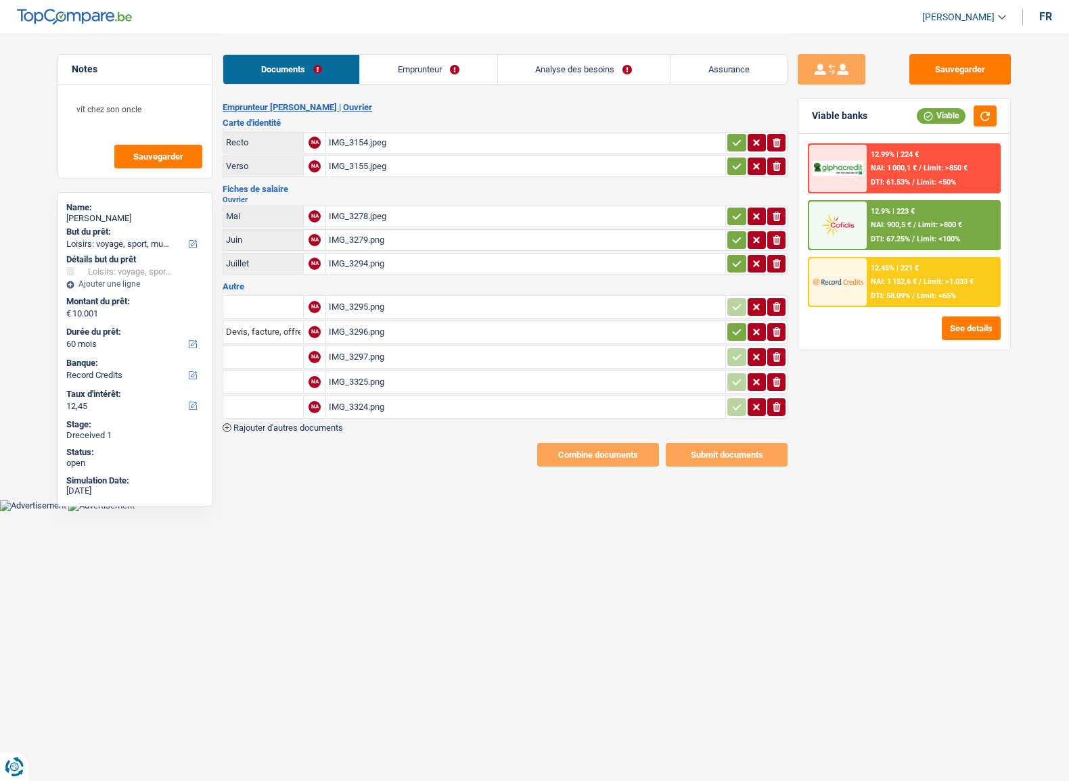
click at [361, 218] on div "IMG_3278.jpeg" at bounding box center [526, 216] width 394 height 20
click at [367, 233] on div "IMG_3279.png" at bounding box center [526, 240] width 394 height 20
click at [369, 268] on div "IMG_3294.png" at bounding box center [526, 264] width 394 height 20
click at [779, 233] on icon "ionicons-v5-e" at bounding box center [776, 240] width 11 height 14
click at [359, 300] on div "IMG_3295.png" at bounding box center [526, 307] width 394 height 20
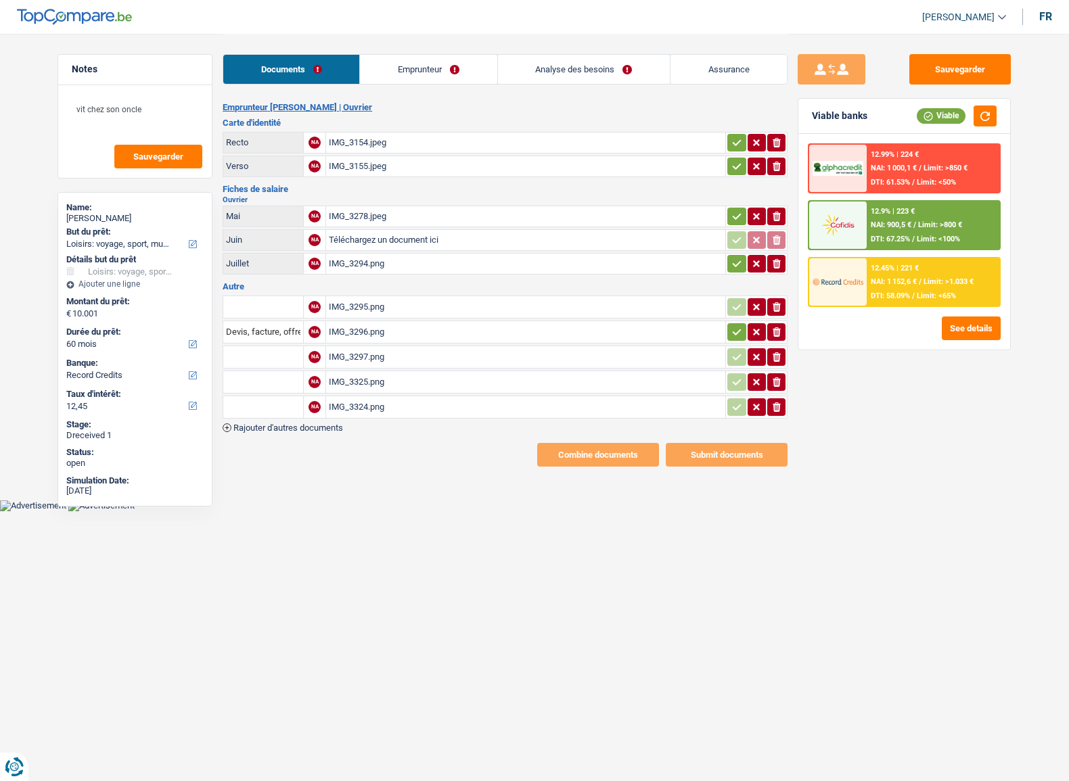
click at [395, 302] on div "IMG_3295.png" at bounding box center [526, 307] width 394 height 20
click at [381, 329] on div "IMG_3296.png" at bounding box center [526, 332] width 394 height 20
click at [378, 212] on div "IMG_3278.jpeg" at bounding box center [526, 216] width 394 height 20
click at [358, 358] on div "IMG_3297.png" at bounding box center [526, 357] width 394 height 20
click at [383, 378] on div "IMG_3325.png" at bounding box center [526, 382] width 394 height 20
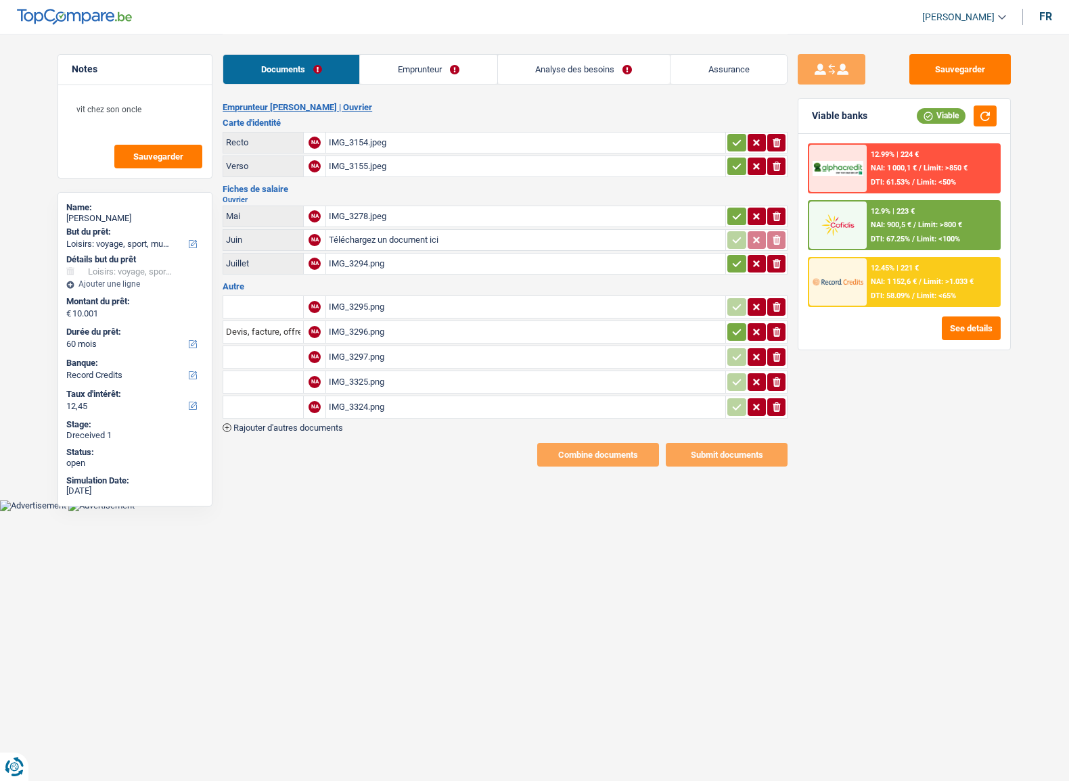
click at [366, 401] on div "IMG_3324.png" at bounding box center [526, 407] width 394 height 20
click at [378, 328] on div "IMG_3296.png" at bounding box center [526, 332] width 394 height 20
click at [431, 218] on div "IMG_3278.jpeg" at bounding box center [526, 216] width 394 height 20
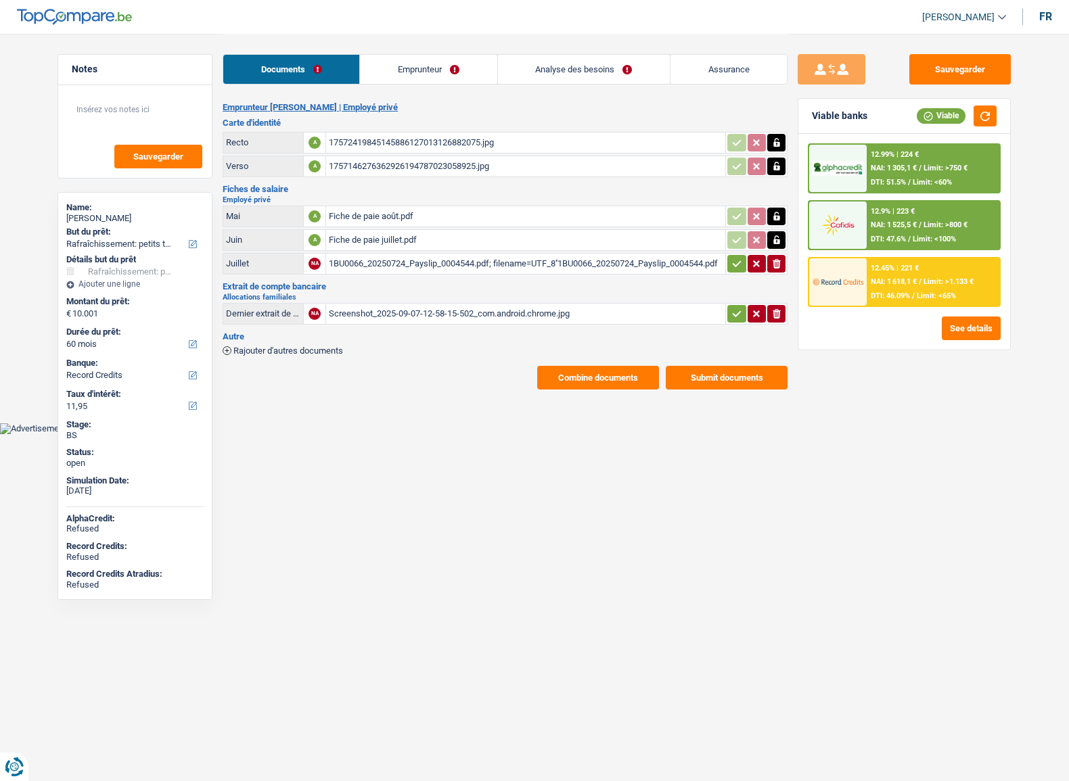
select select "houseOrGarden"
select select "60"
select select "record credits"
click at [942, 211] on div "12.9% | 223 € NAI: 1 525,5 € / Limit: >800 € DTI: 47.6% / Limit: <100%" at bounding box center [932, 225] width 133 height 47
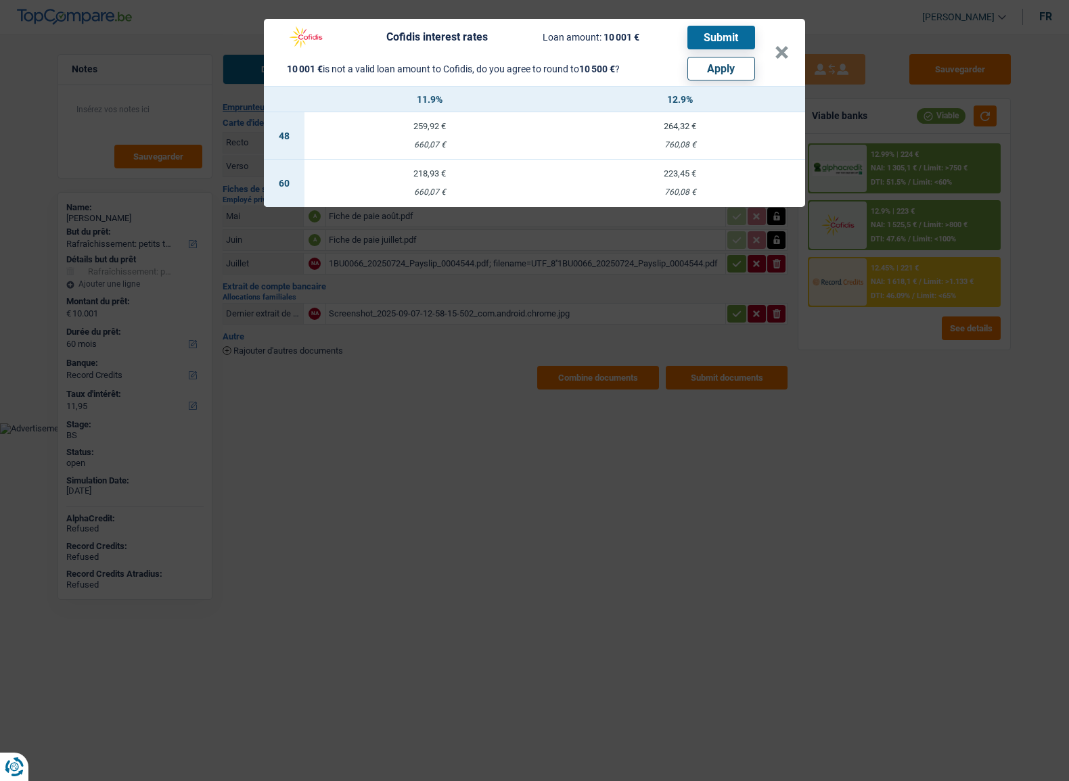
drag, startPoint x: 734, startPoint y: 67, endPoint x: 668, endPoint y: 119, distance: 84.8
click at [734, 68] on button "Apply" at bounding box center [721, 69] width 68 height 24
type input "10.500"
select select "other"
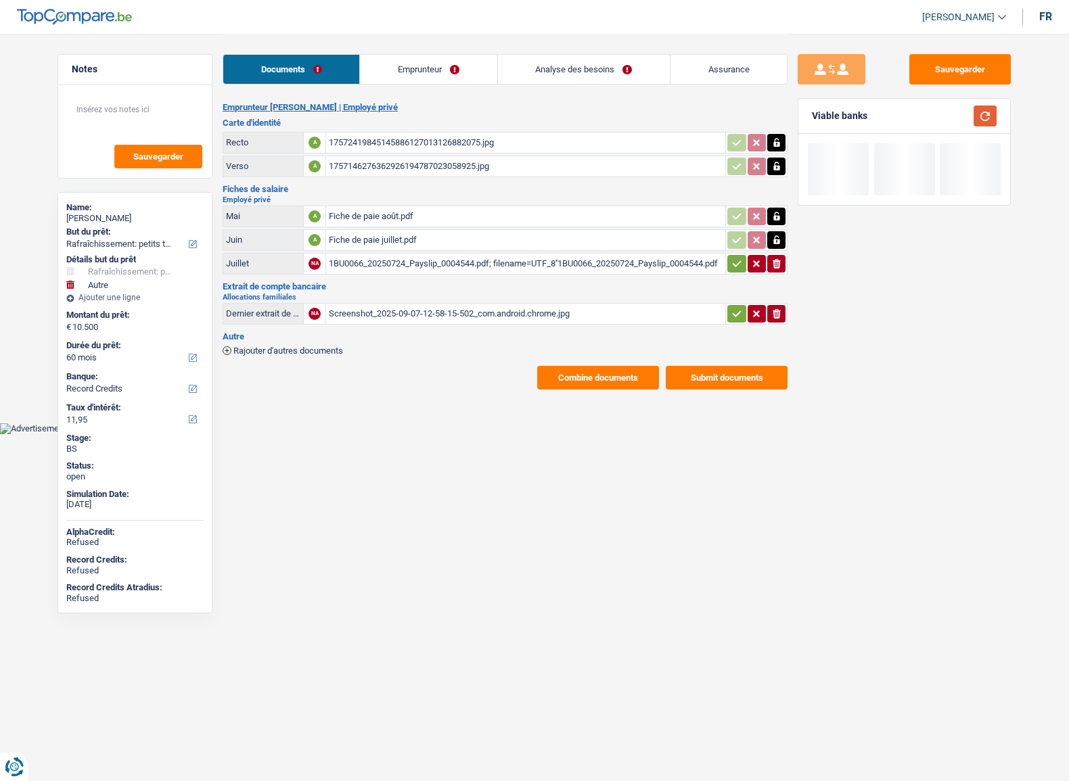
click at [988, 115] on button "button" at bounding box center [984, 116] width 23 height 21
click at [956, 61] on button "Sauvegarder" at bounding box center [959, 69] width 101 height 30
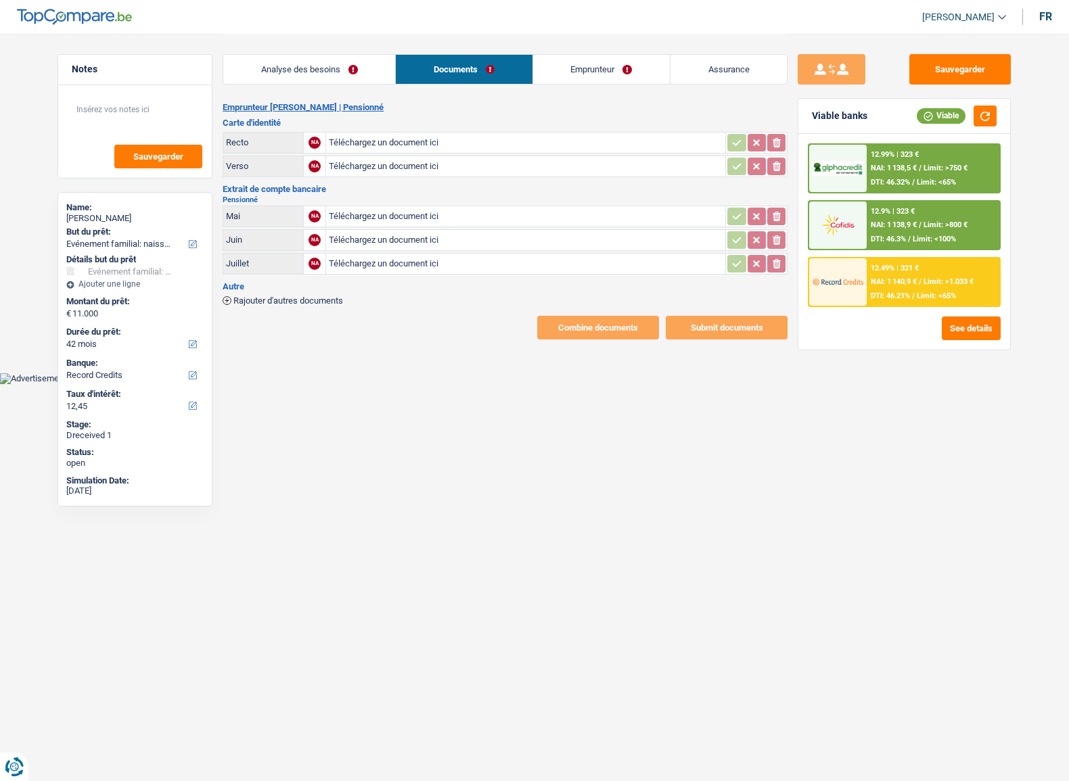
select select "familyEvent"
select select "42"
select select "record credits"
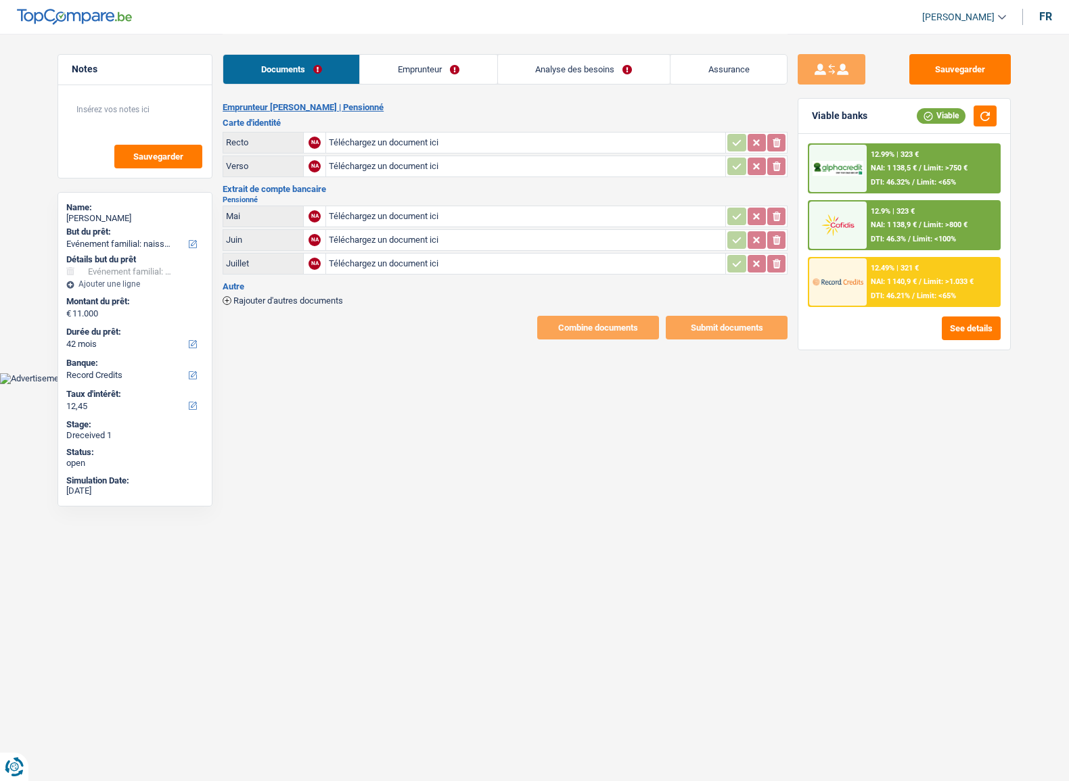
click at [445, 139] on input "Téléchargez un document ici" at bounding box center [526, 143] width 394 height 20
type input "C:\fakepath\ci13.jpg"
click at [336, 170] on input "Téléchargez un document ici" at bounding box center [526, 166] width 394 height 20
type input "C:\fakepath\ci12.jpg"
click at [454, 258] on input "Téléchargez un document ici" at bounding box center [526, 264] width 394 height 20
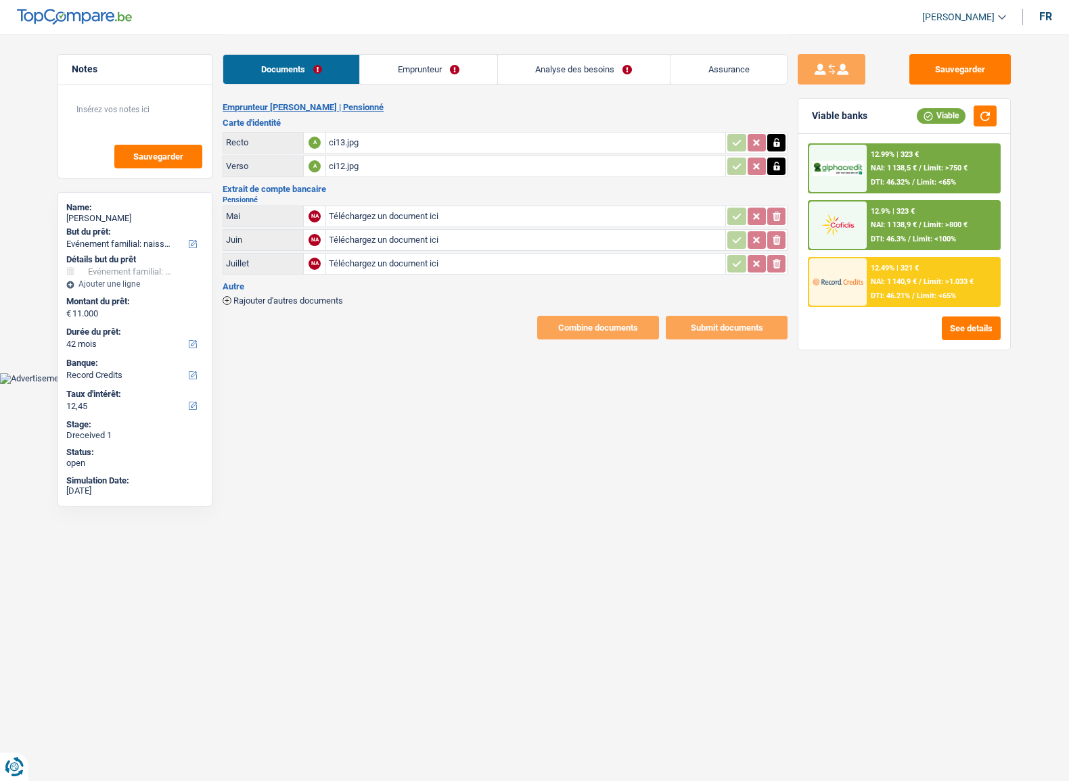
type input "C:\fakepath\ci15 (1).PDF"
click at [402, 237] on input "Téléchargez un document ici" at bounding box center [526, 240] width 394 height 20
type input "C:\fakepath\ci158.PDF"
click at [349, 208] on input "Téléchargez un document ici" at bounding box center [526, 216] width 394 height 20
type input "C:\fakepath\ci156.PDF"
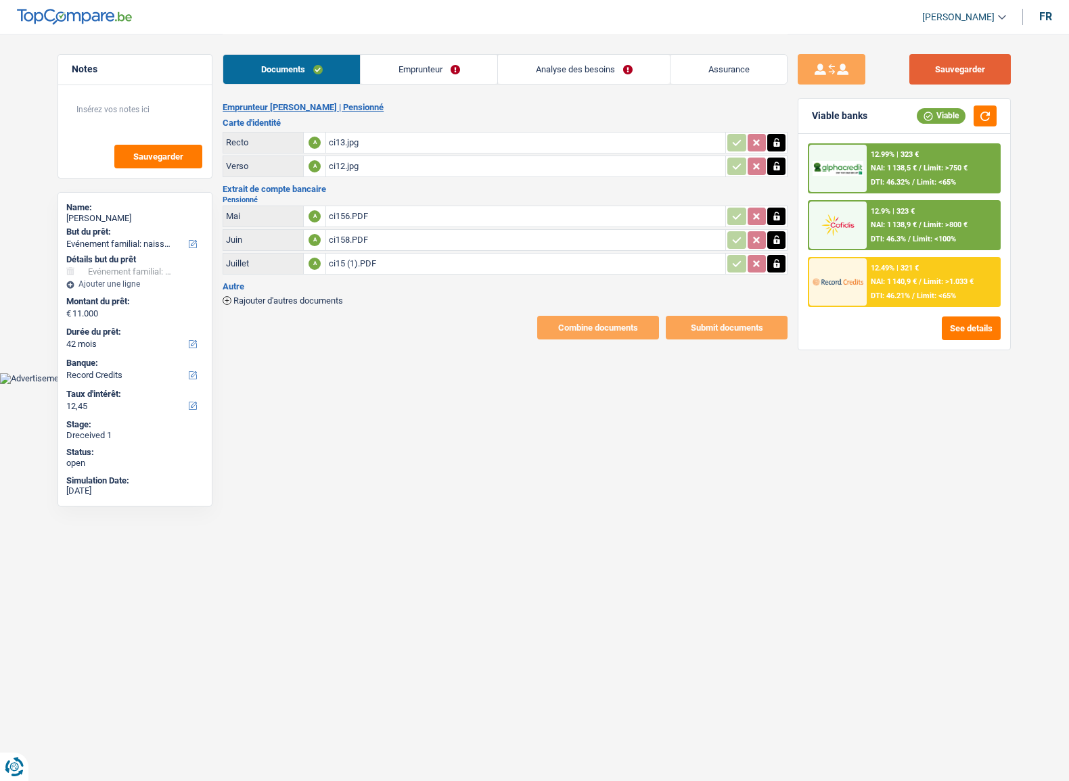
click at [987, 80] on button "Sauvegarder" at bounding box center [959, 69] width 101 height 30
click at [994, 122] on button "button" at bounding box center [984, 116] width 23 height 21
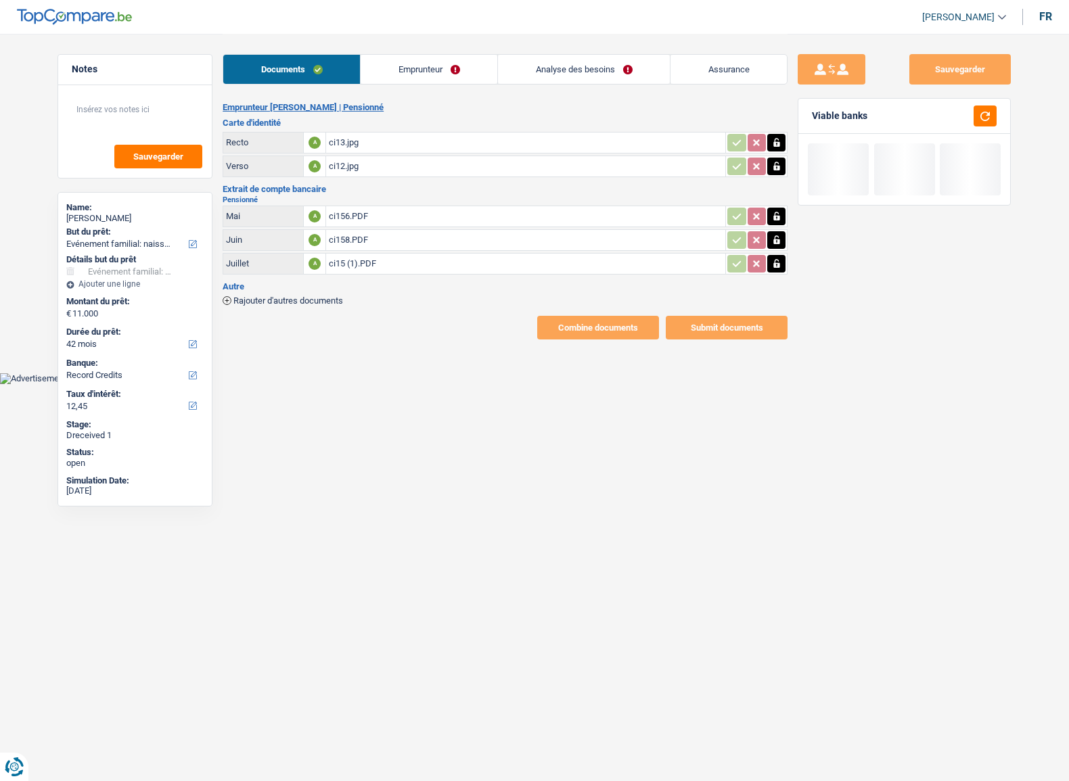
click at [425, 85] on div "Documents Emprunteur Analyse des besoins Assurance" at bounding box center [505, 62] width 565 height 57
click at [425, 75] on link "Emprunteur" at bounding box center [428, 69] width 137 height 29
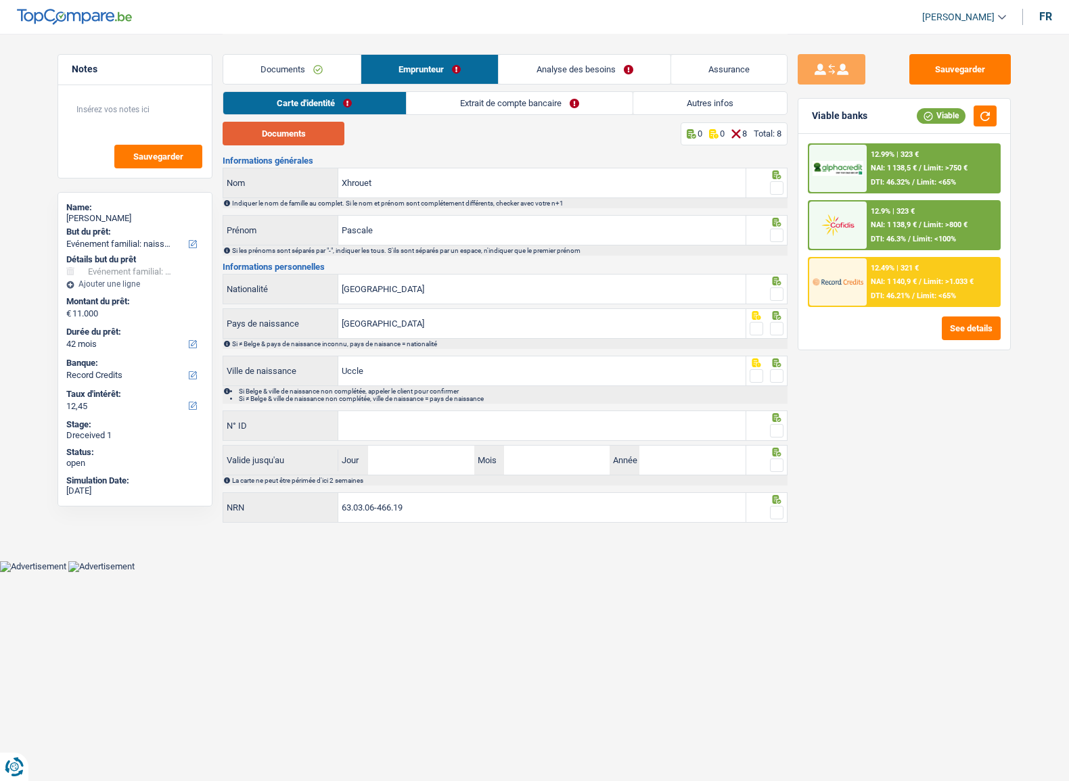
click at [310, 131] on button "Documents" at bounding box center [284, 134] width 122 height 24
click at [310, 143] on button "Documents" at bounding box center [284, 134] width 122 height 24
click at [774, 185] on span at bounding box center [777, 188] width 14 height 14
click at [0, 0] on input "radio" at bounding box center [0, 0] width 0 height 0
click at [776, 231] on span at bounding box center [777, 236] width 14 height 14
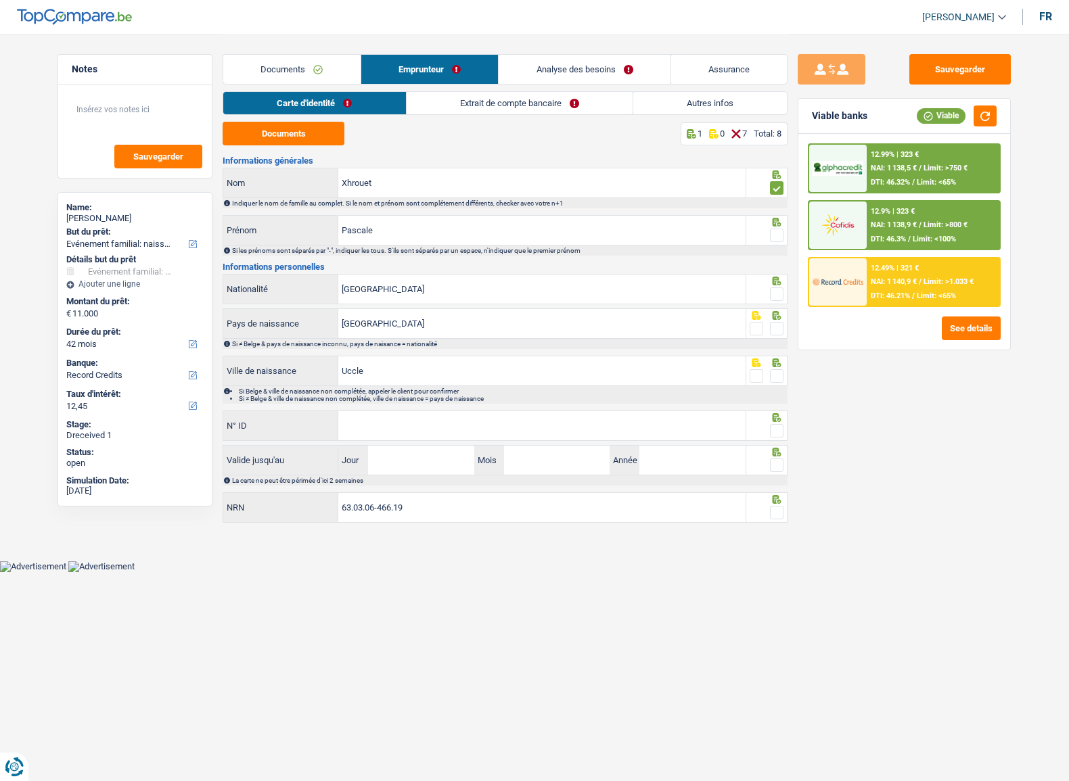
click at [0, 0] on input "radio" at bounding box center [0, 0] width 0 height 0
drag, startPoint x: 777, startPoint y: 295, endPoint x: 774, endPoint y: 335, distance: 40.7
click at [777, 297] on span at bounding box center [777, 294] width 14 height 14
click at [0, 0] on input "radio" at bounding box center [0, 0] width 0 height 0
click at [775, 340] on div "Si ≠ Belge & pays de naissance inconnu, pays de naisance = nationalité" at bounding box center [509, 343] width 554 height 7
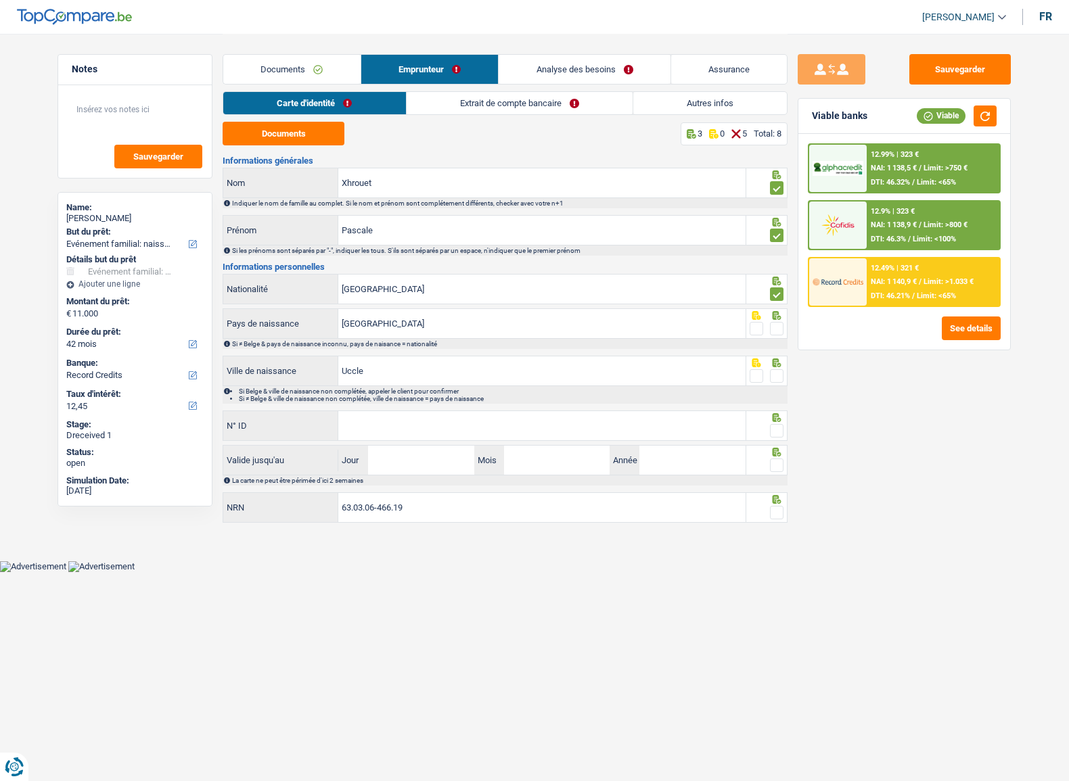
drag, startPoint x: 776, startPoint y: 331, endPoint x: 784, endPoint y: 369, distance: 37.9
click at [777, 331] on span at bounding box center [777, 329] width 14 height 14
click at [0, 0] on input "radio" at bounding box center [0, 0] width 0 height 0
click at [784, 369] on div at bounding box center [767, 371] width 42 height 30
click at [781, 378] on span at bounding box center [777, 376] width 14 height 14
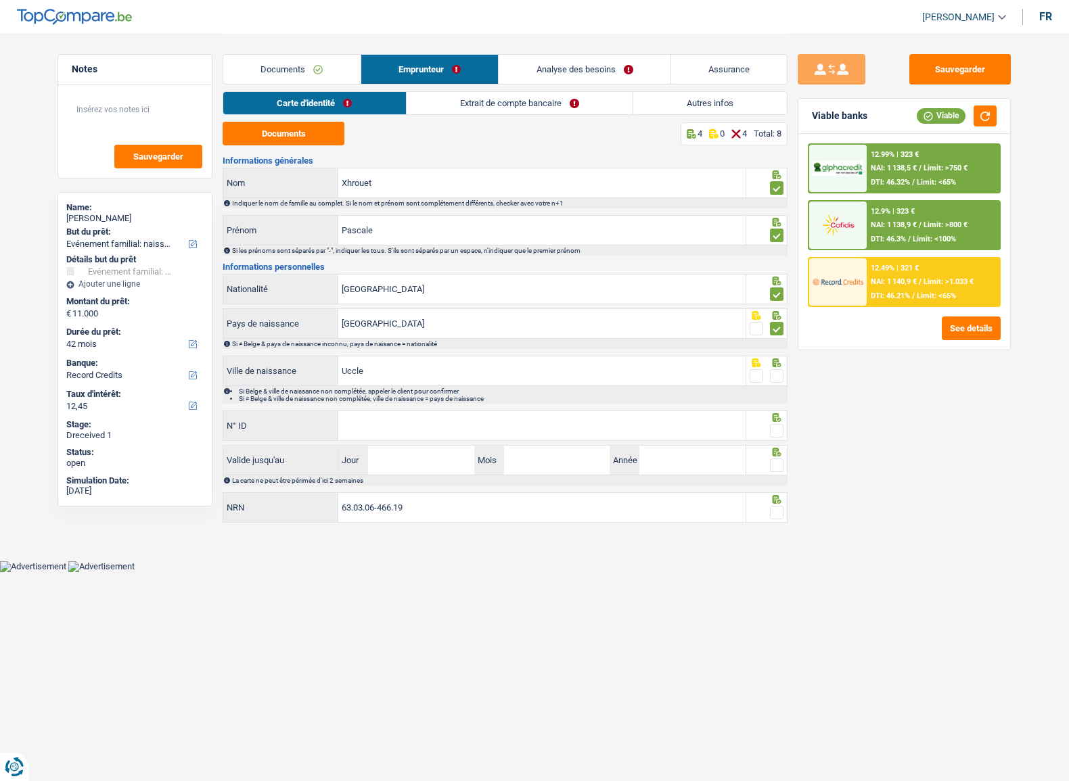
click at [0, 0] on input "radio" at bounding box center [0, 0] width 0 height 0
paste input "[PHONE_NUMBER]"
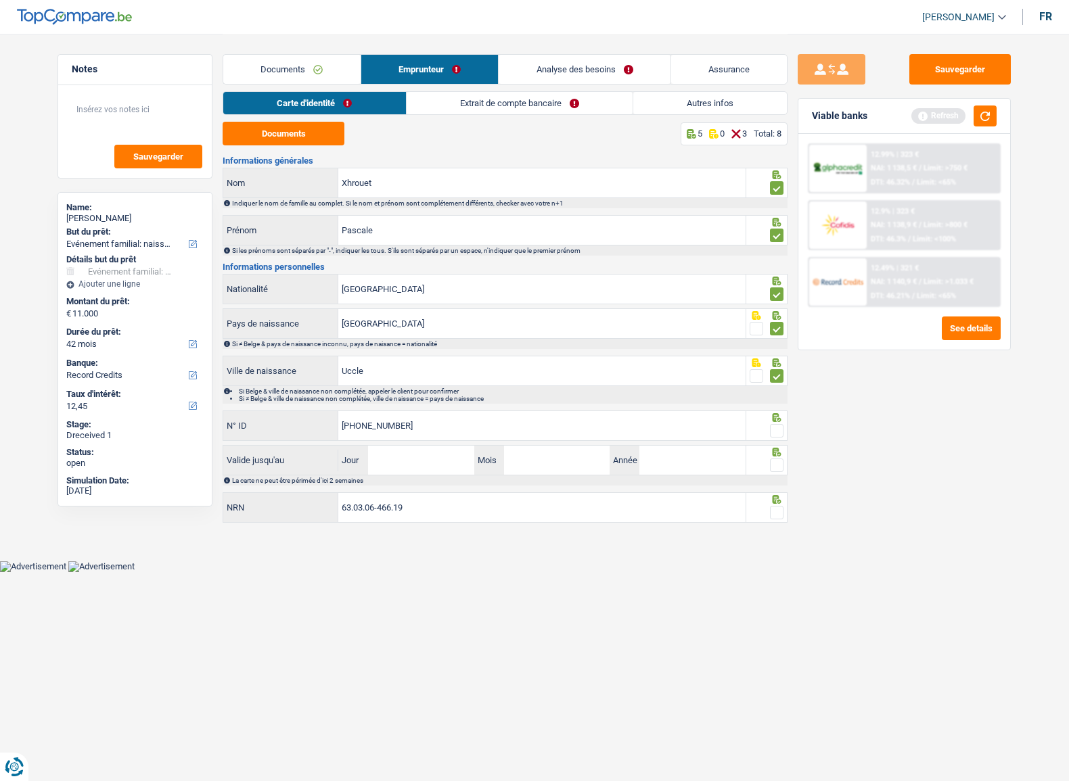
type input "[PHONE_NUMBER]"
click at [397, 449] on input "Jour" at bounding box center [421, 460] width 106 height 29
type input "21"
type input "06"
type input "2031"
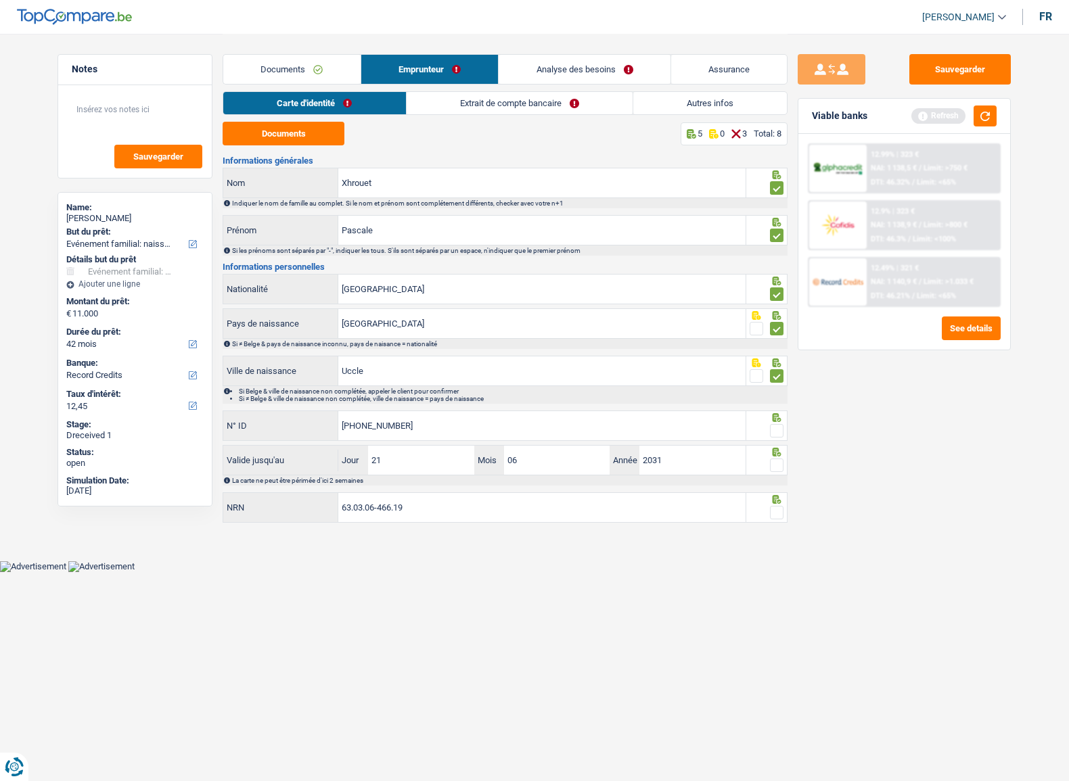
click at [783, 509] on span at bounding box center [777, 513] width 14 height 14
click at [0, 0] on input "radio" at bounding box center [0, 0] width 0 height 0
click at [778, 469] on span at bounding box center [777, 466] width 14 height 14
click at [0, 0] on input "radio" at bounding box center [0, 0] width 0 height 0
click at [771, 426] on span at bounding box center [777, 431] width 14 height 14
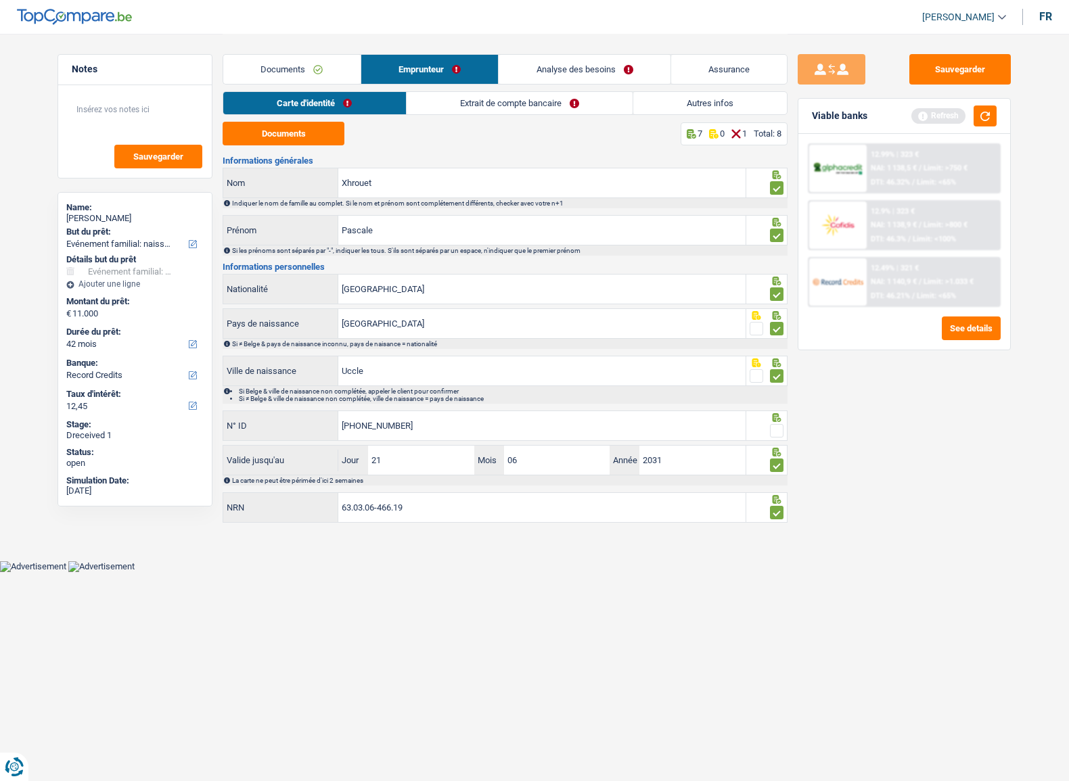
click at [0, 0] on input "radio" at bounding box center [0, 0] width 0 height 0
click at [959, 76] on button "Sauvegarder" at bounding box center [959, 69] width 101 height 30
click at [496, 106] on link "Extrait de compte bancaire" at bounding box center [519, 103] width 226 height 22
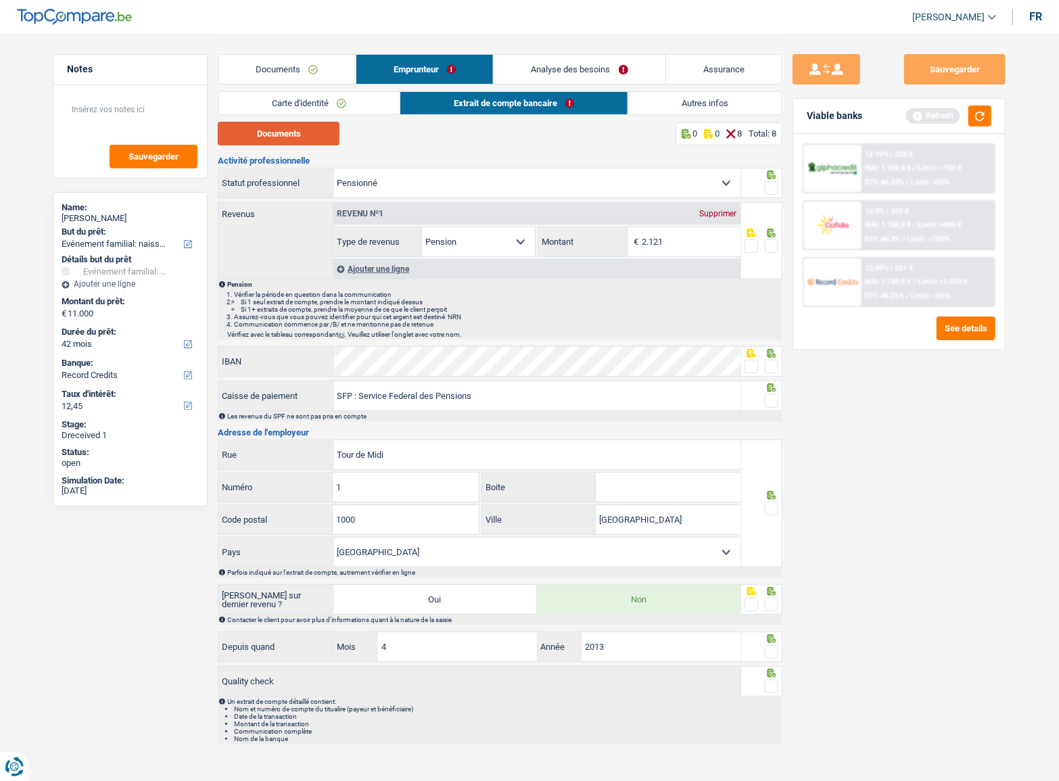
click at [313, 135] on button "Documents" at bounding box center [279, 134] width 122 height 24
click at [323, 135] on button "Documents" at bounding box center [279, 134] width 122 height 24
click at [774, 190] on span at bounding box center [772, 188] width 14 height 14
click at [0, 0] on input "radio" at bounding box center [0, 0] width 0 height 0
click at [775, 241] on span at bounding box center [772, 246] width 14 height 14
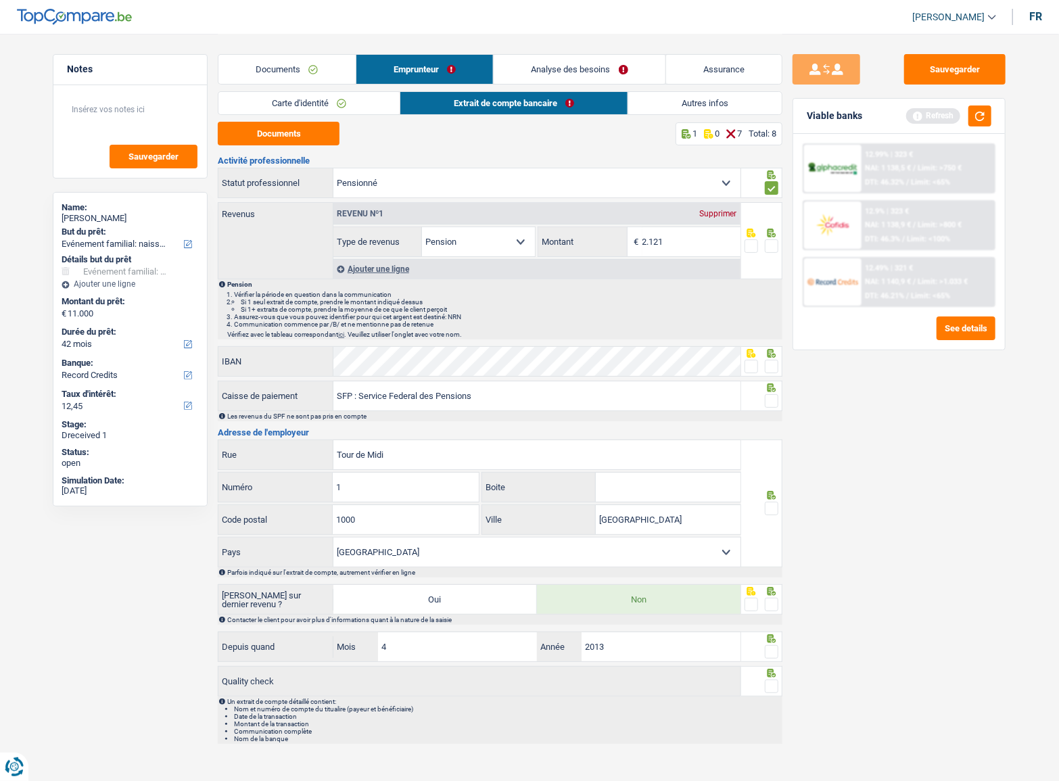
click at [0, 0] on input "radio" at bounding box center [0, 0] width 0 height 0
click at [751, 366] on span at bounding box center [752, 367] width 14 height 14
click at [0, 0] on input "radio" at bounding box center [0, 0] width 0 height 0
drag, startPoint x: 774, startPoint y: 393, endPoint x: 774, endPoint y: 404, distance: 11.5
click at [774, 395] on div at bounding box center [772, 401] width 14 height 17
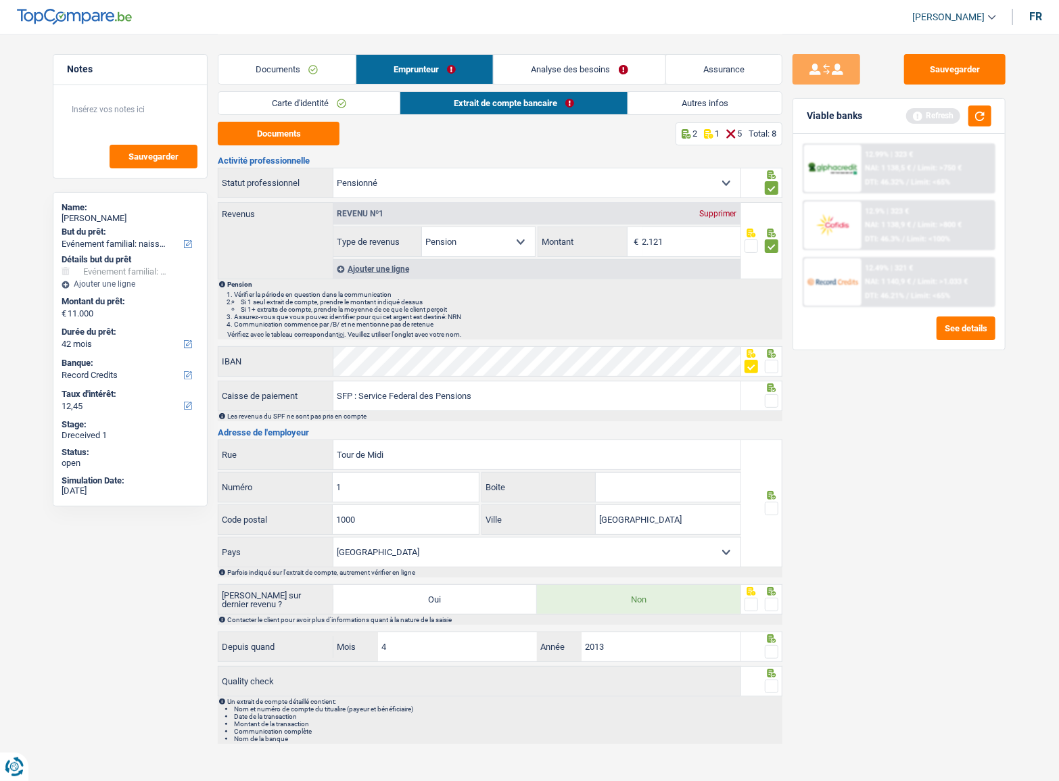
click at [772, 401] on span at bounding box center [772, 401] width 14 height 14
click at [0, 0] on input "radio" at bounding box center [0, 0] width 0 height 0
click at [774, 509] on span at bounding box center [772, 509] width 14 height 14
click at [0, 0] on input "radio" at bounding box center [0, 0] width 0 height 0
drag, startPoint x: 773, startPoint y: 601, endPoint x: 768, endPoint y: 624, distance: 23.5
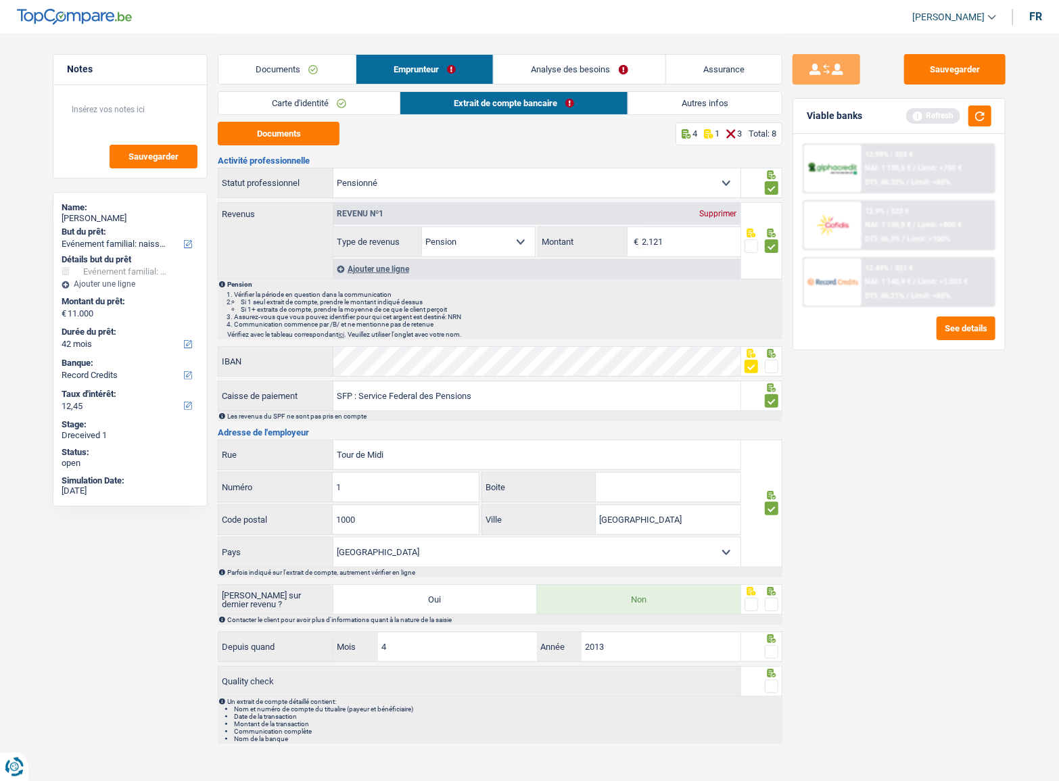
click at [774, 607] on span at bounding box center [772, 605] width 14 height 14
click at [0, 0] on input "radio" at bounding box center [0, 0] width 0 height 0
drag, startPoint x: 769, startPoint y: 653, endPoint x: 772, endPoint y: 659, distance: 7.6
click at [770, 655] on span at bounding box center [772, 652] width 14 height 14
click at [0, 0] on input "radio" at bounding box center [0, 0] width 0 height 0
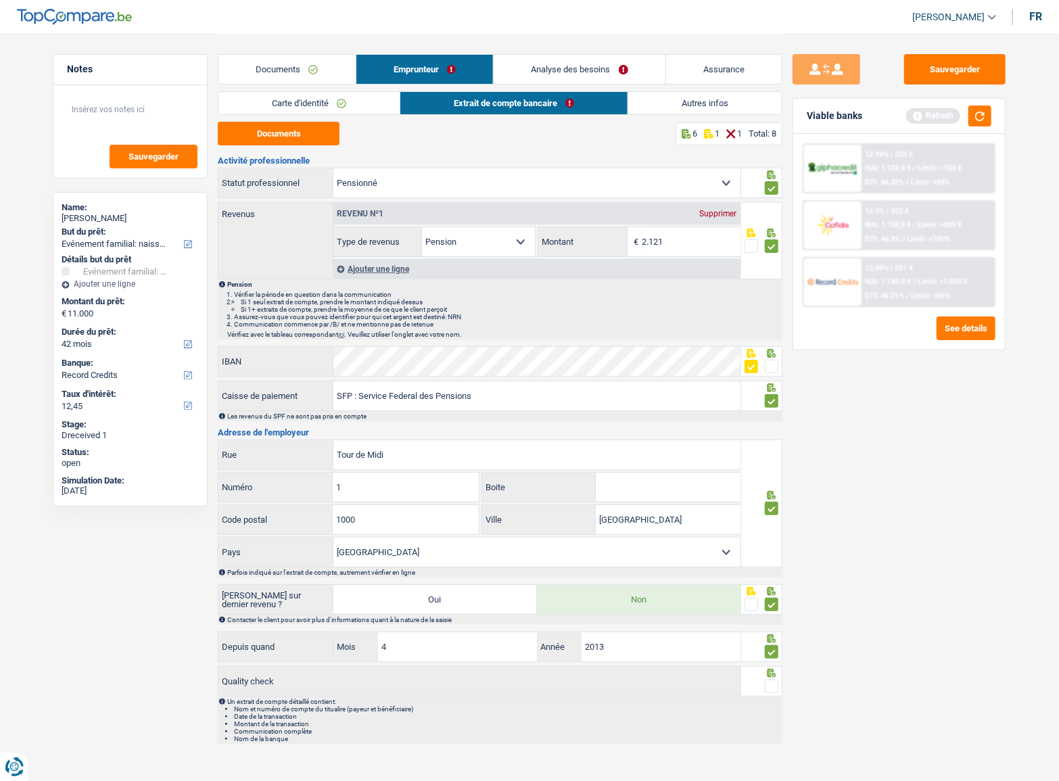
click at [772, 680] on span at bounding box center [772, 687] width 14 height 14
click at [0, 0] on input "radio" at bounding box center [0, 0] width 0 height 0
click at [681, 100] on link "Autres infos" at bounding box center [706, 103] width 154 height 22
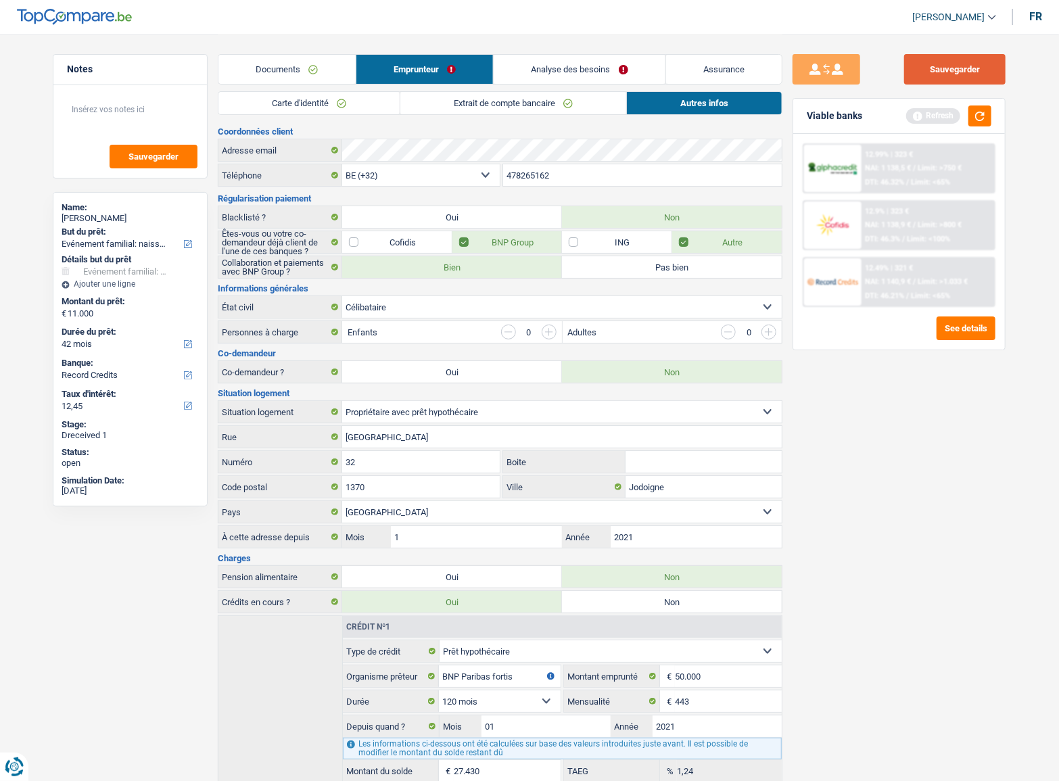
click at [940, 74] on button "Sauvegarder" at bounding box center [954, 69] width 101 height 30
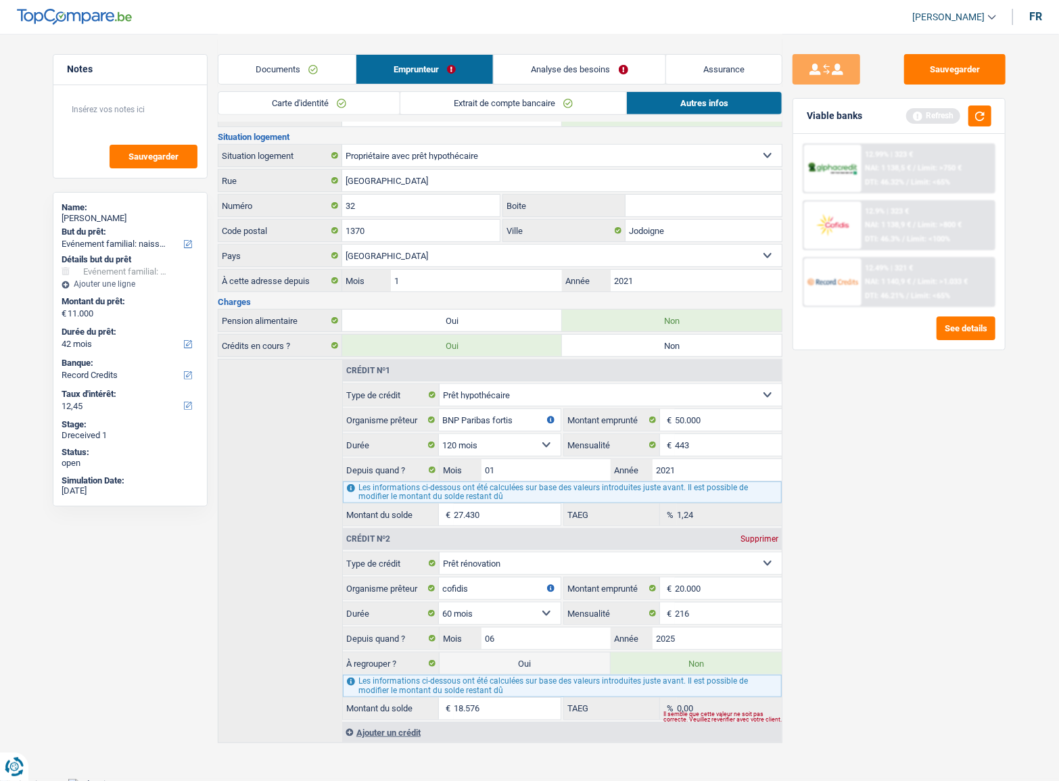
scroll to position [261, 0]
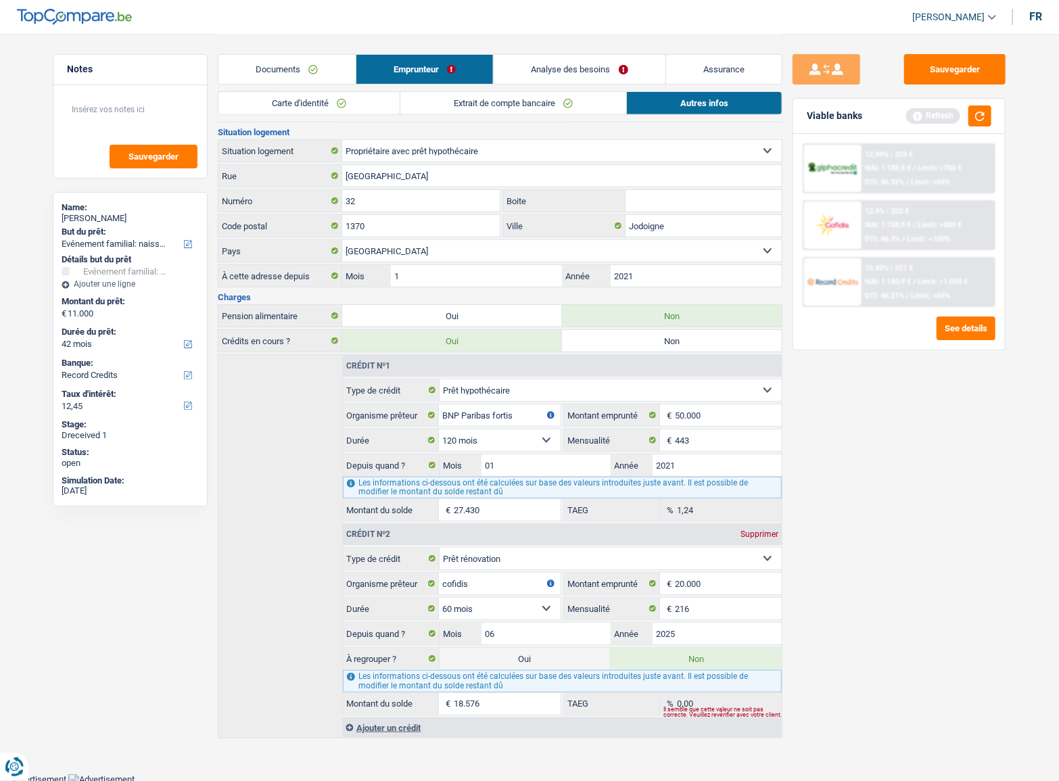
click at [994, 109] on div "Viable banks Refresh" at bounding box center [899, 116] width 212 height 35
click at [982, 116] on button "button" at bounding box center [979, 116] width 23 height 21
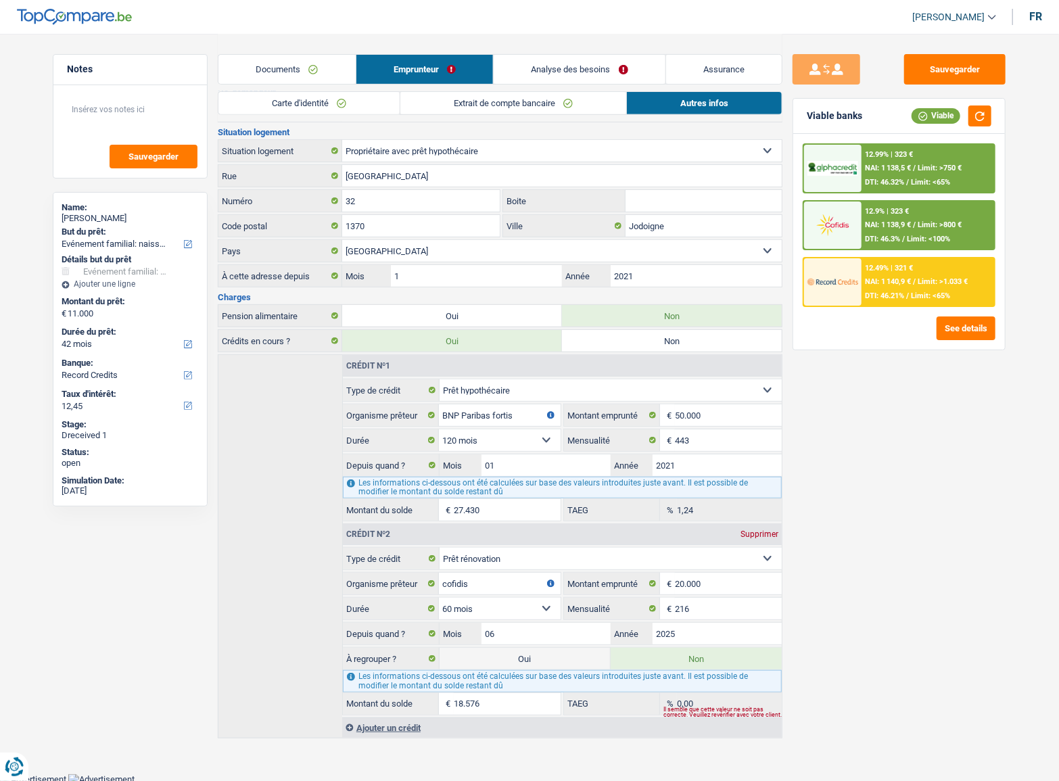
click at [966, 168] on div "12.99% | 323 € NAI: 1 138,5 € / Limit: >750 € DTI: 46.32% / Limit: <65%" at bounding box center [928, 168] width 133 height 47
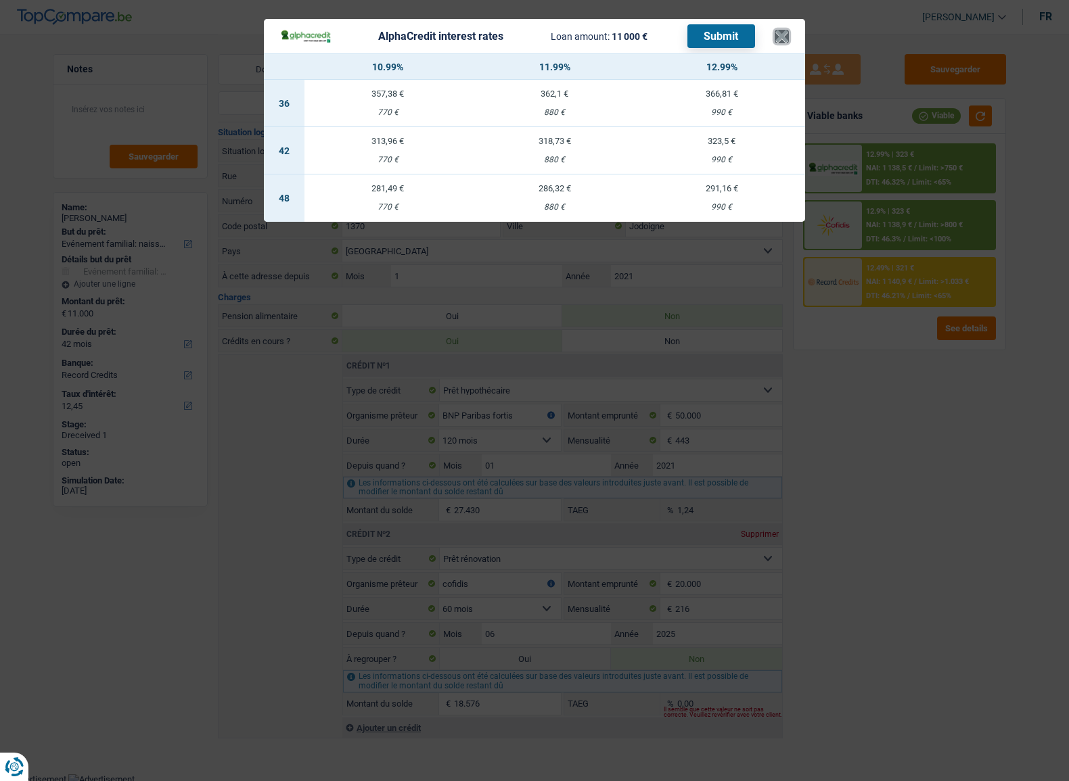
click at [786, 43] on button "×" at bounding box center [781, 37] width 14 height 14
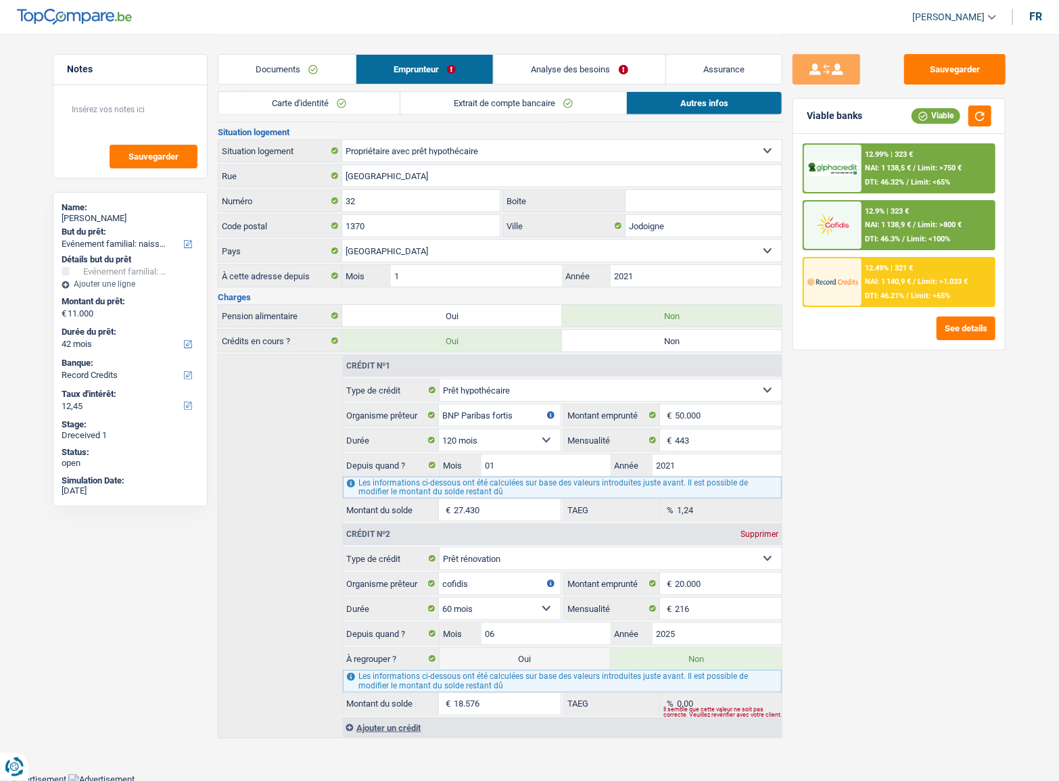
click at [548, 68] on link "Analyse des besoins" at bounding box center [580, 69] width 172 height 29
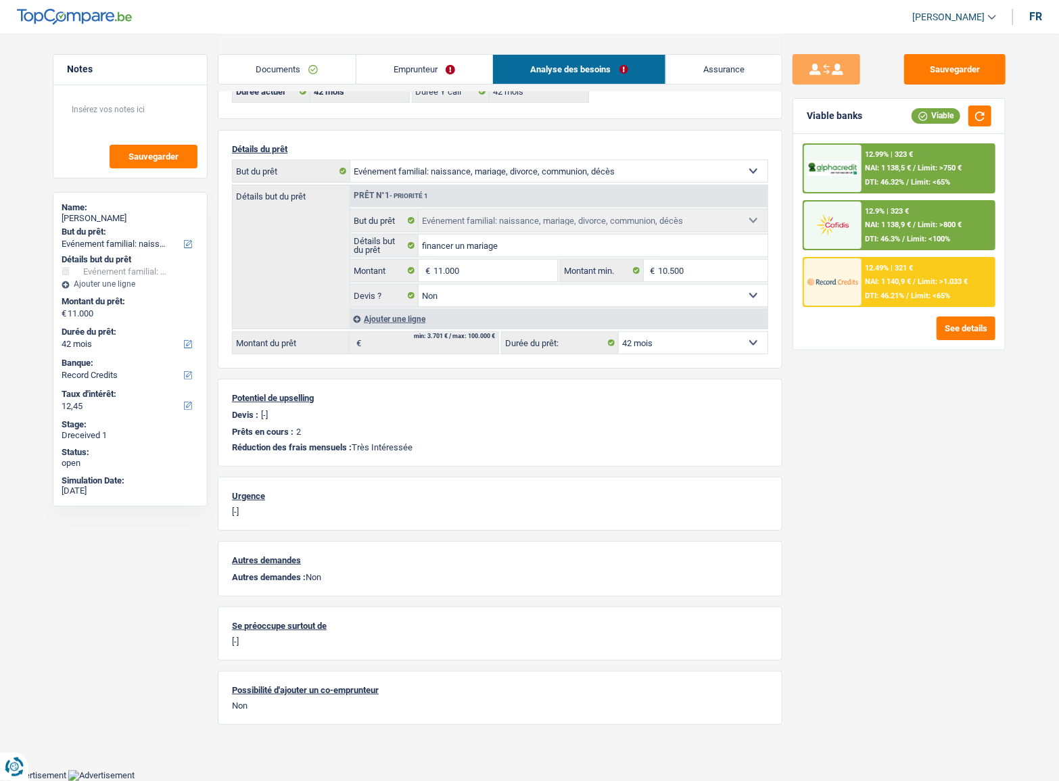
click at [908, 168] on span "NAI: 1 138,5 €" at bounding box center [889, 168] width 46 height 9
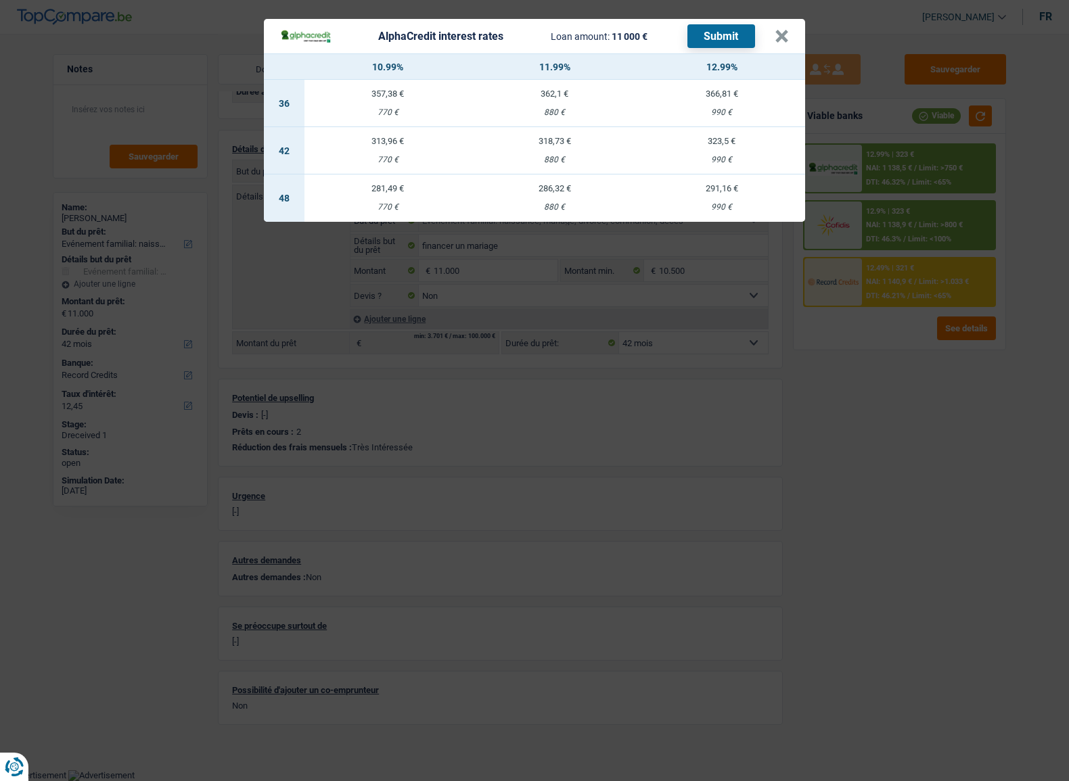
click at [913, 424] on div "AlphaCredit interest rates Loan amount: 11 000 € Submit × 10.99% 11.99% 12.99% …" at bounding box center [534, 390] width 1069 height 781
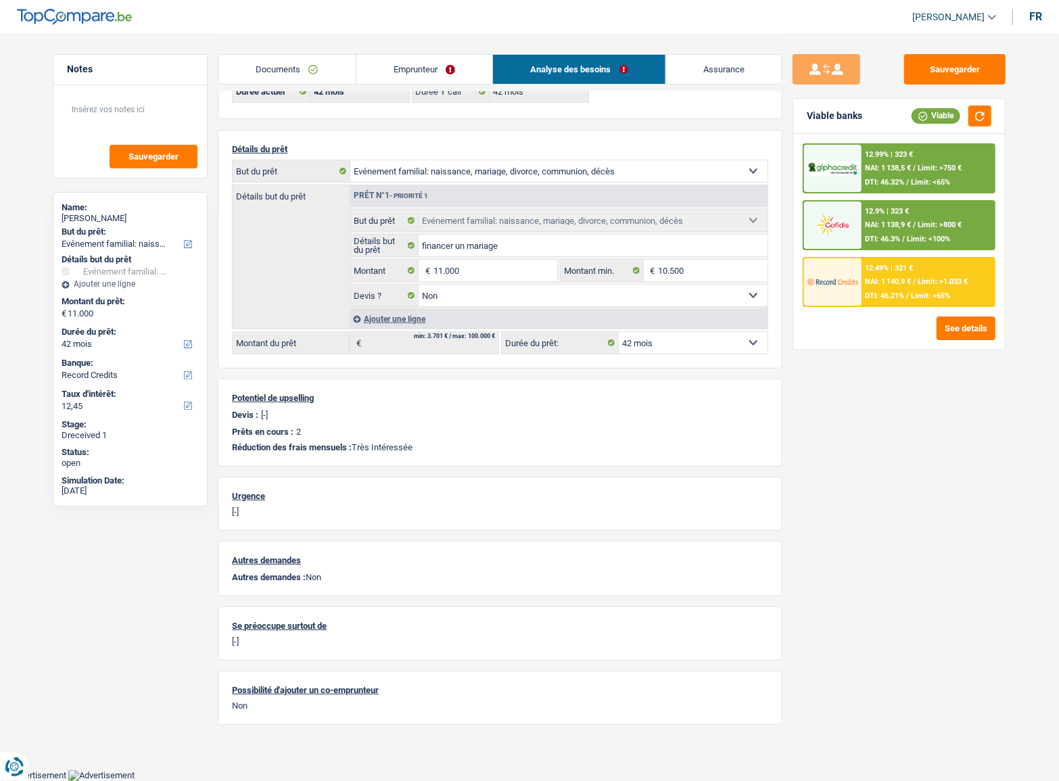
click at [922, 274] on div "12.49% | 321 € NAI: 1 140,9 € / Limit: >1.033 € DTI: 46.21% / Limit: <65%" at bounding box center [928, 281] width 133 height 47
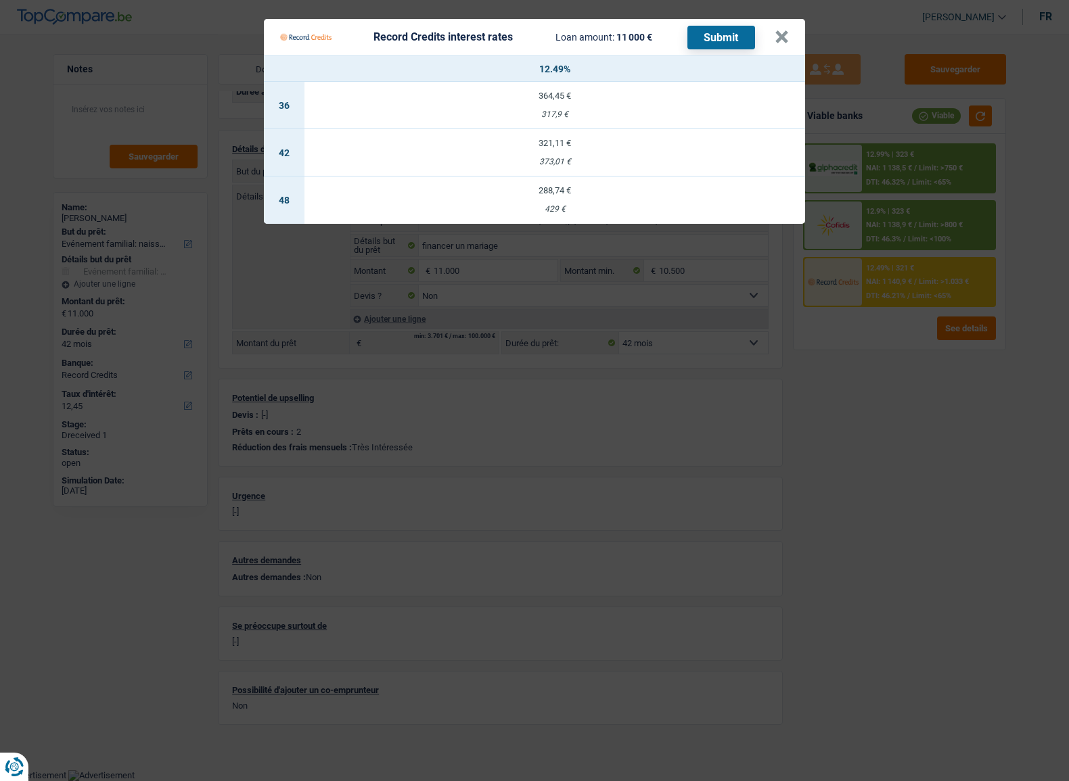
click at [799, 406] on Credits "Record Credits interest rates Loan amount: 11 000 € Submit × 12.49% 36 364,45 €…" at bounding box center [534, 390] width 1069 height 781
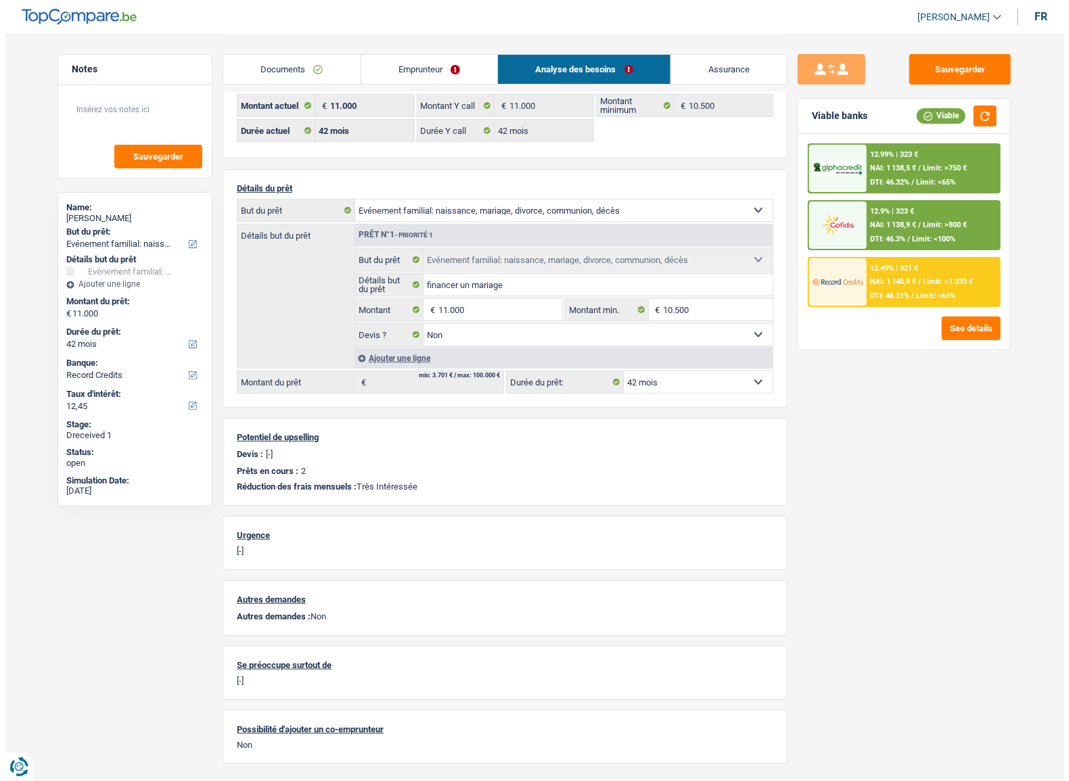
scroll to position [0, 0]
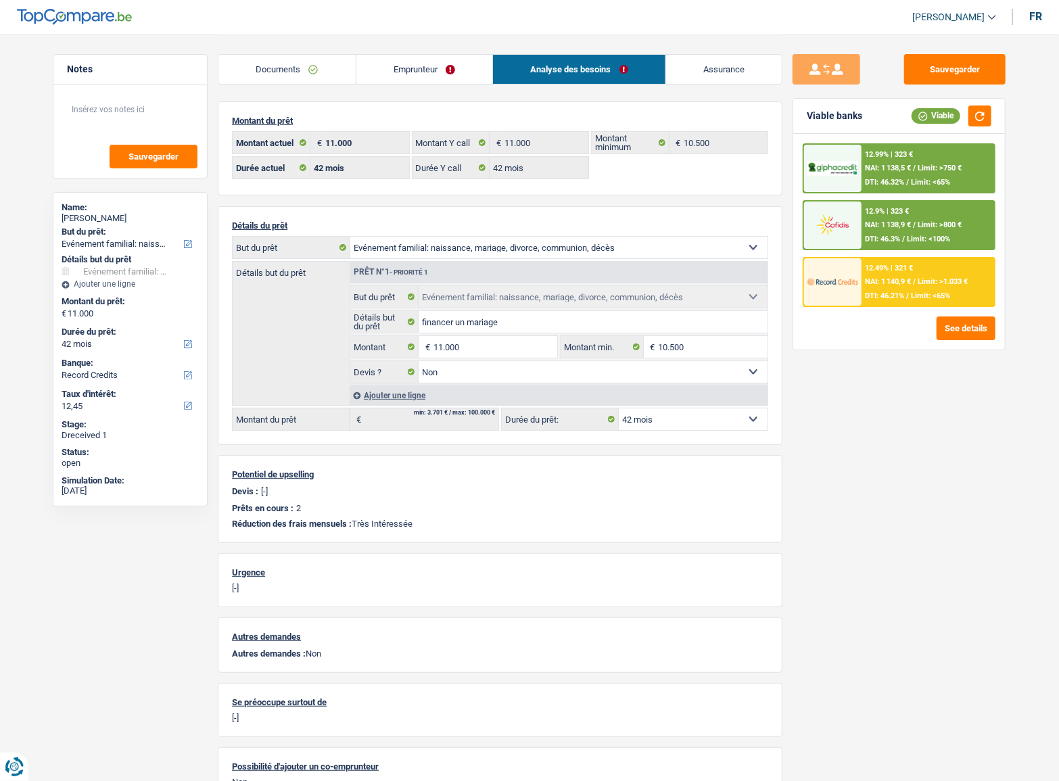
click at [849, 291] on img at bounding box center [833, 281] width 50 height 25
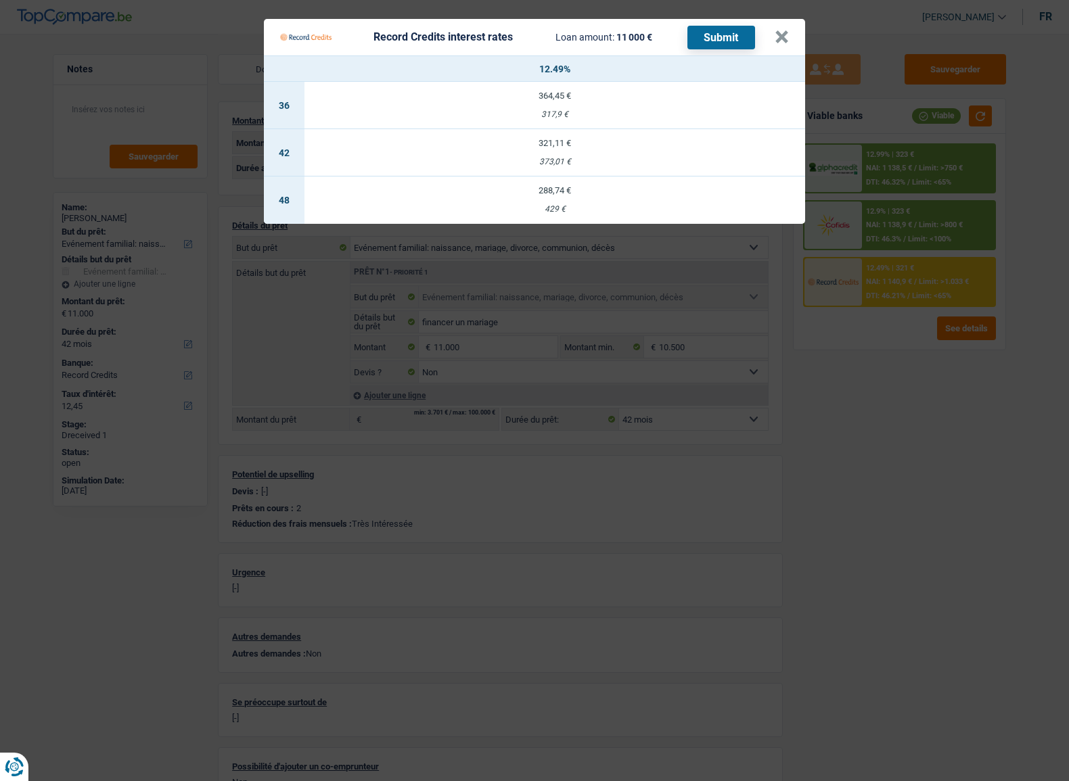
drag, startPoint x: 592, startPoint y: 149, endPoint x: 668, endPoint y: 120, distance: 80.3
click at [594, 148] on td "321,11 € 373,01 €" at bounding box center [554, 152] width 500 height 47
type input "12,49"
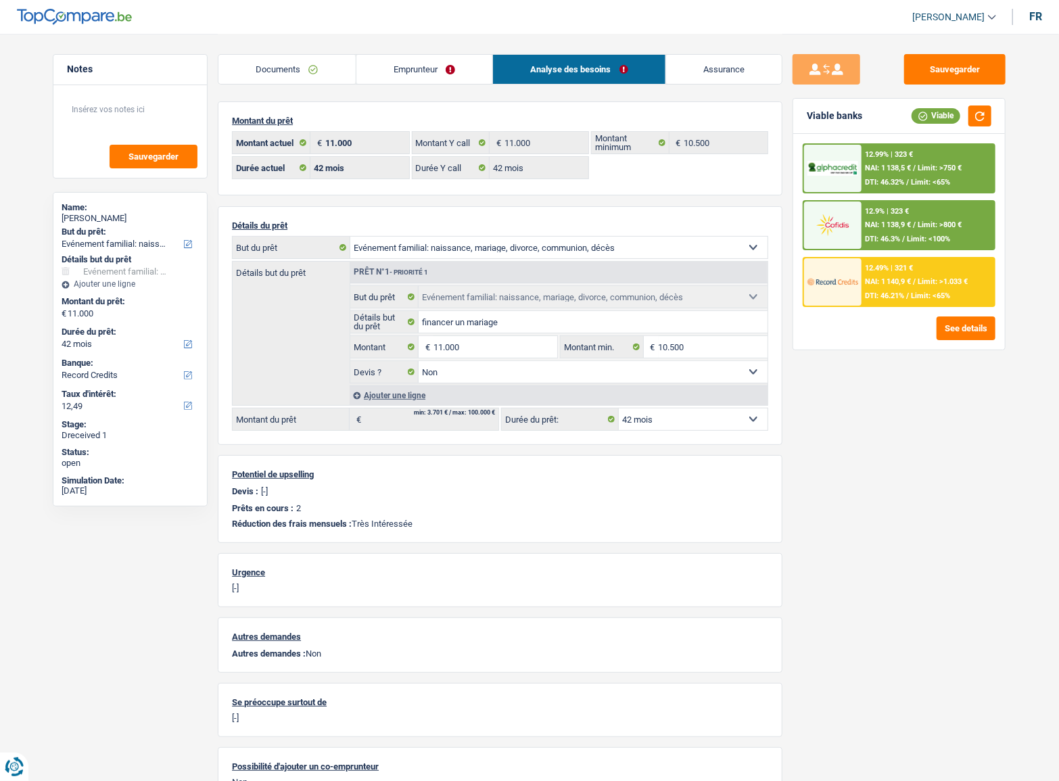
click at [903, 285] on div "12.49% | 321 € NAI: 1 140,9 € / Limit: >1.033 € DTI: 46.21% / Limit: <65%" at bounding box center [928, 281] width 133 height 47
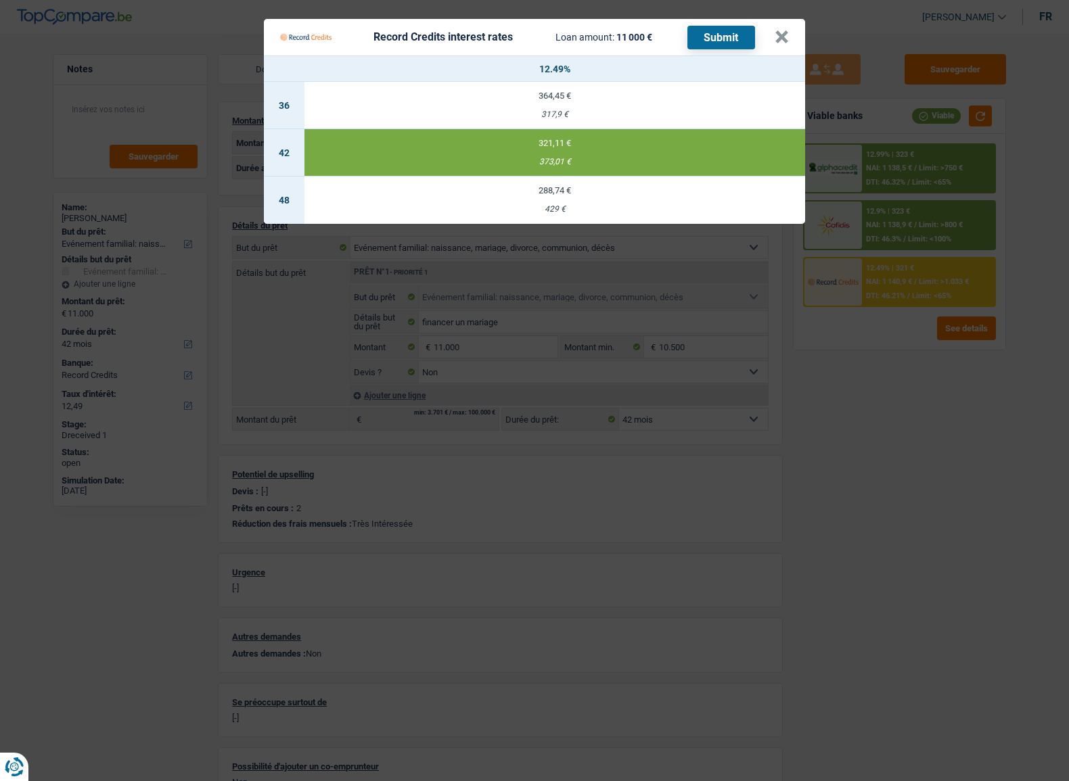
click at [724, 37] on button "Submit" at bounding box center [721, 38] width 68 height 24
click at [782, 40] on button "×" at bounding box center [781, 37] width 14 height 14
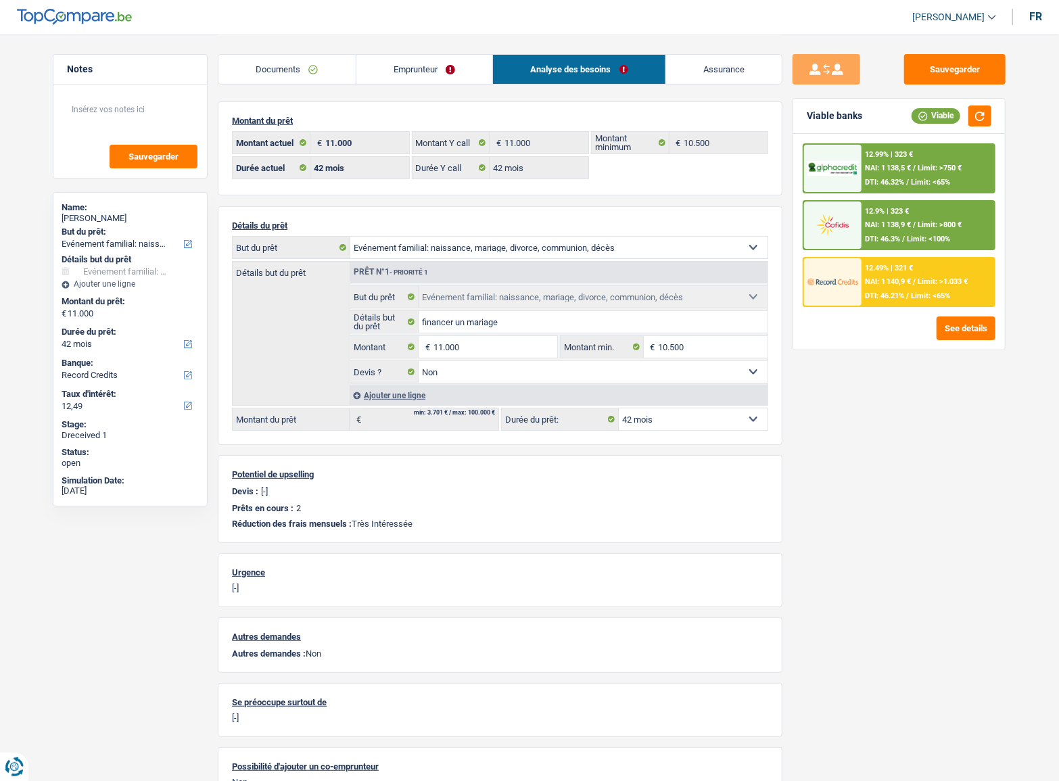
click at [930, 210] on div "12.9% | 323 € NAI: 1 138,9 € / Limit: >800 € DTI: 46.3% / Limit: <100%" at bounding box center [928, 225] width 133 height 47
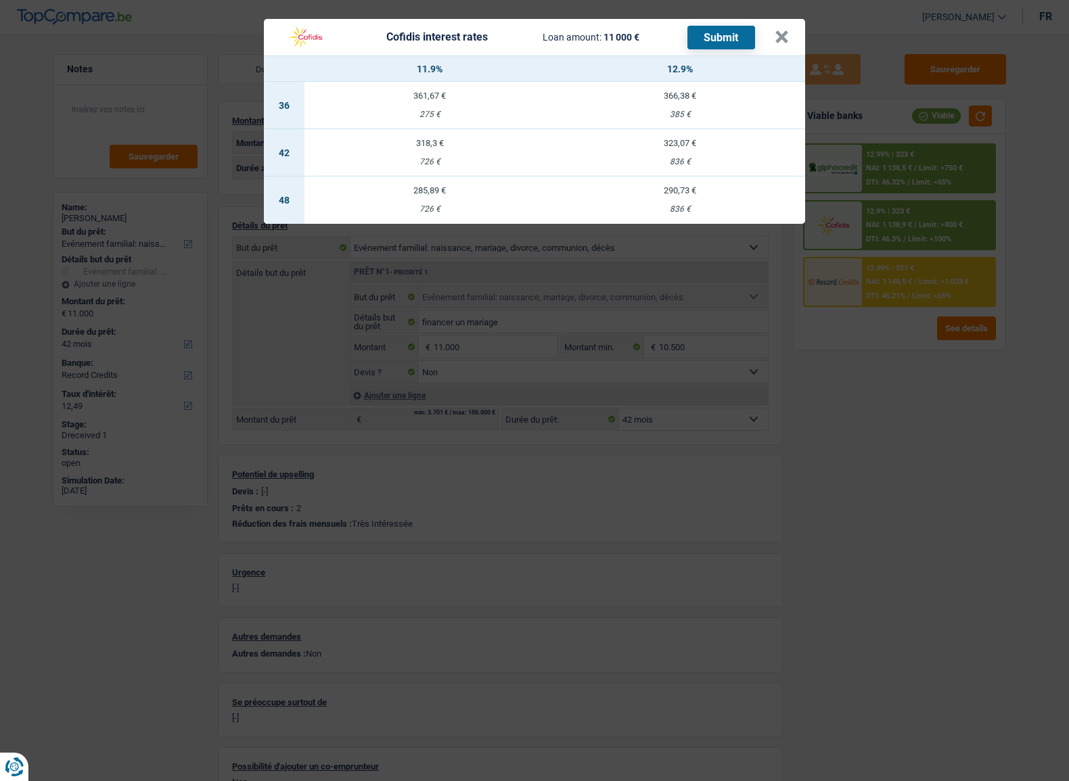
drag, startPoint x: 925, startPoint y: 331, endPoint x: 920, endPoint y: 279, distance: 51.6
click at [924, 331] on div "Cofidis interest rates Loan amount: 11 000 € Submit × 11.9% 12.9% 36 361,67 € 2…" at bounding box center [534, 390] width 1069 height 781
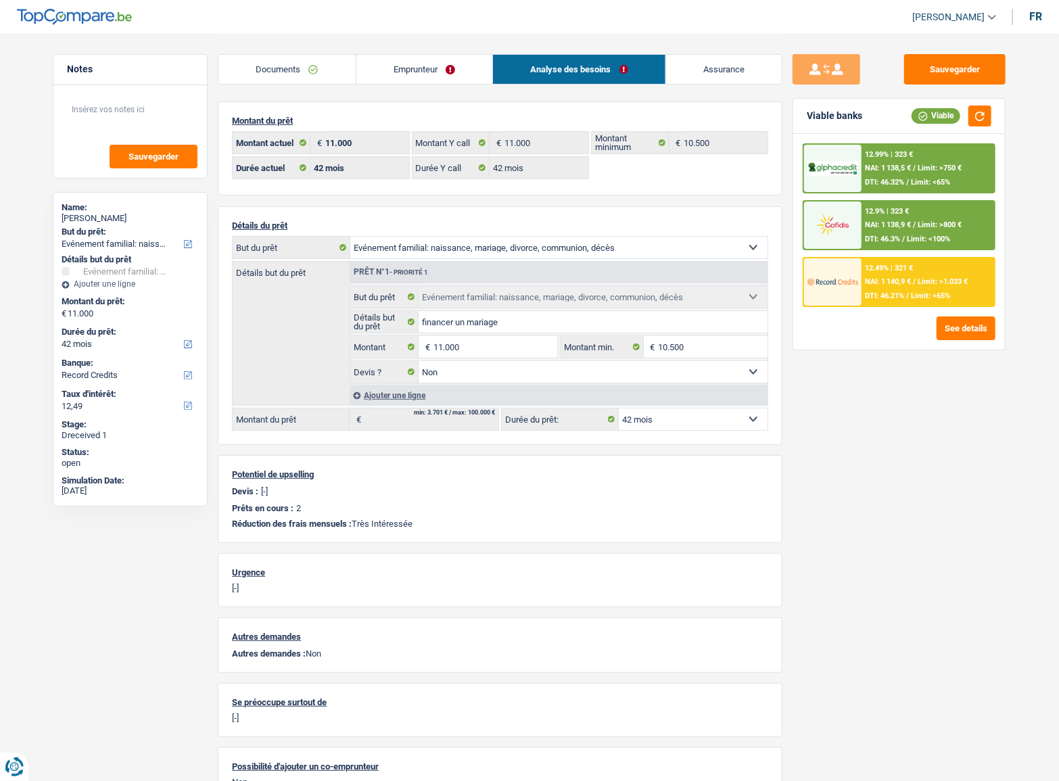
click at [920, 277] on span "Limit: >1.033 €" at bounding box center [943, 281] width 50 height 9
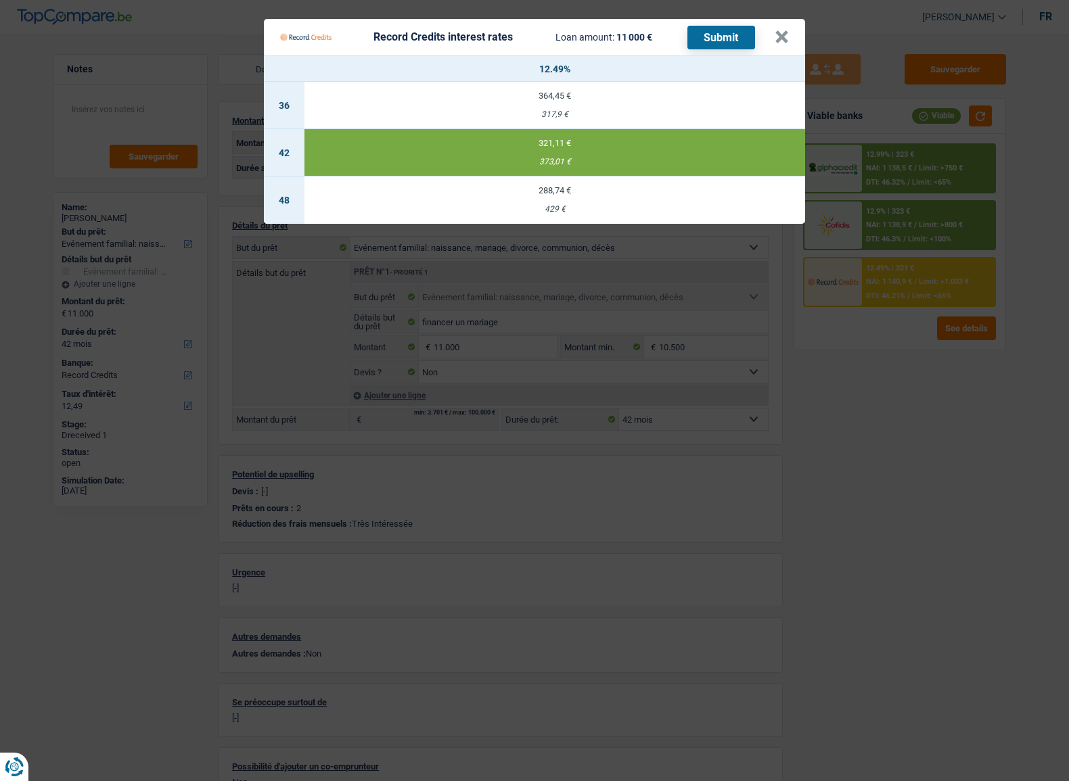
click at [910, 364] on Credits "Record Credits interest rates Loan amount: 11 000 € Submit × 12.49% 36 364,45 €…" at bounding box center [534, 390] width 1069 height 781
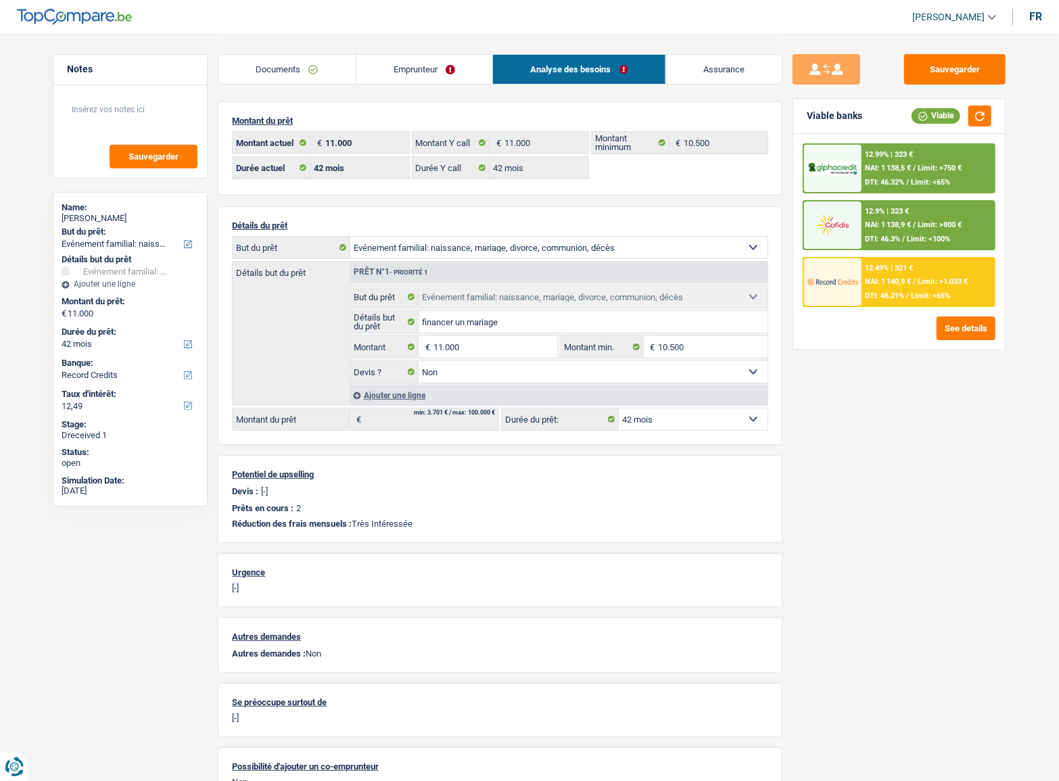
click at [921, 221] on span "Limit: >800 €" at bounding box center [940, 224] width 44 height 9
